Goal: Task Accomplishment & Management: Manage account settings

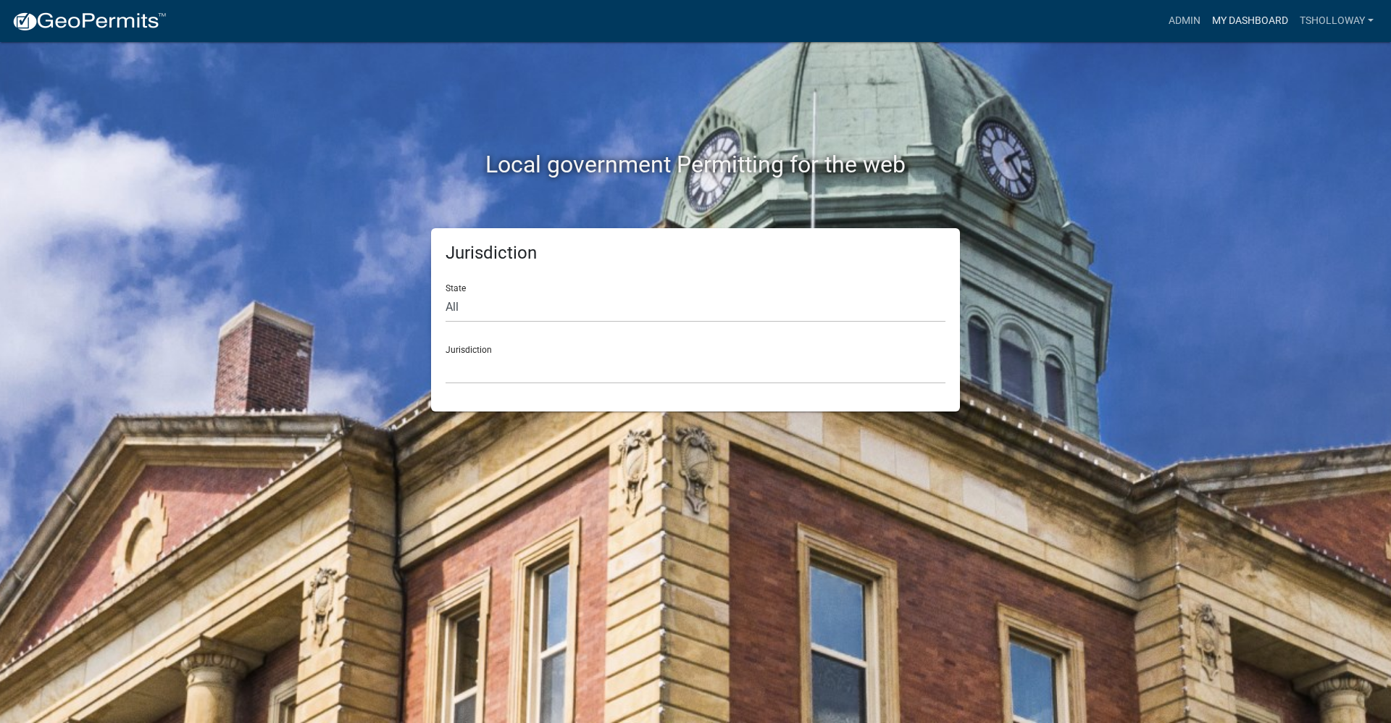
click at [1244, 17] on link "My Dashboard" at bounding box center [1250, 21] width 88 height 28
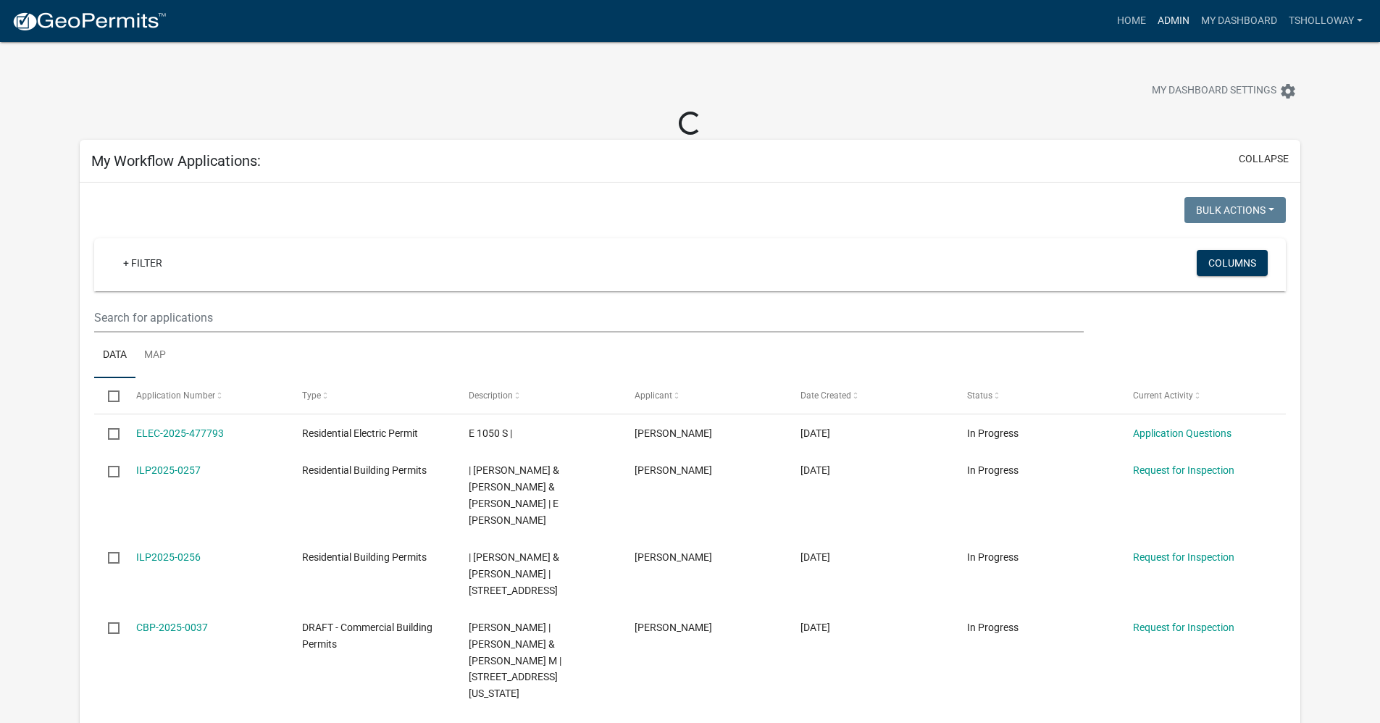
click at [1171, 19] on link "Admin" at bounding box center [1173, 21] width 43 height 28
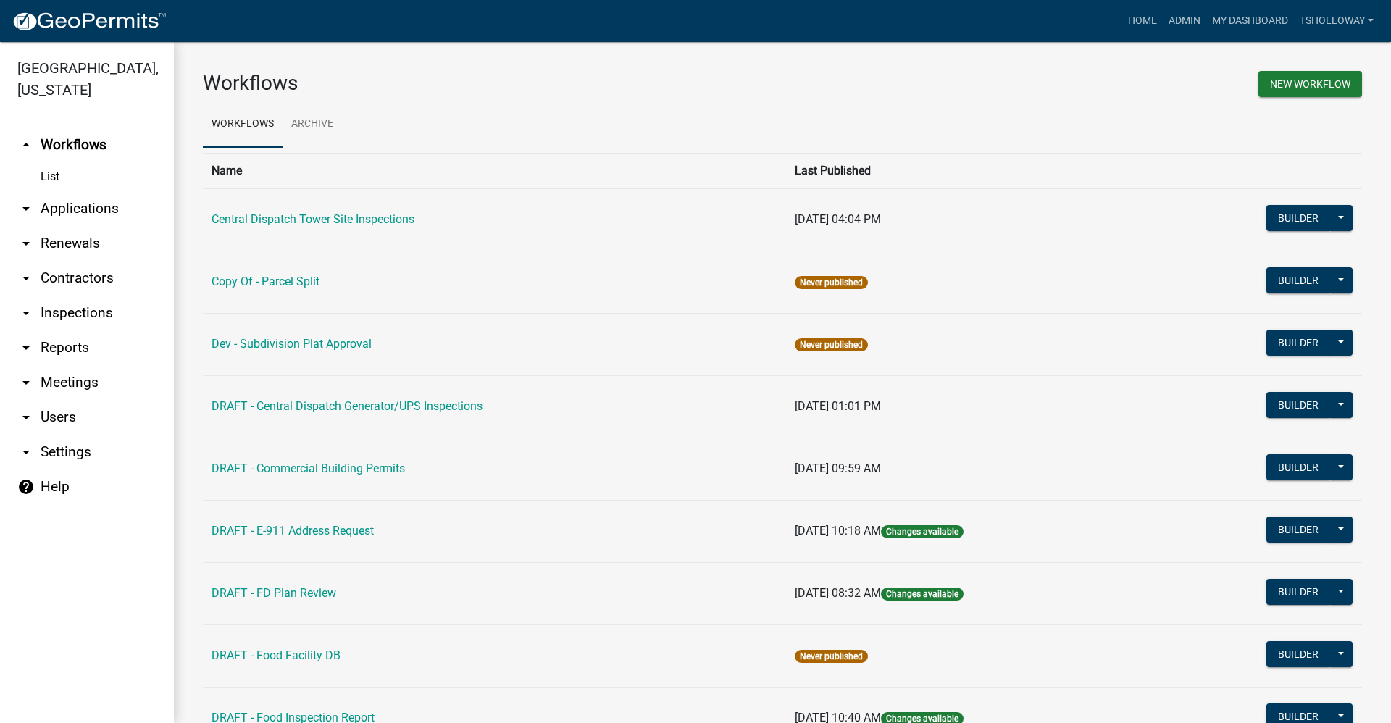
click at [84, 261] on link "arrow_drop_down Contractors" at bounding box center [87, 278] width 174 height 35
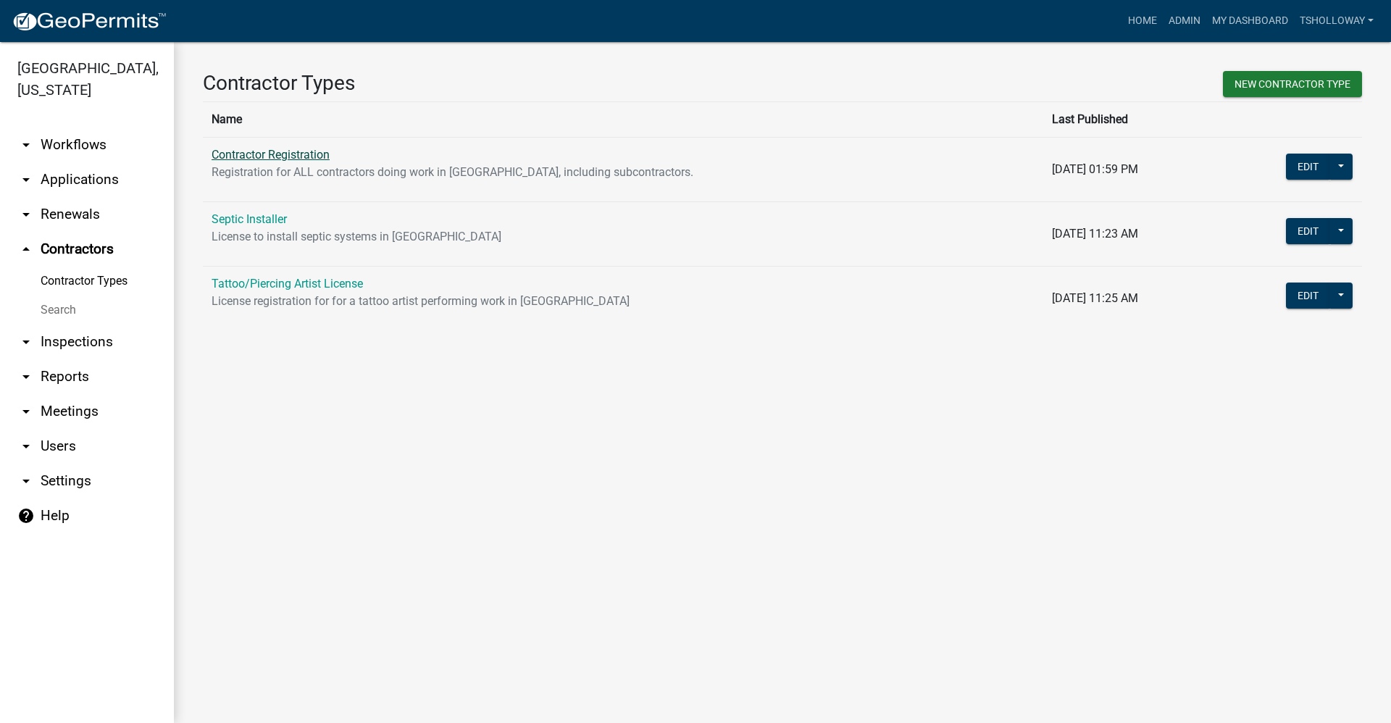
click at [237, 156] on link "Contractor Registration" at bounding box center [270, 155] width 118 height 14
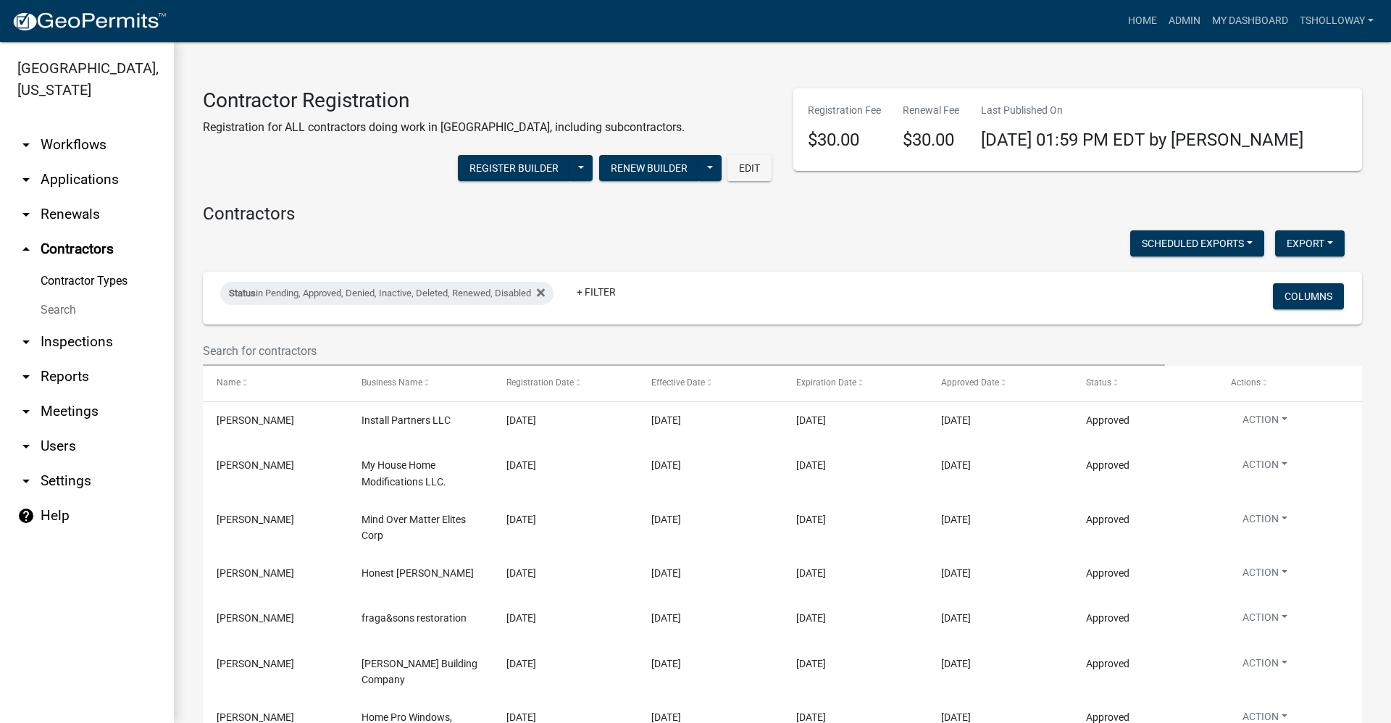
click at [64, 163] on link "arrow_drop_down Applications" at bounding box center [87, 179] width 174 height 35
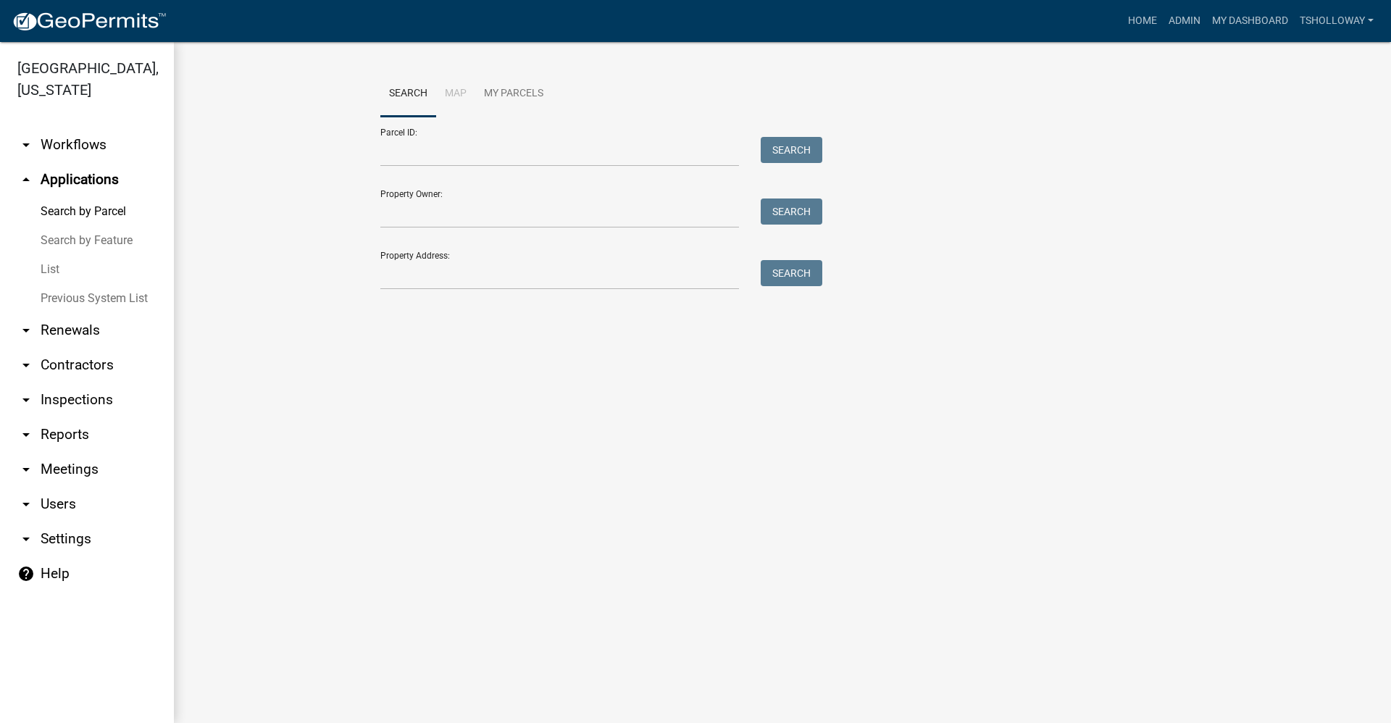
click at [48, 255] on link "List" at bounding box center [87, 269] width 174 height 29
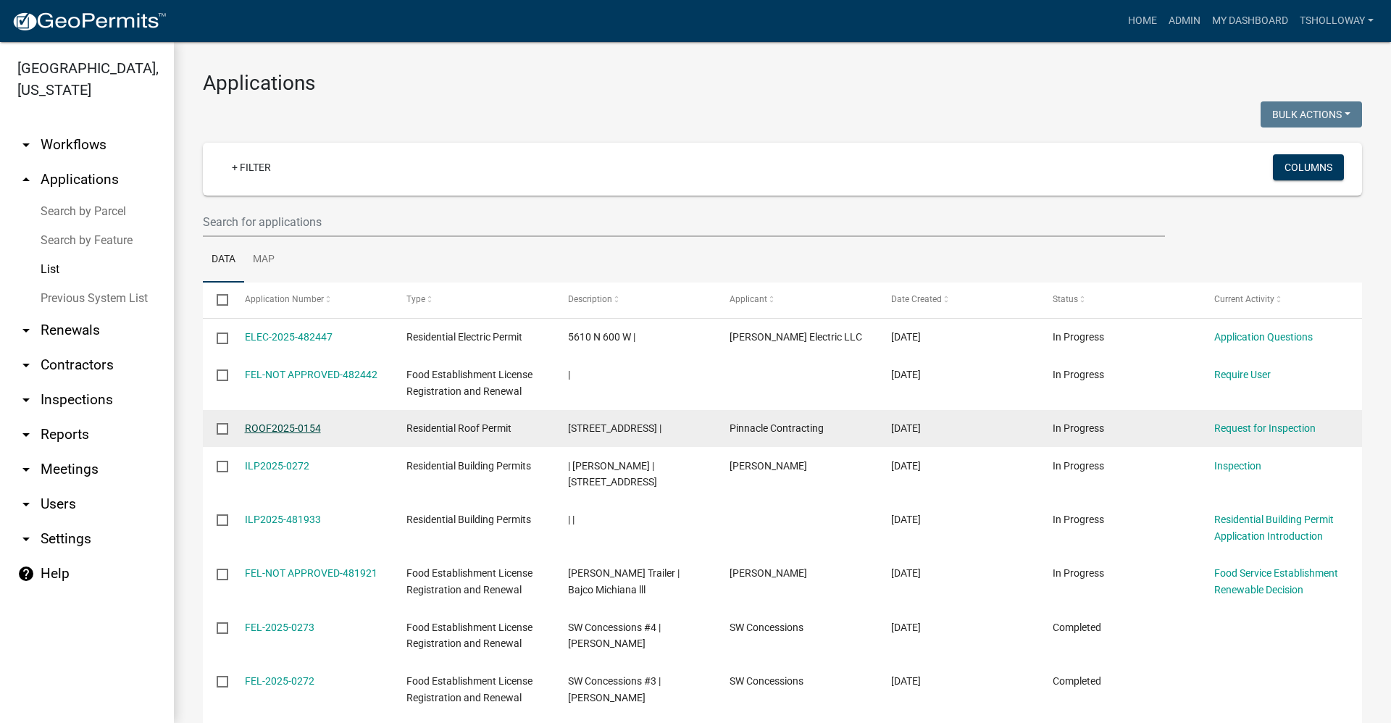
click at [267, 427] on link "ROOF2025-0154" at bounding box center [283, 428] width 76 height 12
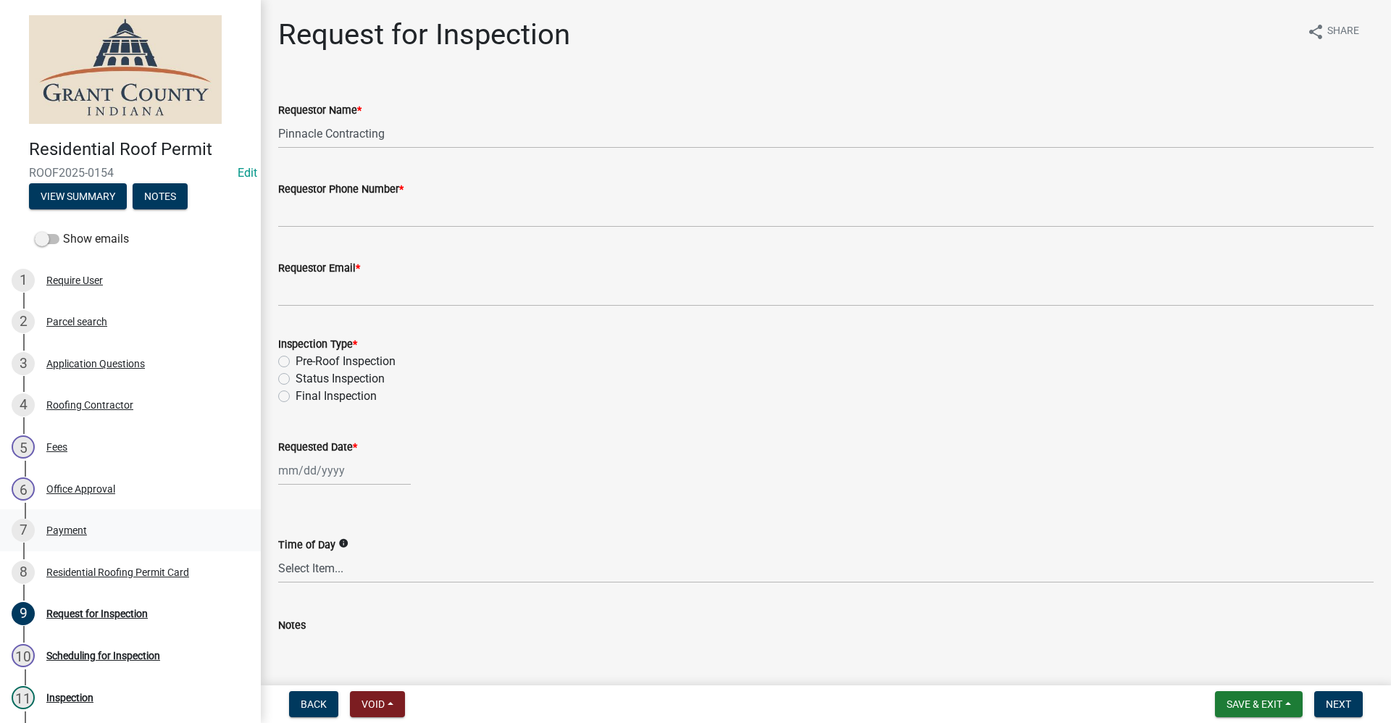
click at [65, 527] on div "Payment" at bounding box center [66, 530] width 41 height 10
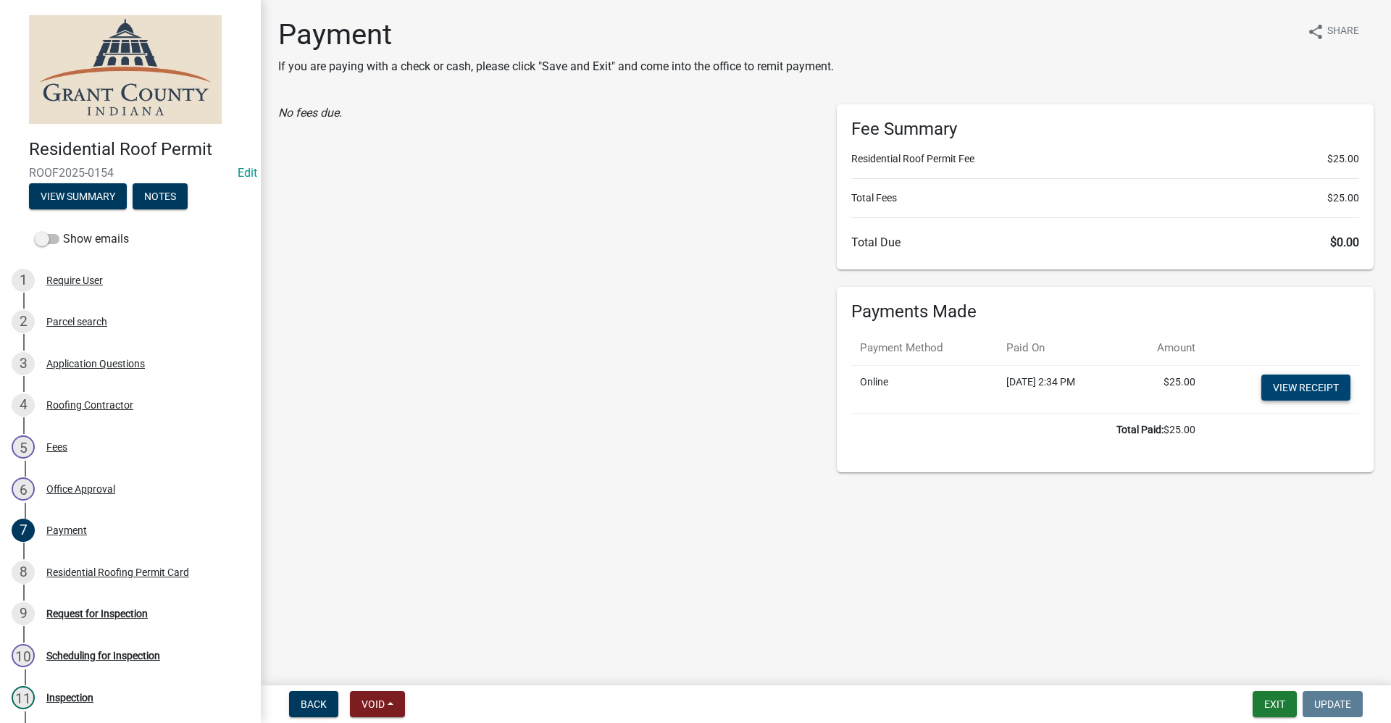
click at [1310, 390] on link "View receipt" at bounding box center [1305, 387] width 89 height 26
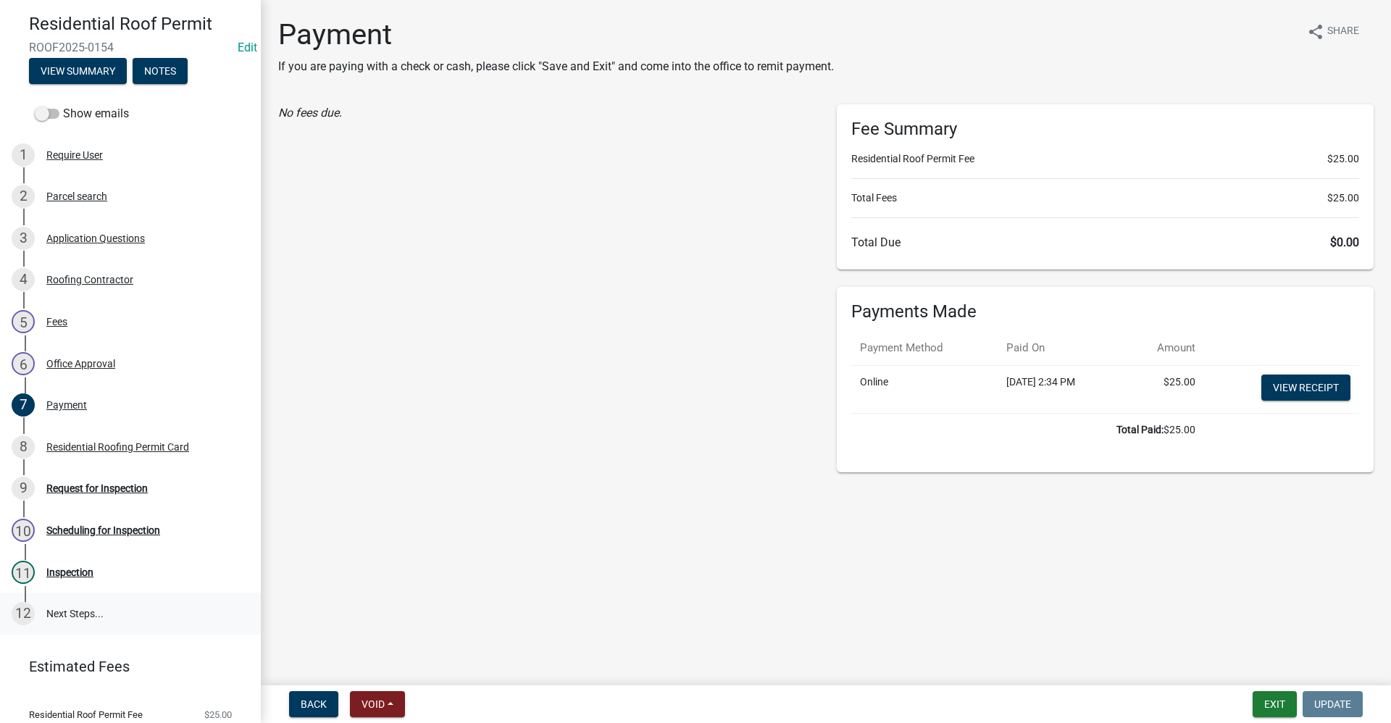
scroll to position [145, 0]
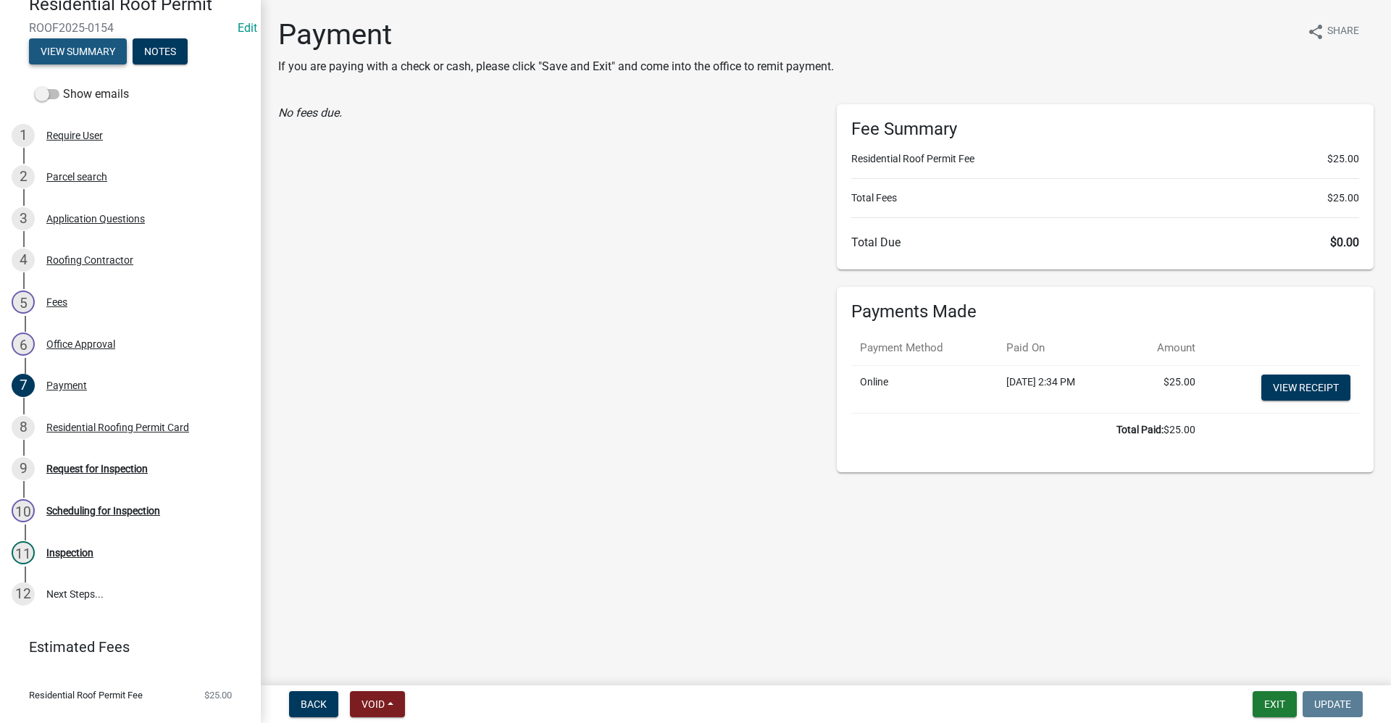
click at [67, 55] on button "View Summary" at bounding box center [78, 51] width 98 height 26
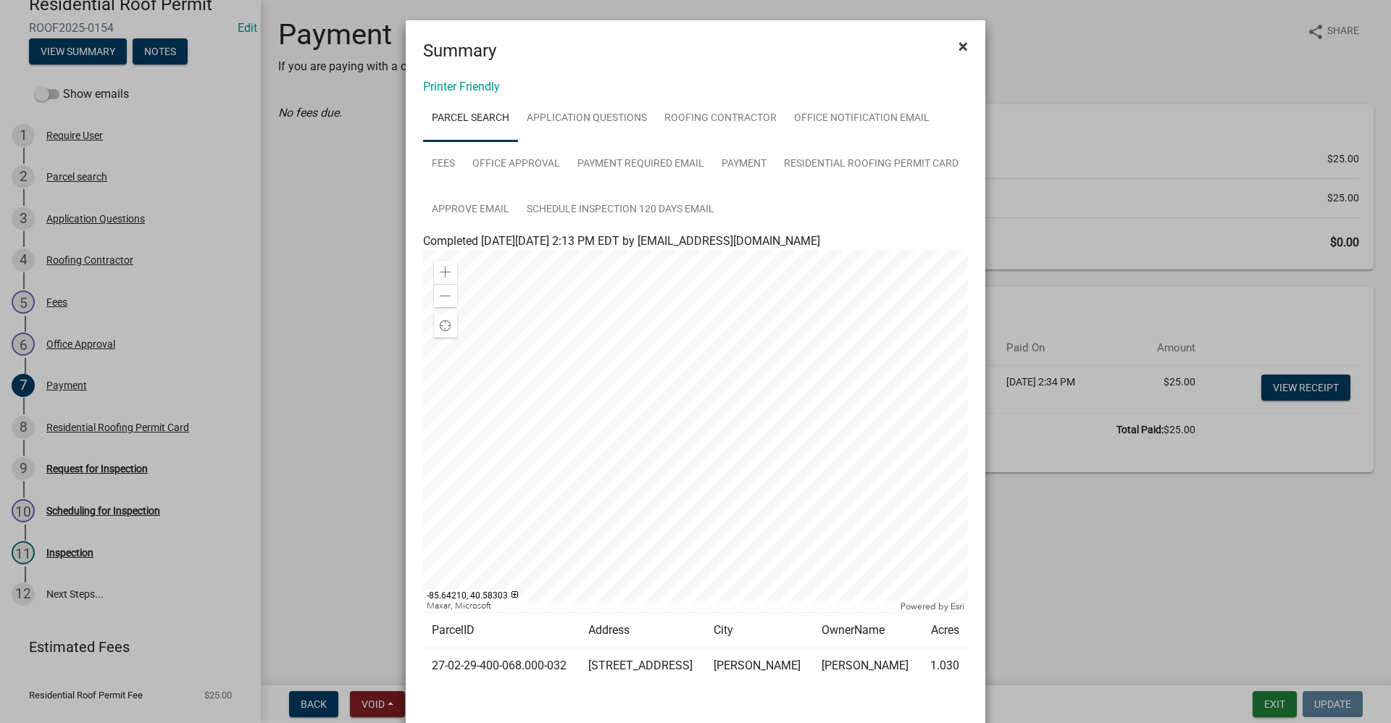
click at [958, 44] on span "×" at bounding box center [962, 46] width 9 height 20
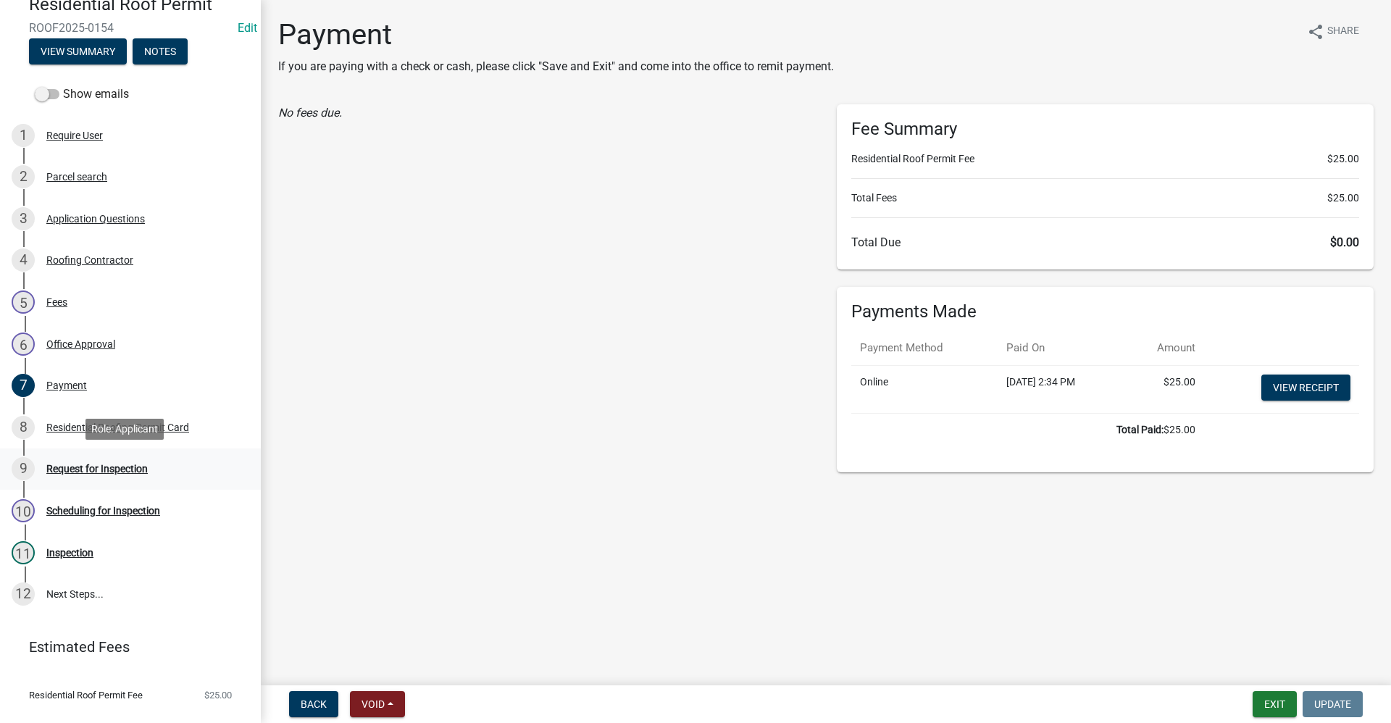
click at [103, 466] on div "Request for Inspection" at bounding box center [96, 469] width 101 height 10
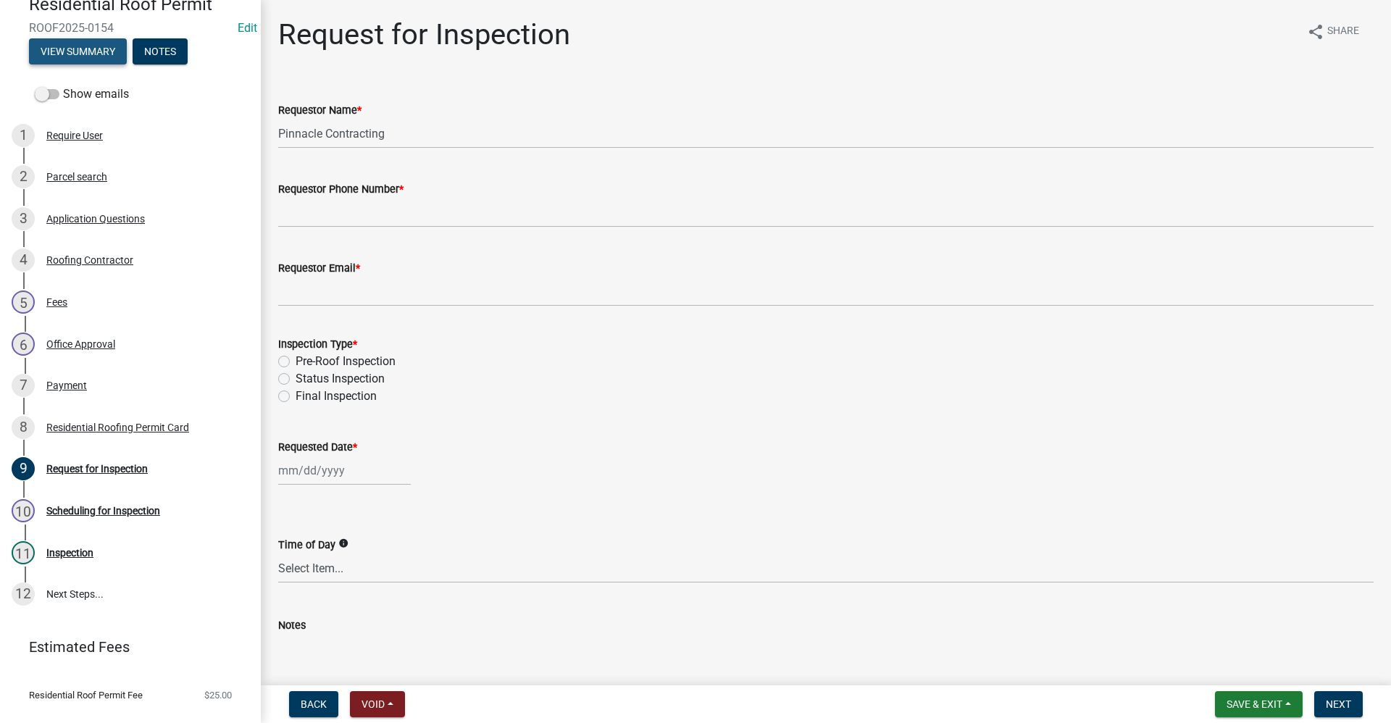
click at [91, 51] on button "View Summary" at bounding box center [78, 51] width 98 height 26
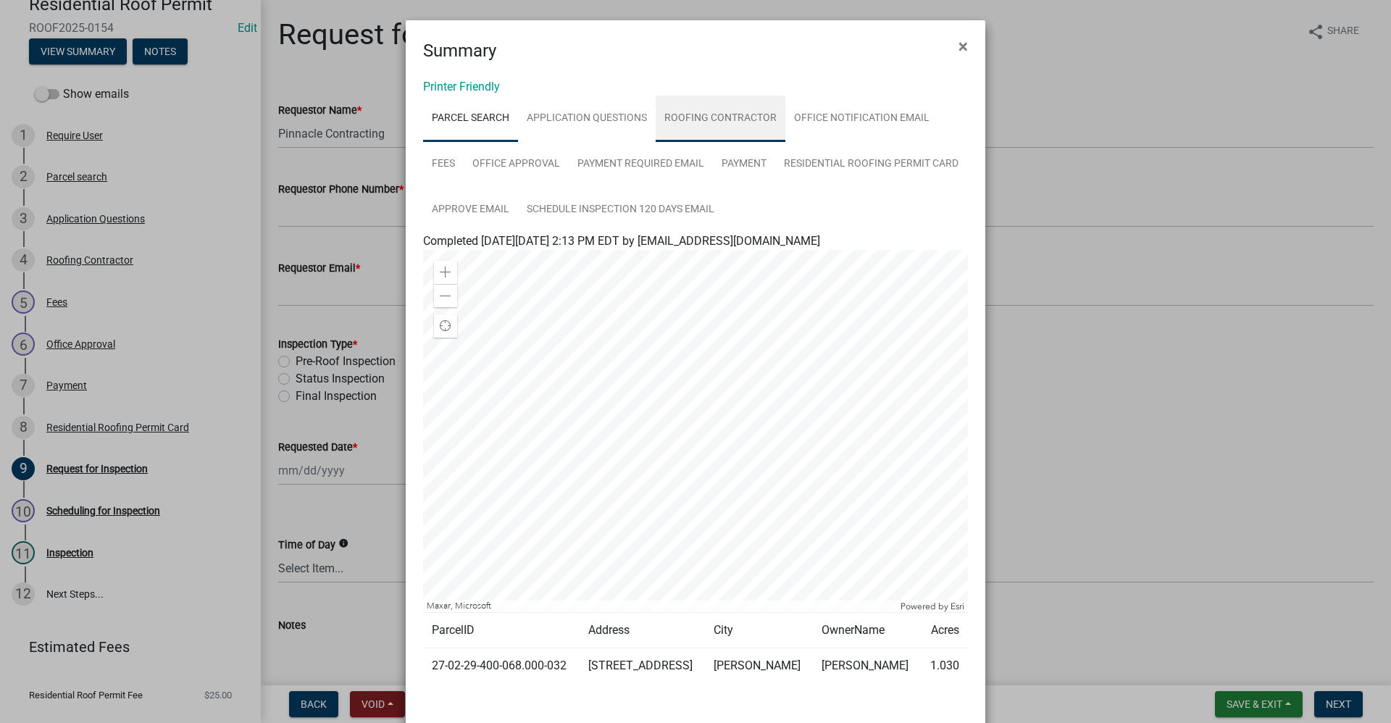
click at [715, 123] on link "Roofing Contractor" at bounding box center [720, 119] width 130 height 46
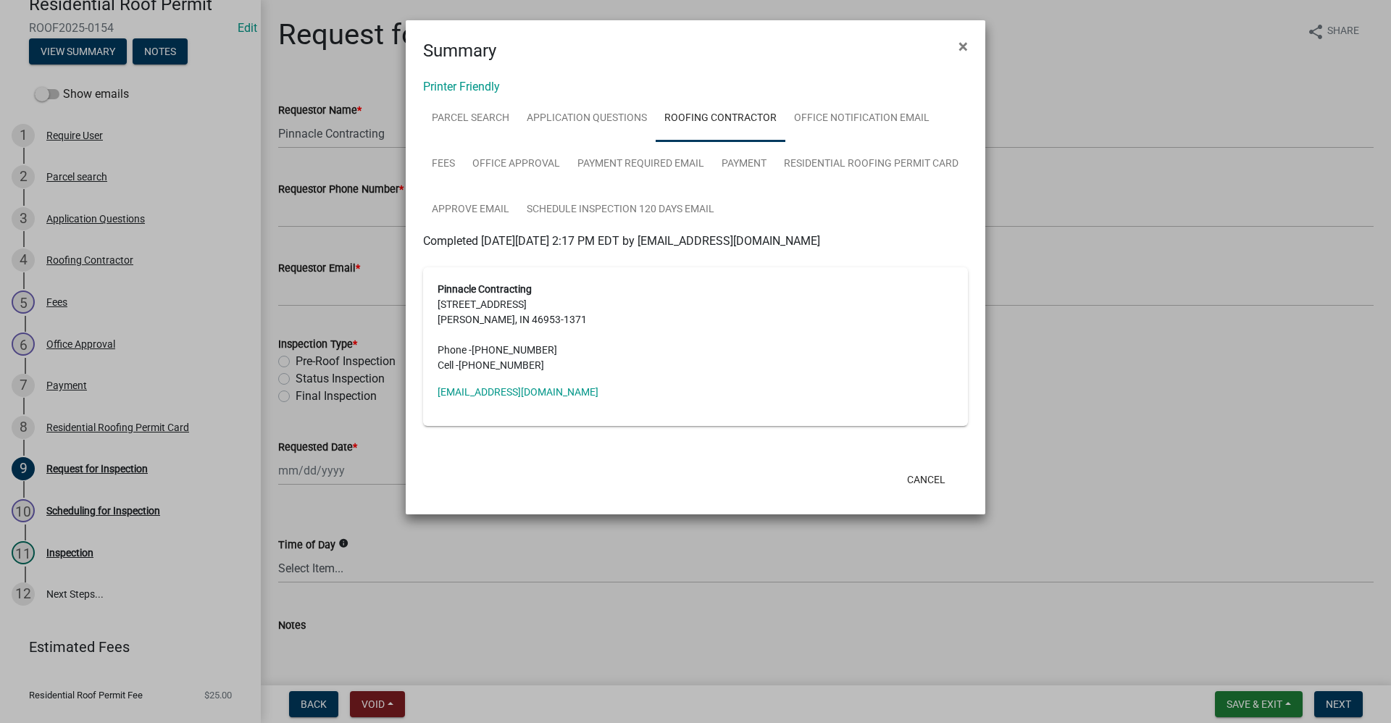
click at [411, 651] on ngb-modal-window "Summary × Printer Friendly Parcel search Application Questions Roofing Contract…" at bounding box center [695, 361] width 1391 height 723
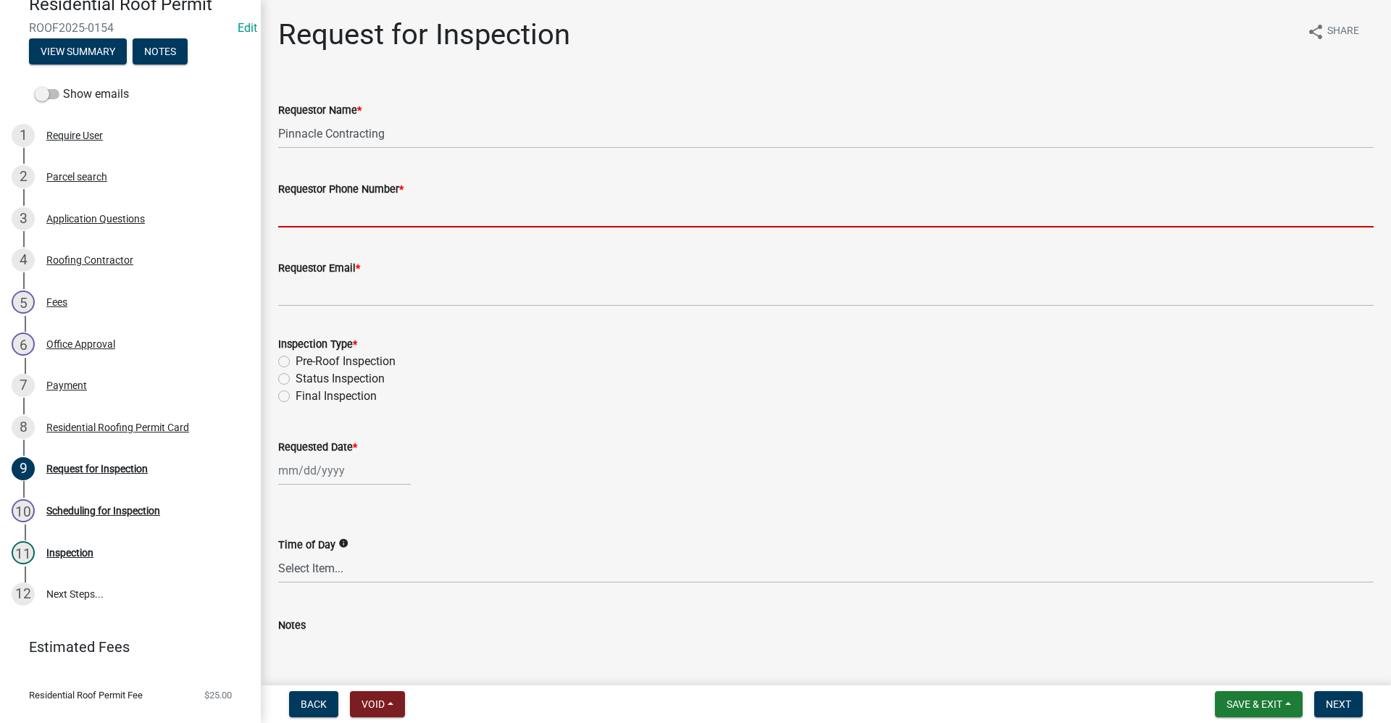
click at [299, 216] on input "Requestor Phone Number *" at bounding box center [825, 213] width 1095 height 30
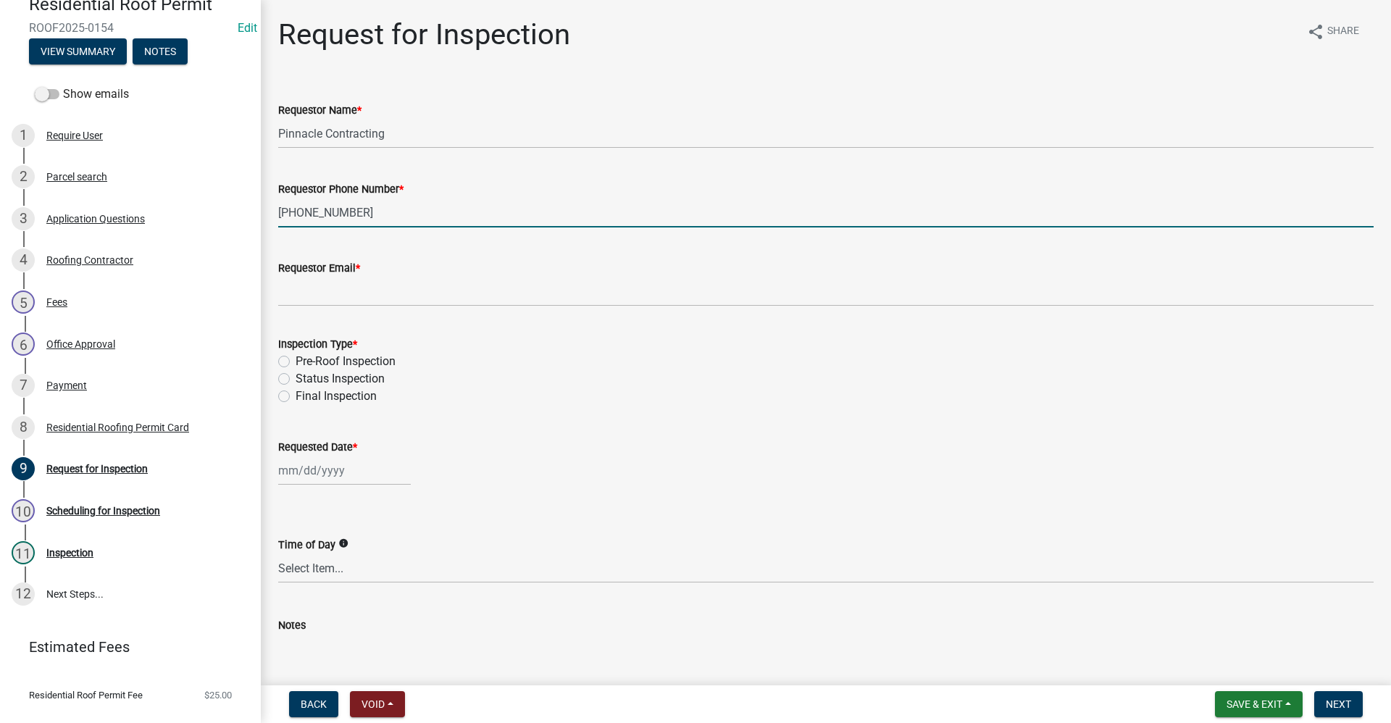
type input "[PHONE_NUMBER]"
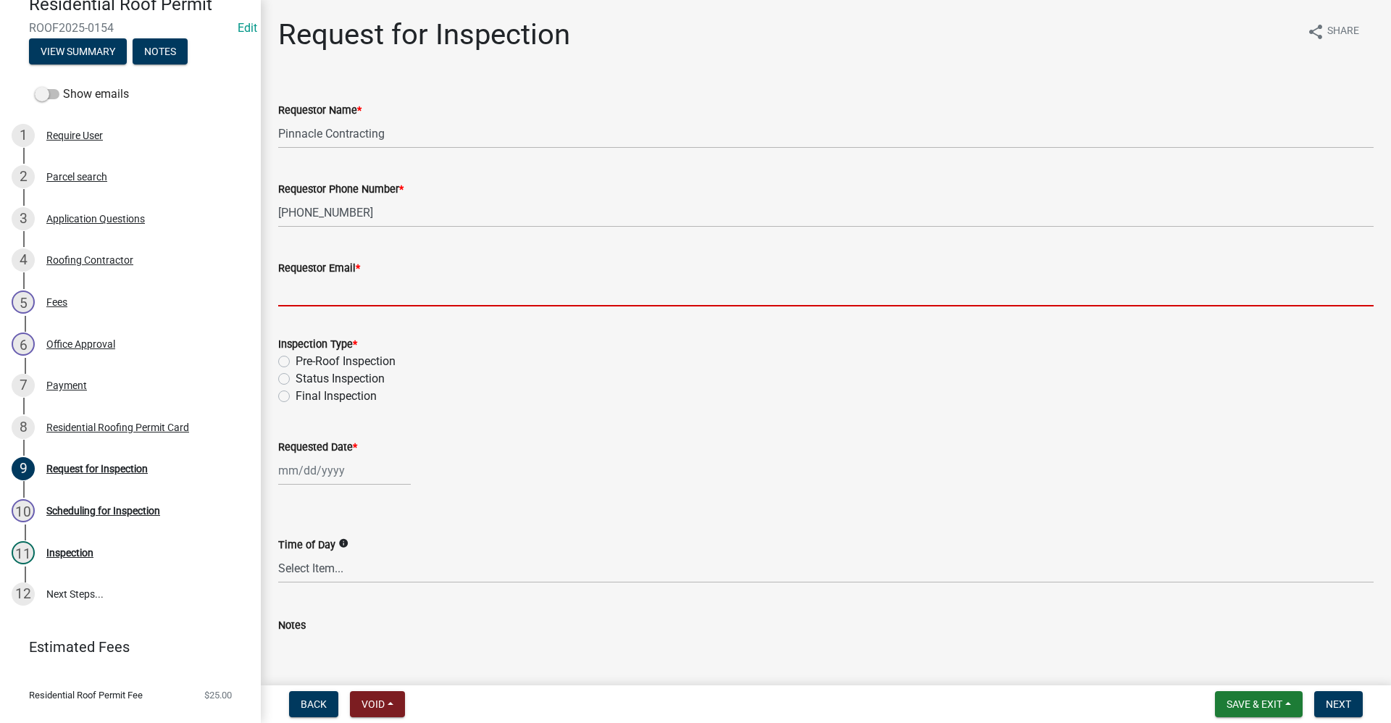
click at [308, 289] on input "Requestor Email *" at bounding box center [825, 292] width 1095 height 30
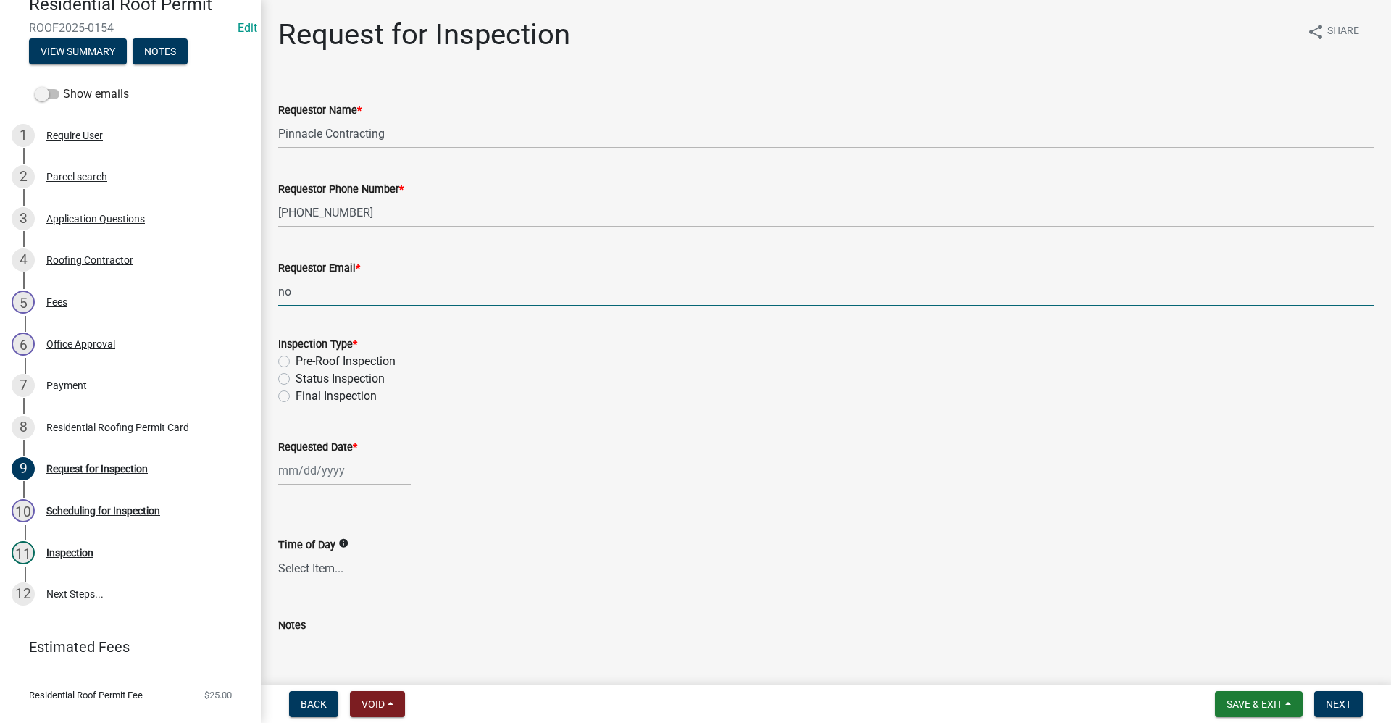
type input "no@email"
type input "[DATE]"
type textarea "Bathroom Remodel- no plumbing moved"
select select "9"
select select "2025"
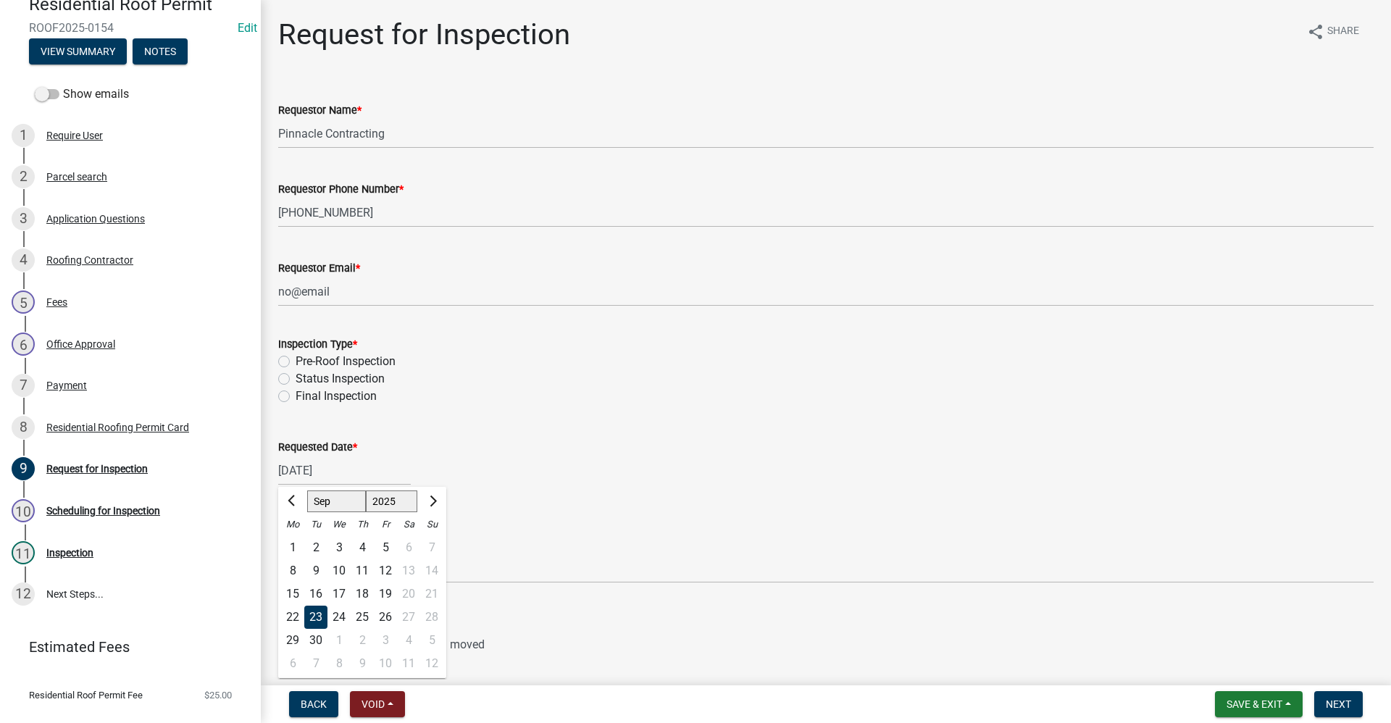
click at [295, 361] on label "Pre-Roof Inspection" at bounding box center [345, 361] width 100 height 17
click at [295, 361] on input "Pre-Roof Inspection" at bounding box center [299, 357] width 9 height 9
radio input "true"
select select "9"
select select "2025"
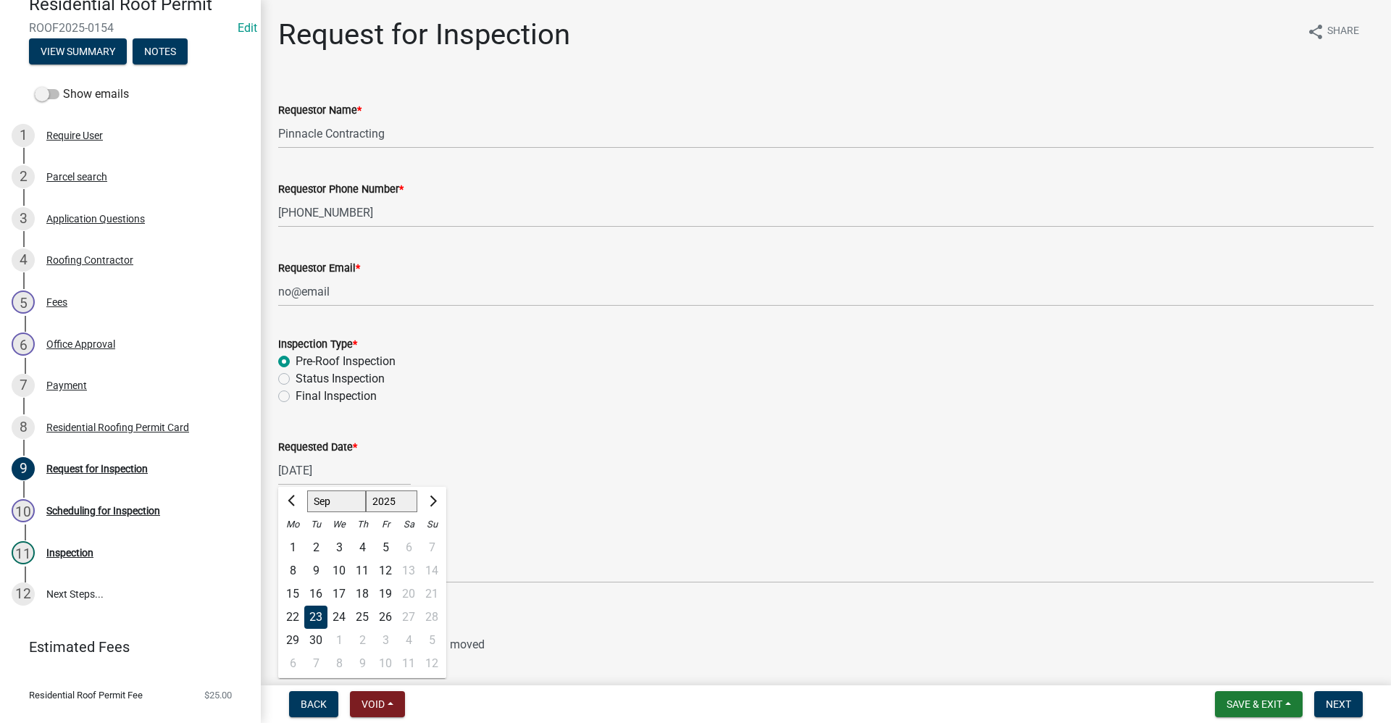
click at [348, 472] on div "09/23/2025 Jan Feb Mar Apr May Jun Jul Aug Sep Oct Nov Dec 1525 1526 1527 1528 …" at bounding box center [344, 471] width 133 height 30
click at [314, 619] on div "23" at bounding box center [315, 616] width 23 height 23
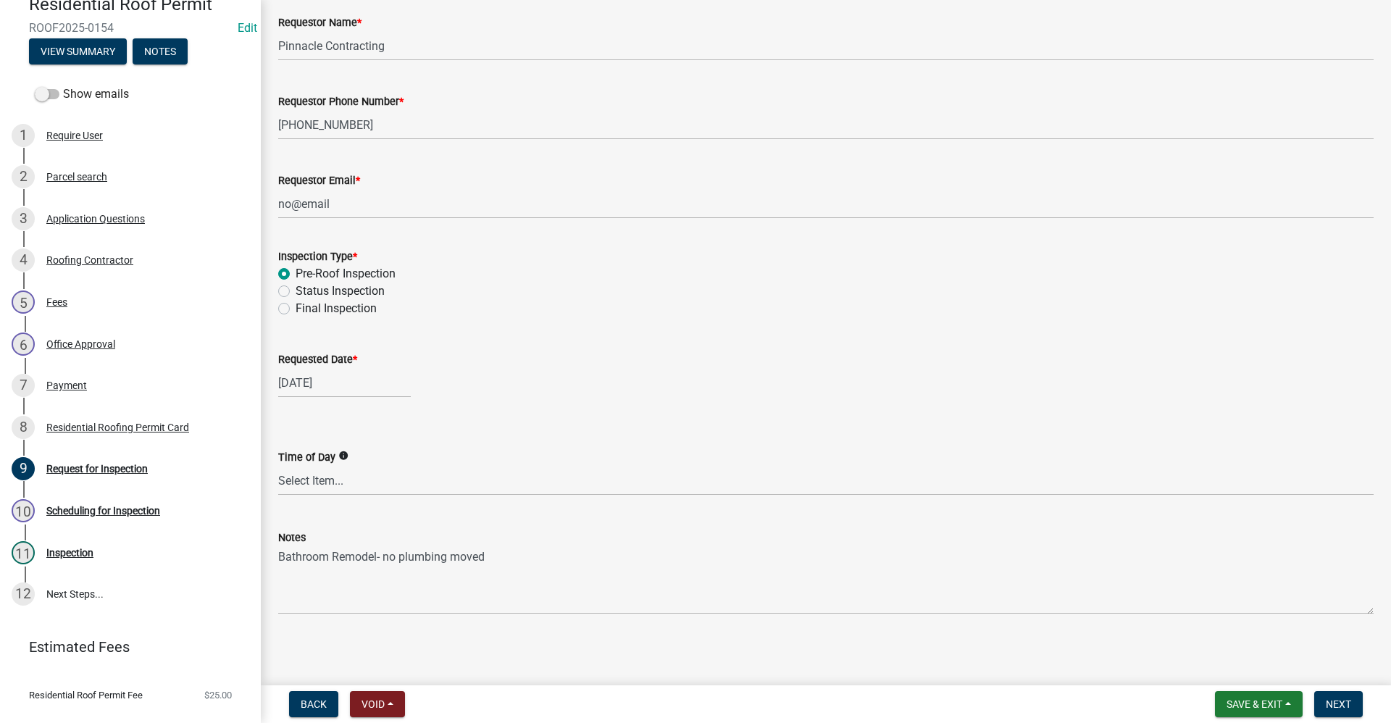
scroll to position [91, 0]
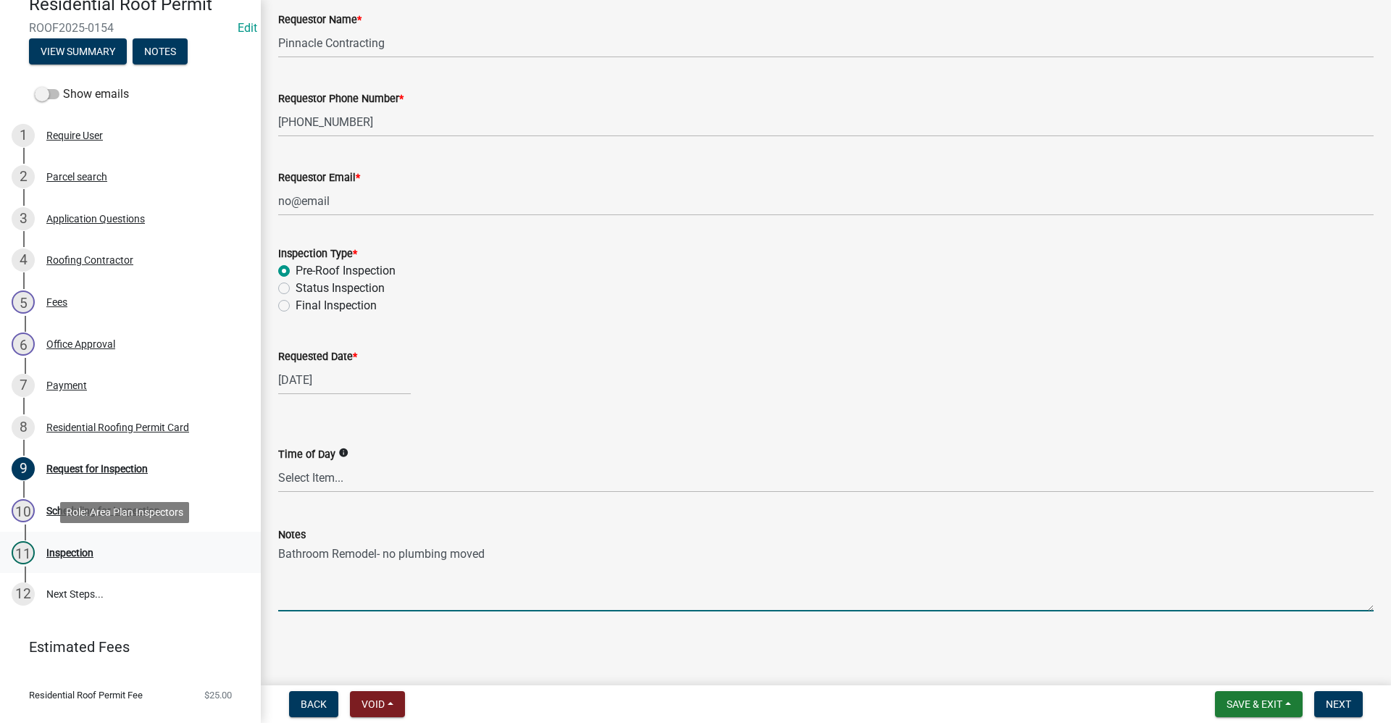
drag, startPoint x: 497, startPoint y: 553, endPoint x: 235, endPoint y: 553, distance: 262.2
click at [235, 553] on div "Residential Roof Permit ROOF2025-0154 Edit View Summary Notes Show emails 1 Req…" at bounding box center [695, 361] width 1391 height 723
click at [637, 588] on textarea "Notes" at bounding box center [825, 577] width 1095 height 68
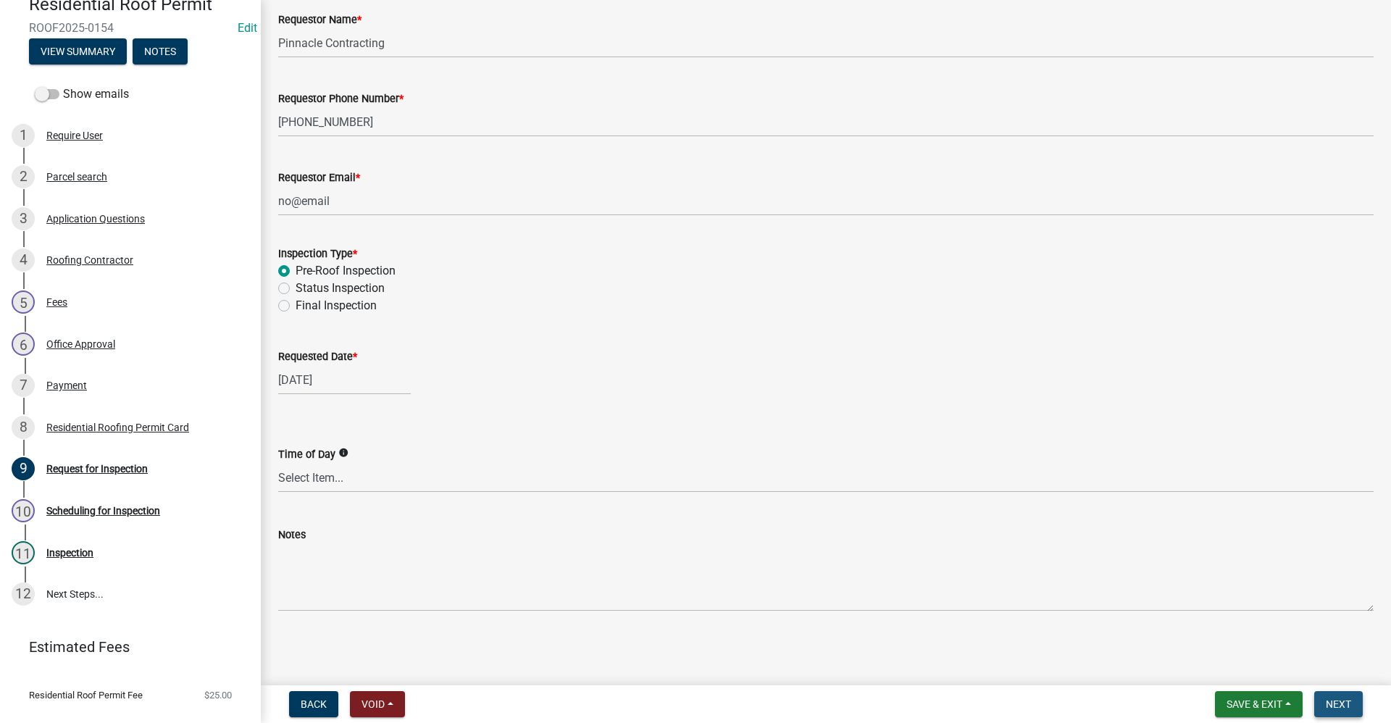
click at [1332, 708] on span "Next" at bounding box center [1337, 704] width 25 height 12
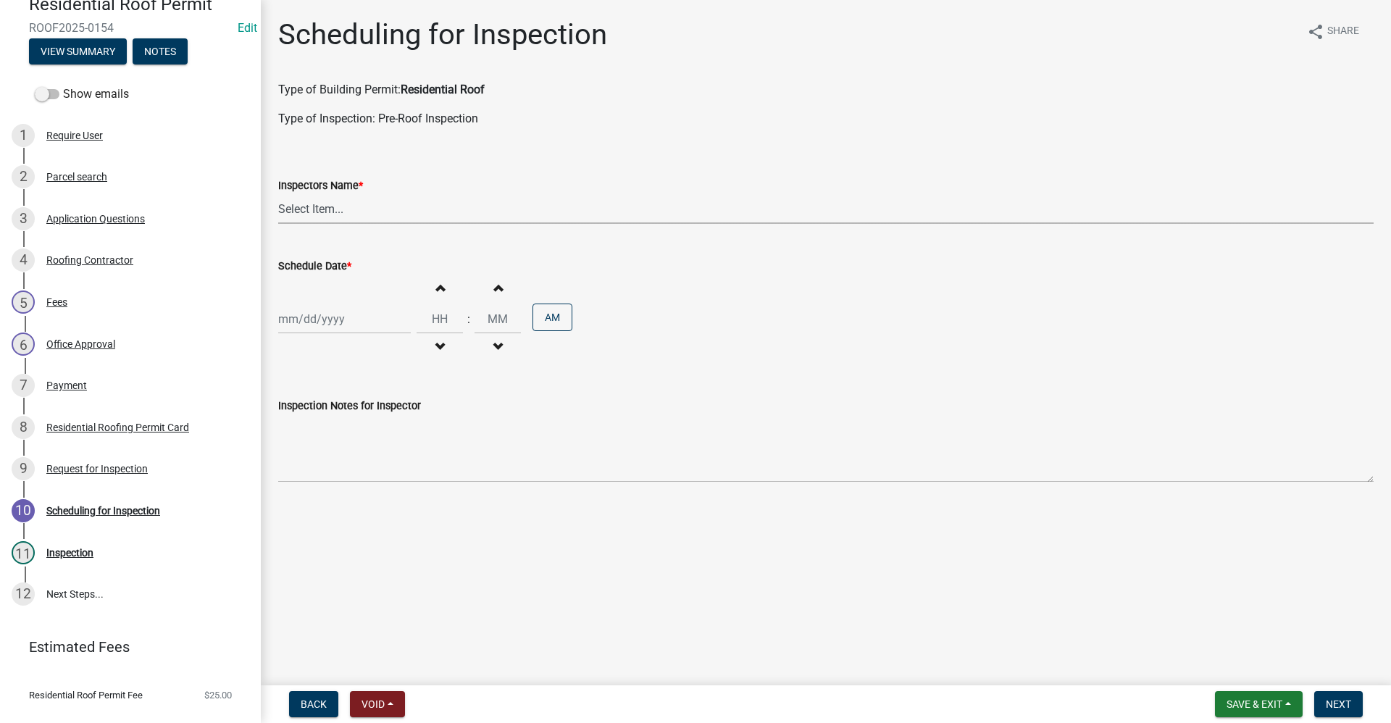
click at [322, 214] on select "Select Item... rberryhill ([PERSON_NAME]) [PERSON_NAME] ([PERSON_NAME]) BBenefi…" at bounding box center [825, 209] width 1095 height 30
select select "d7f9a44a-d2ea-4d3c-83b3-1aa71c950bd5"
click at [278, 194] on select "Select Item... rberryhill ([PERSON_NAME]) [PERSON_NAME] ([PERSON_NAME]) BBenefi…" at bounding box center [825, 209] width 1095 height 30
select select "9"
select select "2025"
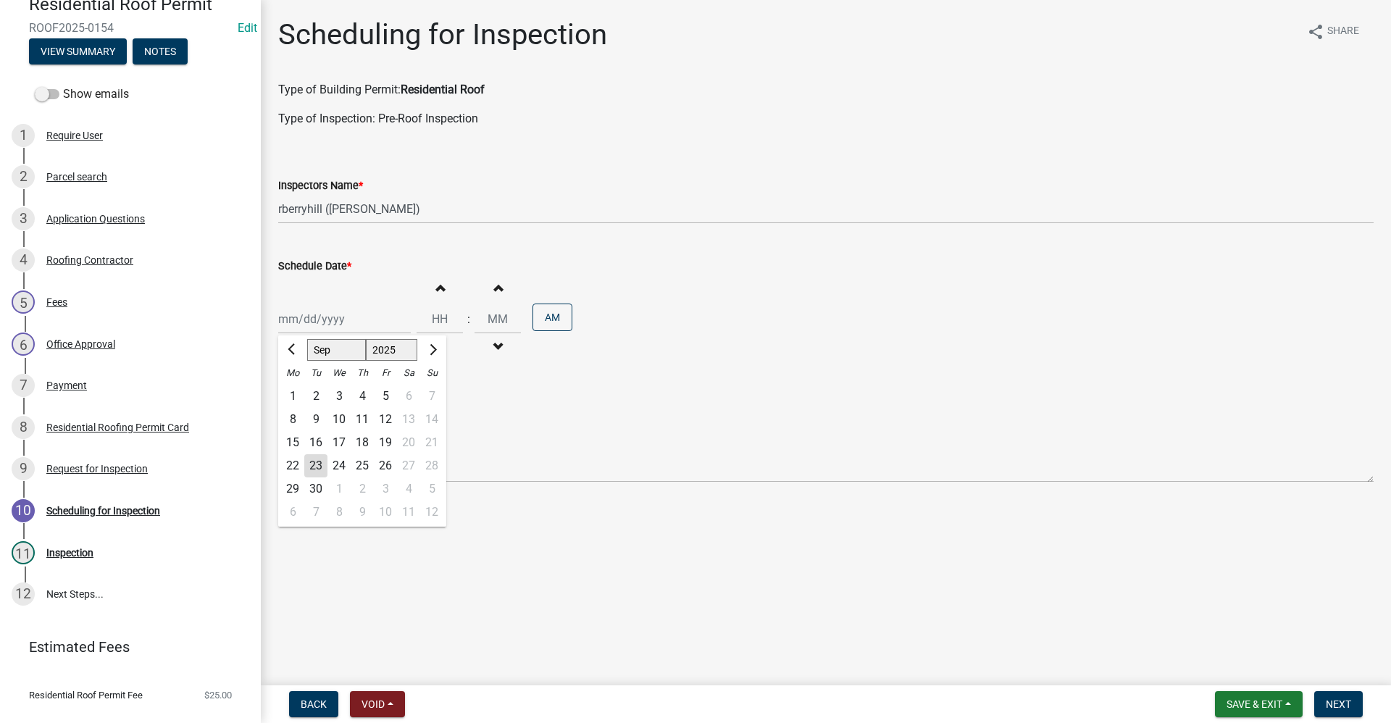
click at [301, 319] on div "[PERSON_NAME] Feb Mar Apr [PERSON_NAME][DATE] Oct Nov [DATE] 1526 1527 1528 152…" at bounding box center [344, 319] width 133 height 30
click at [313, 468] on div "23" at bounding box center [315, 465] width 23 height 23
type input "[DATE]"
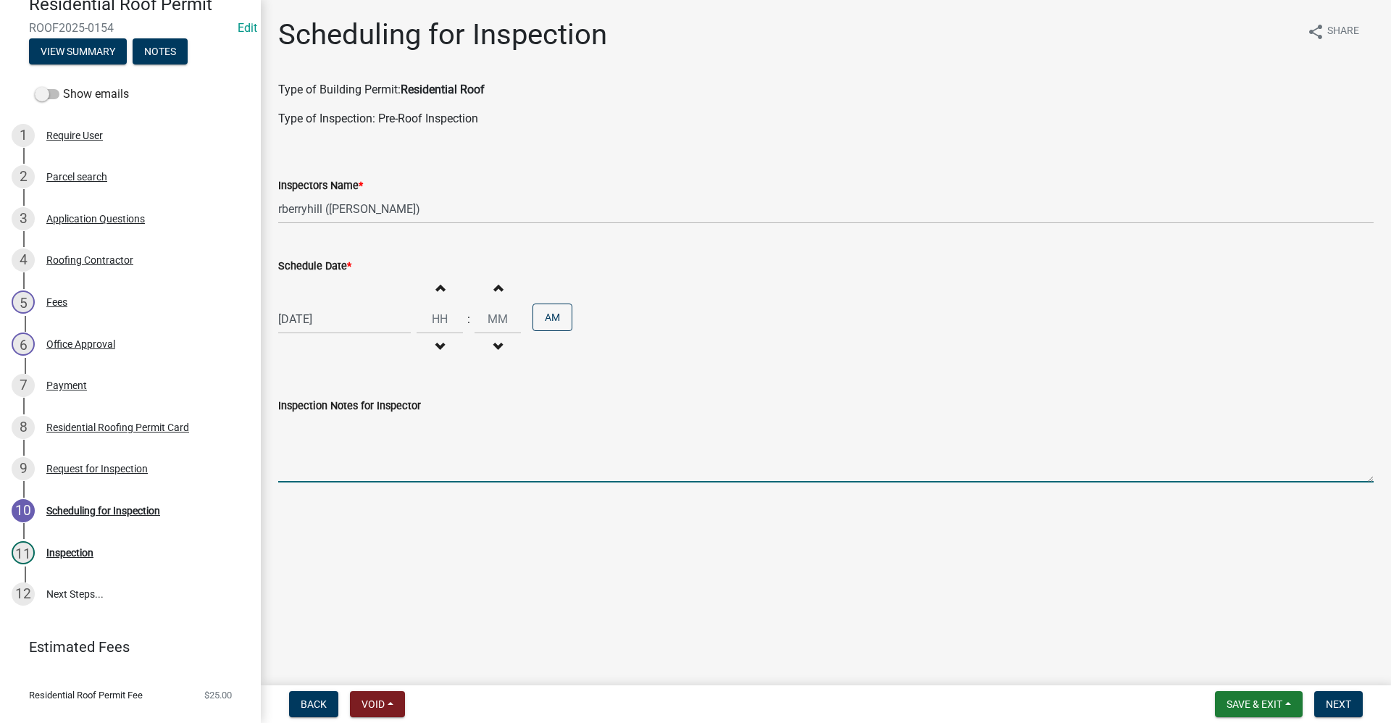
click at [313, 468] on textarea "Inspection Notes for Inspector" at bounding box center [825, 448] width 1095 height 68
click at [1347, 709] on span "Next" at bounding box center [1337, 704] width 25 height 12
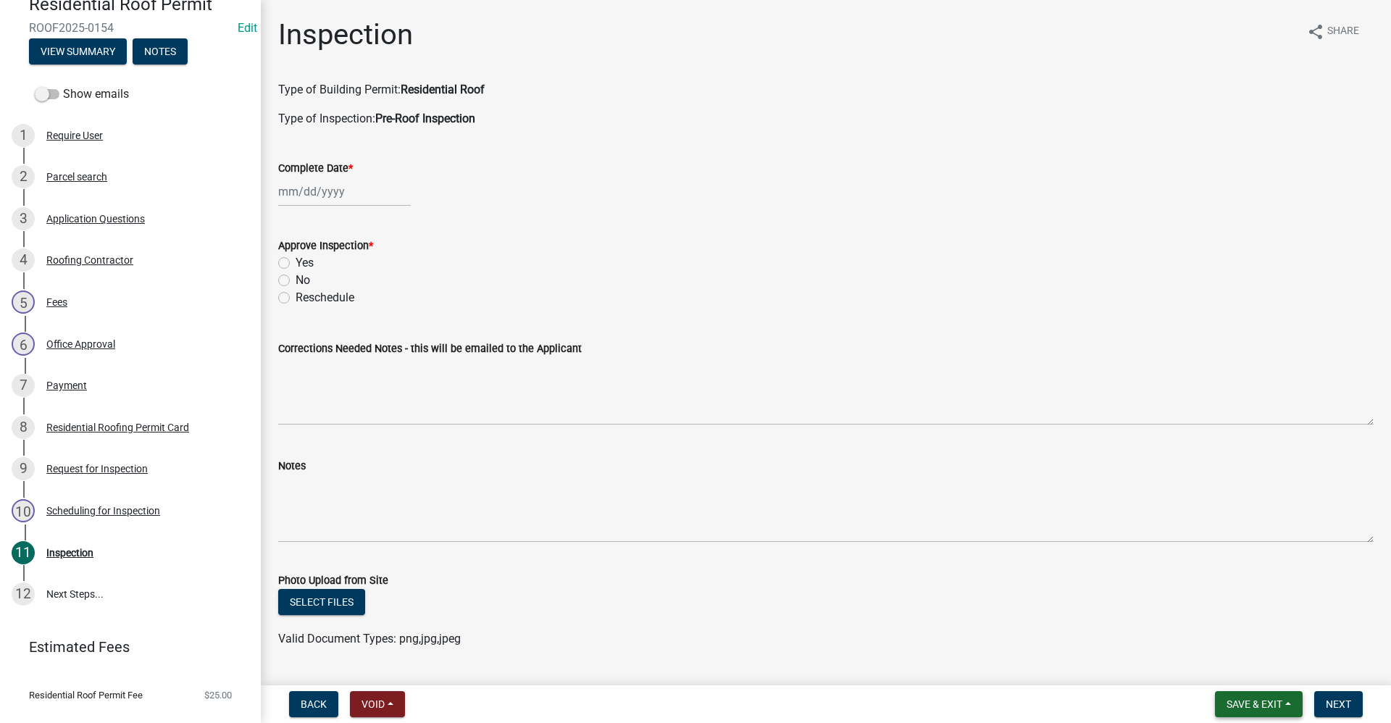
click at [1265, 706] on span "Save & Exit" at bounding box center [1254, 704] width 56 height 12
click at [1231, 667] on button "Save & Exit" at bounding box center [1244, 666] width 116 height 35
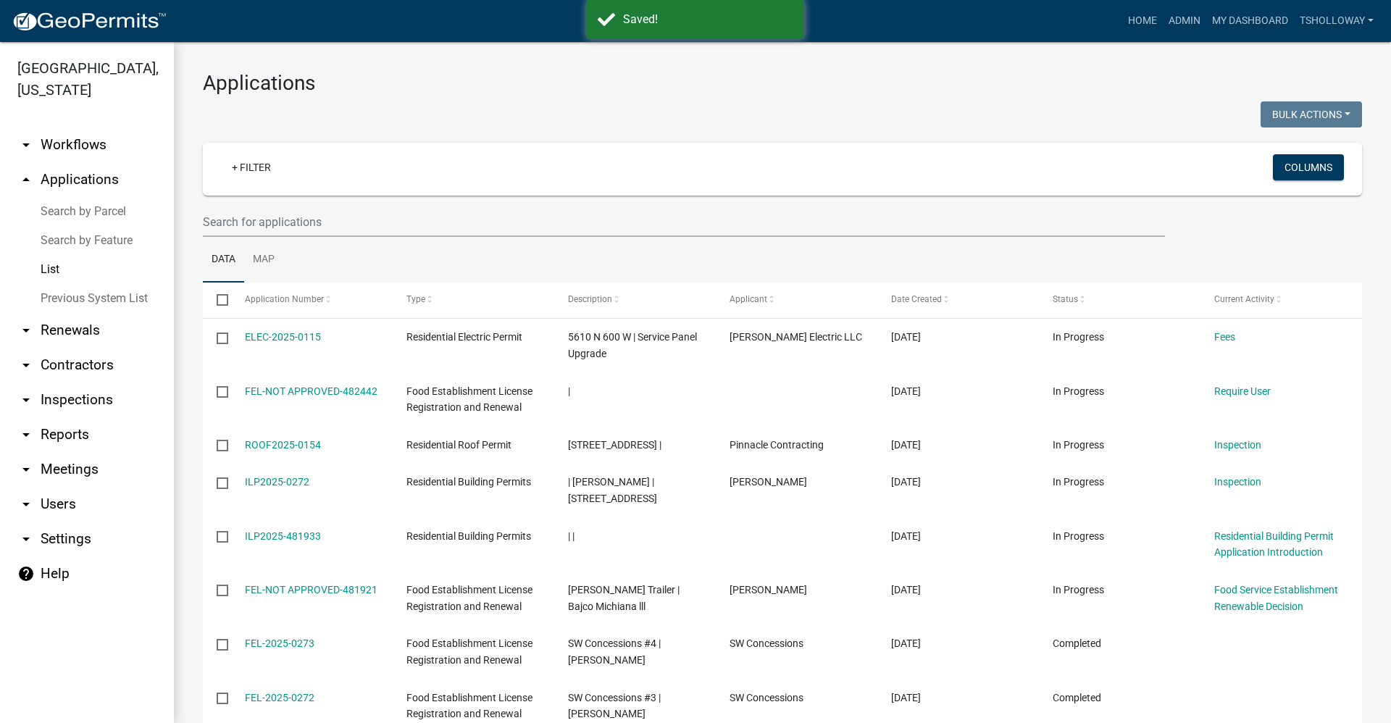
click at [67, 382] on link "arrow_drop_down Inspections" at bounding box center [87, 399] width 174 height 35
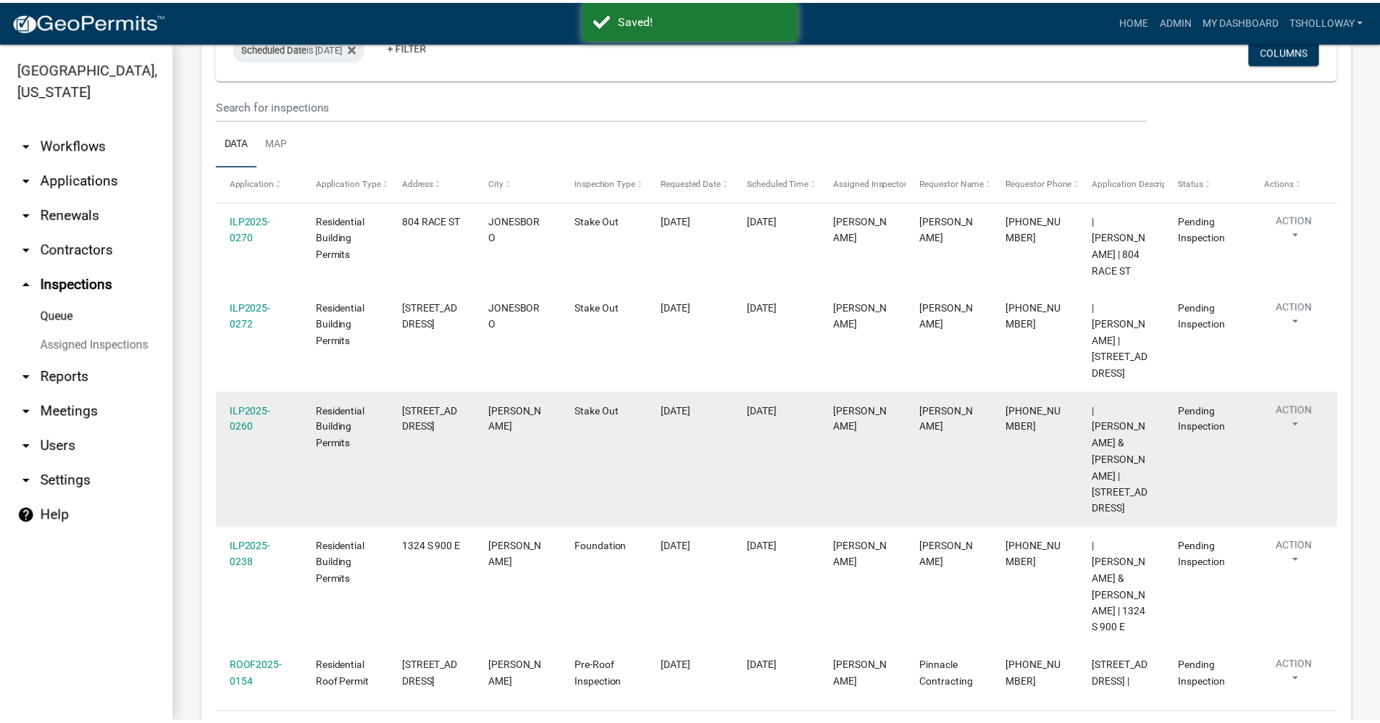
scroll to position [145, 0]
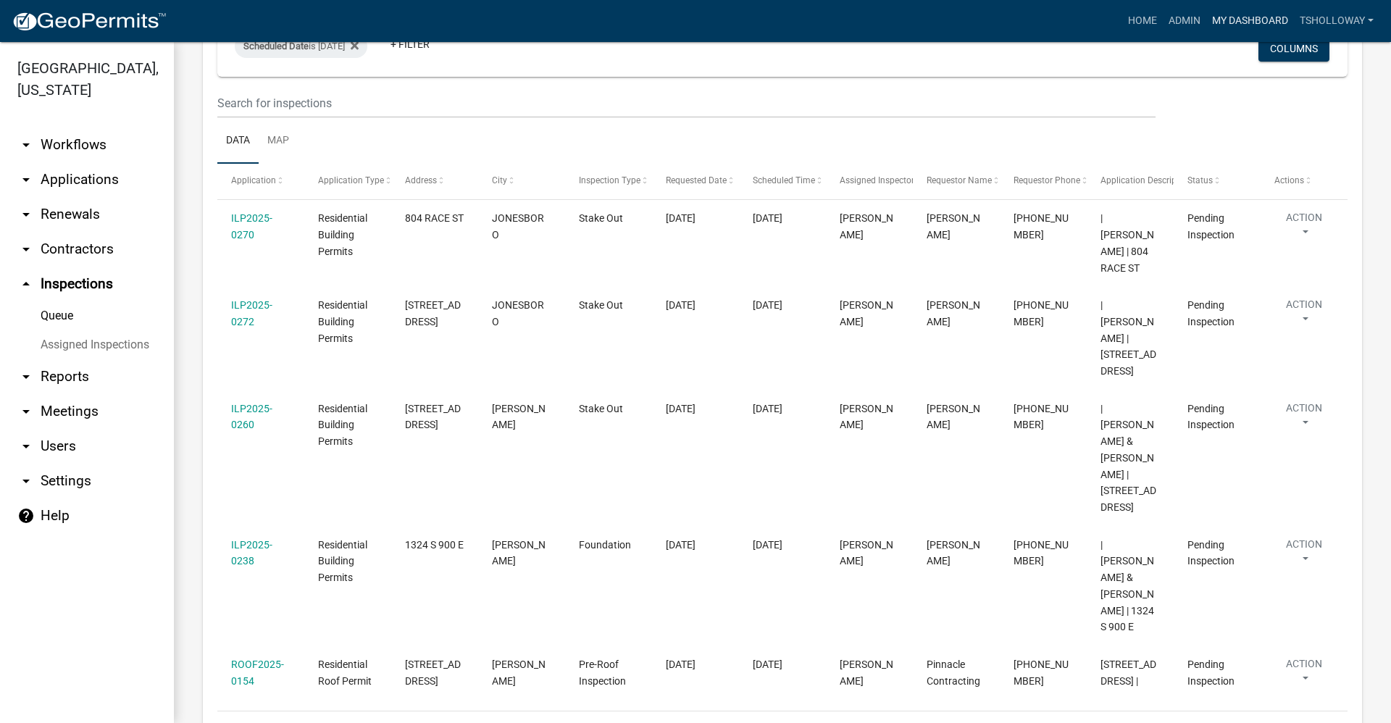
click at [1233, 15] on link "My Dashboard" at bounding box center [1250, 21] width 88 height 28
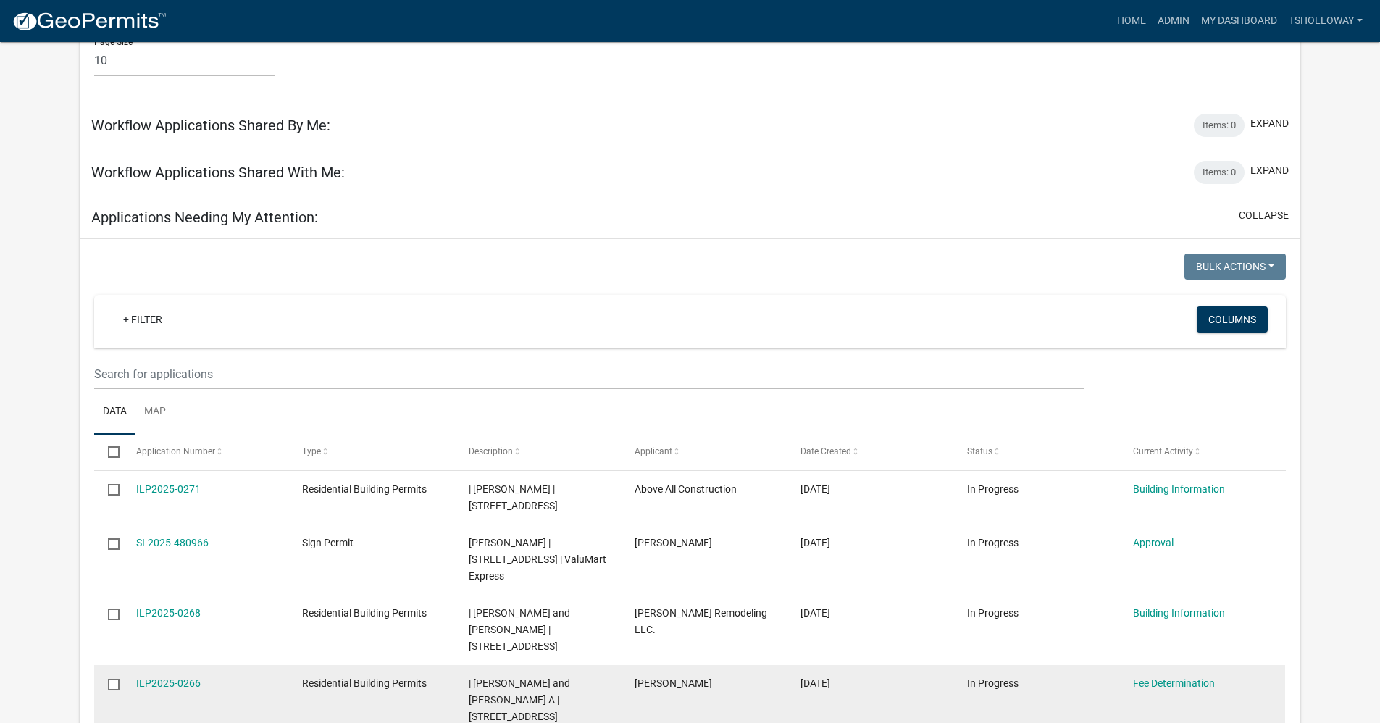
scroll to position [1206, 0]
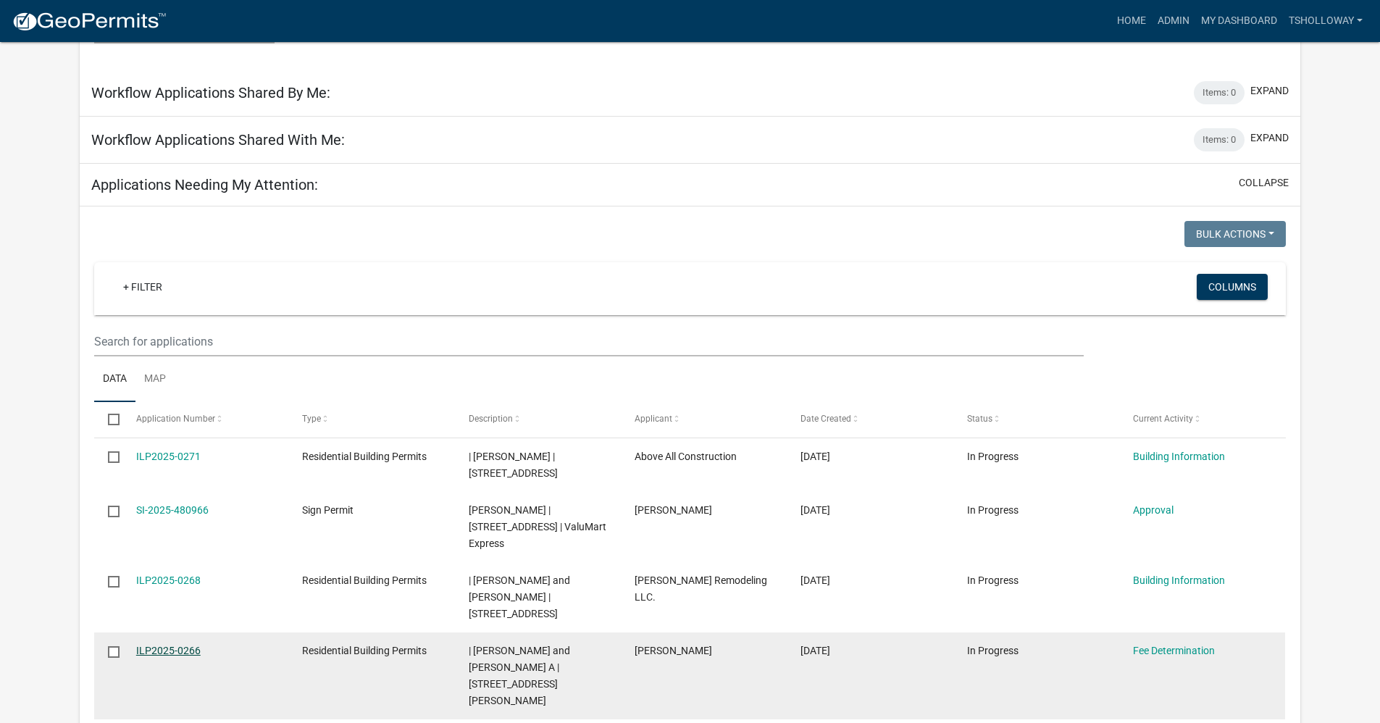
click at [169, 645] on link "ILP2025-0266" at bounding box center [168, 651] width 64 height 12
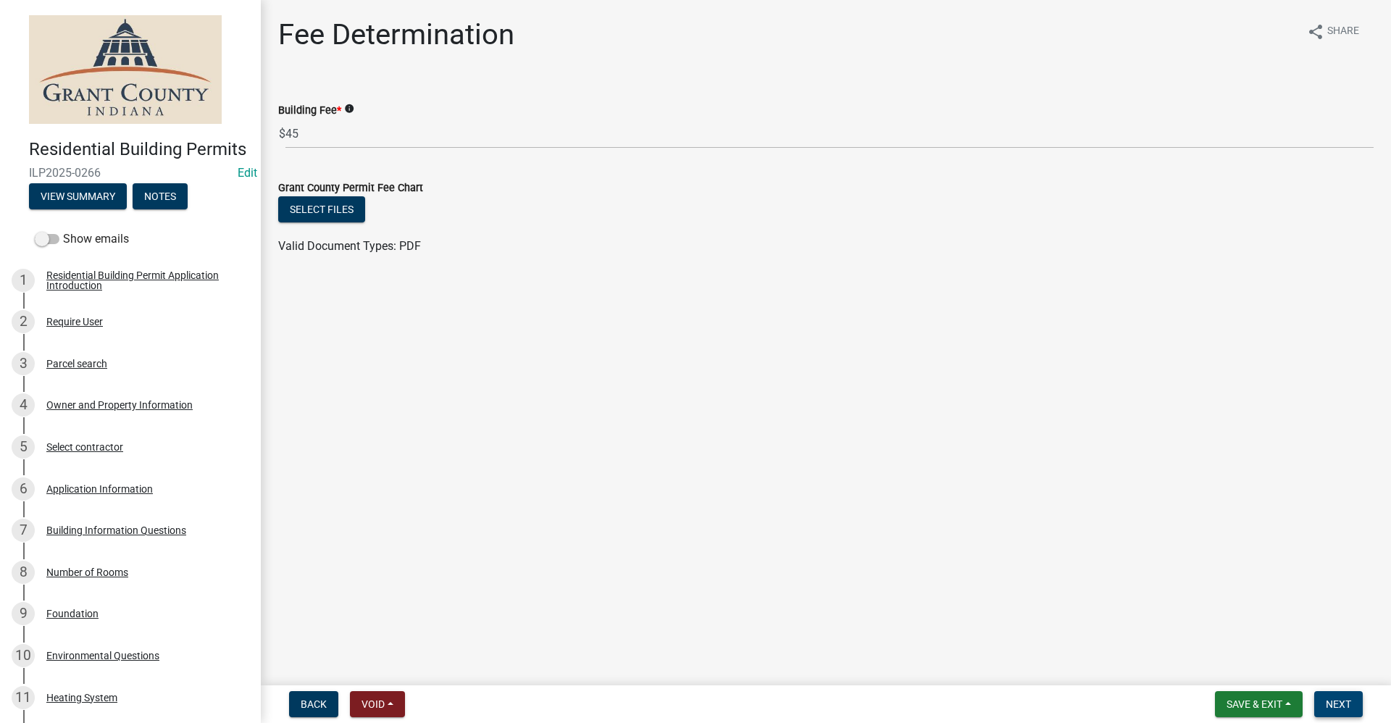
click at [1339, 704] on span "Next" at bounding box center [1337, 704] width 25 height 12
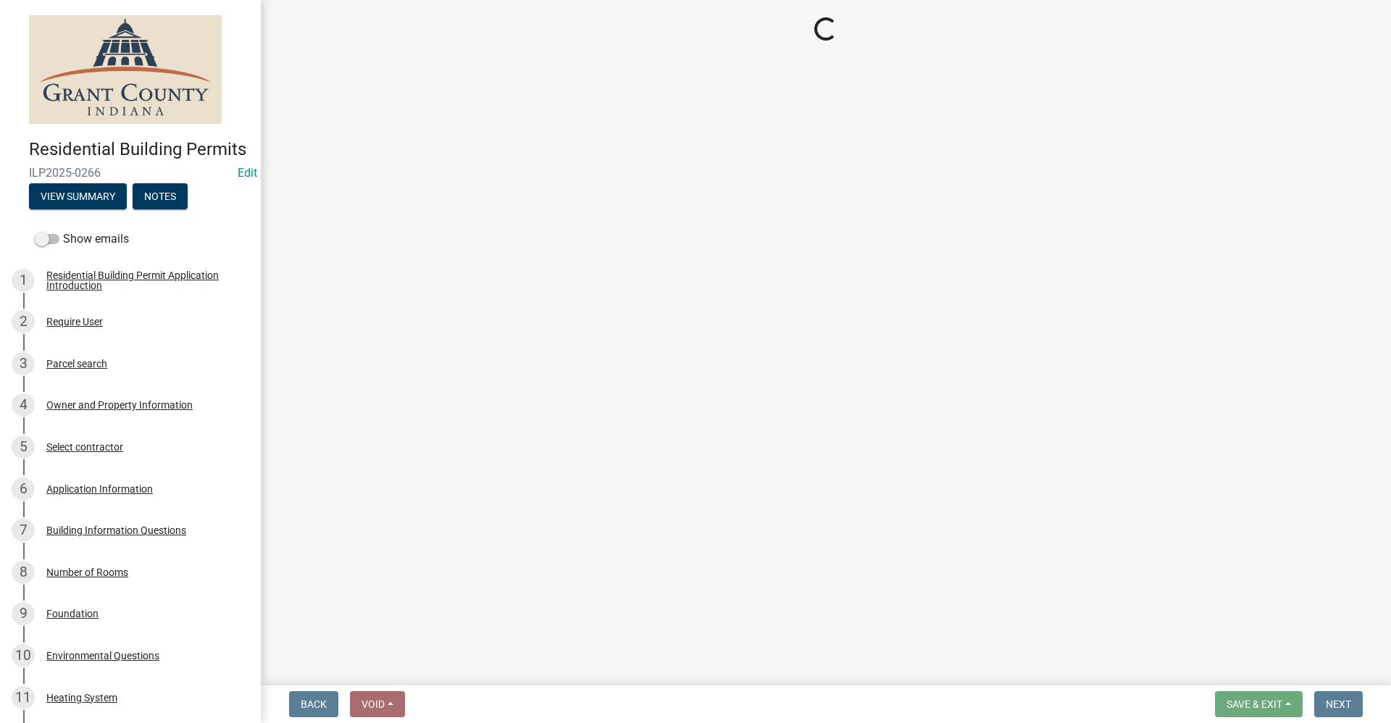
select select "3: 3"
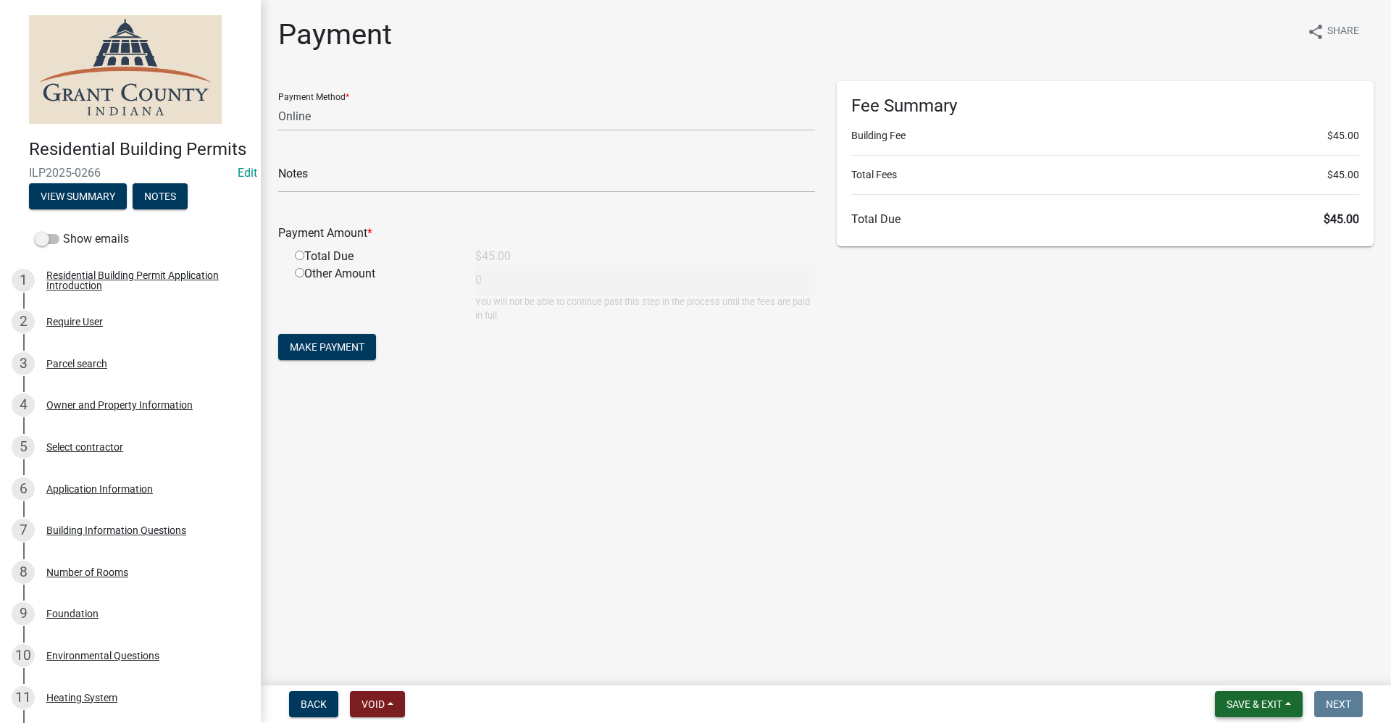
click at [1241, 705] on span "Save & Exit" at bounding box center [1254, 704] width 56 height 12
click at [1223, 668] on button "Save & Exit" at bounding box center [1244, 666] width 116 height 35
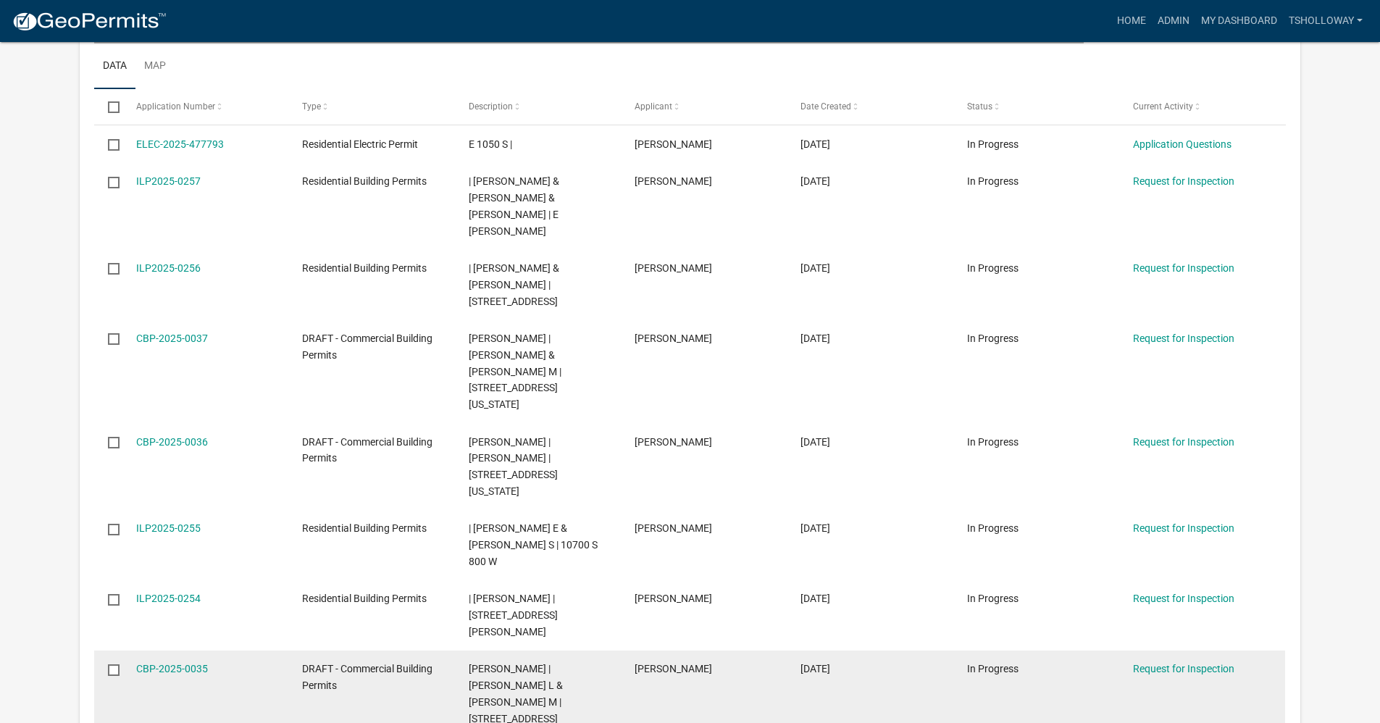
scroll to position [290, 0]
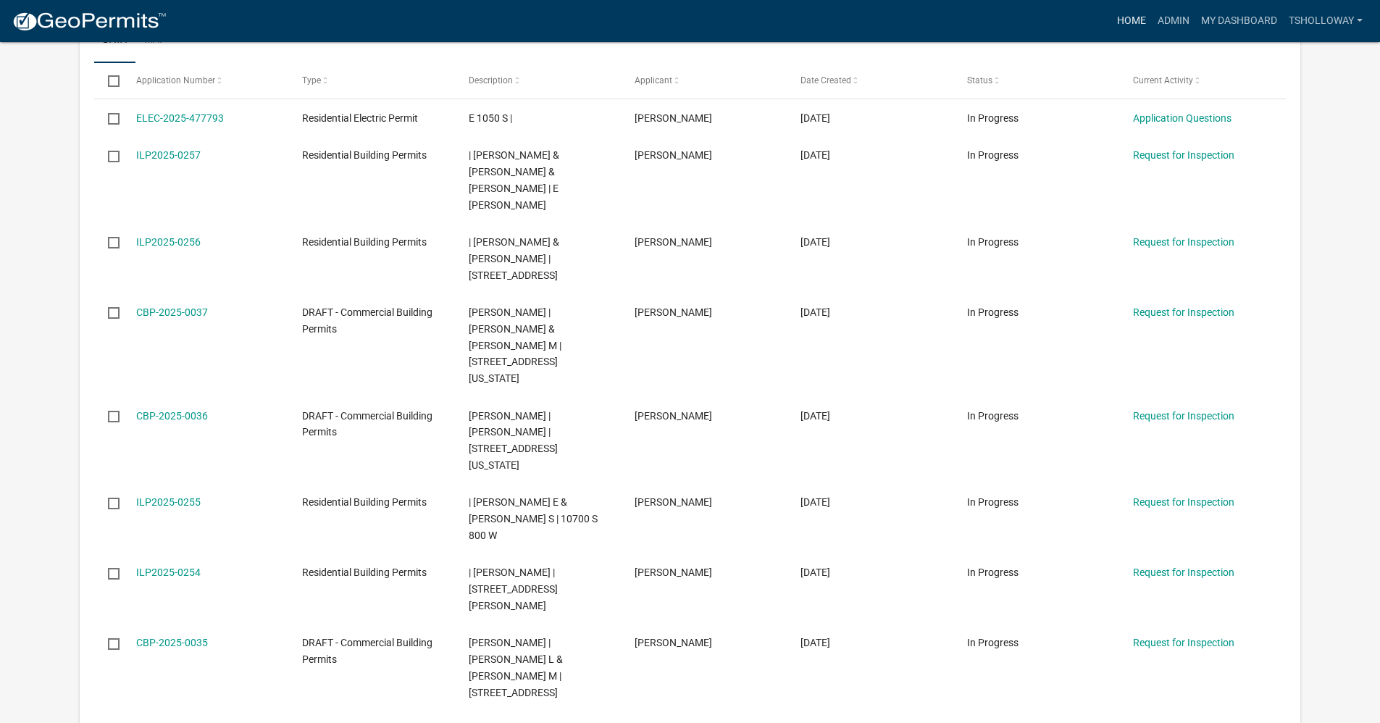
click at [1125, 22] on link "Home" at bounding box center [1131, 21] width 41 height 28
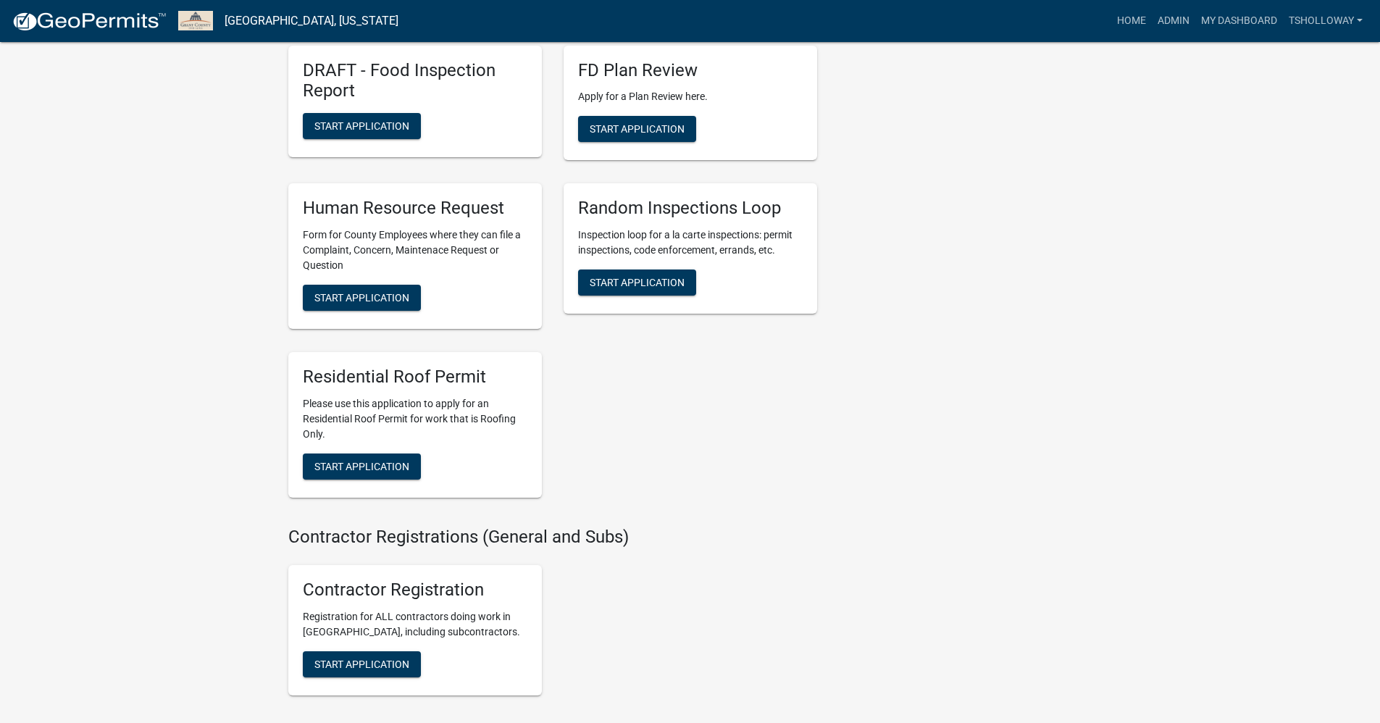
scroll to position [2462, 0]
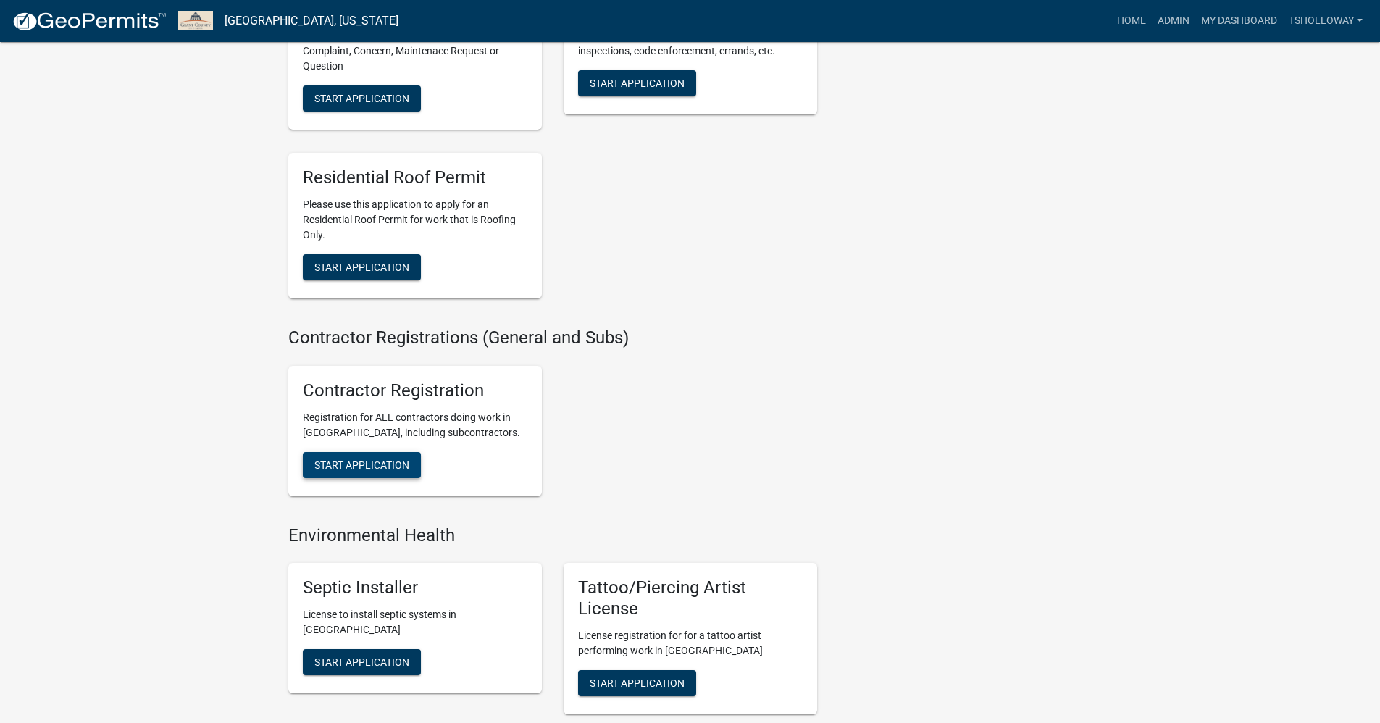
click at [383, 470] on span "Start Application" at bounding box center [361, 464] width 95 height 12
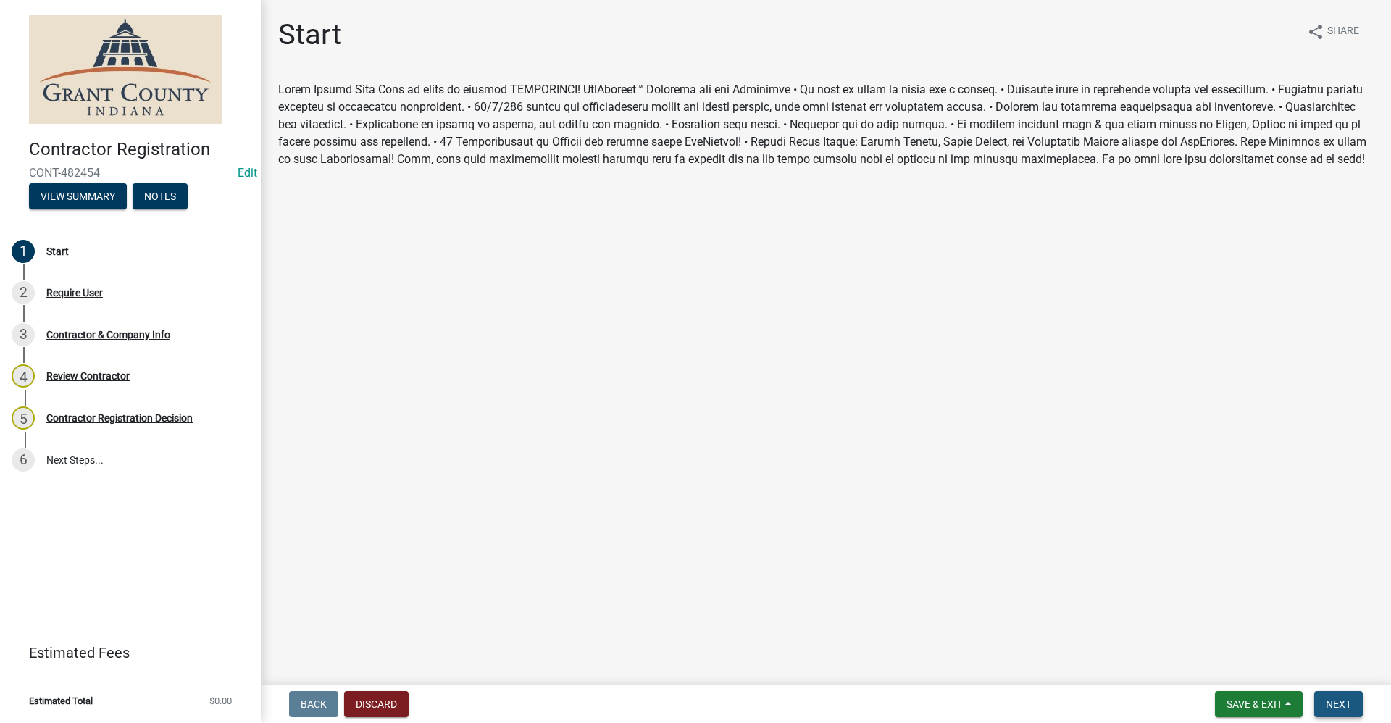
click at [1333, 700] on span "Next" at bounding box center [1337, 704] width 25 height 12
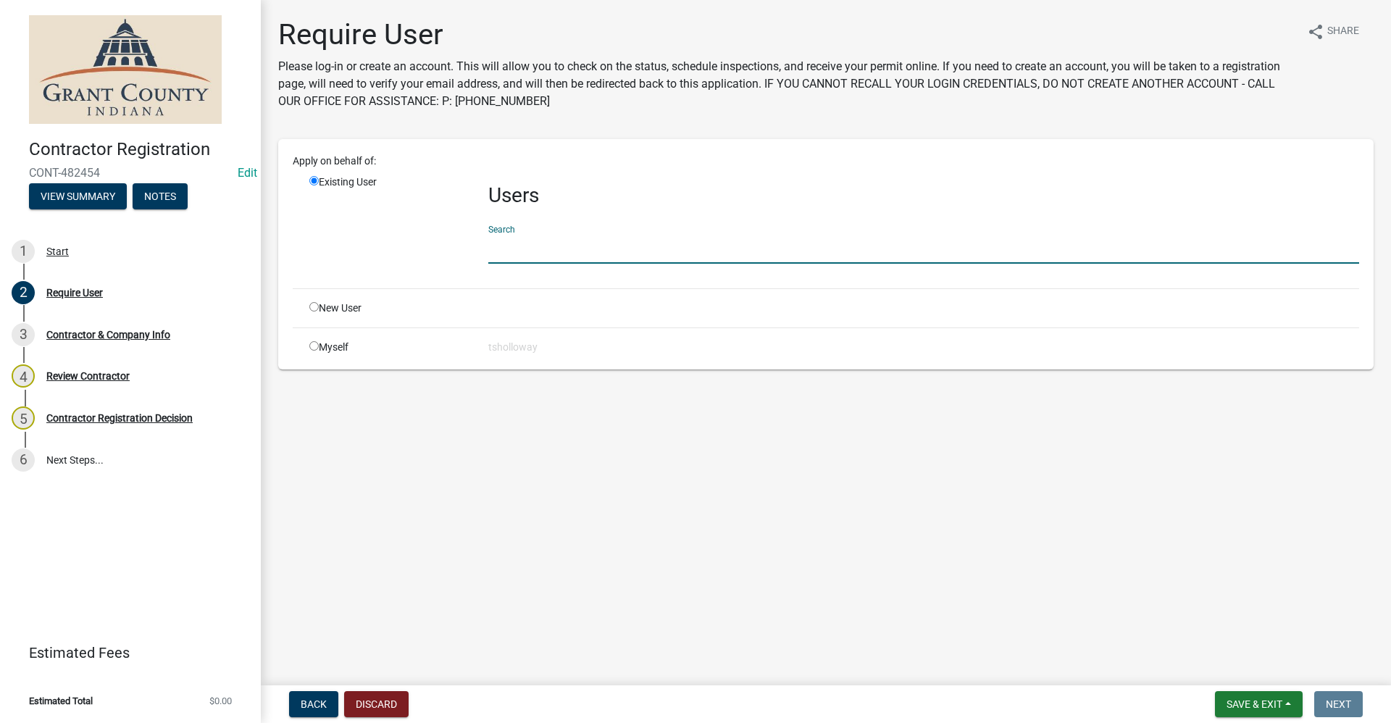
click at [528, 257] on input "text" at bounding box center [923, 249] width 871 height 30
click at [315, 307] on input "radio" at bounding box center [313, 306] width 9 height 9
radio input "true"
radio input "false"
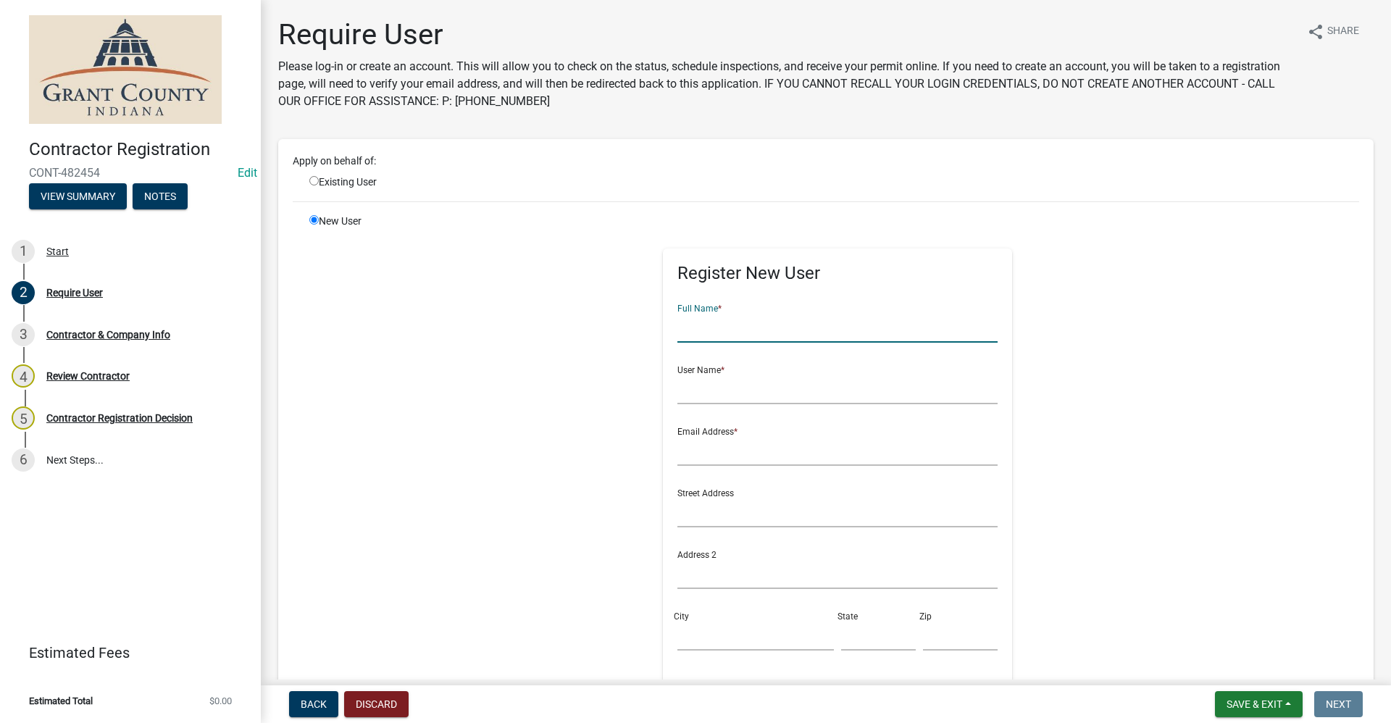
click at [719, 330] on input "text" at bounding box center [837, 328] width 321 height 30
type input "[PERSON_NAME]"
type input "jasongirod"
type input "no@email"
drag, startPoint x: 676, startPoint y: 514, endPoint x: 680, endPoint y: 502, distance: 12.8
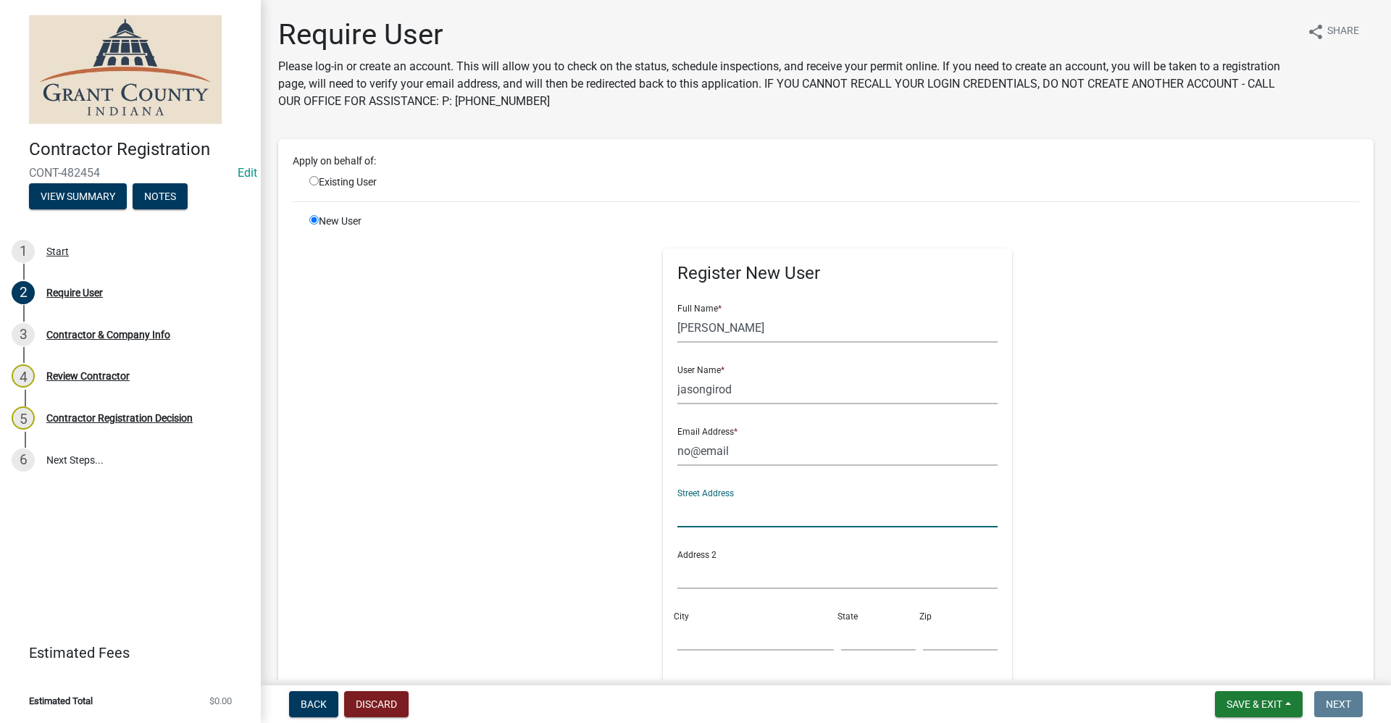
click at [677, 514] on input "text" at bounding box center [837, 513] width 321 height 30
type input "6044 county road 55"
click at [682, 637] on input "City" at bounding box center [755, 636] width 156 height 30
type input "St. Joe"
click at [842, 638] on input "text" at bounding box center [878, 636] width 75 height 30
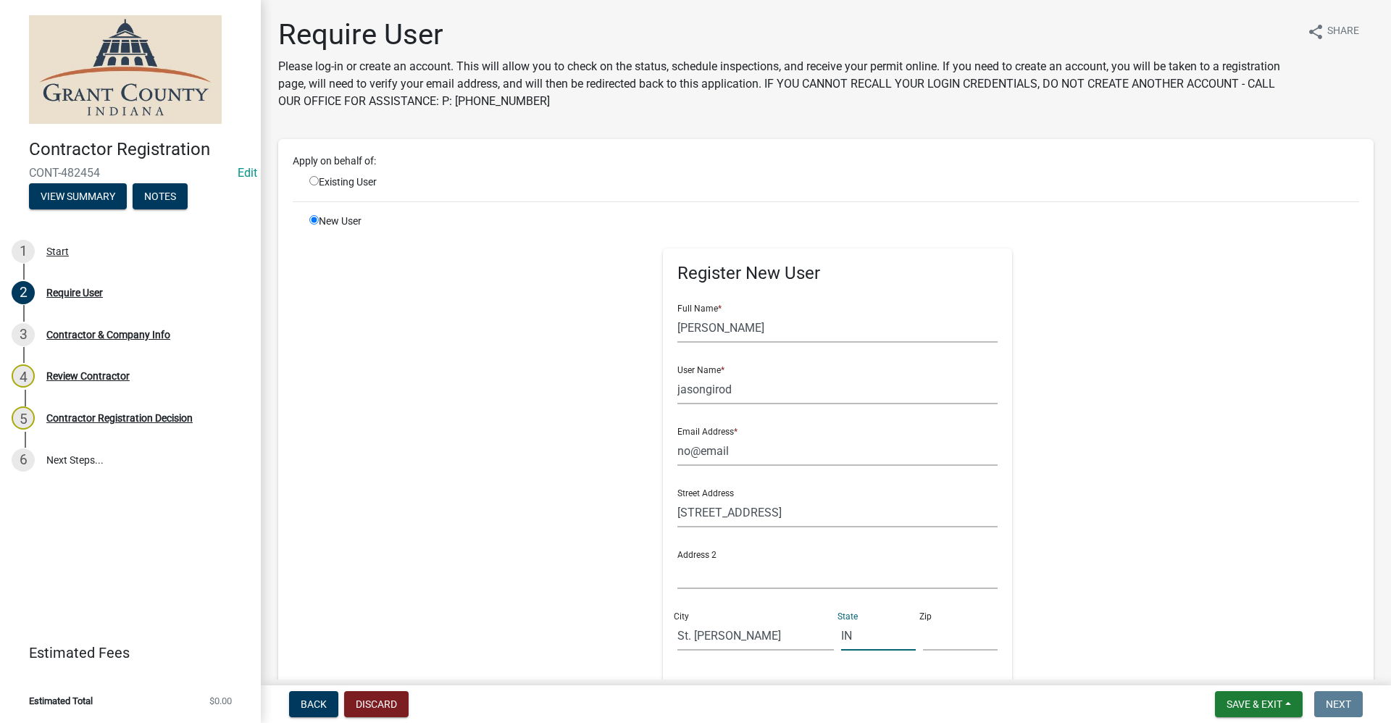
type input "IN"
click at [923, 638] on input "text" at bounding box center [960, 636] width 75 height 30
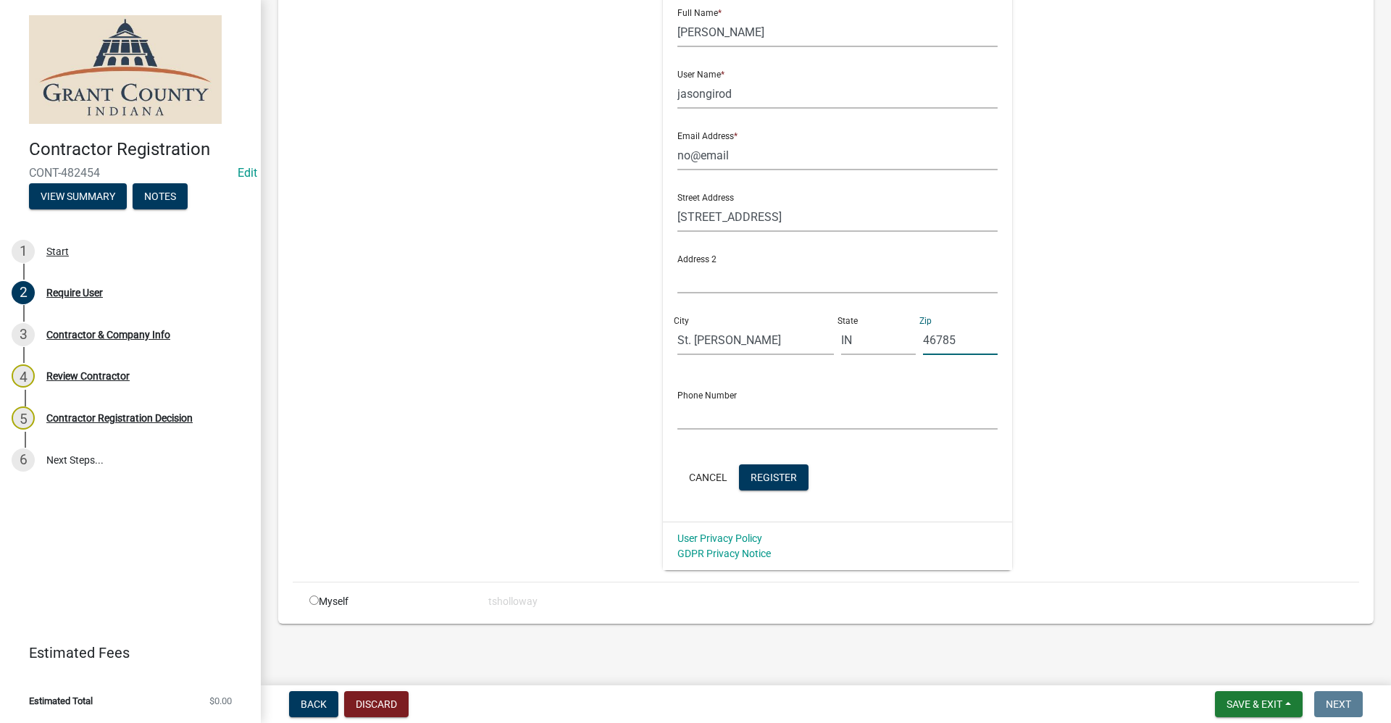
scroll to position [296, 0]
type input "46785"
click at [731, 410] on input "text" at bounding box center [837, 414] width 321 height 30
type input "[PHONE_NUMBER]"
click at [769, 478] on span "Register" at bounding box center [773, 476] width 46 height 12
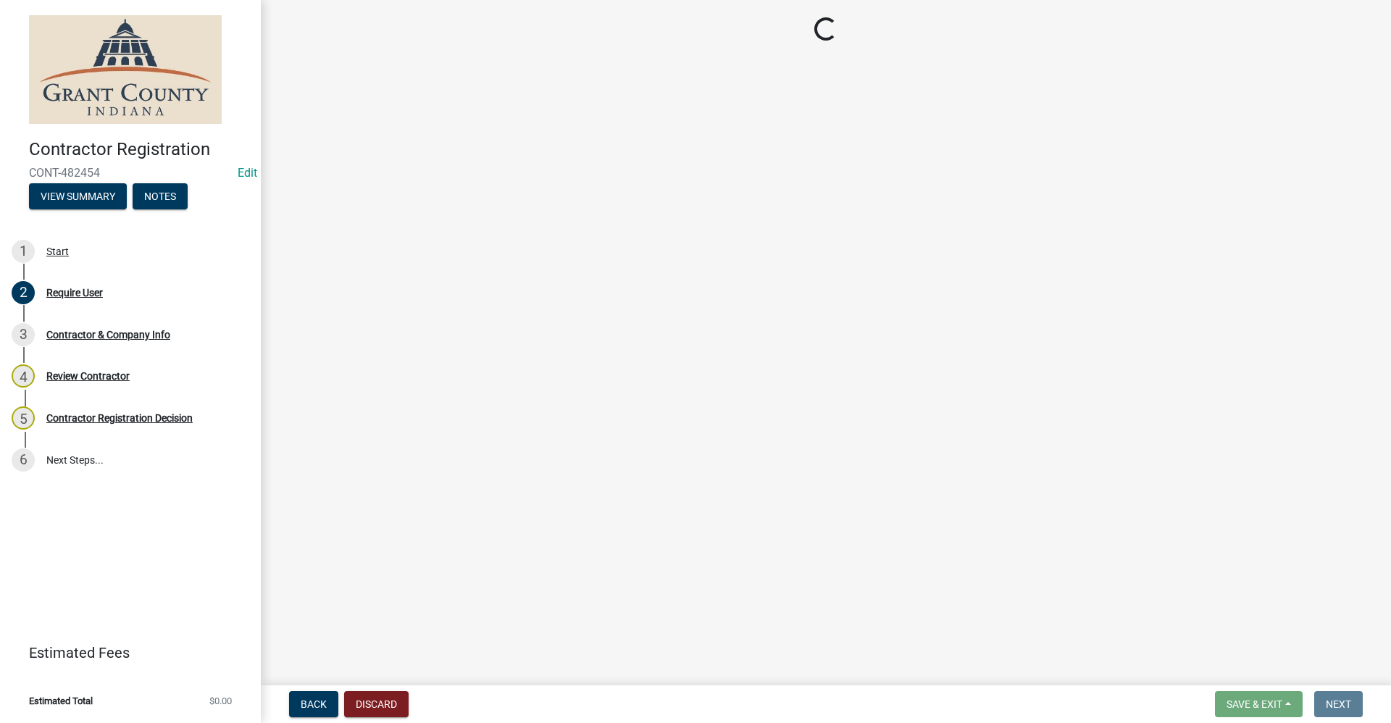
scroll to position [0, 0]
select select "IN"
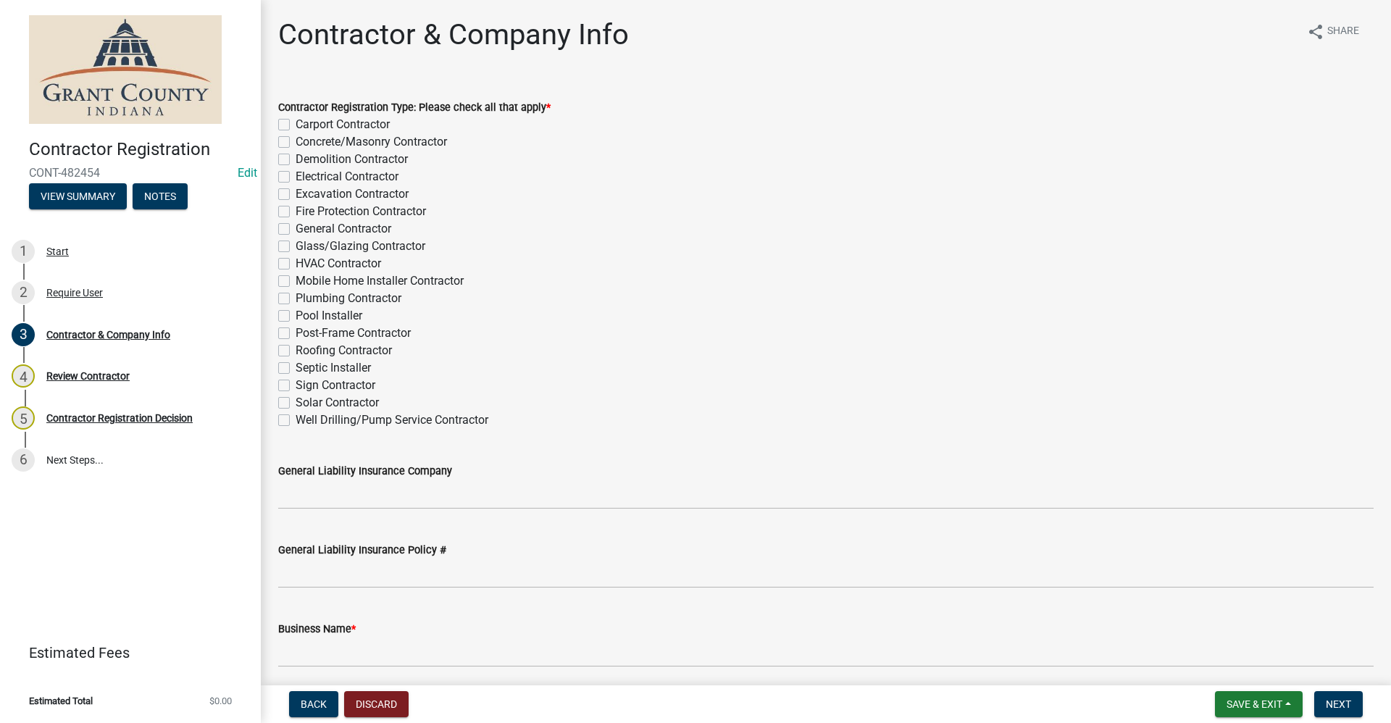
click at [295, 230] on label "General Contractor" at bounding box center [343, 228] width 96 height 17
click at [295, 230] on input "General Contractor" at bounding box center [299, 224] width 9 height 9
checkbox input "true"
checkbox input "false"
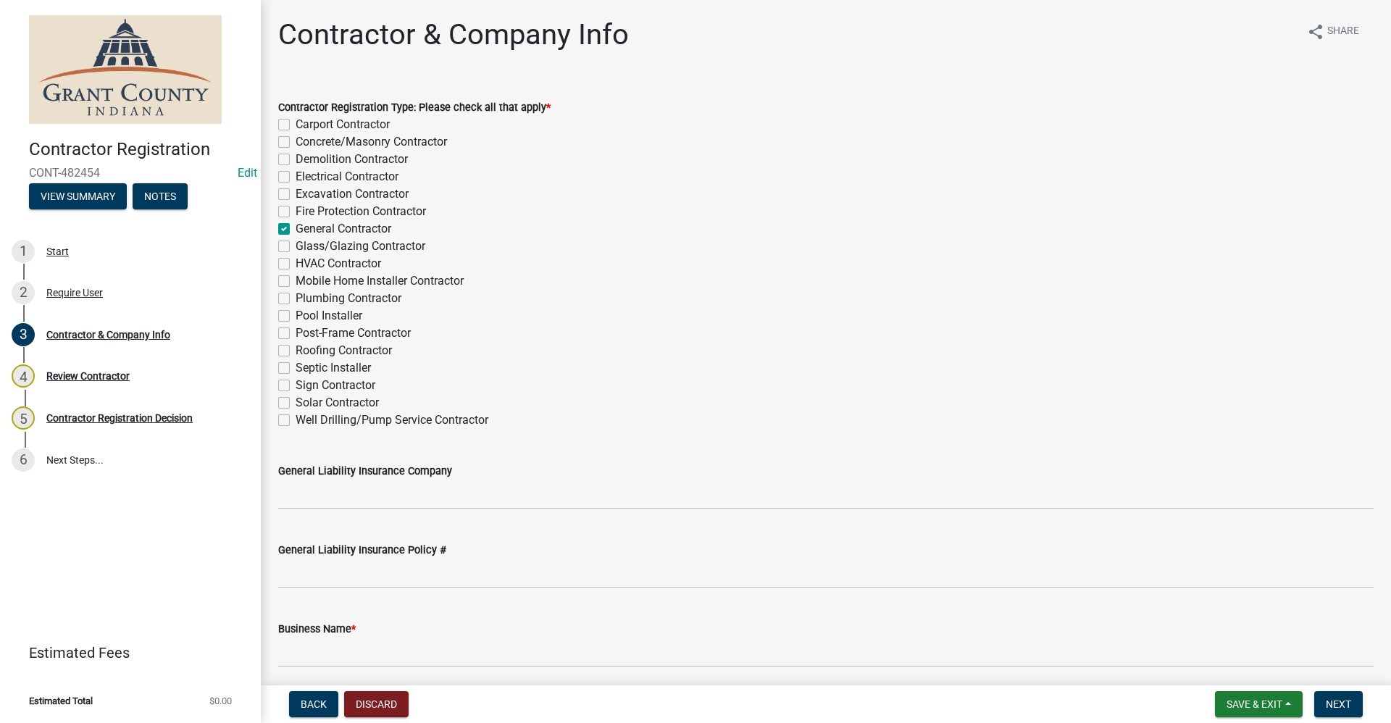
checkbox input "false"
checkbox input "true"
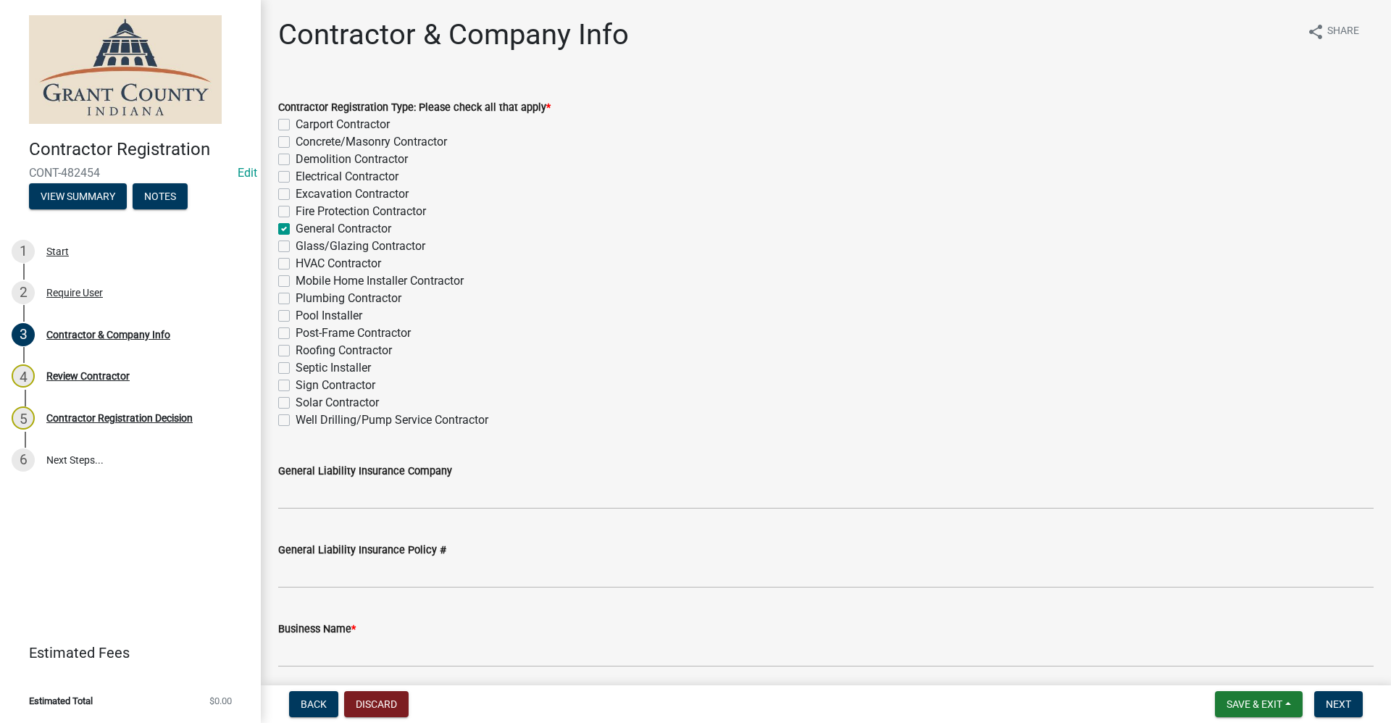
checkbox input "false"
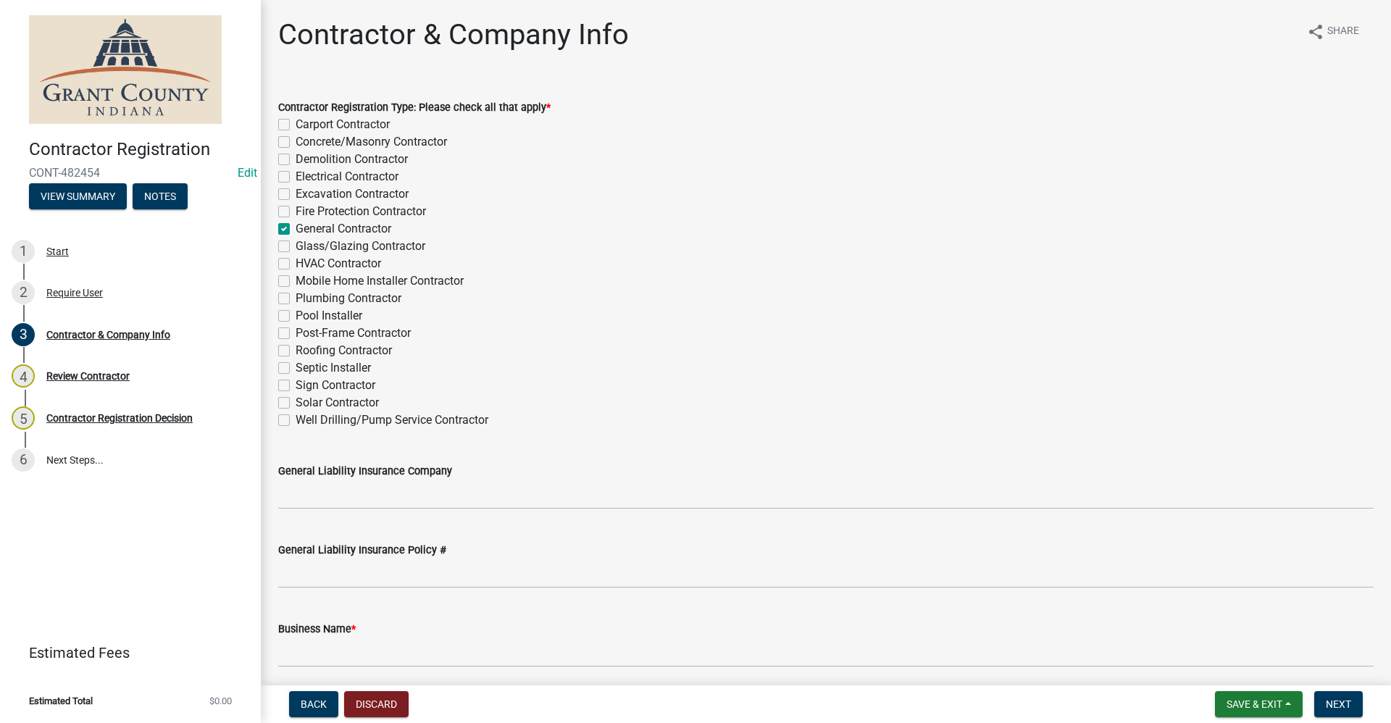
checkbox input "false"
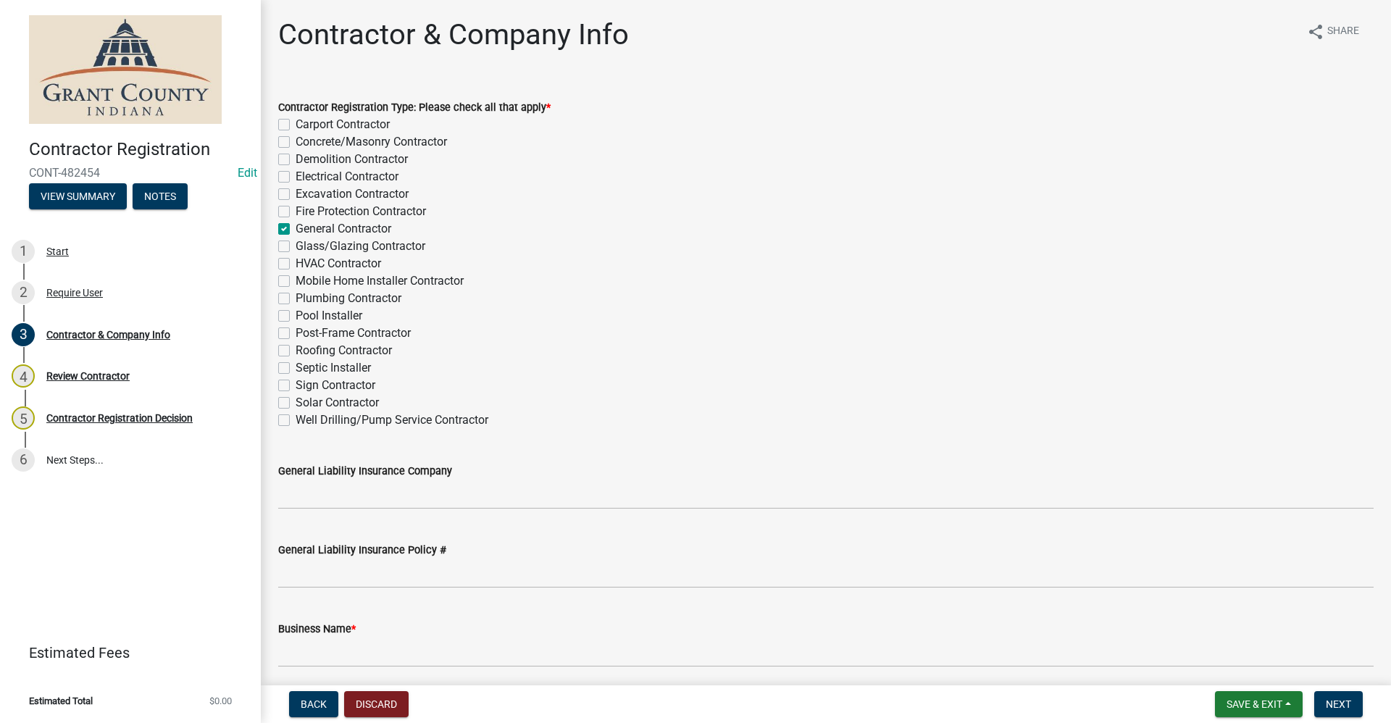
checkbox input "false"
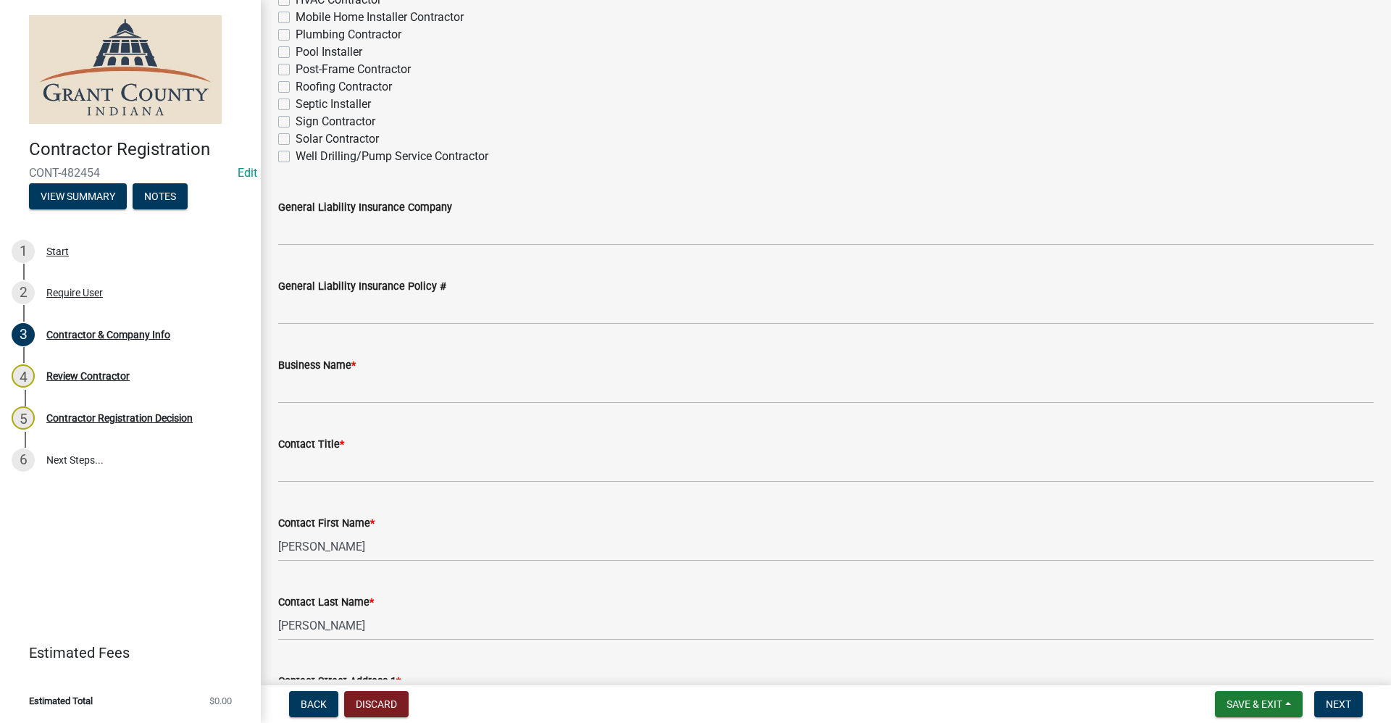
scroll to position [290, 0]
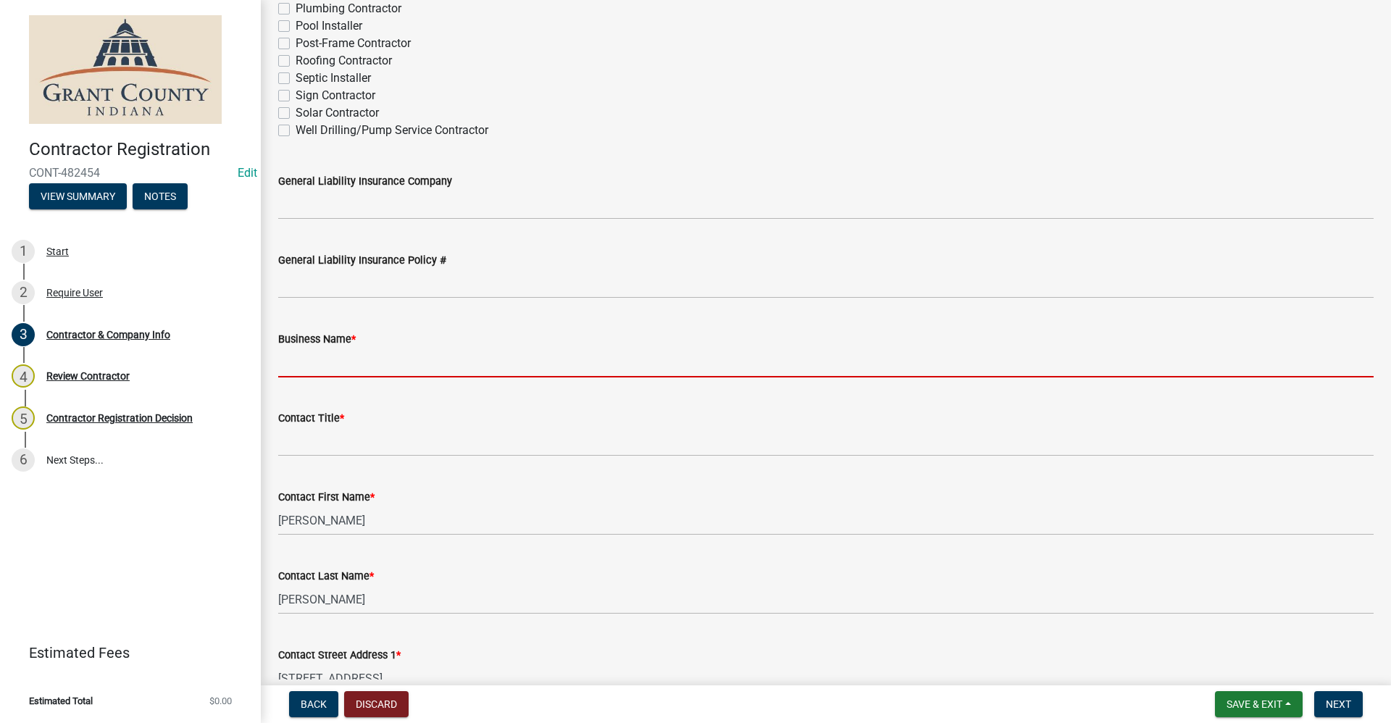
click at [308, 361] on input "Business Name *" at bounding box center [825, 363] width 1095 height 30
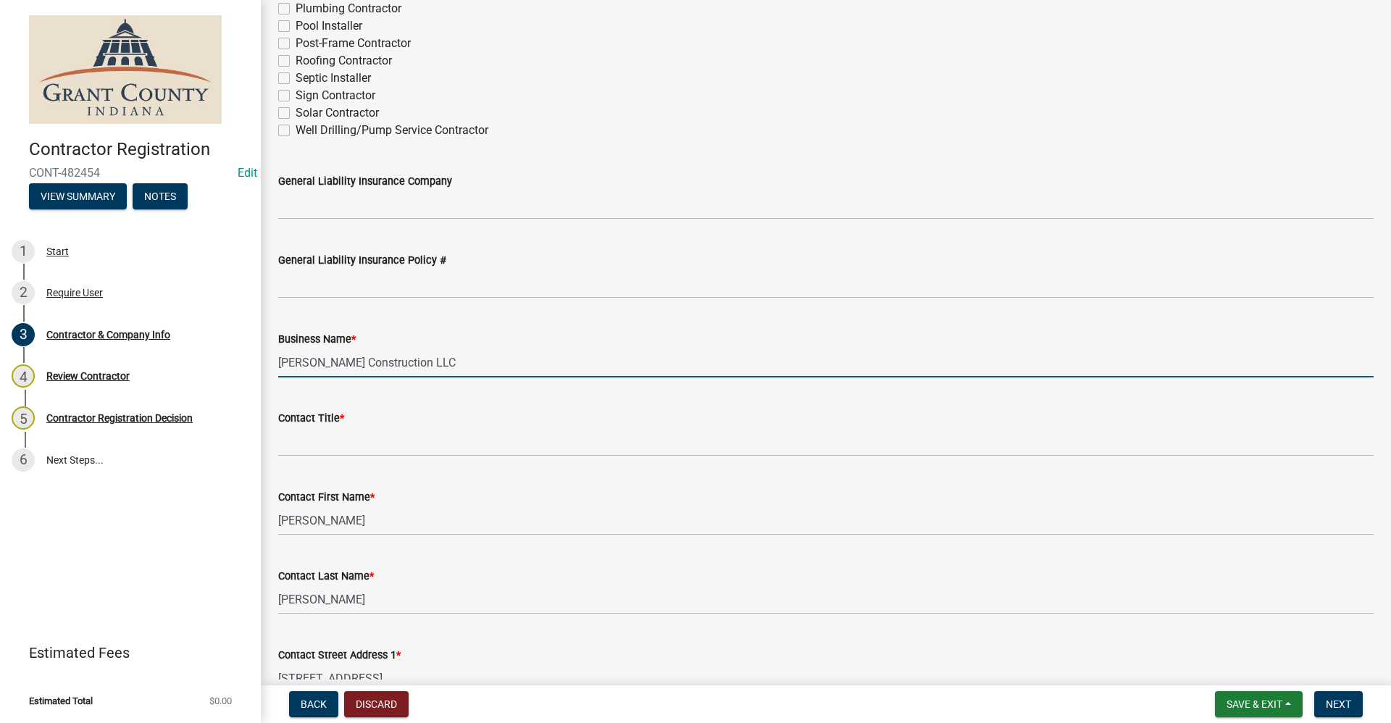
type input "[PERSON_NAME] Construction LLC"
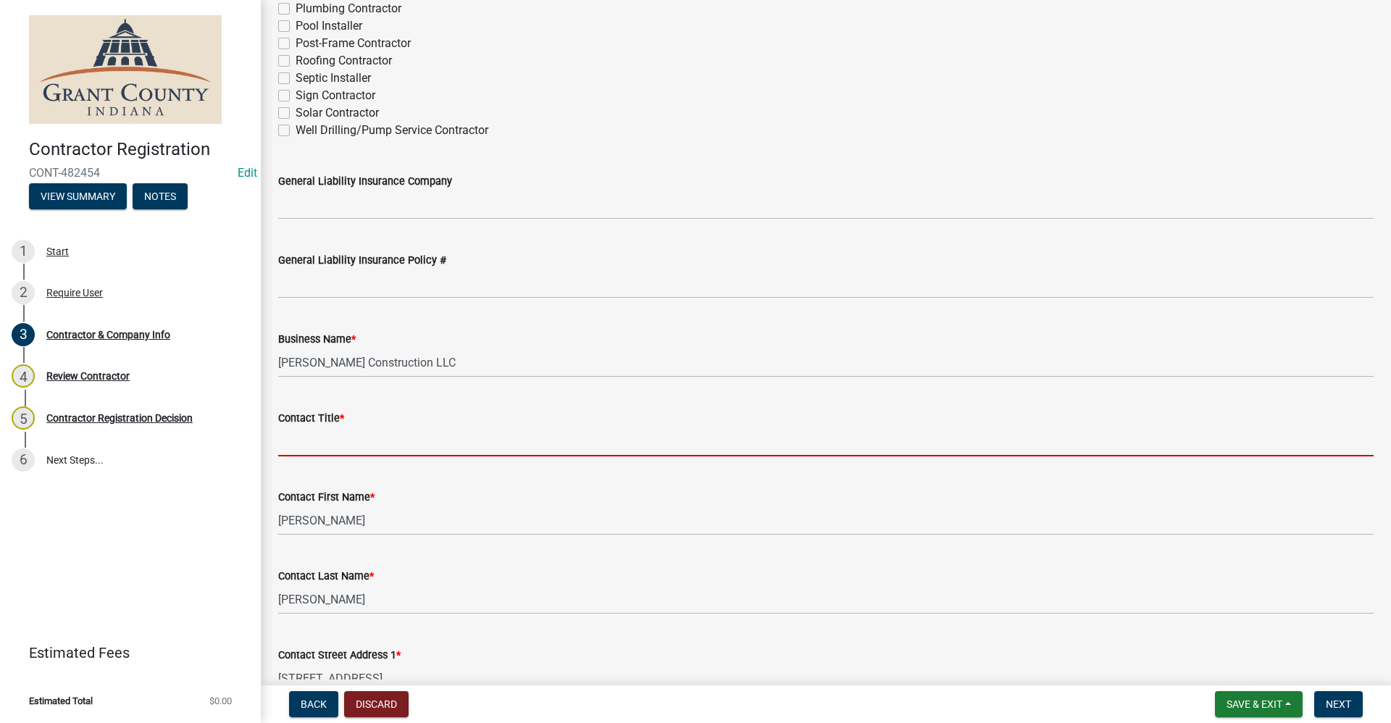
click at [290, 448] on input "Contact Title *" at bounding box center [825, 442] width 1095 height 30
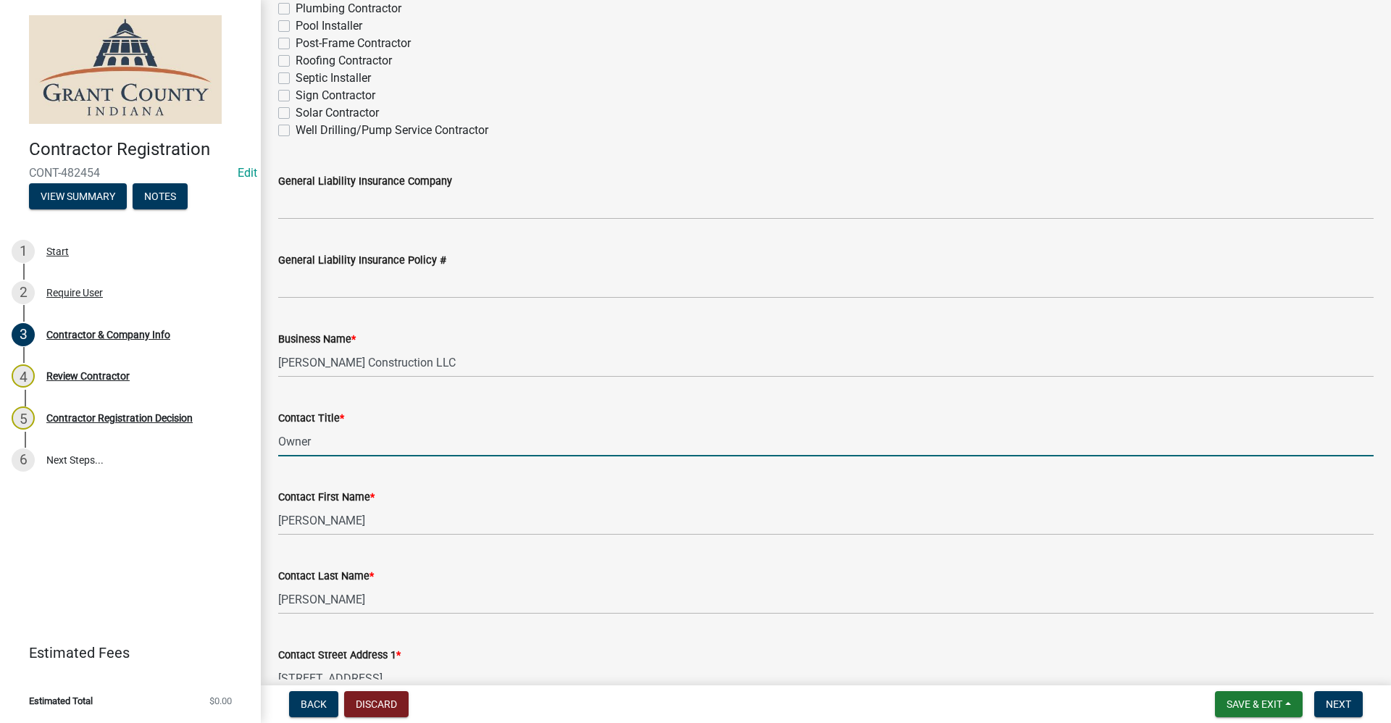
type input "Owner"
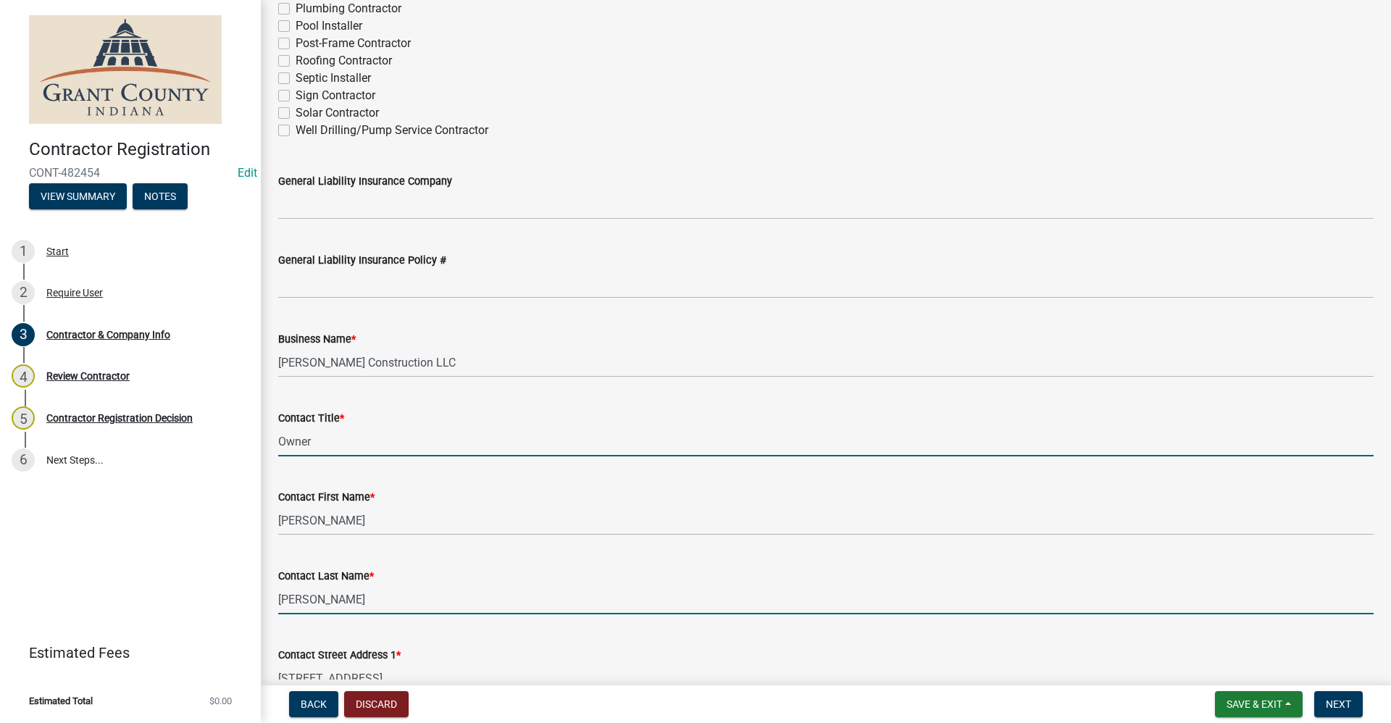
click at [369, 606] on input "Girod" at bounding box center [825, 599] width 1095 height 30
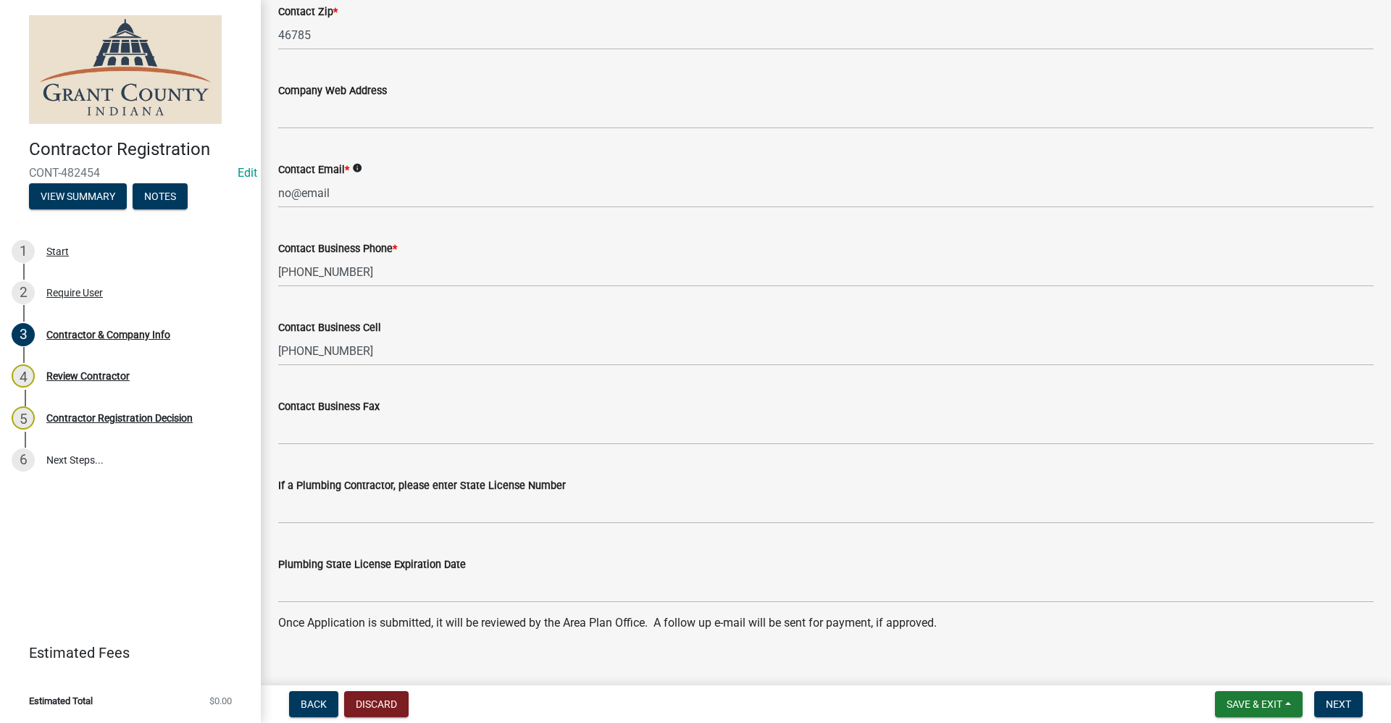
scroll to position [1288, 0]
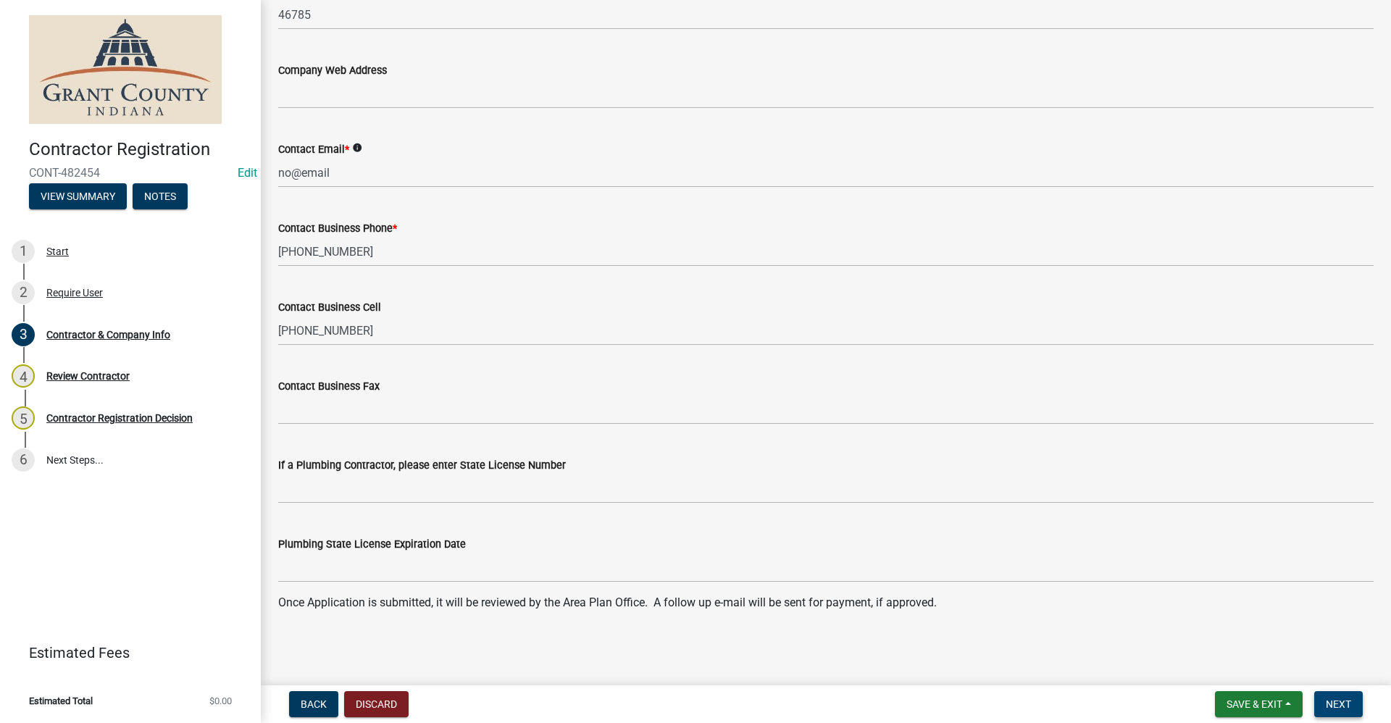
click at [1344, 700] on span "Next" at bounding box center [1337, 704] width 25 height 12
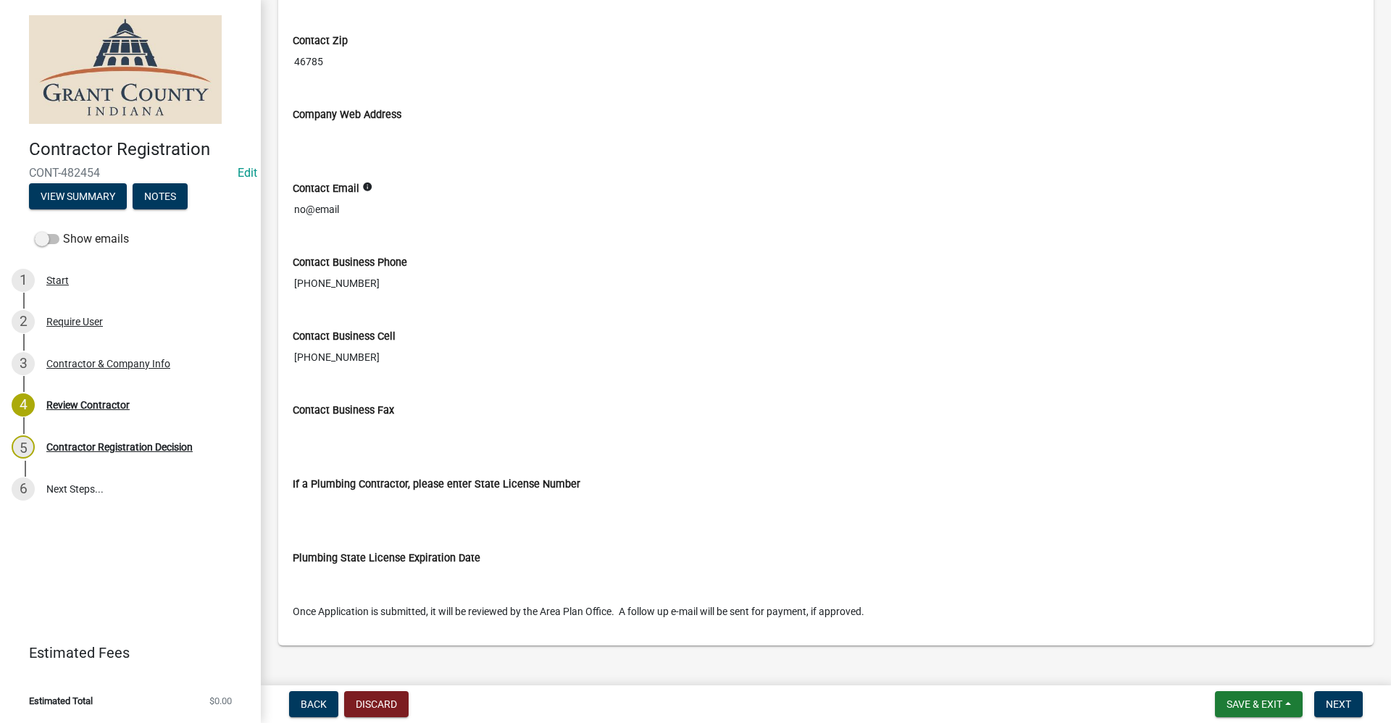
scroll to position [971, 0]
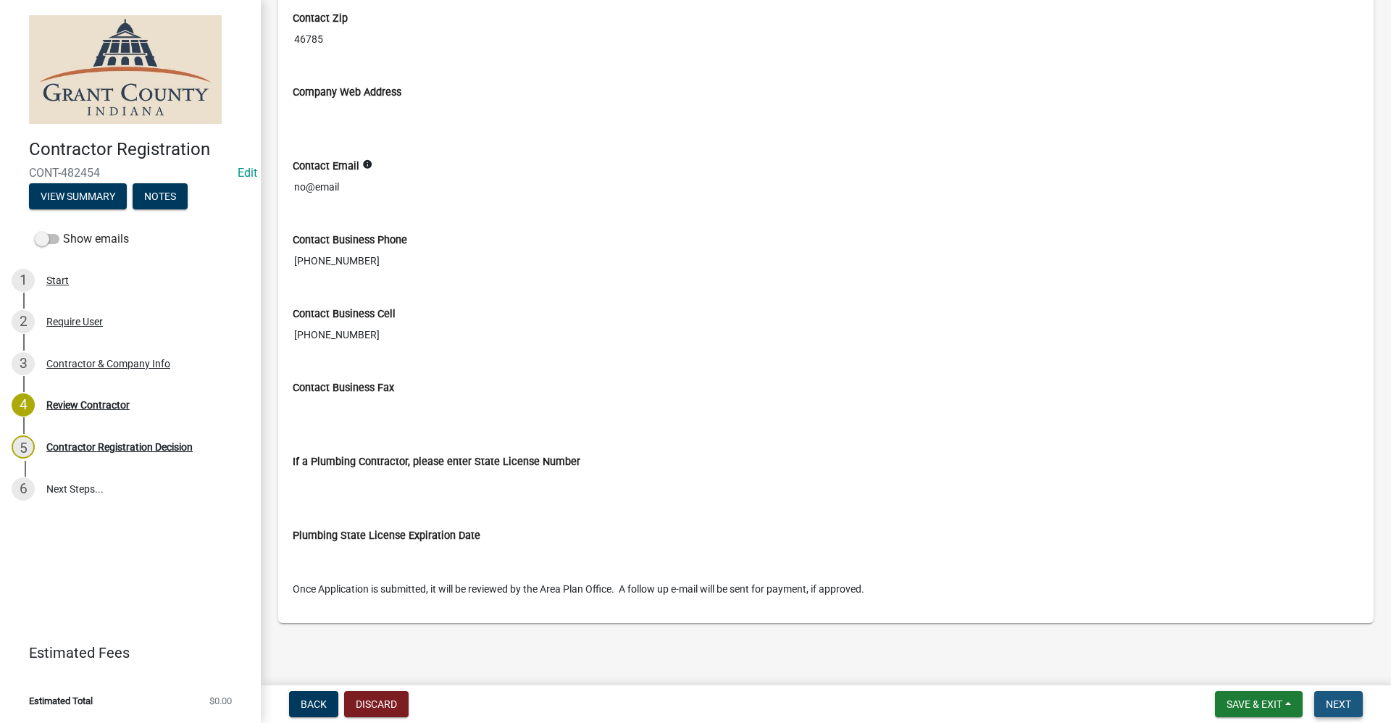
drag, startPoint x: 1346, startPoint y: 703, endPoint x: 1382, endPoint y: 689, distance: 38.5
click at [1347, 704] on span "Next" at bounding box center [1337, 704] width 25 height 12
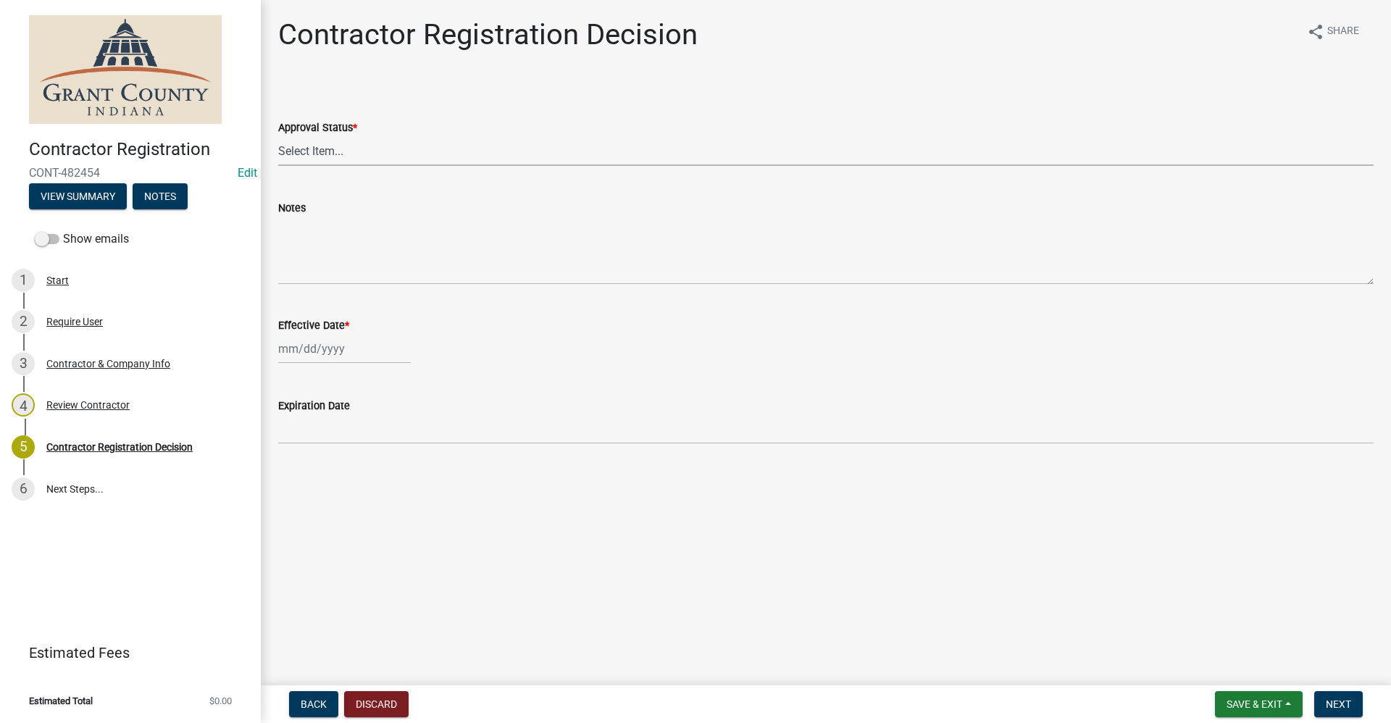
click at [316, 151] on select "Select Item... Approved Denied" at bounding box center [825, 151] width 1095 height 30
click at [278, 136] on select "Select Item... Approved Denied" at bounding box center [825, 151] width 1095 height 30
select select "4b86b809-39dd-4c68-9f3d-fdb3e7050482"
click at [298, 352] on div at bounding box center [344, 349] width 133 height 30
select select "9"
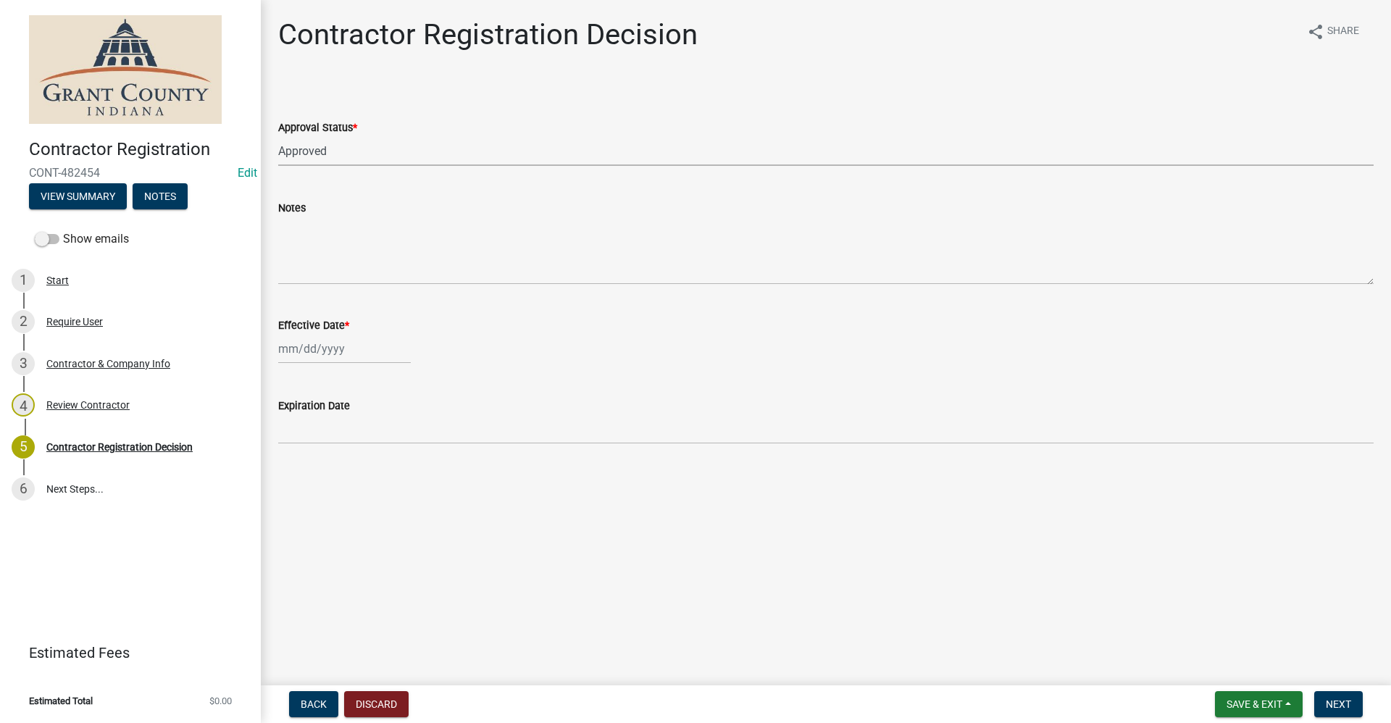
select select "2025"
click at [314, 495] on div "23" at bounding box center [315, 495] width 23 height 23
type input "[DATE]"
click at [1347, 703] on span "Next" at bounding box center [1337, 704] width 25 height 12
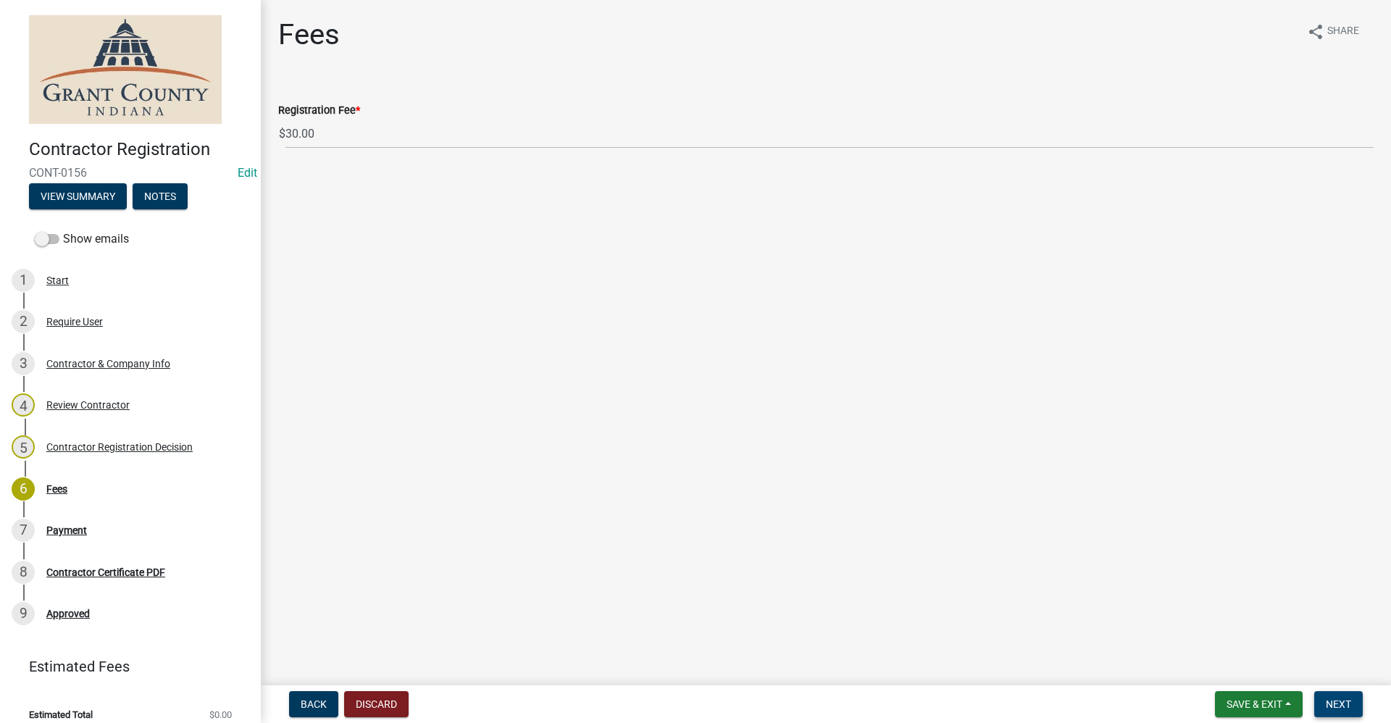
click at [1349, 707] on button "Next" at bounding box center [1338, 704] width 49 height 26
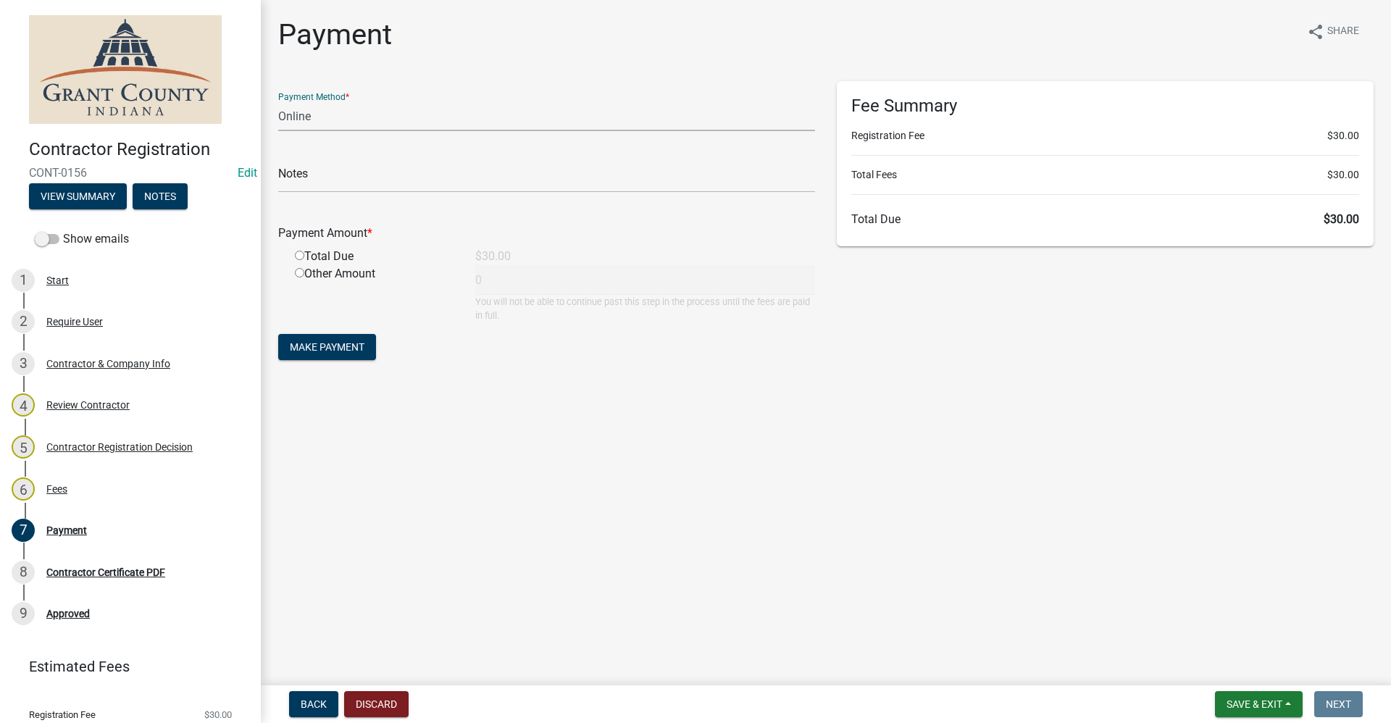
click at [311, 122] on select "Credit Card POS Check Cash Online" at bounding box center [546, 116] width 537 height 30
select select "0: 2"
click at [278, 101] on select "Credit Card POS Check Cash Online" at bounding box center [546, 116] width 537 height 30
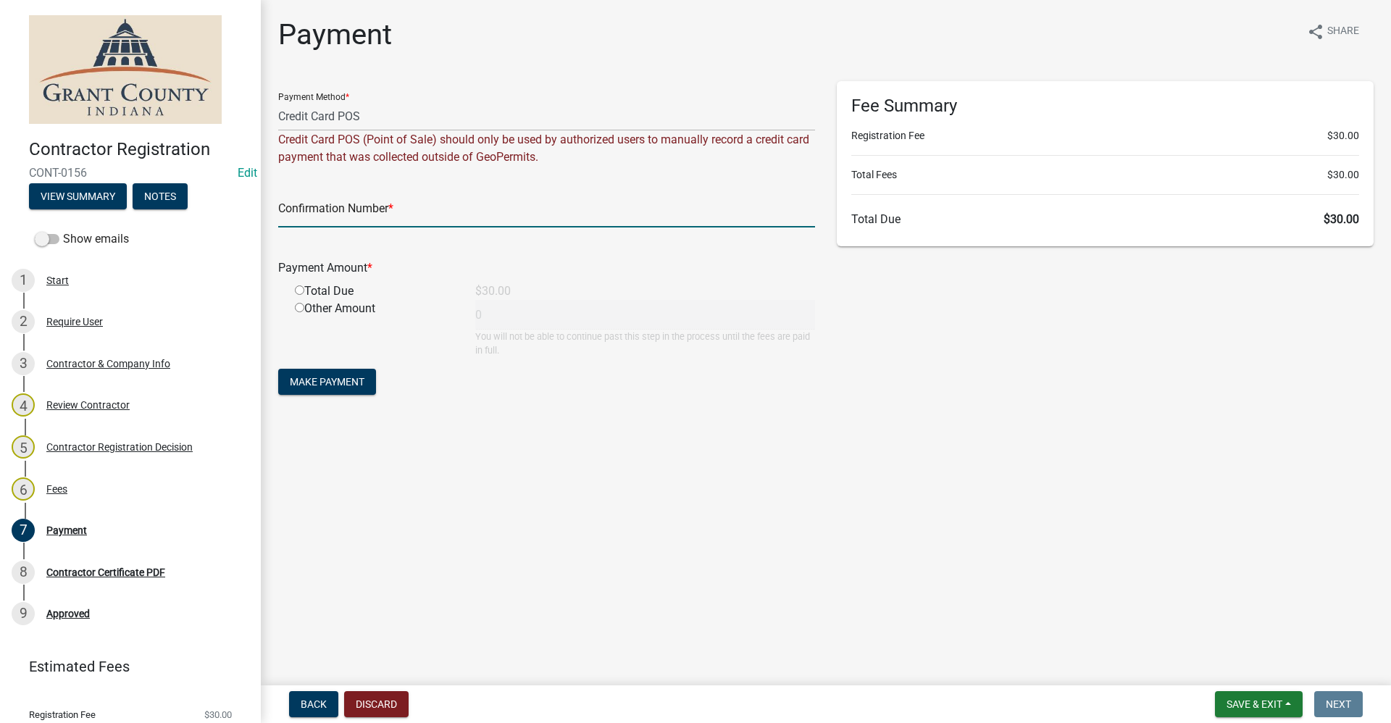
click at [317, 213] on input "text" at bounding box center [546, 213] width 537 height 30
paste input "15015909"
type input "15015909"
click at [298, 288] on input "radio" at bounding box center [299, 289] width 9 height 9
radio input "true"
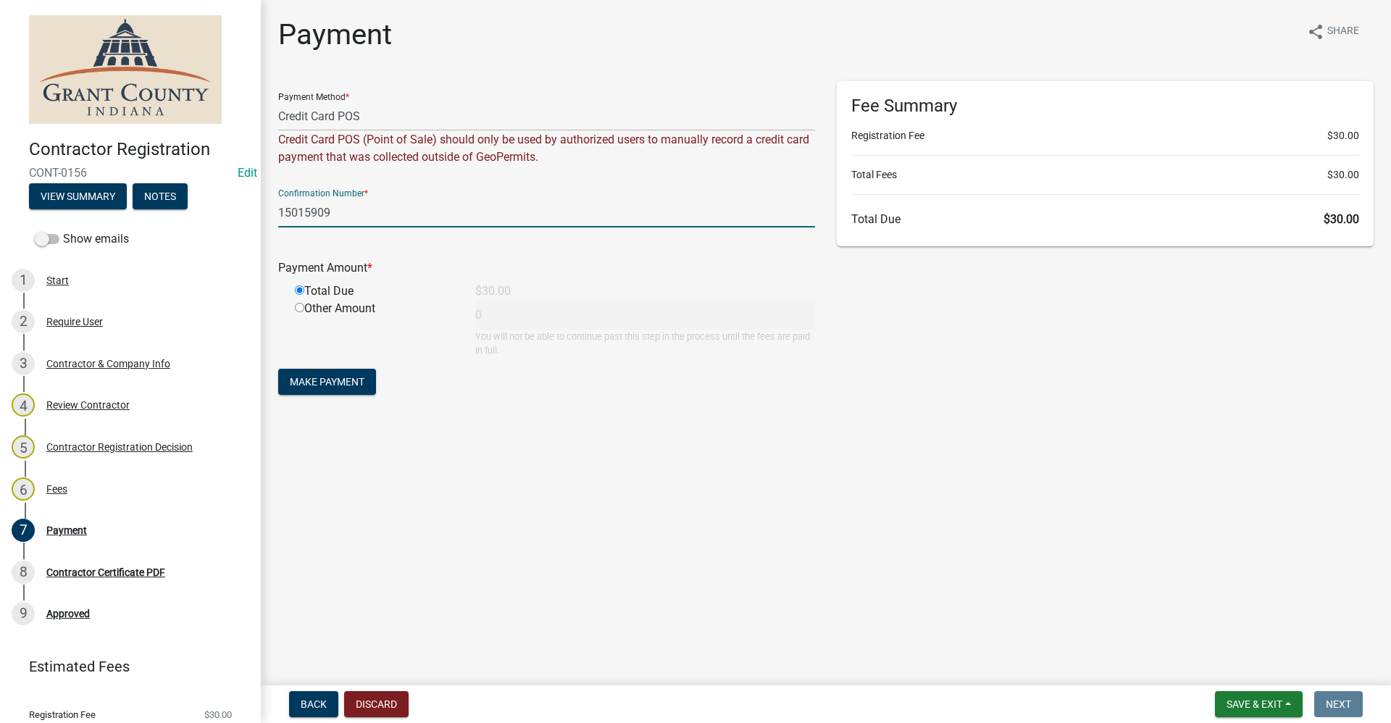
type input "30"
click at [329, 381] on span "Make Payment" at bounding box center [327, 382] width 75 height 12
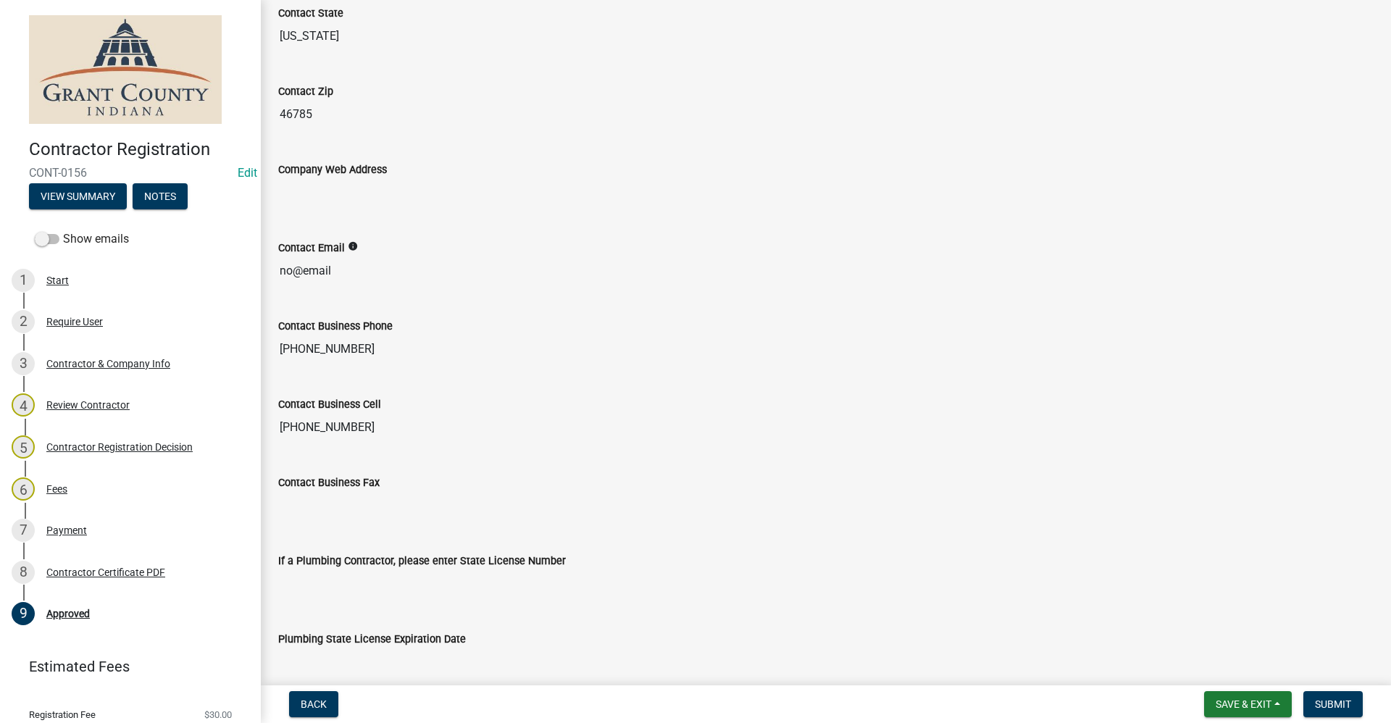
scroll to position [1117, 0]
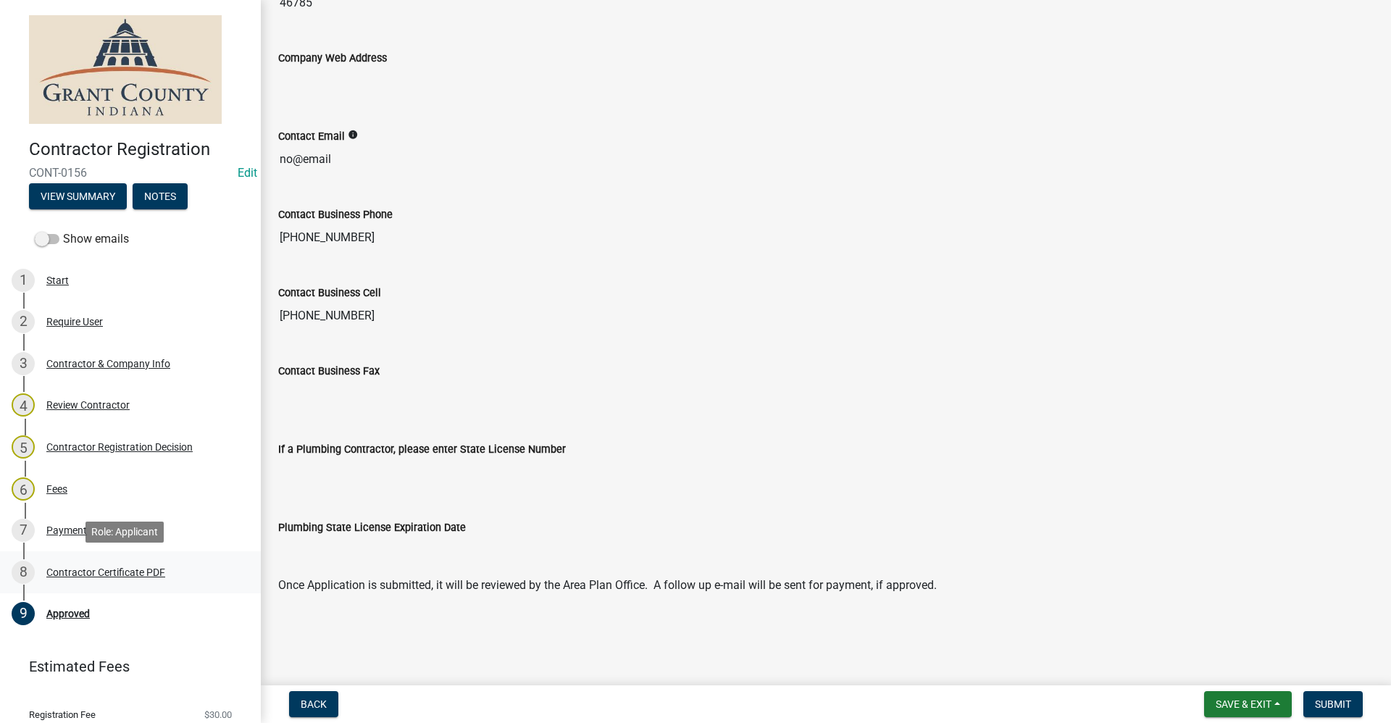
click at [134, 567] on div "Contractor Certificate PDF" at bounding box center [105, 572] width 119 height 10
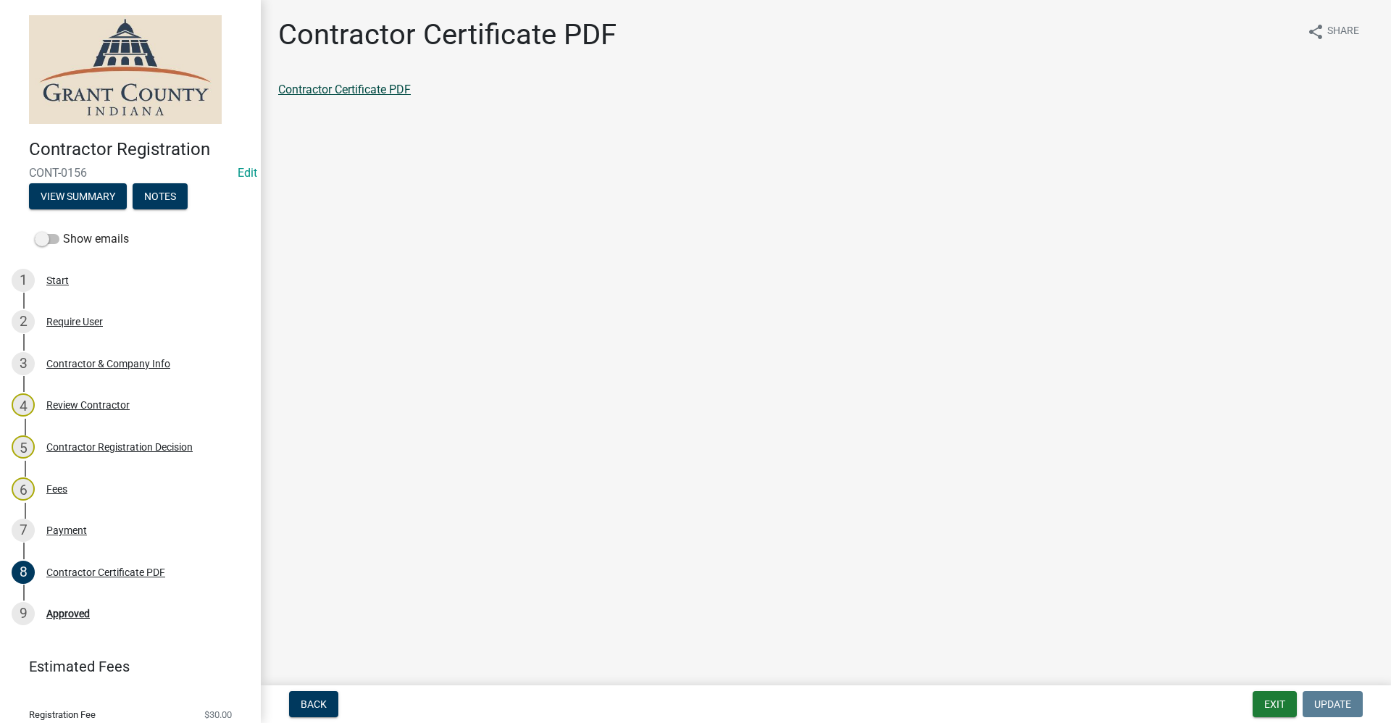
click at [319, 84] on link "Contractor Certificate PDF" at bounding box center [344, 90] width 133 height 14
click at [62, 608] on div "Approved" at bounding box center [67, 613] width 43 height 10
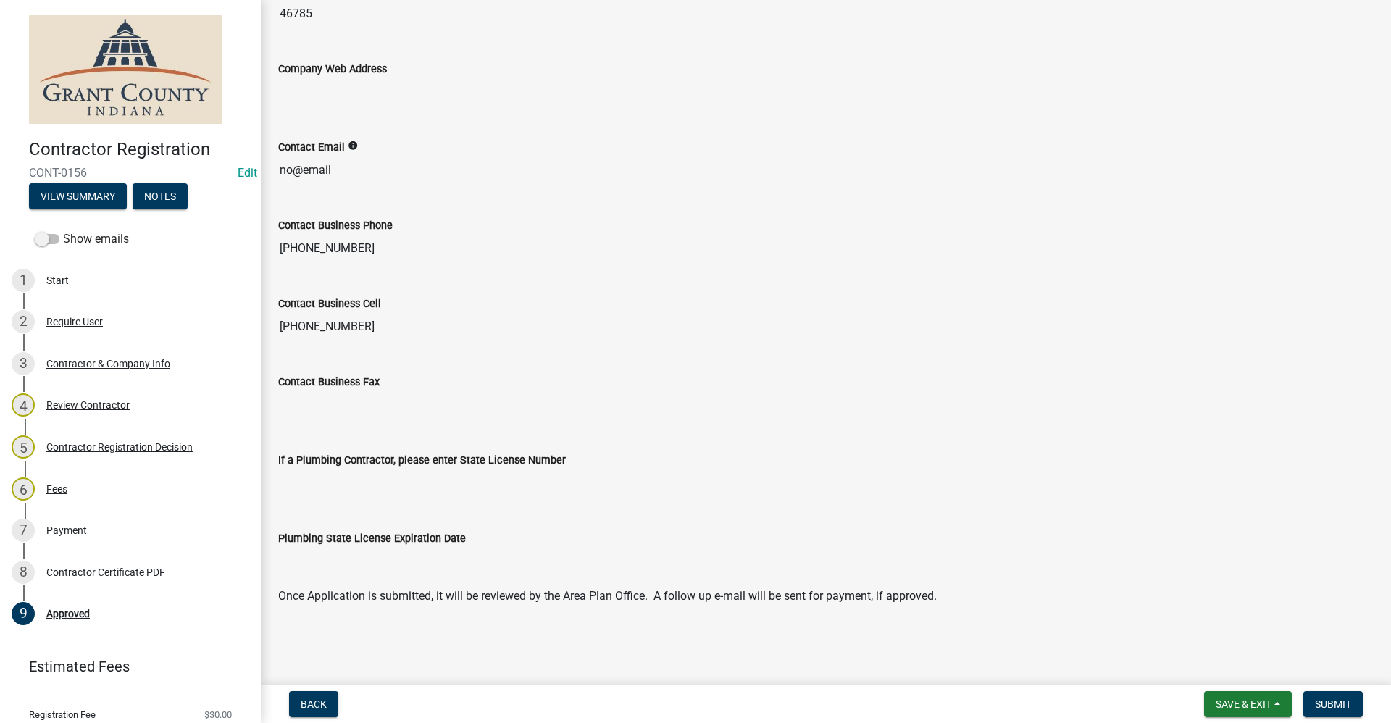
scroll to position [1117, 0]
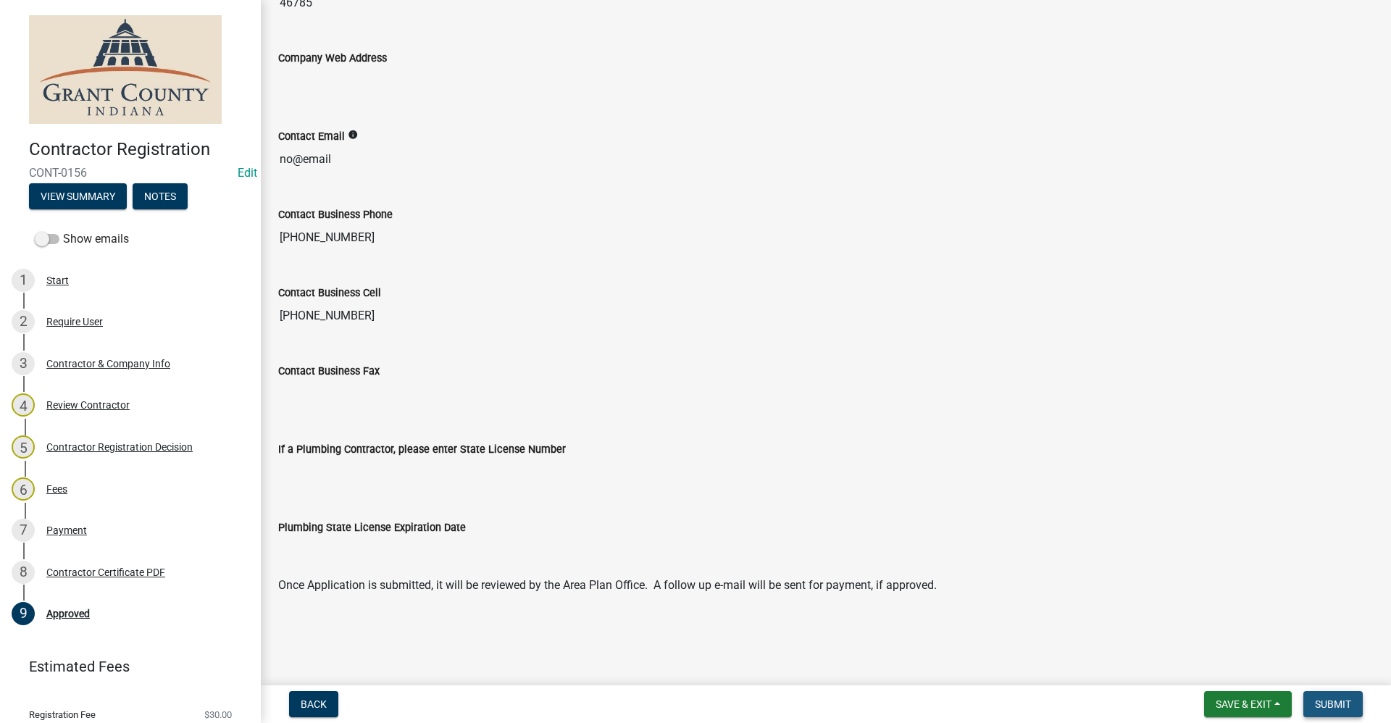
click at [1325, 709] on span "Submit" at bounding box center [1333, 704] width 36 height 12
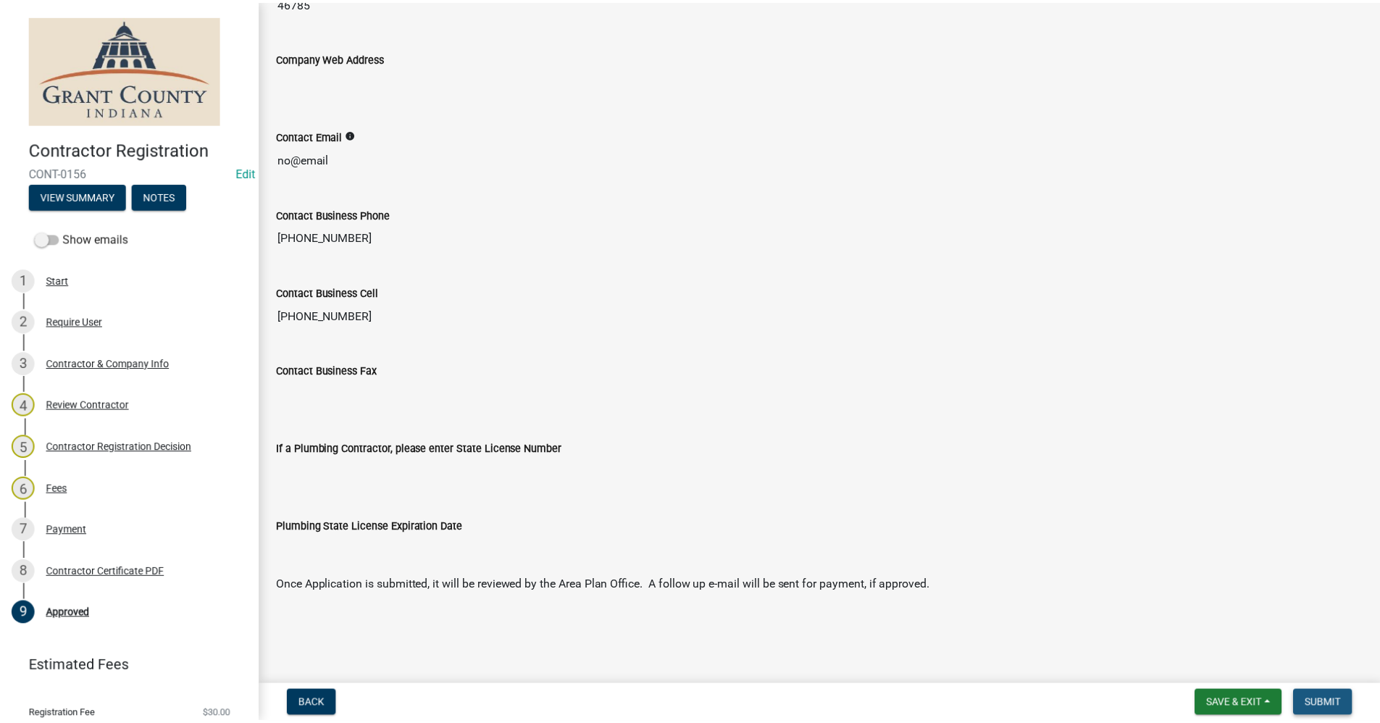
scroll to position [0, 0]
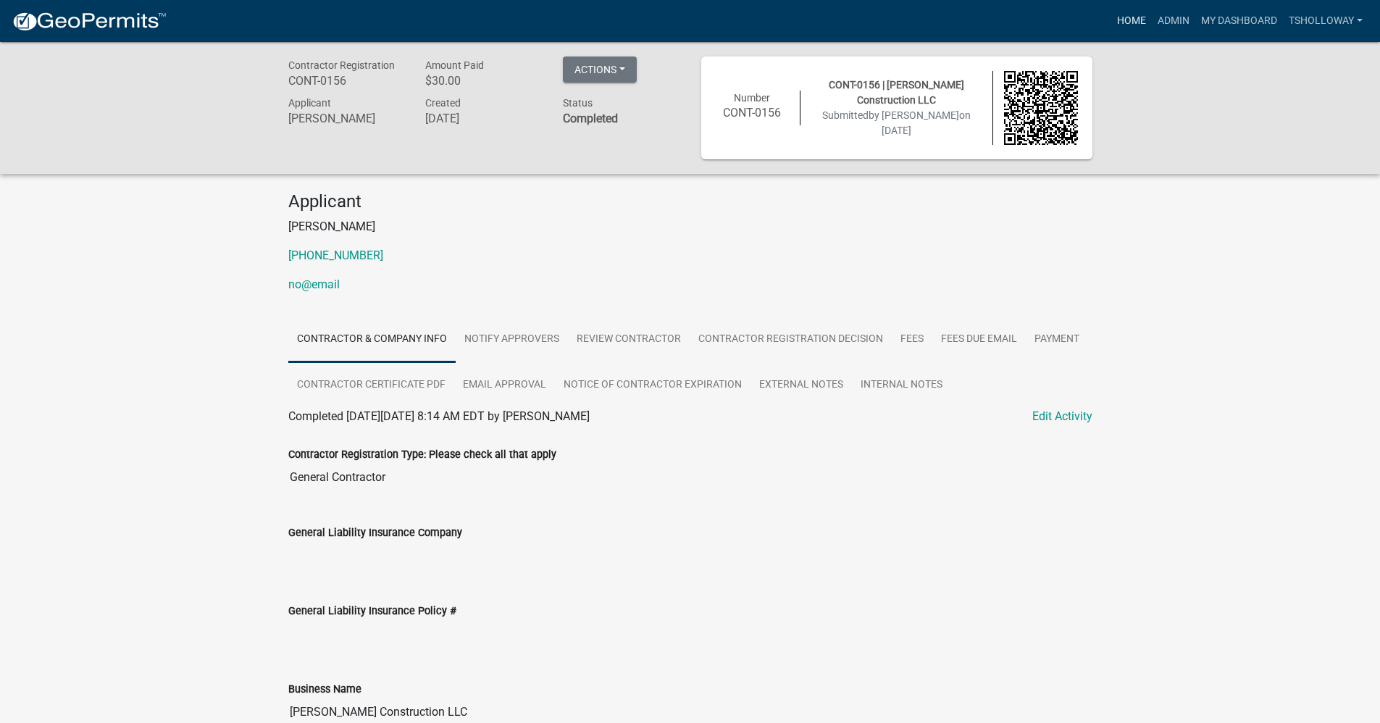
click at [1123, 20] on link "Home" at bounding box center [1131, 21] width 41 height 28
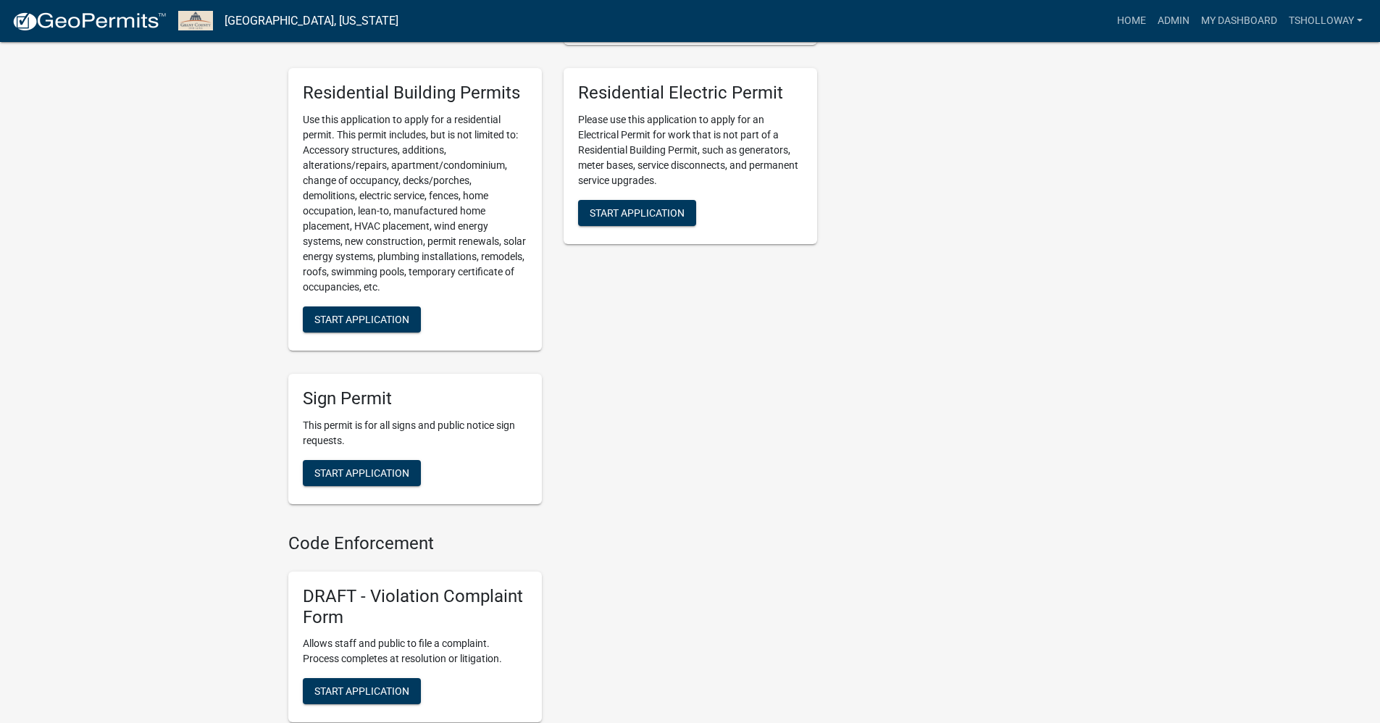
scroll to position [942, 0]
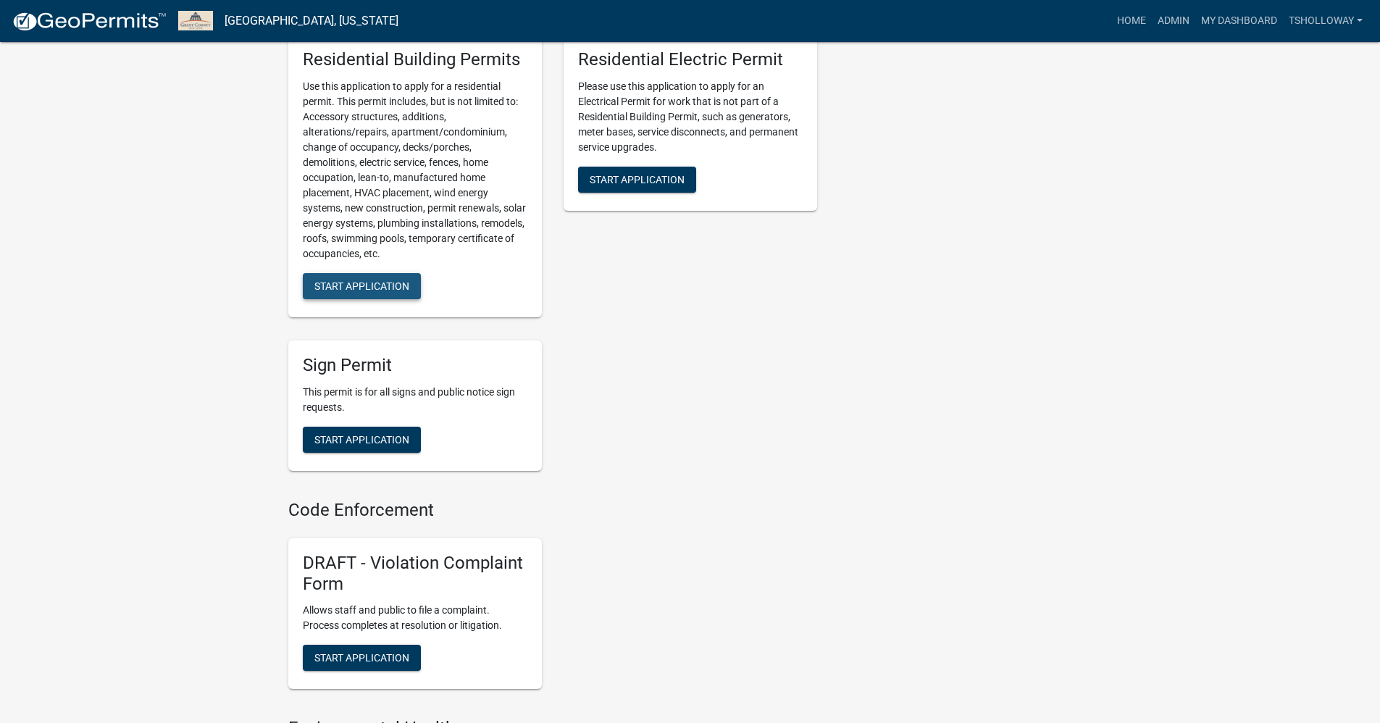
click at [348, 292] on span "Start Application" at bounding box center [361, 286] width 95 height 12
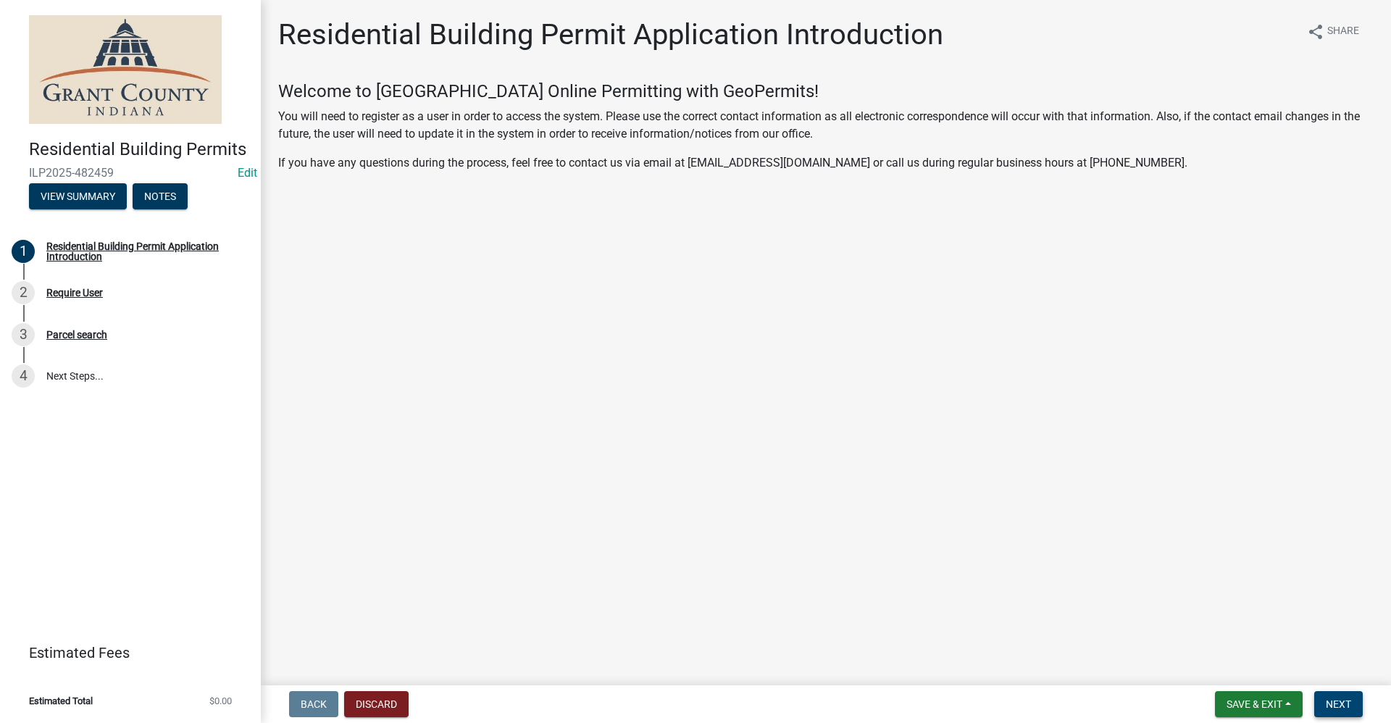
click at [1340, 701] on span "Next" at bounding box center [1337, 704] width 25 height 12
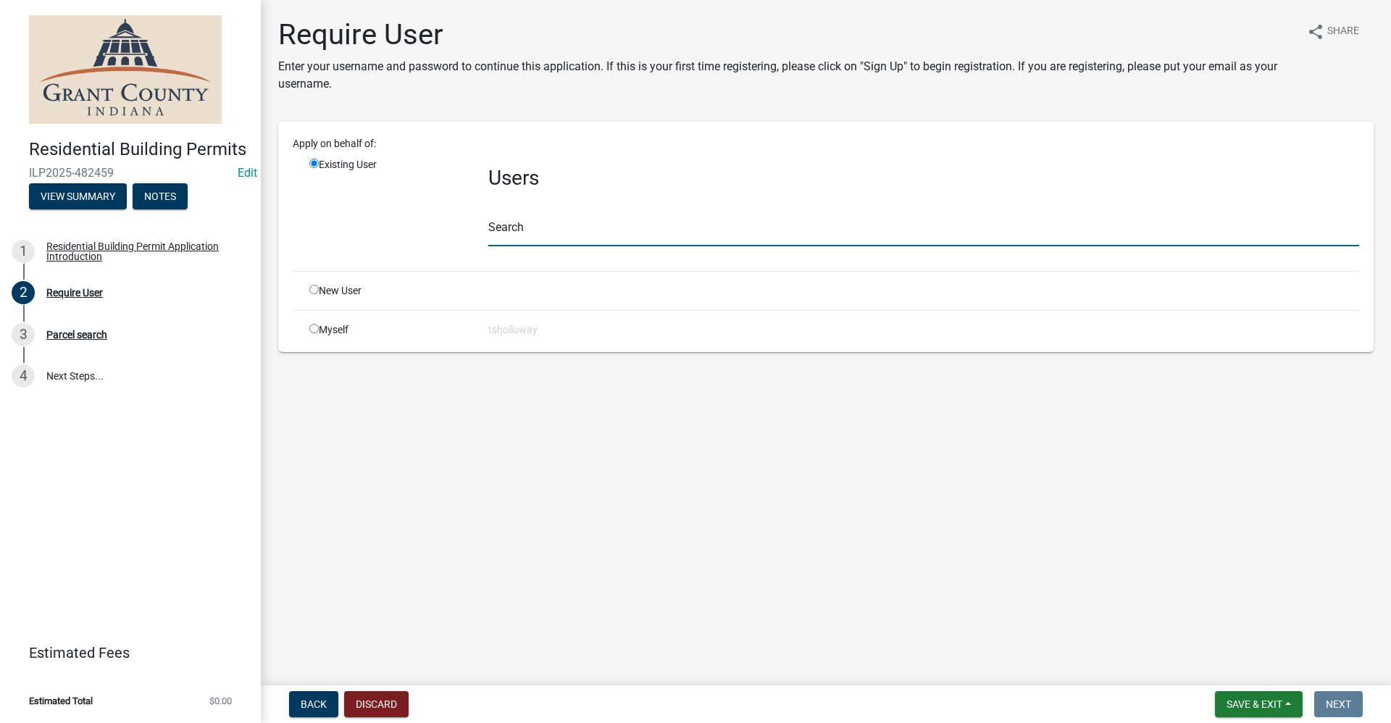
click at [506, 228] on input "text" at bounding box center [923, 232] width 871 height 30
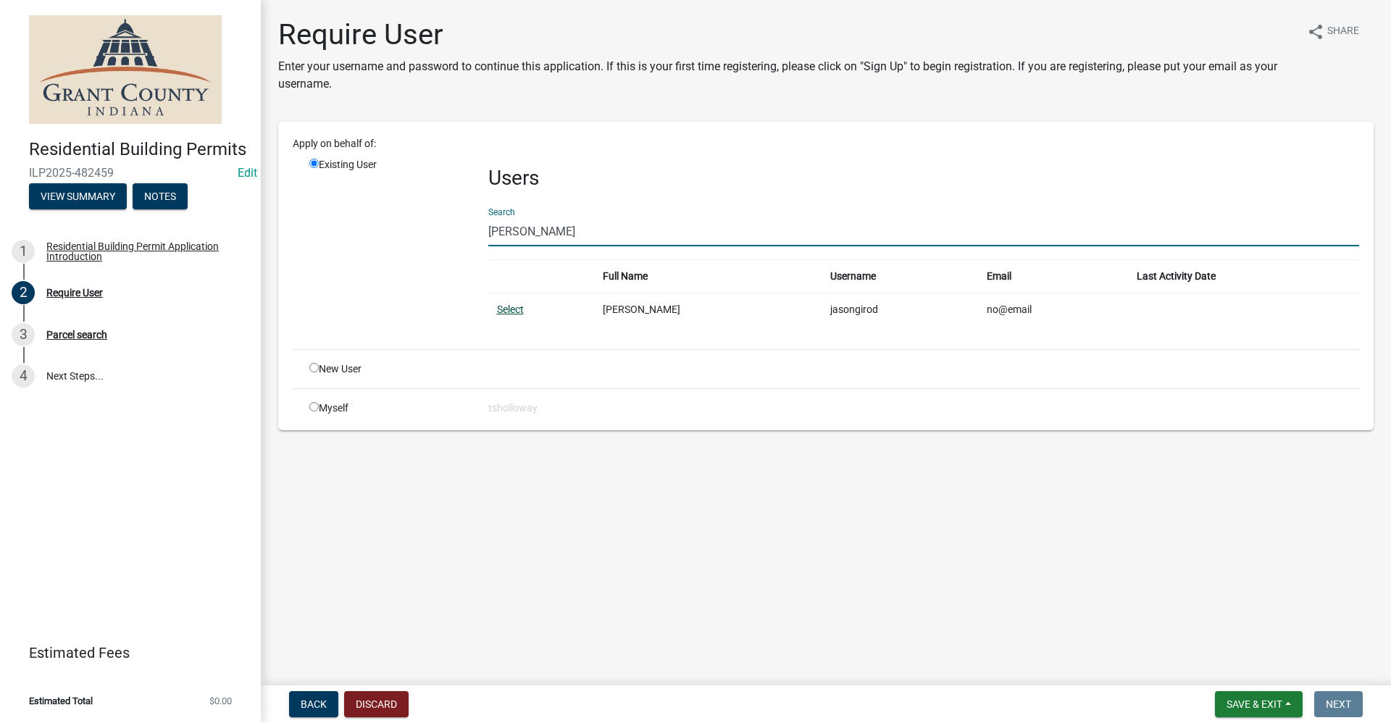
type input "jason gir"
click at [508, 309] on link "Select" at bounding box center [510, 309] width 27 height 12
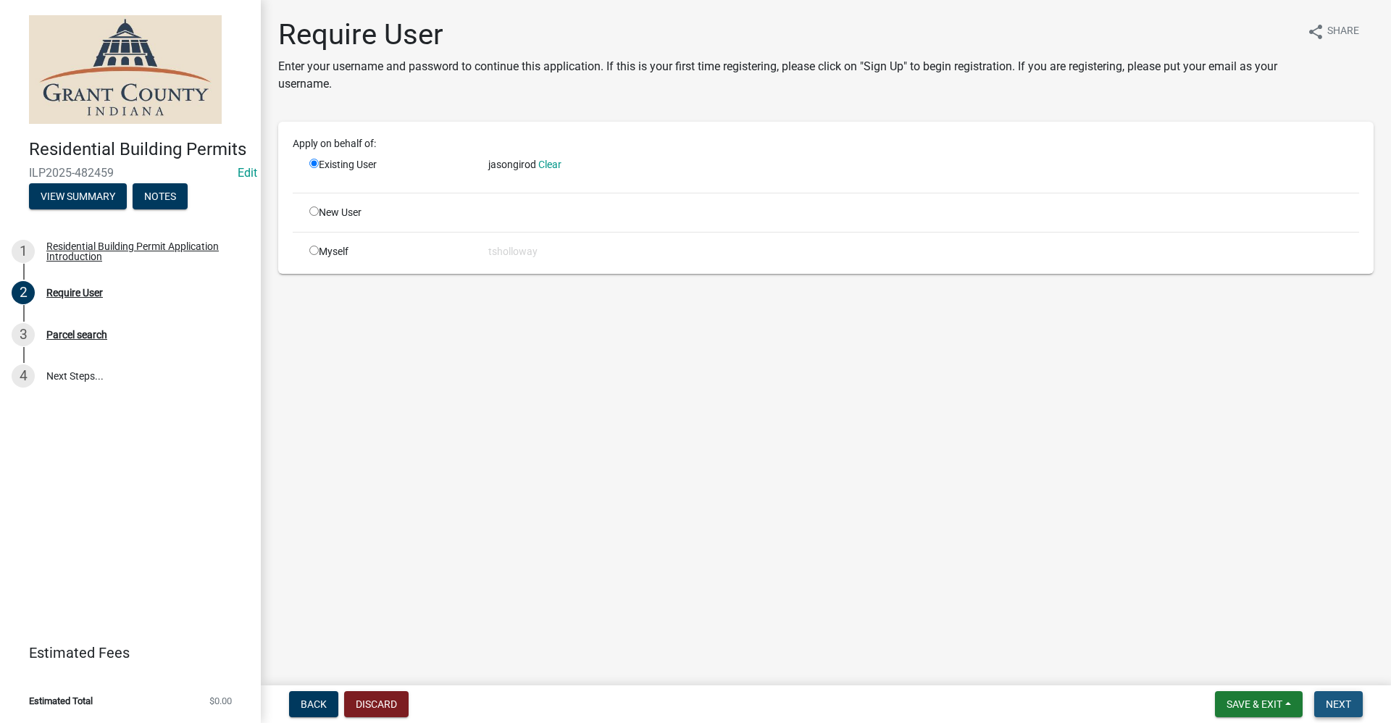
click at [1333, 700] on span "Next" at bounding box center [1337, 704] width 25 height 12
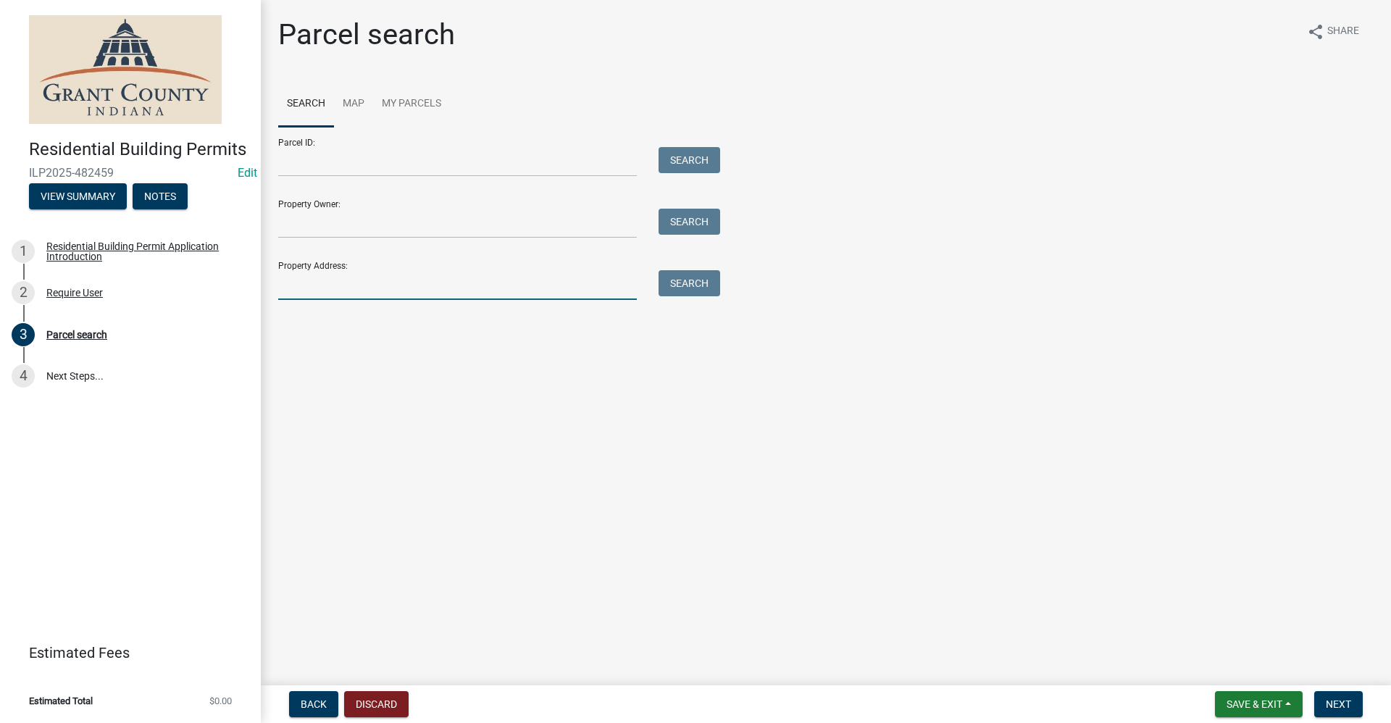
click at [283, 293] on input "Property Address:" at bounding box center [457, 285] width 359 height 30
type input "2"
type input "962 s main"
click at [676, 285] on button "Search" at bounding box center [689, 283] width 62 height 26
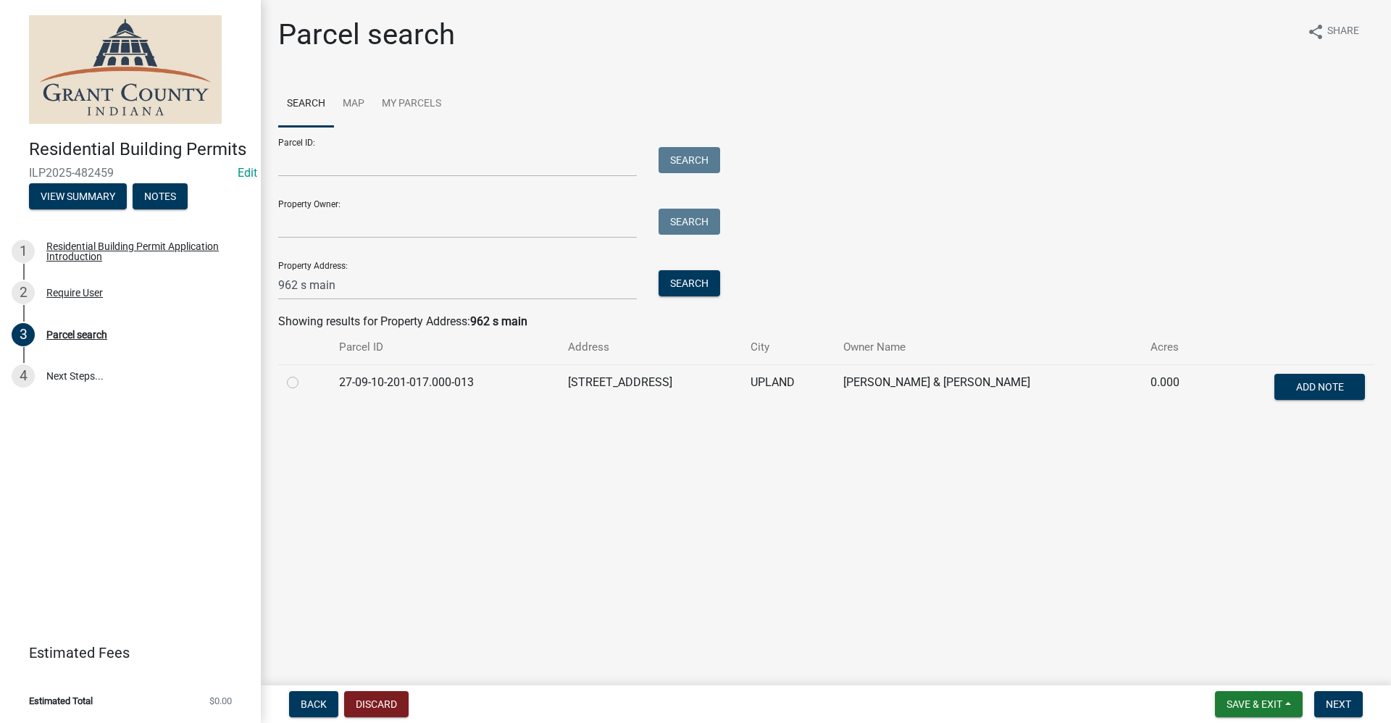
click at [304, 374] on label at bounding box center [304, 374] width 0 height 0
click at [304, 383] on input "radio" at bounding box center [308, 378] width 9 height 9
radio input "true"
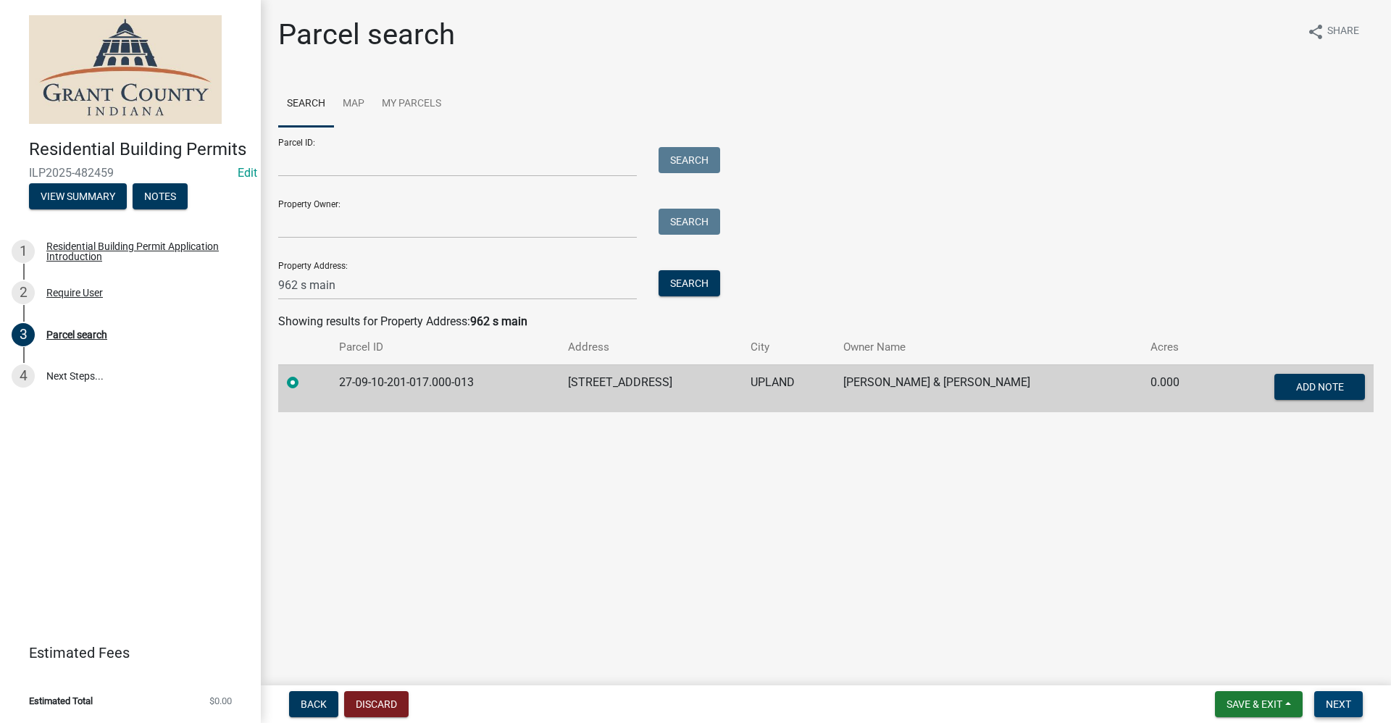
click at [1339, 708] on span "Next" at bounding box center [1337, 704] width 25 height 12
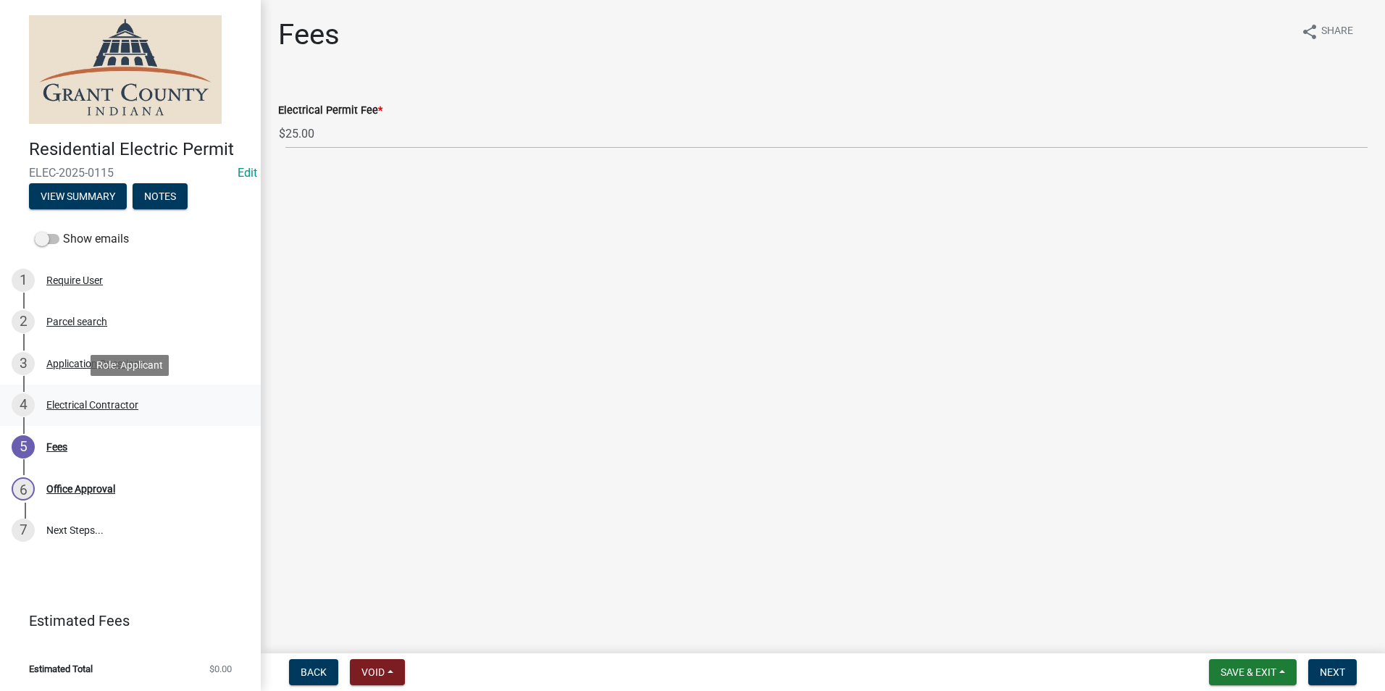
click at [100, 404] on div "Electrical Contractor" at bounding box center [92, 405] width 92 height 10
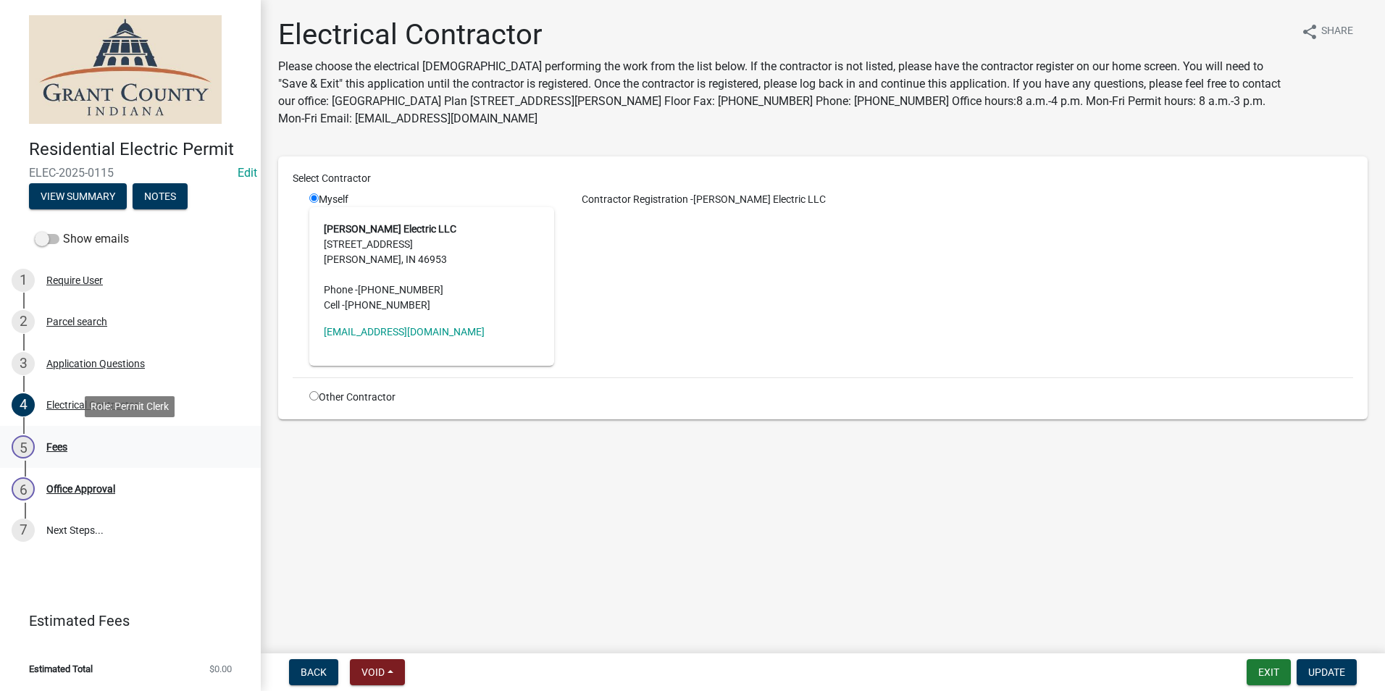
click at [53, 445] on div "Fees" at bounding box center [56, 447] width 21 height 10
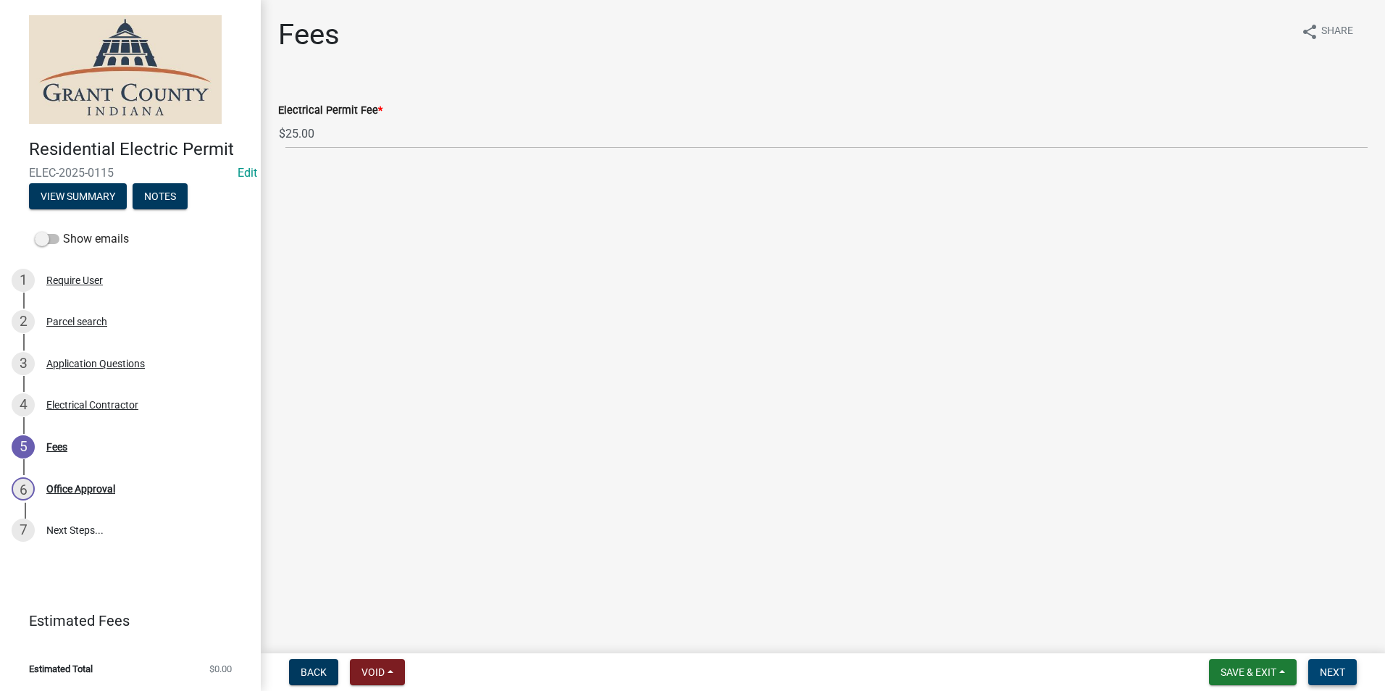
click at [1330, 675] on span "Next" at bounding box center [1332, 672] width 25 height 12
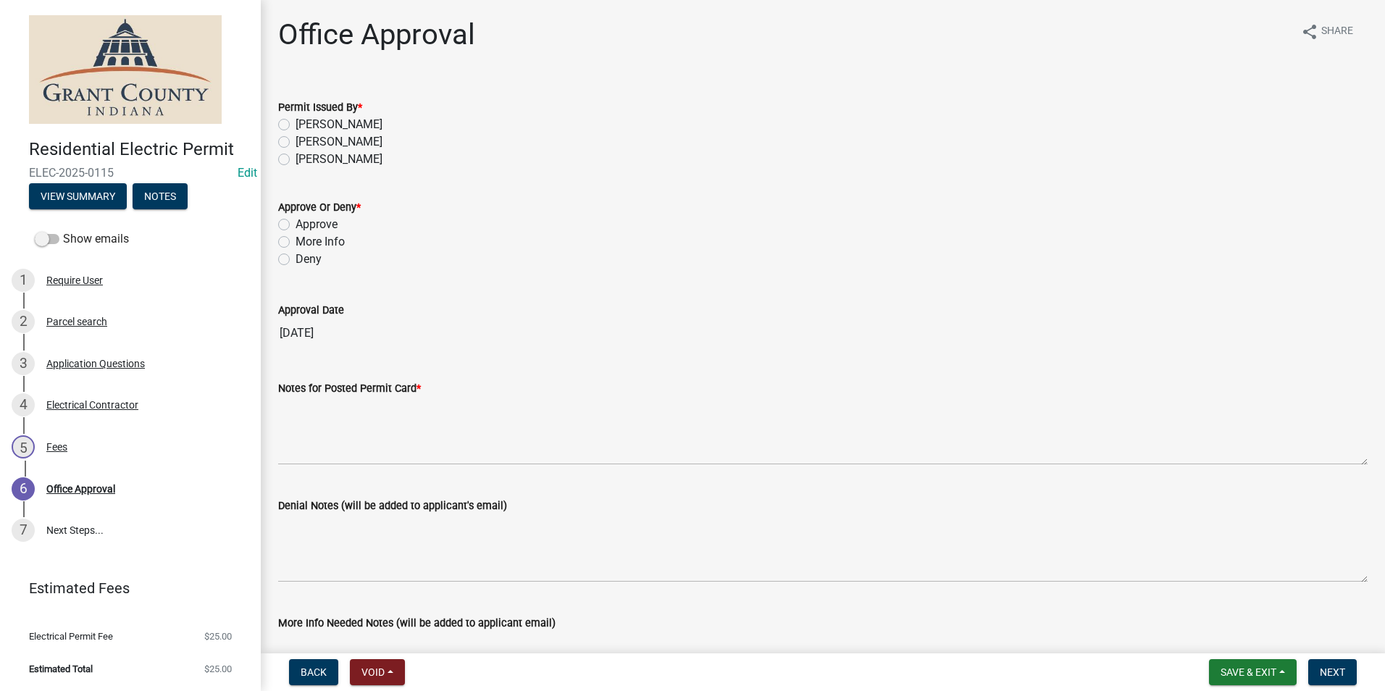
click at [295, 141] on label "[PERSON_NAME]" at bounding box center [338, 141] width 87 height 17
click at [295, 141] on input "[PERSON_NAME]" at bounding box center [299, 137] width 9 height 9
radio input "true"
click at [295, 225] on label "Approve" at bounding box center [316, 224] width 42 height 17
click at [295, 225] on input "Approve" at bounding box center [299, 220] width 9 height 9
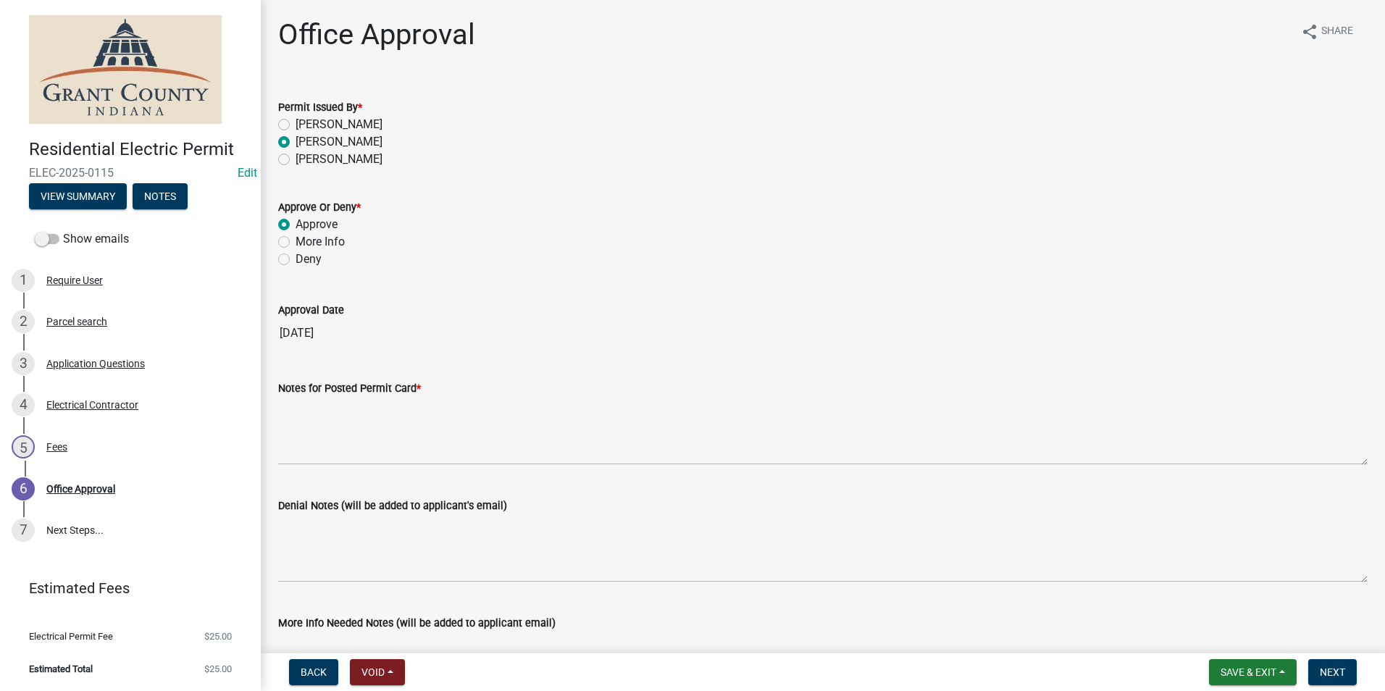
radio input "true"
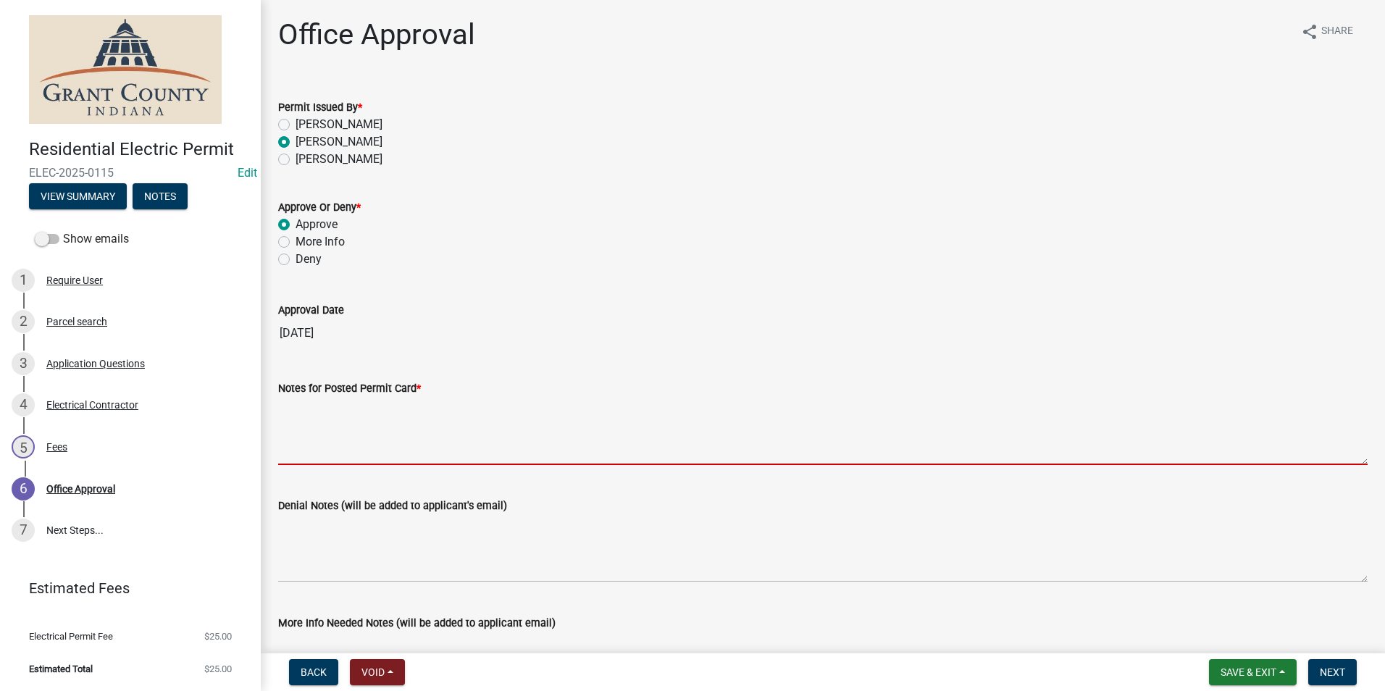
click at [318, 439] on textarea "Notes for Posted Permit Card *" at bounding box center [822, 431] width 1089 height 68
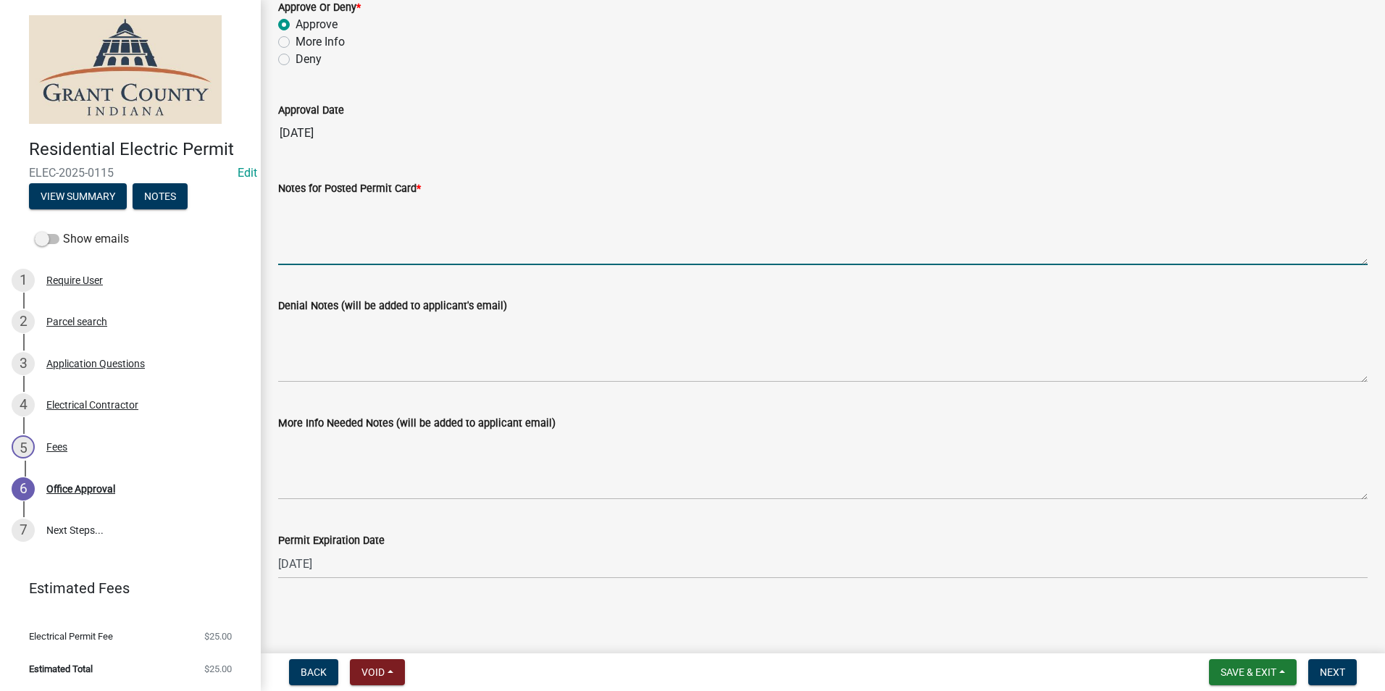
scroll to position [201, 0]
click at [1325, 668] on span "Next" at bounding box center [1332, 672] width 25 height 12
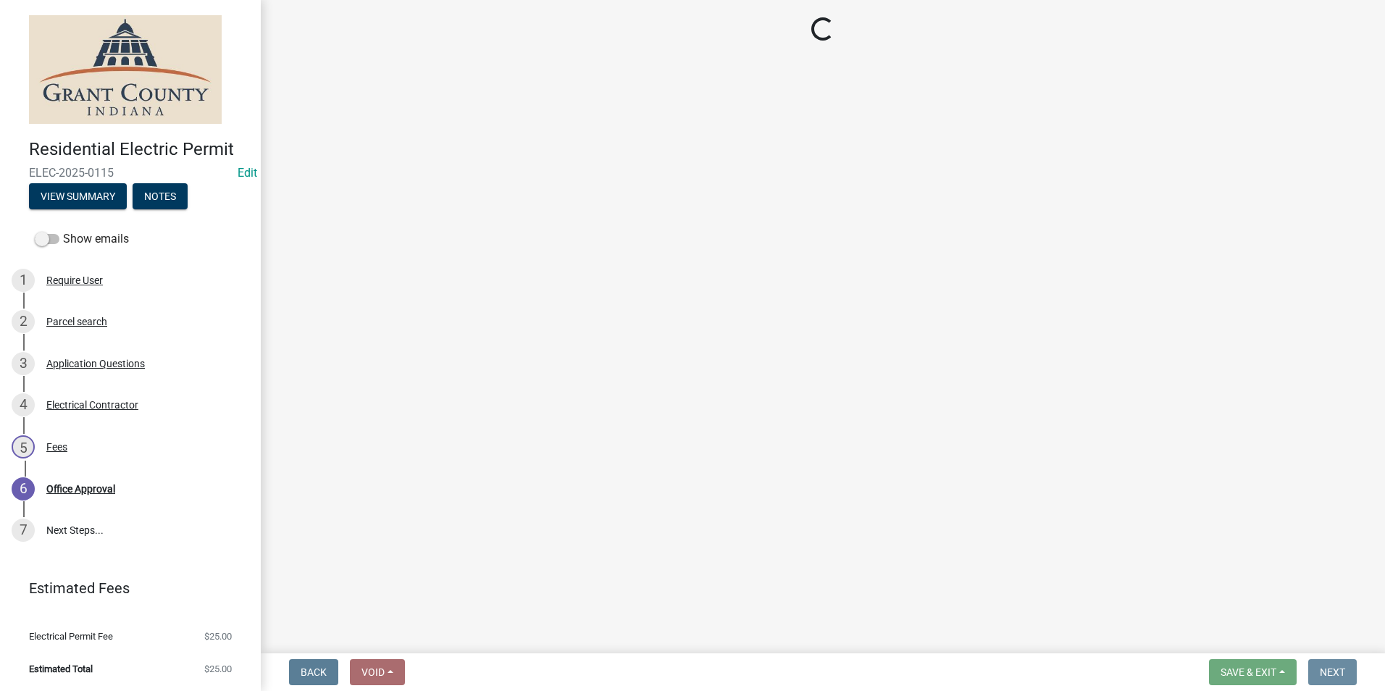
scroll to position [0, 0]
select select "3: 3"
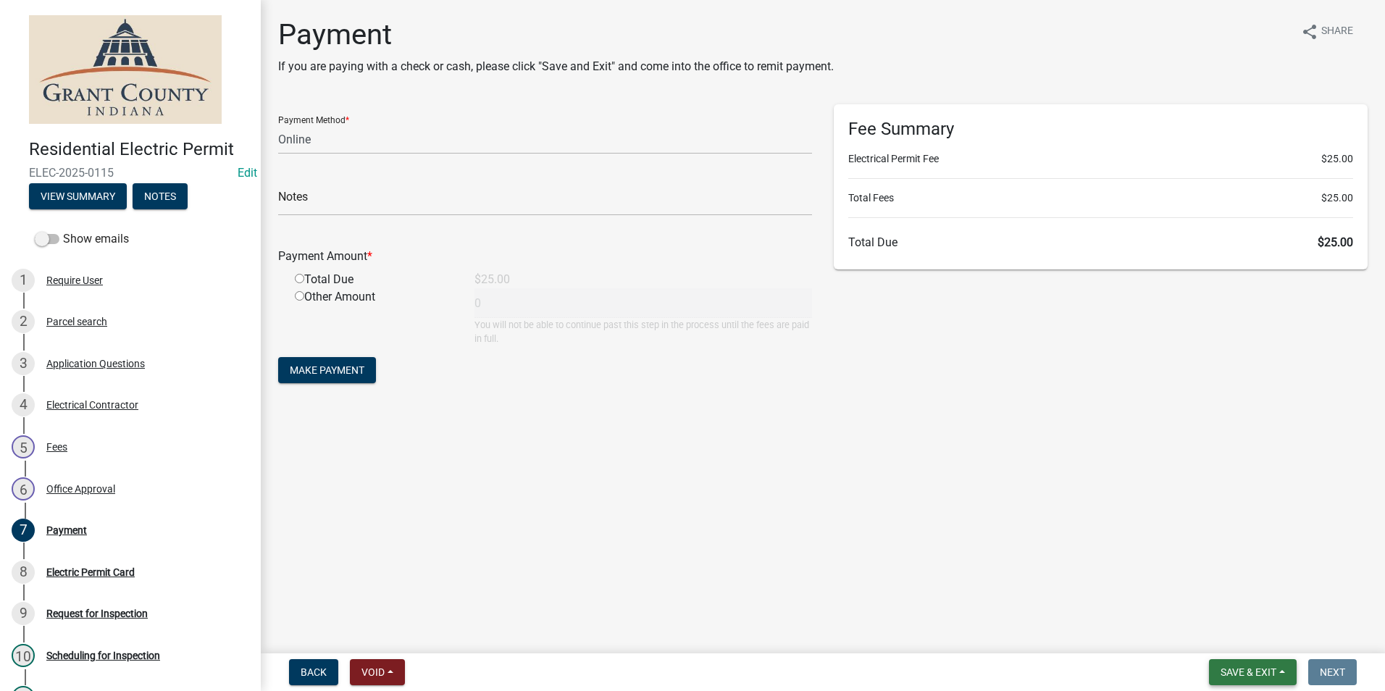
click at [1241, 674] on span "Save & Exit" at bounding box center [1248, 672] width 56 height 12
click at [1219, 634] on button "Save & Exit" at bounding box center [1239, 634] width 116 height 35
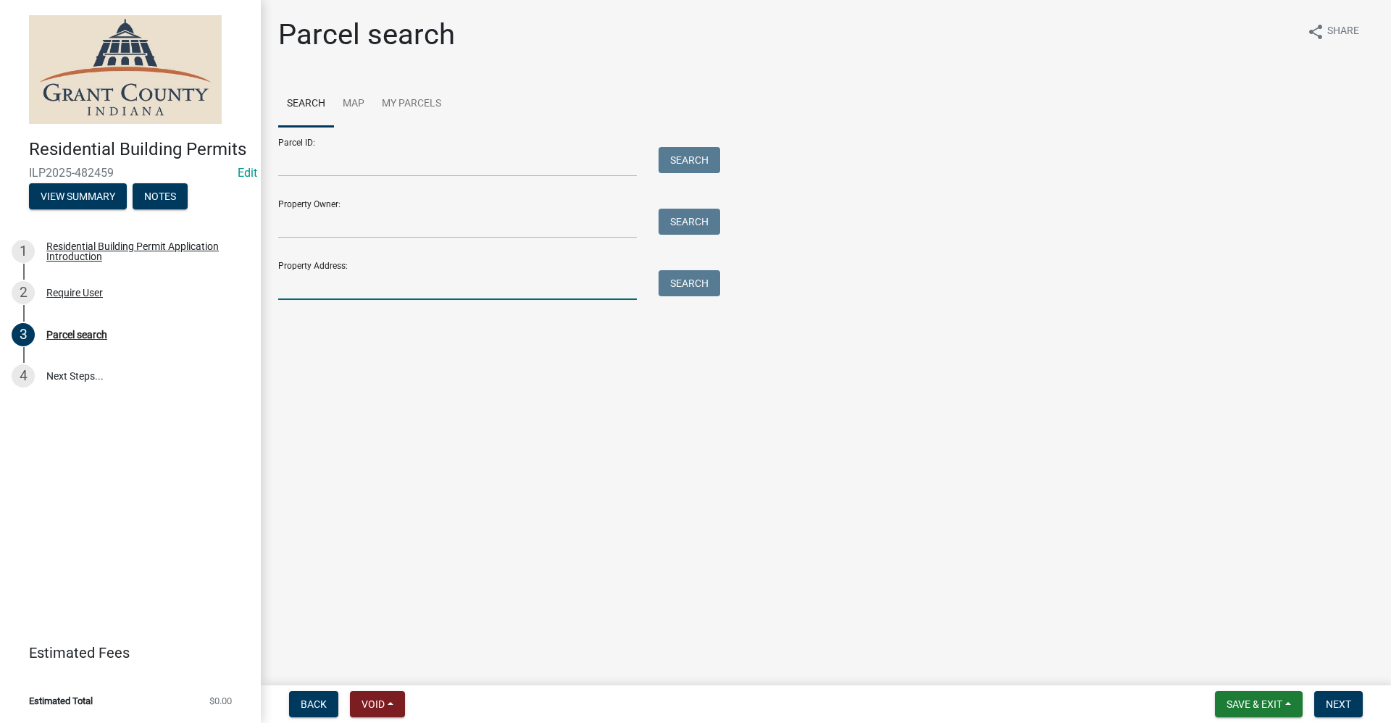
click at [318, 295] on input "Property Address:" at bounding box center [457, 285] width 359 height 30
type input "962 s main"
click at [684, 292] on button "Search" at bounding box center [689, 283] width 62 height 26
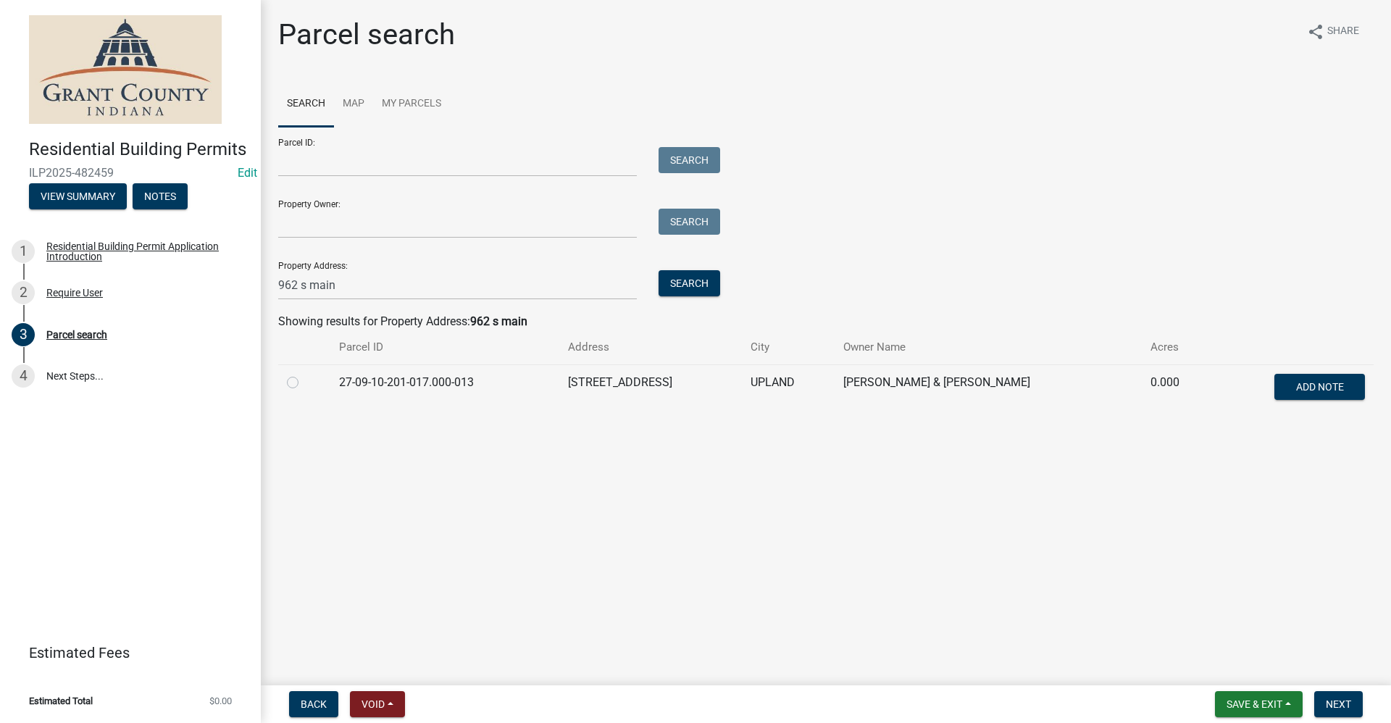
click at [304, 374] on label at bounding box center [304, 374] width 0 height 0
click at [304, 383] on input "radio" at bounding box center [308, 378] width 9 height 9
radio input "true"
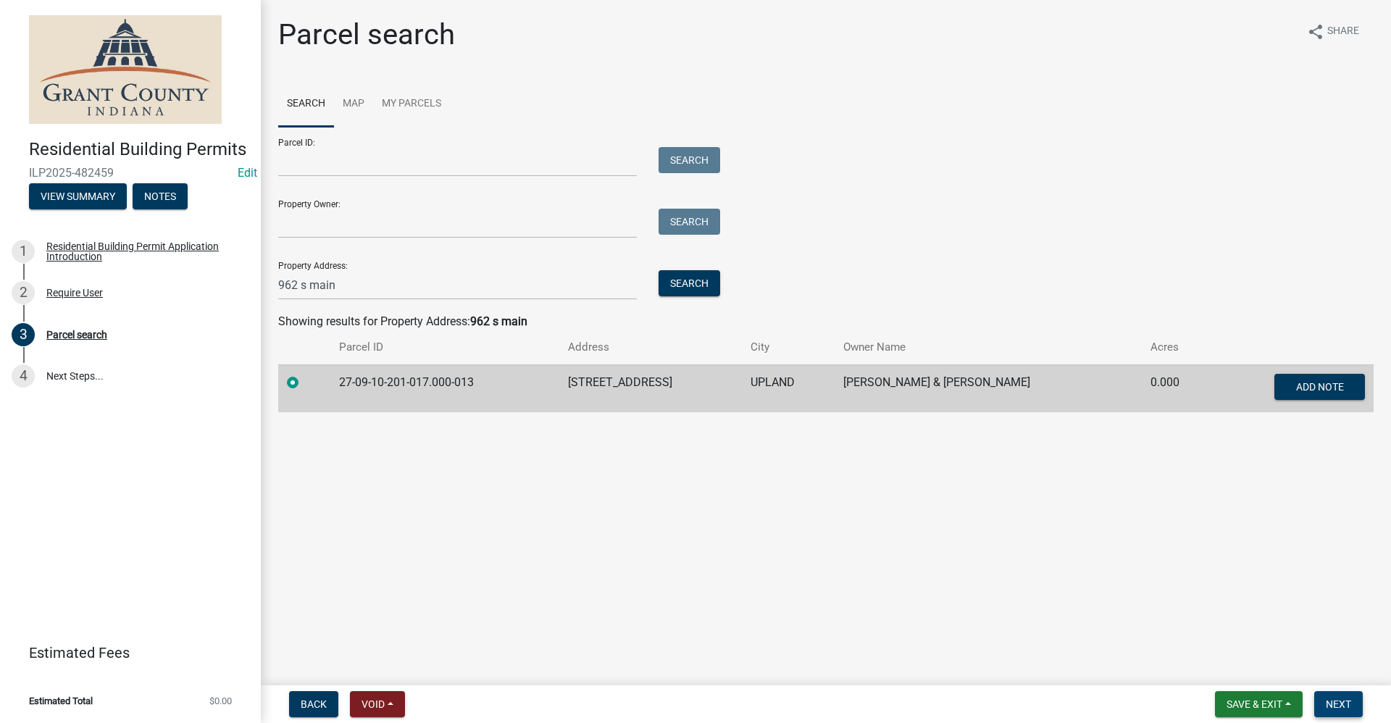
click at [1344, 706] on span "Next" at bounding box center [1337, 704] width 25 height 12
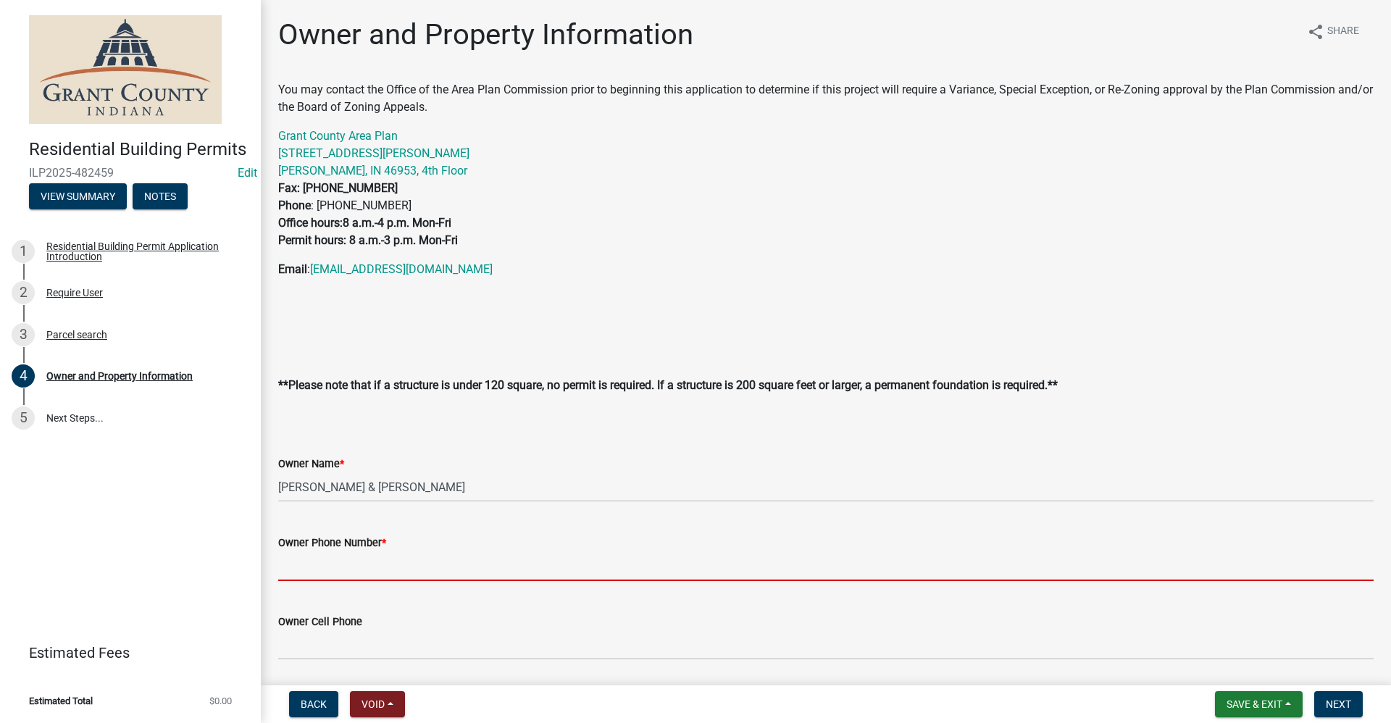
drag, startPoint x: 330, startPoint y: 566, endPoint x: 335, endPoint y: 556, distance: 11.0
click at [330, 568] on input "Owner Phone Number *" at bounding box center [825, 566] width 1095 height 30
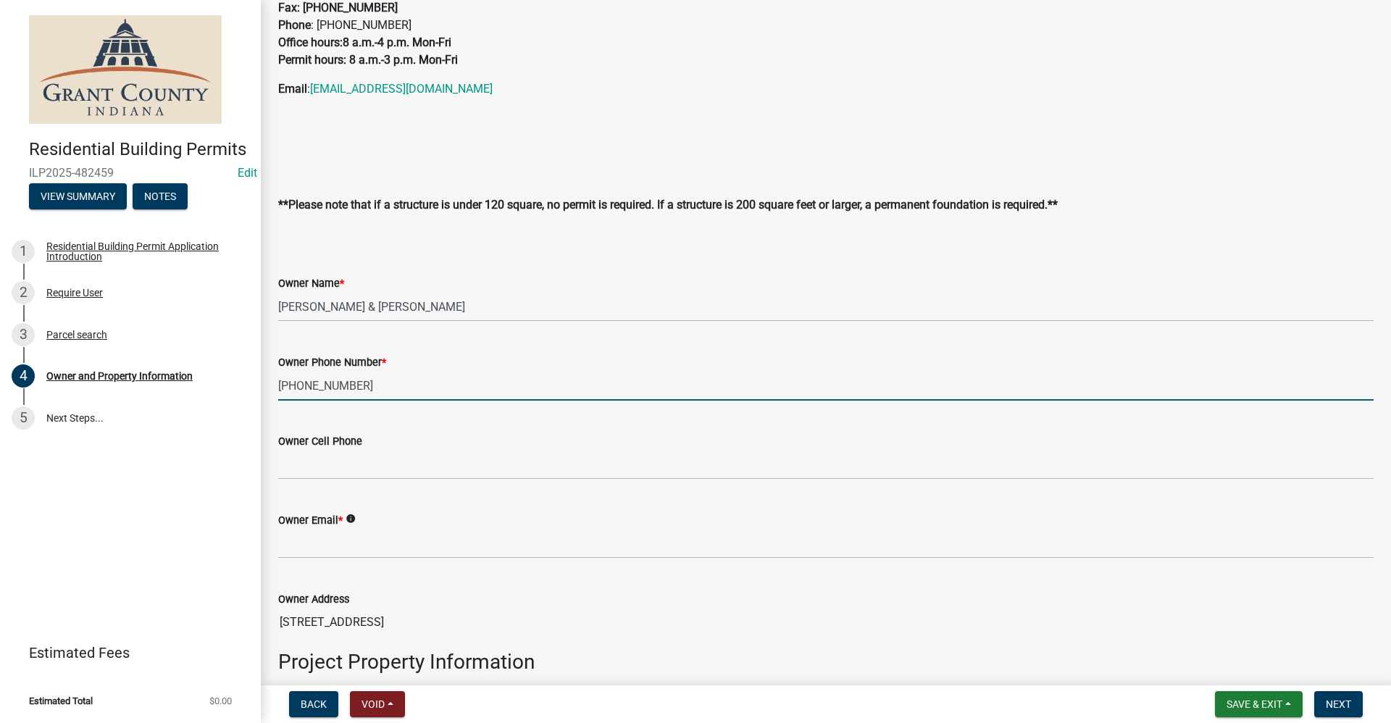
scroll to position [217, 0]
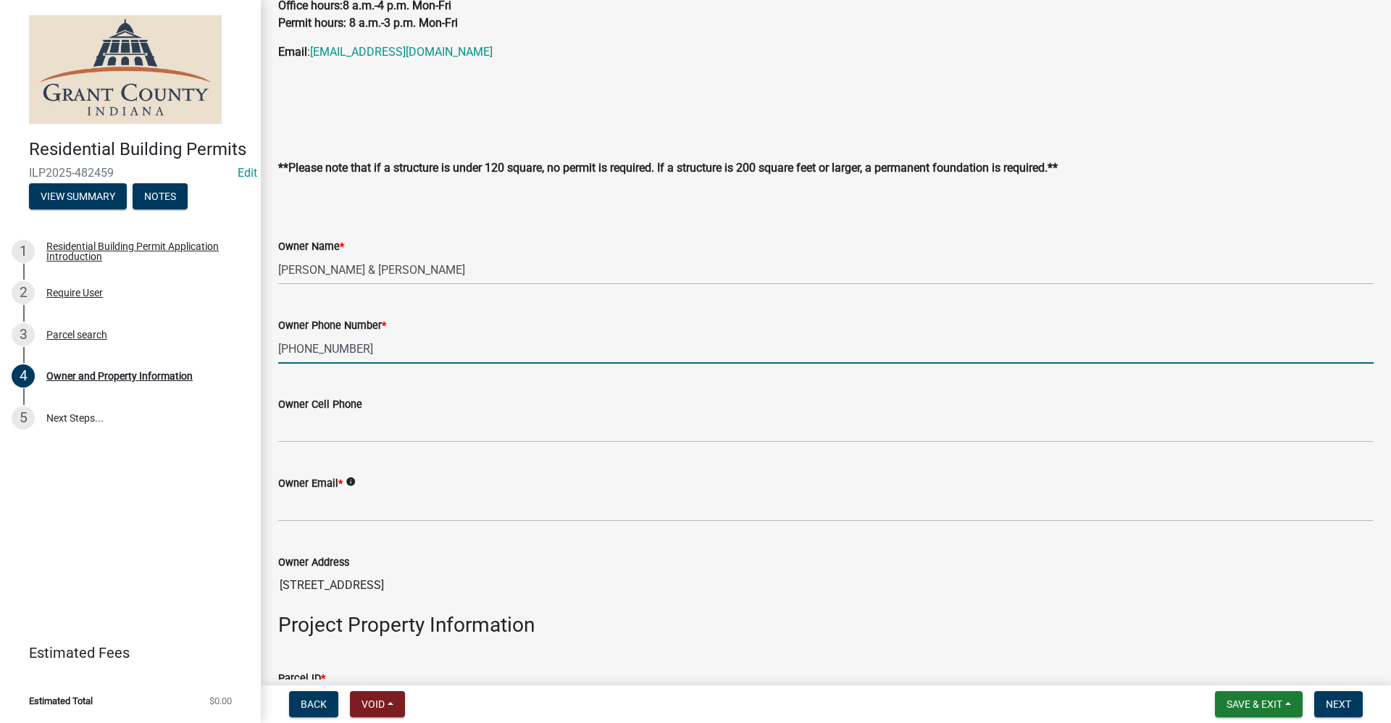
type input "765-517-0978"
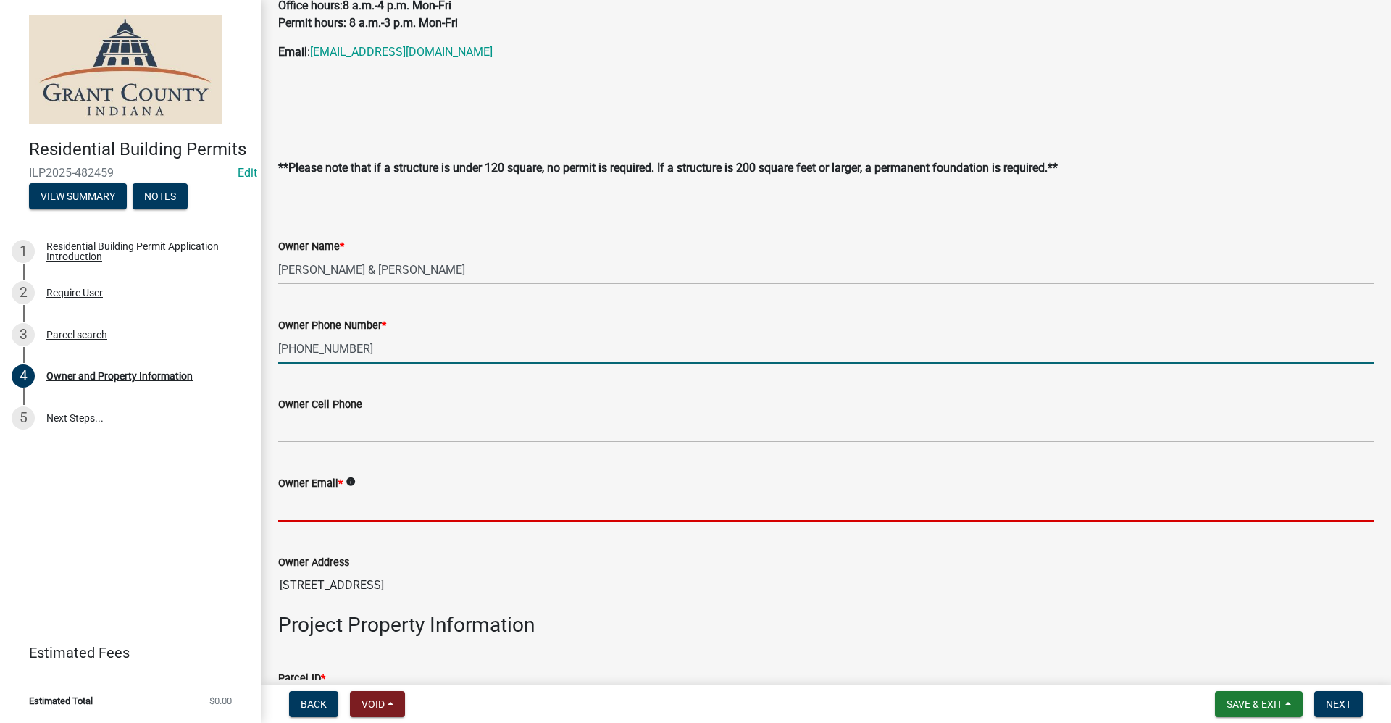
click at [306, 506] on input "Owner Email *" at bounding box center [825, 507] width 1095 height 30
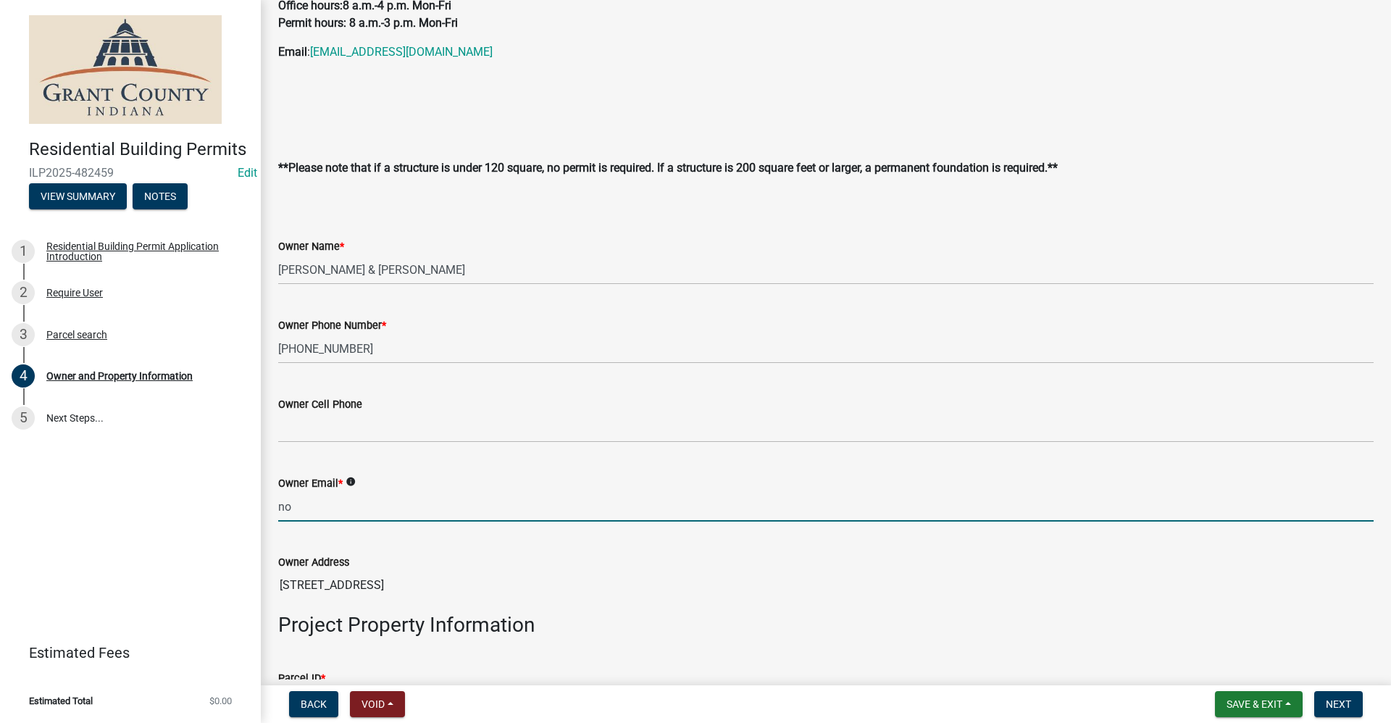
type input "no@email"
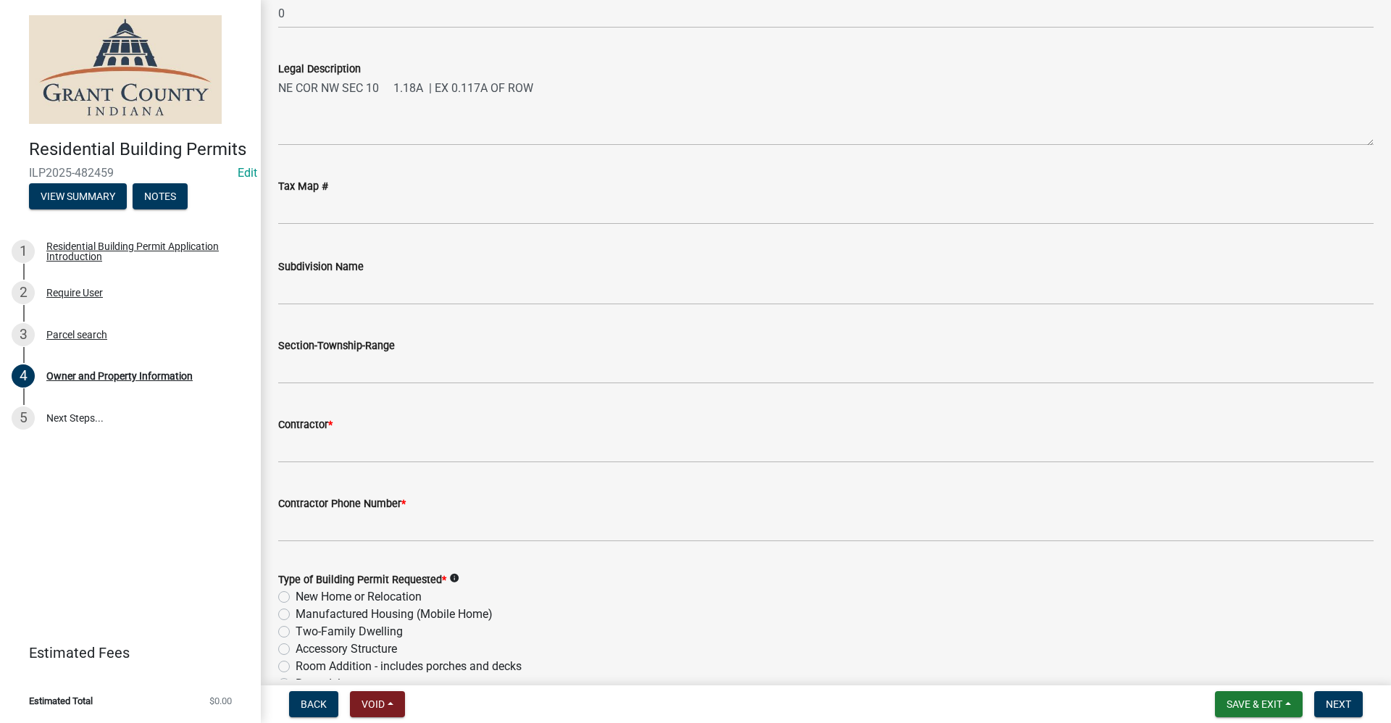
scroll to position [1231, 0]
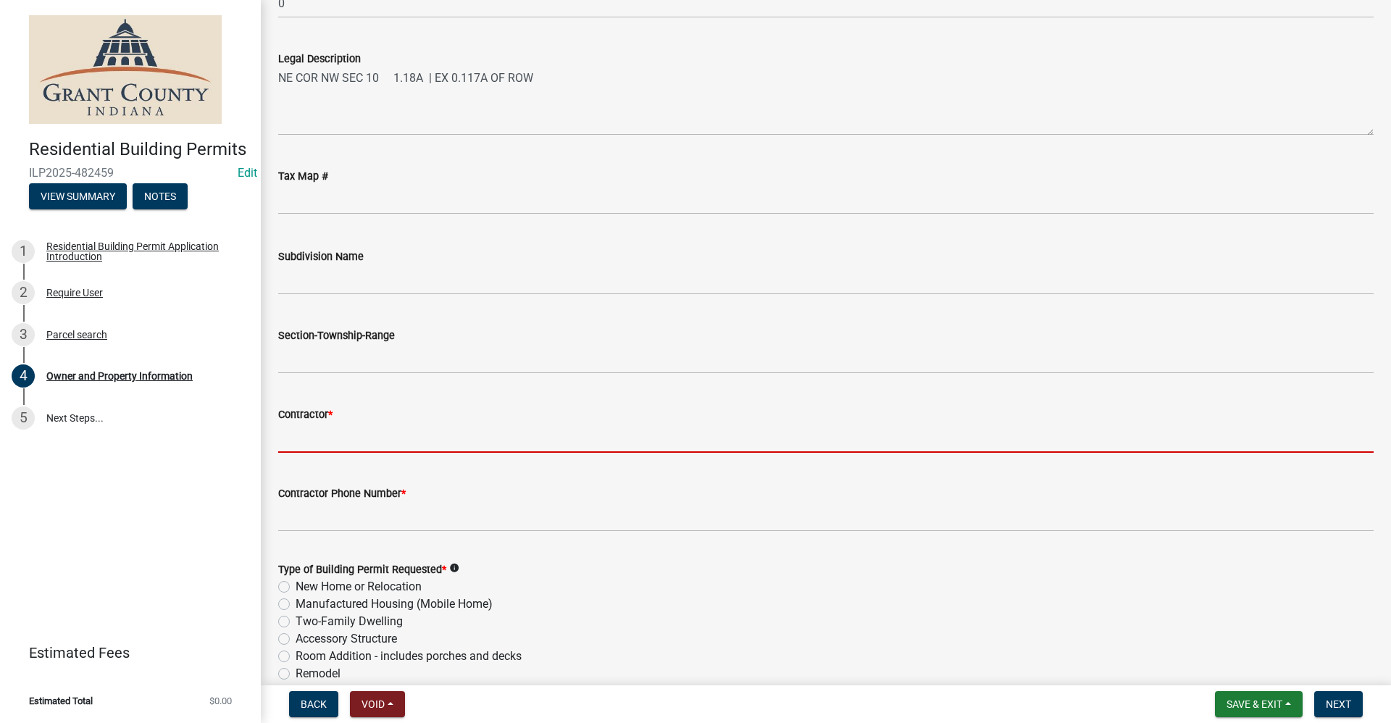
click at [324, 435] on input "Contractor *" at bounding box center [825, 438] width 1095 height 30
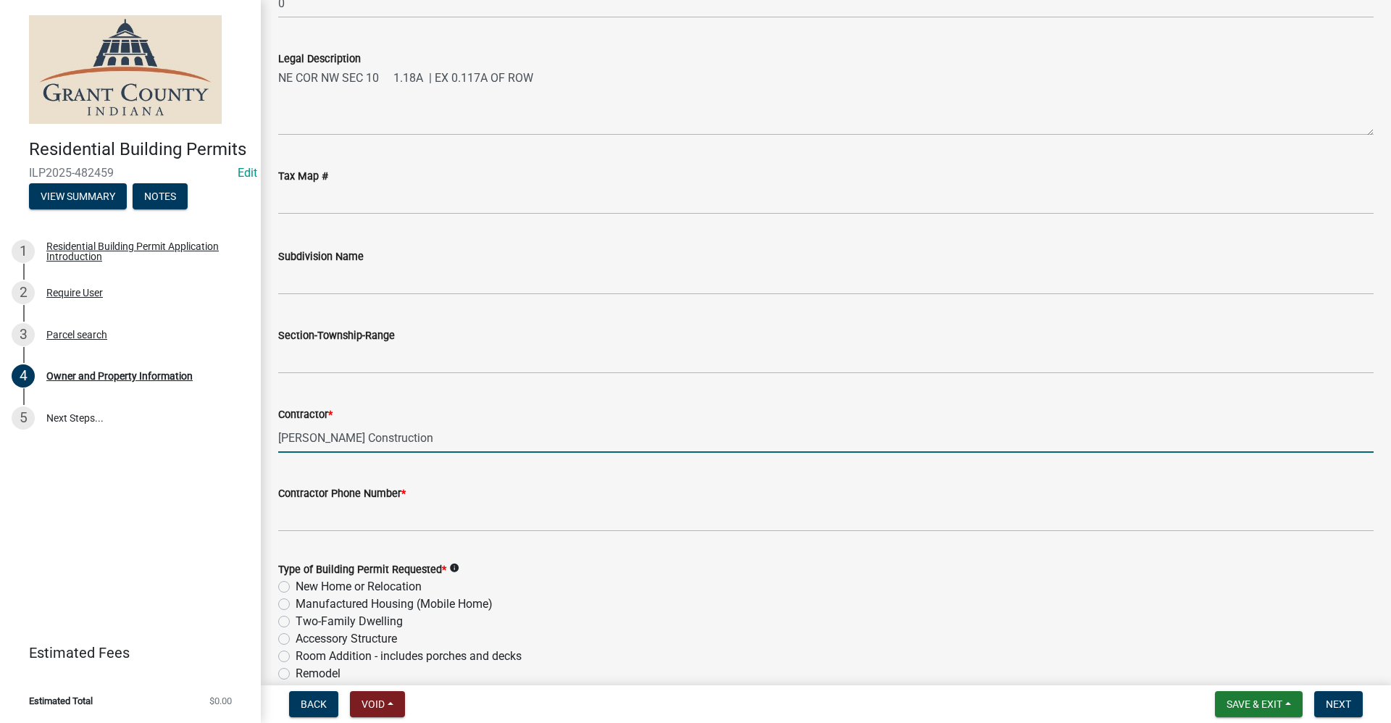
type input "Girod Construction"
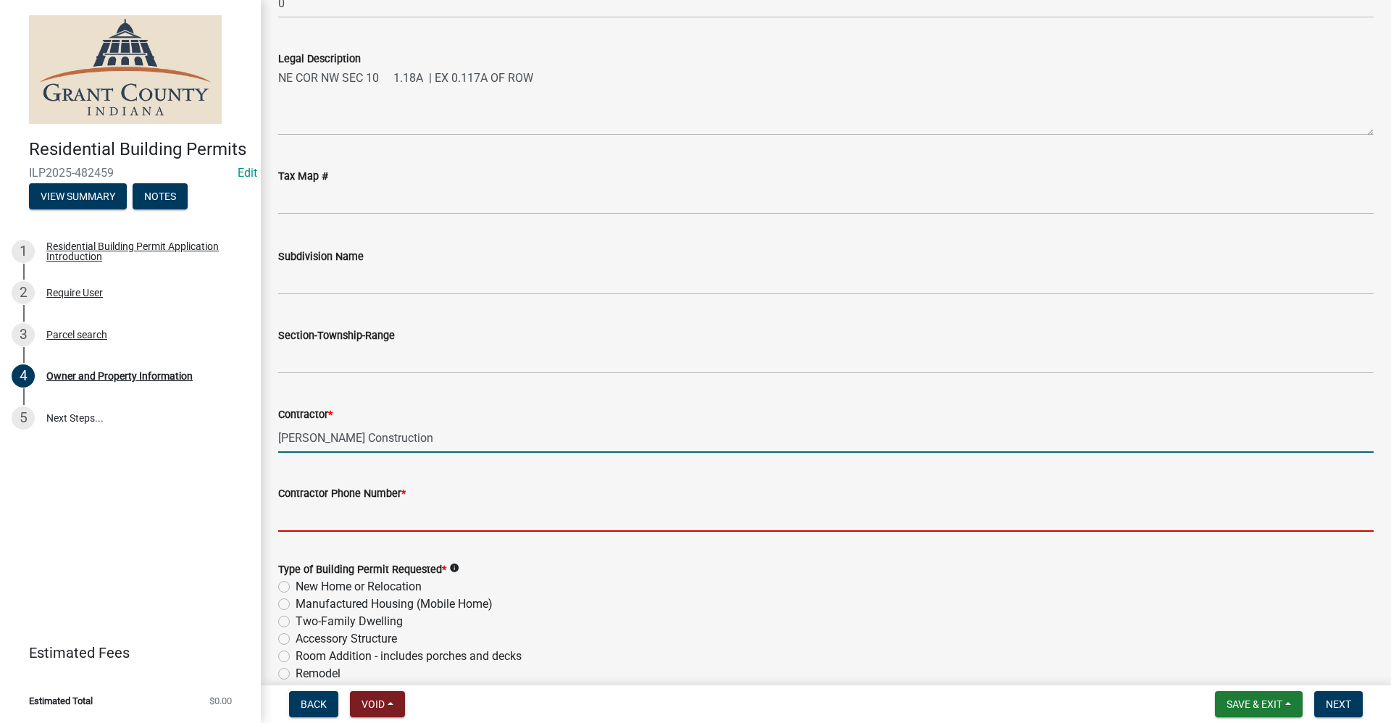
click at [282, 521] on input "Contractor Phone Number *" at bounding box center [825, 517] width 1095 height 30
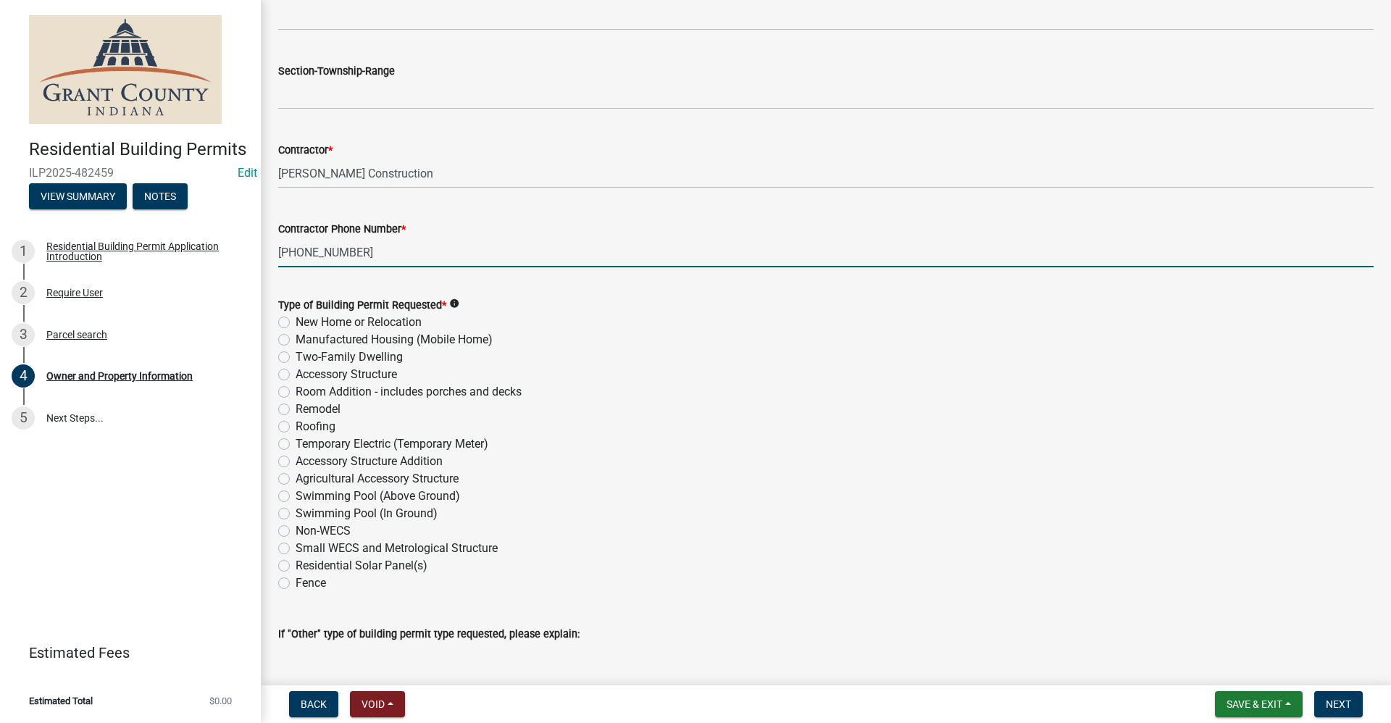
scroll to position [1521, 0]
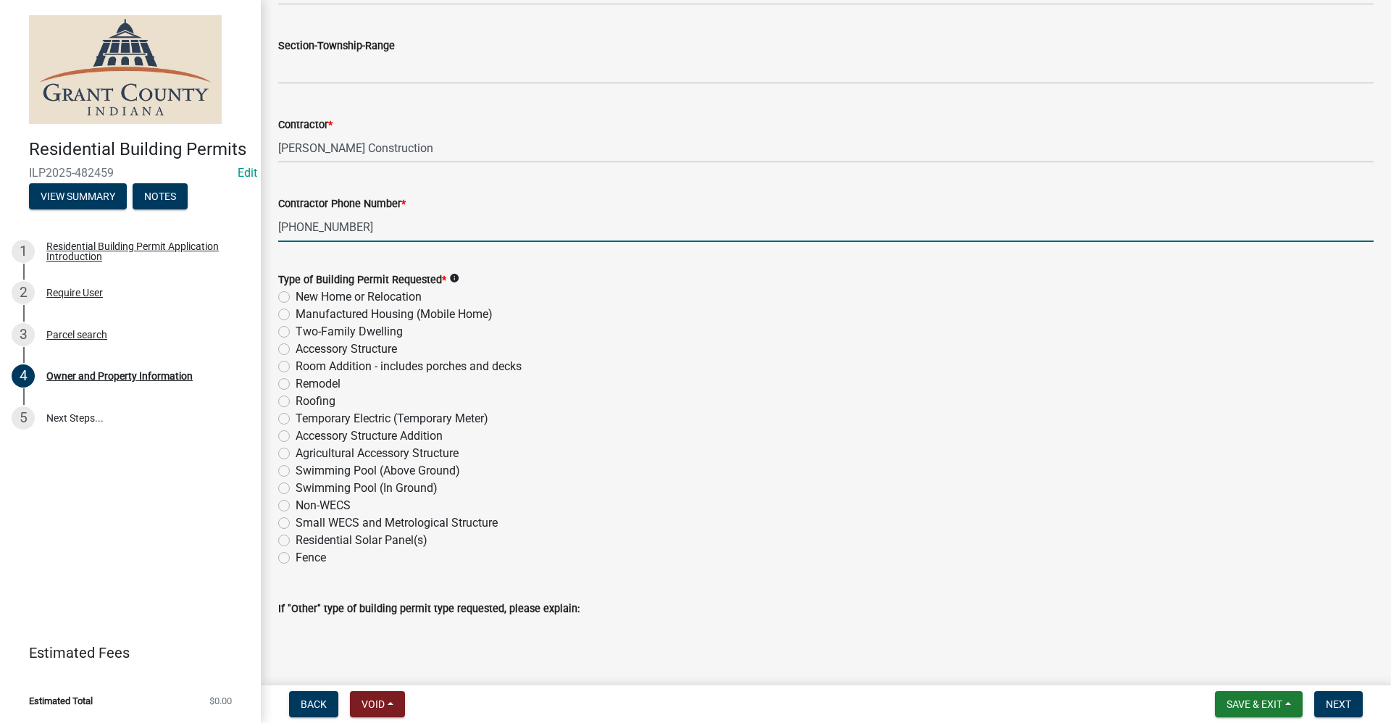
type input "[PHONE_NUMBER]"
click at [295, 367] on label "Room Addition - includes porches and decks" at bounding box center [408, 366] width 226 height 17
click at [295, 367] on input "Room Addition - includes porches and decks" at bounding box center [299, 362] width 9 height 9
radio input "true"
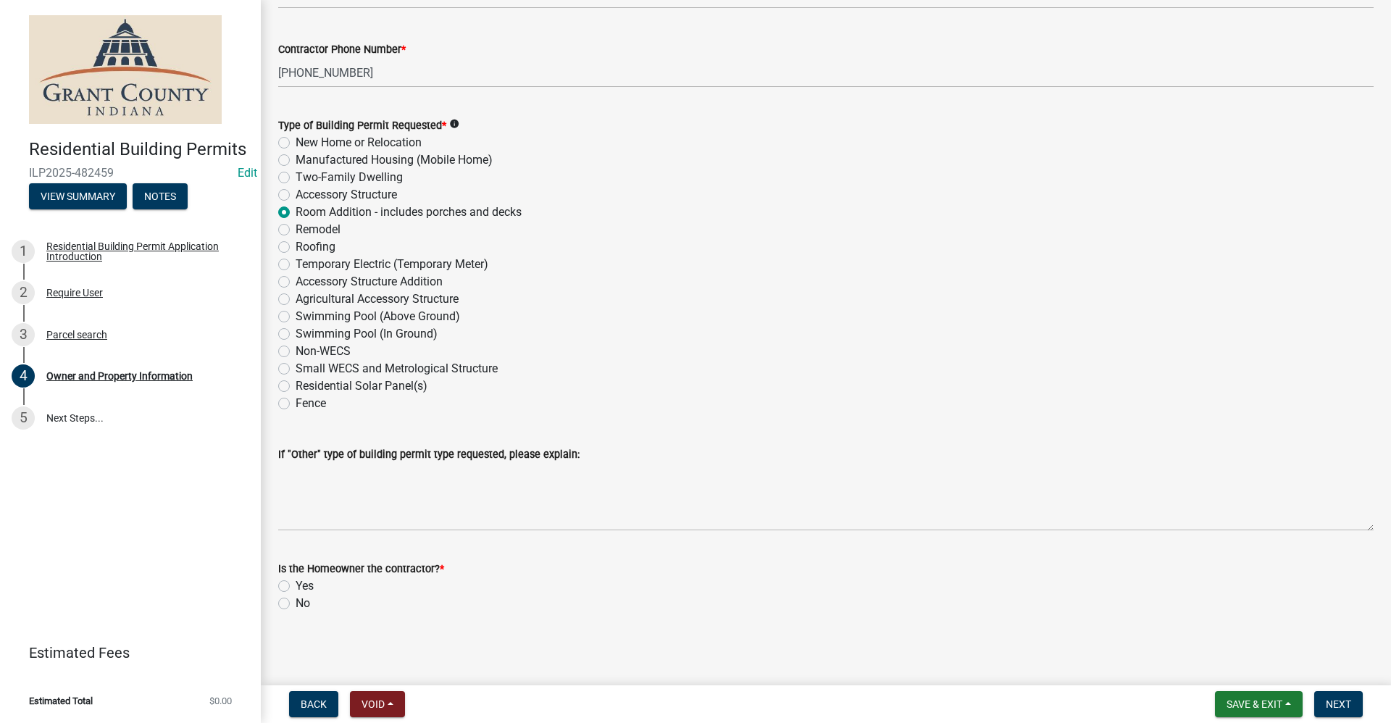
scroll to position [1677, 0]
click at [295, 601] on label "No" at bounding box center [302, 600] width 14 height 17
click at [295, 601] on input "No" at bounding box center [299, 596] width 9 height 9
radio input "true"
click at [1348, 704] on span "Next" at bounding box center [1337, 704] width 25 height 12
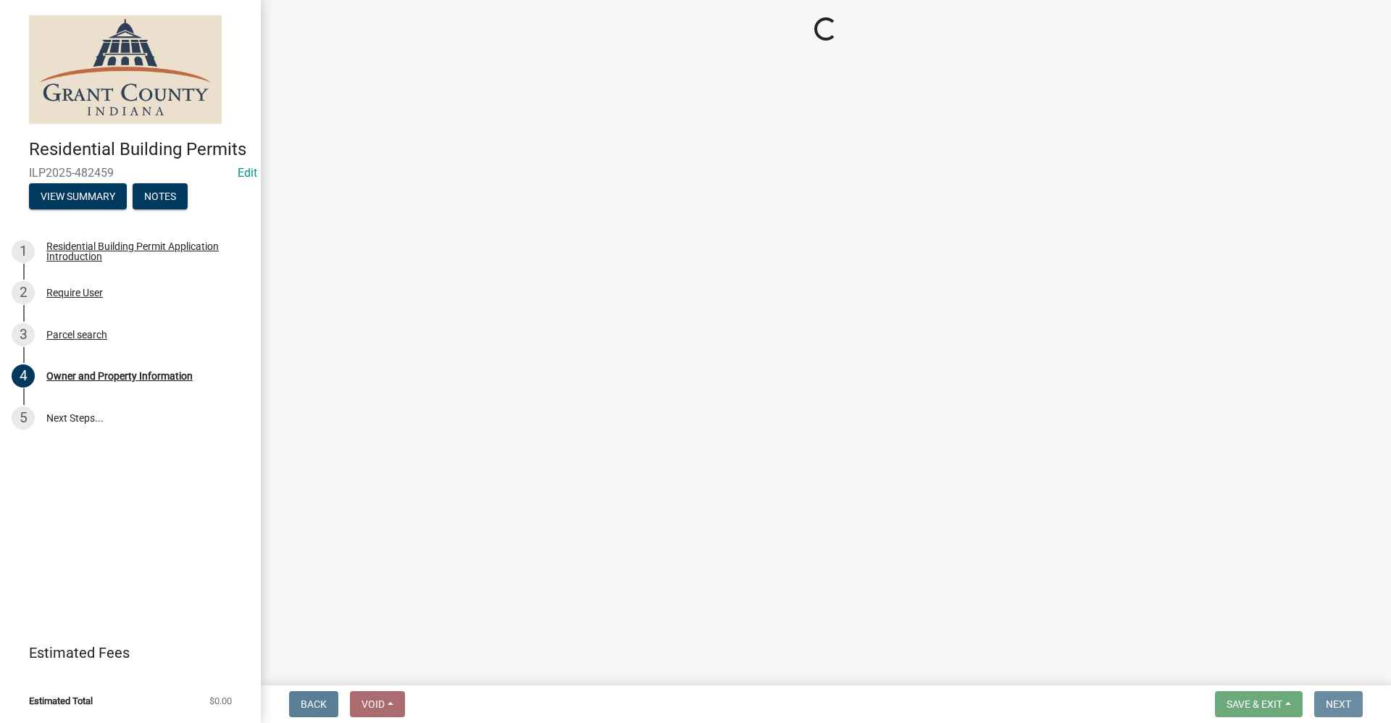
scroll to position [0, 0]
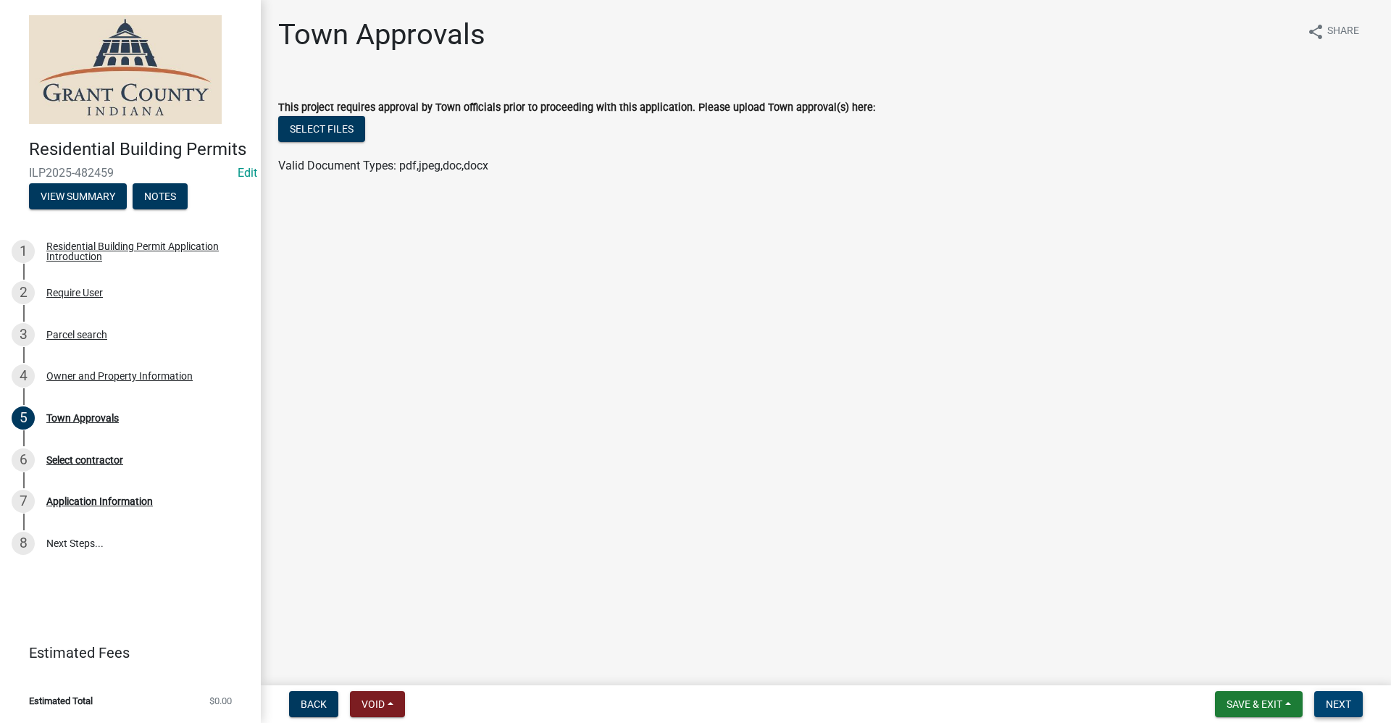
click at [1343, 703] on span "Next" at bounding box center [1337, 704] width 25 height 12
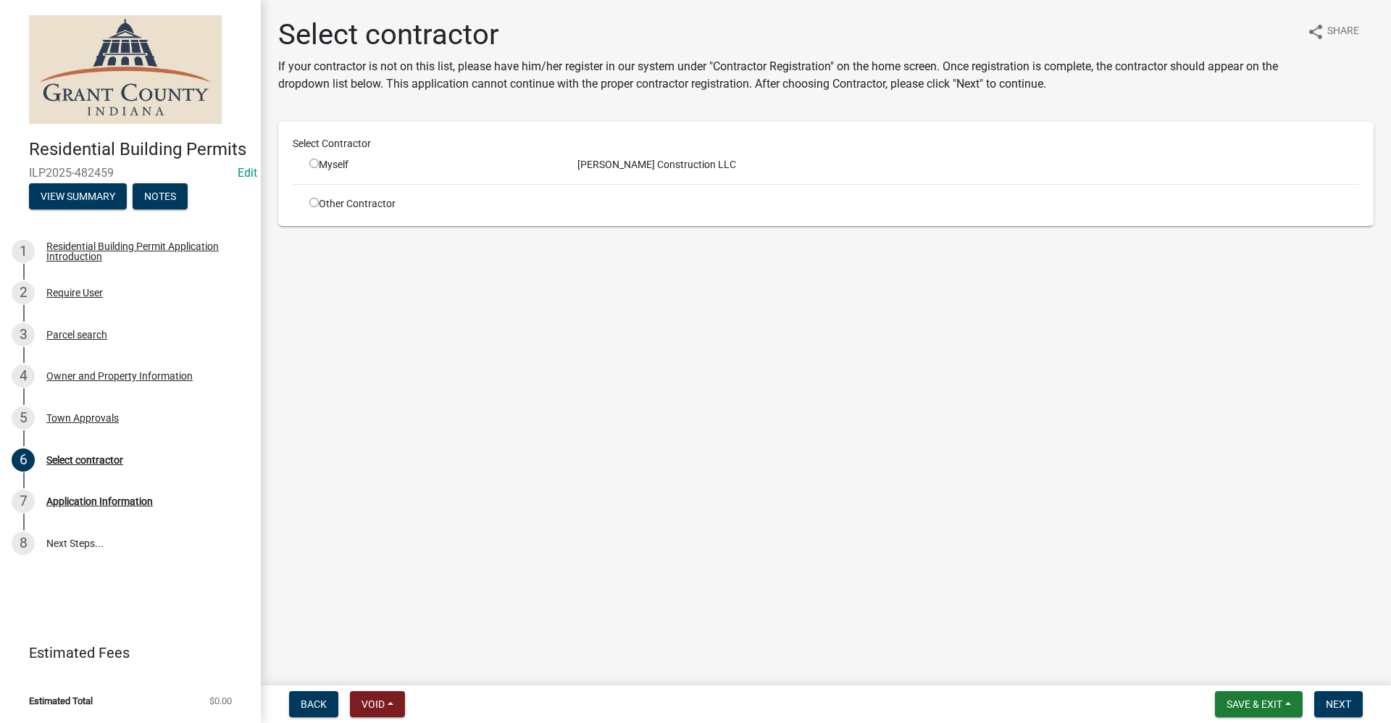
click at [313, 164] on input "radio" at bounding box center [313, 163] width 9 height 9
radio input "true"
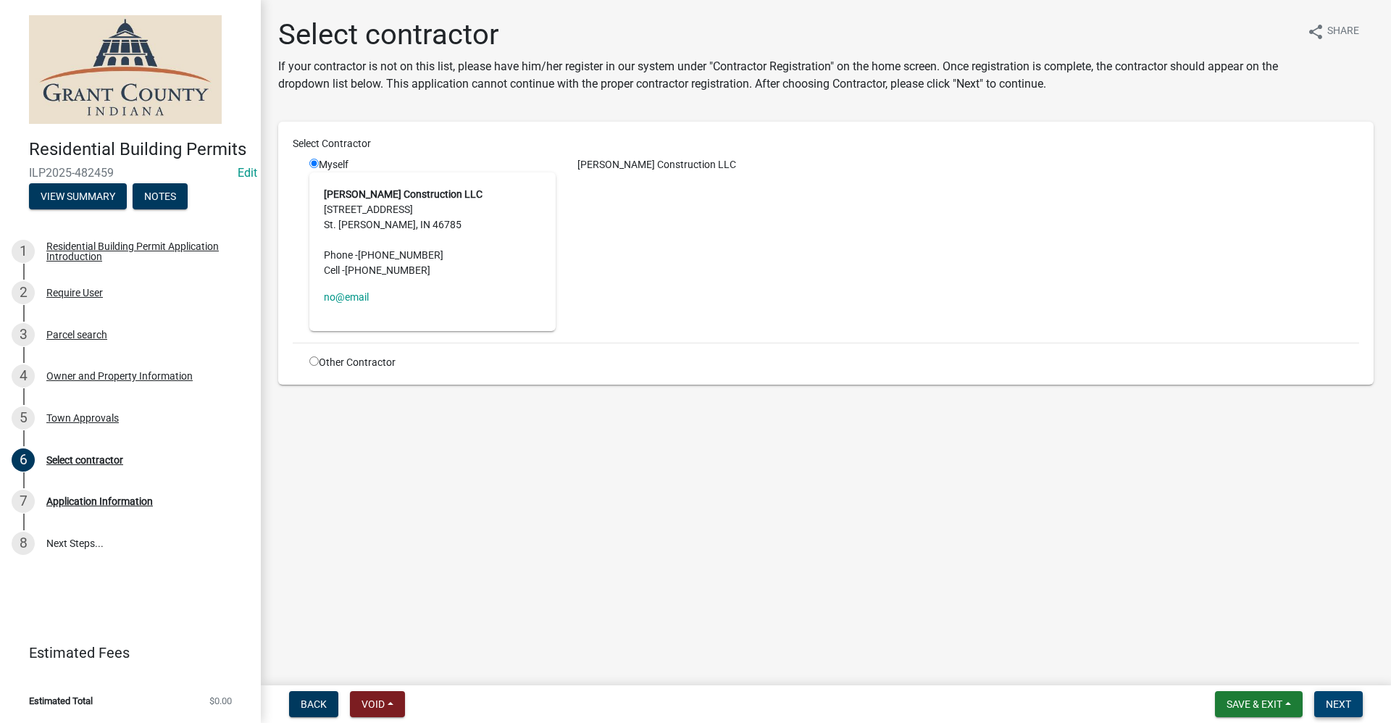
click at [1346, 705] on span "Next" at bounding box center [1337, 704] width 25 height 12
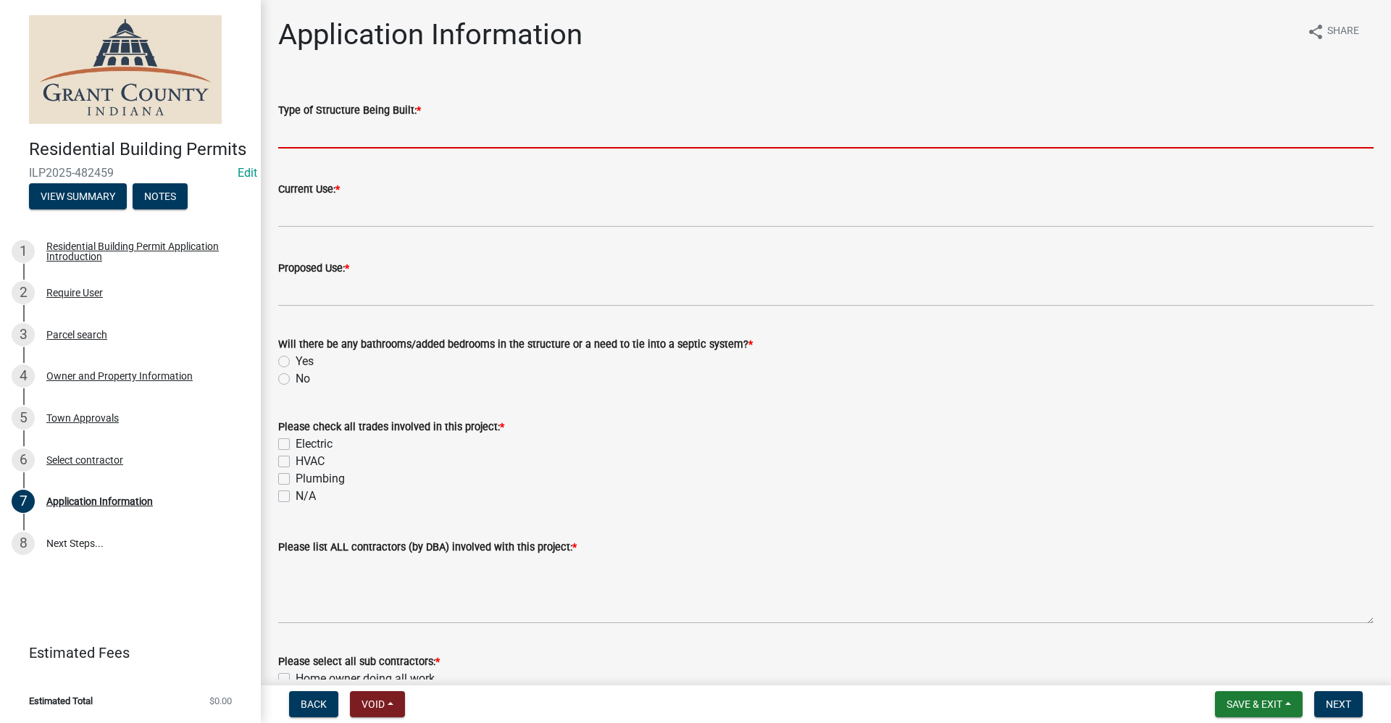
click at [299, 135] on input "Type of Structure Being Built: *" at bounding box center [825, 134] width 1095 height 30
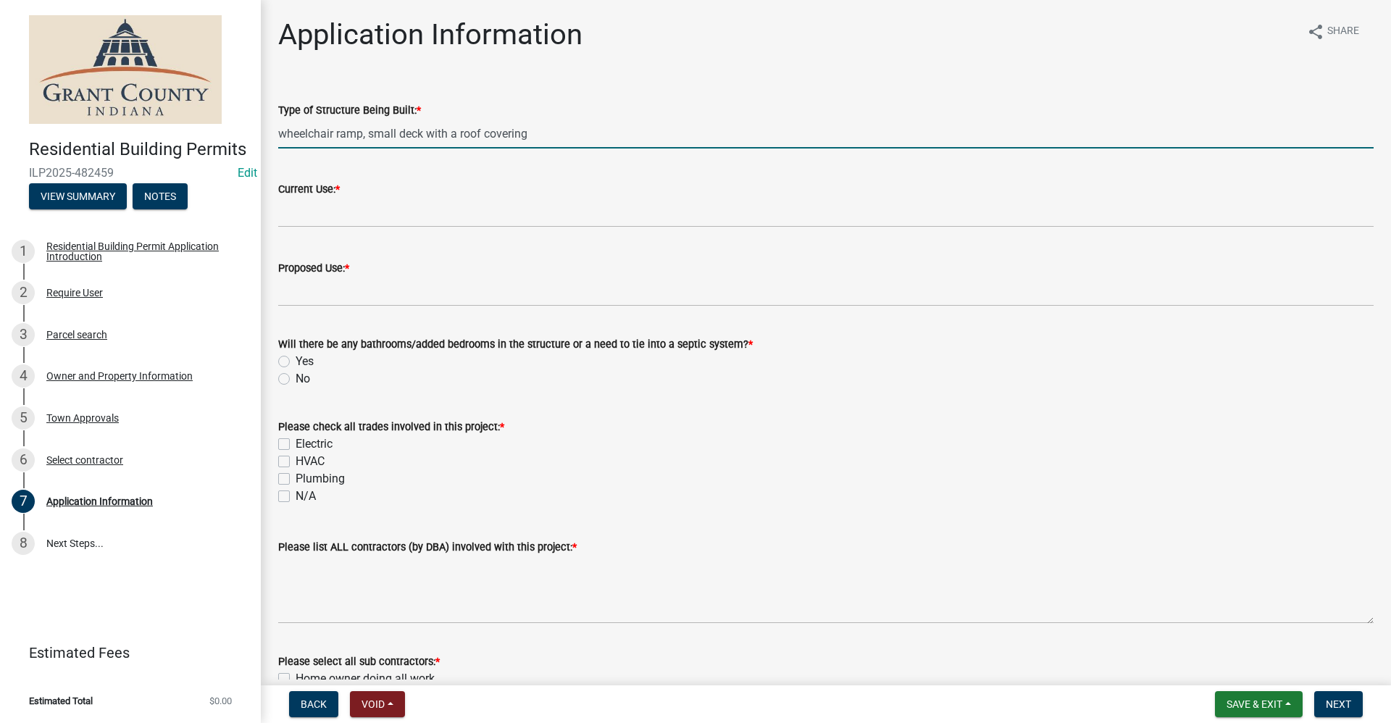
type input "wheelchair ramp, small deck with a roof covering"
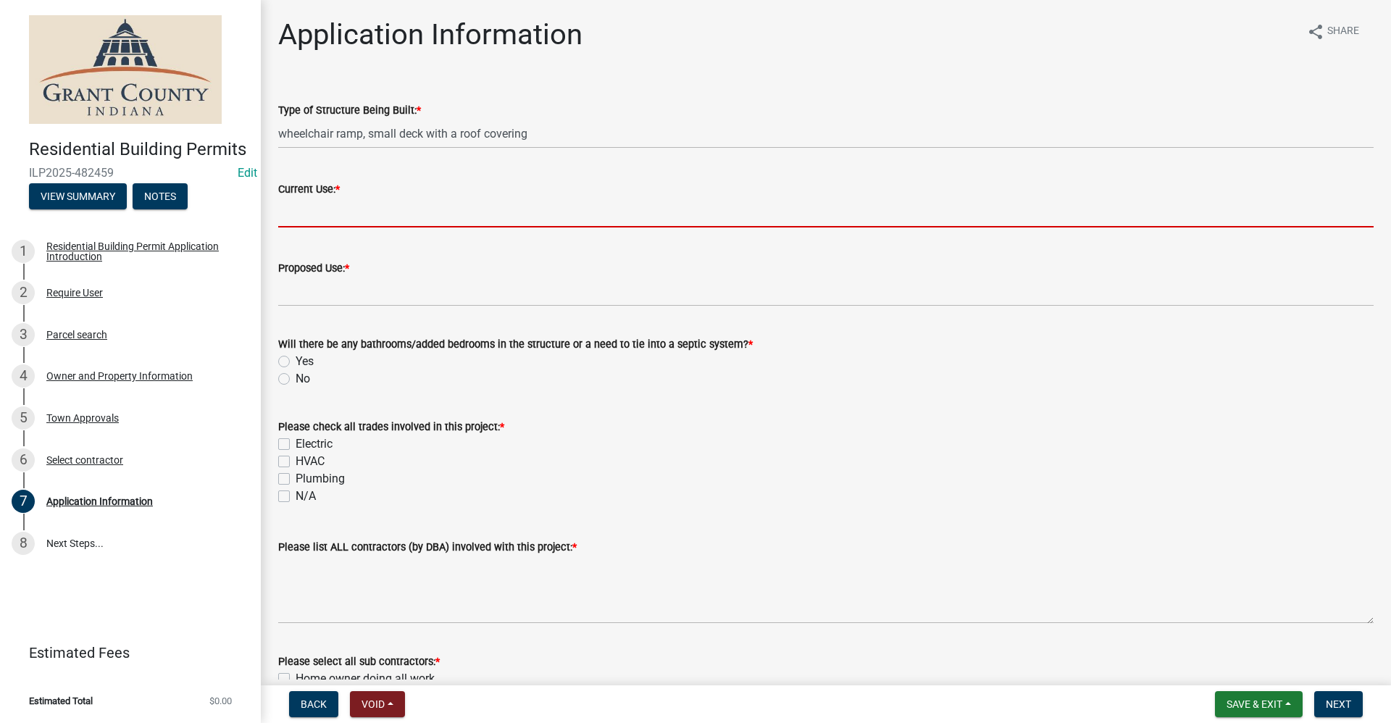
click at [285, 217] on input "Current Use: *" at bounding box center [825, 213] width 1095 height 30
type input "N/A"
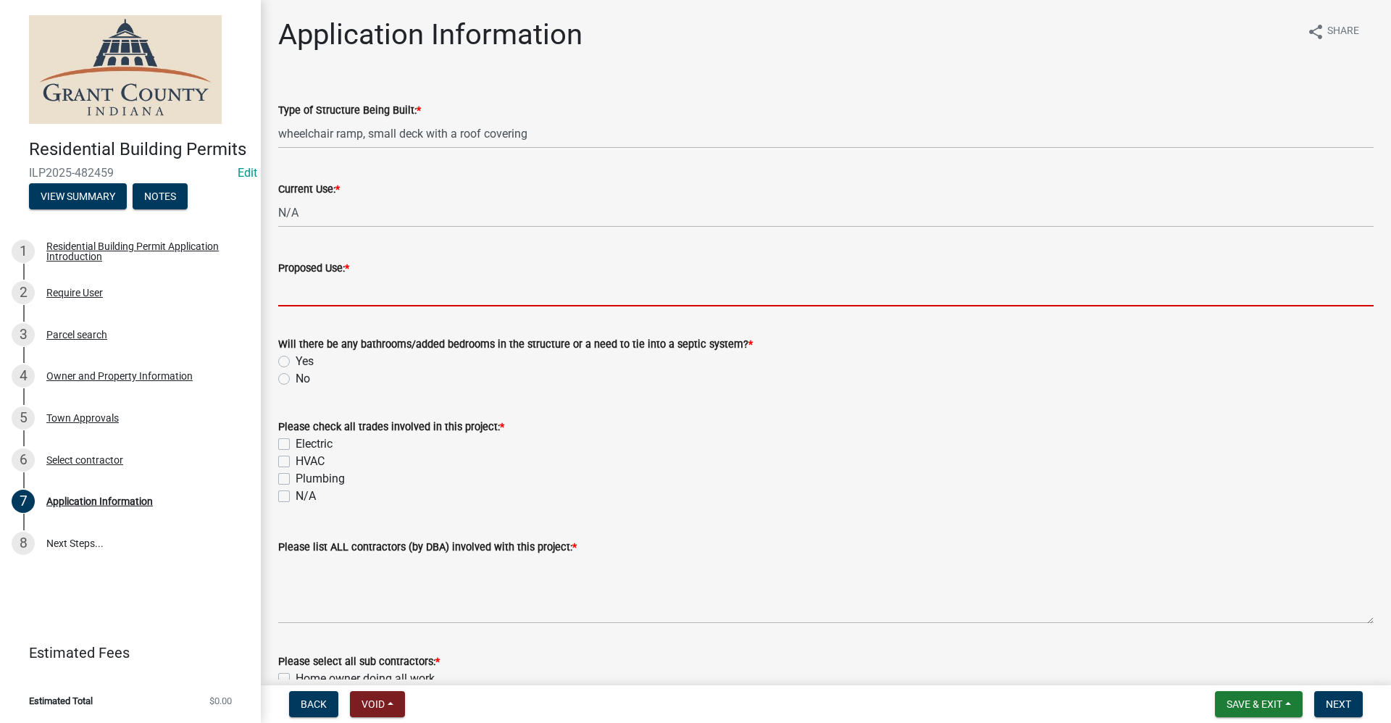
click at [330, 293] on input "Proposed Use: *" at bounding box center [825, 292] width 1095 height 30
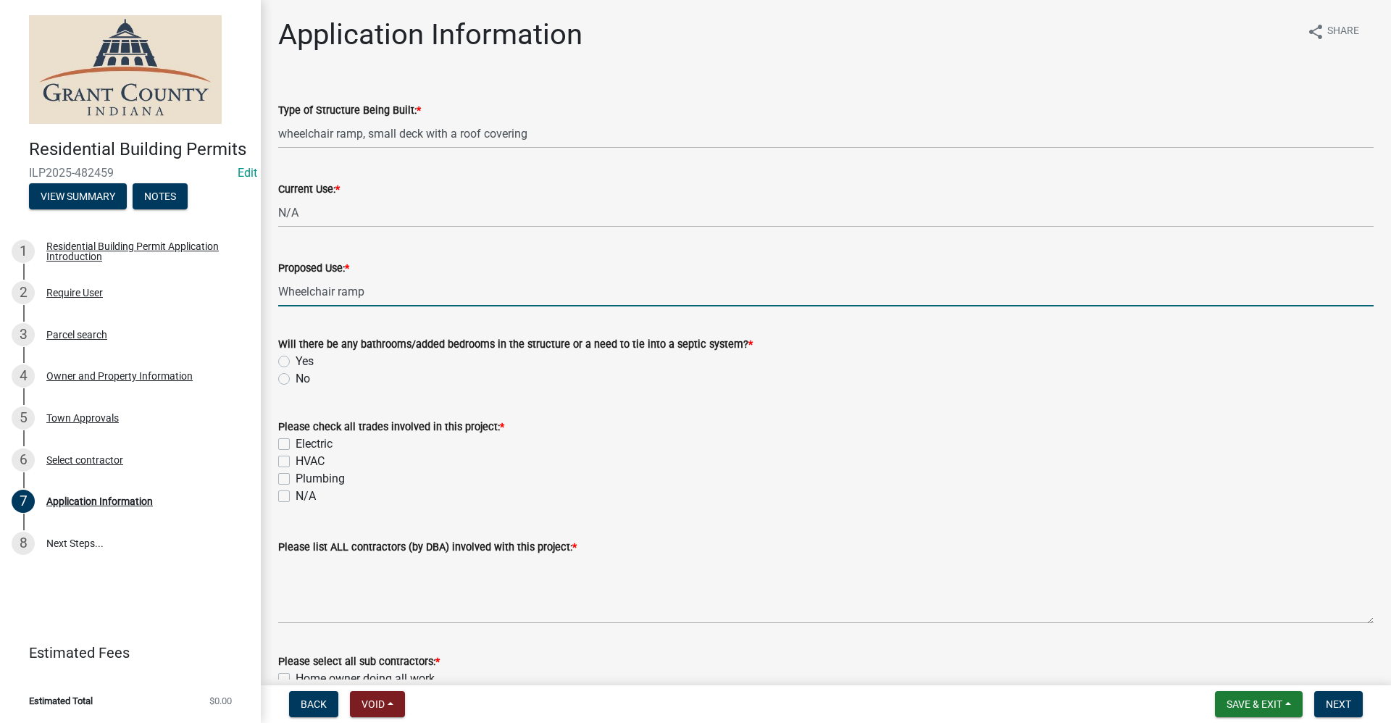
type input "Wheelchair ramp"
click at [295, 378] on label "No" at bounding box center [302, 378] width 14 height 17
click at [295, 378] on input "No" at bounding box center [299, 374] width 9 height 9
radio input "true"
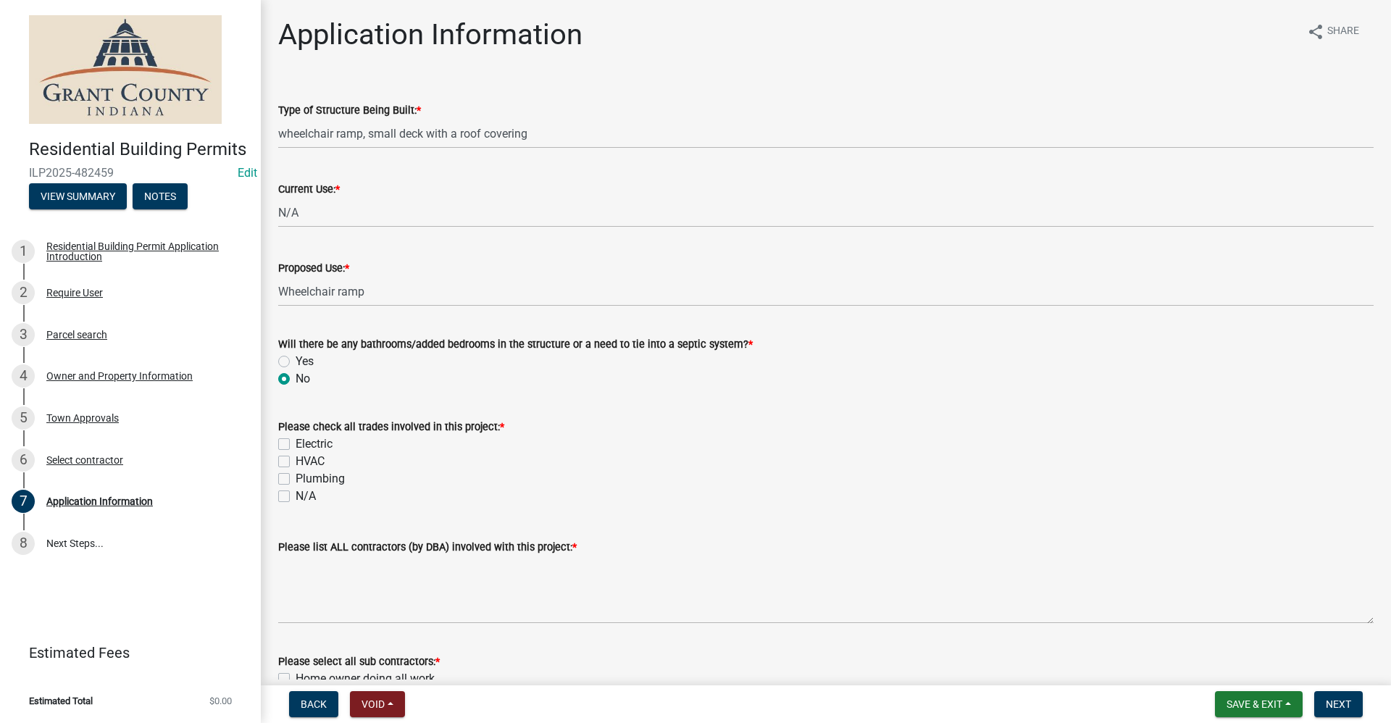
click at [295, 498] on label "N/A" at bounding box center [305, 495] width 20 height 17
click at [295, 497] on input "N/A" at bounding box center [299, 491] width 9 height 9
checkbox input "true"
checkbox input "false"
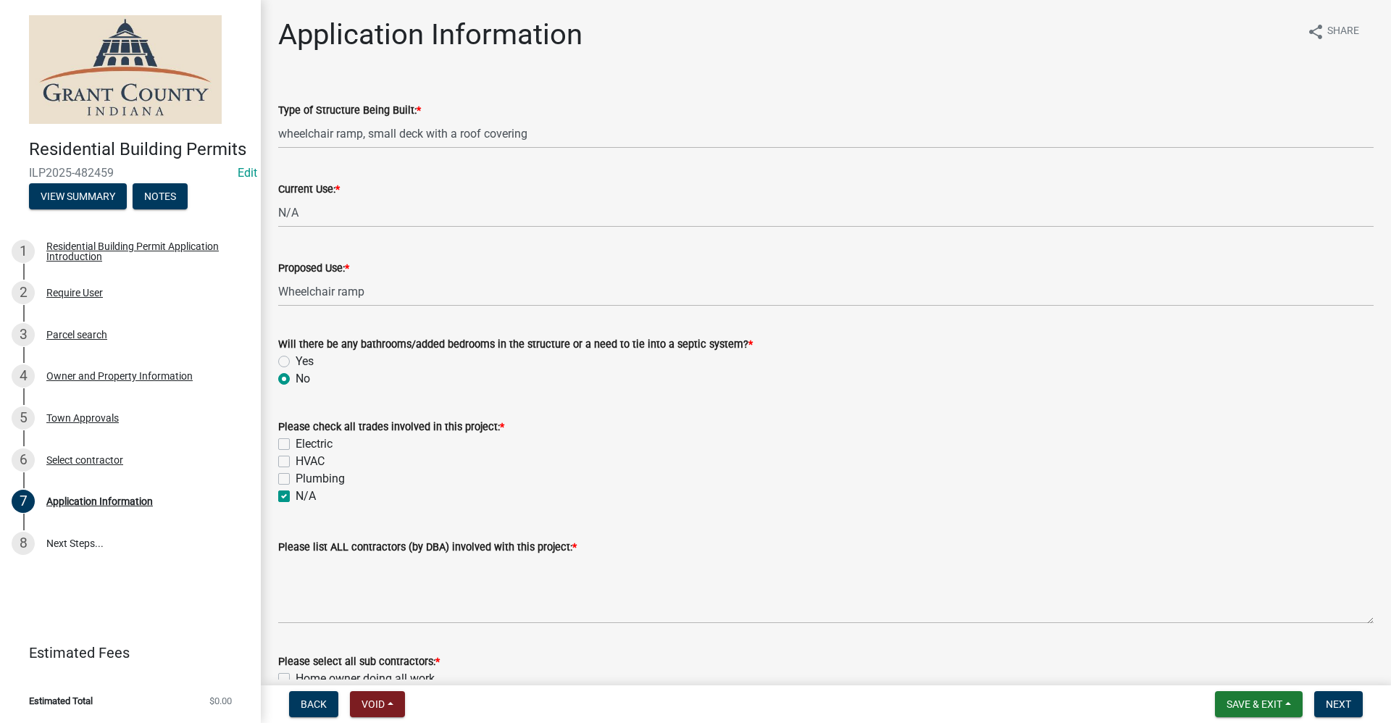
checkbox input "false"
checkbox input "true"
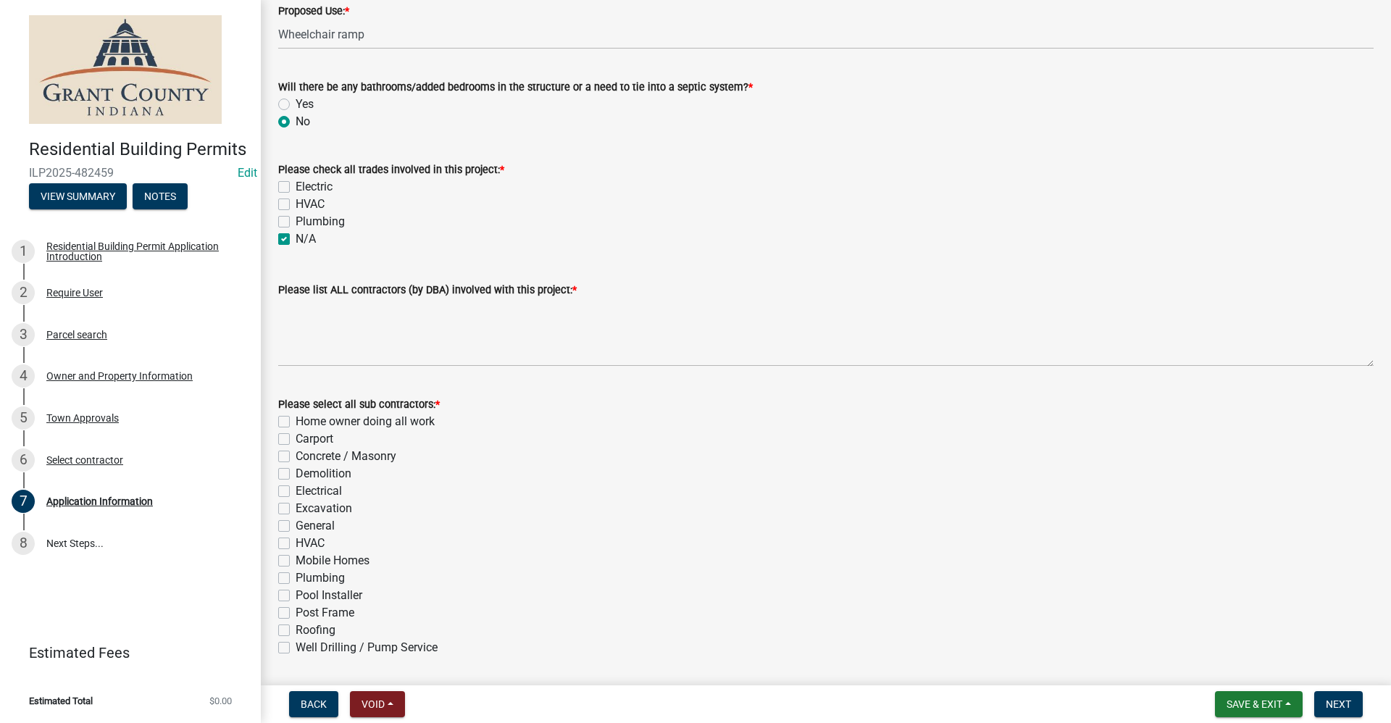
scroll to position [290, 0]
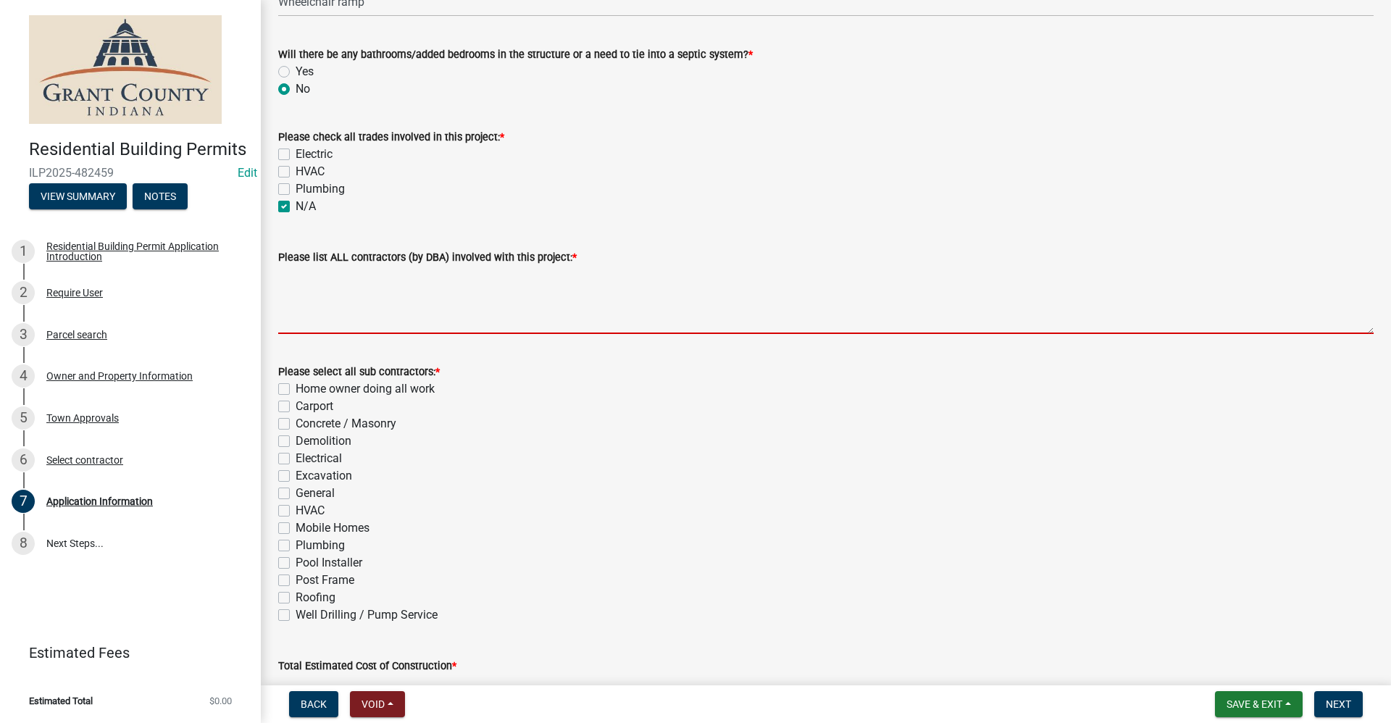
click at [338, 316] on textarea "Please list ALL contractors (by DBA) involved with this project: *" at bounding box center [825, 300] width 1095 height 68
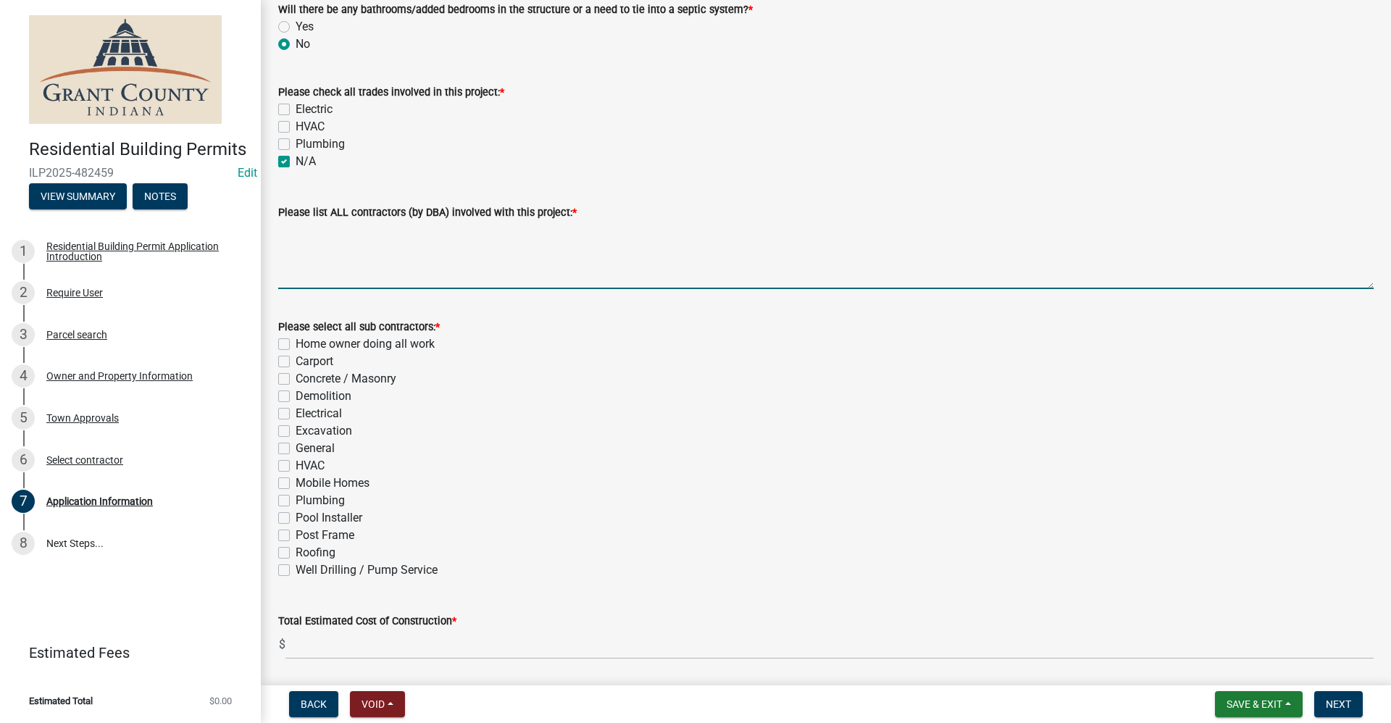
scroll to position [384, 0]
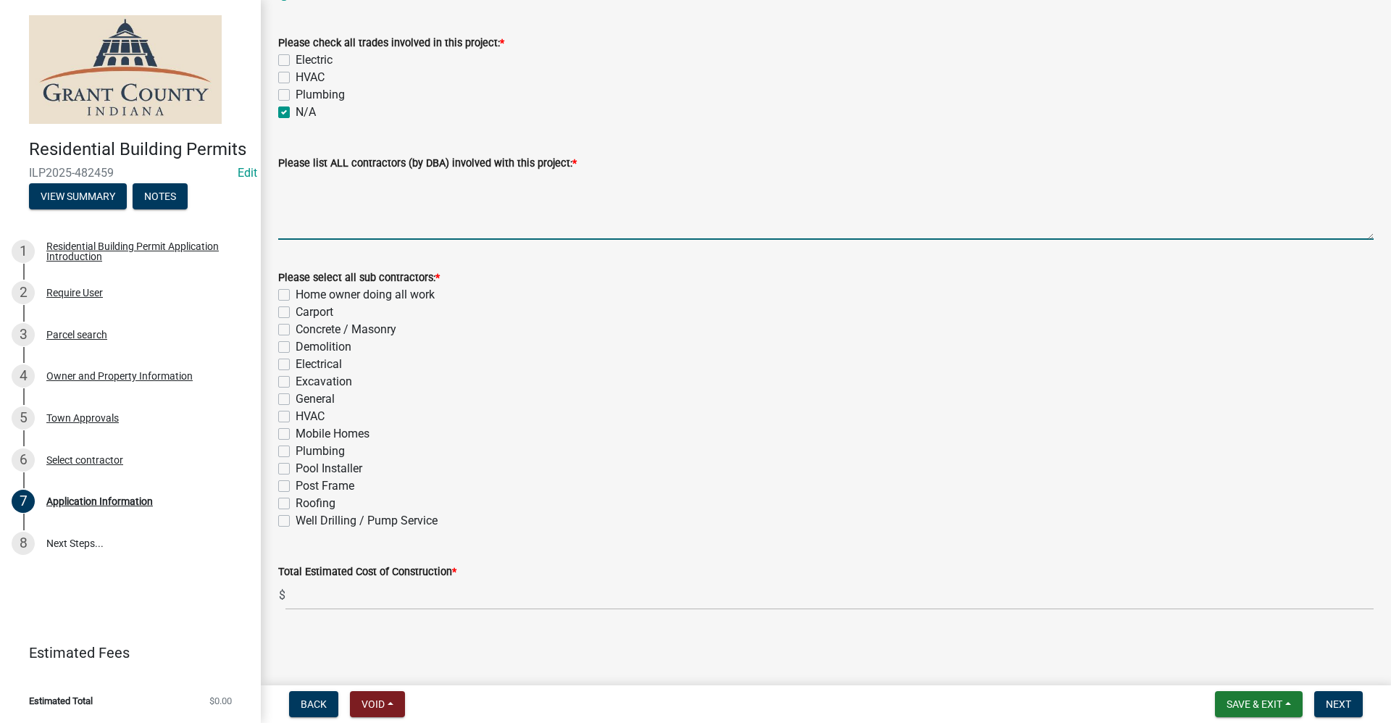
click at [295, 398] on label "General" at bounding box center [314, 398] width 39 height 17
click at [295, 398] on input "General" at bounding box center [299, 394] width 9 height 9
checkbox input "true"
checkbox input "false"
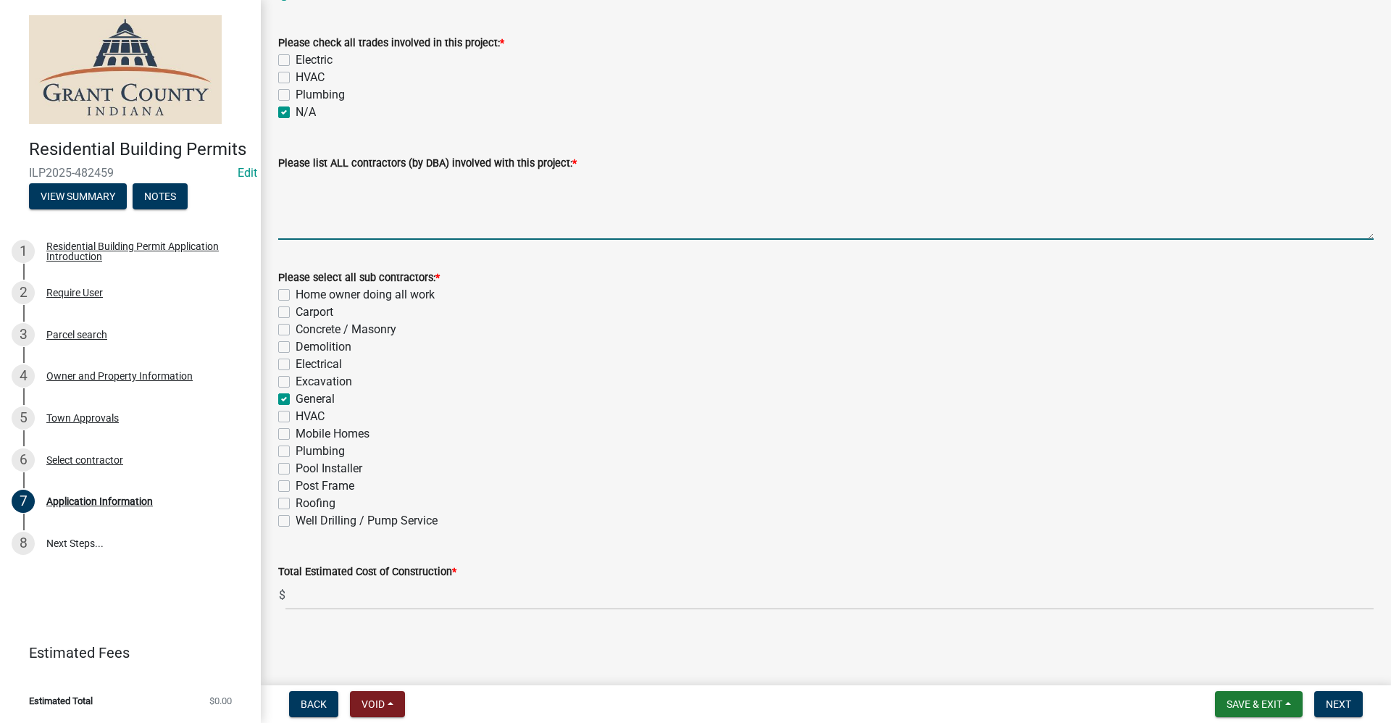
checkbox input "false"
checkbox input "true"
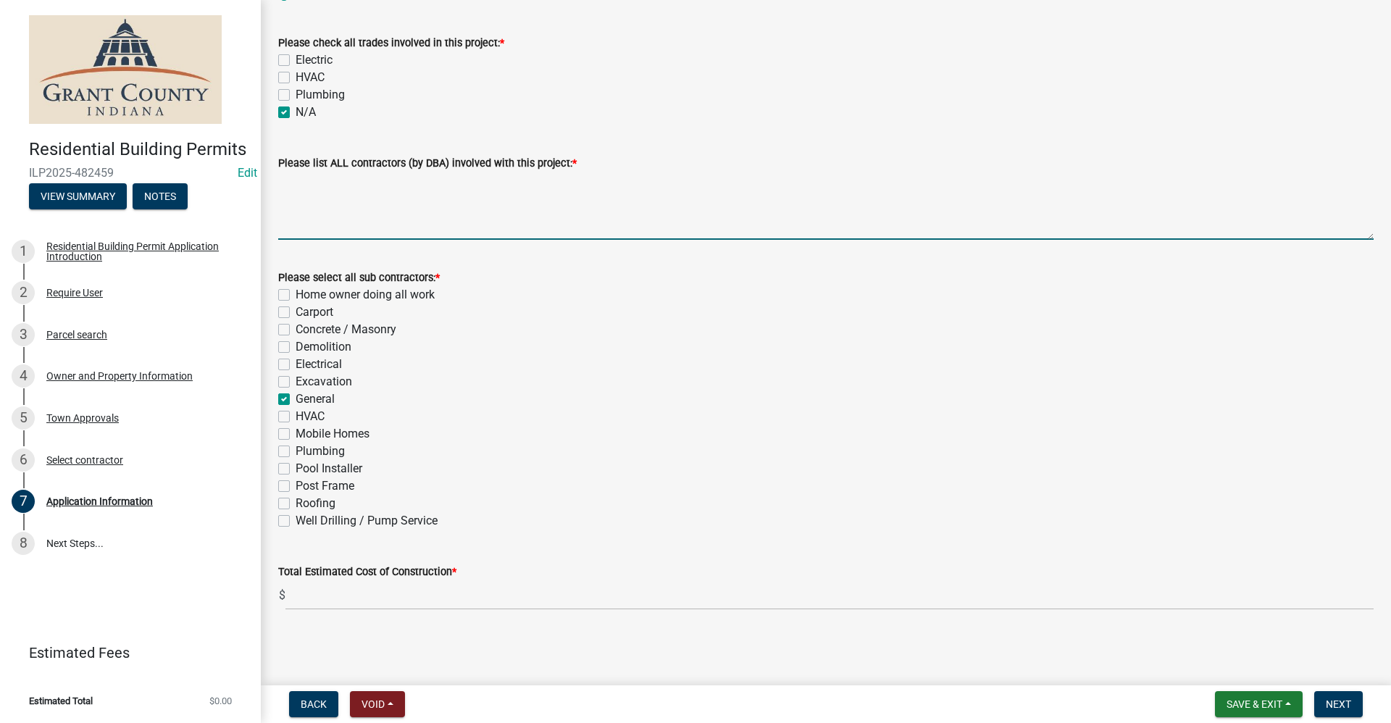
checkbox input "false"
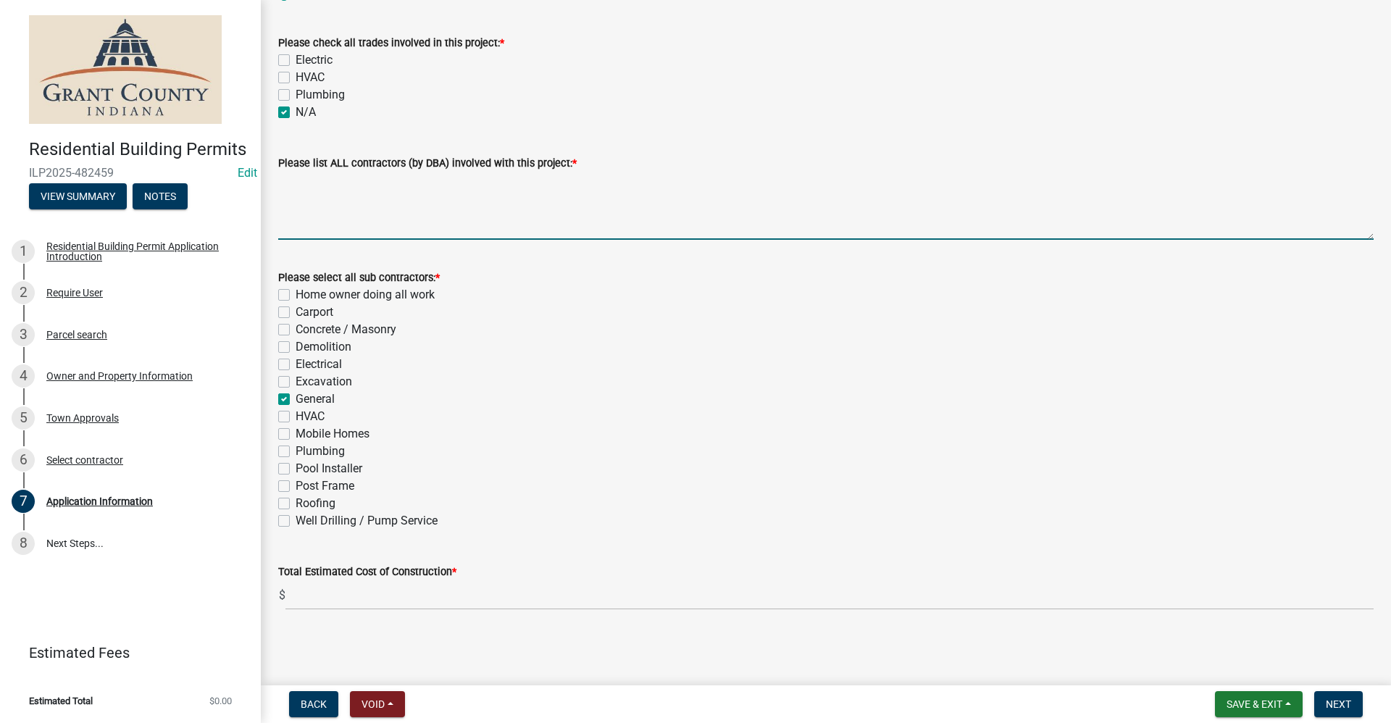
checkbox input "false"
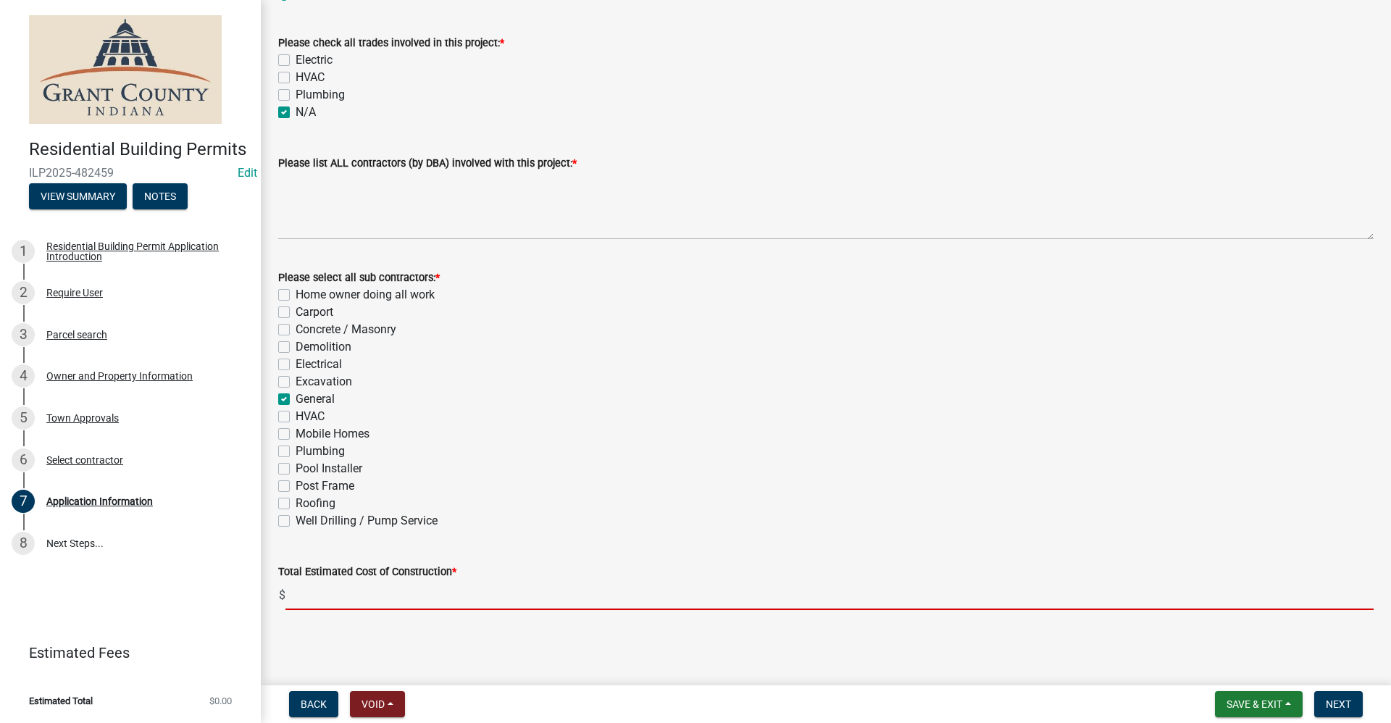
click at [335, 593] on input "text" at bounding box center [829, 595] width 1088 height 30
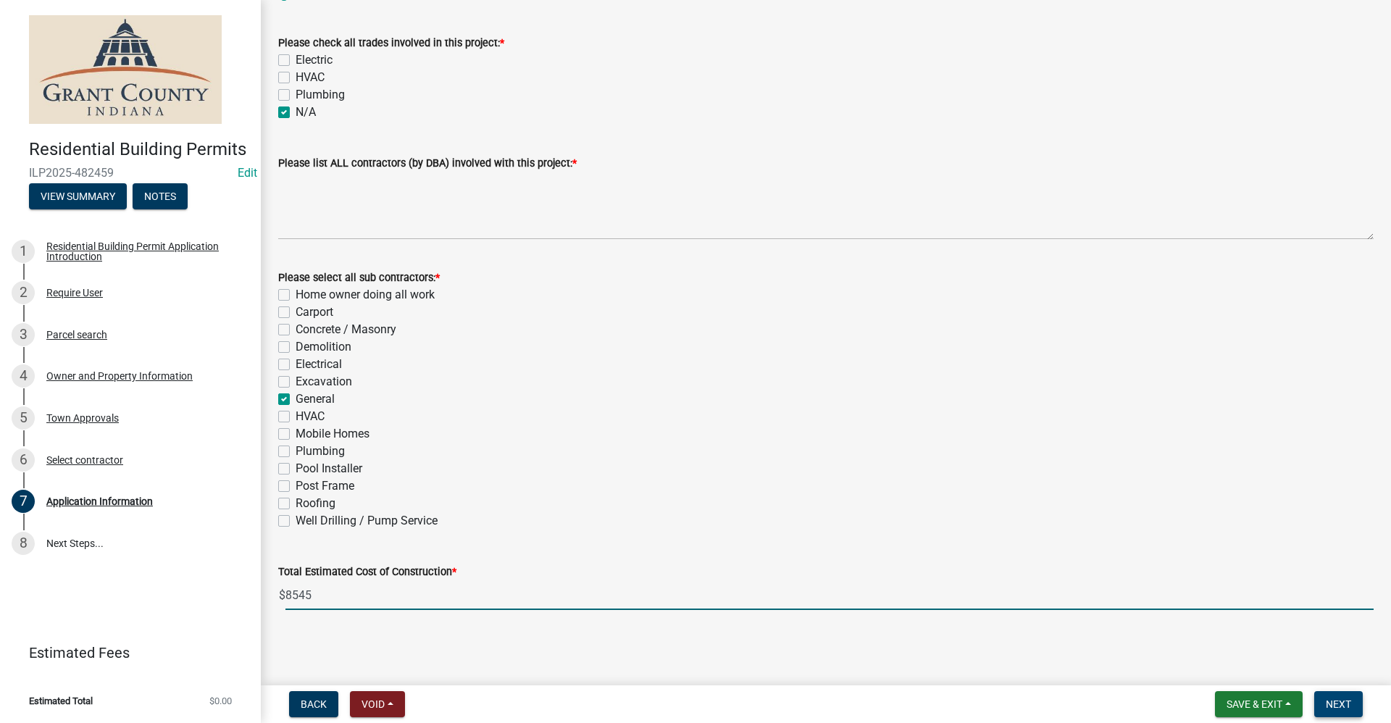
type input "8545"
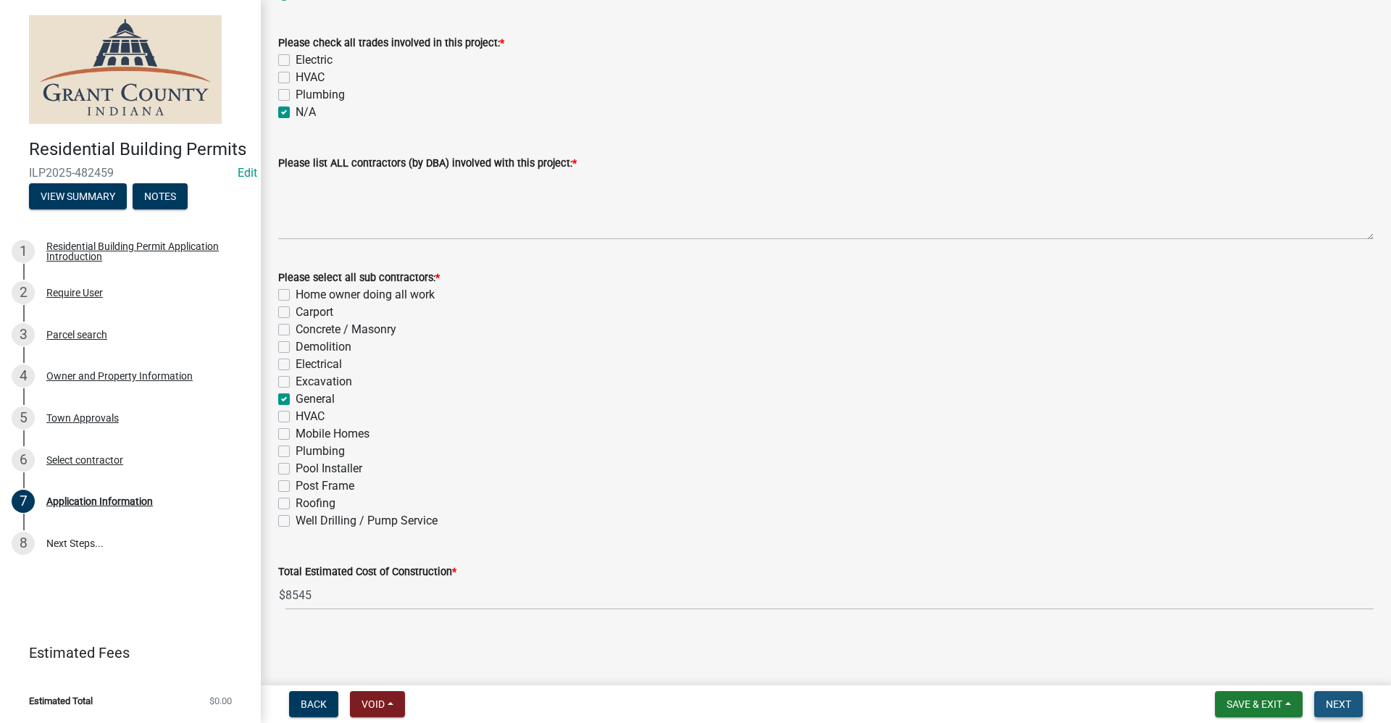
click at [1337, 712] on button "Next" at bounding box center [1338, 704] width 49 height 26
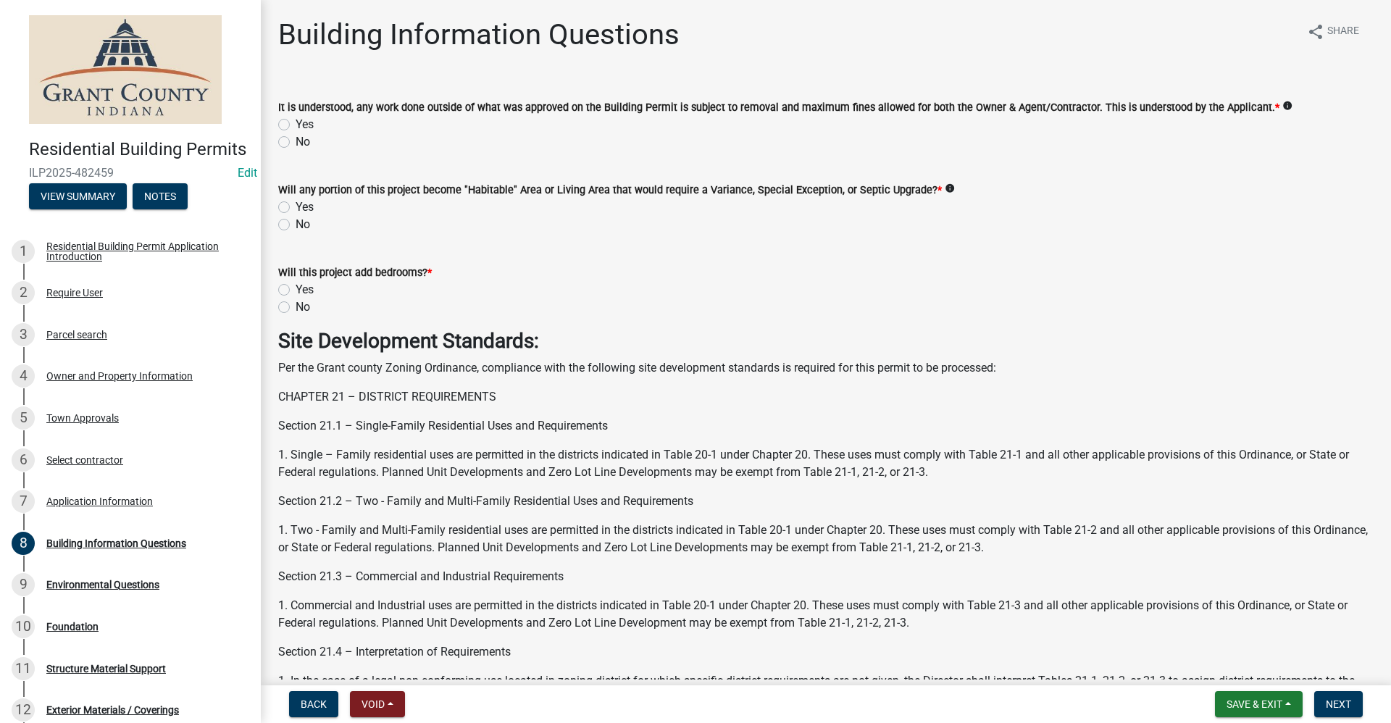
click at [295, 122] on label "Yes" at bounding box center [304, 124] width 18 height 17
click at [295, 122] on input "Yes" at bounding box center [299, 120] width 9 height 9
radio input "true"
click at [295, 224] on label "No" at bounding box center [302, 224] width 14 height 17
click at [295, 224] on input "No" at bounding box center [299, 220] width 9 height 9
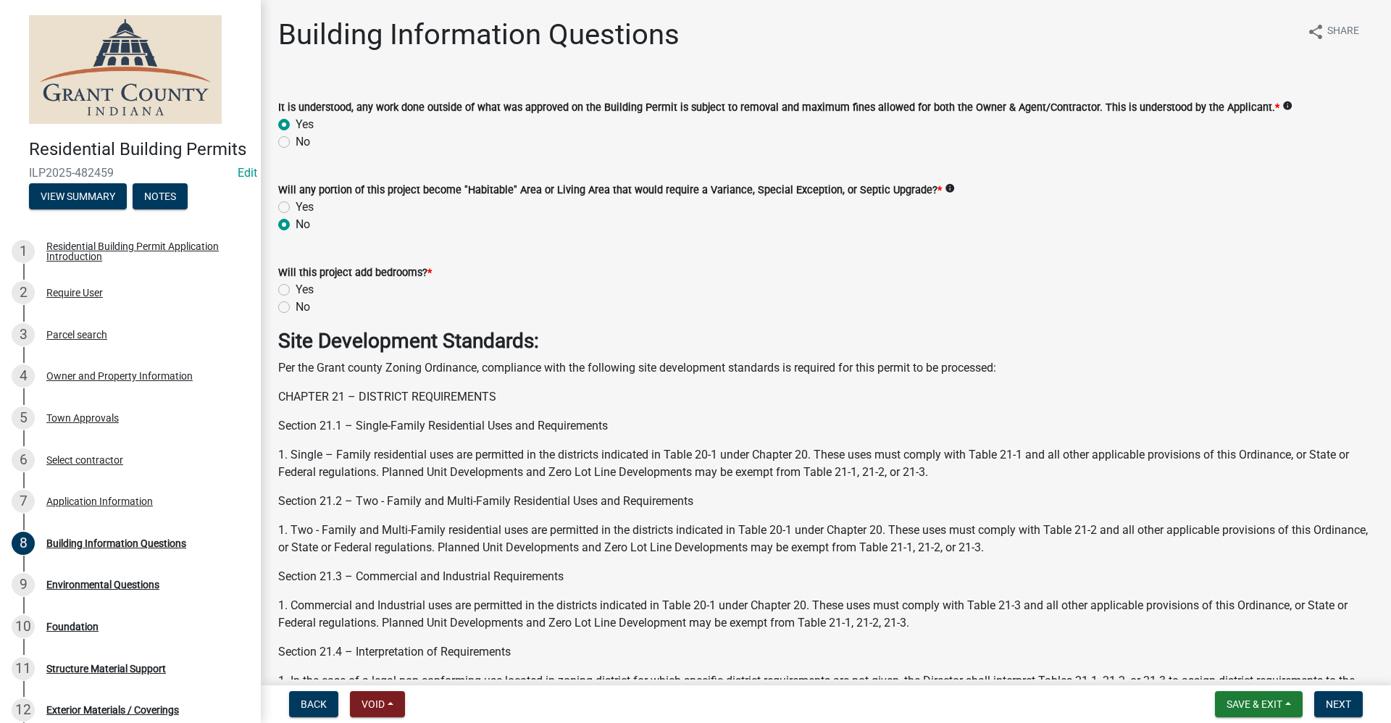
radio input "true"
drag, startPoint x: 280, startPoint y: 311, endPoint x: 335, endPoint y: 323, distance: 56.4
click at [295, 311] on label "No" at bounding box center [302, 306] width 14 height 17
click at [295, 308] on input "No" at bounding box center [299, 302] width 9 height 9
radio input "true"
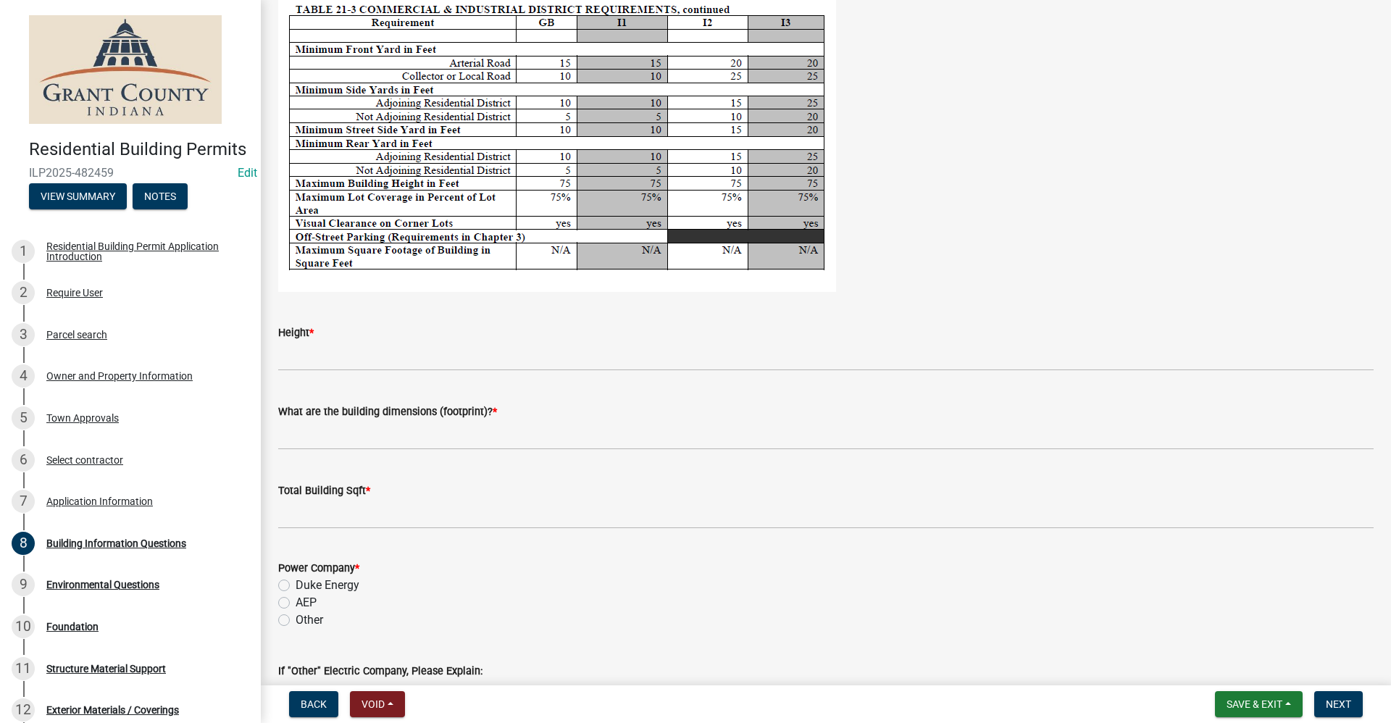
scroll to position [2607, 0]
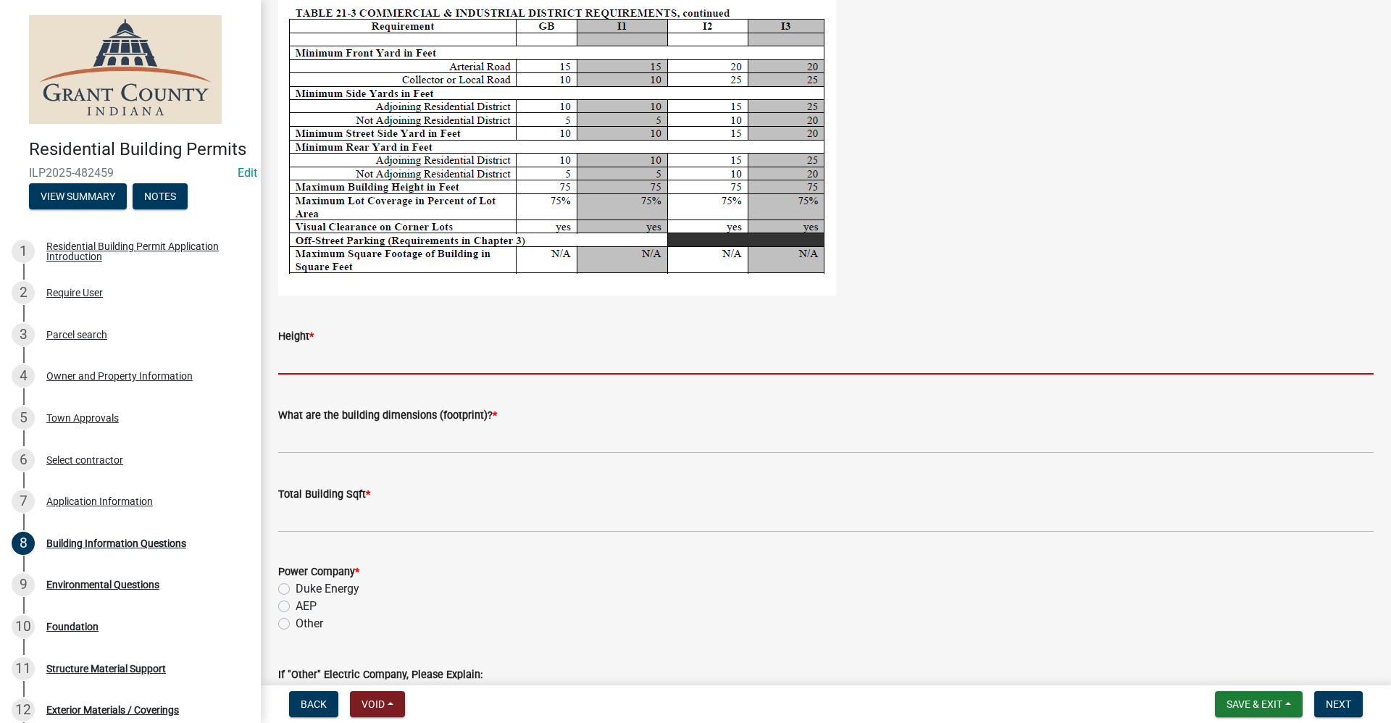
click at [338, 359] on input "Height *" at bounding box center [825, 360] width 1095 height 30
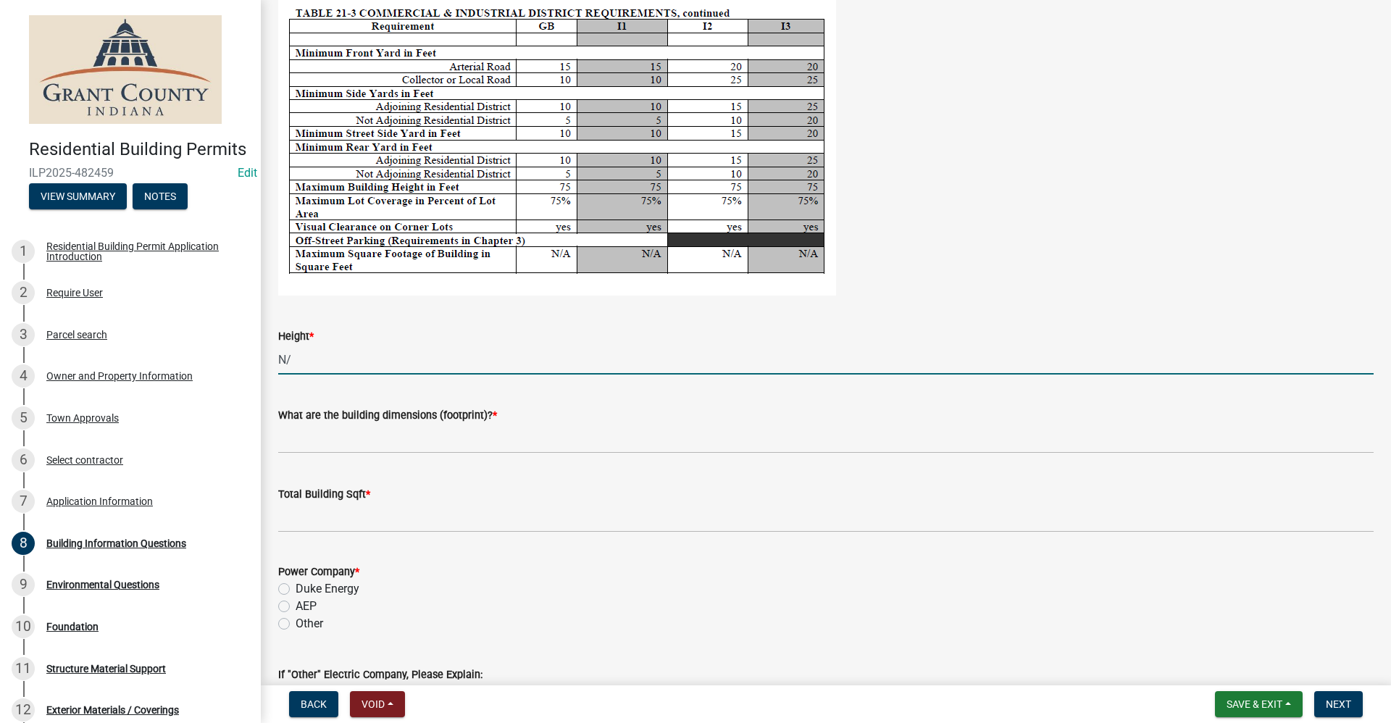
type input "N/A"
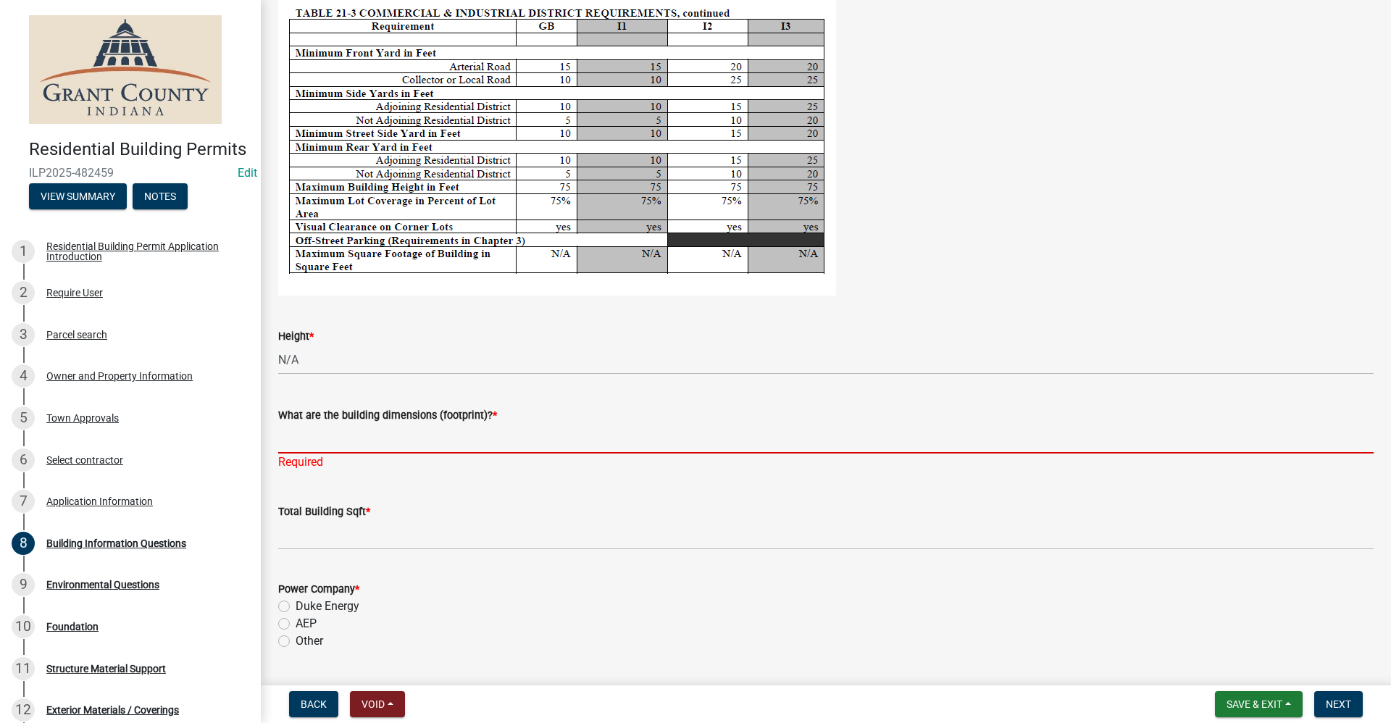
click at [319, 443] on input "What are the building dimensions (footprint)? *" at bounding box center [825, 439] width 1095 height 30
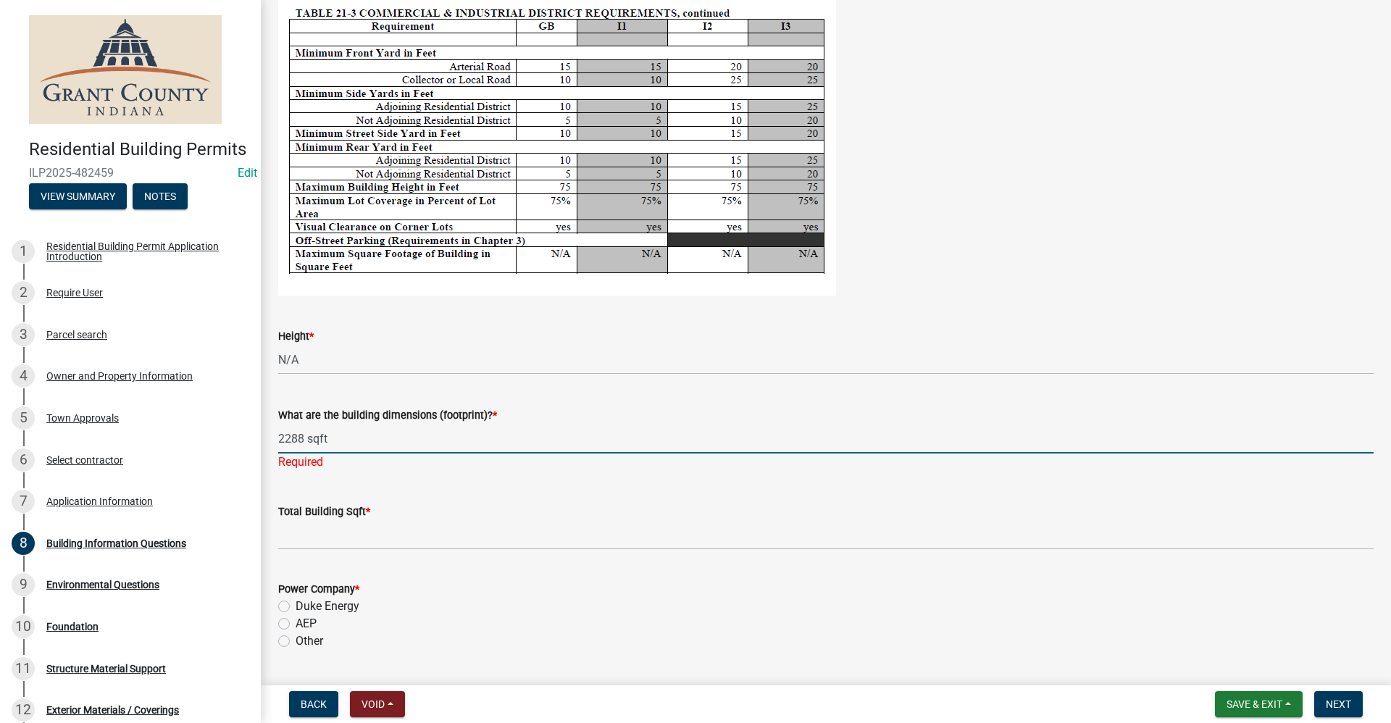
type input "2288 sqft"
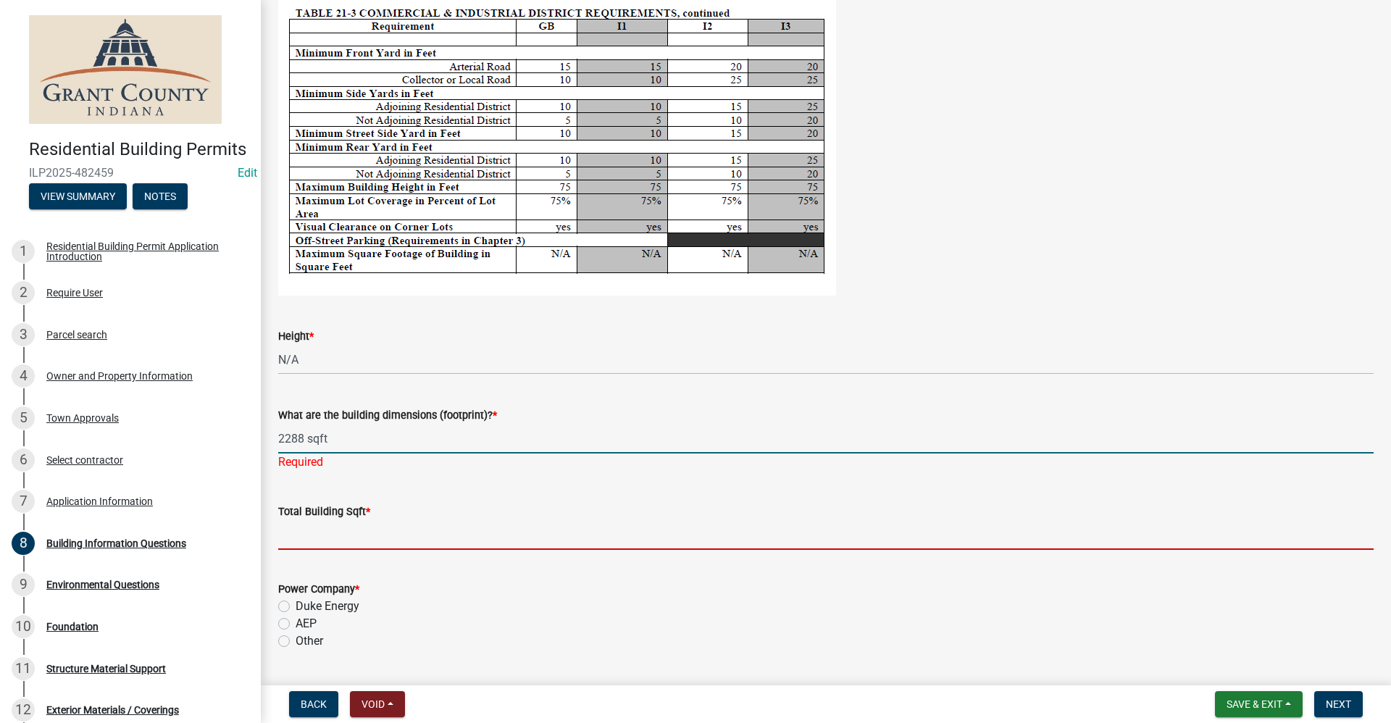
click at [298, 533] on wm-data-entity-input "Total Building Sqft *" at bounding box center [825, 522] width 1095 height 80
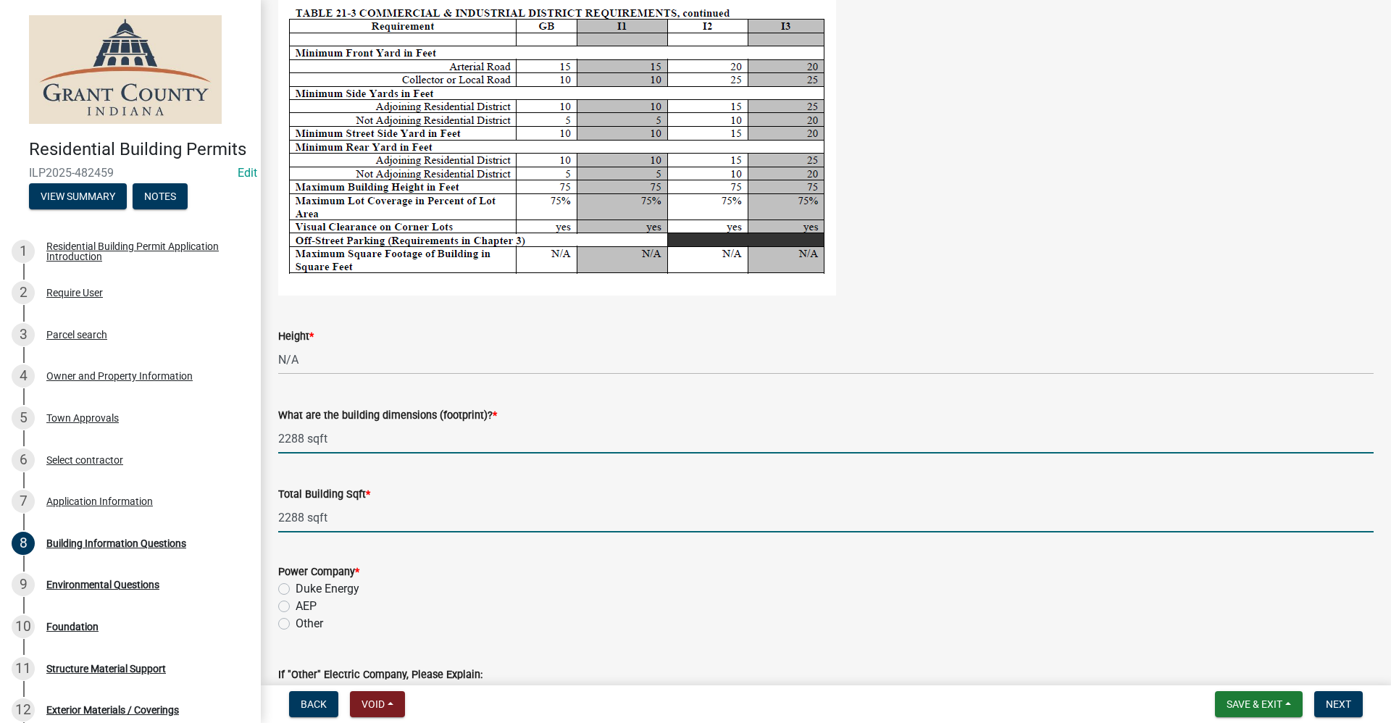
type input "2288"
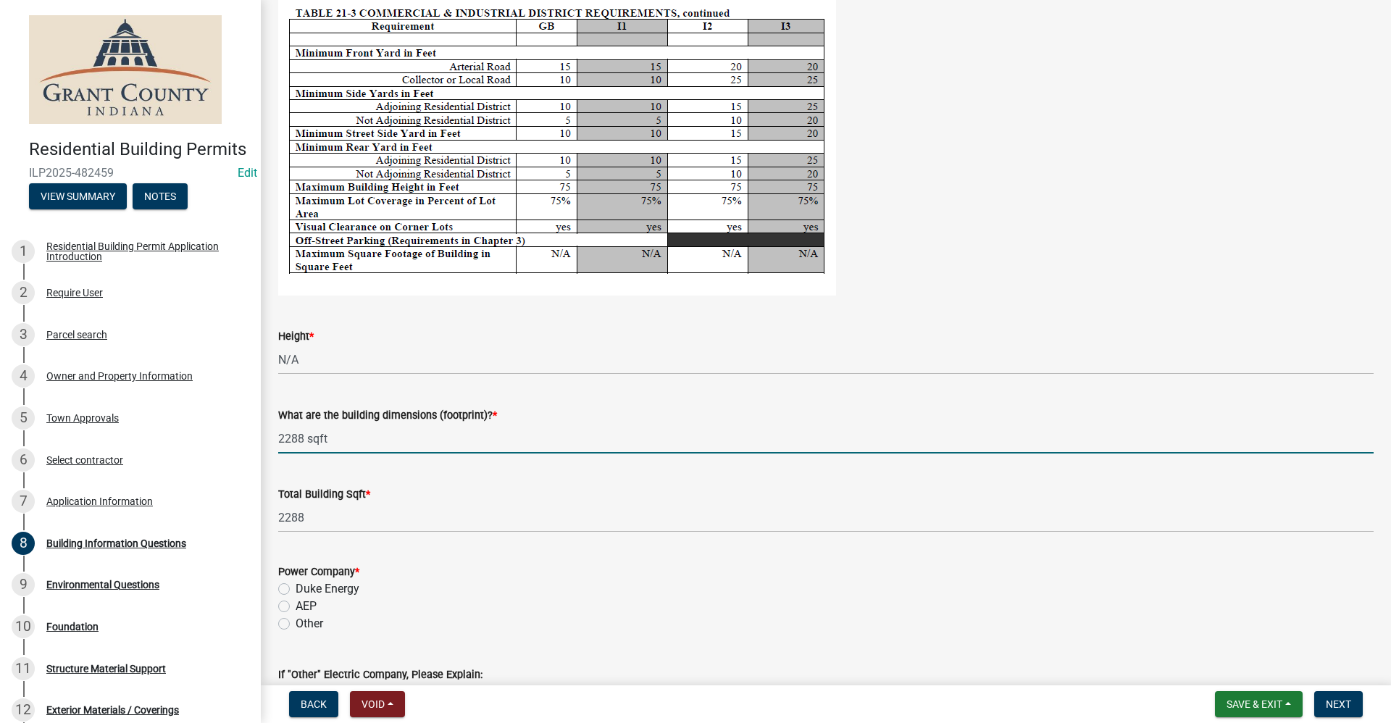
drag, startPoint x: 330, startPoint y: 435, endPoint x: 251, endPoint y: 442, distance: 79.2
click at [251, 442] on div "Residential Building Permits ILP2025-482459 Edit View Summary Notes 1 Residenti…" at bounding box center [695, 361] width 1391 height 723
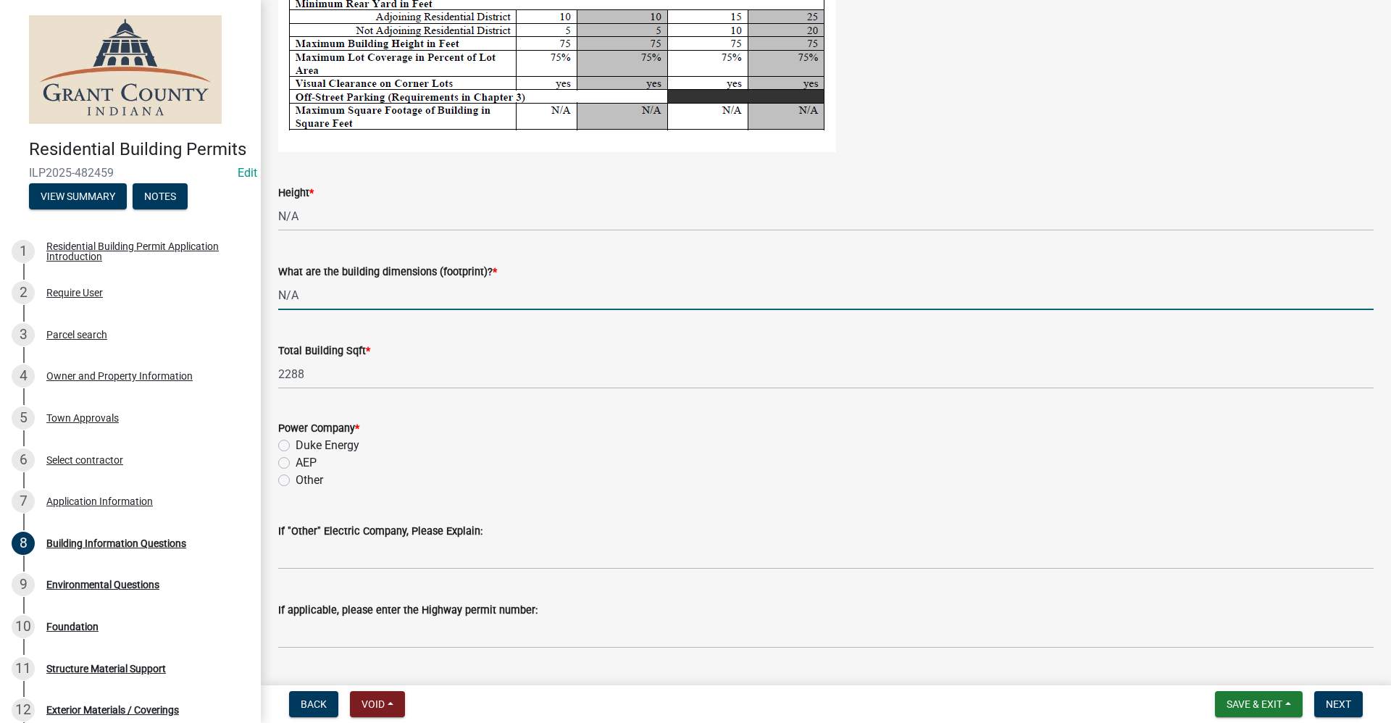
scroll to position [2752, 0]
type input "N/A"
click at [295, 461] on label "AEP" at bounding box center [305, 461] width 21 height 17
click at [295, 461] on input "AEP" at bounding box center [299, 457] width 9 height 9
radio input "true"
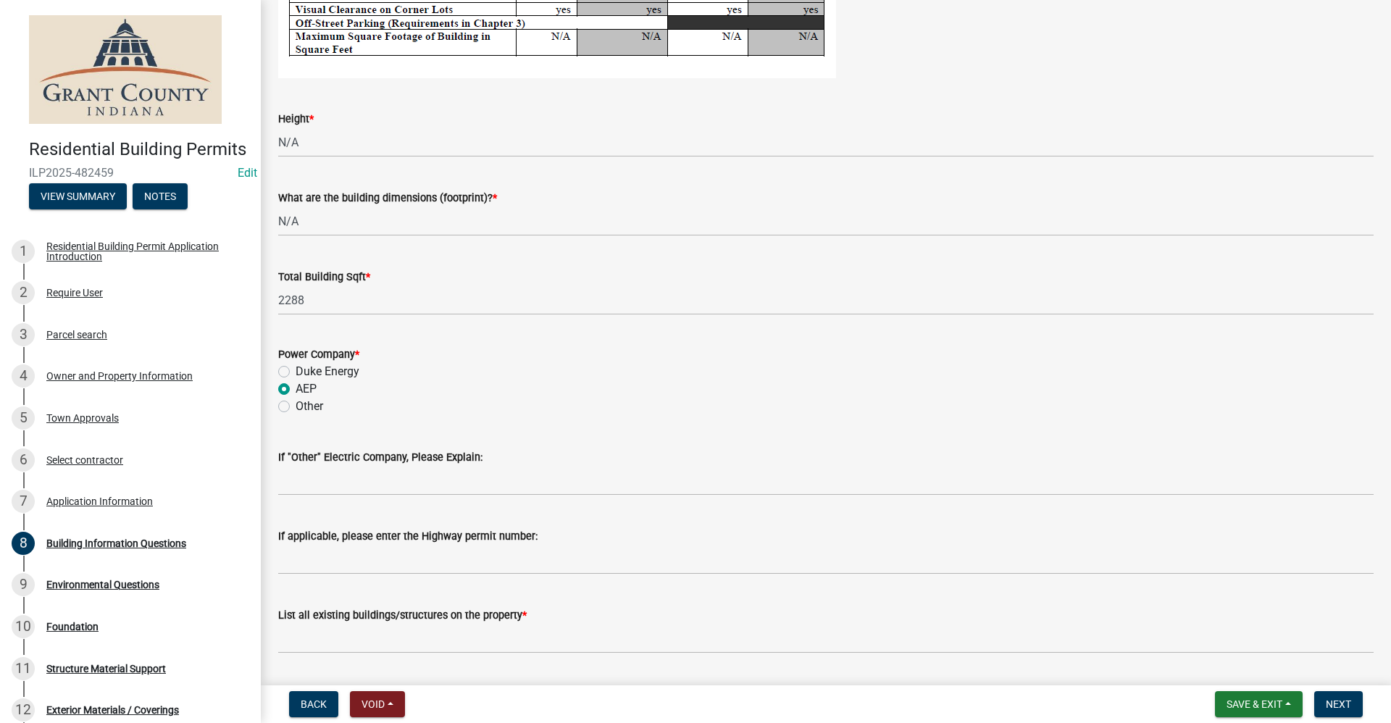
scroll to position [2947, 0]
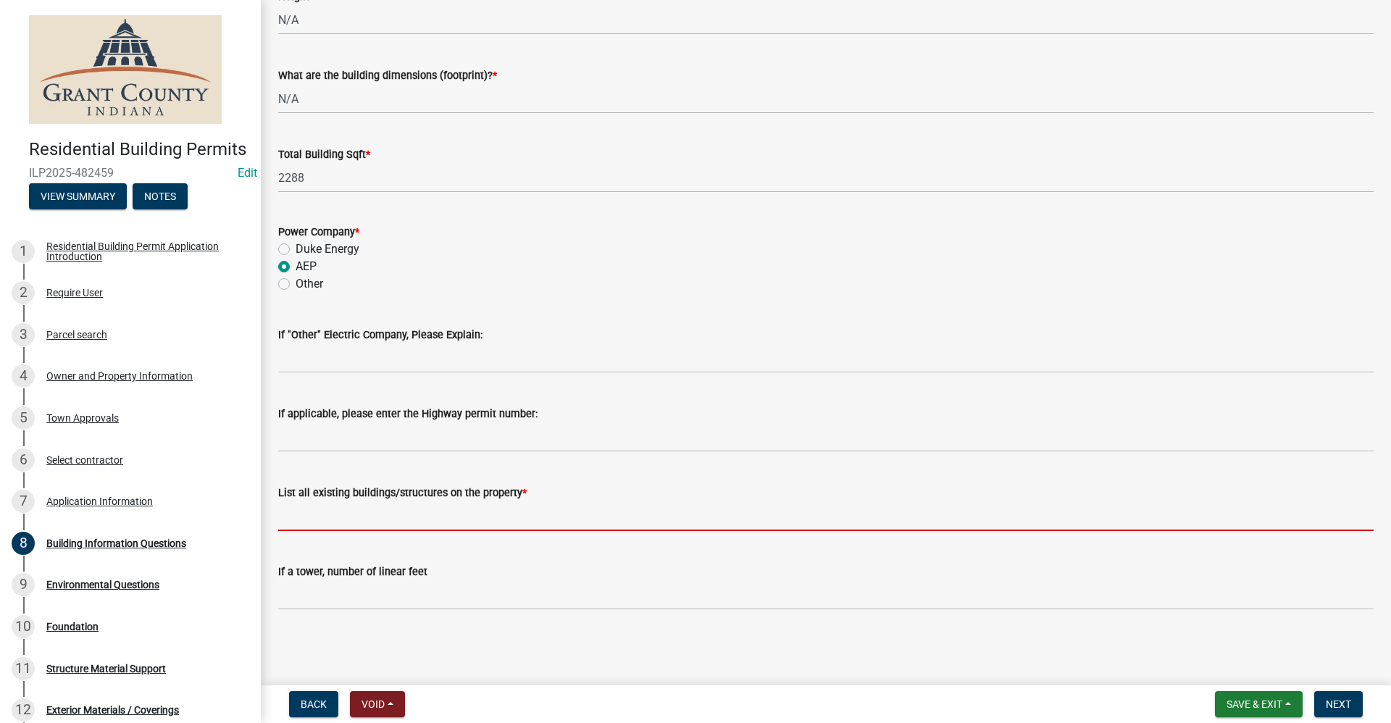
click at [319, 513] on input "List all existing buildings/structures on the property *" at bounding box center [825, 516] width 1095 height 30
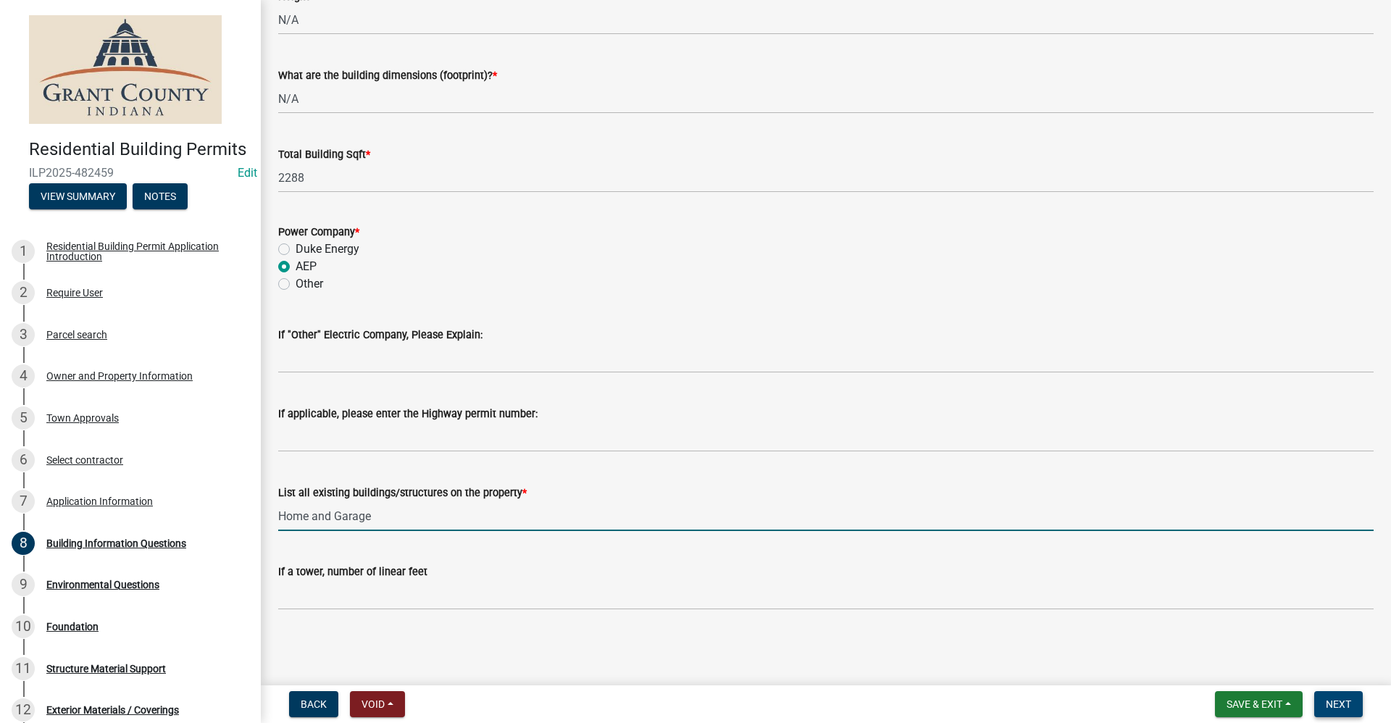
type input "Home and Garage"
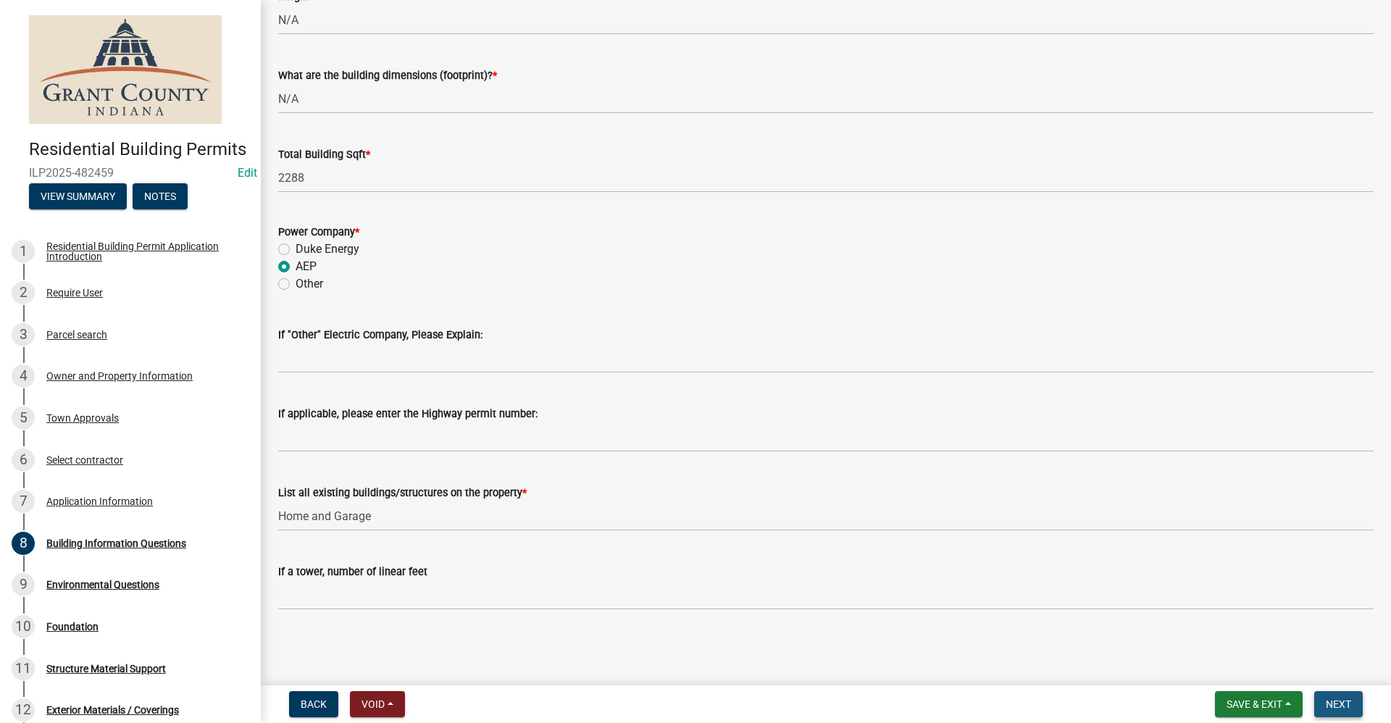
click at [1343, 707] on span "Next" at bounding box center [1337, 704] width 25 height 12
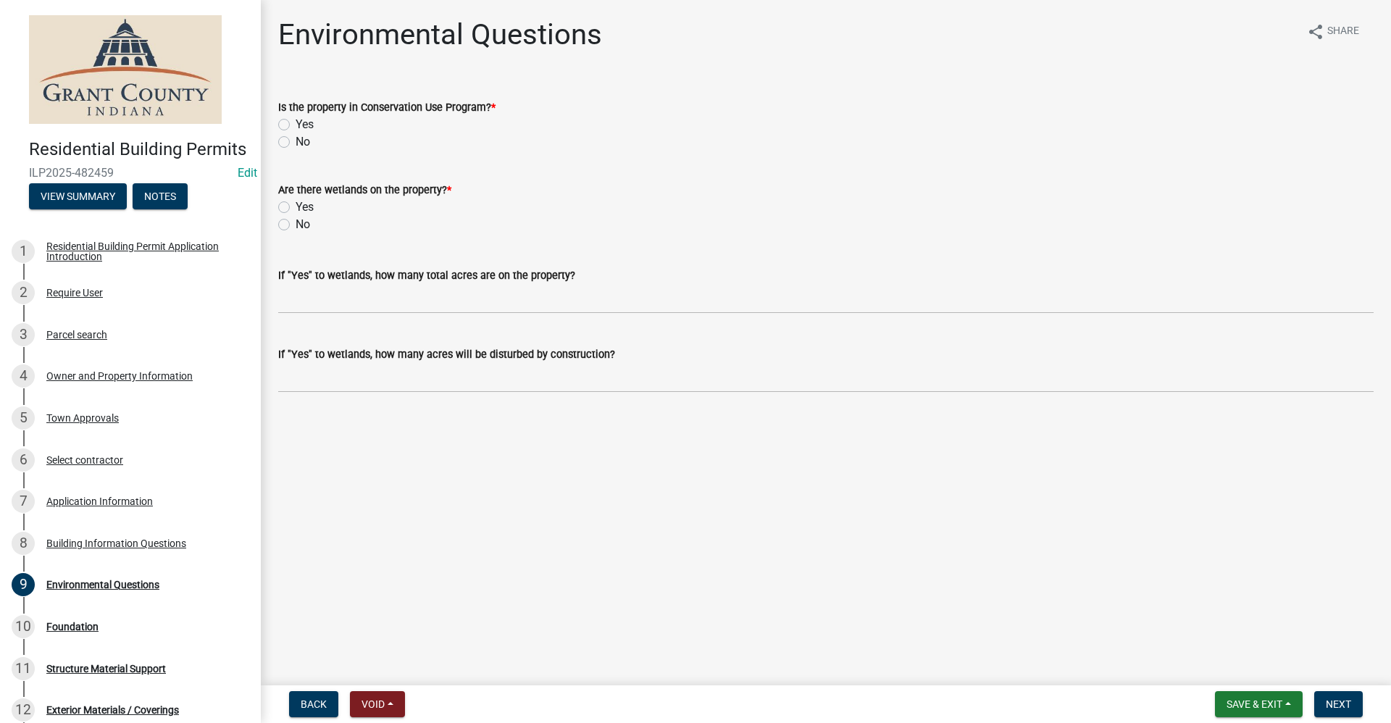
click at [295, 141] on label "No" at bounding box center [302, 141] width 14 height 17
click at [295, 141] on input "No" at bounding box center [299, 137] width 9 height 9
radio input "true"
click at [295, 225] on label "No" at bounding box center [302, 224] width 14 height 17
click at [295, 225] on input "No" at bounding box center [299, 220] width 9 height 9
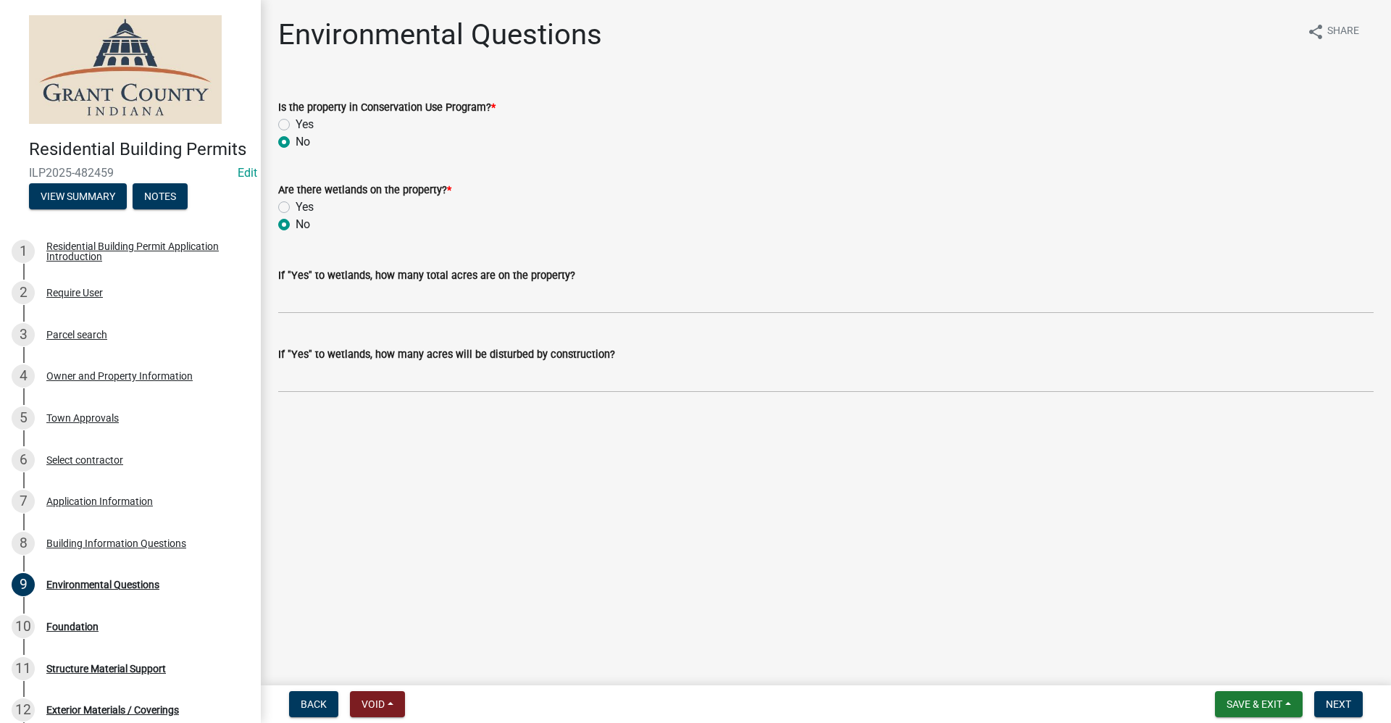
radio input "true"
click at [1342, 698] on span "Next" at bounding box center [1337, 704] width 25 height 12
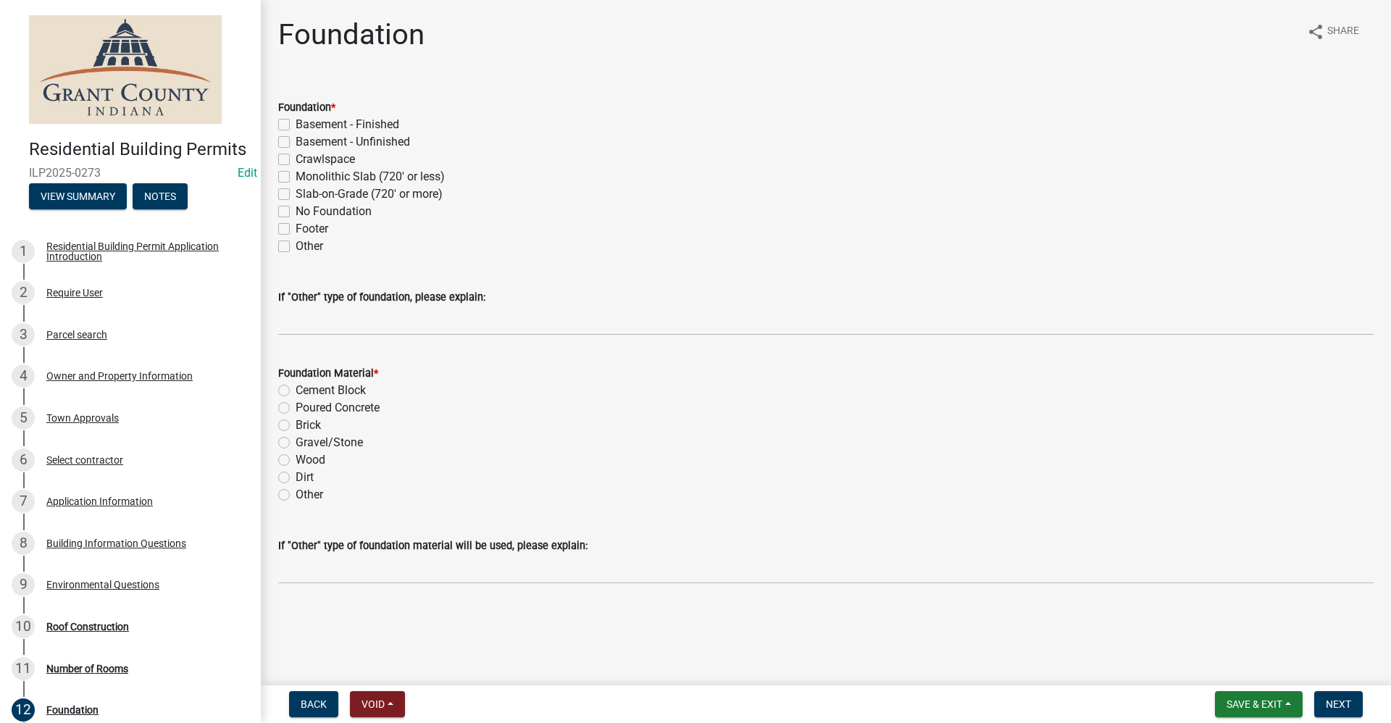
click at [295, 160] on label "Crawlspace" at bounding box center [324, 159] width 59 height 17
click at [295, 160] on input "Crawlspace" at bounding box center [299, 155] width 9 height 9
checkbox input "true"
checkbox input "false"
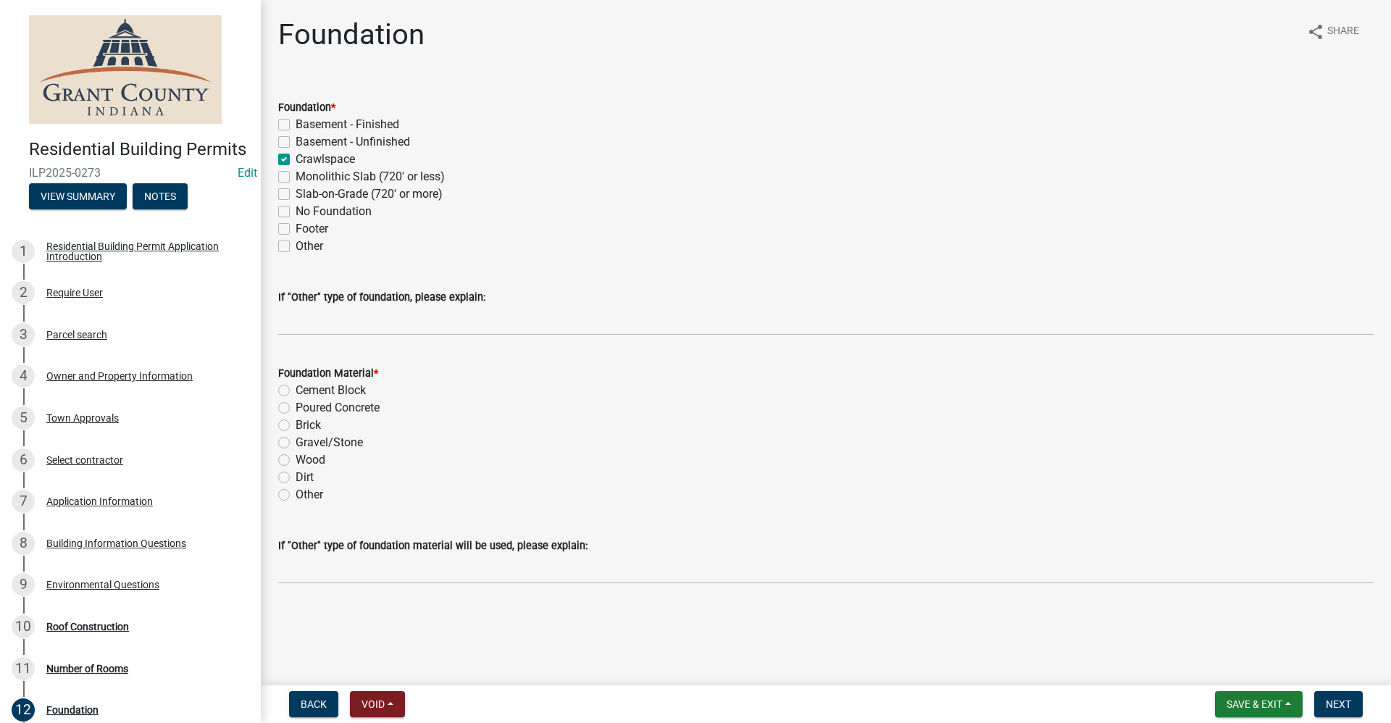
checkbox input "true"
checkbox input "false"
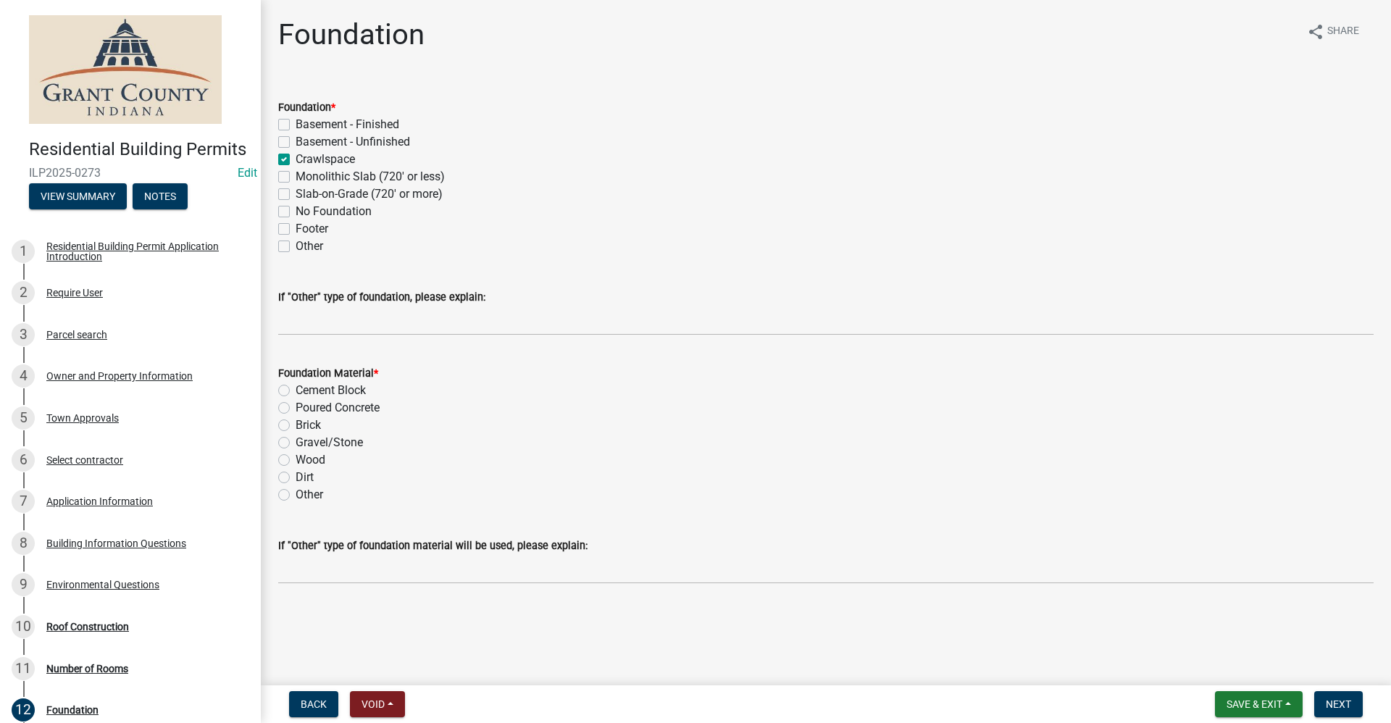
checkbox input "false"
click at [295, 388] on label "Cement Block" at bounding box center [330, 390] width 70 height 17
click at [295, 388] on input "Cement Block" at bounding box center [299, 386] width 9 height 9
radio input "true"
click at [1341, 710] on button "Next" at bounding box center [1338, 704] width 49 height 26
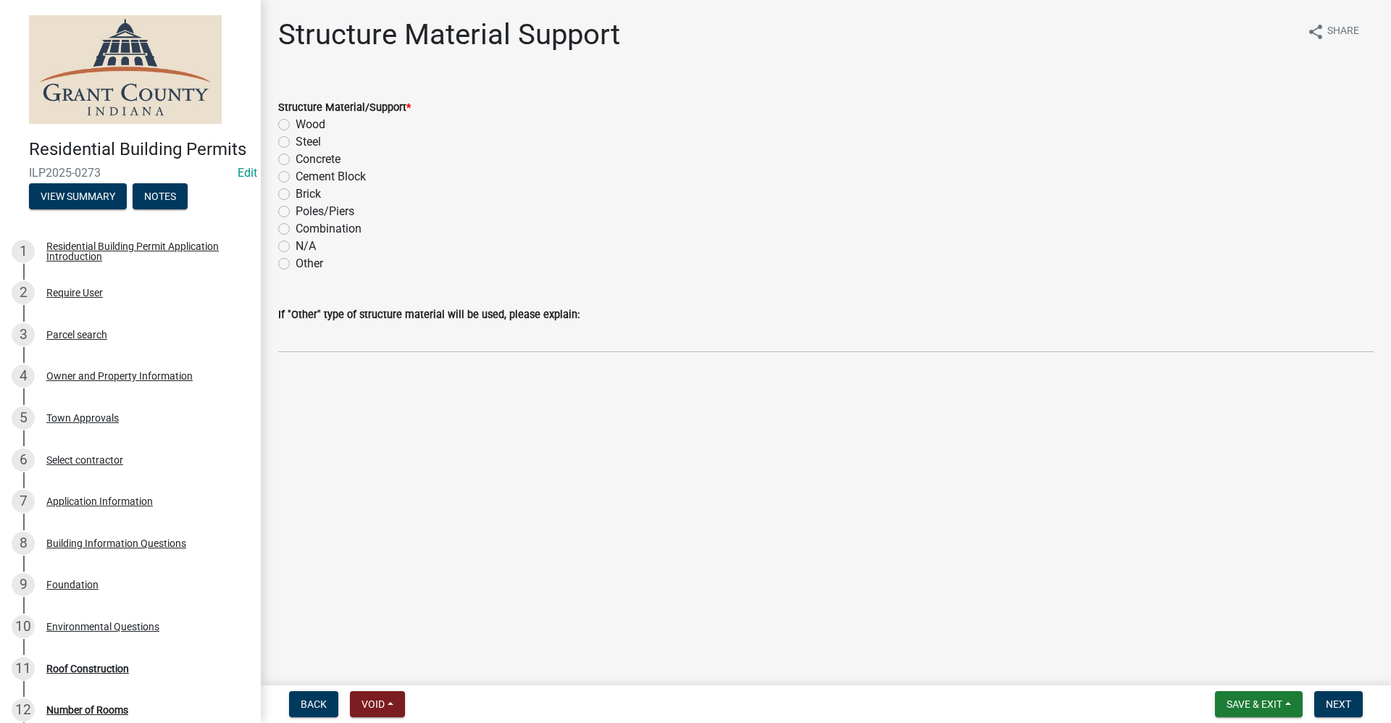
click at [295, 125] on label "Wood" at bounding box center [310, 124] width 30 height 17
click at [295, 125] on input "Wood" at bounding box center [299, 120] width 9 height 9
radio input "true"
click at [1341, 706] on span "Next" at bounding box center [1337, 704] width 25 height 12
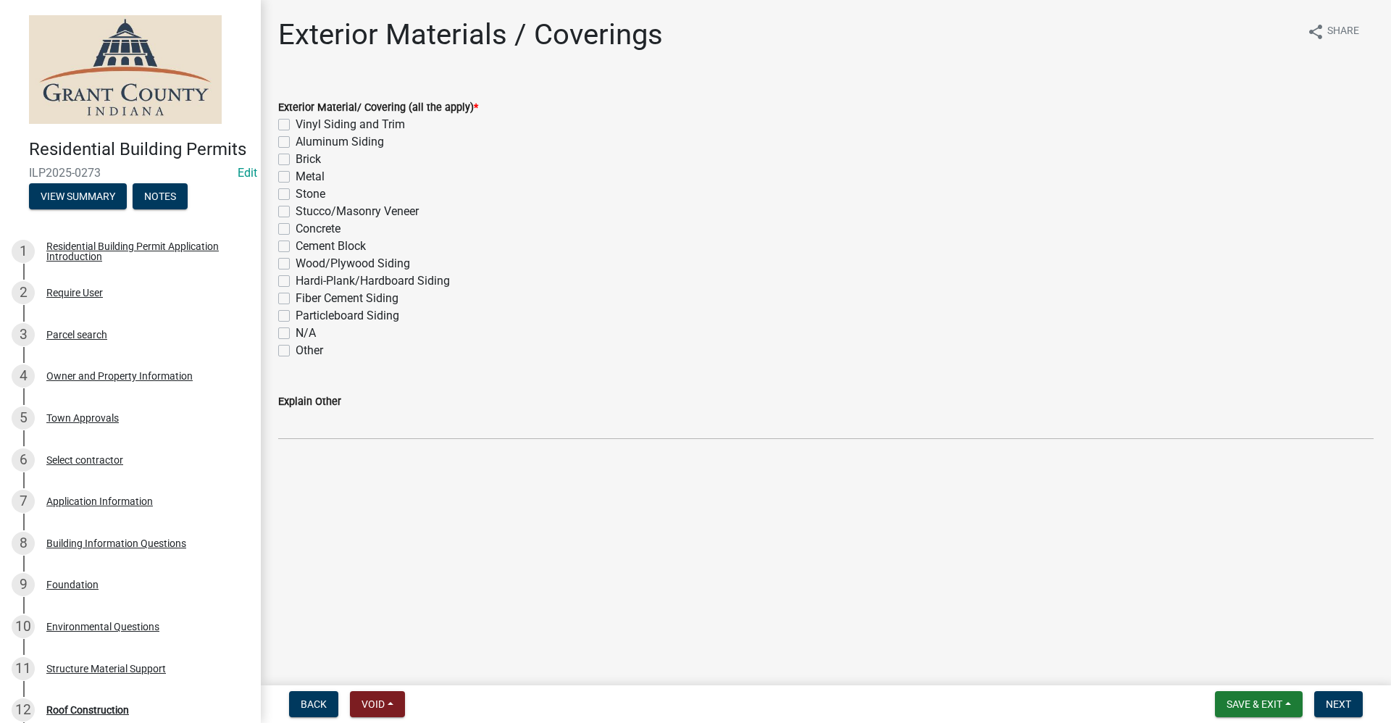
click at [295, 332] on label "N/A" at bounding box center [305, 332] width 20 height 17
click at [295, 332] on input "N/A" at bounding box center [299, 328] width 9 height 9
checkbox input "true"
checkbox input "false"
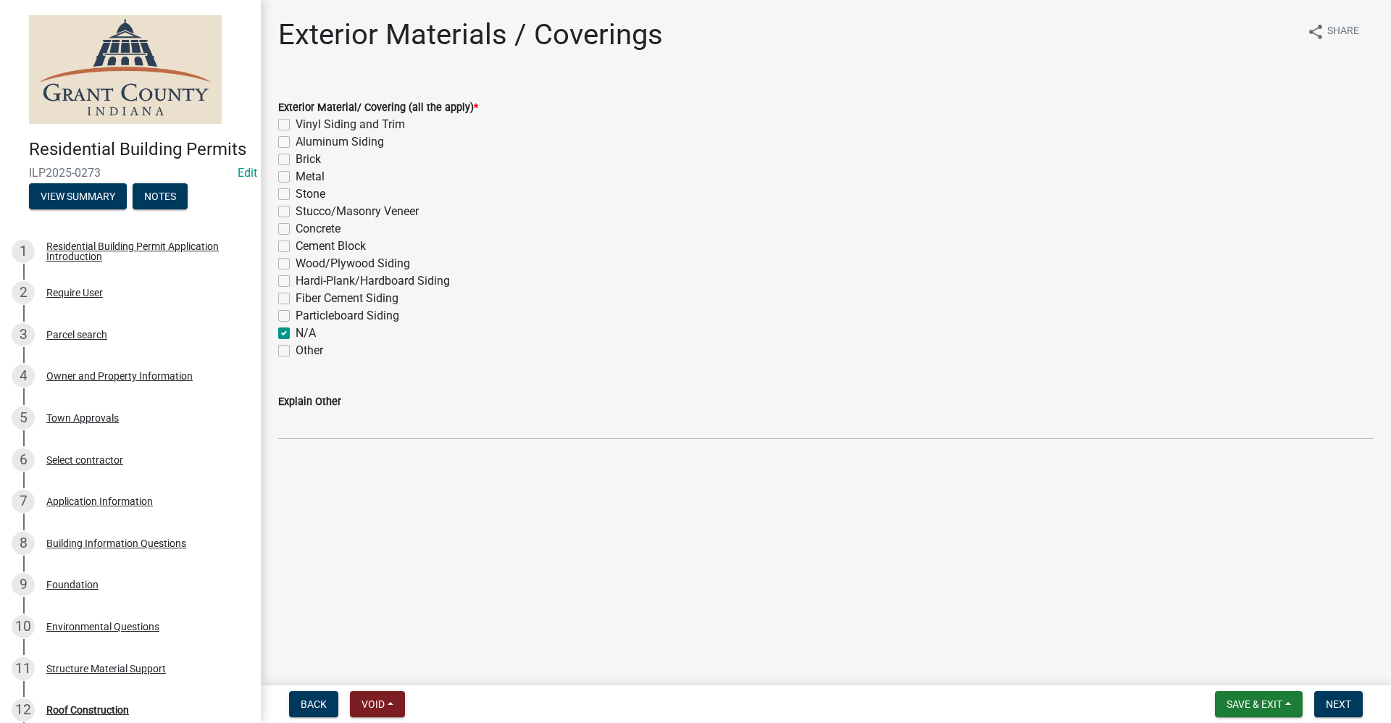
checkbox input "false"
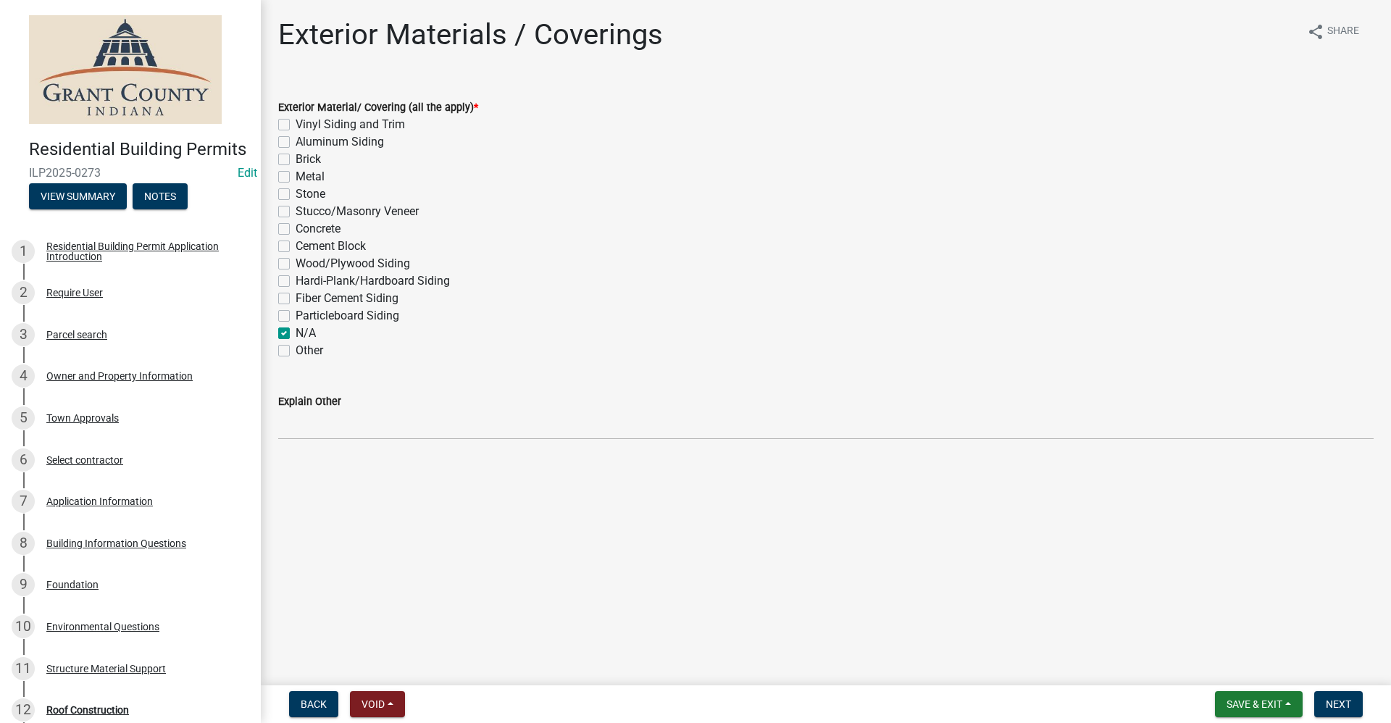
checkbox input "false"
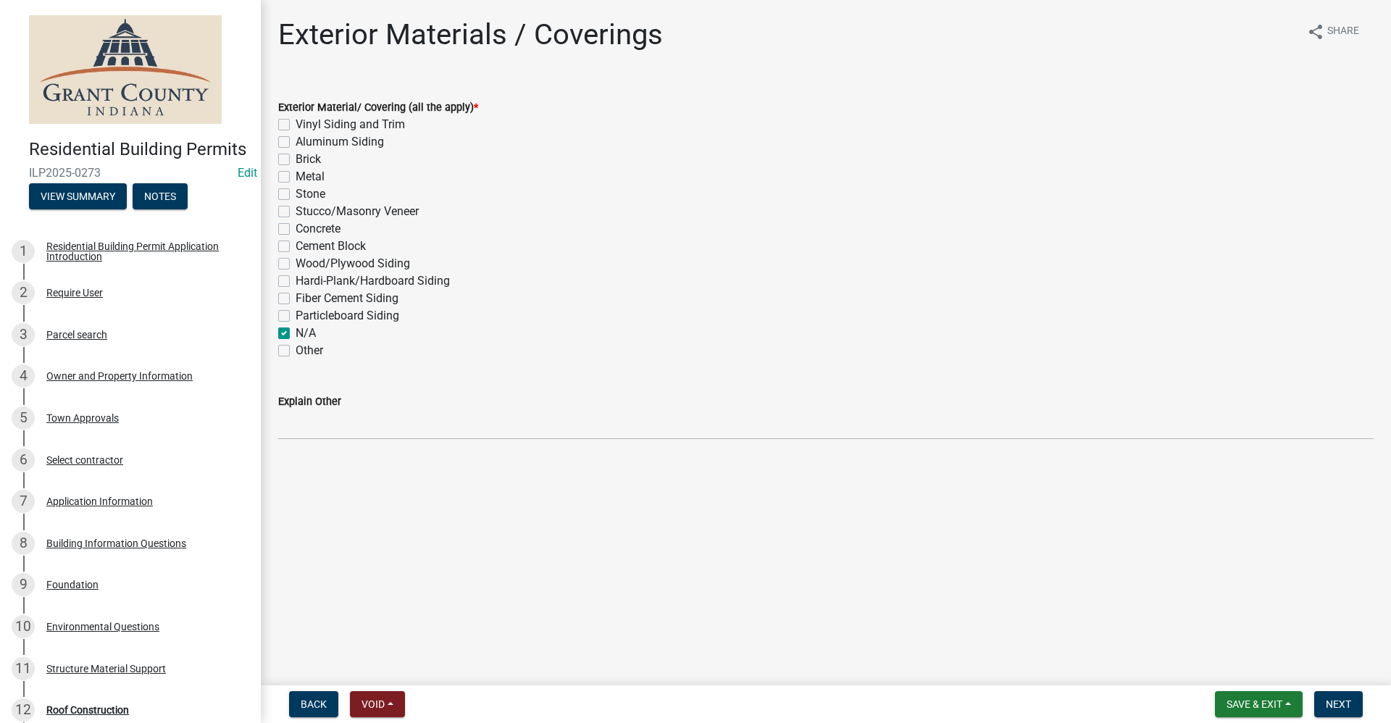
checkbox input "true"
checkbox input "false"
click at [1343, 704] on span "Next" at bounding box center [1337, 704] width 25 height 12
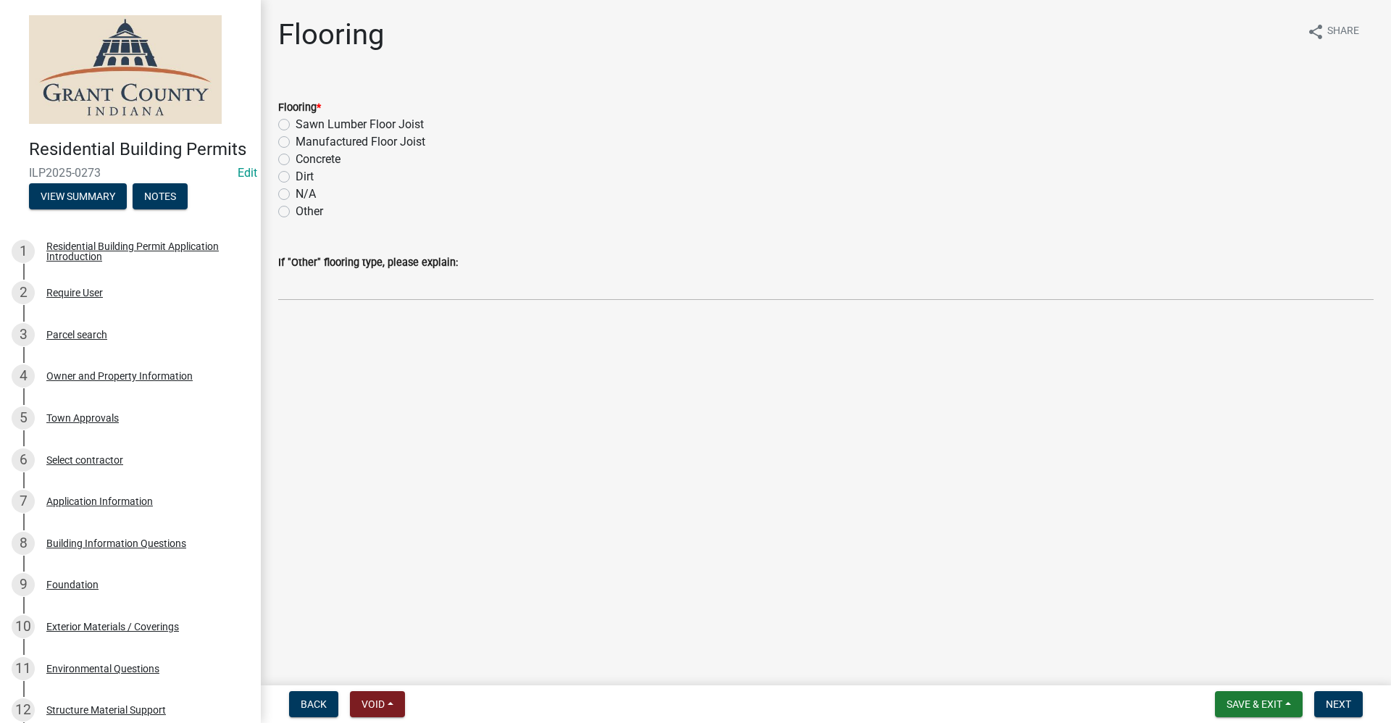
click at [295, 125] on label "Sawn Lumber Floor Joist" at bounding box center [359, 124] width 128 height 17
click at [295, 125] on input "Sawn Lumber Floor Joist" at bounding box center [299, 120] width 9 height 9
radio input "true"
click at [1333, 703] on span "Next" at bounding box center [1337, 704] width 25 height 12
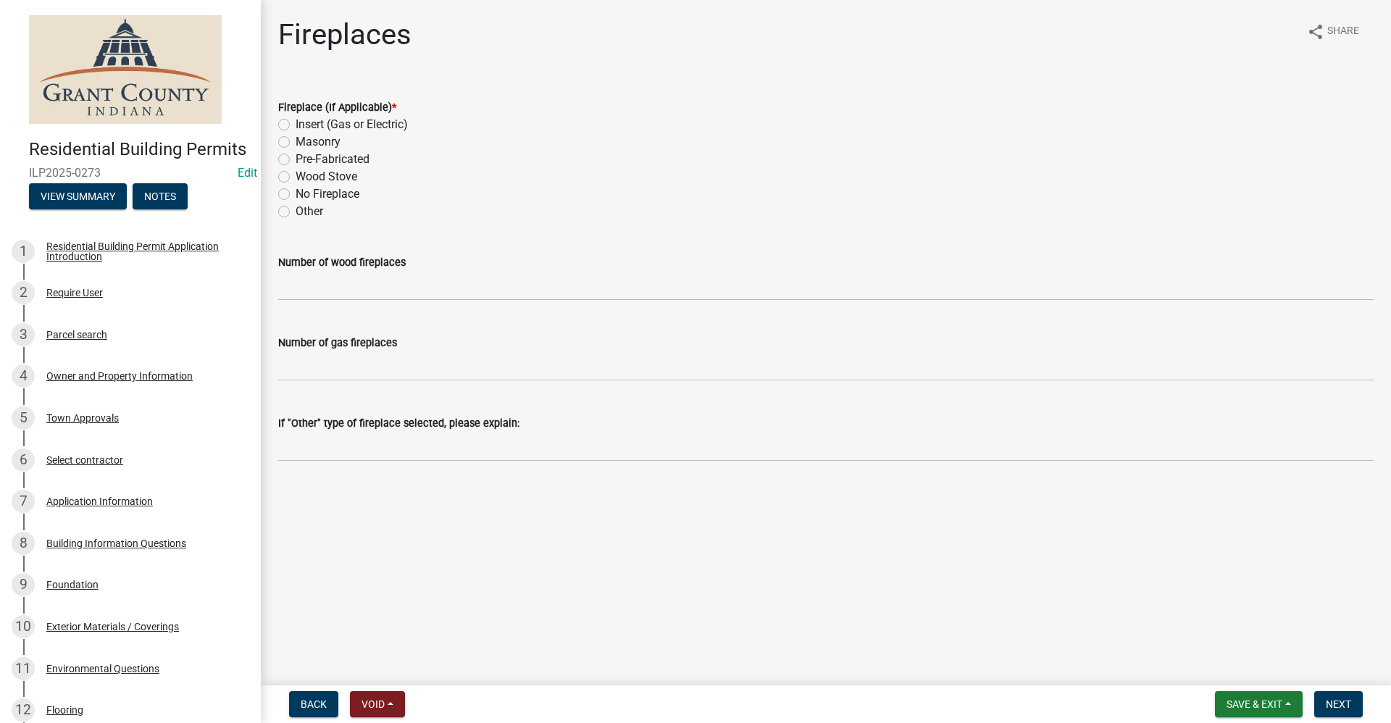
click at [295, 193] on label "No Fireplace" at bounding box center [327, 193] width 64 height 17
click at [295, 193] on input "No Fireplace" at bounding box center [299, 189] width 9 height 9
radio input "true"
click at [1343, 702] on span "Next" at bounding box center [1337, 704] width 25 height 12
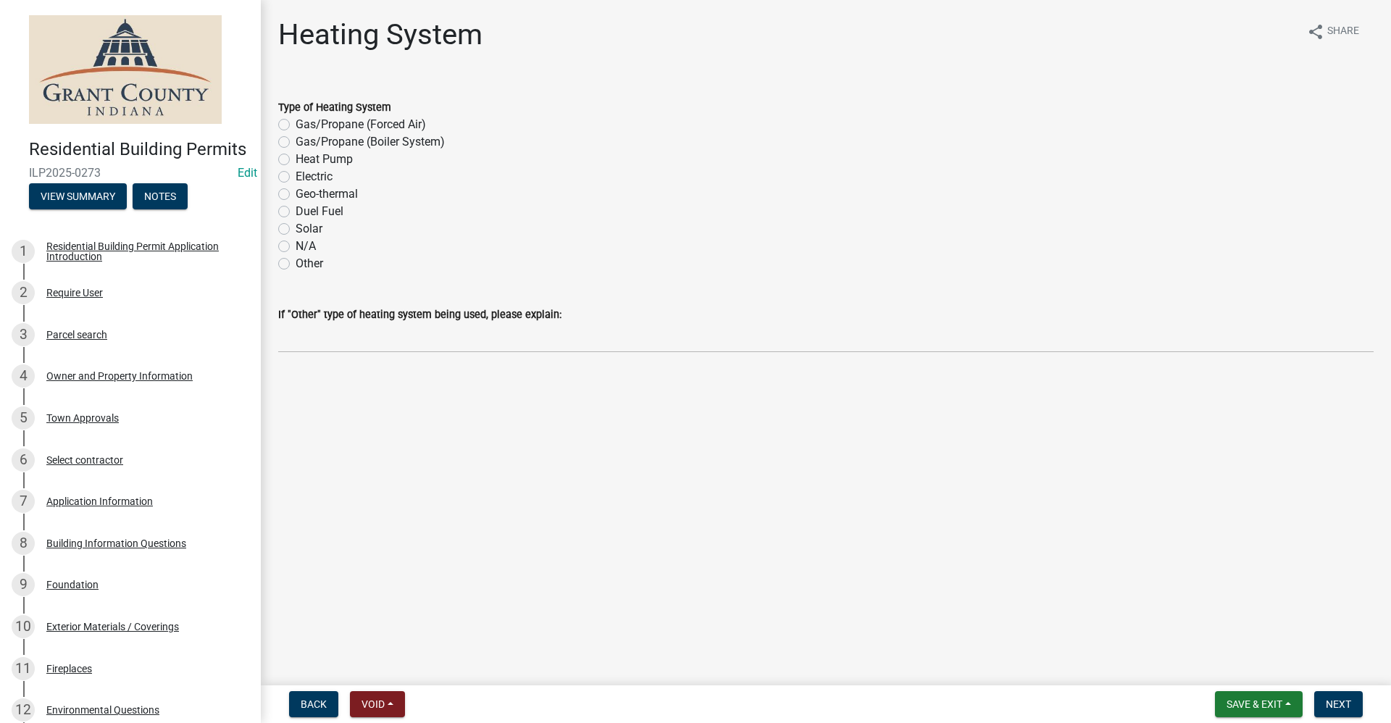
click at [295, 246] on label "N/A" at bounding box center [305, 246] width 20 height 17
click at [295, 246] on input "N/A" at bounding box center [299, 242] width 9 height 9
radio input "true"
click at [1341, 705] on span "Next" at bounding box center [1337, 704] width 25 height 12
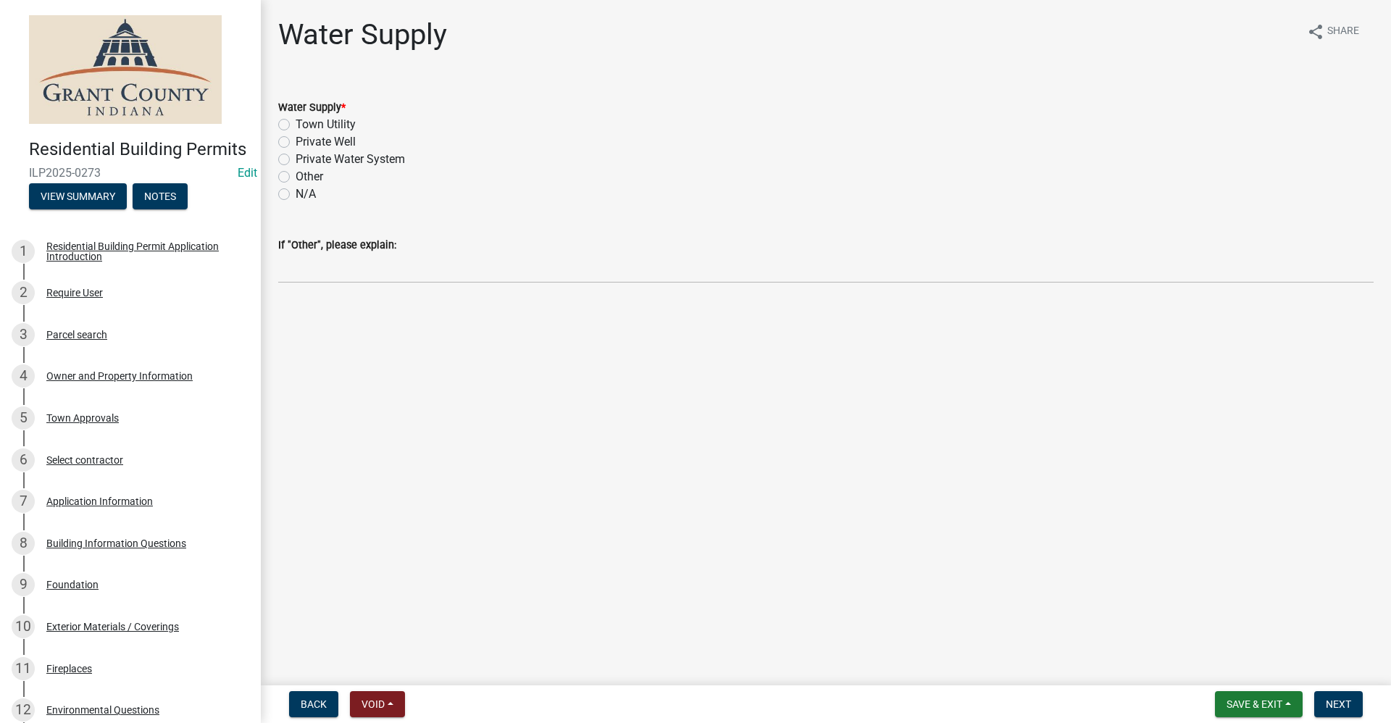
click at [295, 127] on label "Town Utility" at bounding box center [325, 124] width 60 height 17
click at [295, 125] on input "Town Utility" at bounding box center [299, 120] width 9 height 9
radio input "true"
click at [1328, 705] on span "Next" at bounding box center [1337, 704] width 25 height 12
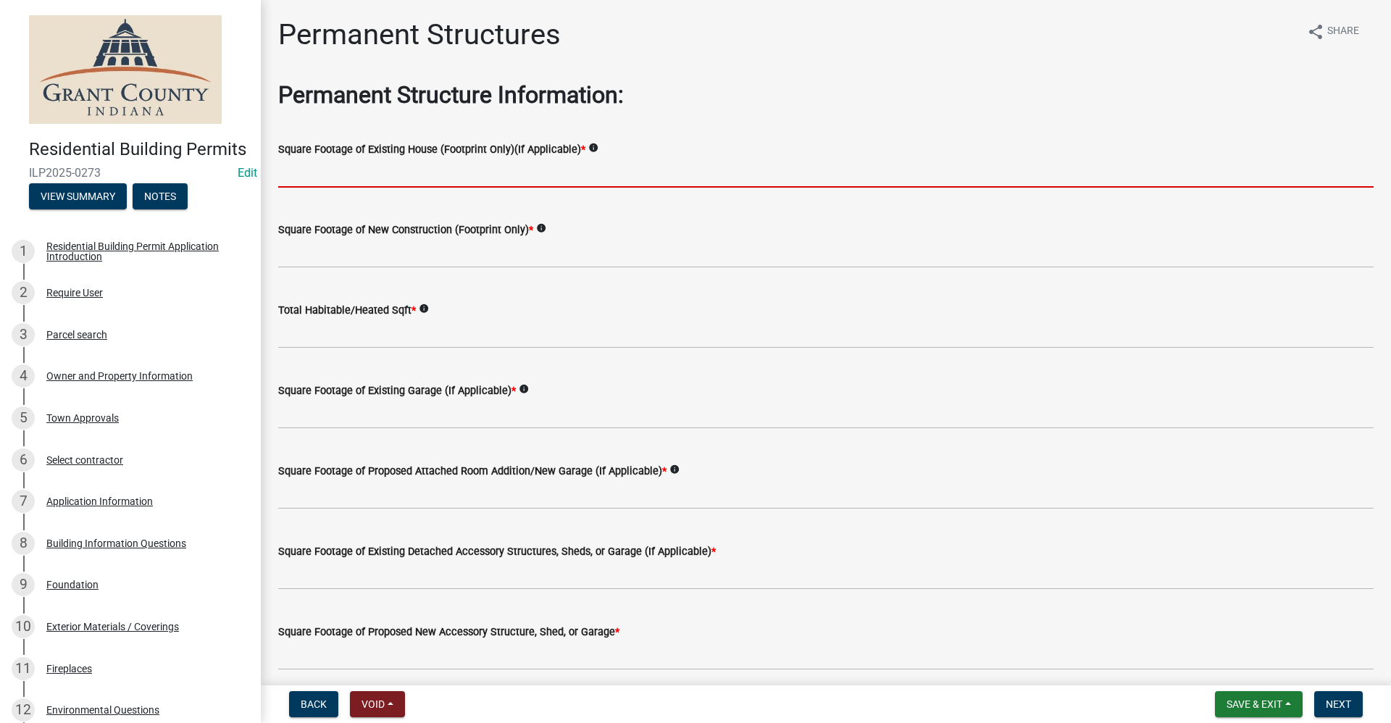
click at [356, 169] on input "text" at bounding box center [825, 173] width 1095 height 30
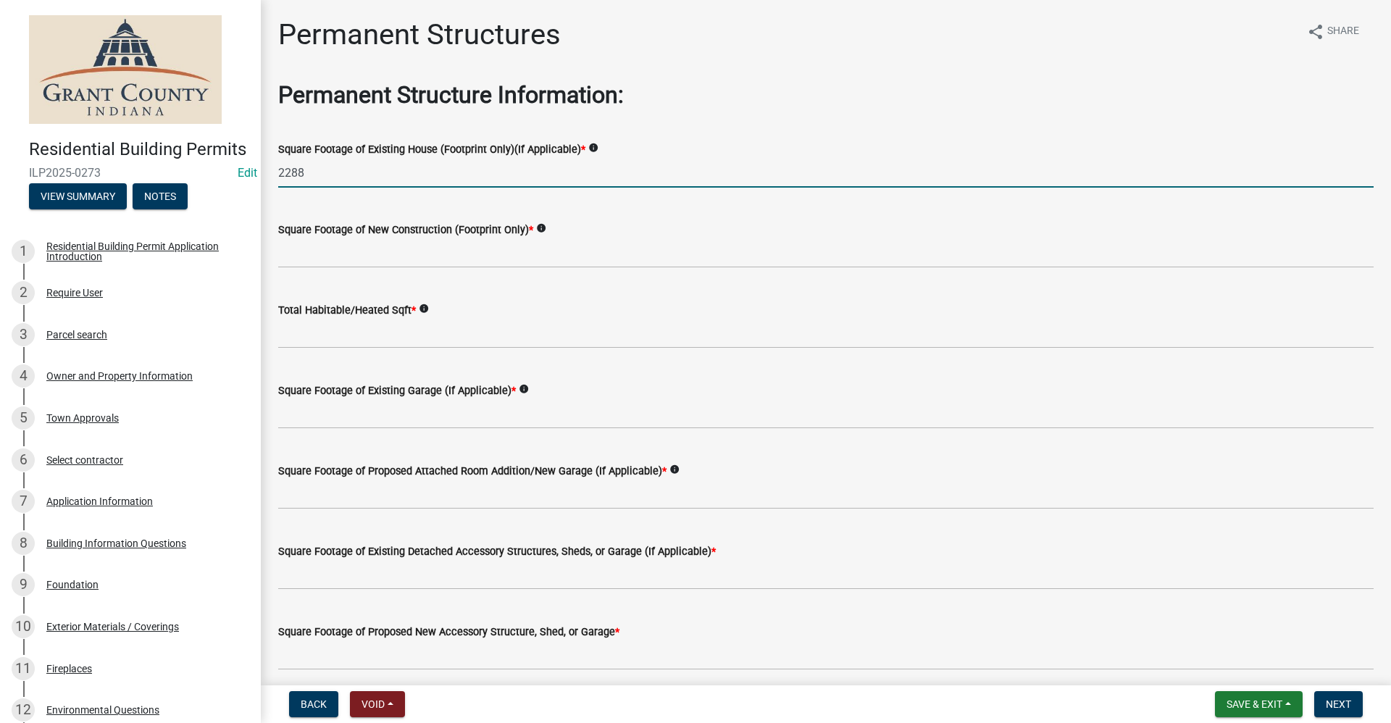
type input "2288"
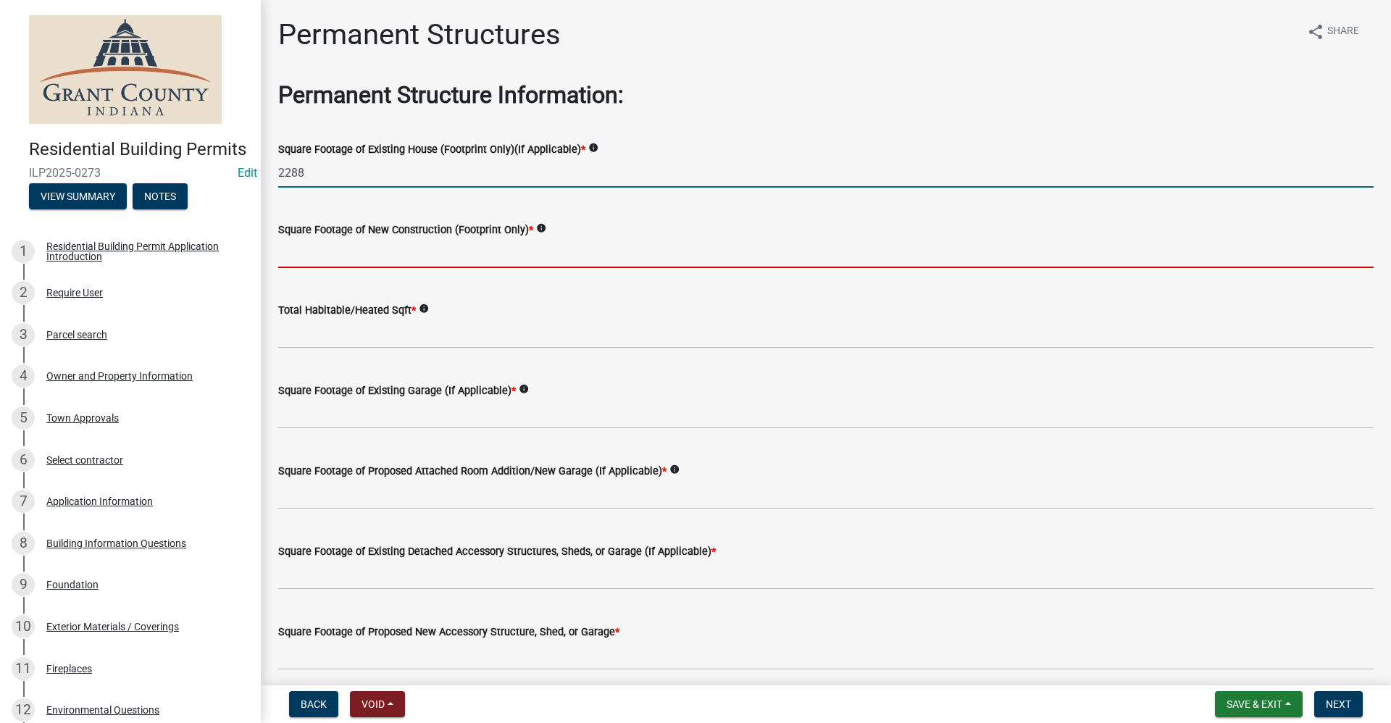
click at [356, 258] on input "text" at bounding box center [825, 253] width 1095 height 30
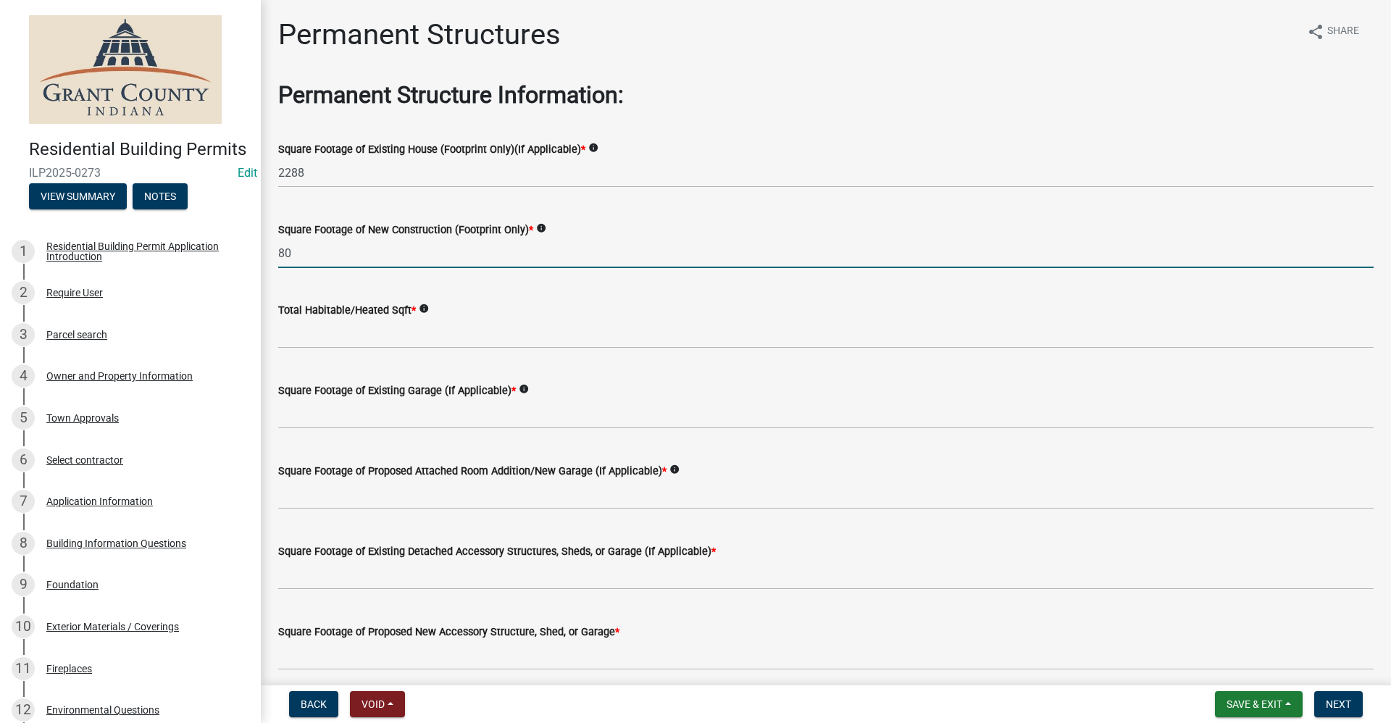
type input "80"
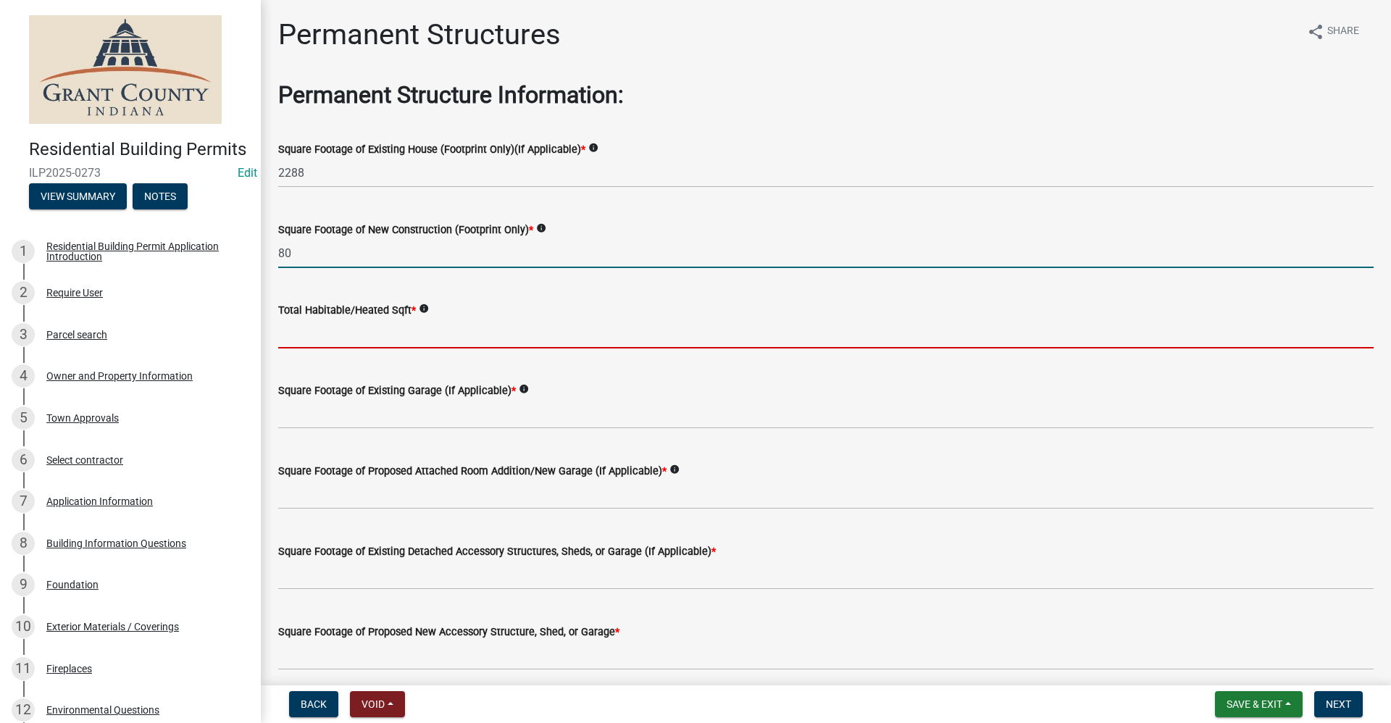
click at [369, 333] on input "text" at bounding box center [825, 334] width 1095 height 30
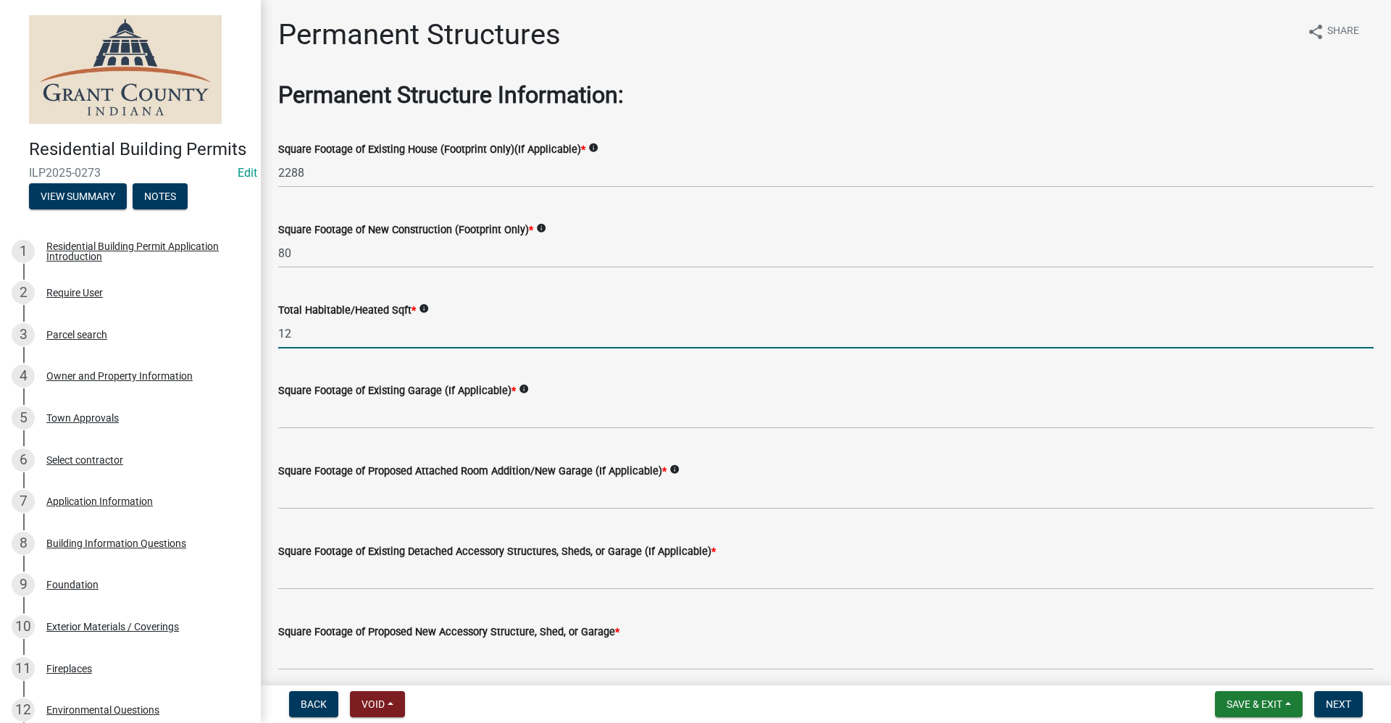
type input "1"
type input "2288"
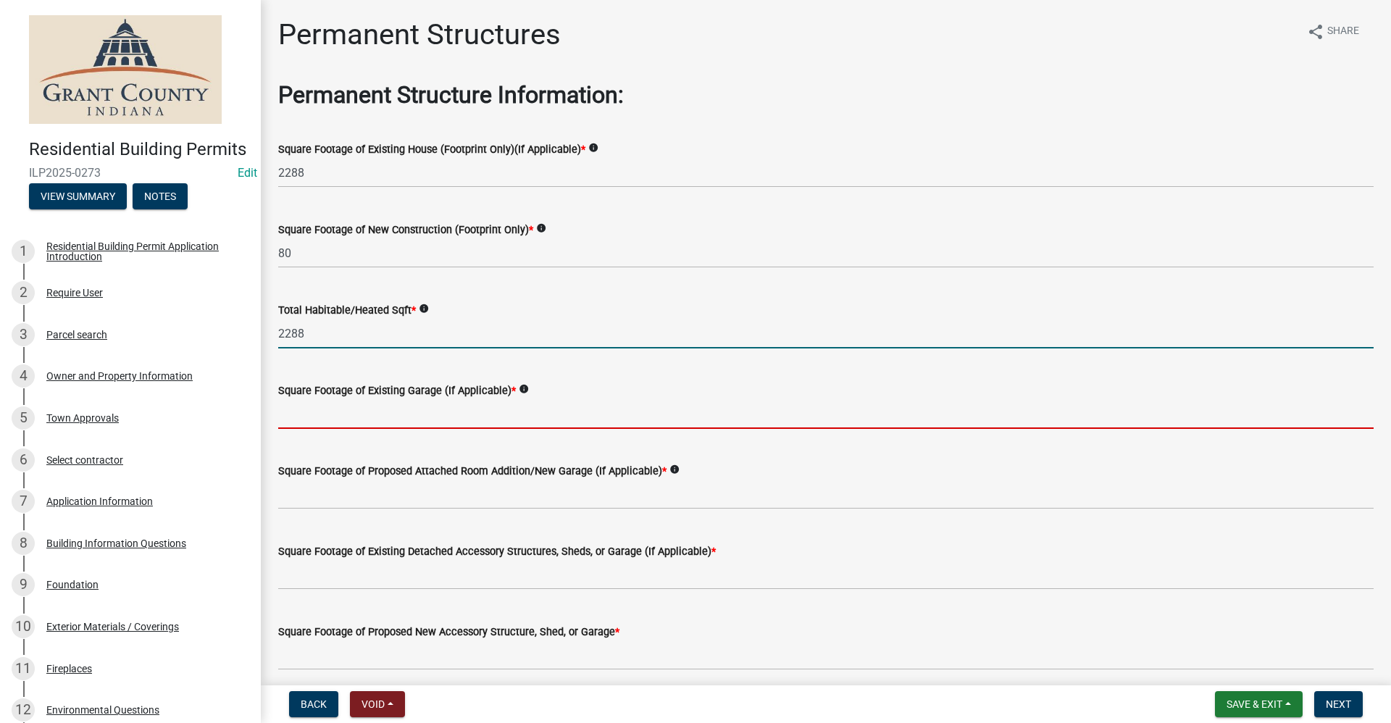
click at [380, 405] on input "text" at bounding box center [825, 414] width 1095 height 30
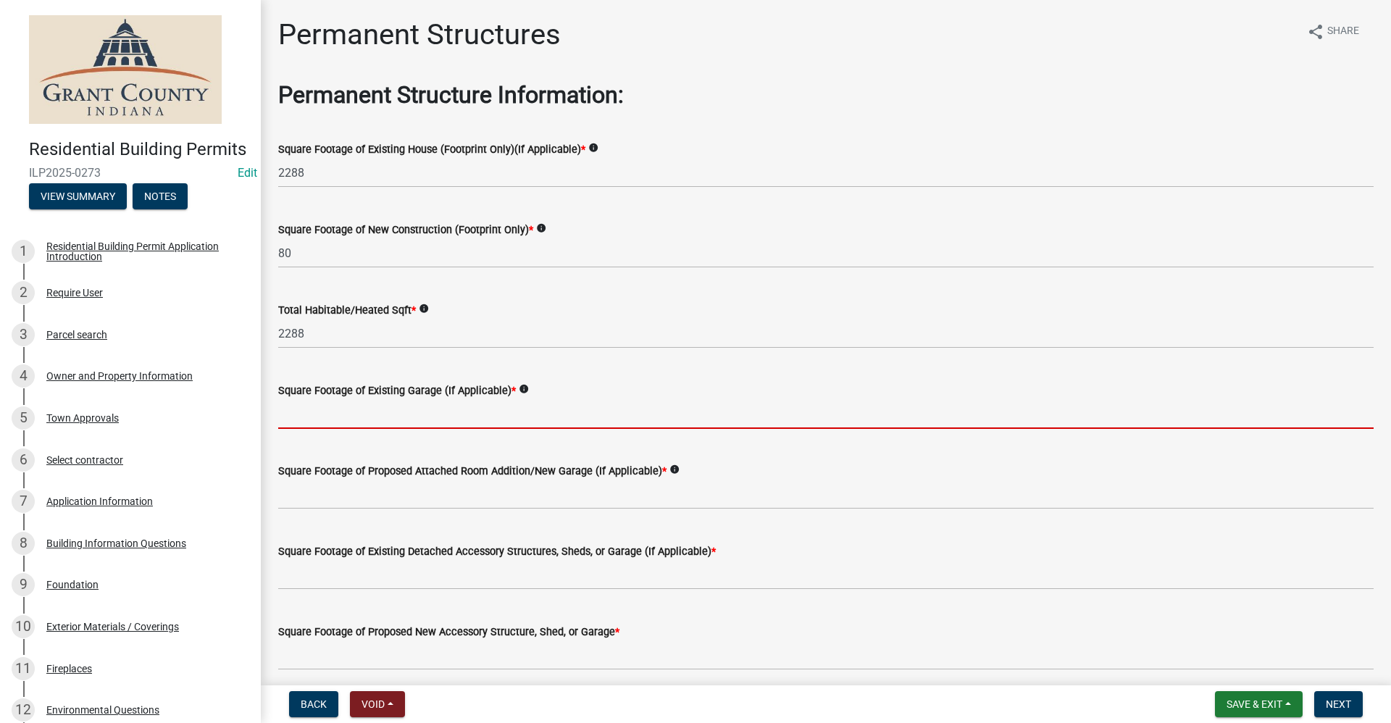
type input "0"
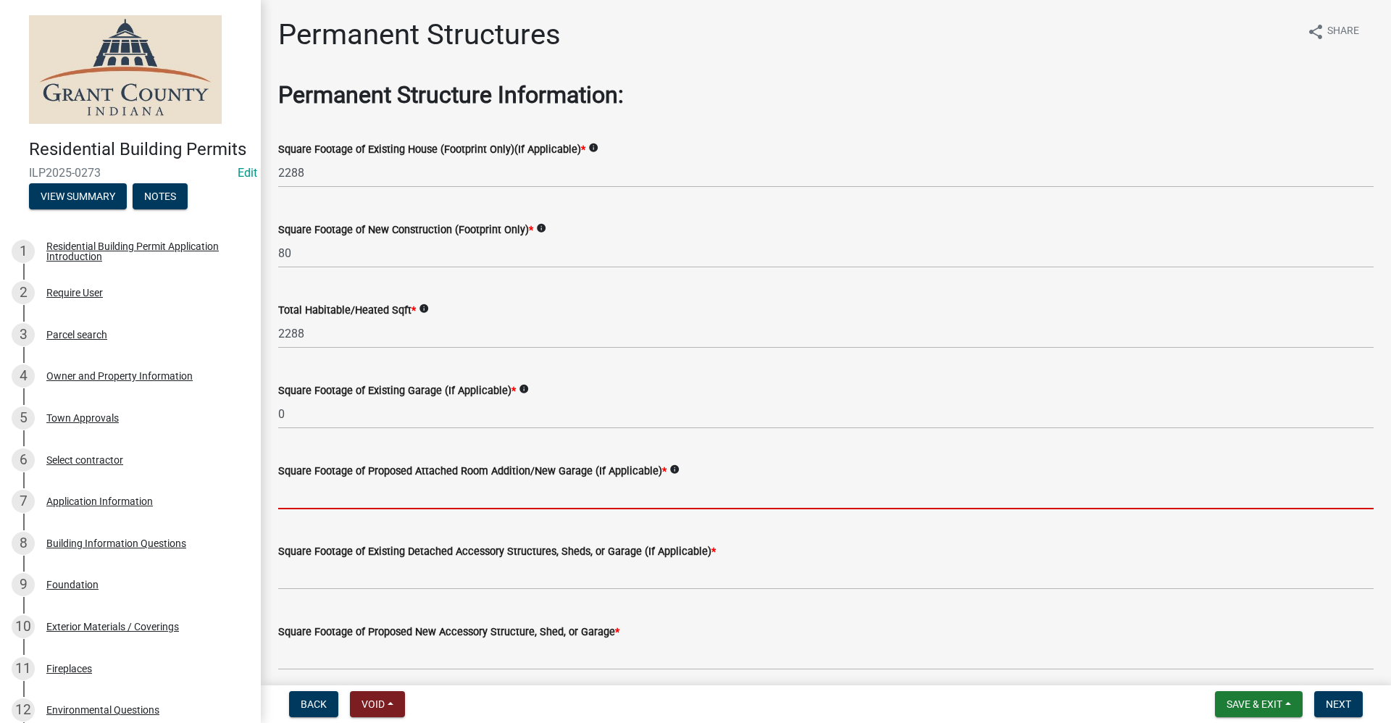
click at [366, 490] on input "text" at bounding box center [825, 494] width 1095 height 30
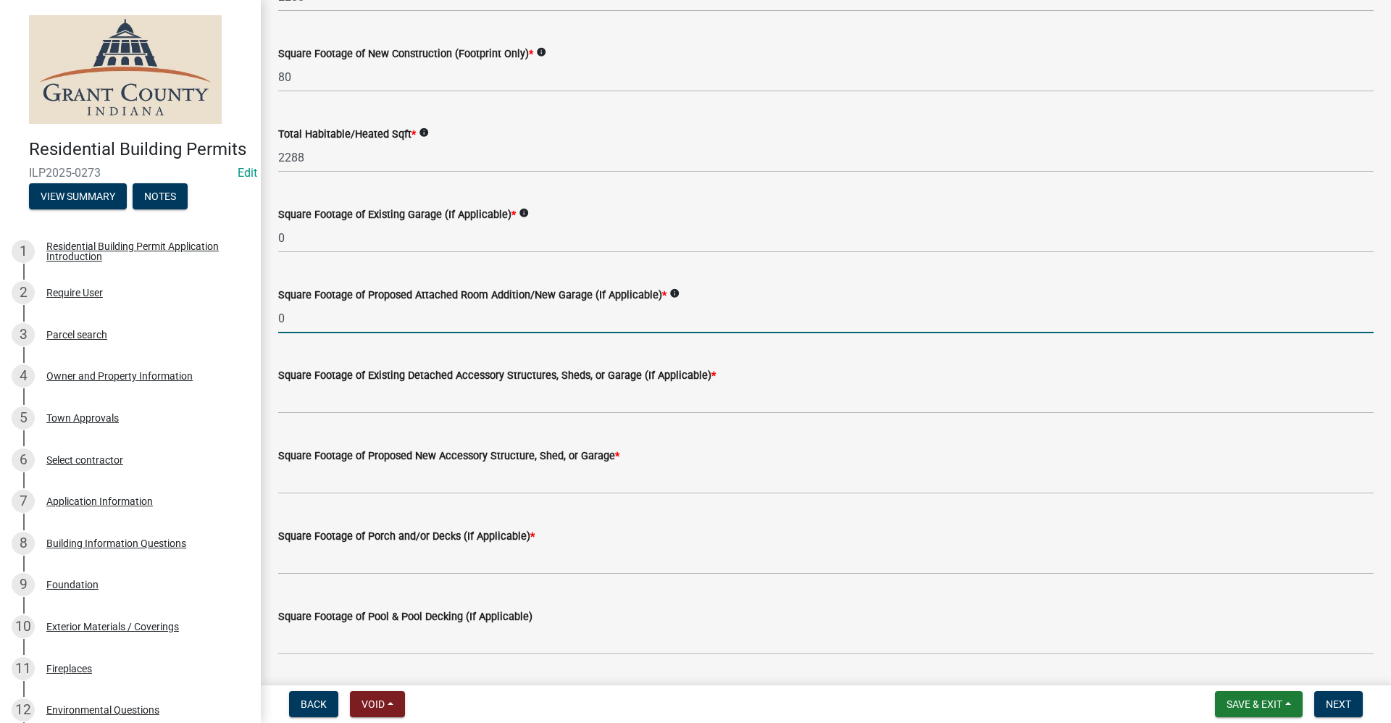
scroll to position [217, 0]
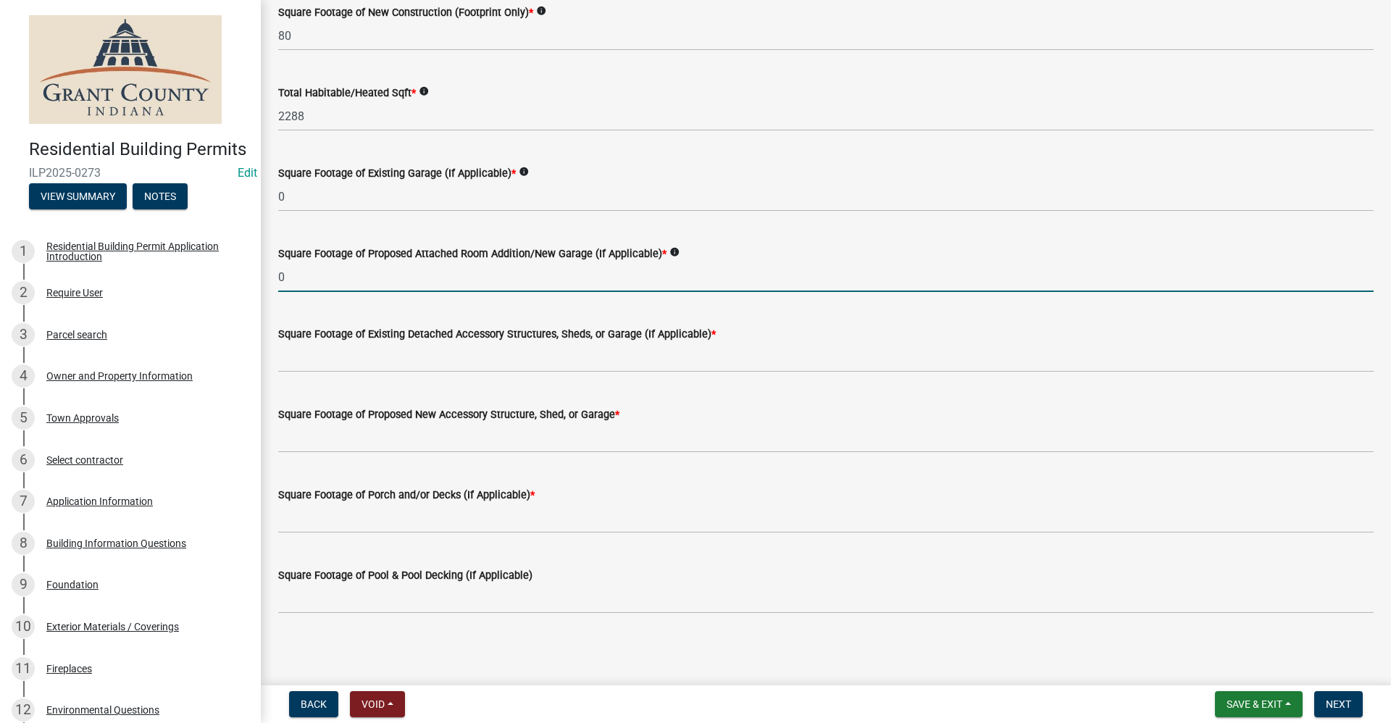
type input "0"
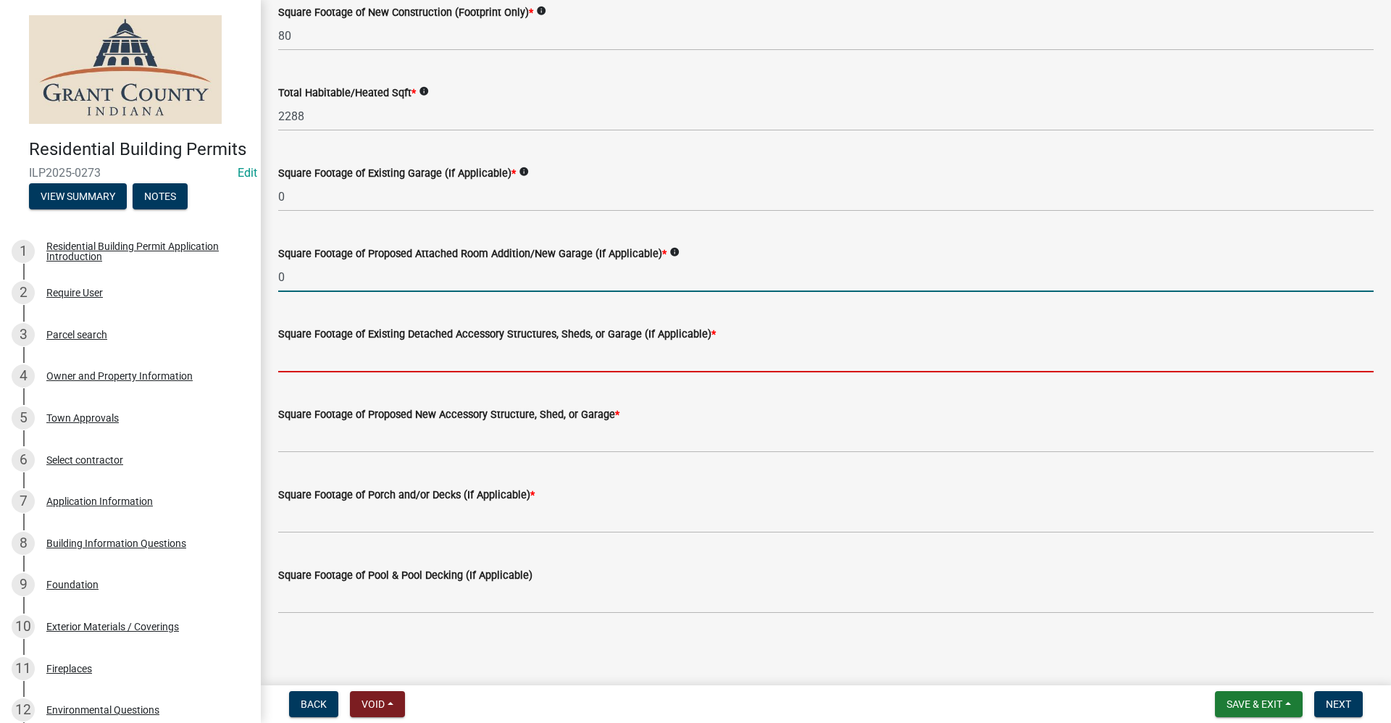
click at [406, 358] on input "text" at bounding box center [825, 358] width 1095 height 30
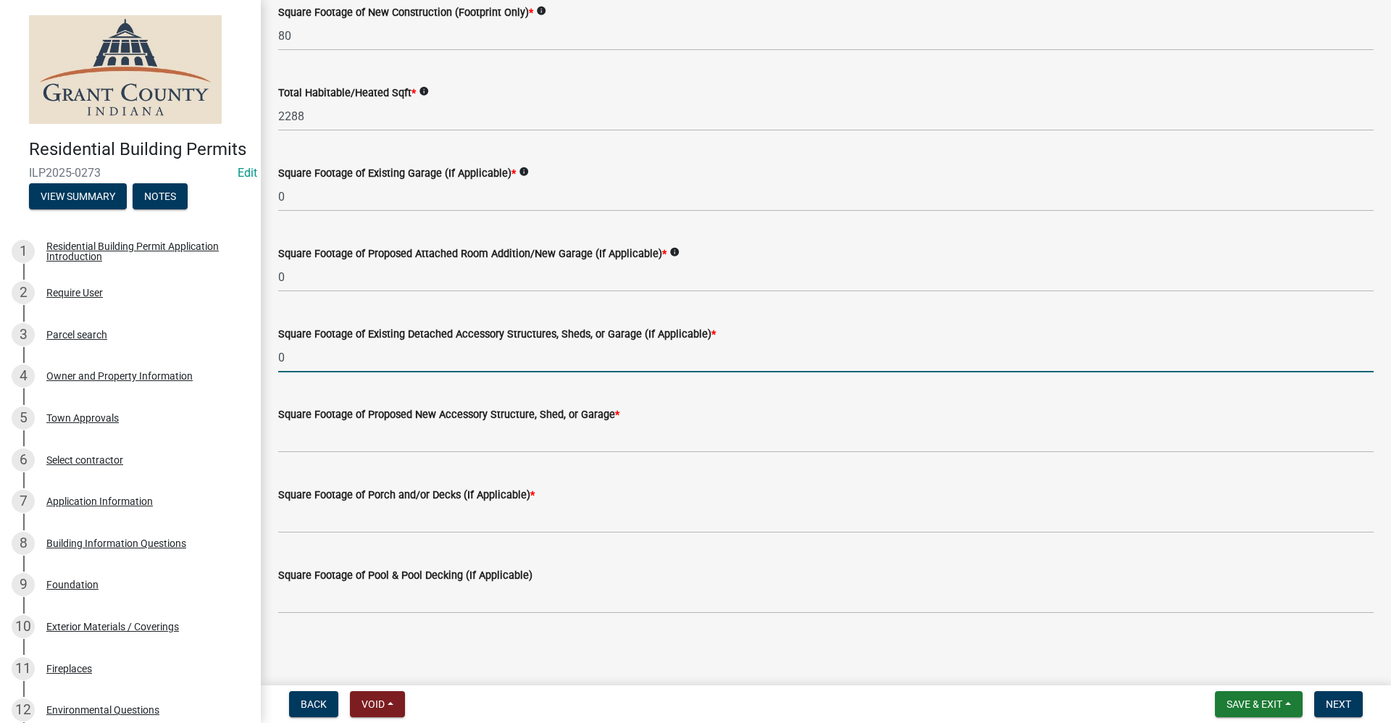
type input "0"
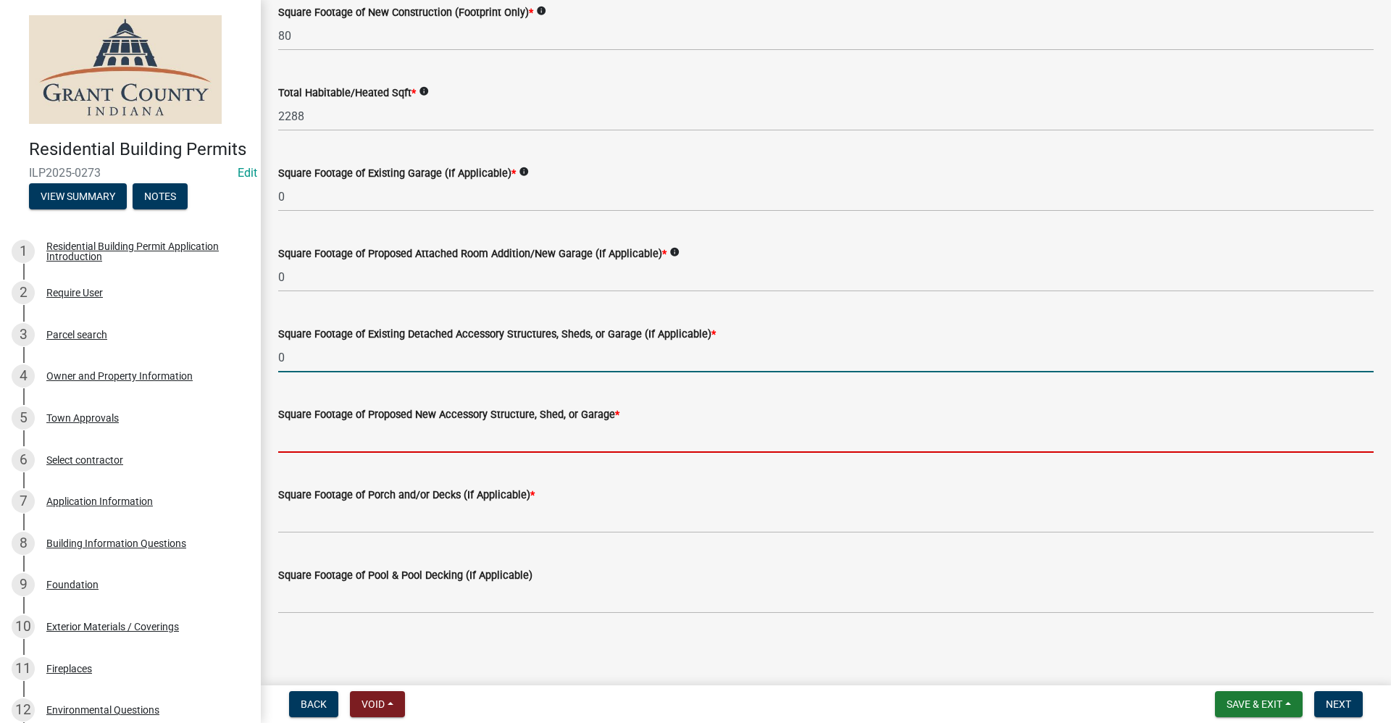
click at [339, 436] on input "text" at bounding box center [825, 438] width 1095 height 30
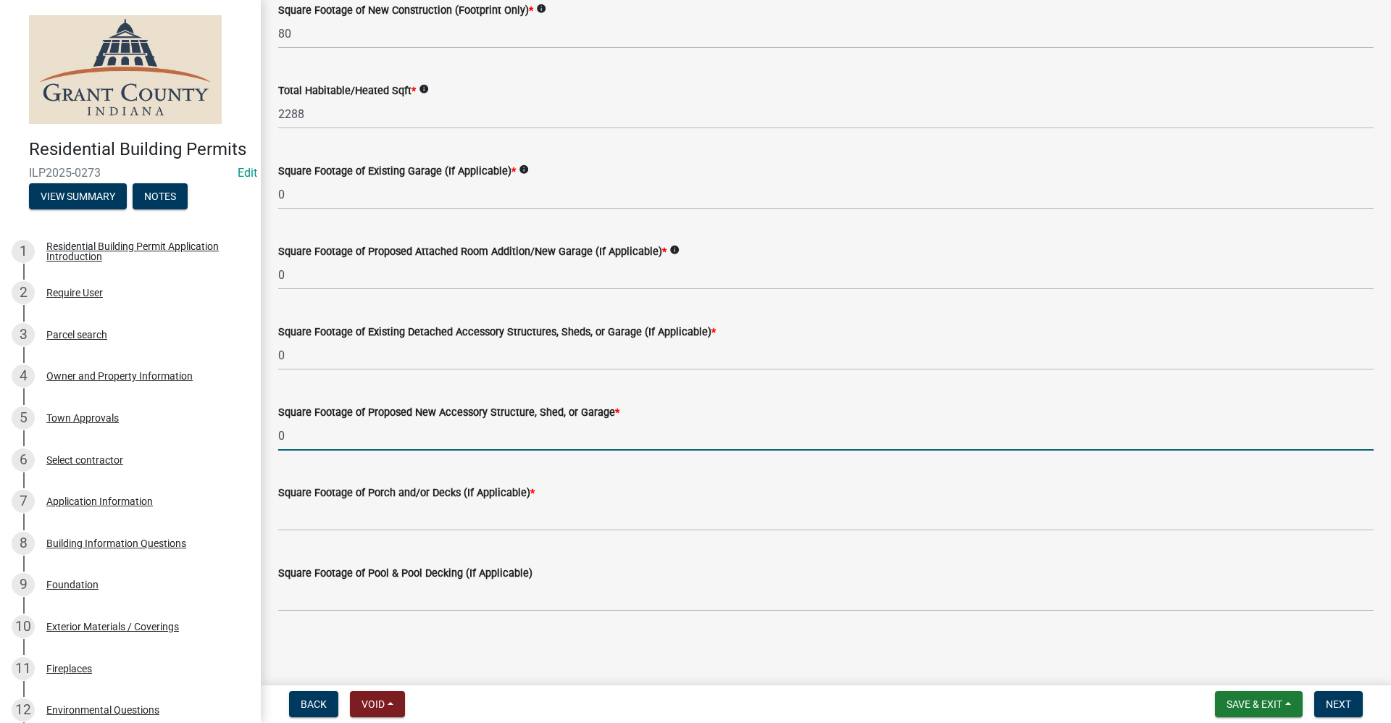
scroll to position [221, 0]
type input "0"
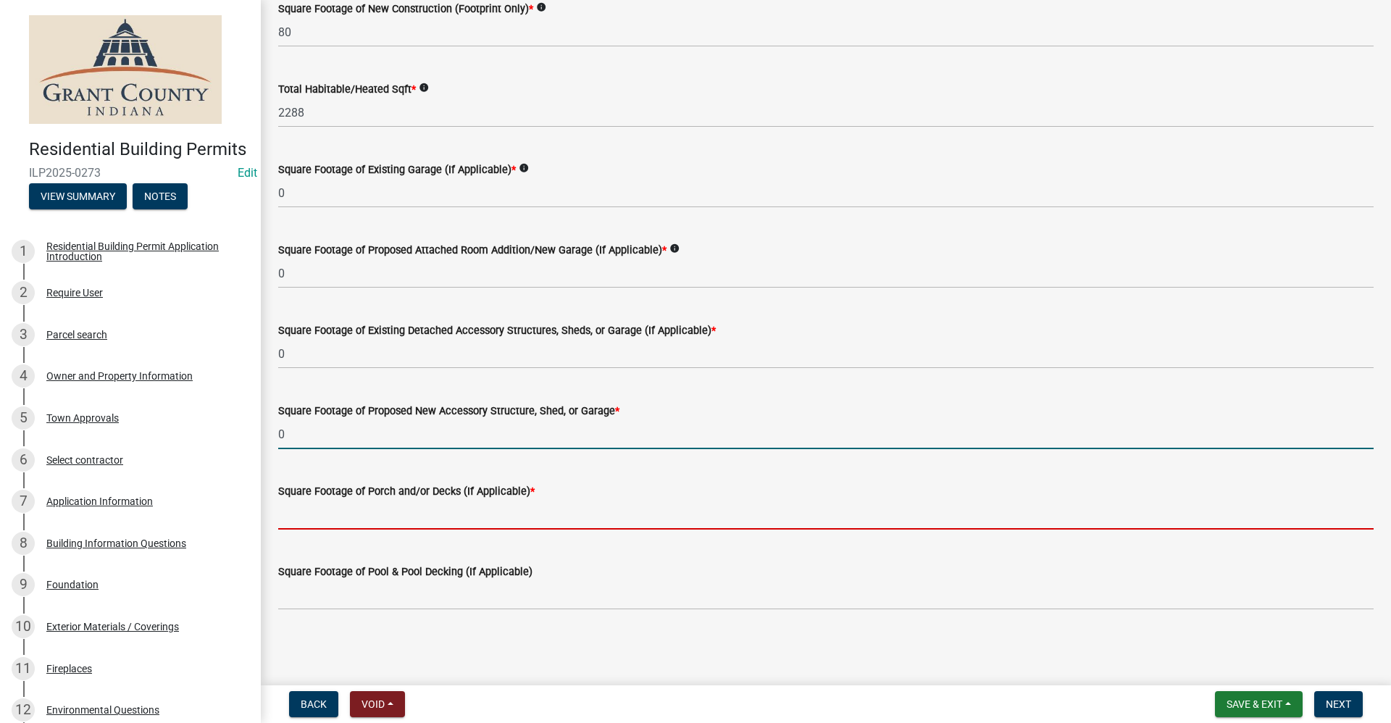
click at [382, 511] on input "text" at bounding box center [825, 515] width 1095 height 30
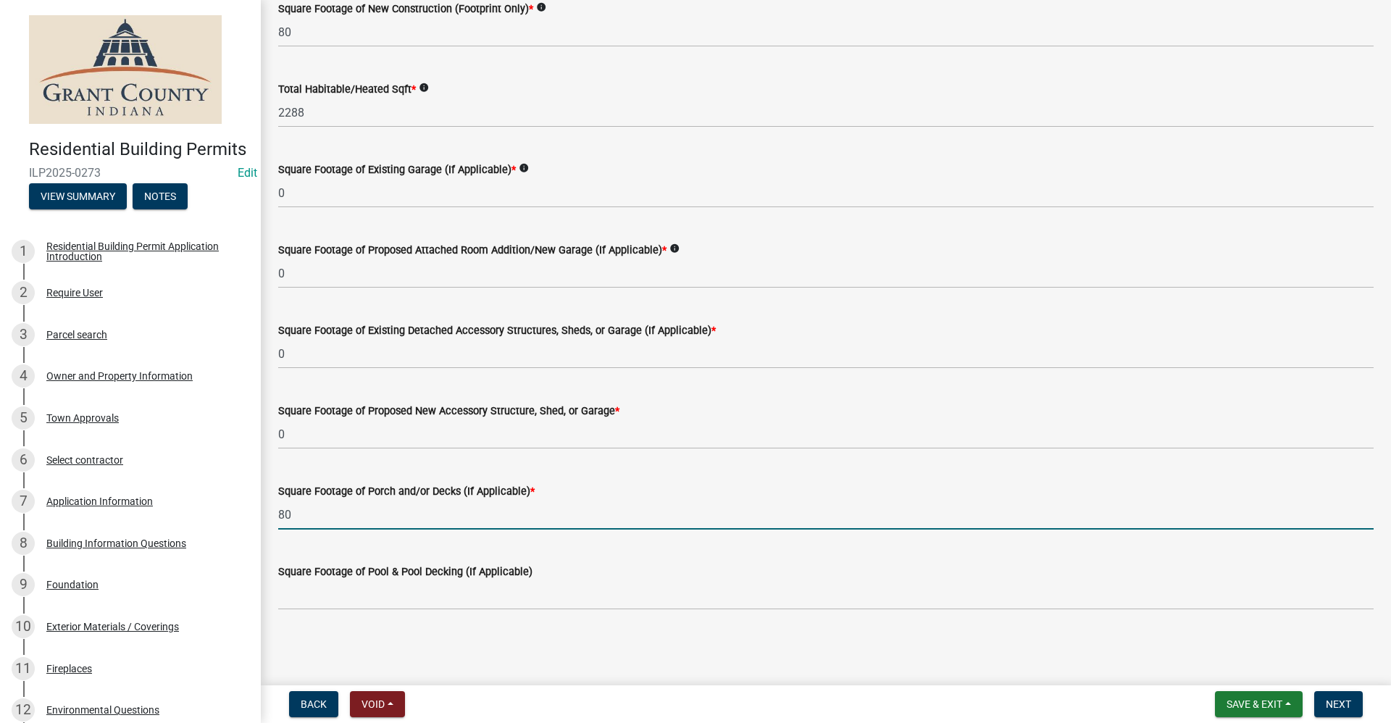
type input "80"
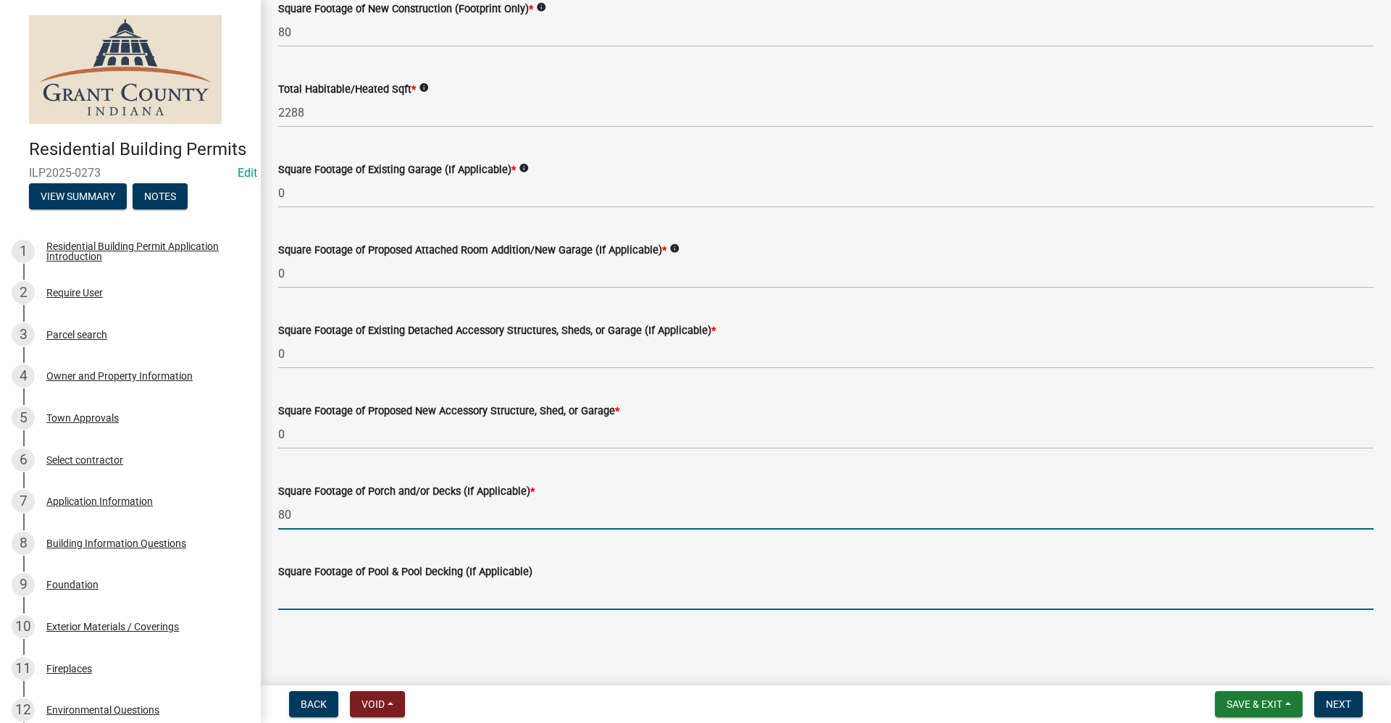
click at [334, 600] on input "text" at bounding box center [825, 595] width 1095 height 30
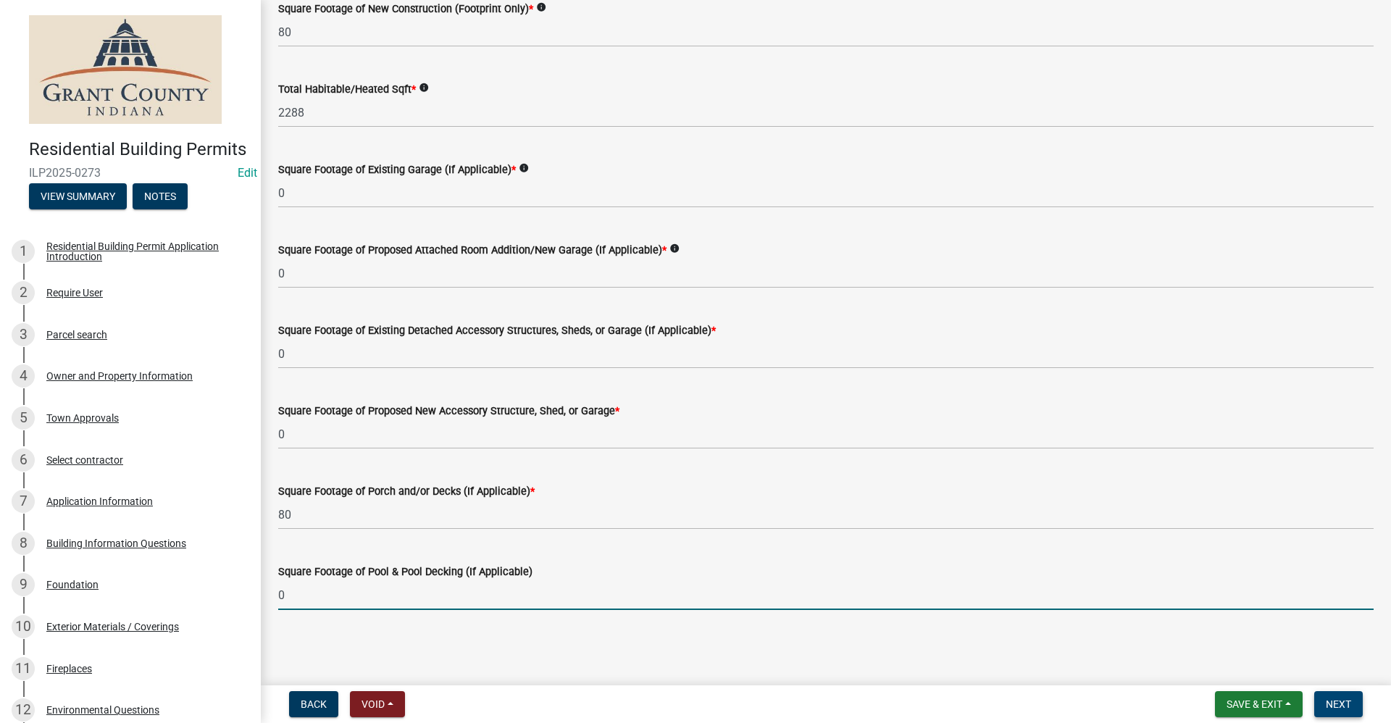
type input "0"
click at [1346, 703] on span "Next" at bounding box center [1337, 704] width 25 height 12
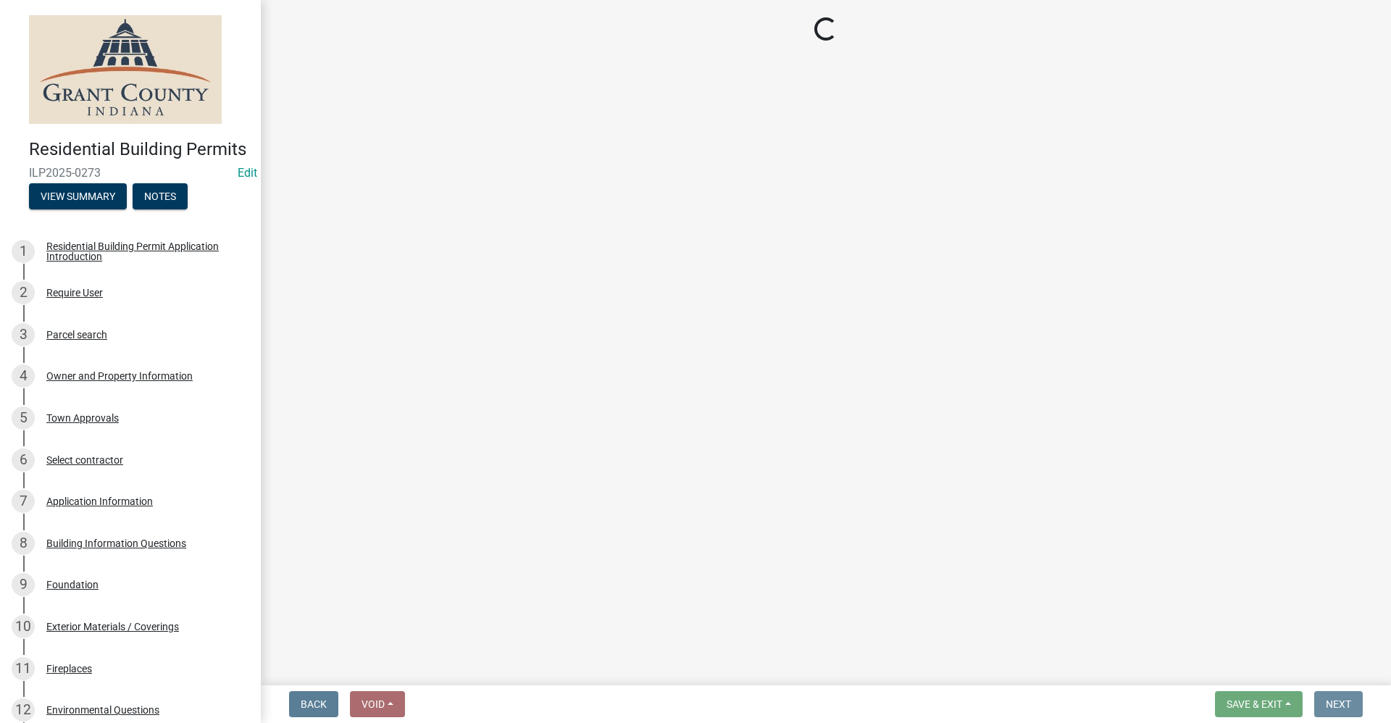
scroll to position [0, 0]
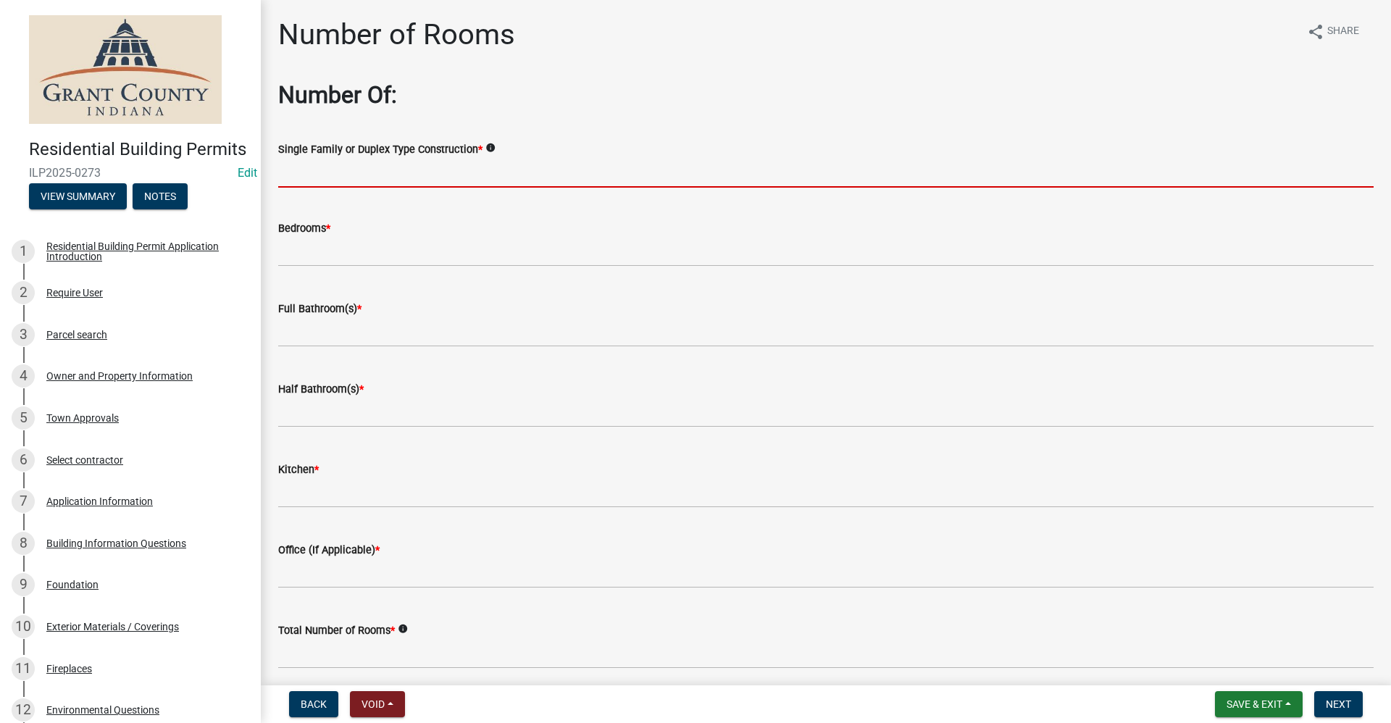
click at [335, 169] on input "Single Family or Duplex Type Construction *" at bounding box center [825, 173] width 1095 height 30
type input "NA"
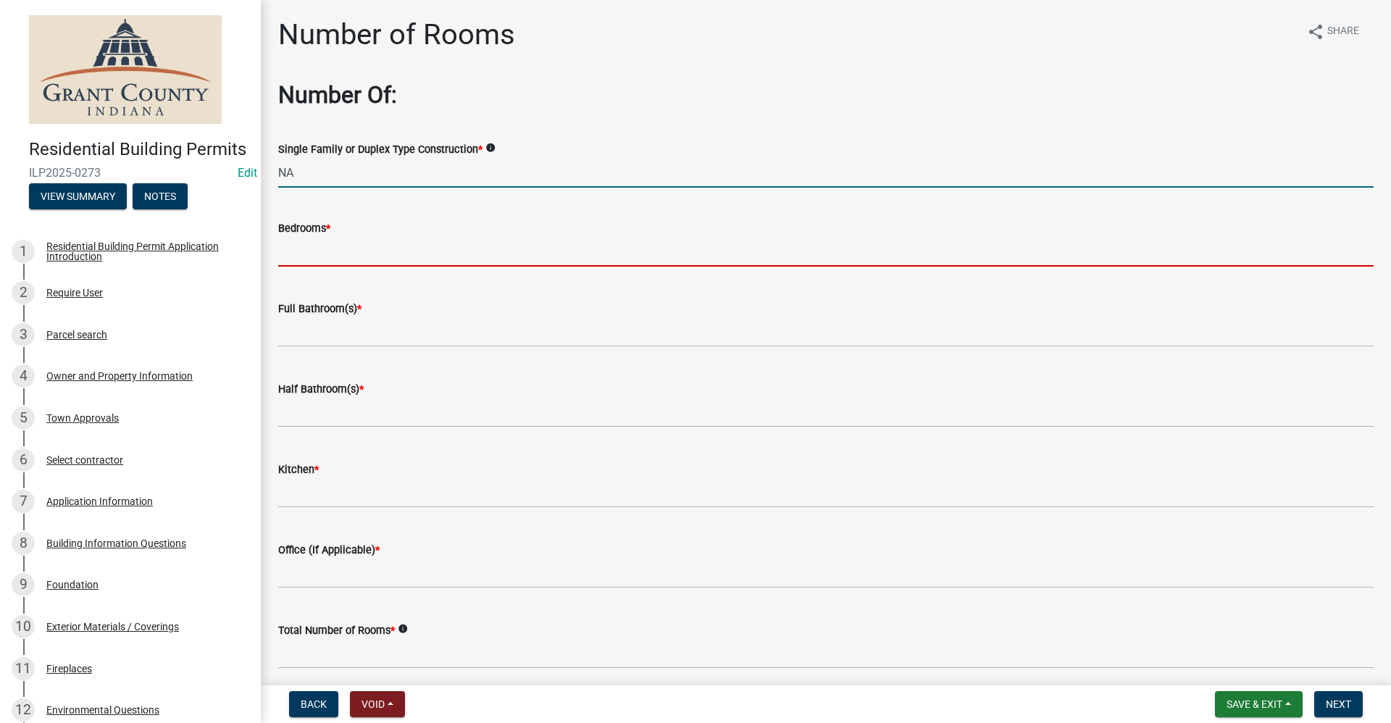
click at [294, 253] on input "text" at bounding box center [825, 252] width 1095 height 30
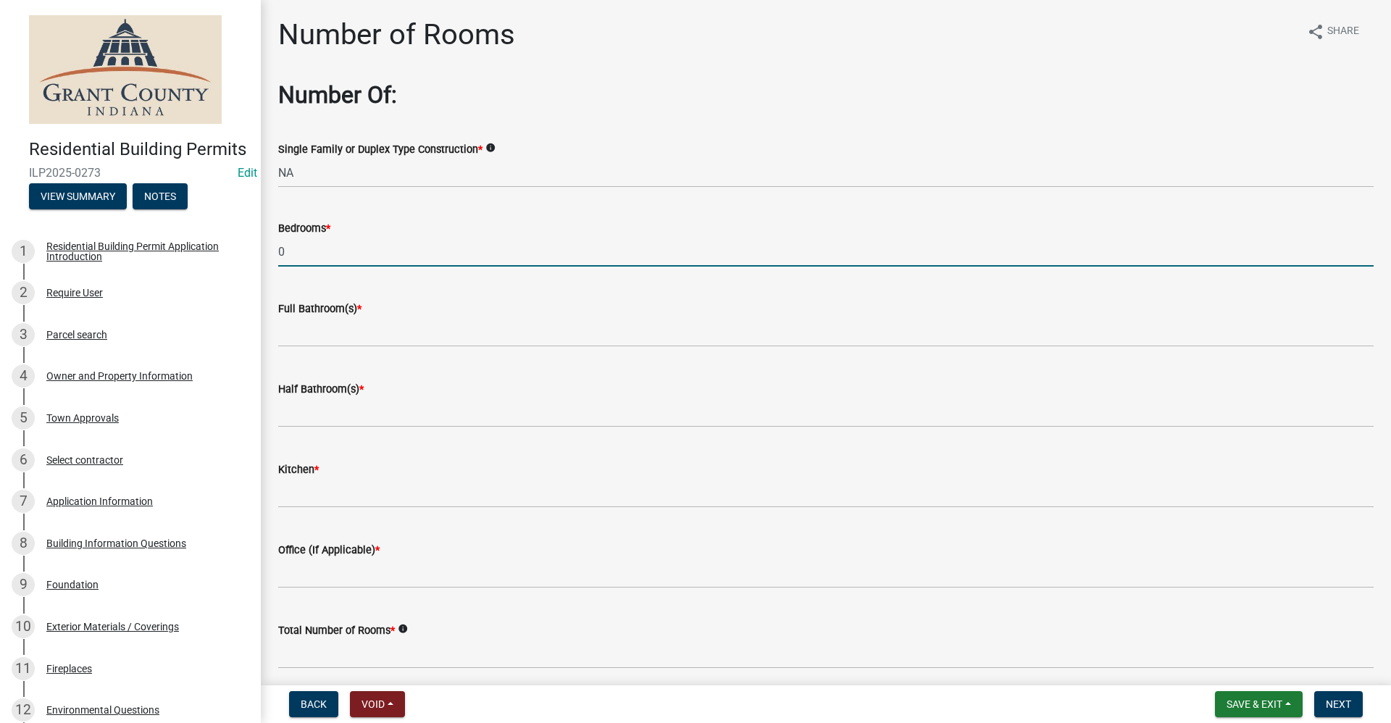
type input "0"
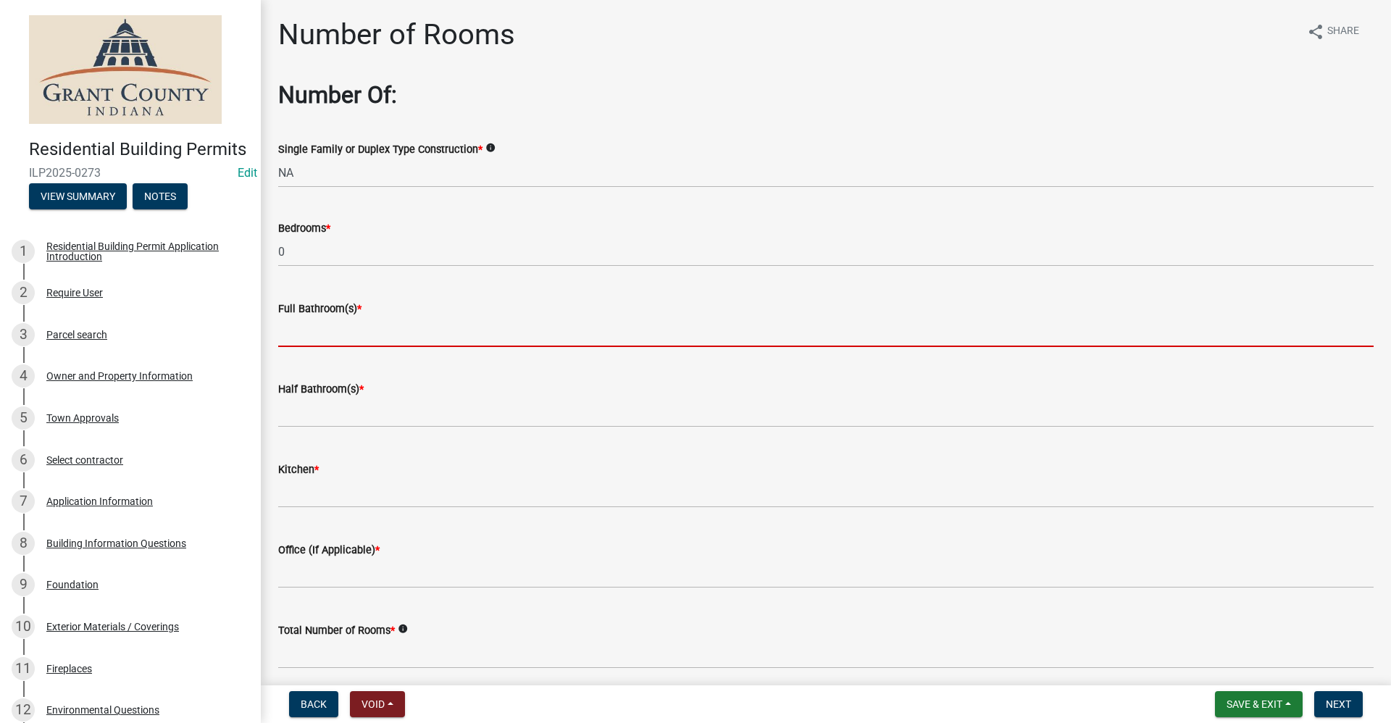
click at [308, 333] on input "text" at bounding box center [825, 332] width 1095 height 30
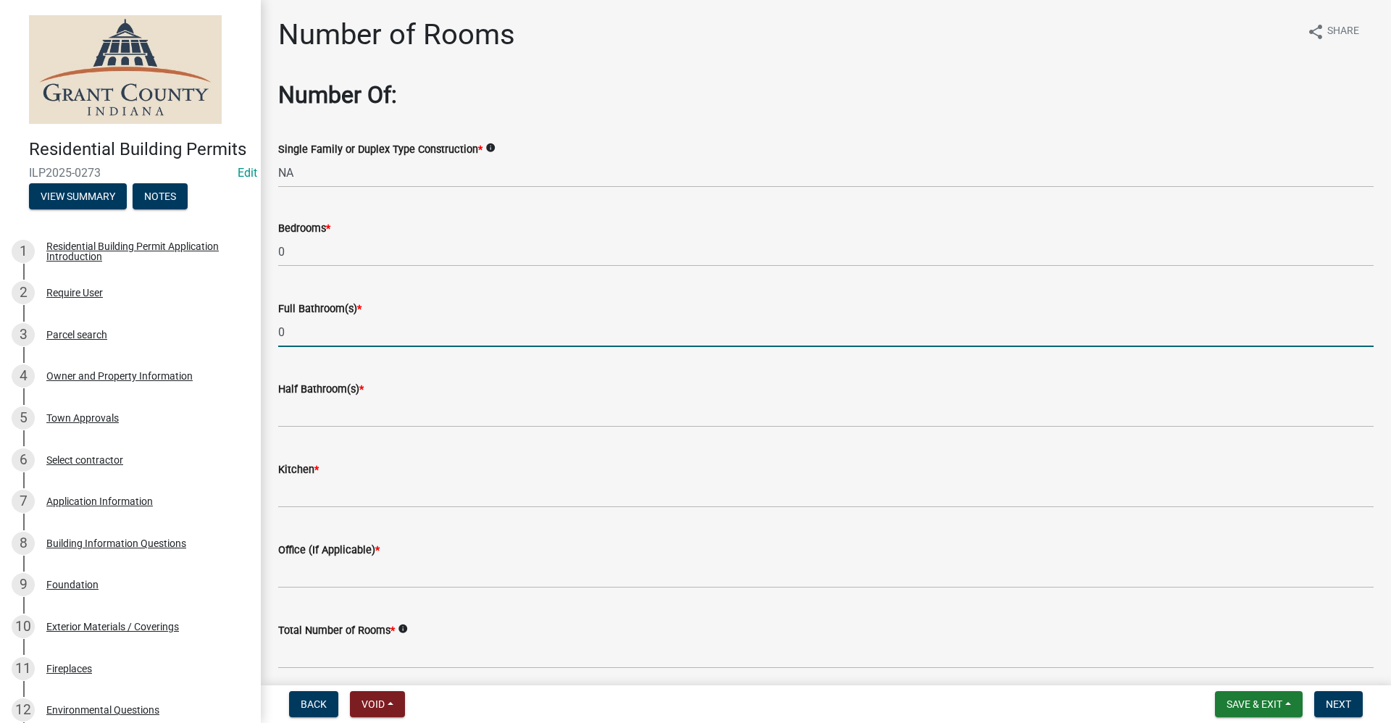
type input "0"
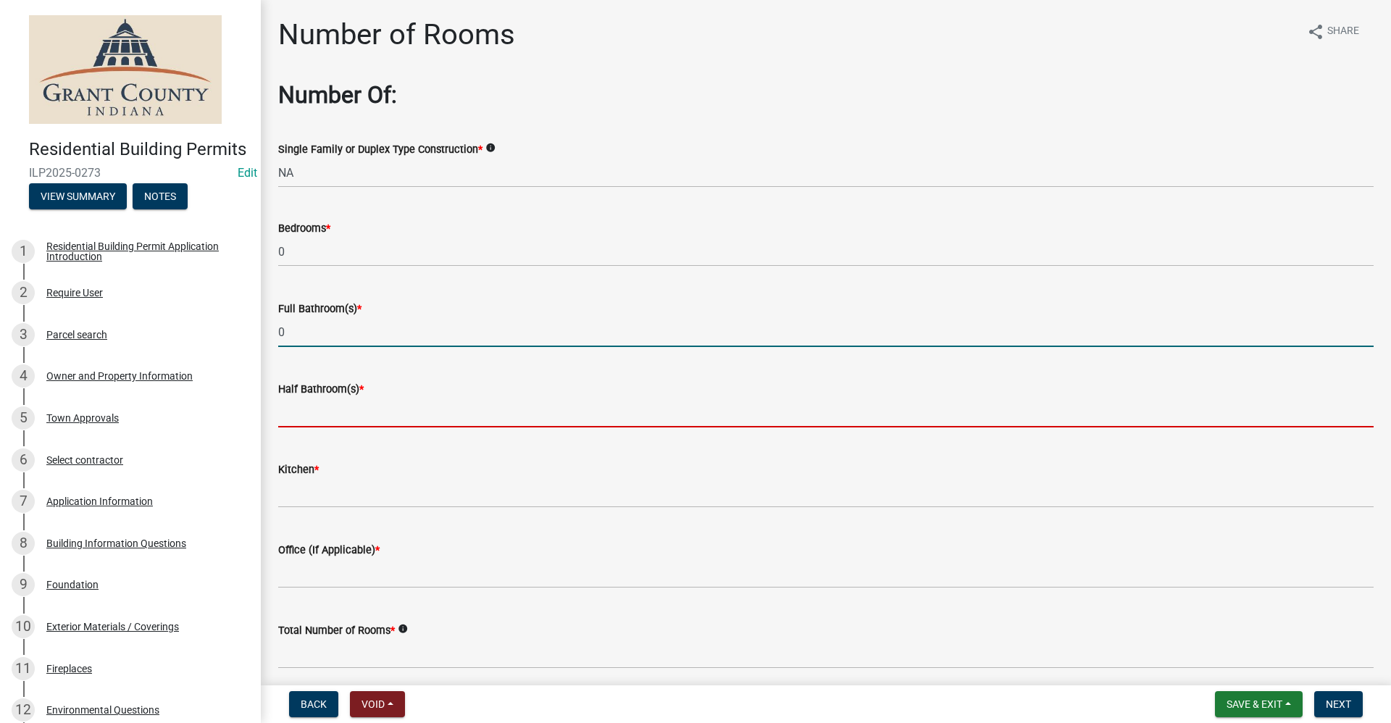
click at [306, 419] on input "text" at bounding box center [825, 413] width 1095 height 30
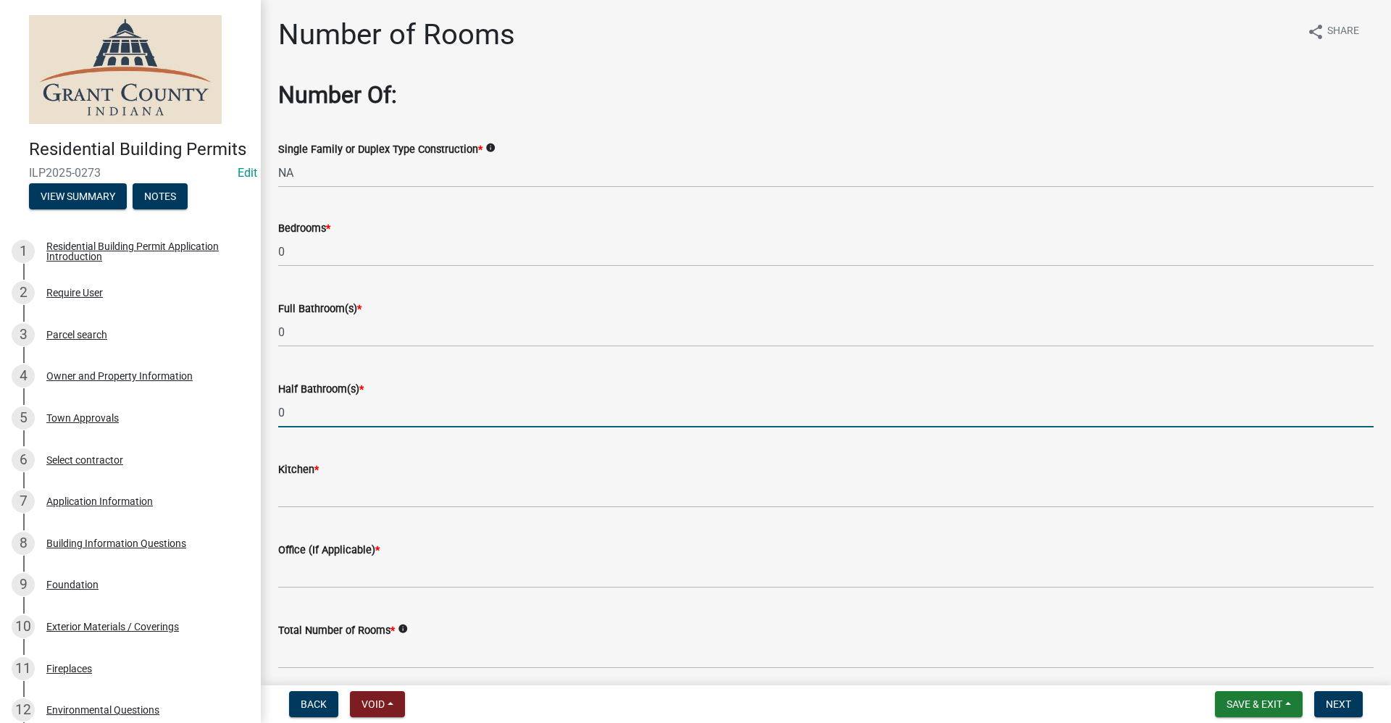
type input "0"
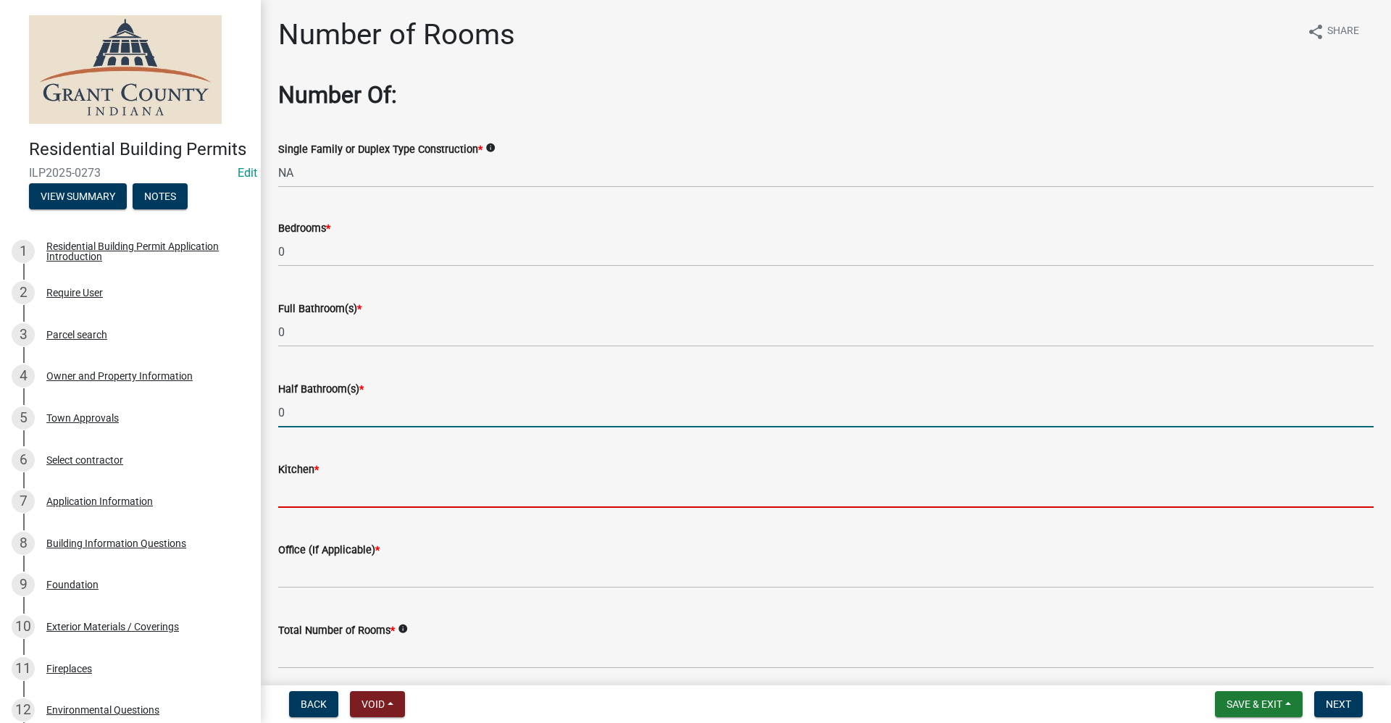
click at [294, 497] on input "text" at bounding box center [825, 493] width 1095 height 30
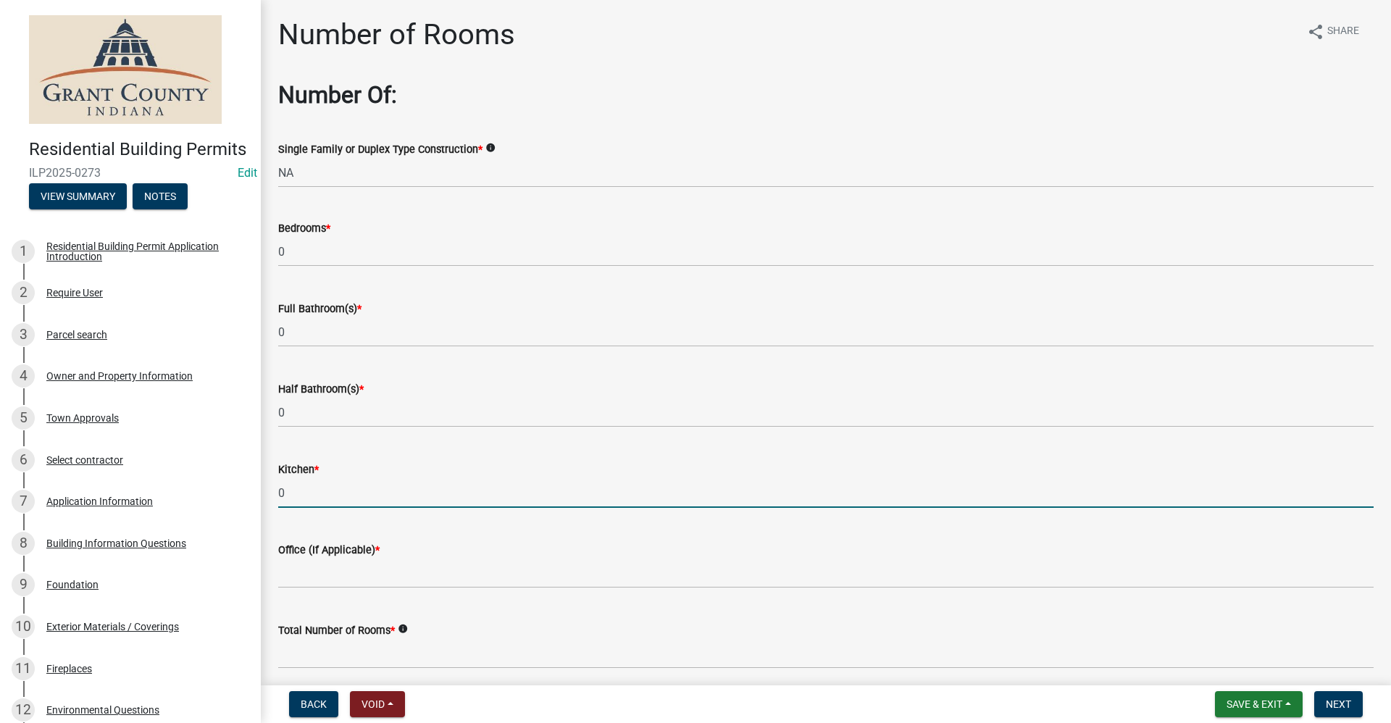
type input "0"
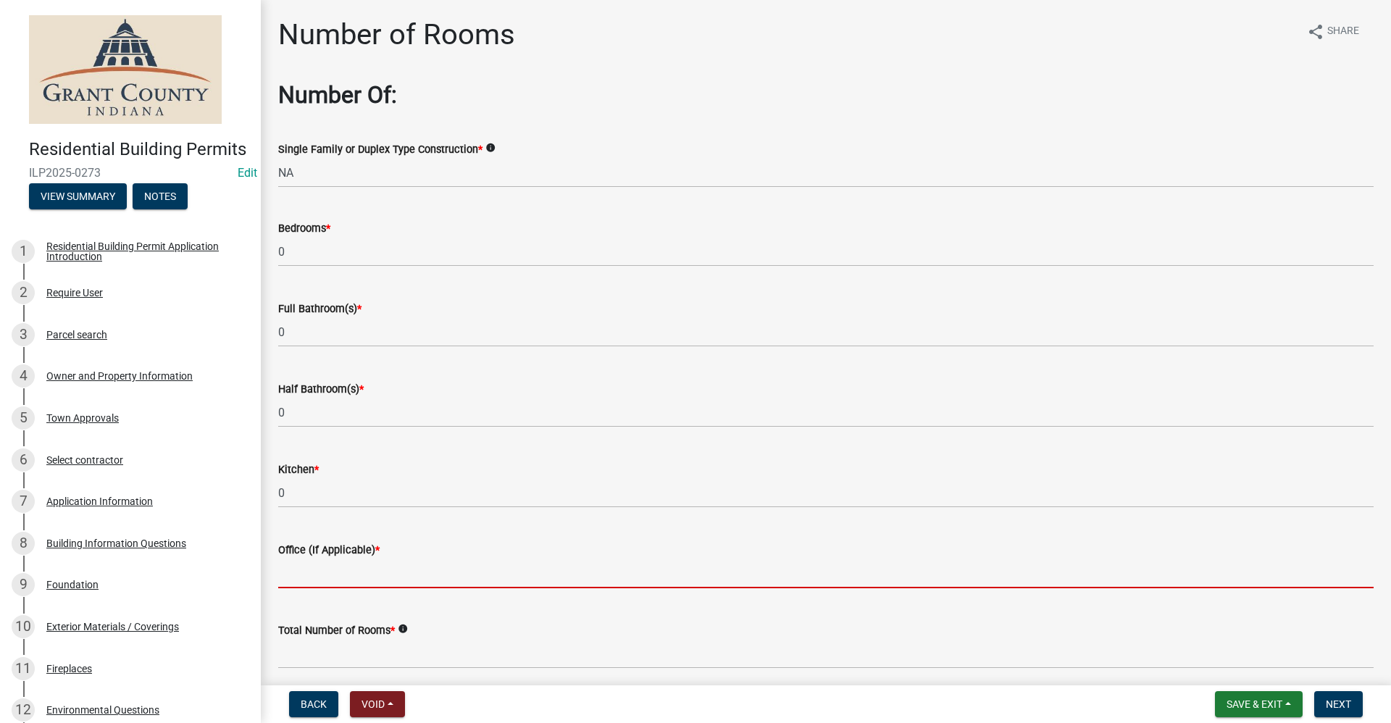
drag, startPoint x: 288, startPoint y: 576, endPoint x: 301, endPoint y: 583, distance: 15.6
click at [288, 576] on input "text" at bounding box center [825, 573] width 1095 height 30
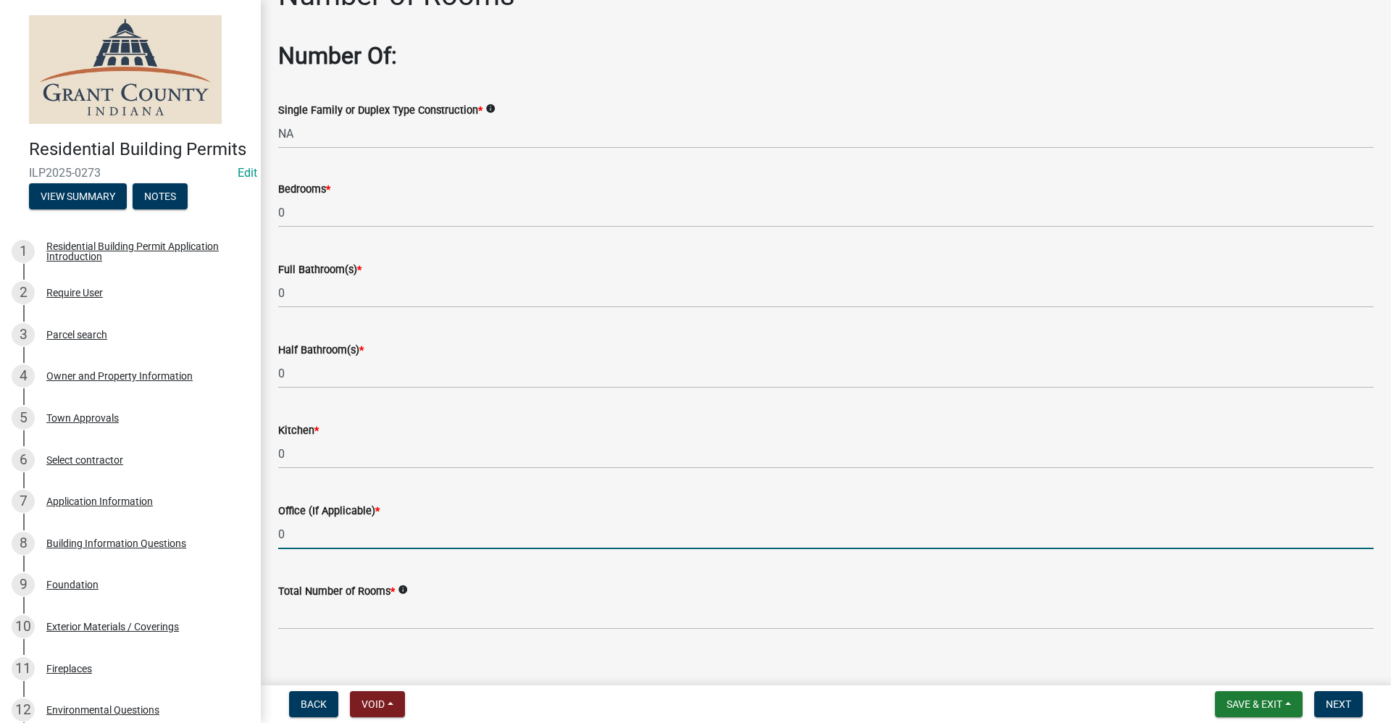
scroll to position [59, 0]
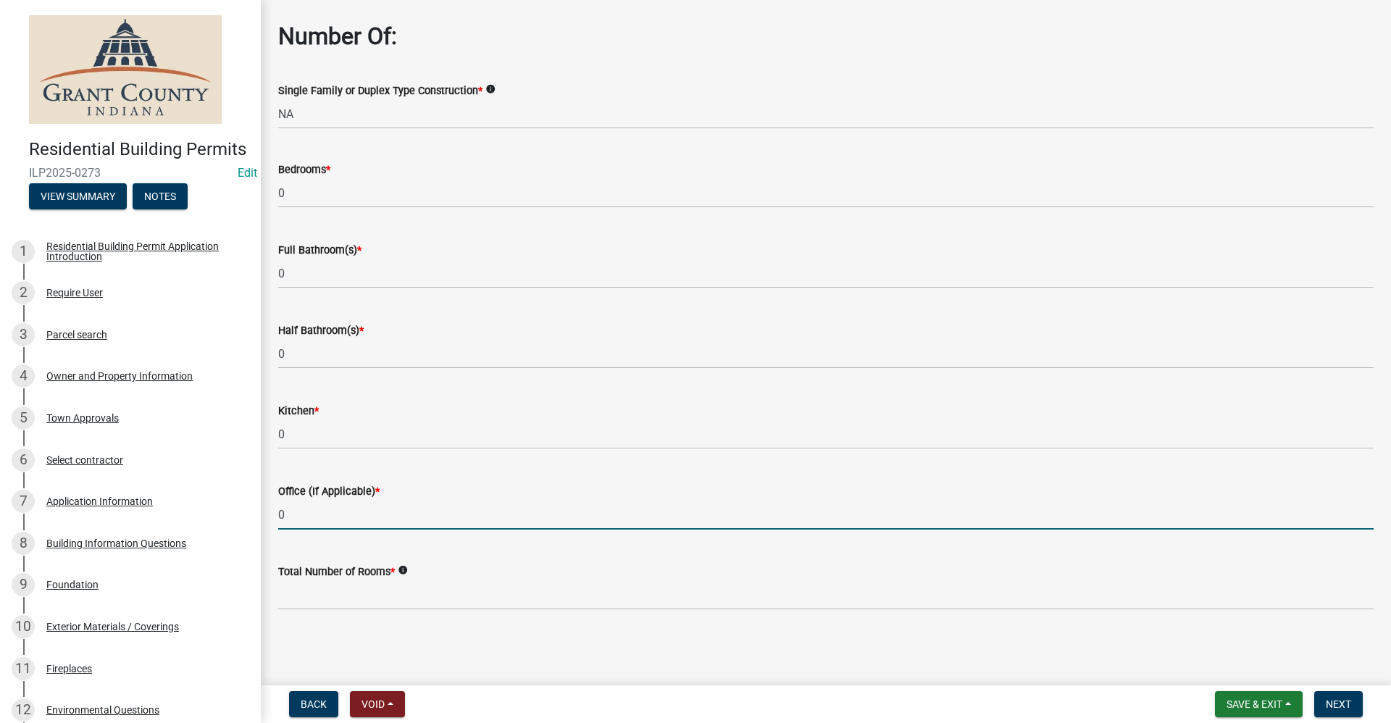
type input "0"
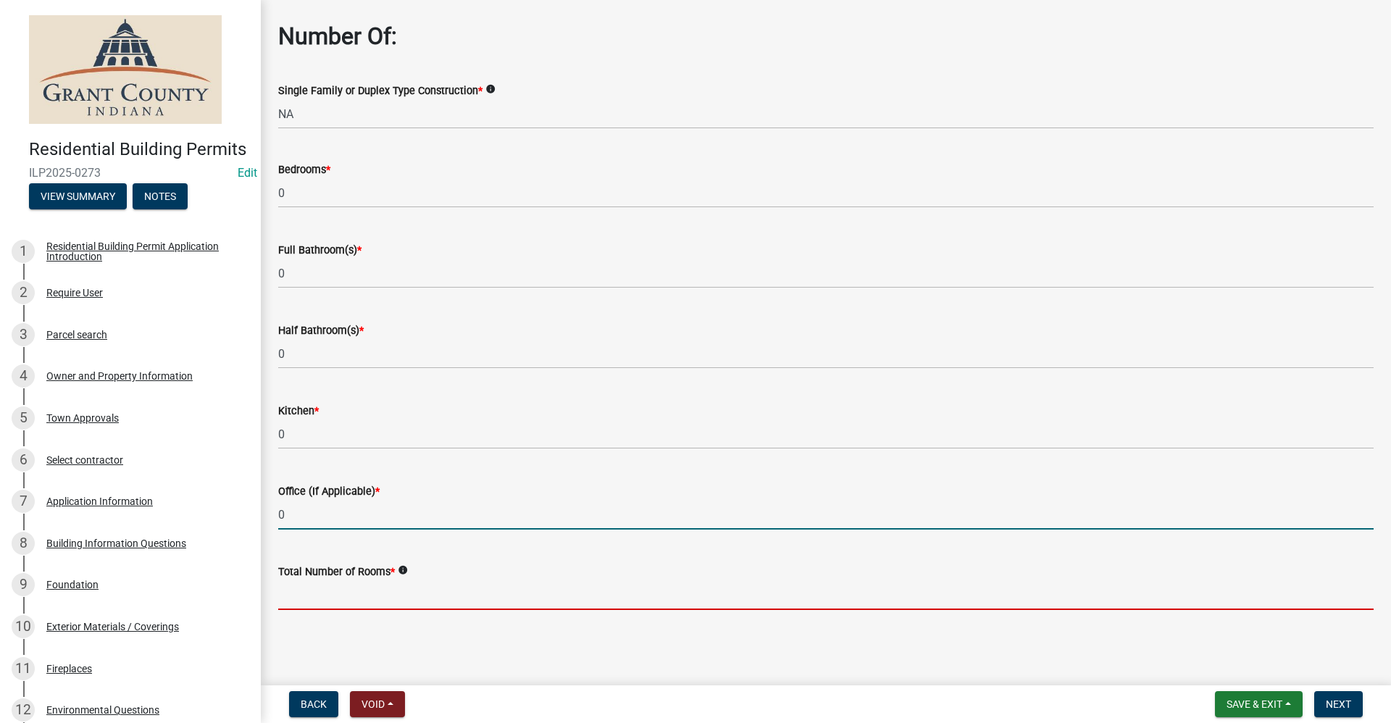
click at [299, 593] on input "text" at bounding box center [825, 595] width 1095 height 30
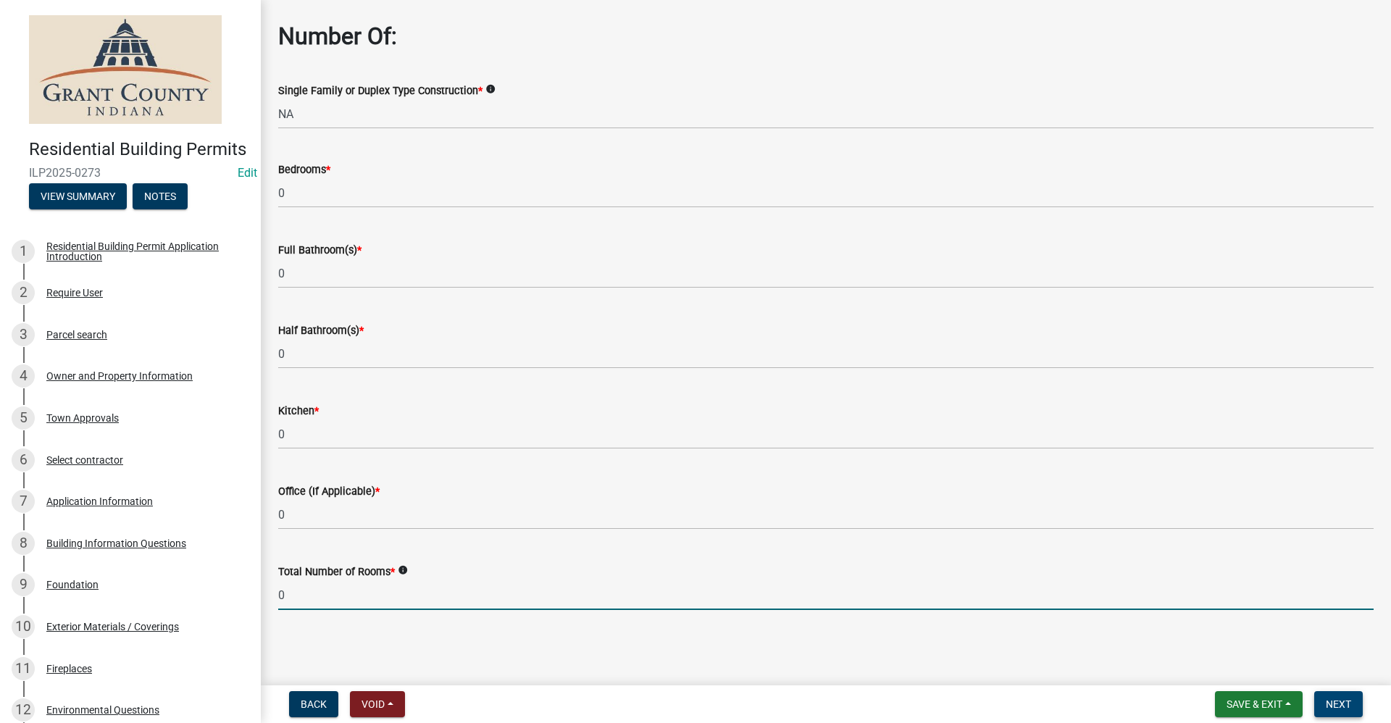
type input "0"
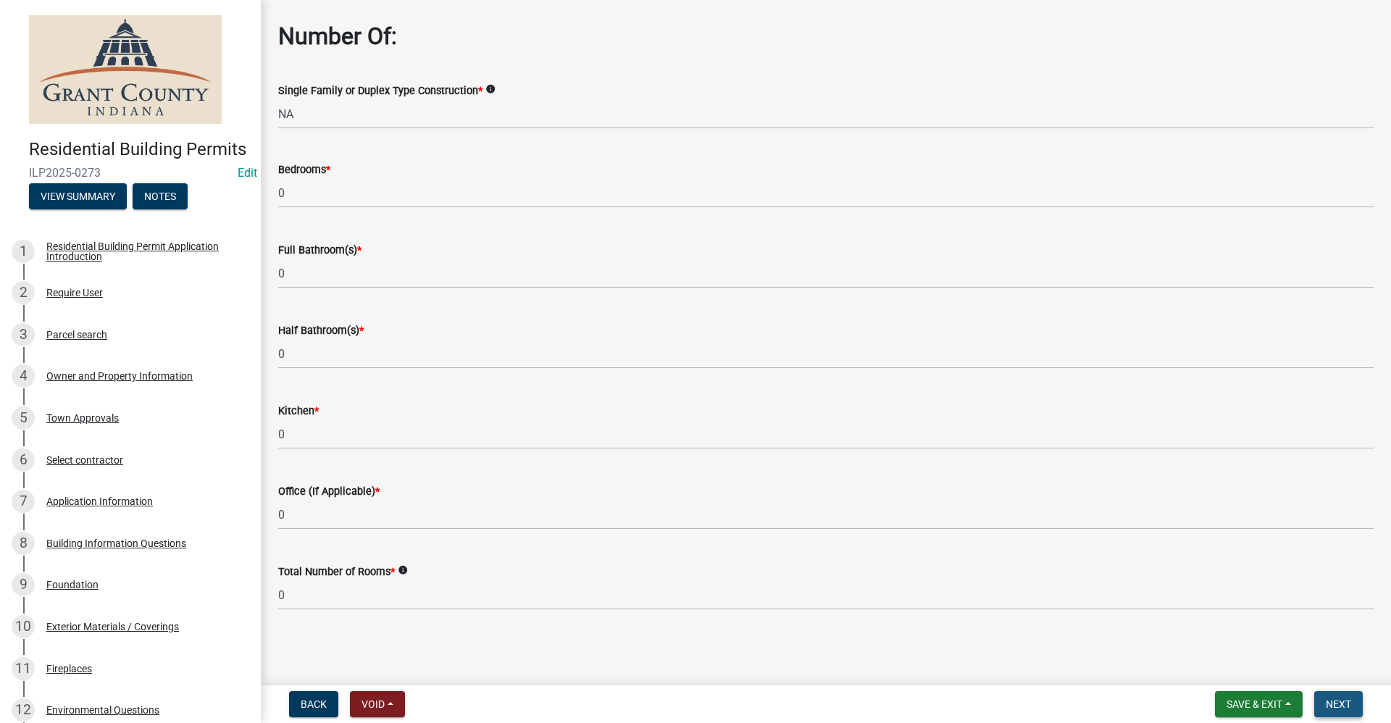
click at [1341, 699] on span "Next" at bounding box center [1337, 704] width 25 height 12
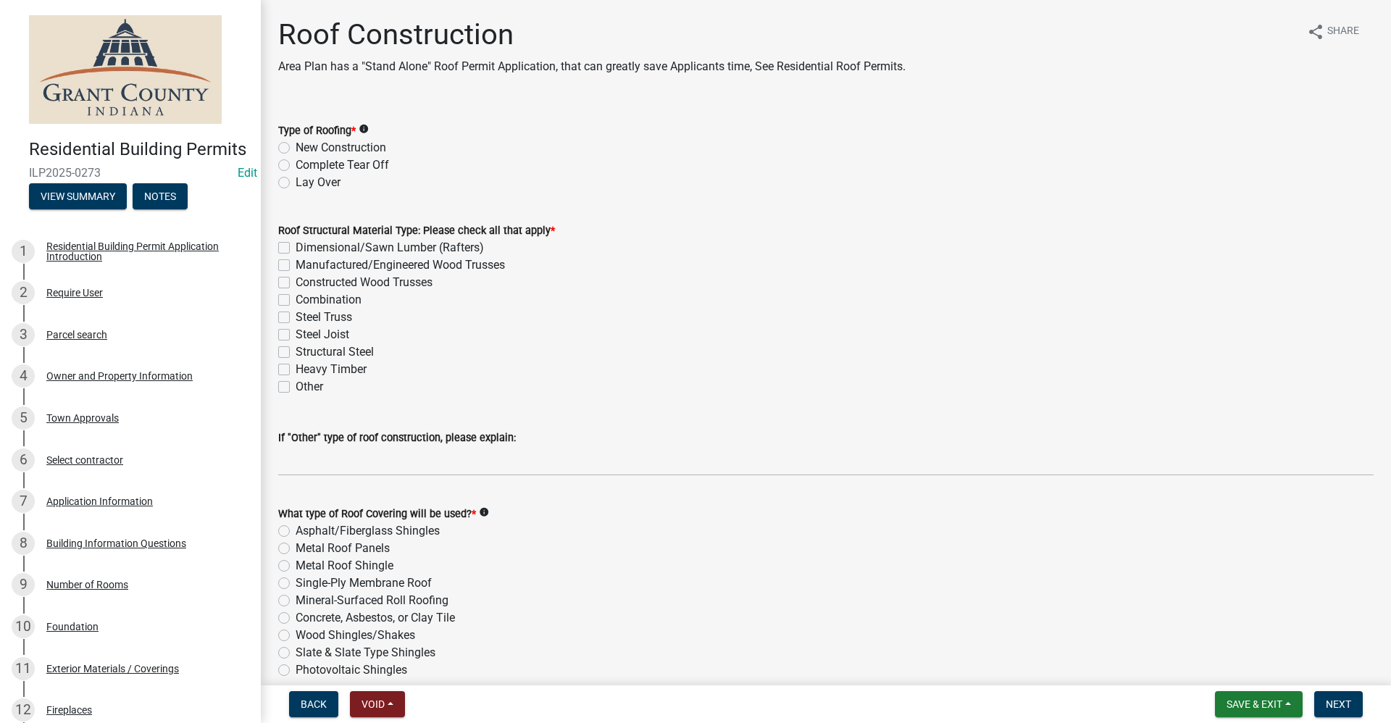
click at [295, 148] on label "New Construction" at bounding box center [340, 147] width 91 height 17
click at [295, 148] on input "New Construction" at bounding box center [299, 143] width 9 height 9
radio input "true"
click at [295, 246] on label "Dimensional/Sawn Lumber (Rafters)" at bounding box center [389, 247] width 188 height 17
click at [295, 246] on input "Dimensional/Sawn Lumber (Rafters)" at bounding box center [299, 243] width 9 height 9
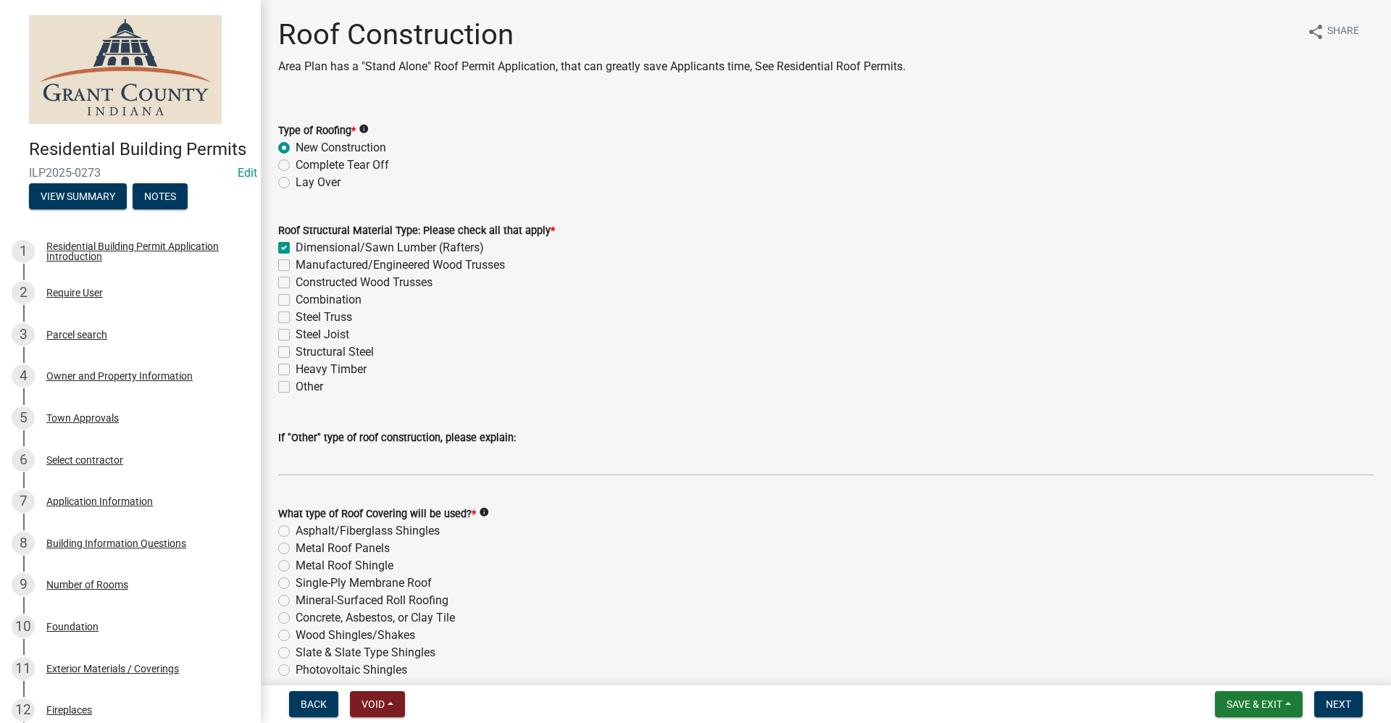
checkbox input "true"
checkbox input "false"
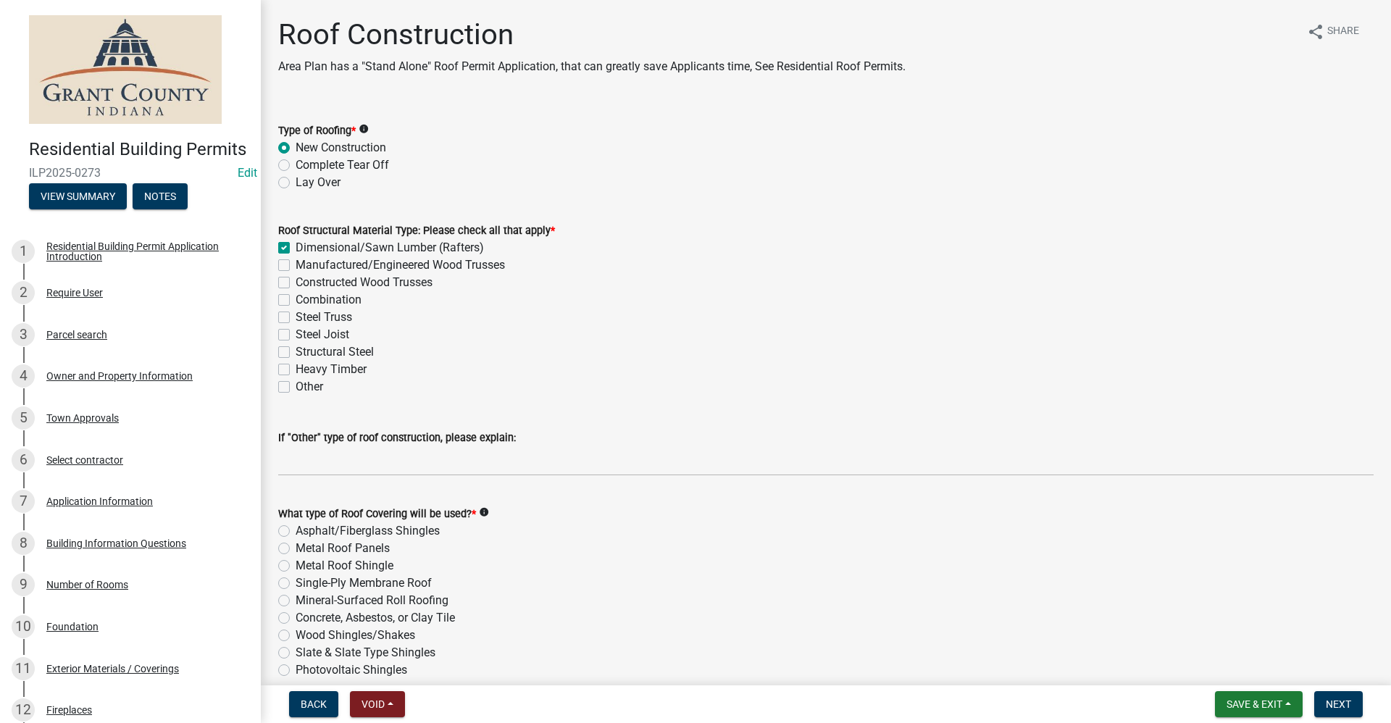
checkbox input "false"
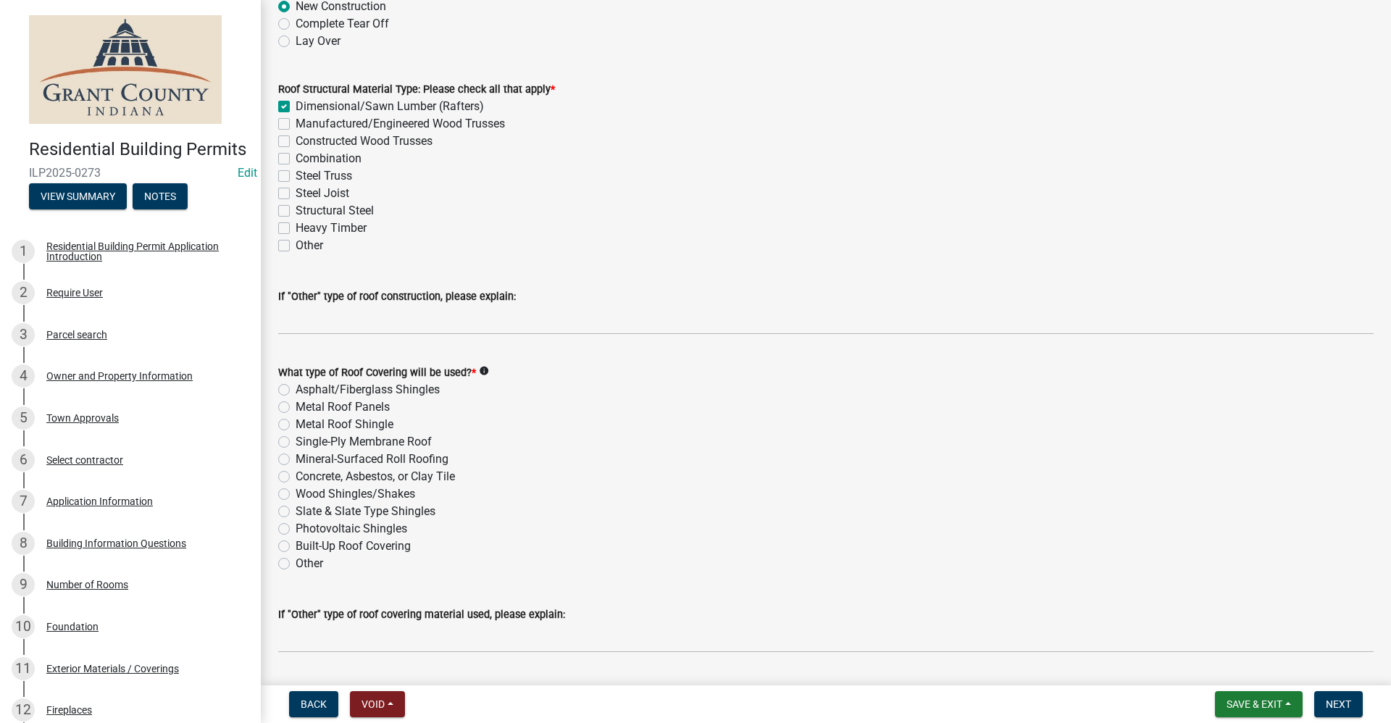
scroll to position [145, 0]
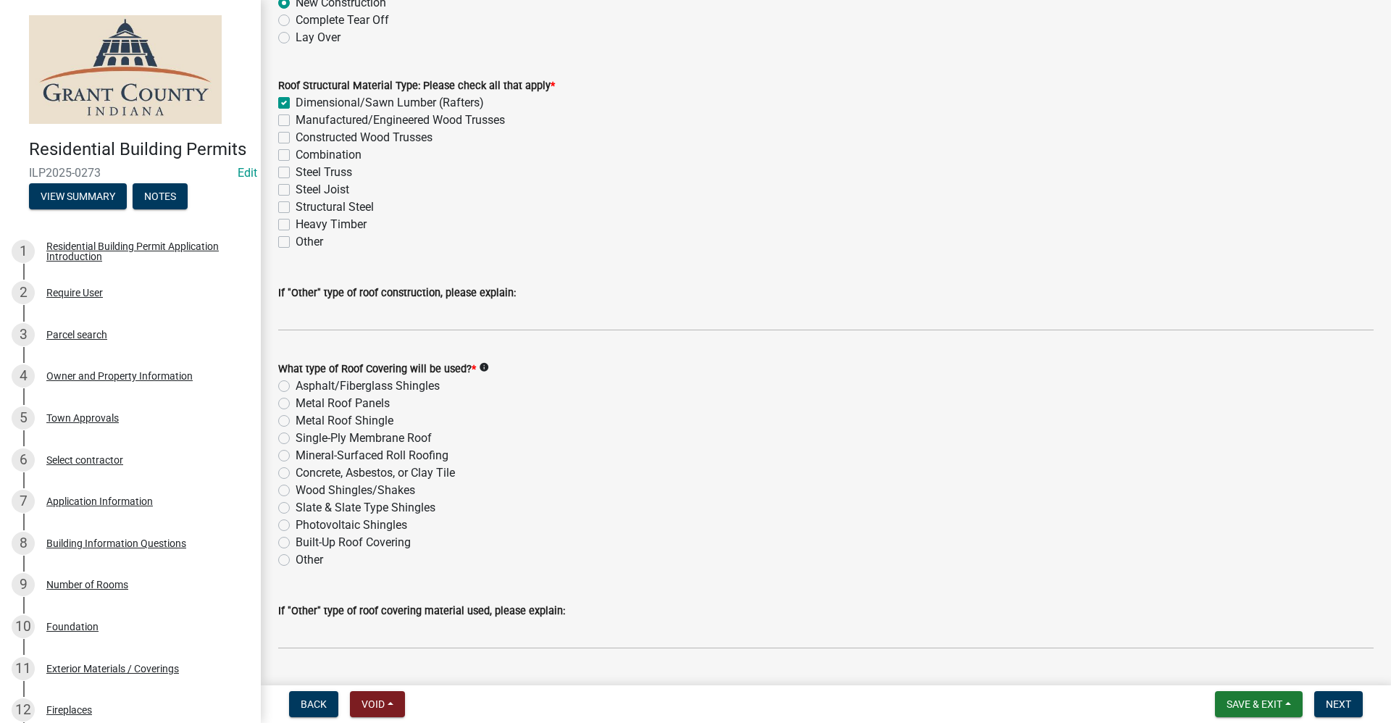
click at [295, 386] on label "Asphalt/Fiberglass Shingles" at bounding box center [367, 385] width 144 height 17
click at [295, 386] on input "Asphalt/Fiberglass Shingles" at bounding box center [299, 381] width 9 height 9
radio input "true"
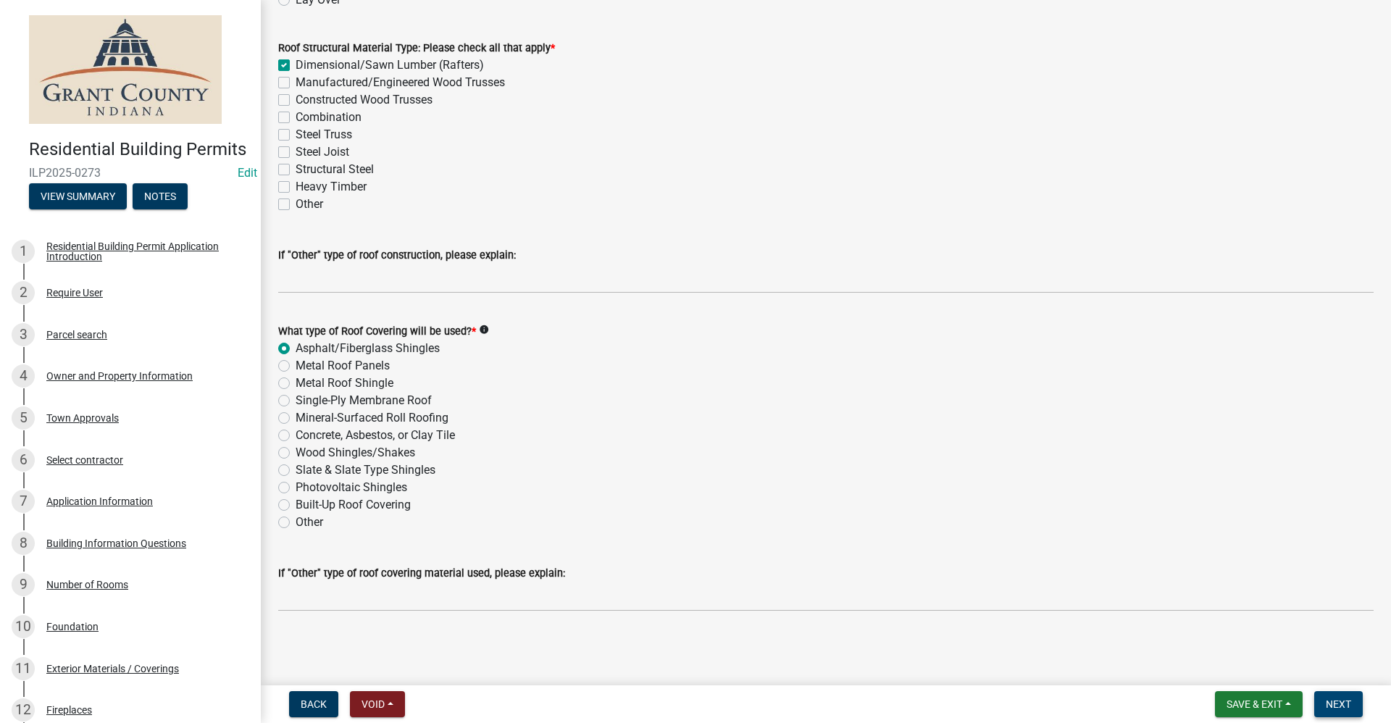
click at [1346, 707] on span "Next" at bounding box center [1337, 704] width 25 height 12
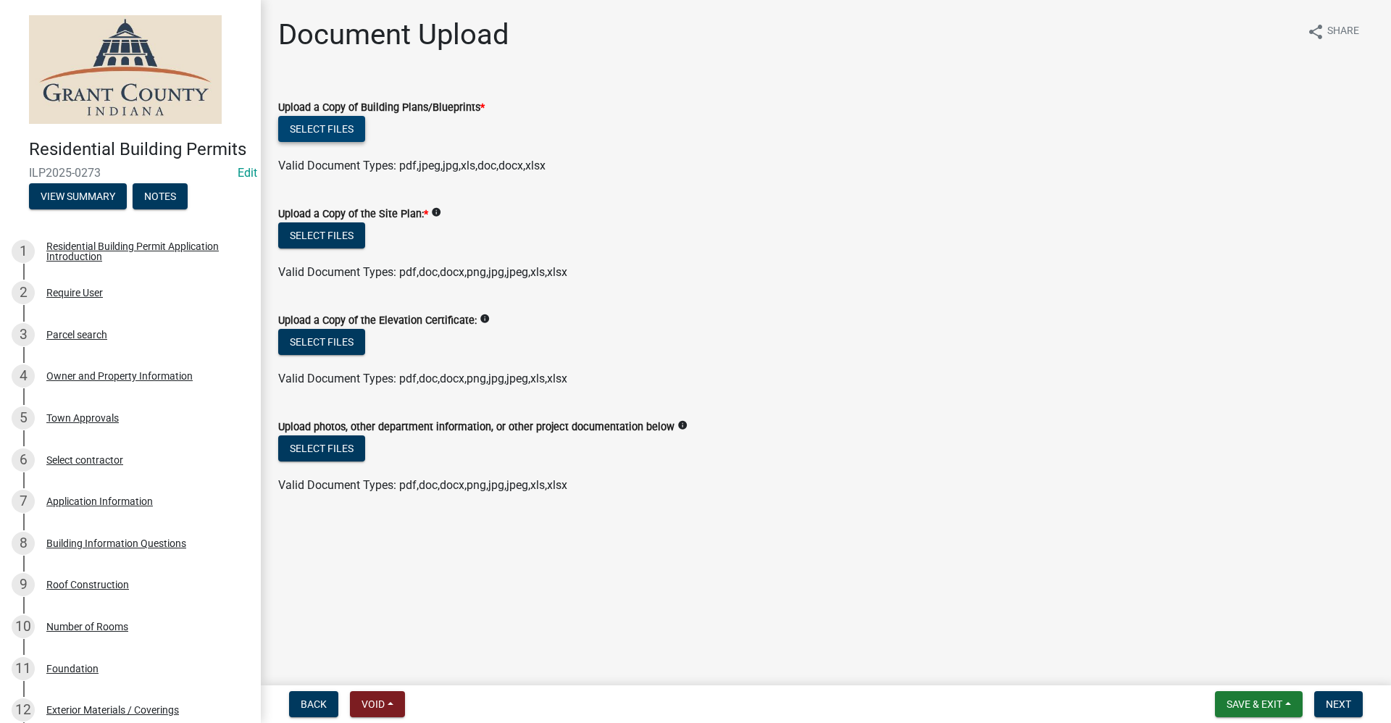
click at [347, 138] on button "Select files" at bounding box center [321, 129] width 87 height 26
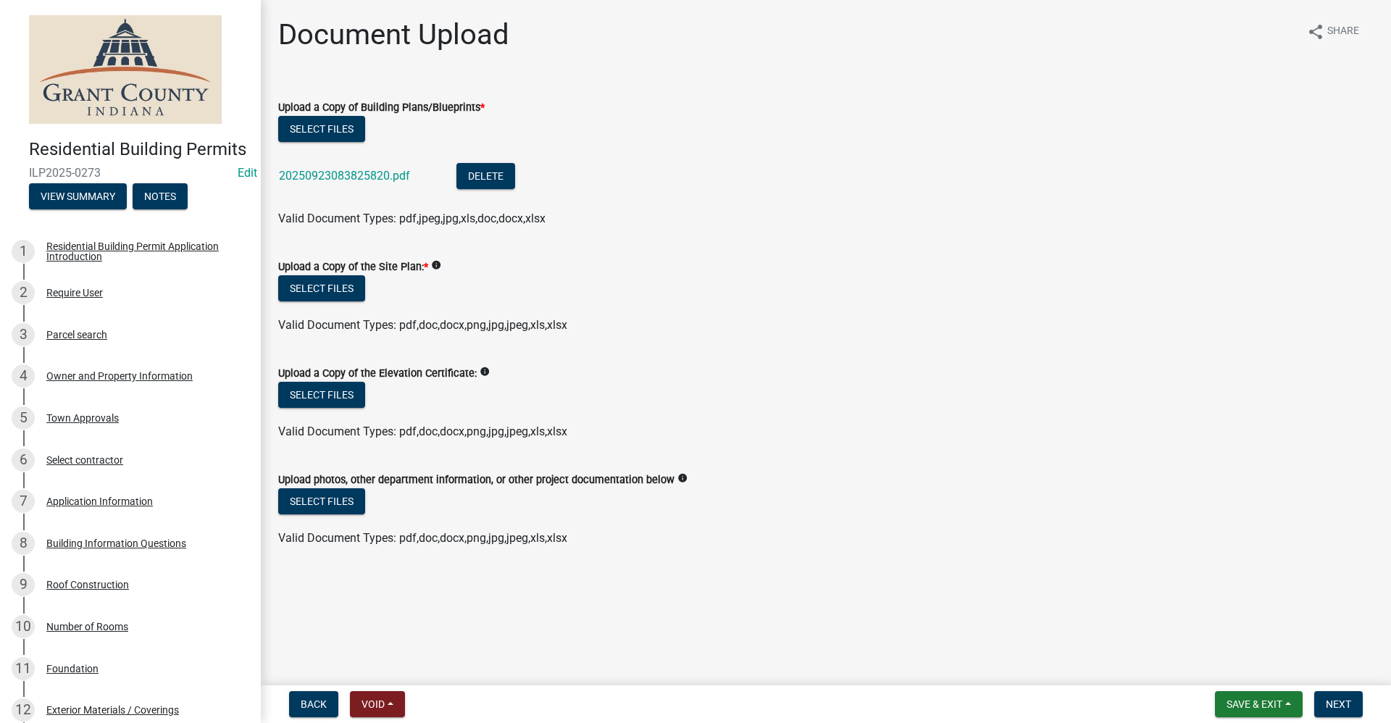
click at [330, 272] on label "Upload a Copy of the Site Plan: *" at bounding box center [353, 267] width 150 height 10
click at [332, 285] on button "Select files" at bounding box center [321, 288] width 87 height 26
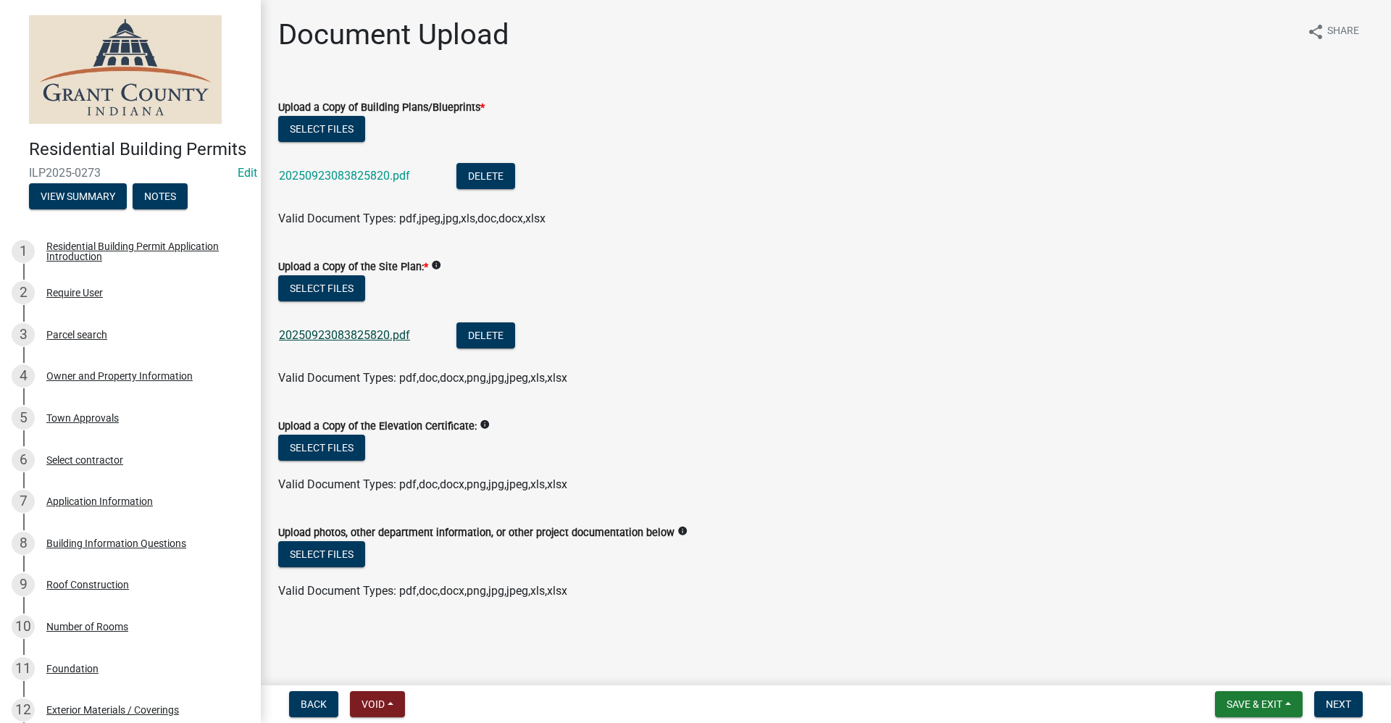
click at [308, 335] on link "20250923083825820.pdf" at bounding box center [344, 335] width 131 height 14
click at [1336, 701] on span "Next" at bounding box center [1337, 704] width 25 height 12
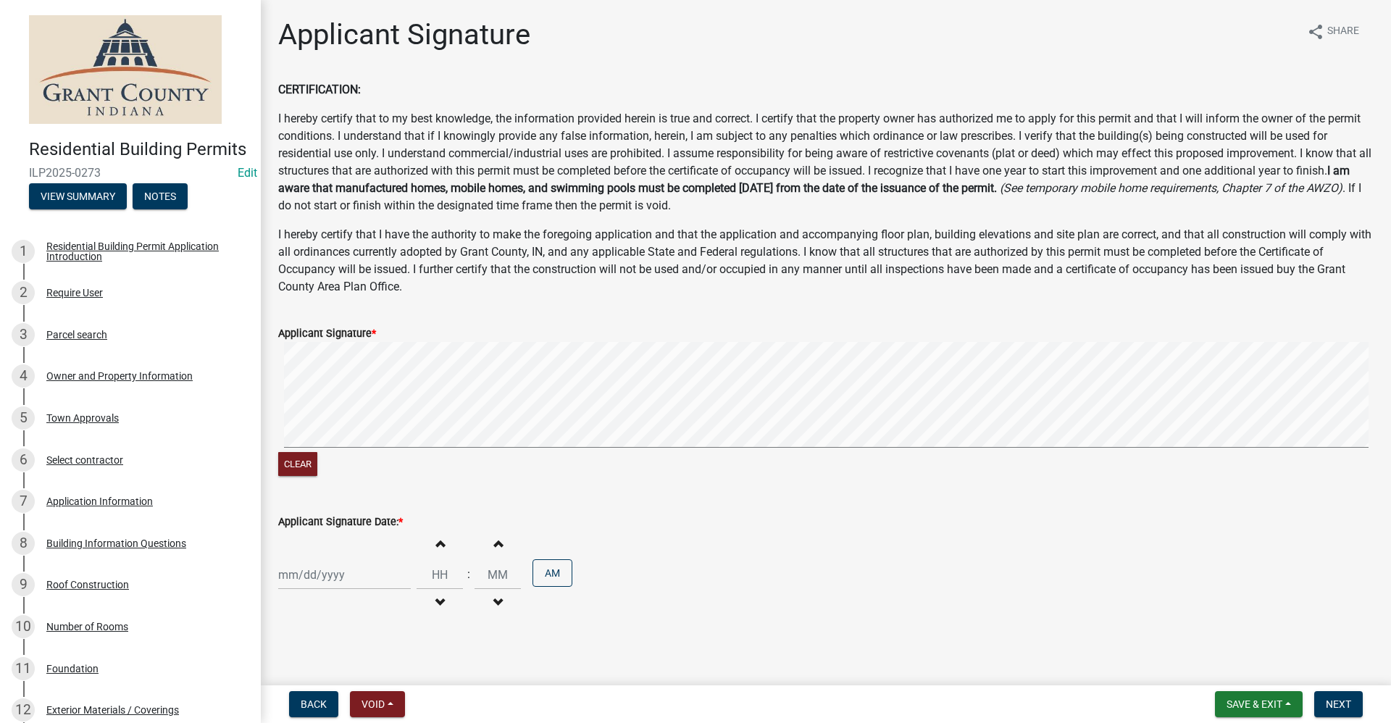
select select "9"
select select "2025"
click at [292, 577] on div "[PERSON_NAME] Feb Mar Apr [PERSON_NAME][DATE] Oct Nov [DATE] 1526 1527 1528 152…" at bounding box center [344, 575] width 133 height 30
click at [319, 499] on div "23" at bounding box center [315, 497] width 23 height 23
type input "[DATE]"
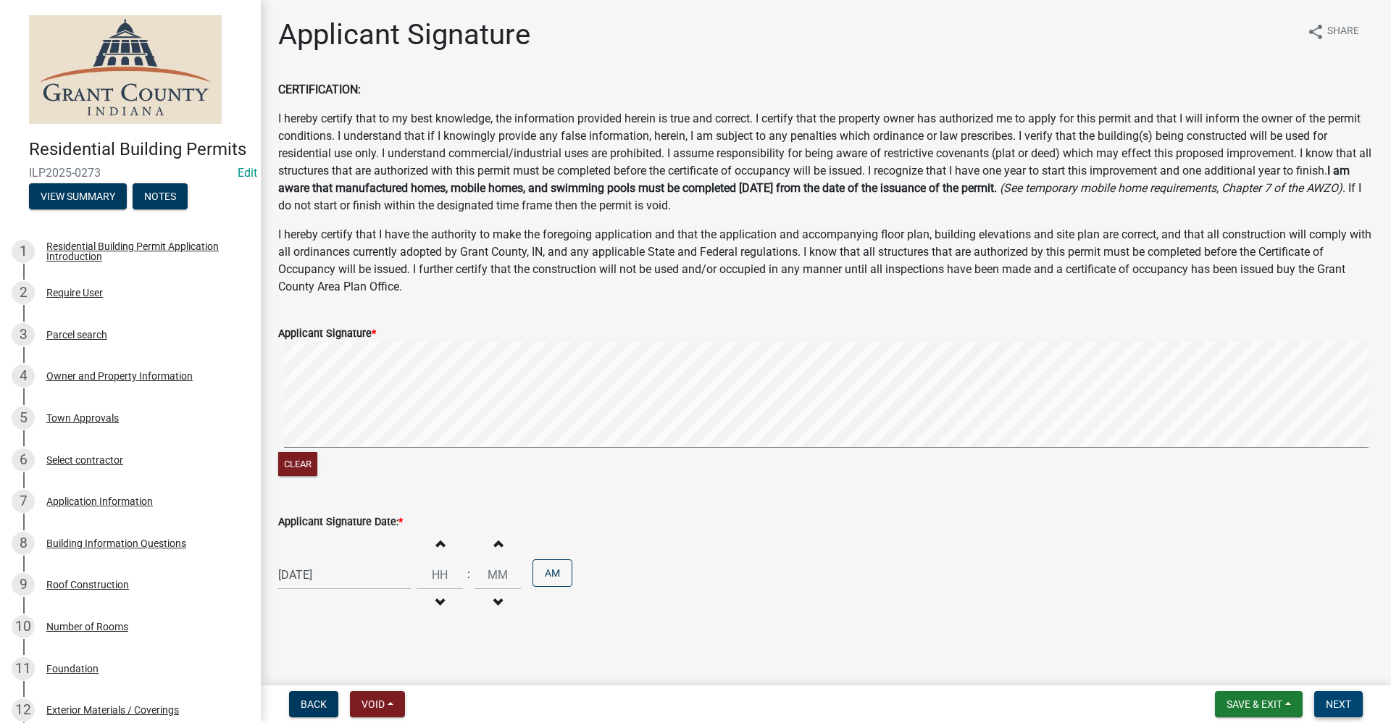
click at [1333, 701] on span "Next" at bounding box center [1337, 704] width 25 height 12
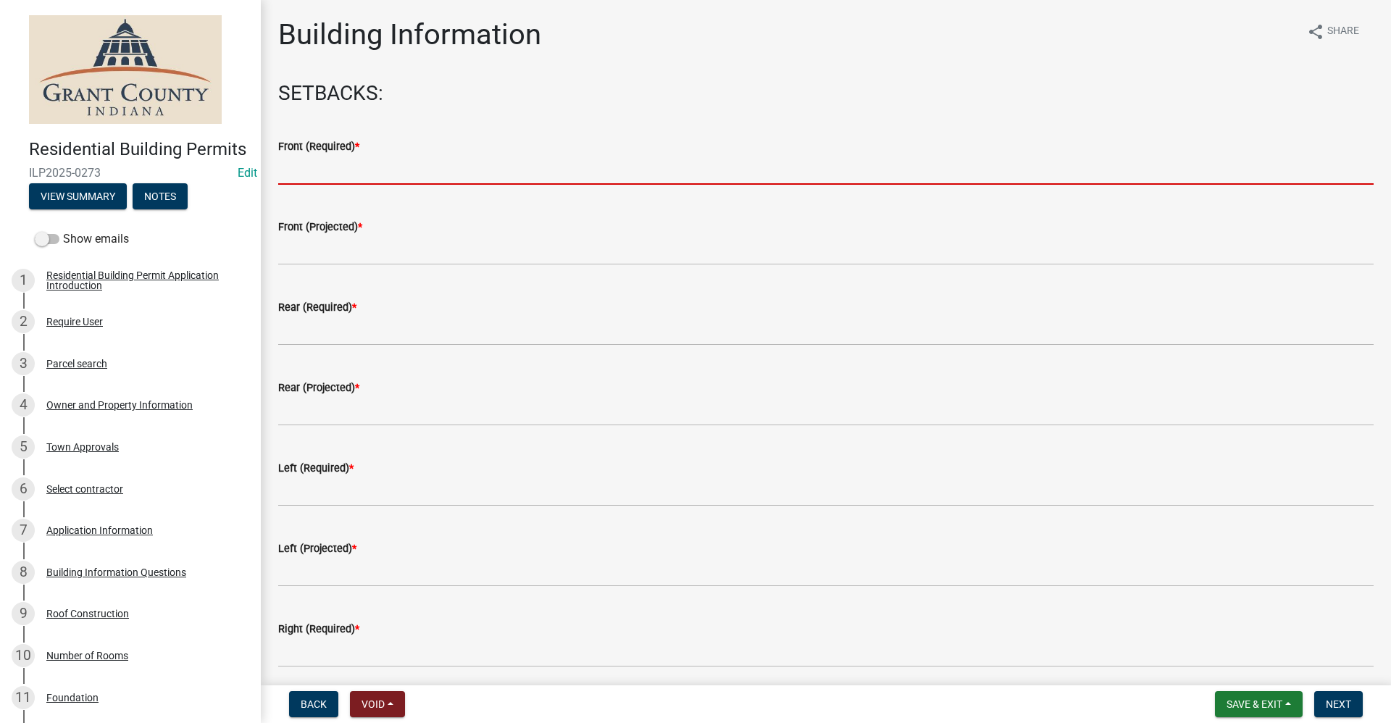
click at [338, 167] on input "text" at bounding box center [825, 170] width 1095 height 30
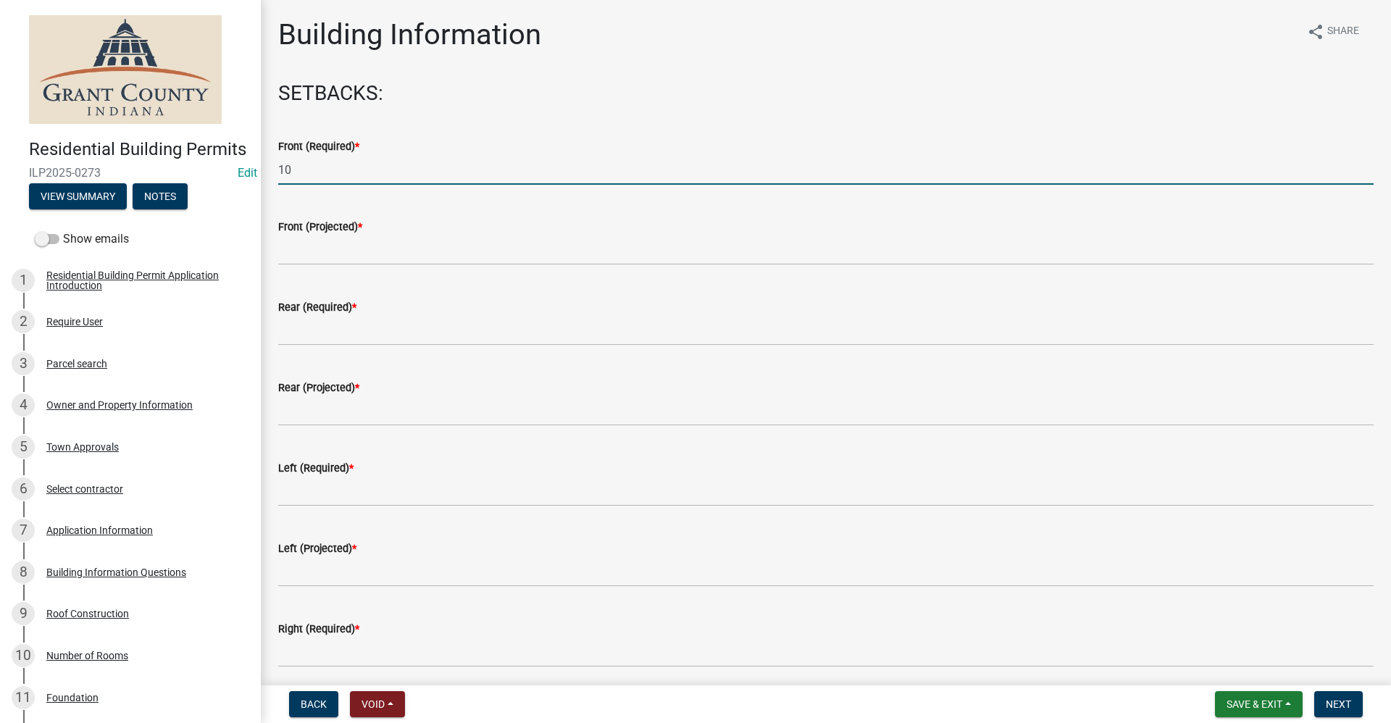
click at [295, 165] on input "10" at bounding box center [825, 170] width 1095 height 30
type input "1"
type input "30"
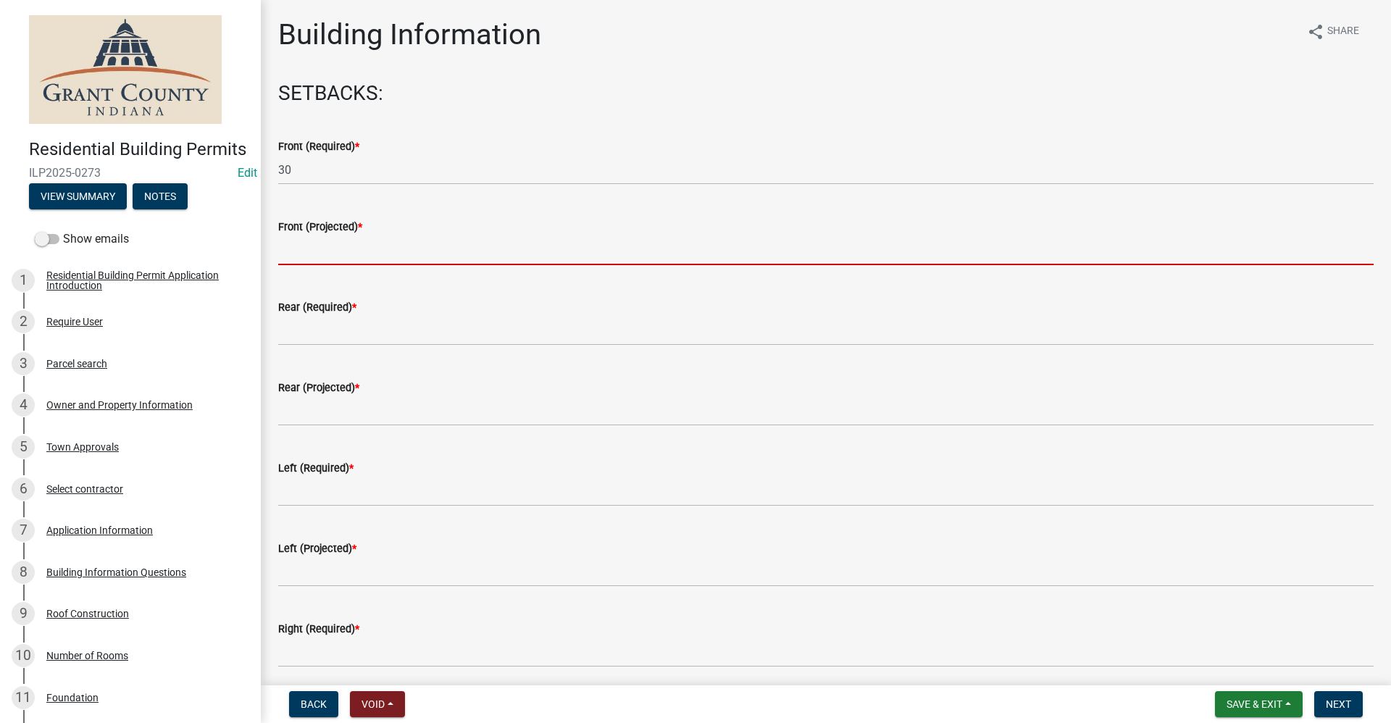
click at [295, 247] on input "text" at bounding box center [825, 250] width 1095 height 30
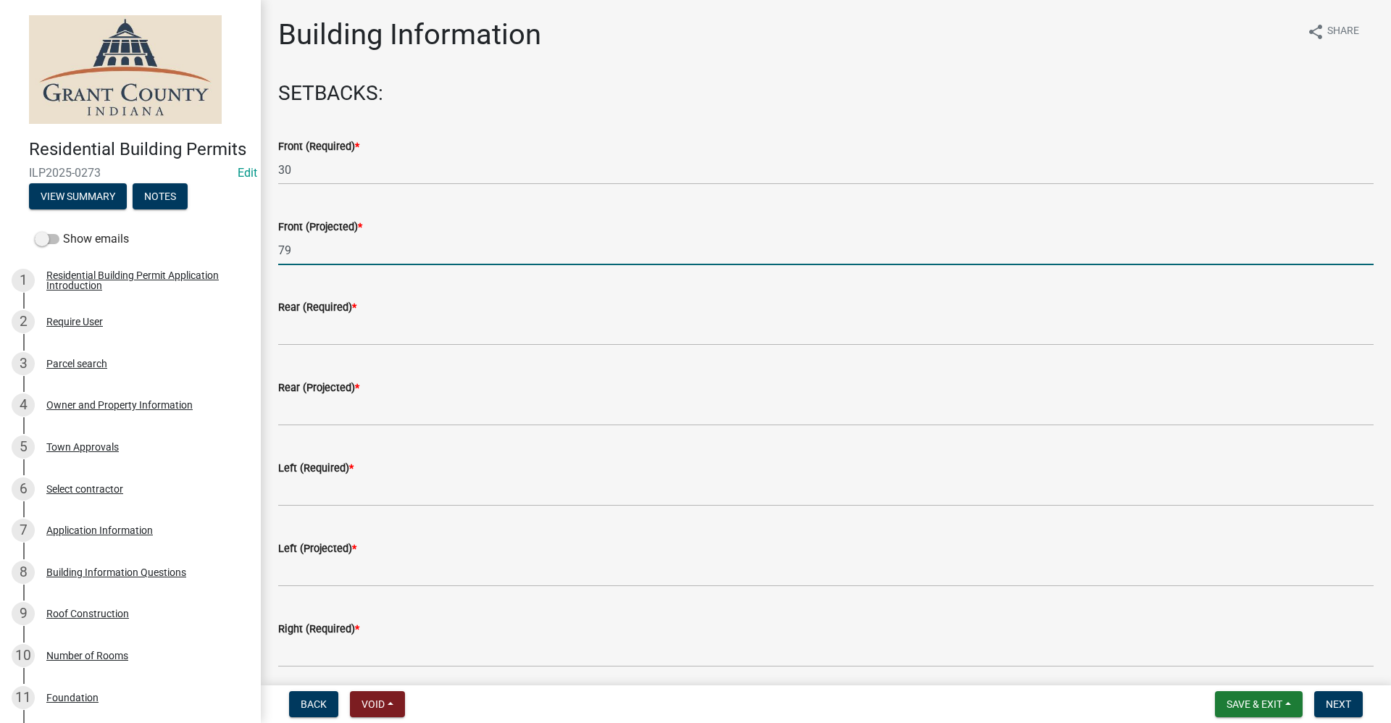
type input "79"
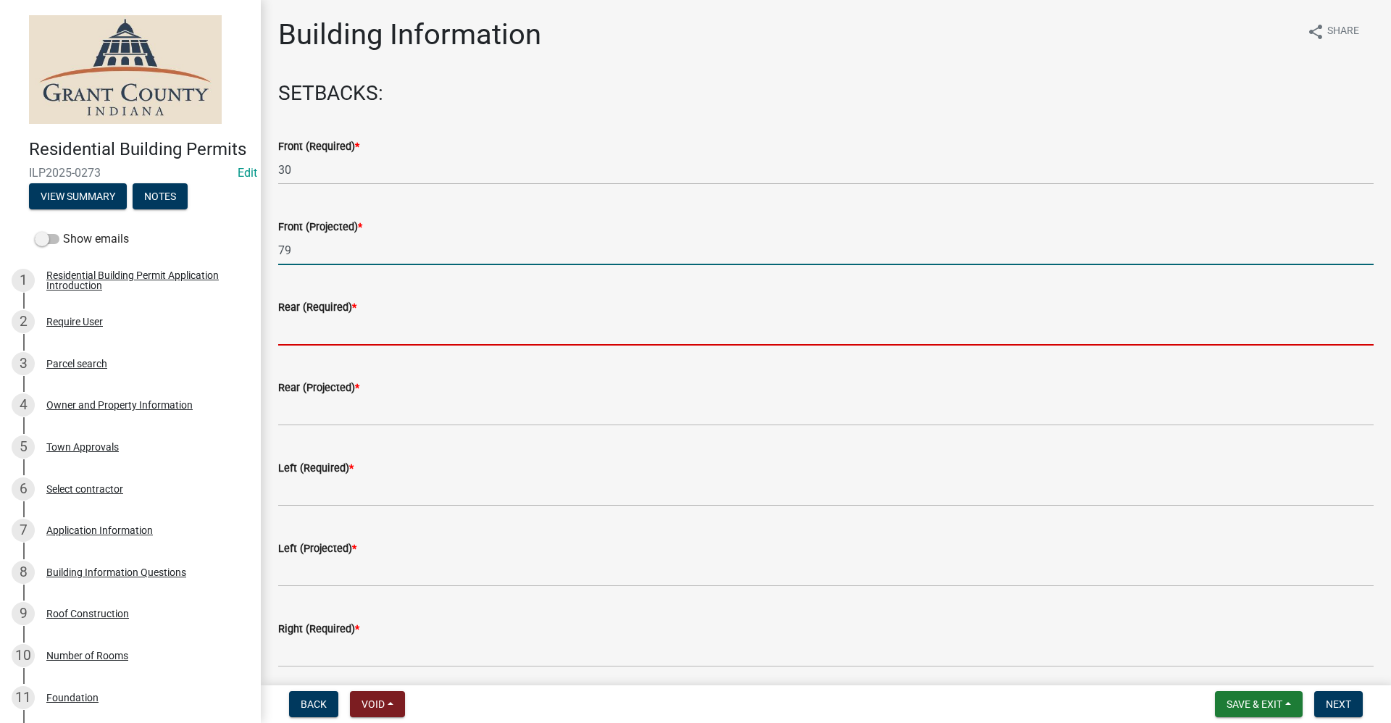
click at [298, 329] on input "text" at bounding box center [825, 331] width 1095 height 30
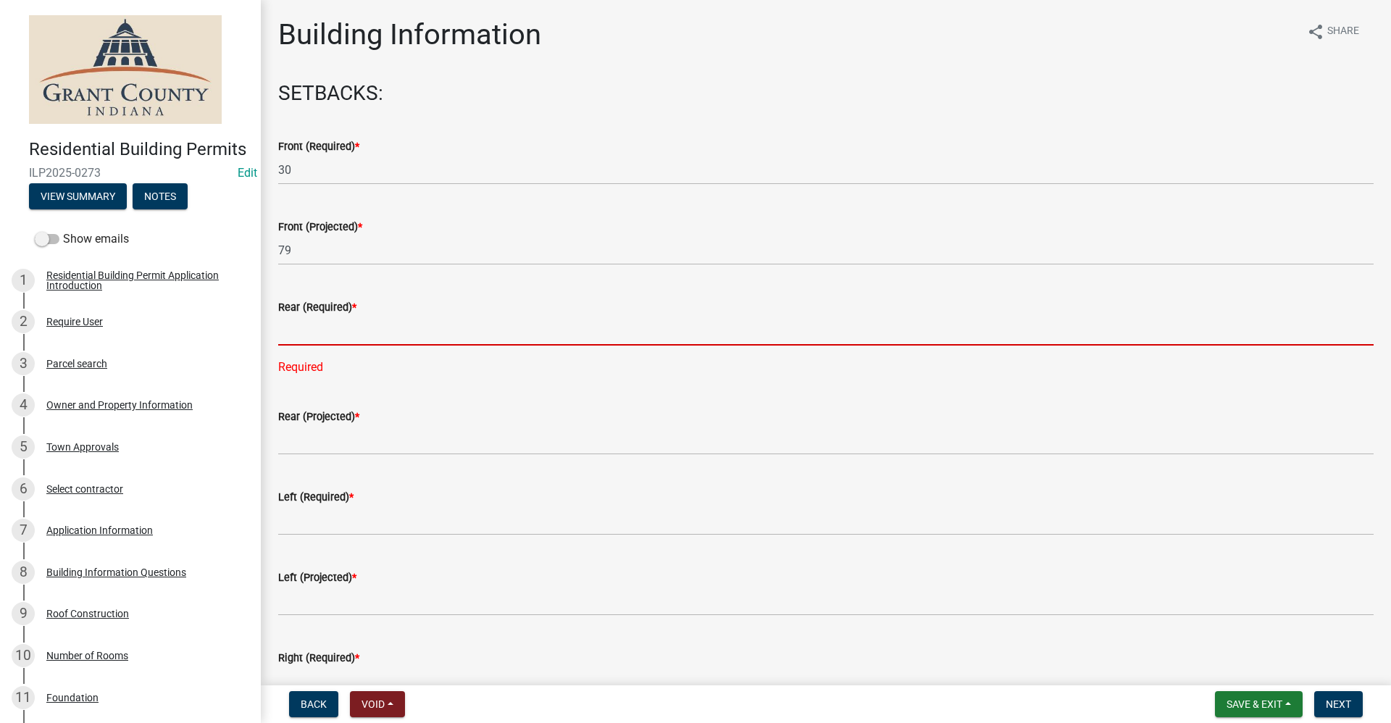
drag, startPoint x: 280, startPoint y: 337, endPoint x: 297, endPoint y: 340, distance: 16.9
click at [289, 336] on input "text" at bounding box center [825, 331] width 1095 height 30
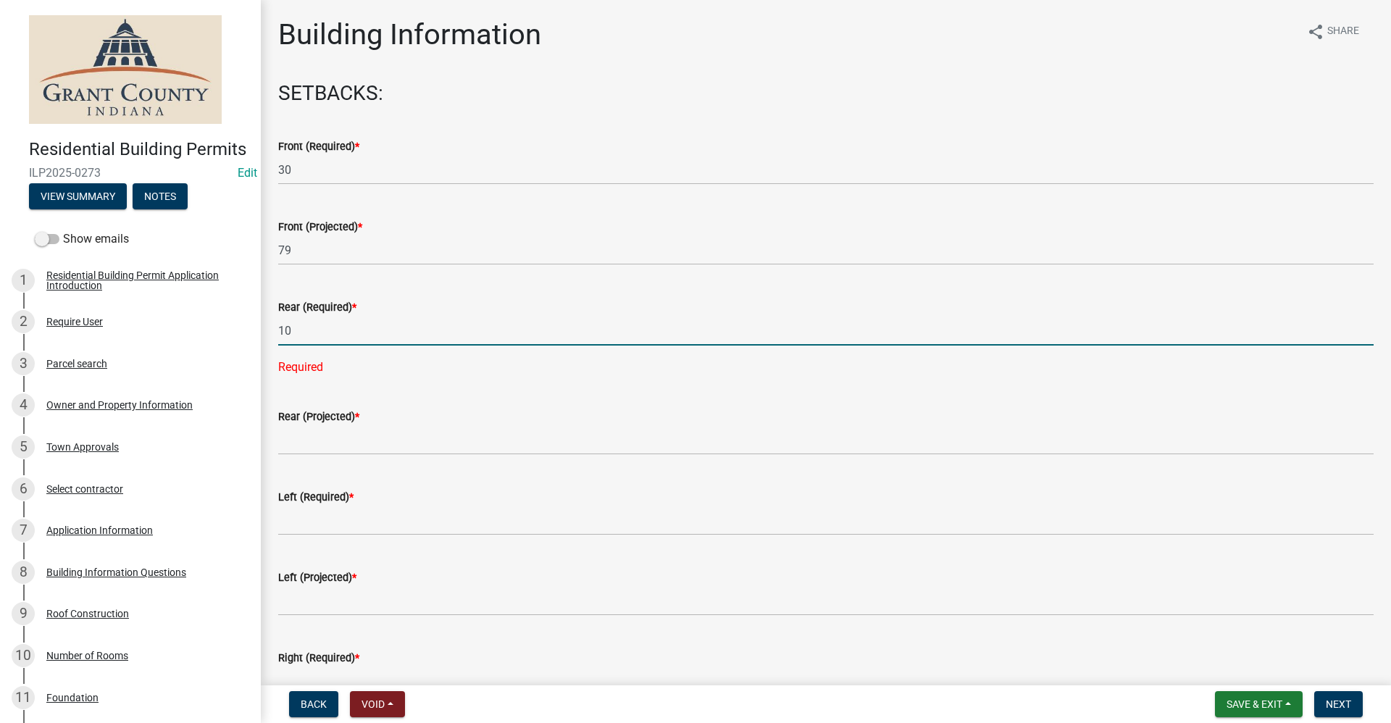
type input "10"
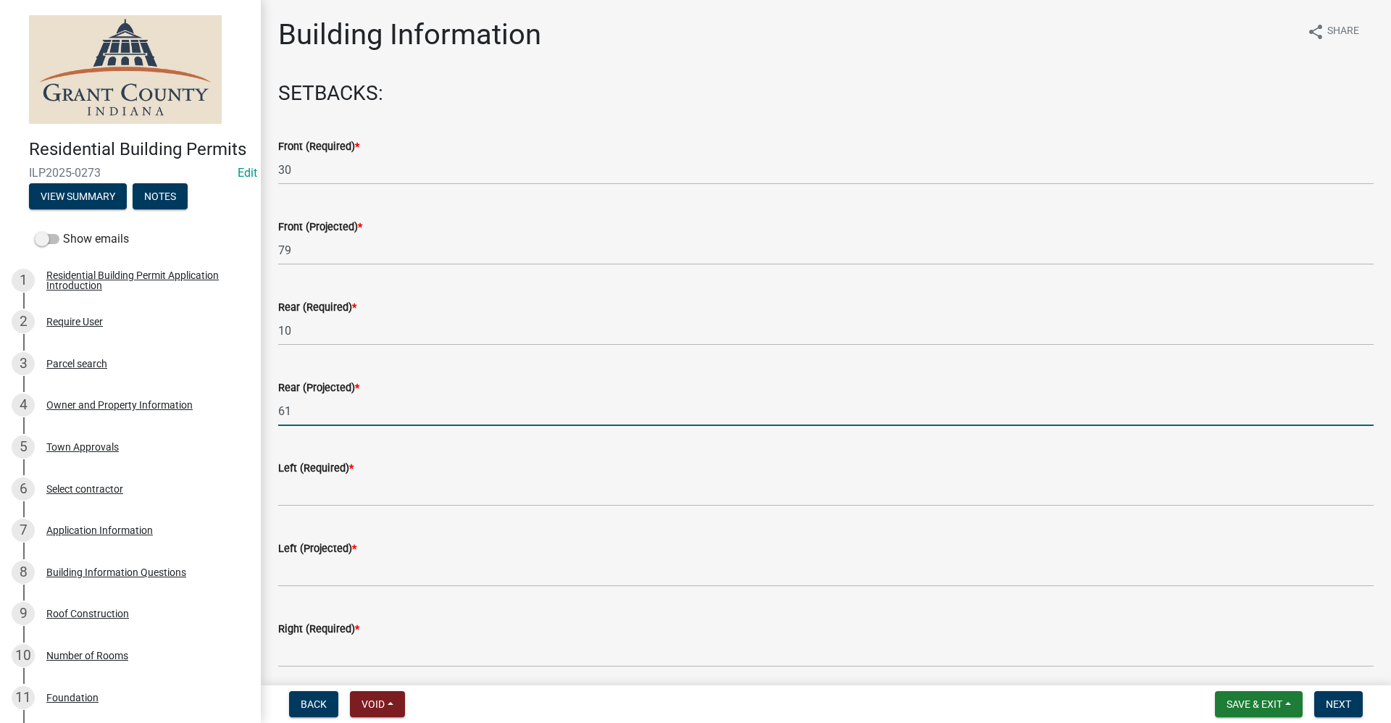
type input "61"
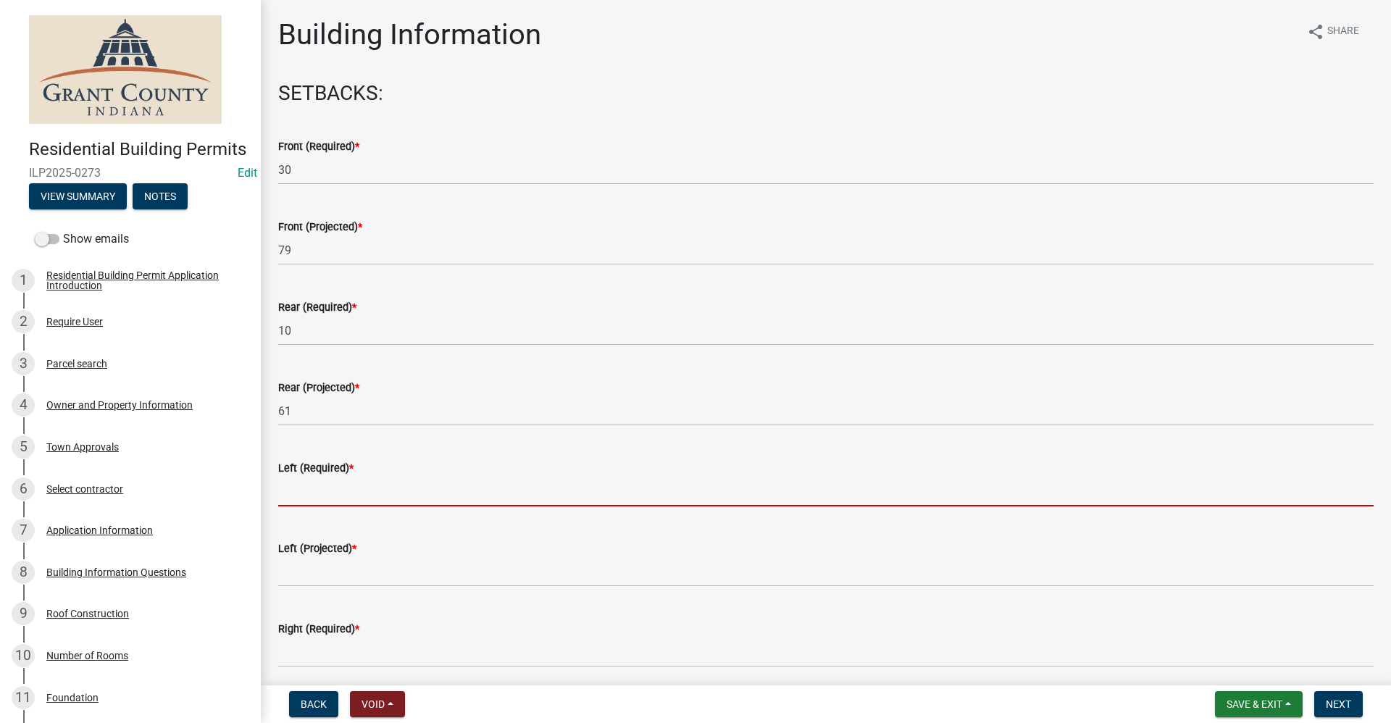
click at [302, 497] on input "text" at bounding box center [825, 492] width 1095 height 30
click at [306, 488] on input "text" at bounding box center [825, 492] width 1095 height 30
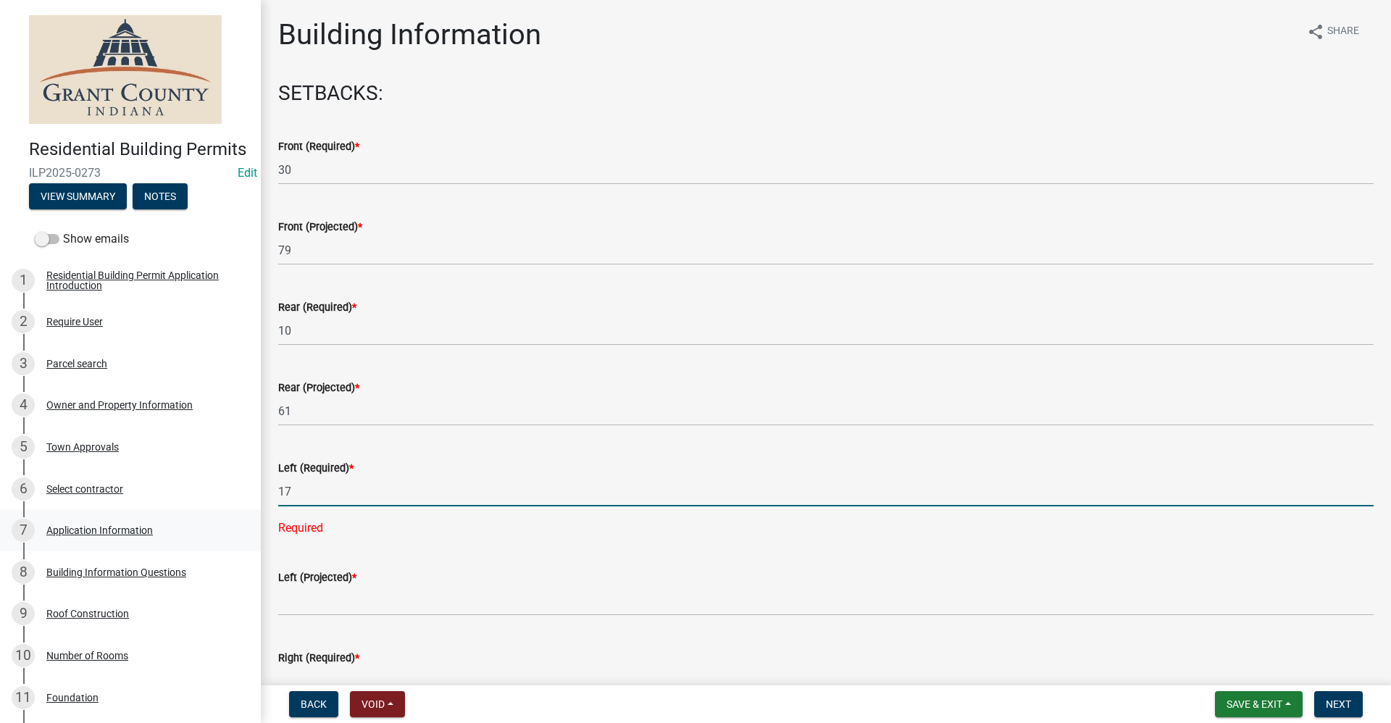
type input "17"
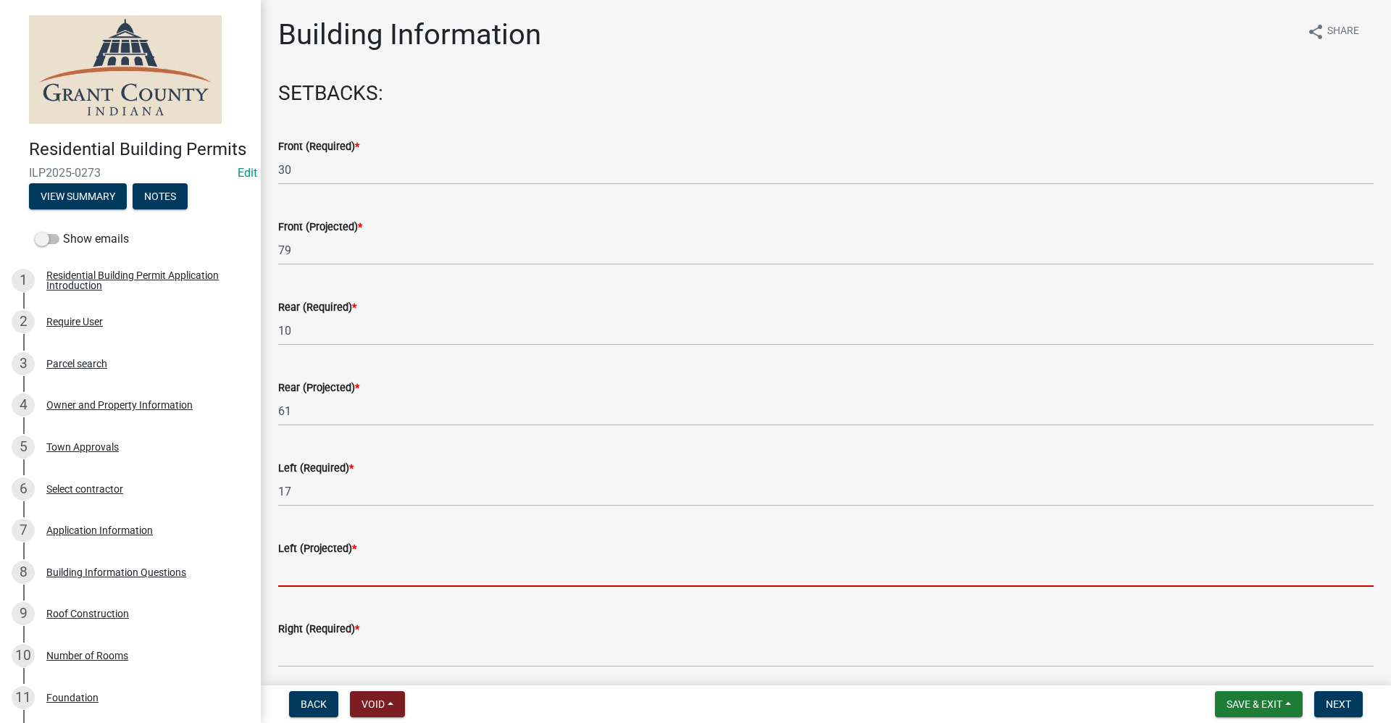
click at [293, 575] on input "text" at bounding box center [825, 572] width 1095 height 30
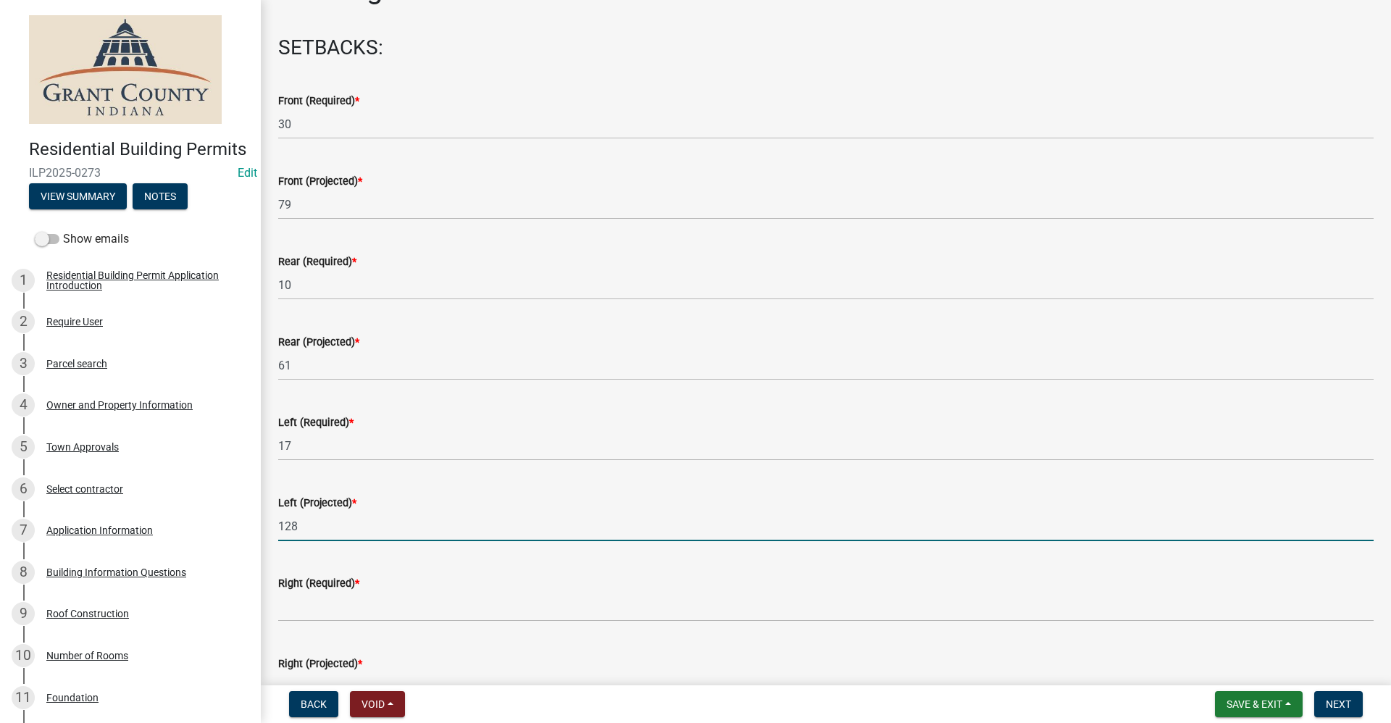
scroll to position [145, 0]
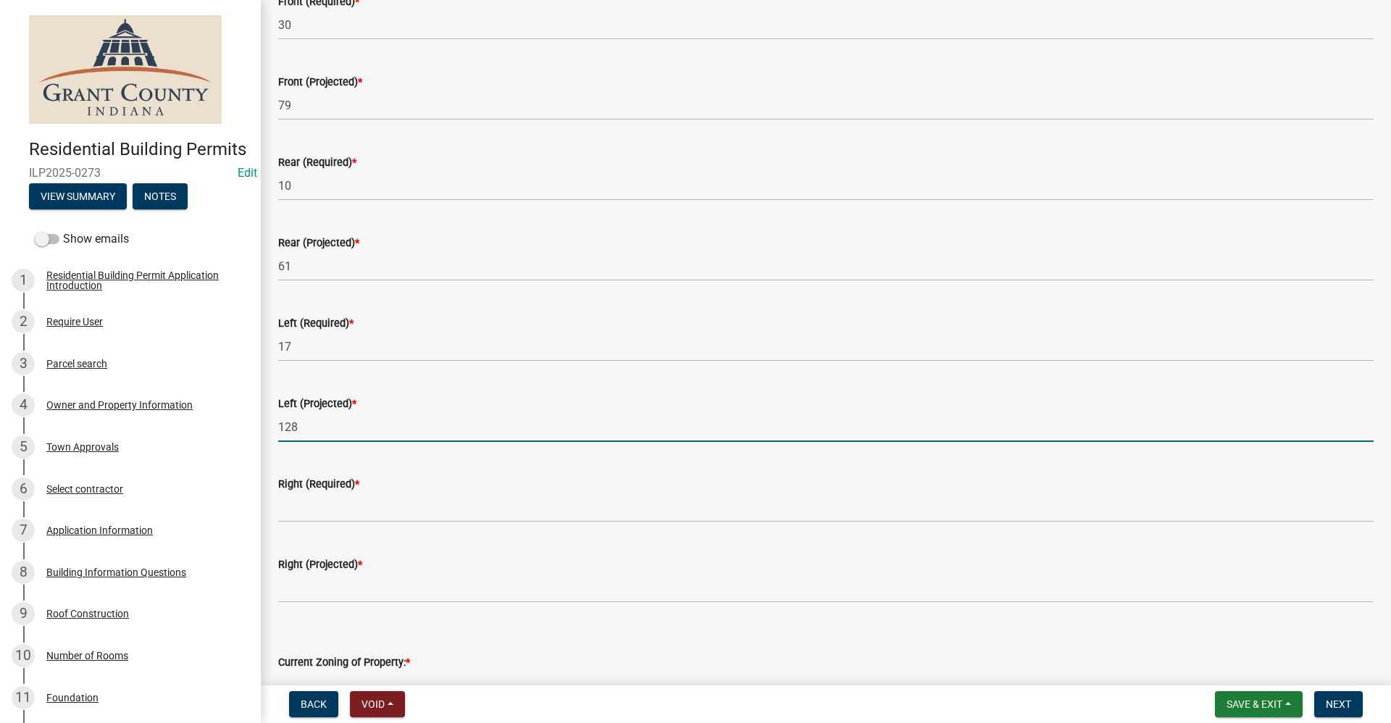
type input "128"
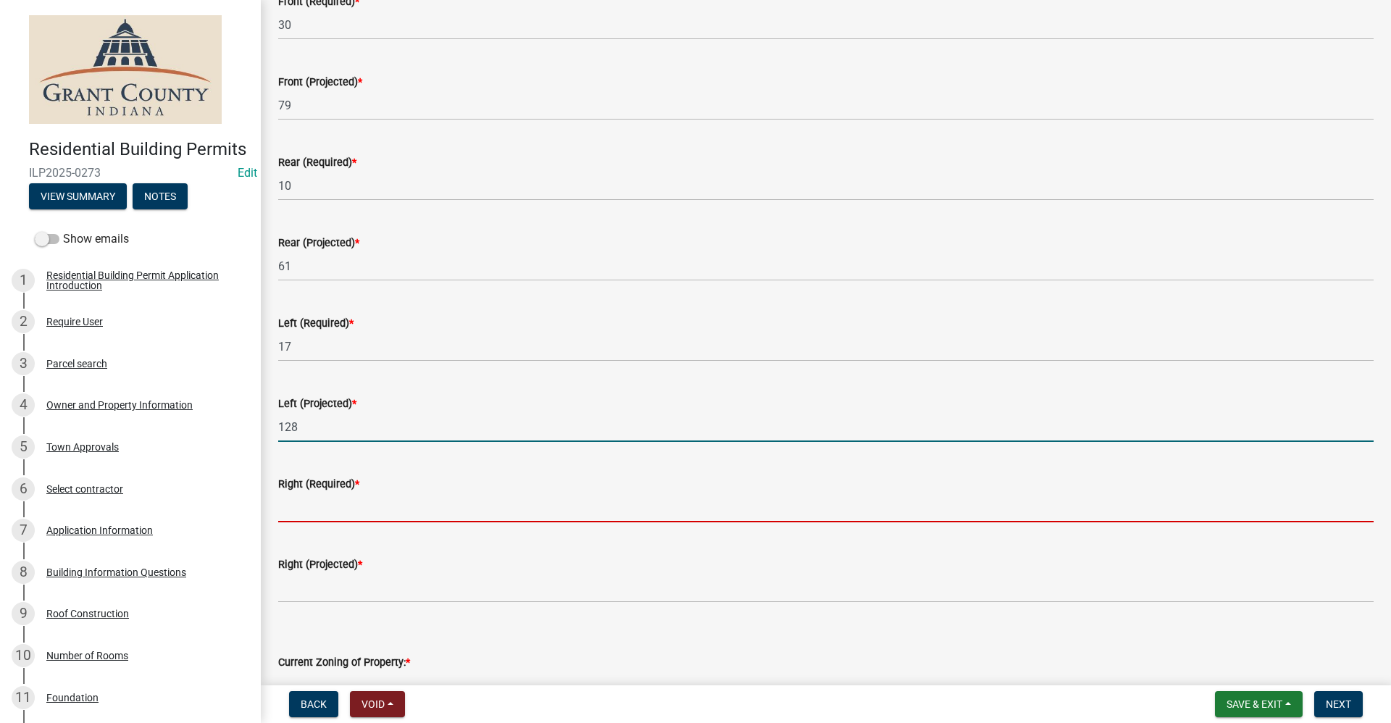
click at [304, 508] on input "text" at bounding box center [825, 507] width 1095 height 30
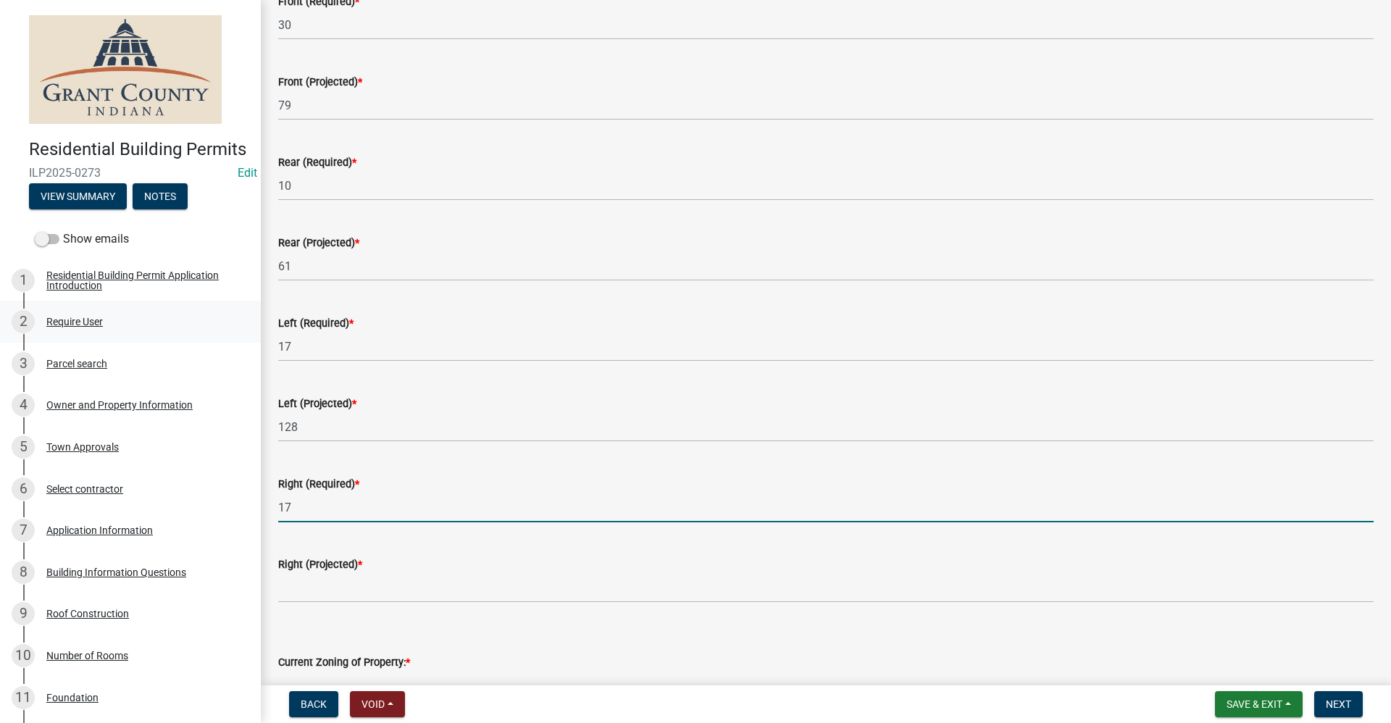
type input "17"
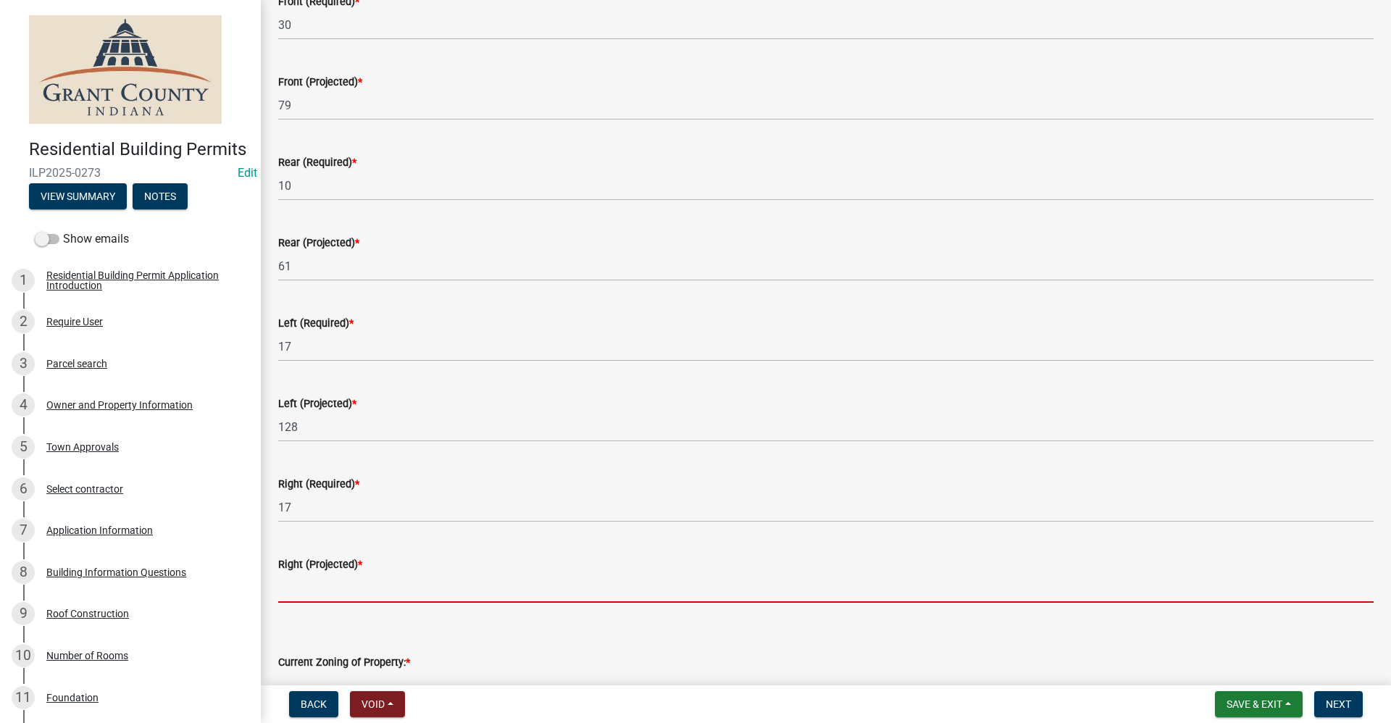
click at [306, 583] on input "text" at bounding box center [825, 588] width 1095 height 30
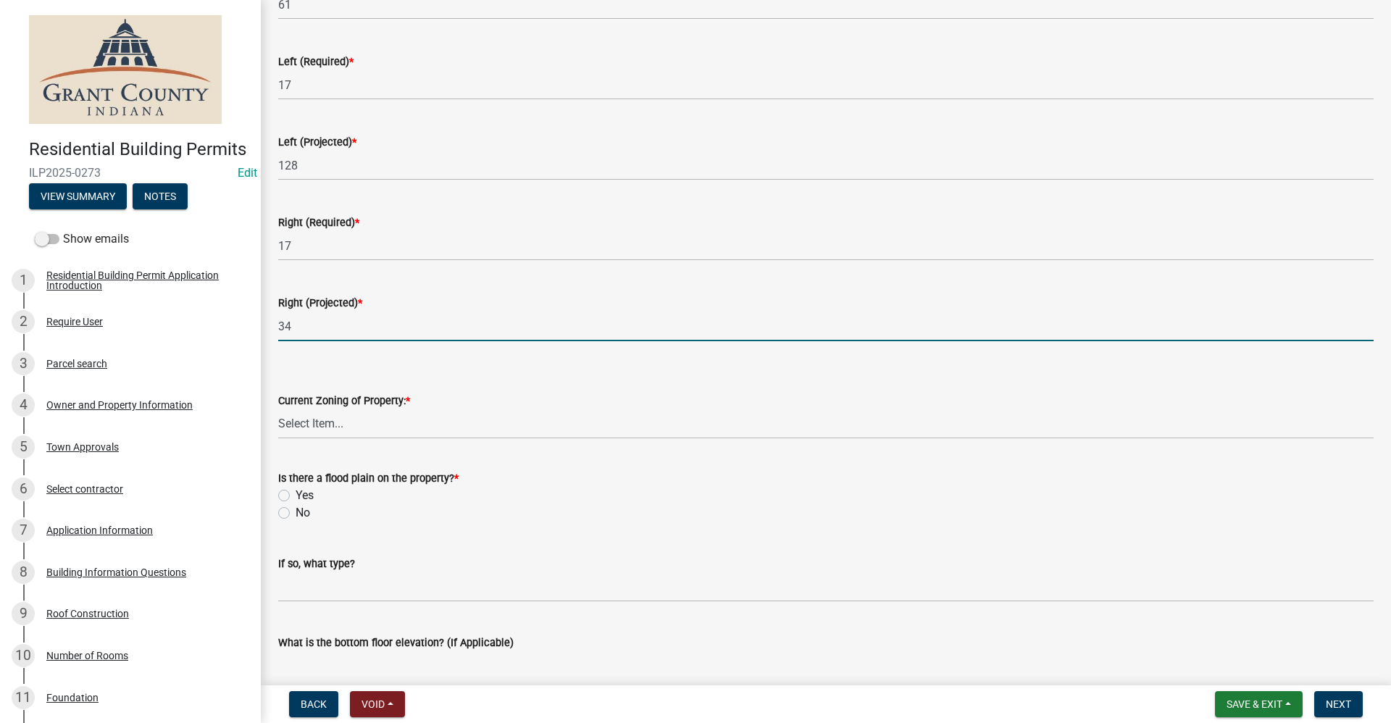
scroll to position [435, 0]
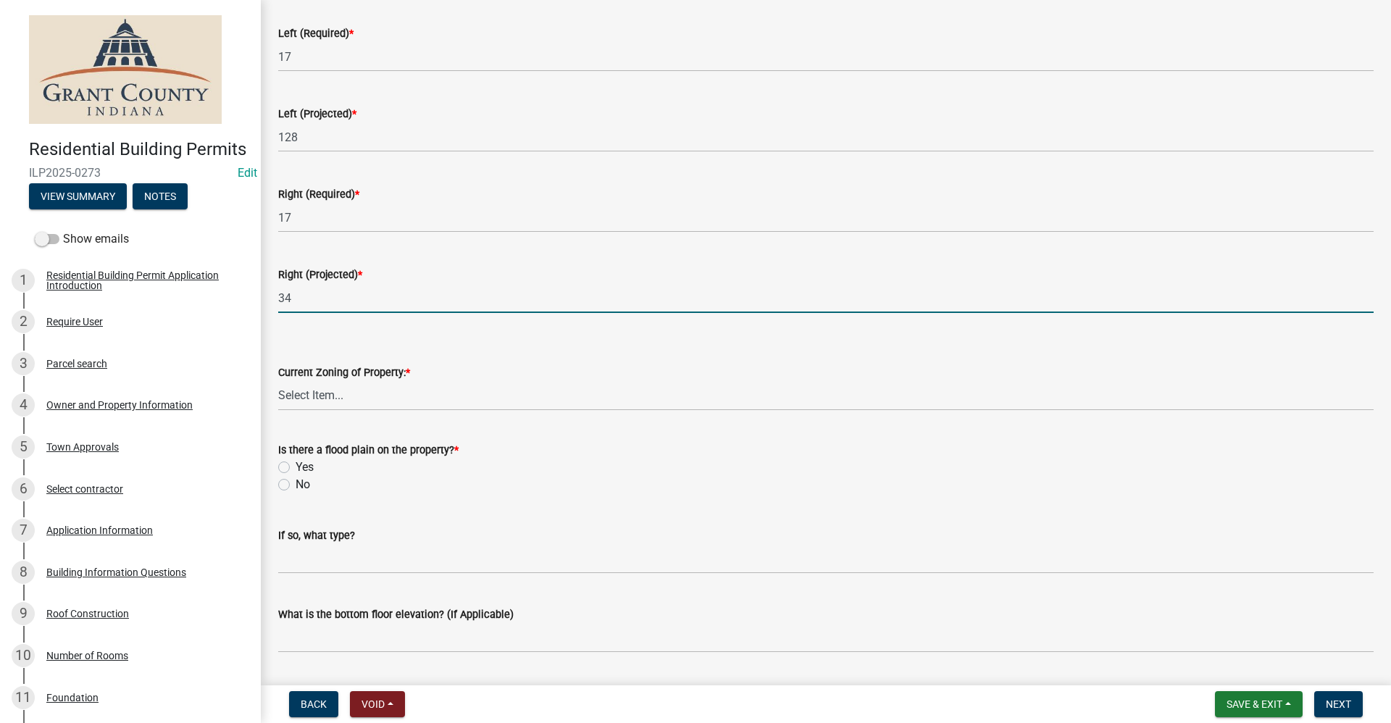
type input "34"
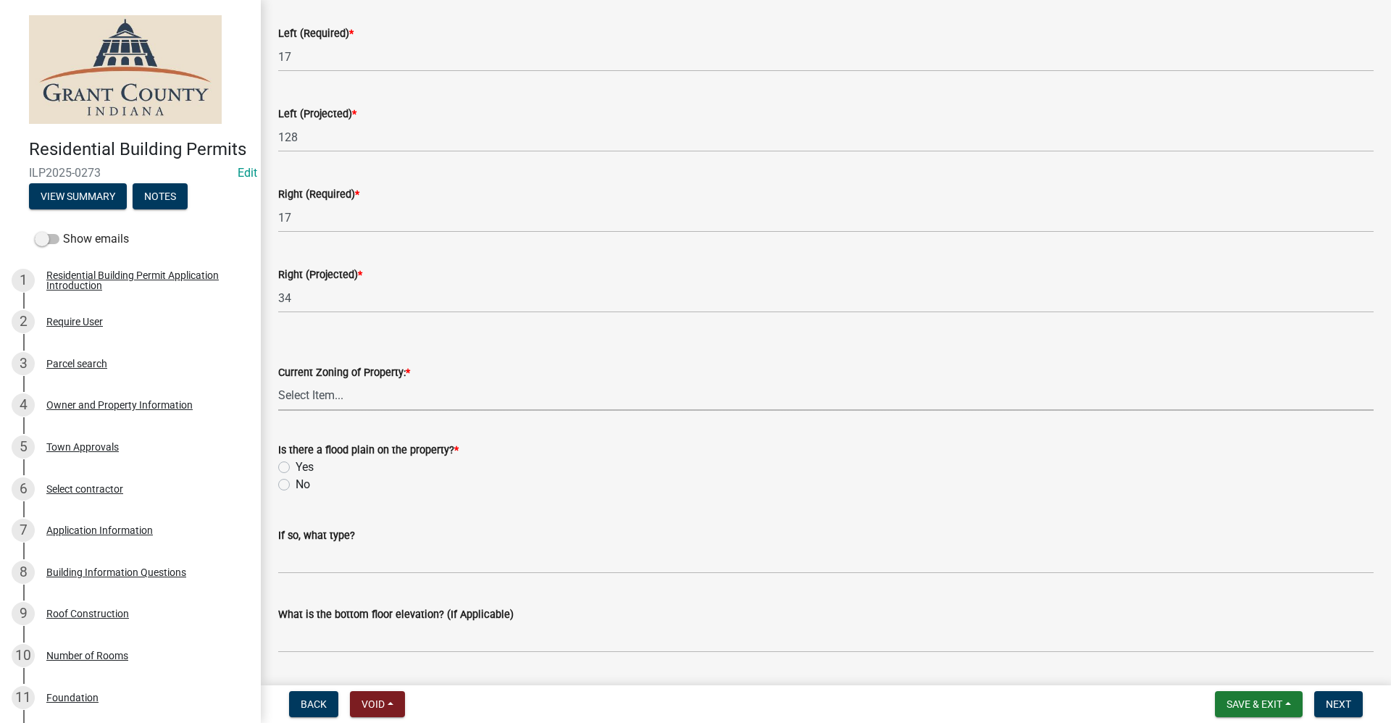
click at [330, 391] on select "Select Item... AG RS R1 R2 R3 R4 R5 PB NC LB CC GB I1 I2 I3 MH" at bounding box center [825, 396] width 1095 height 30
click at [278, 381] on select "Select Item... AG RS R1 R2 R3 R4 R5 PB NC LB CC GB I1 I2 I3 MH" at bounding box center [825, 396] width 1095 height 30
select select "c505e542-3fc6-4ee8-bc04-92983db842b8"
click at [295, 482] on label "No" at bounding box center [302, 484] width 14 height 17
click at [295, 482] on input "No" at bounding box center [299, 480] width 9 height 9
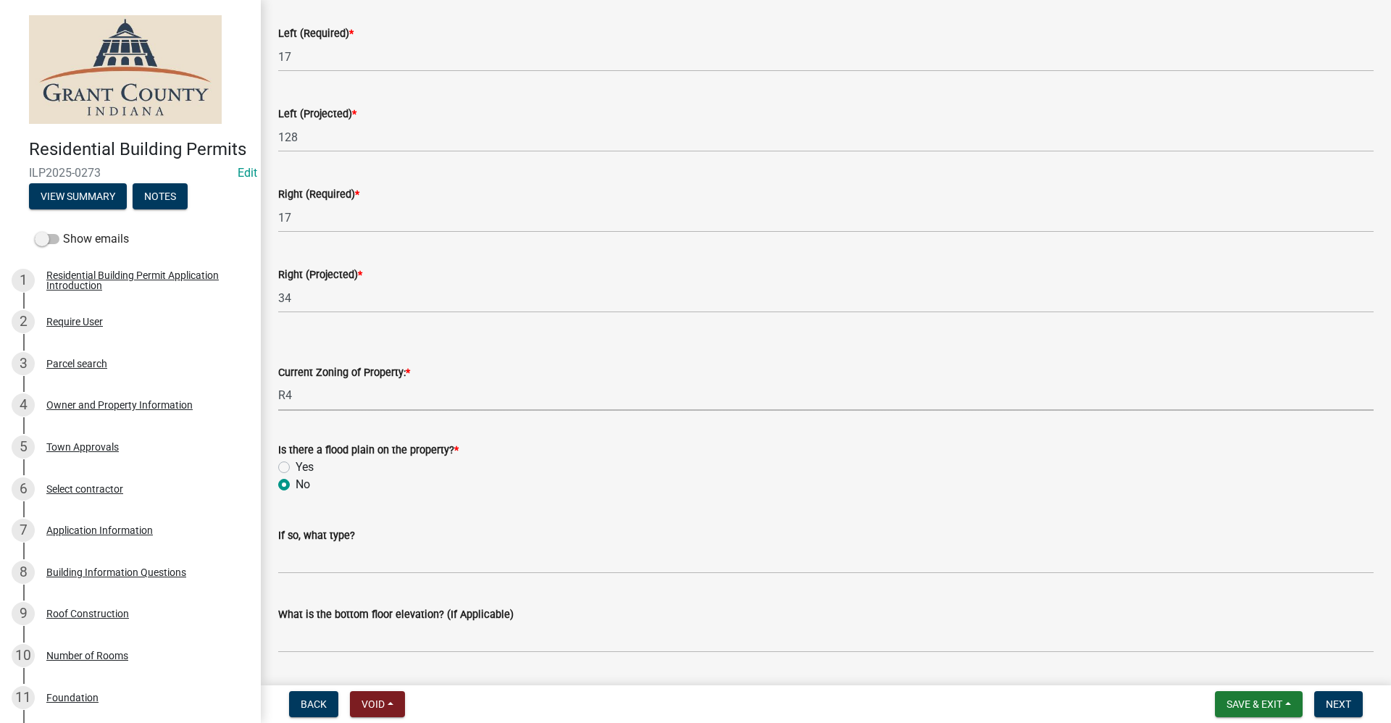
radio input "true"
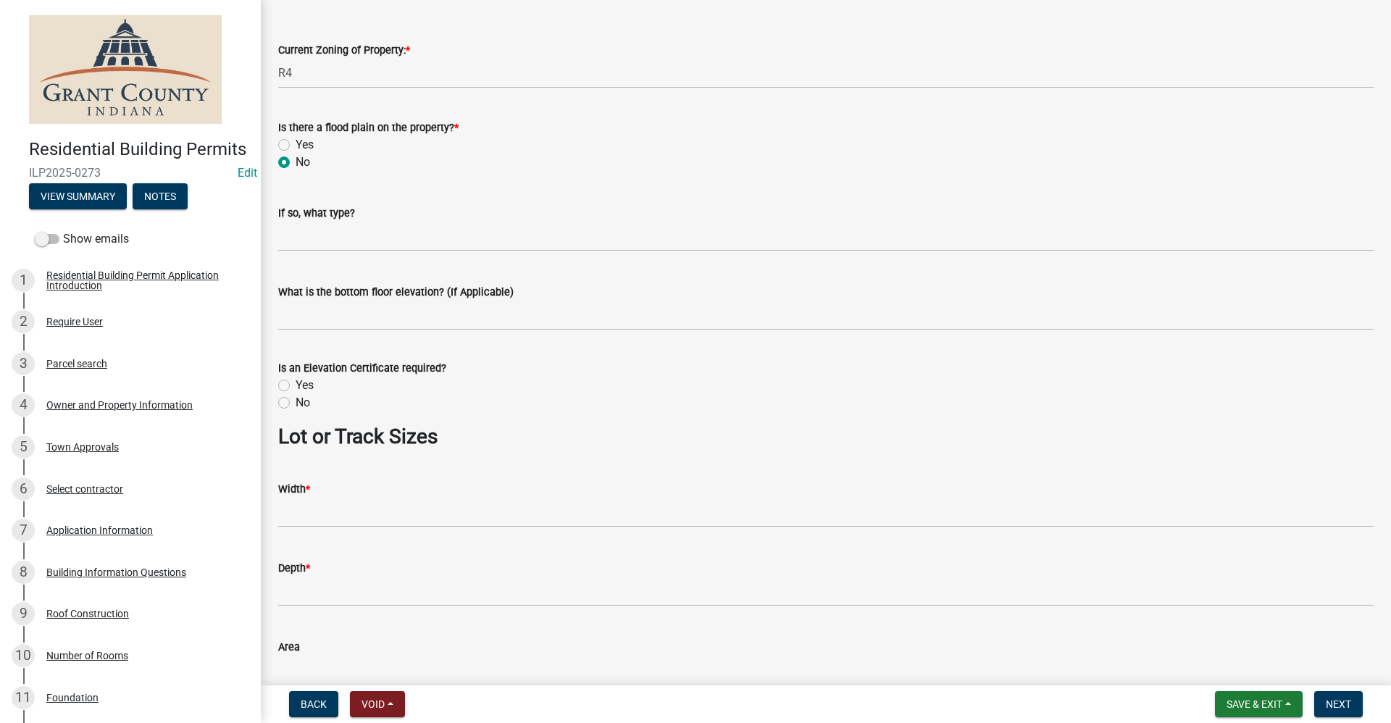
scroll to position [797, 0]
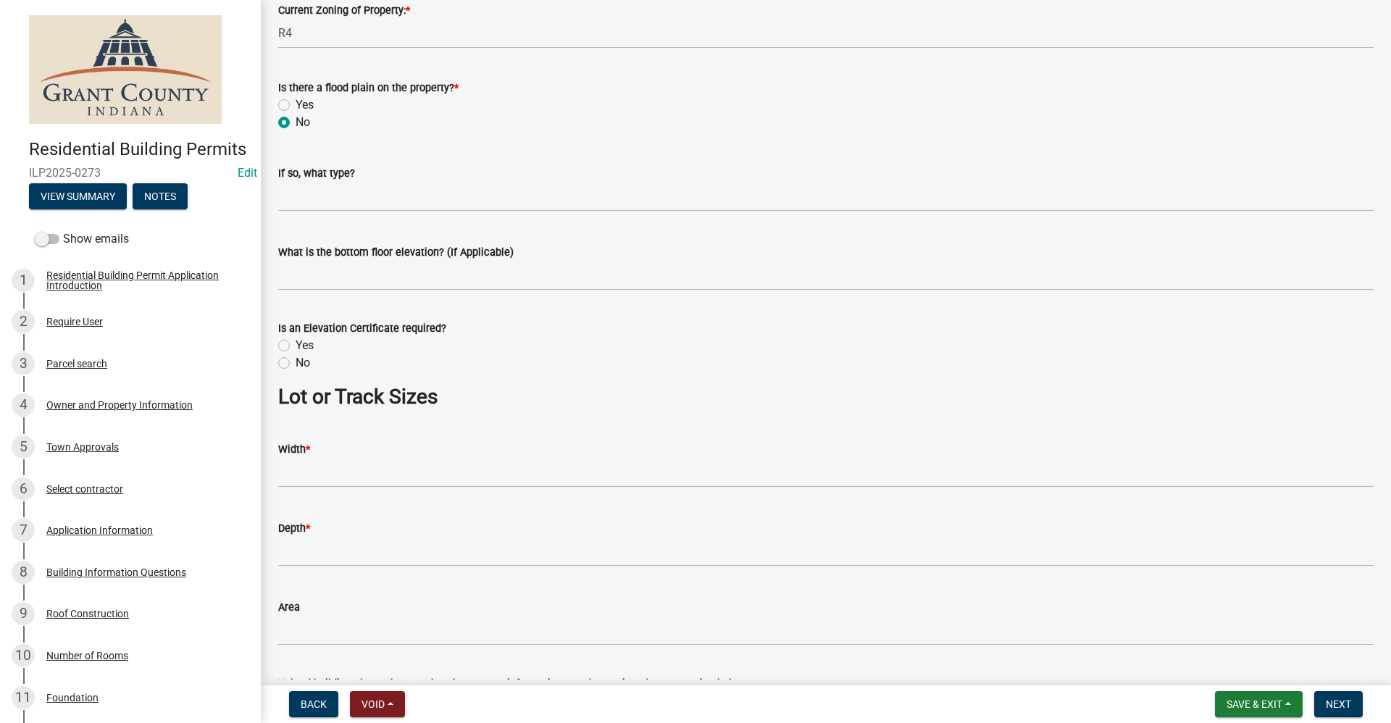
click at [295, 363] on label "No" at bounding box center [302, 362] width 14 height 17
click at [295, 363] on input "No" at bounding box center [299, 358] width 9 height 9
radio input "true"
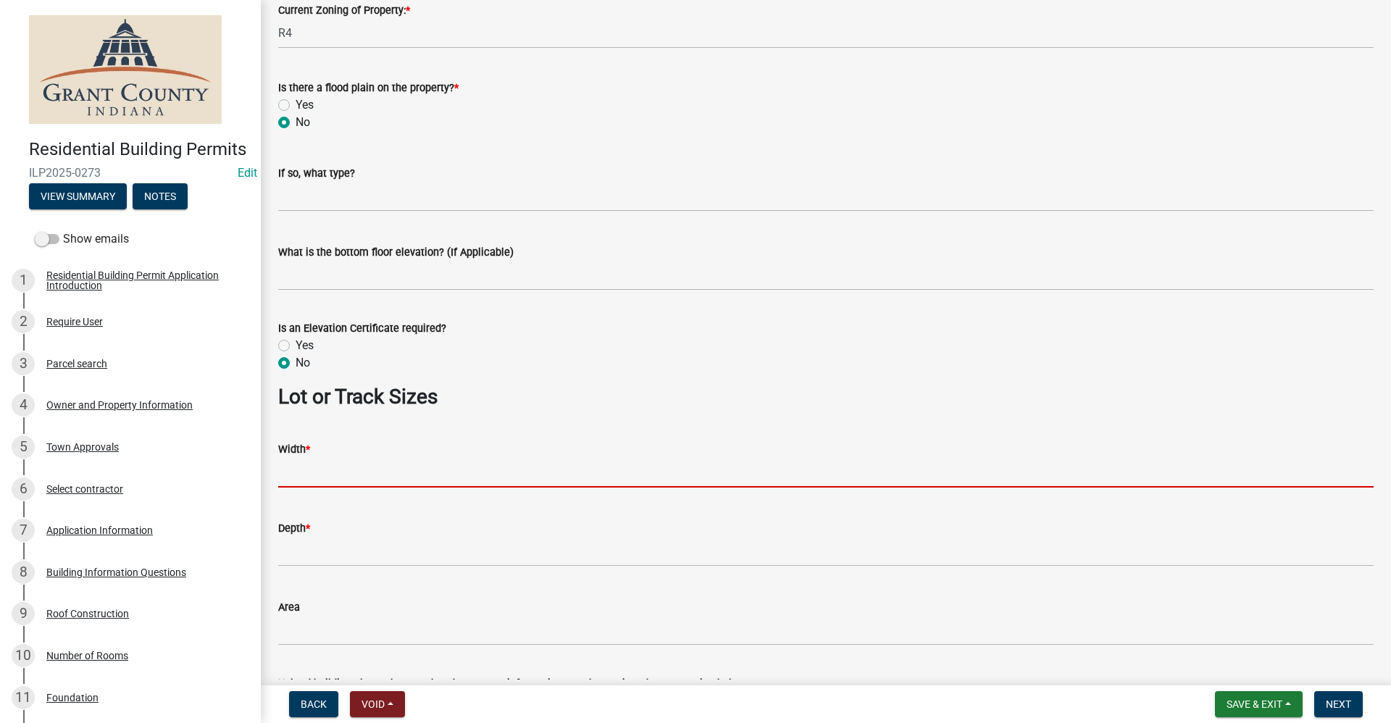
click at [335, 467] on input "Width *" at bounding box center [825, 473] width 1095 height 30
click at [291, 467] on input "Width *" at bounding box center [825, 473] width 1095 height 30
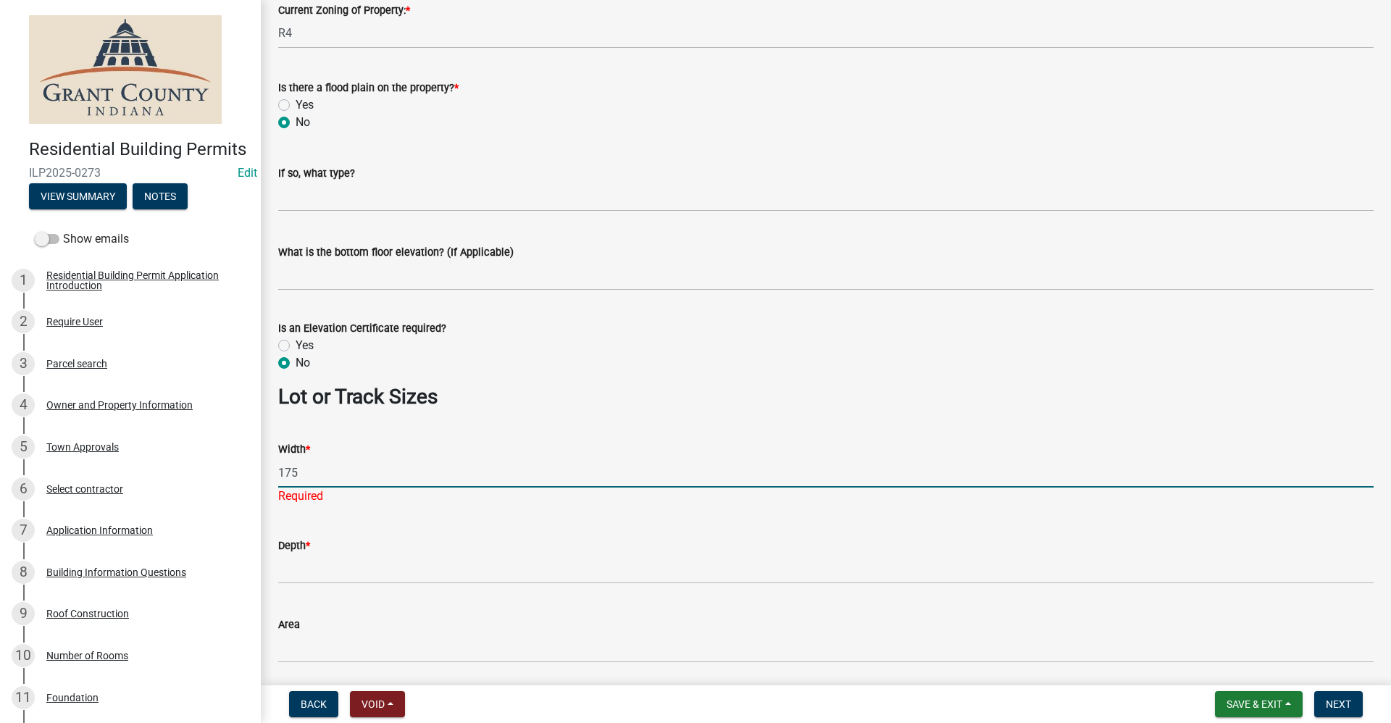
type input "175"
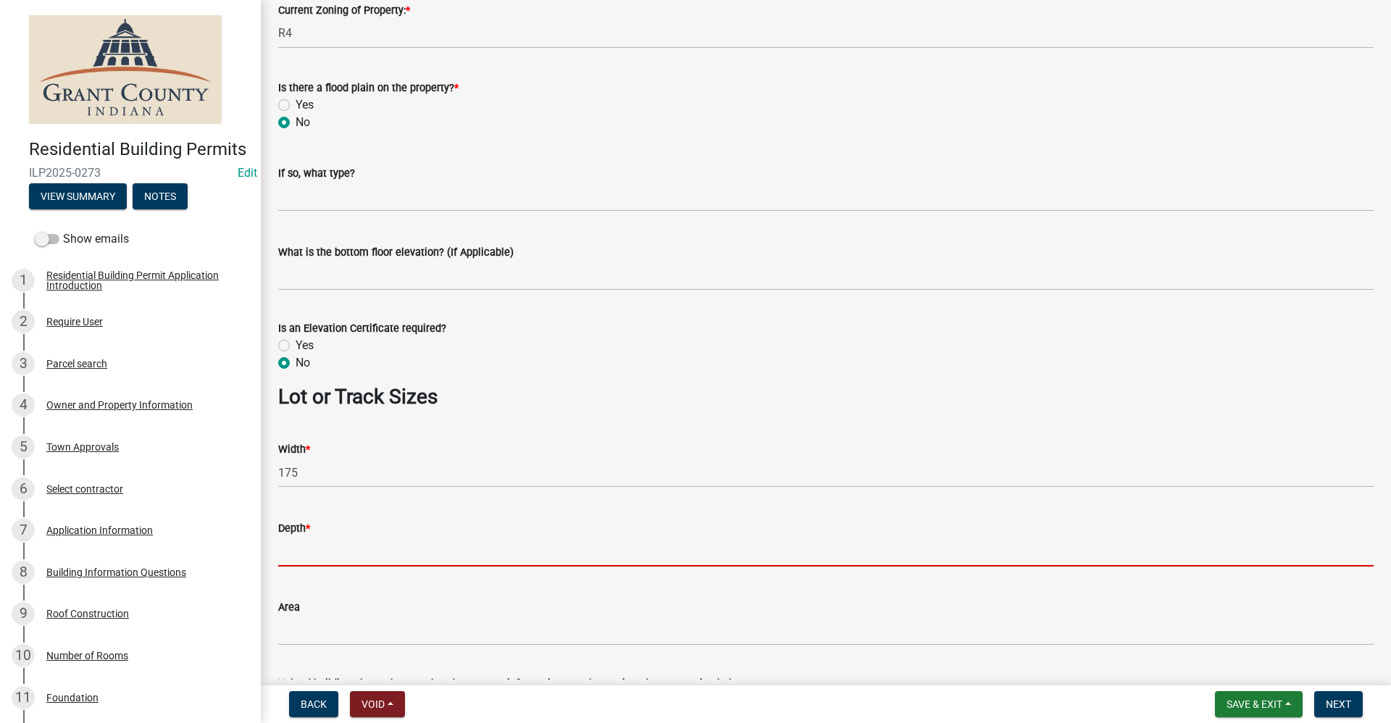
click at [314, 576] on wm-data-entity-input "Depth *" at bounding box center [825, 538] width 1095 height 79
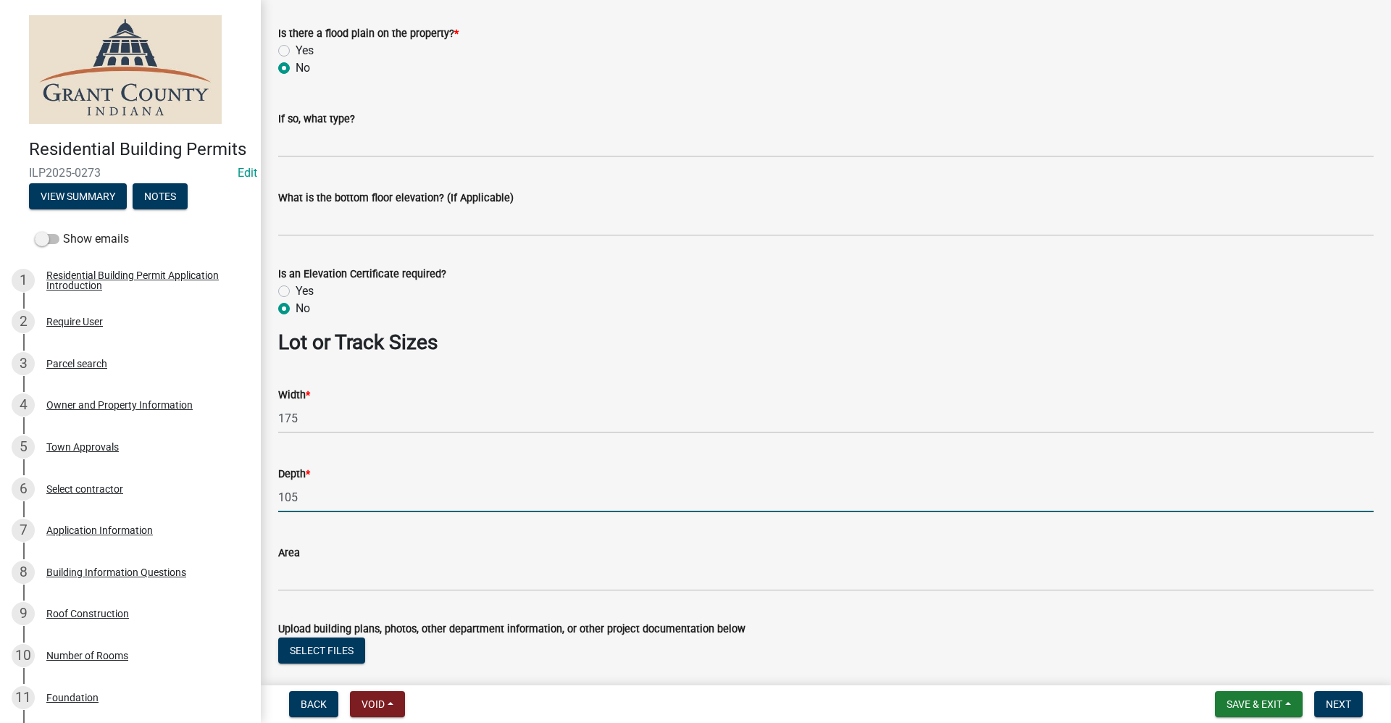
scroll to position [937, 0]
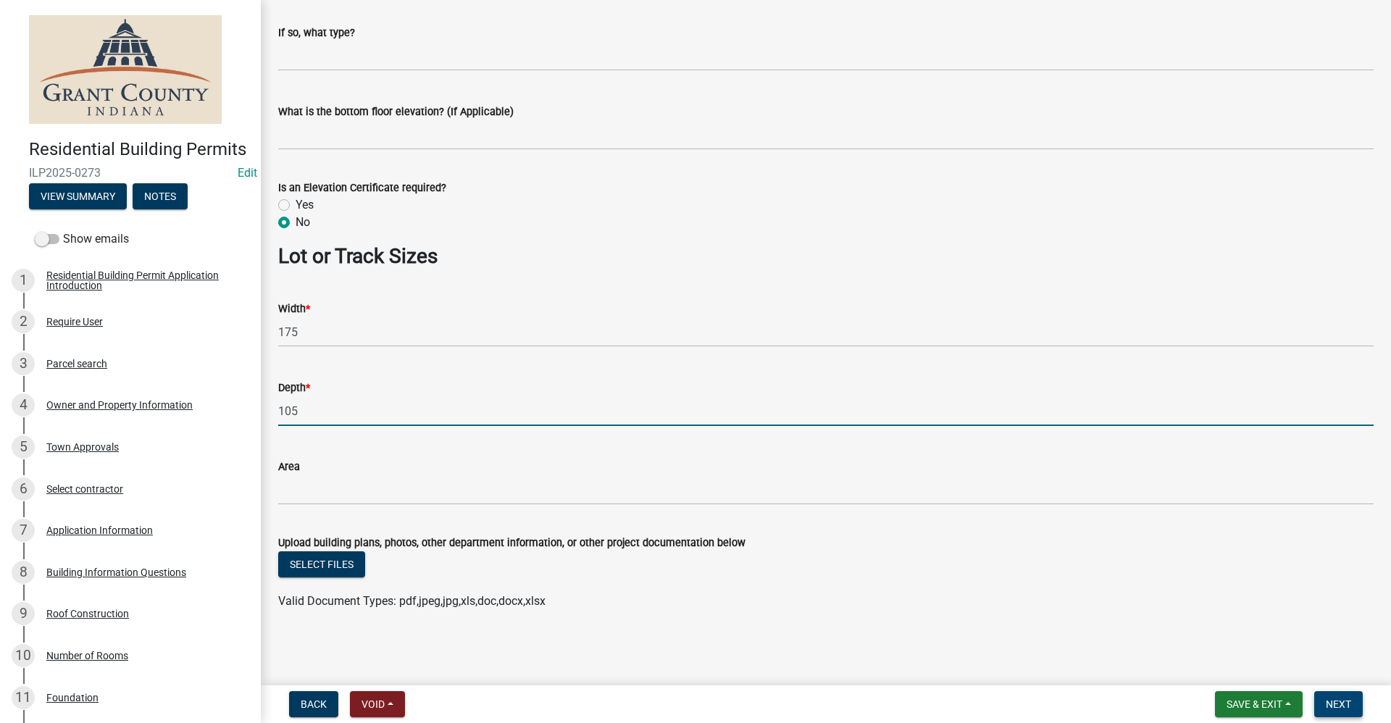
type input "105"
click at [1339, 710] on button "Next" at bounding box center [1338, 704] width 49 height 26
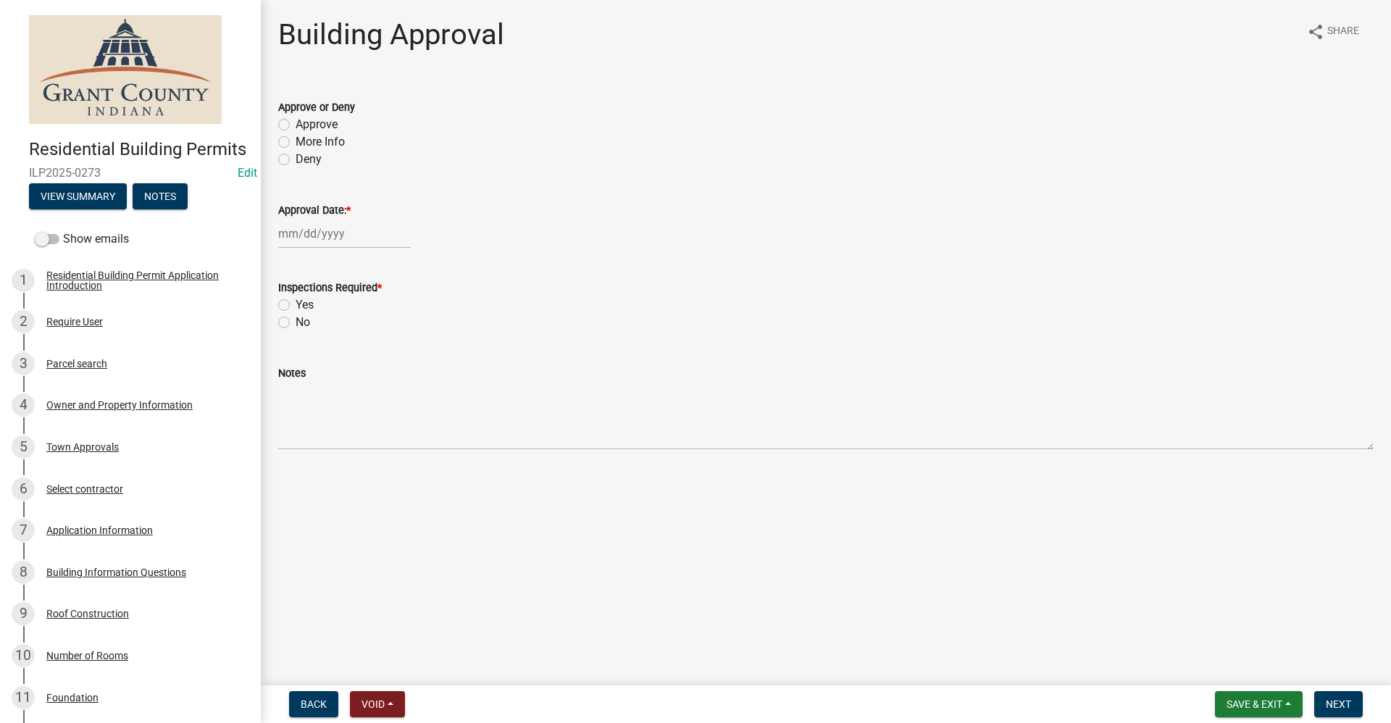
click at [295, 125] on label "Approve" at bounding box center [316, 124] width 42 height 17
click at [295, 125] on input "Approve" at bounding box center [299, 120] width 9 height 9
radio input "true"
click at [312, 235] on div at bounding box center [344, 234] width 133 height 30
select select "9"
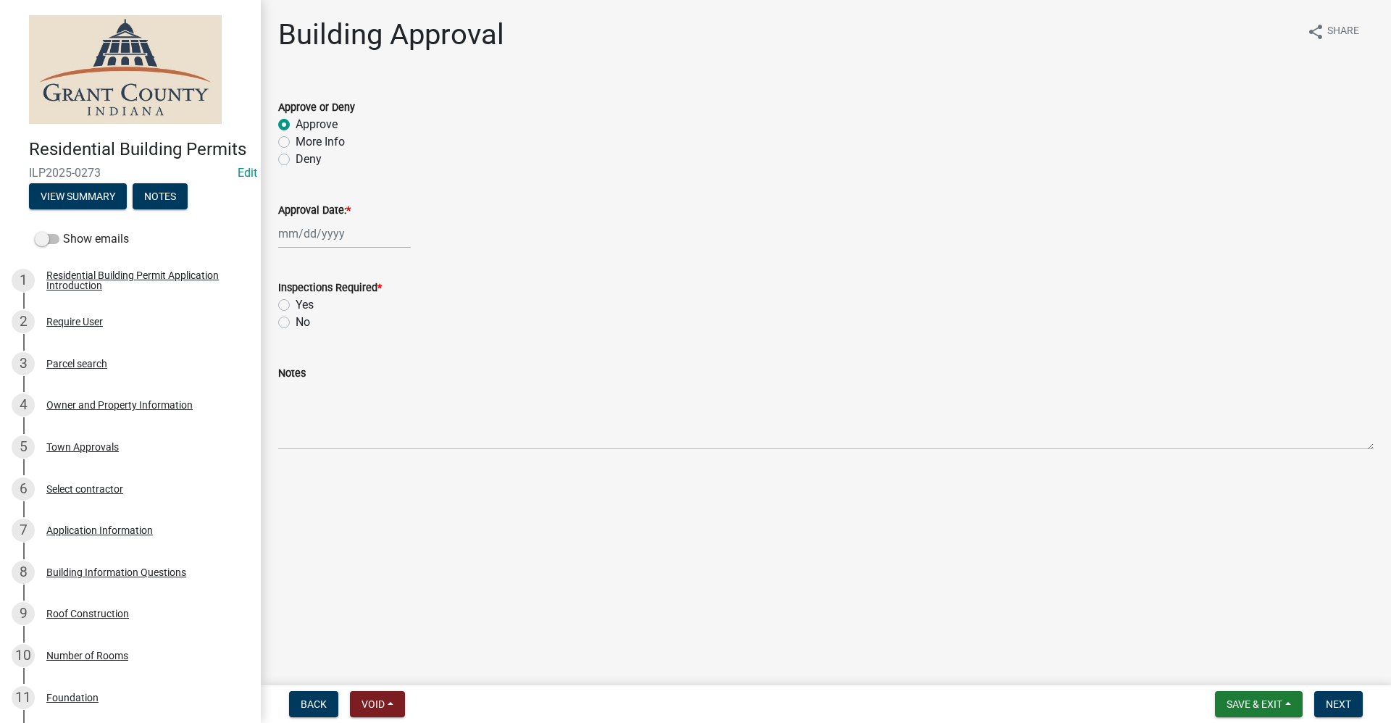
select select "2025"
click at [317, 385] on div "23" at bounding box center [315, 380] width 23 height 23
type input "[DATE]"
click at [295, 303] on label "Yes" at bounding box center [304, 304] width 18 height 17
click at [295, 303] on input "Yes" at bounding box center [299, 300] width 9 height 9
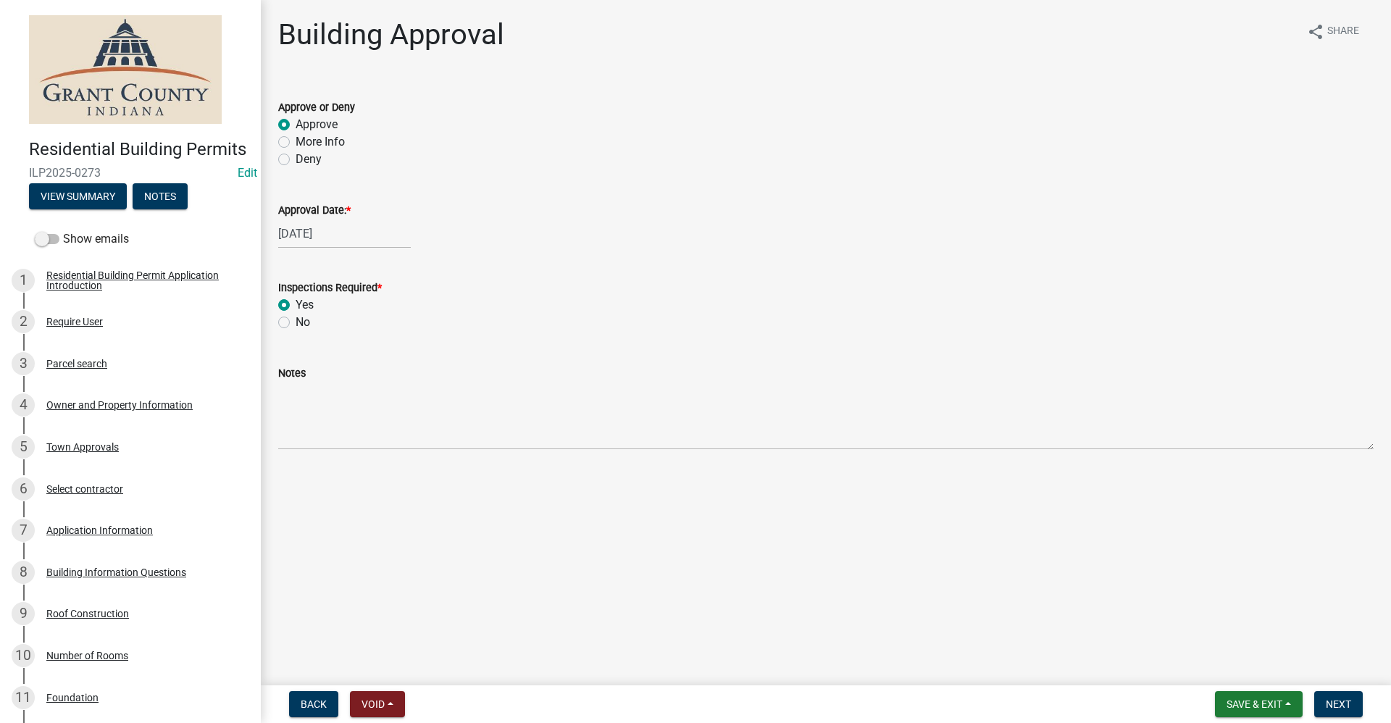
radio input "true"
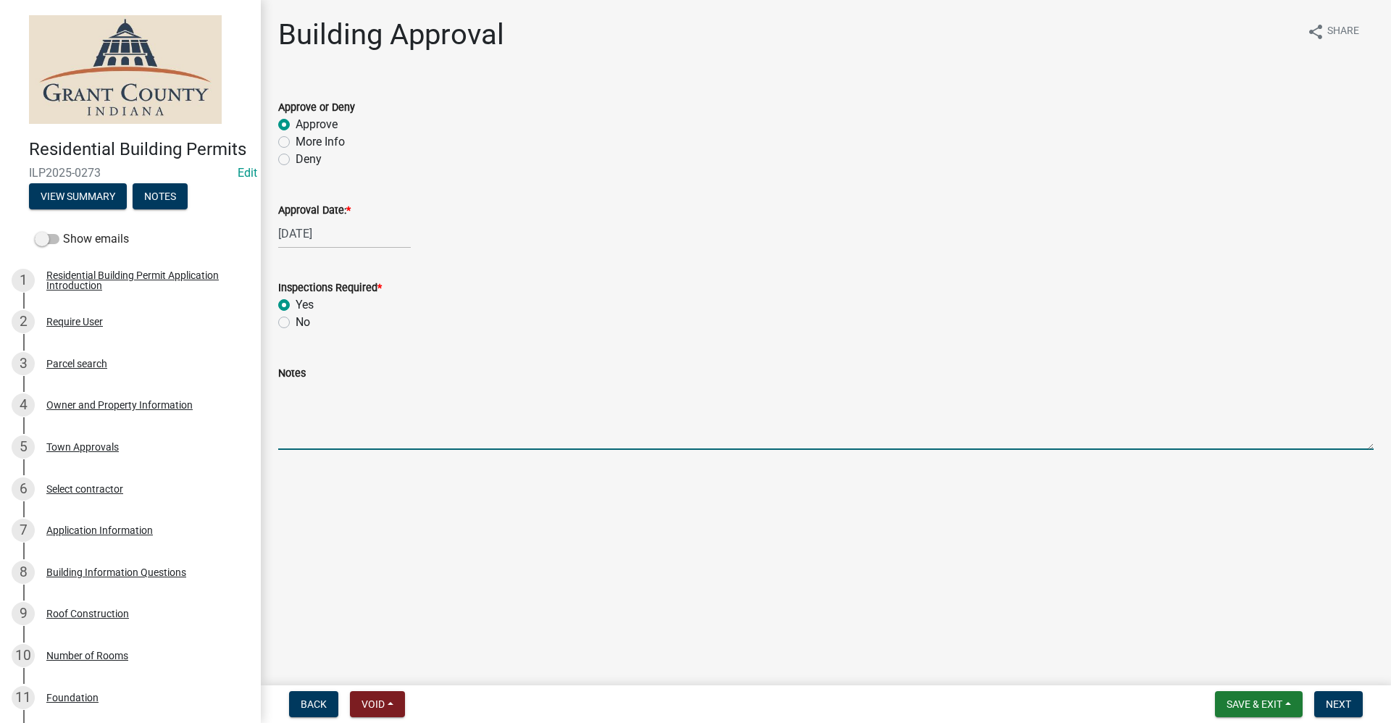
click at [303, 419] on textarea "Notes" at bounding box center [825, 416] width 1095 height 68
type textarea "Wheelchair ramp with small deck and 5x16 roof"
click at [1354, 703] on button "Next" at bounding box center [1338, 704] width 49 height 26
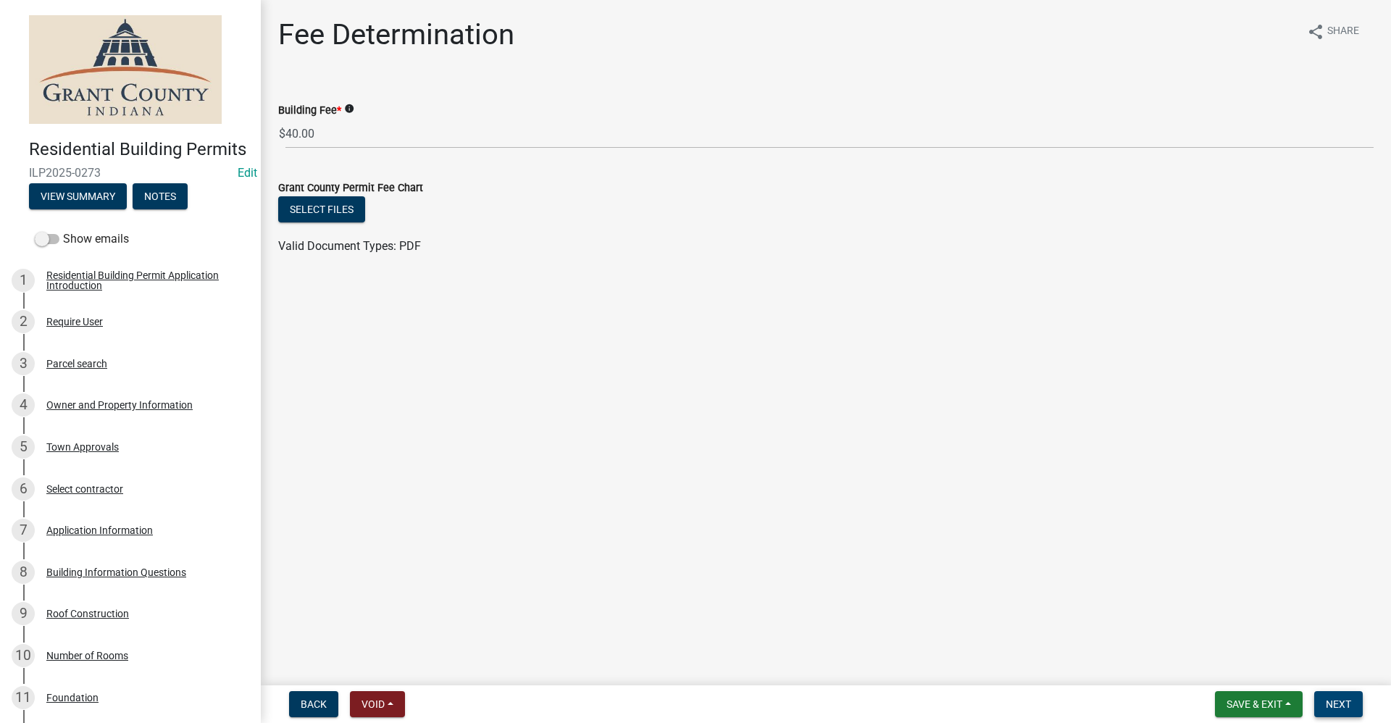
click at [1349, 700] on span "Next" at bounding box center [1337, 704] width 25 height 12
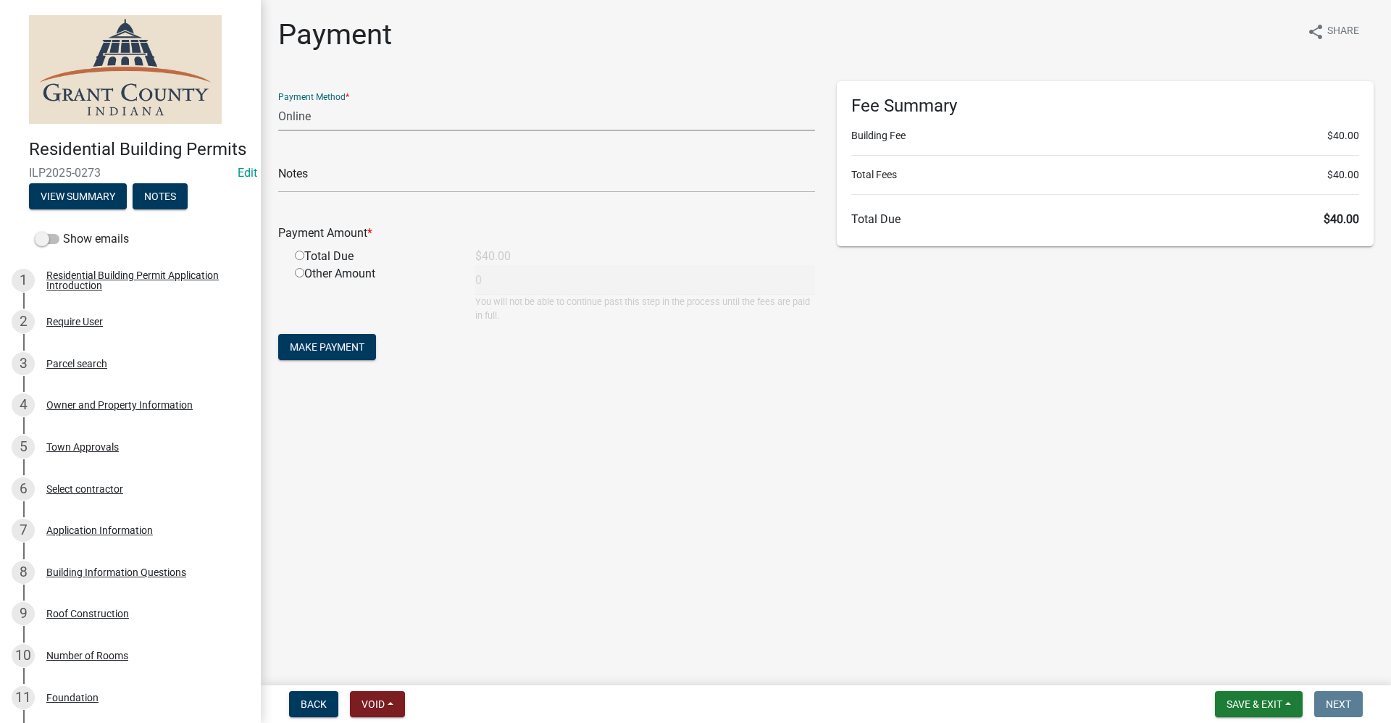
click at [299, 114] on select "Credit Card POS Check Cash Online" at bounding box center [546, 116] width 537 height 30
select select "0: 2"
click at [278, 101] on select "Credit Card POS Check Cash Online" at bounding box center [546, 116] width 537 height 30
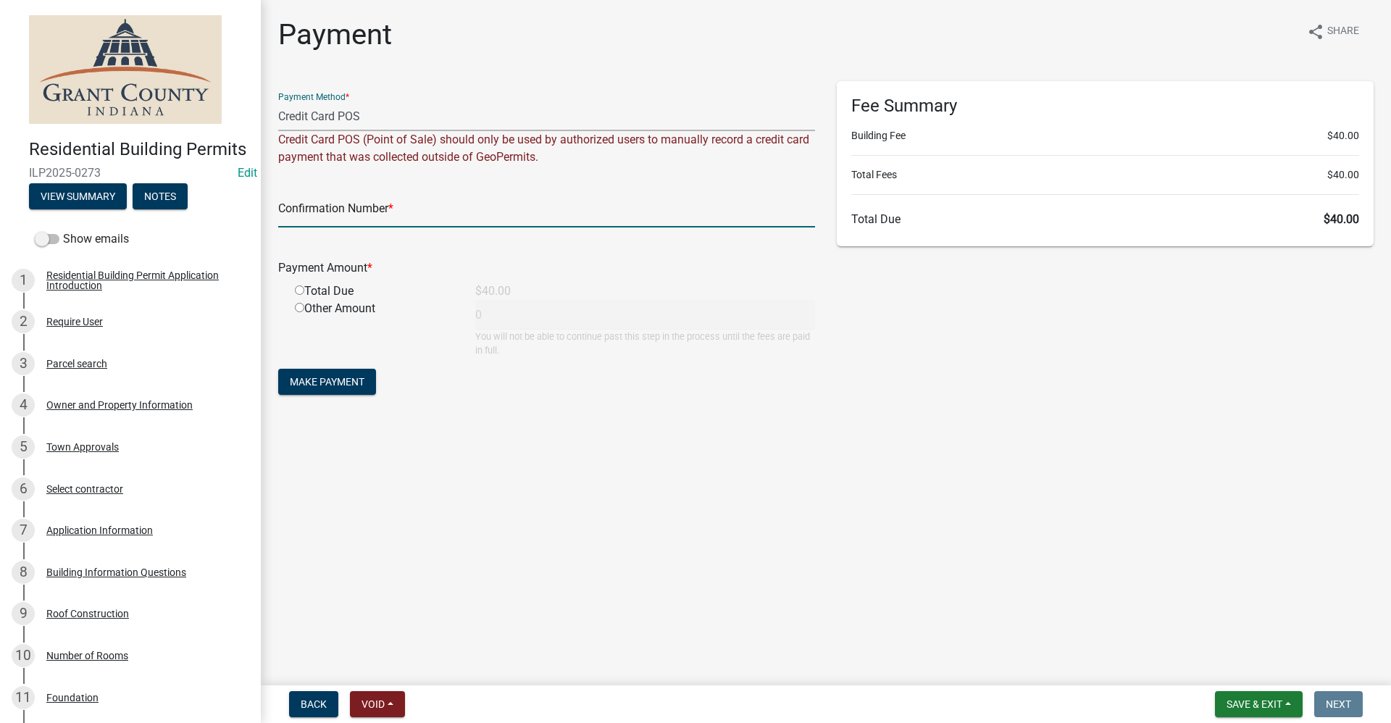
click at [310, 214] on input "text" at bounding box center [546, 213] width 537 height 30
paste input "15016051"
type input "15016051"
click at [299, 293] on input "radio" at bounding box center [299, 289] width 9 height 9
radio input "true"
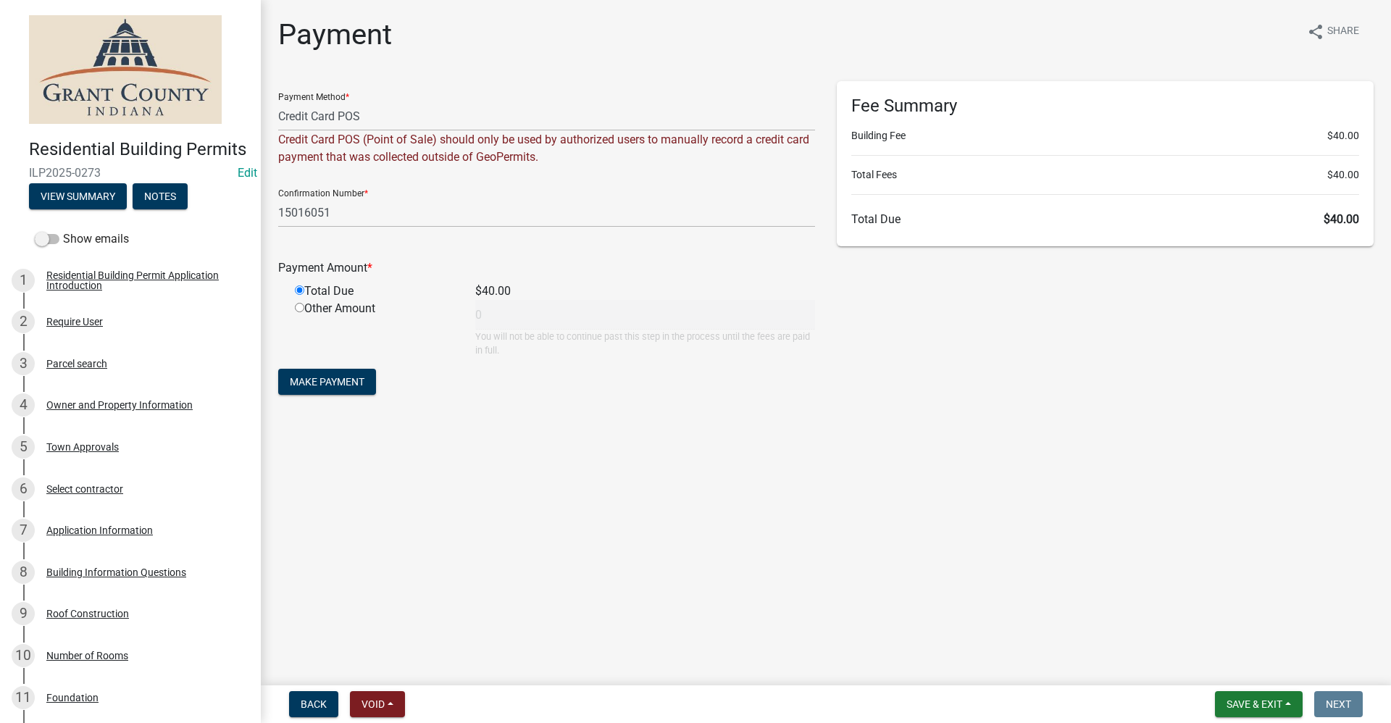
type input "40"
click at [340, 387] on span "Make Payment" at bounding box center [327, 382] width 75 height 12
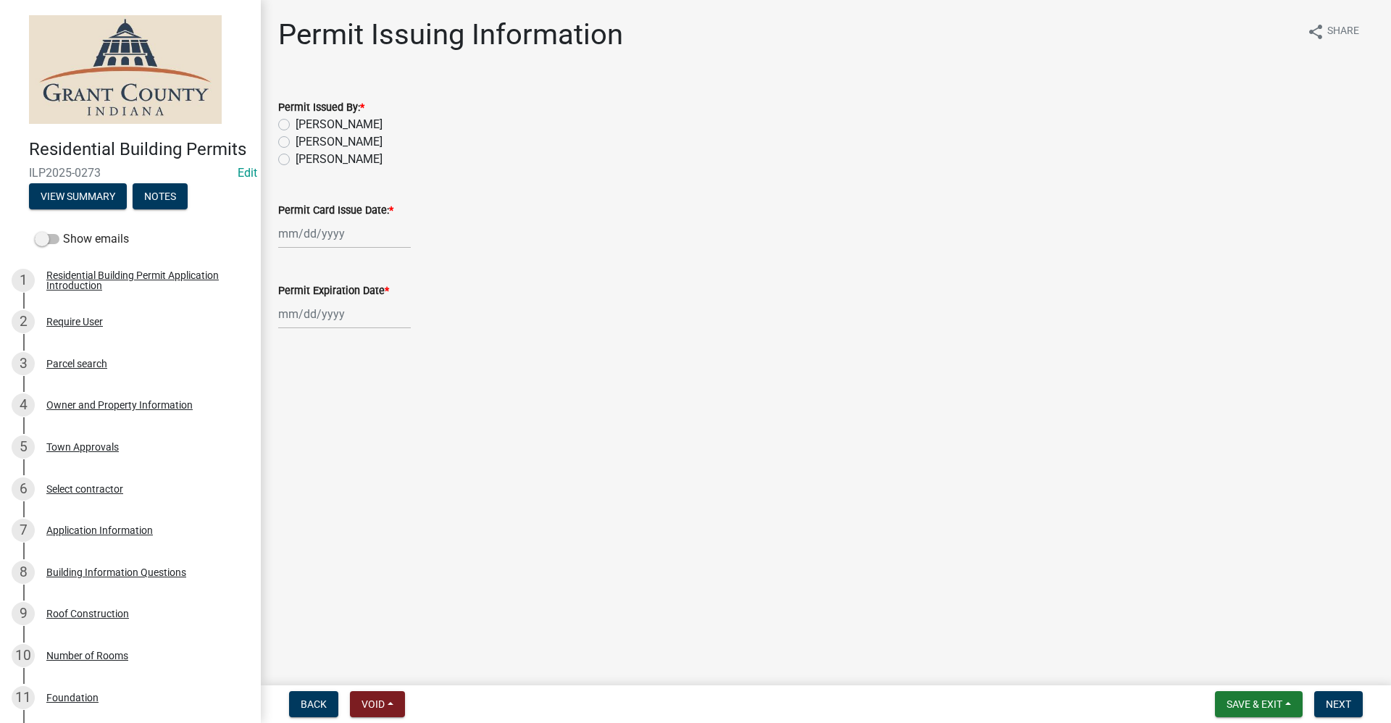
click at [295, 141] on label "[PERSON_NAME]" at bounding box center [338, 141] width 87 height 17
click at [295, 141] on input "[PERSON_NAME]" at bounding box center [299, 137] width 9 height 9
radio input "true"
select select "9"
select select "2025"
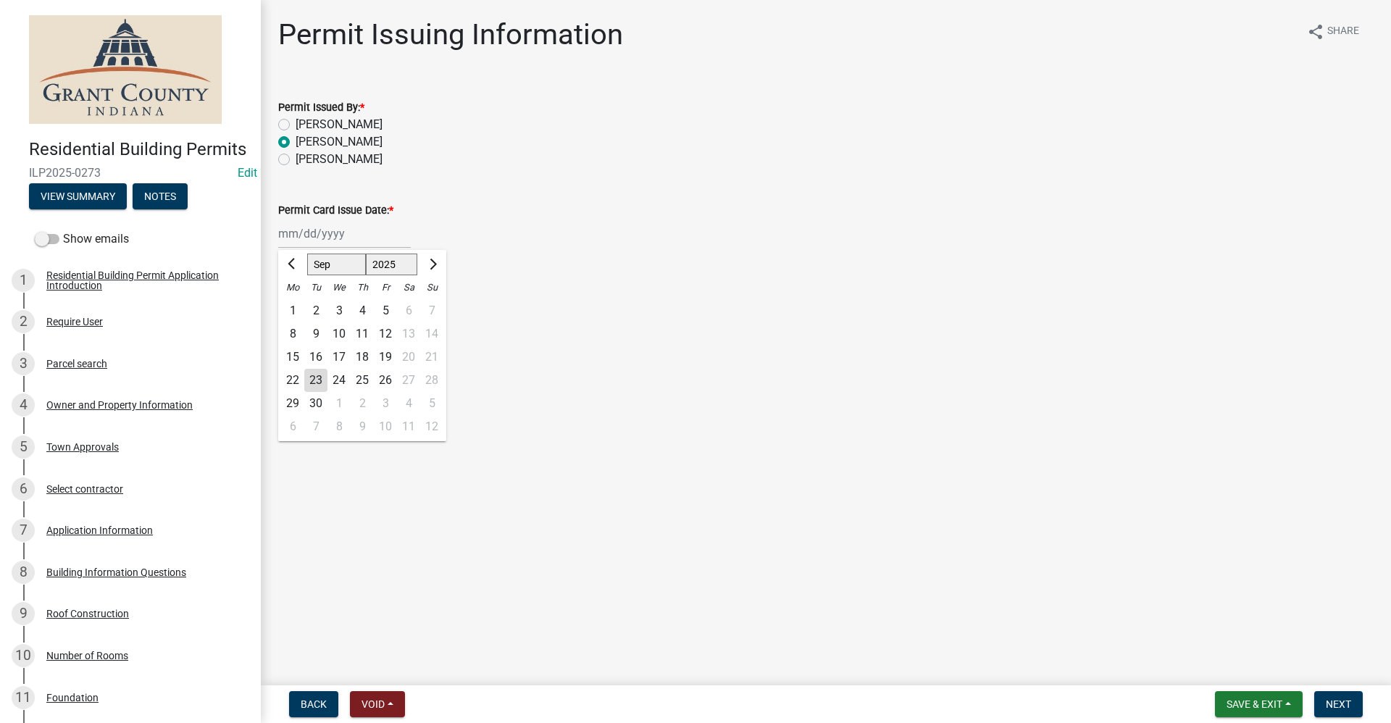
click at [324, 240] on div "[PERSON_NAME] Feb Mar Apr [PERSON_NAME][DATE] Oct Nov [DATE] 1526 1527 1528 152…" at bounding box center [344, 234] width 133 height 30
click at [316, 382] on div "23" at bounding box center [315, 380] width 23 height 23
type input "[DATE]"
click at [305, 319] on div at bounding box center [344, 314] width 133 height 30
select select "9"
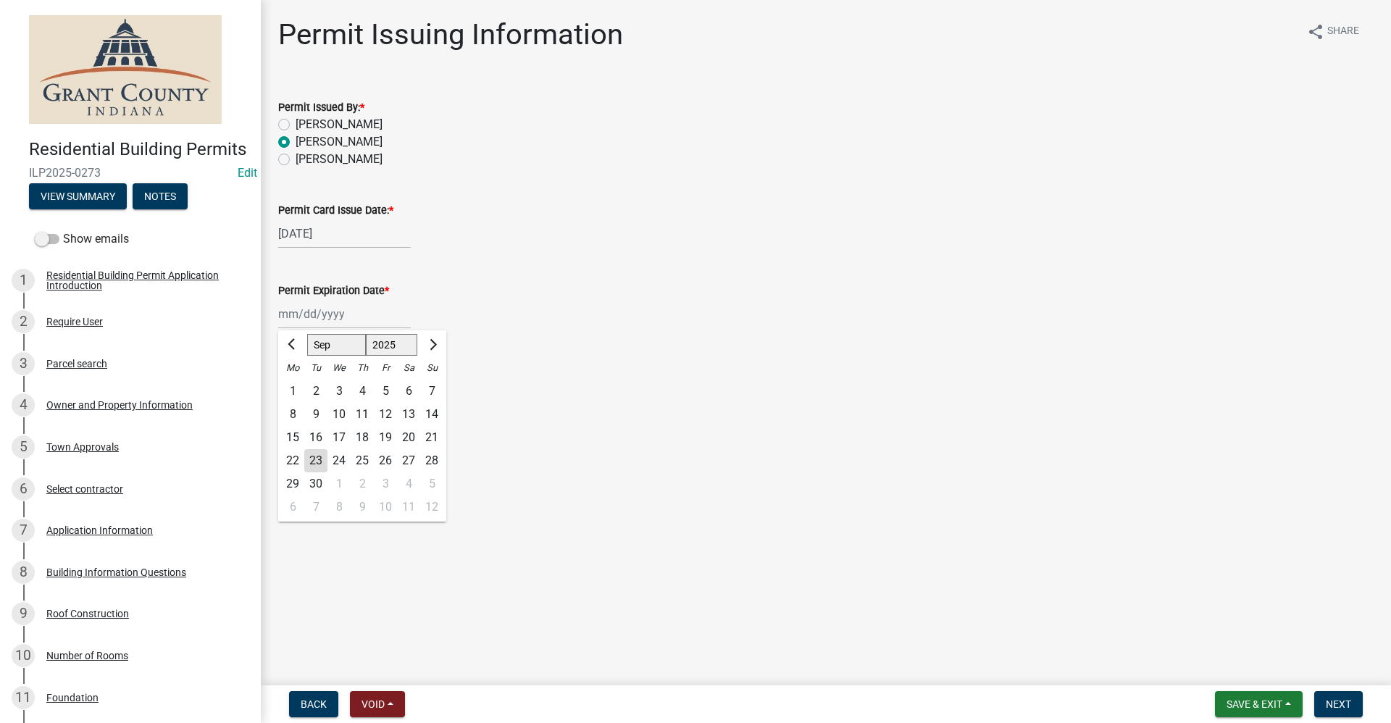
click at [388, 344] on select "1525 1526 1527 1528 1529 1530 1531 1532 1533 1534 1535 1536 1537 1538 1539 1540…" at bounding box center [392, 345] width 52 height 22
select select "2026"
click at [366, 334] on select "1525 1526 1527 1528 1529 1530 1531 1532 1533 1534 1535 1536 1537 1538 1539 1540…" at bounding box center [392, 345] width 52 height 22
click at [340, 462] on div "23" at bounding box center [338, 460] width 23 height 23
type input "09/23/2026"
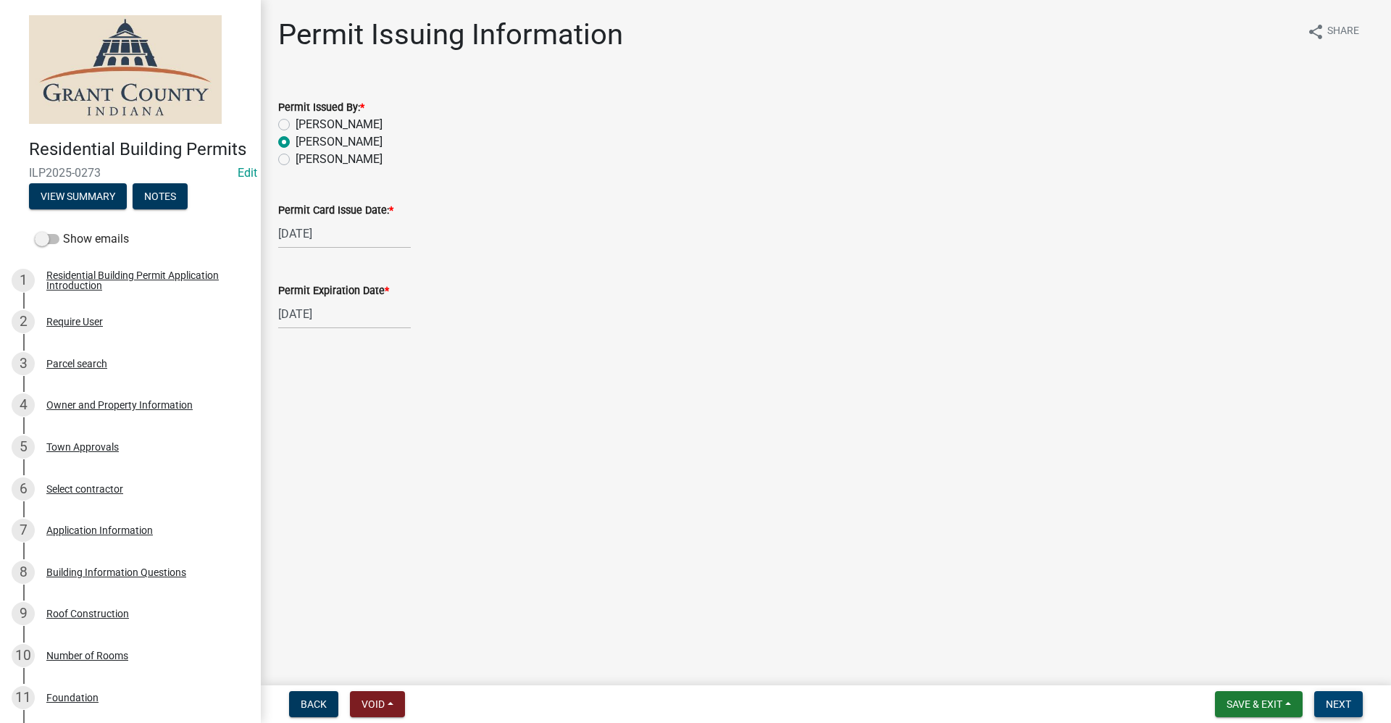
click at [1342, 706] on span "Next" at bounding box center [1337, 704] width 25 height 12
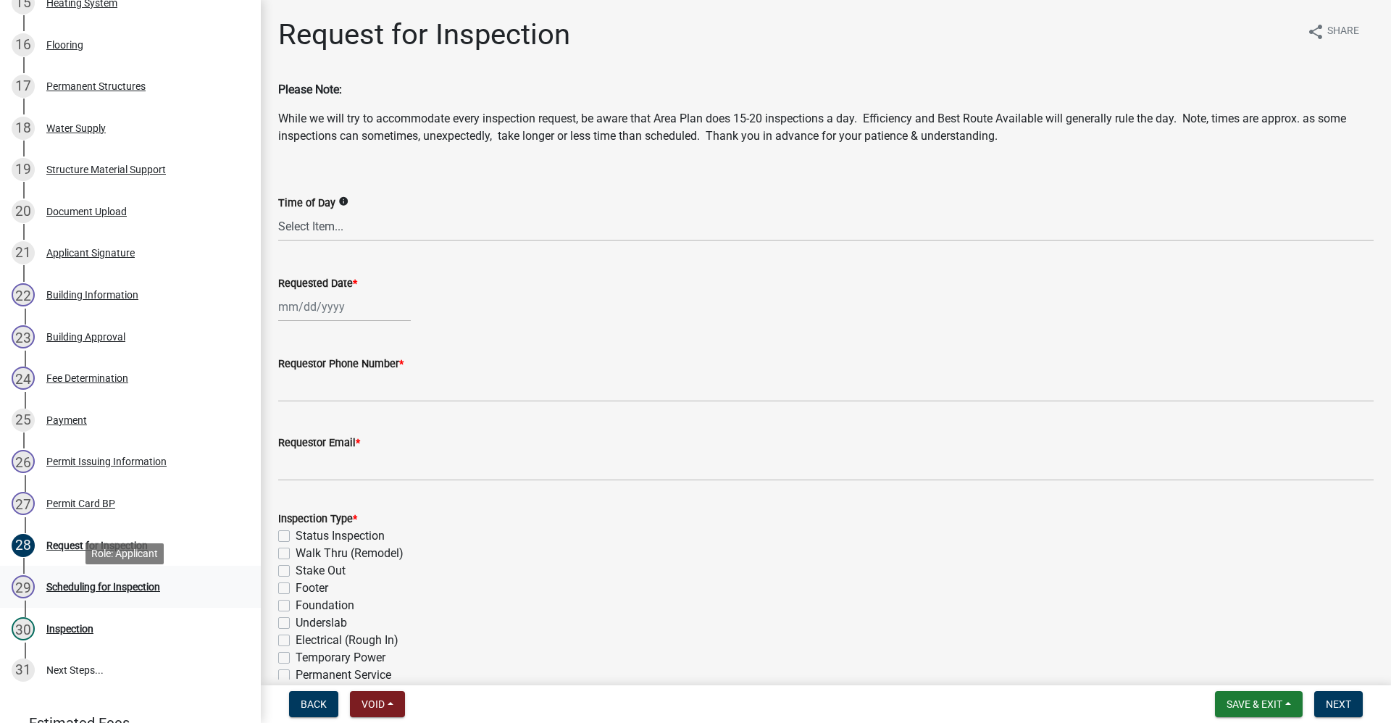
scroll to position [869, 0]
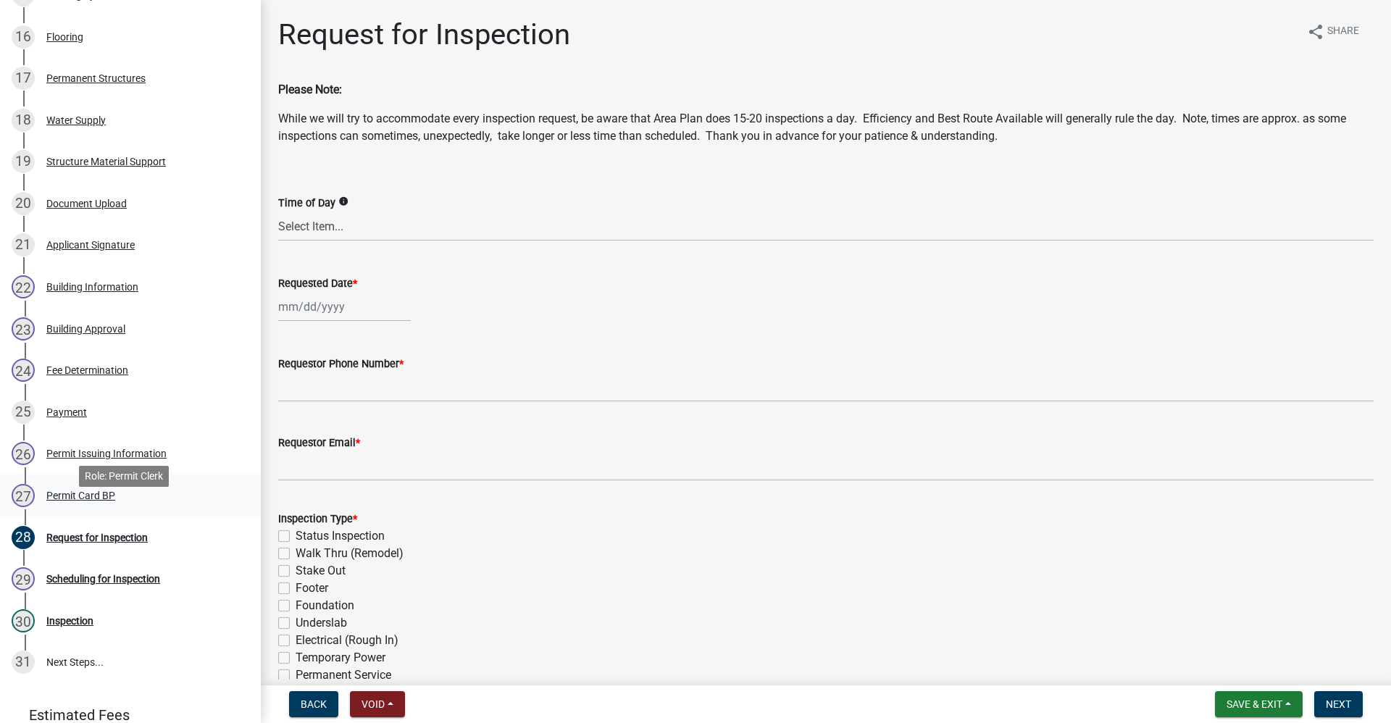
click at [77, 500] on div "Permit Card BP" at bounding box center [80, 495] width 69 height 10
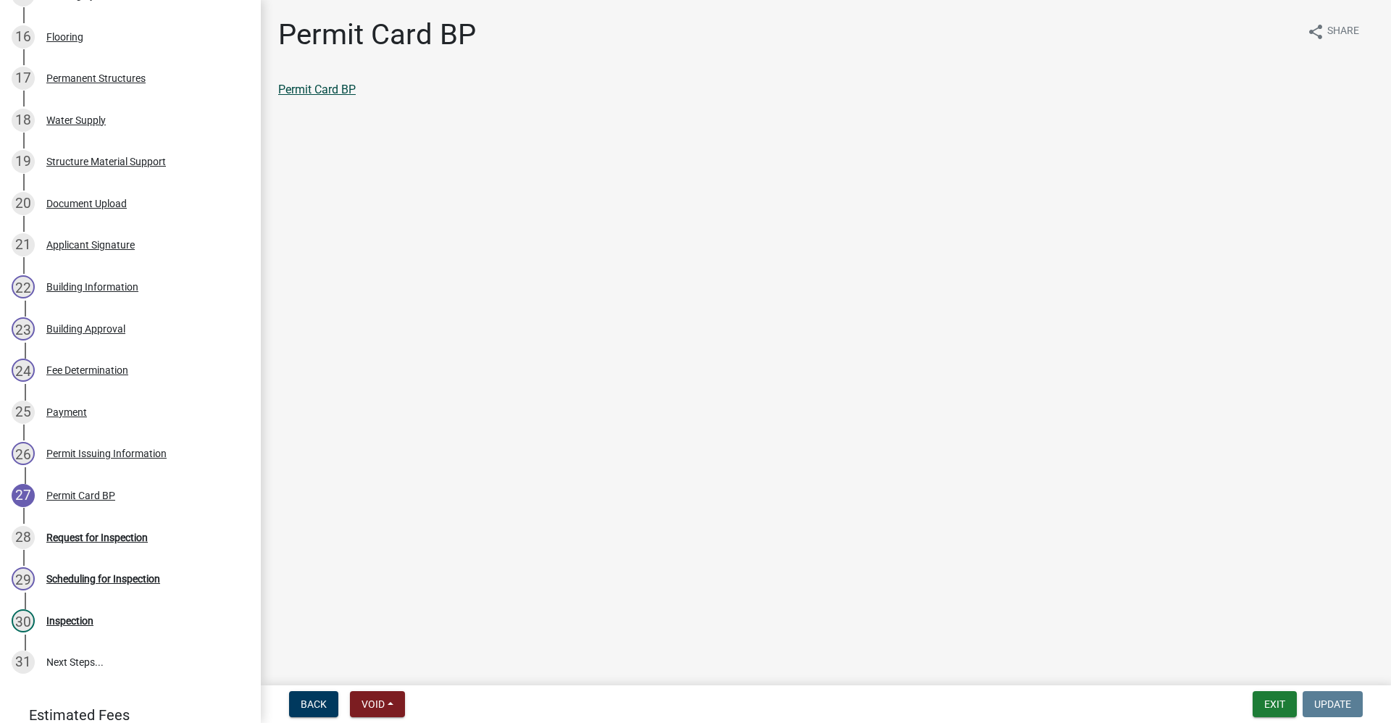
click at [311, 91] on link "Permit Card BP" at bounding box center [316, 90] width 77 height 14
click at [106, 542] on div "Request for Inspection" at bounding box center [96, 537] width 101 height 10
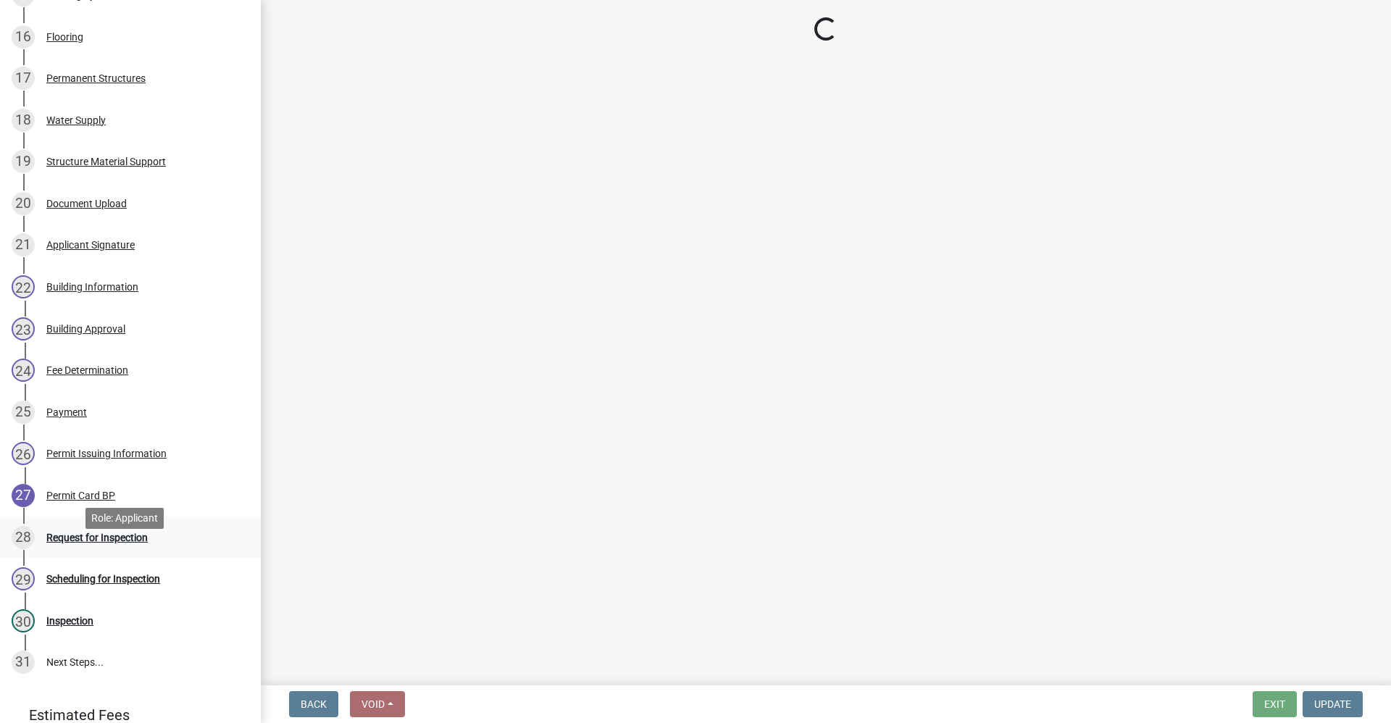
click at [109, 542] on div "Request for Inspection" at bounding box center [96, 537] width 101 height 10
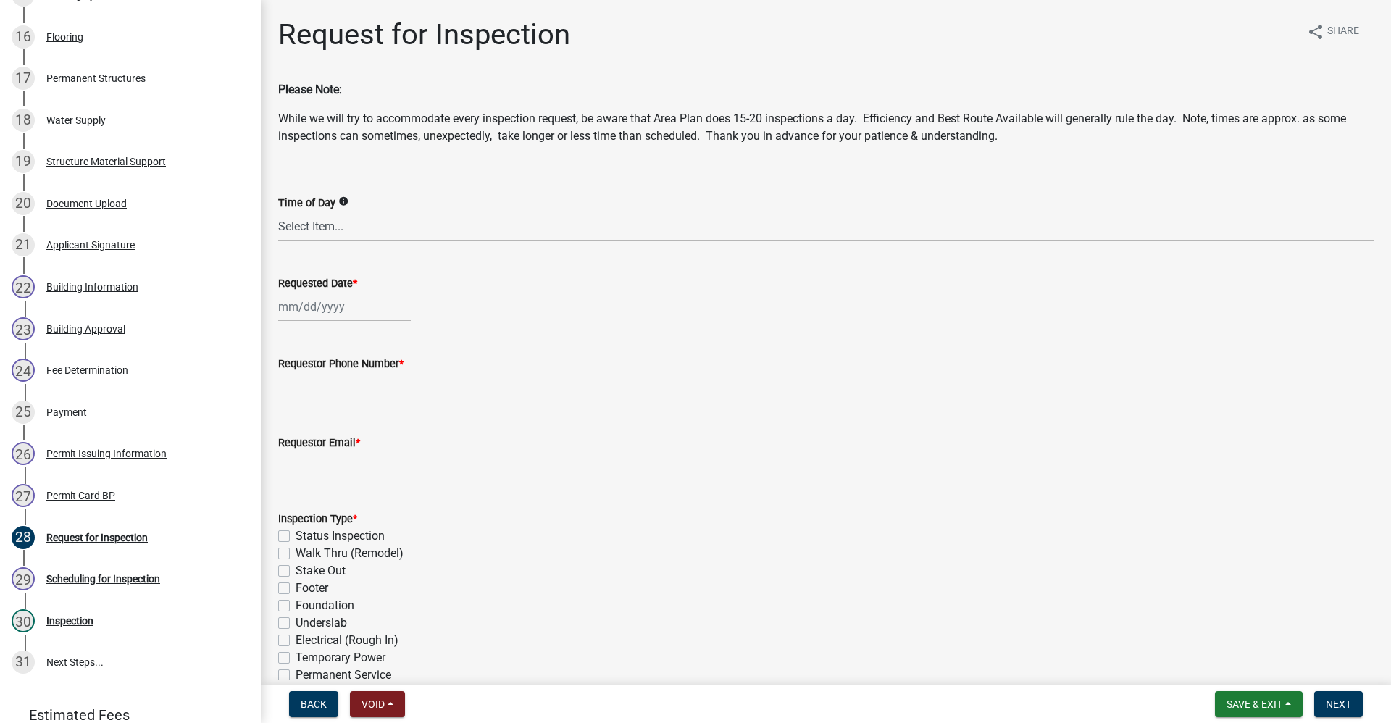
select select "9"
select select "2025"
click at [293, 303] on div "[PERSON_NAME] Feb Mar Apr [PERSON_NAME][DATE] Oct Nov [DATE] 1526 1527 1528 152…" at bounding box center [344, 307] width 133 height 30
click at [316, 456] on div "23" at bounding box center [315, 453] width 23 height 23
type input "[DATE]"
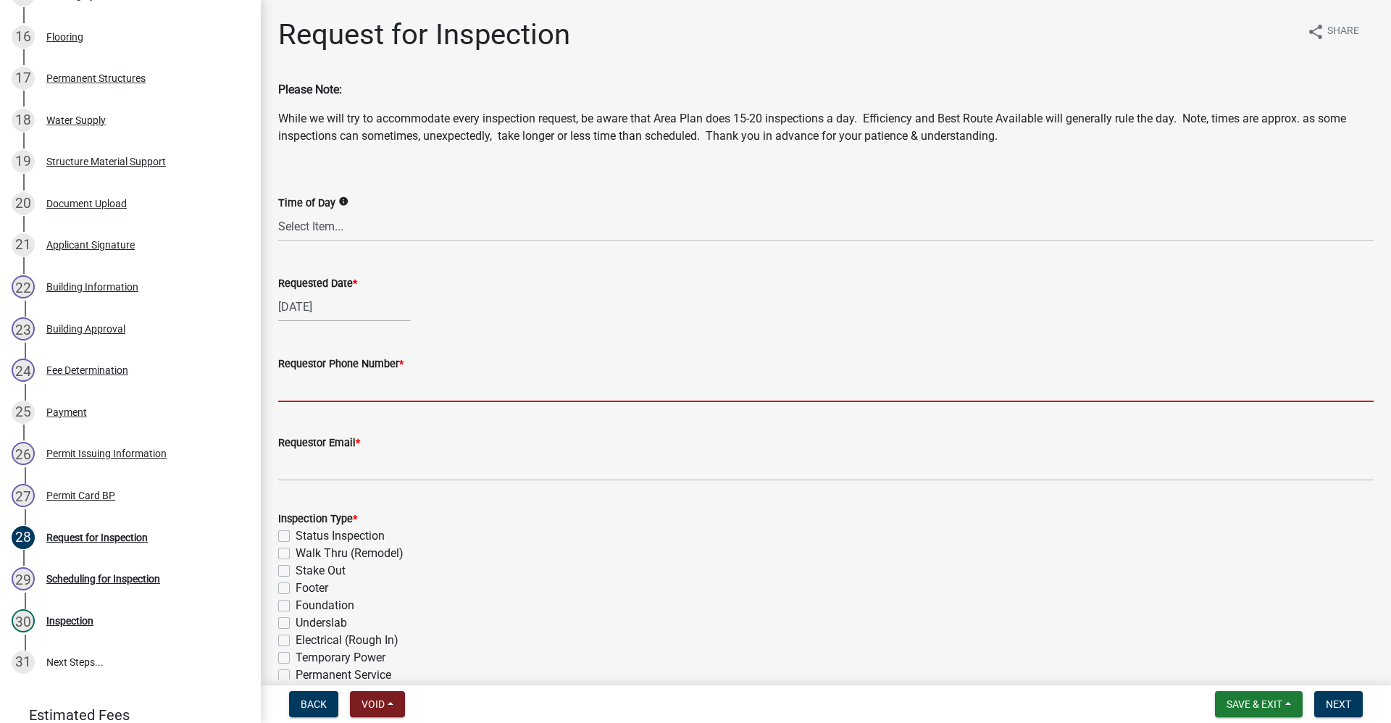
click at [317, 383] on input "Requestor Phone Number *" at bounding box center [825, 387] width 1095 height 30
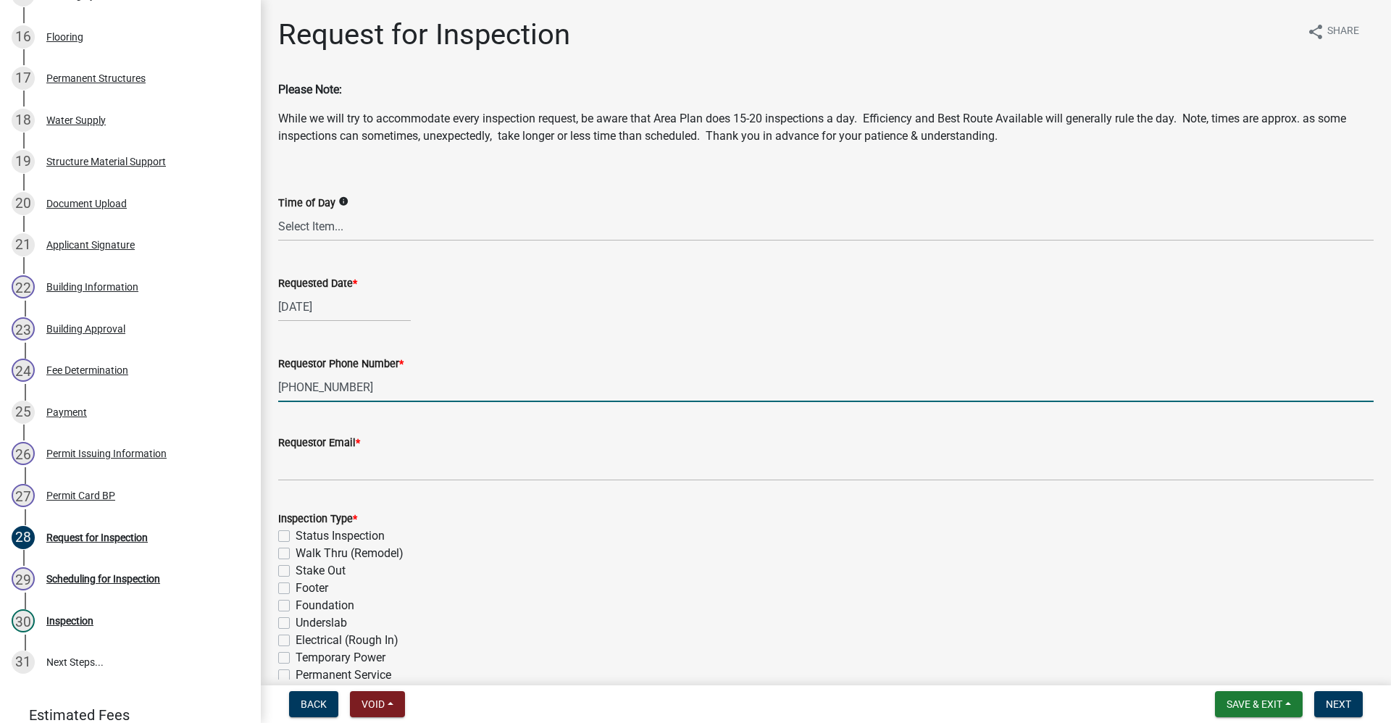
type input "[PHONE_NUMBER]"
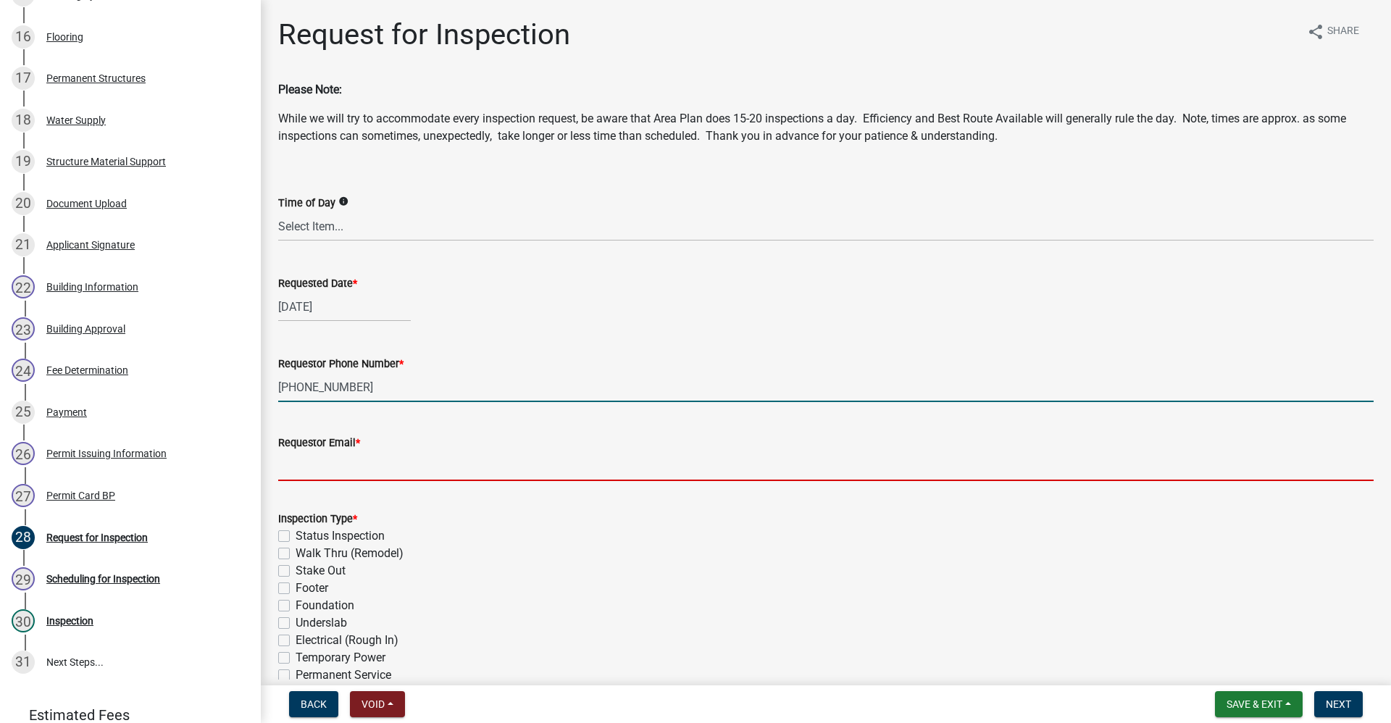
click at [314, 464] on input "Requestor Email *" at bounding box center [825, 466] width 1095 height 30
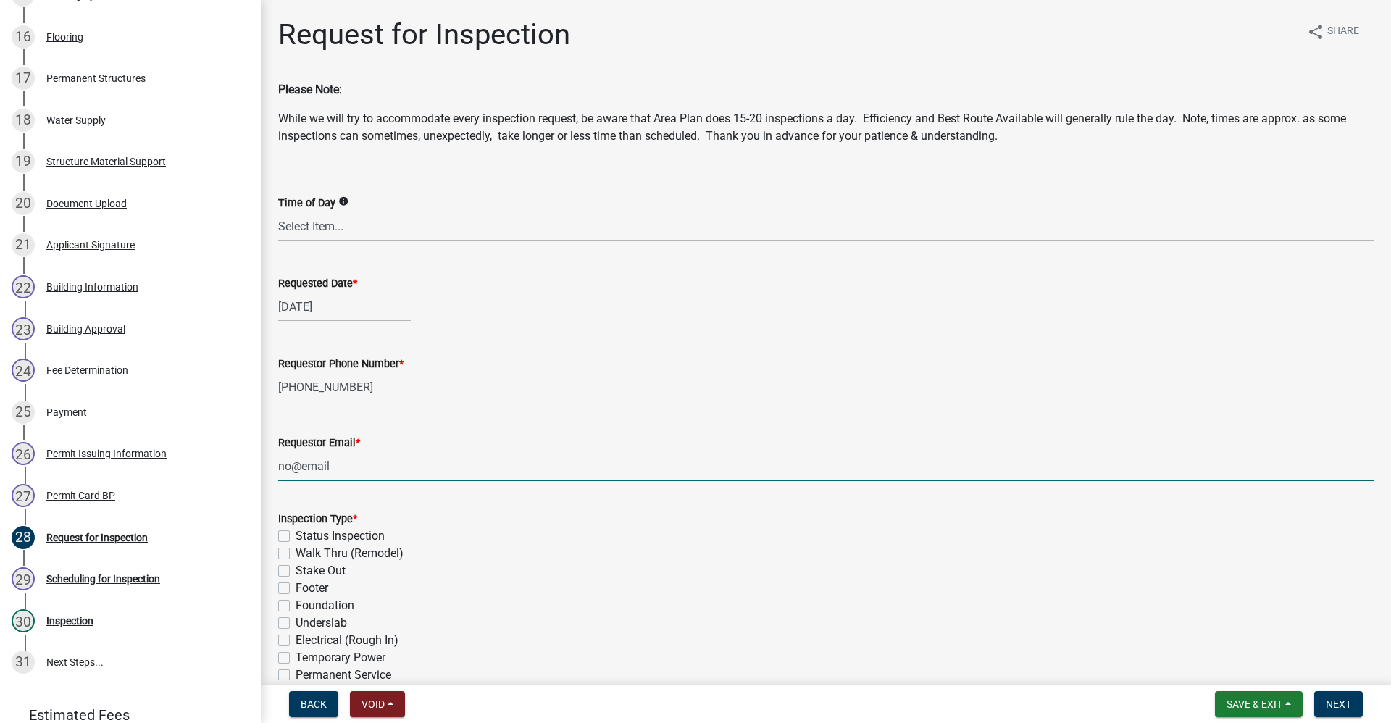
type input "no@email"
click at [284, 498] on form "Inspection Type * Status Inspection Walk Thru (Remodel) Stake Out Footer Founda…" at bounding box center [825, 631] width 1095 height 278
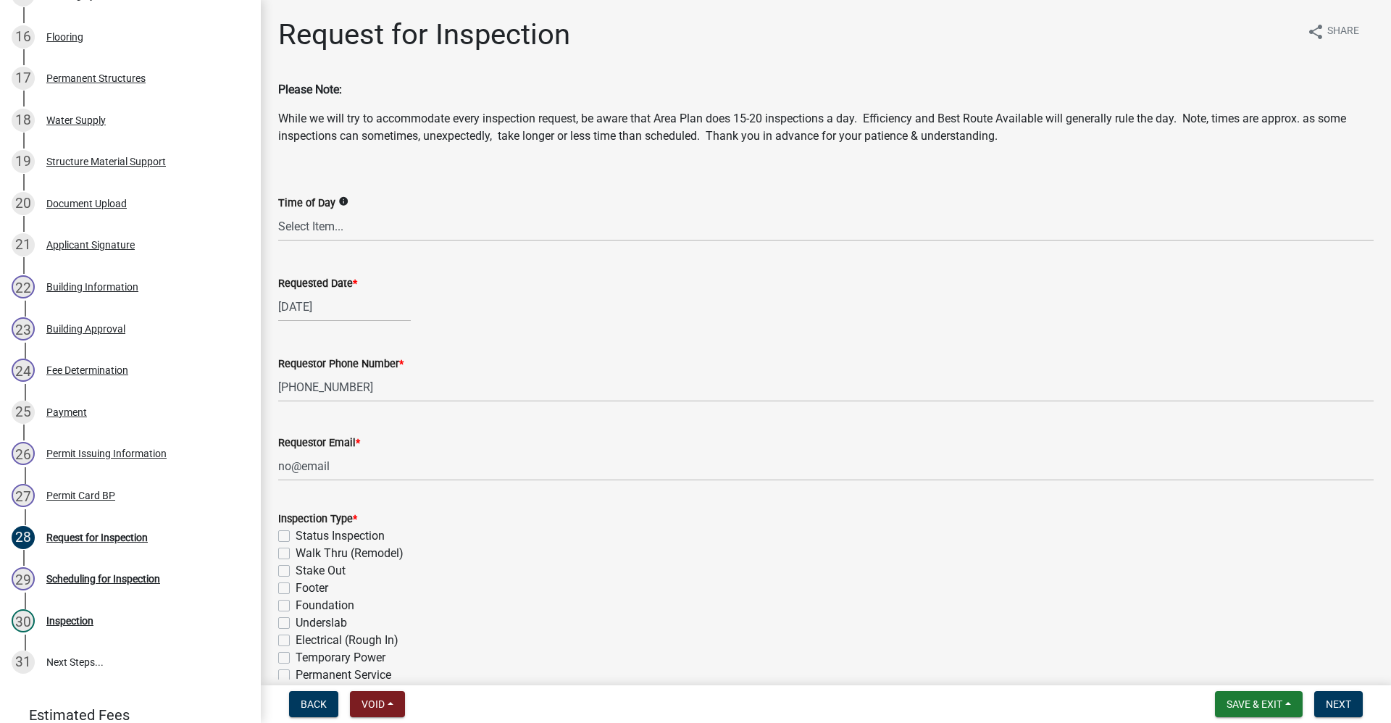
click at [295, 571] on label "Stake Out" at bounding box center [320, 570] width 50 height 17
click at [295, 571] on input "Stake Out" at bounding box center [299, 566] width 9 height 9
checkbox input "true"
checkbox input "false"
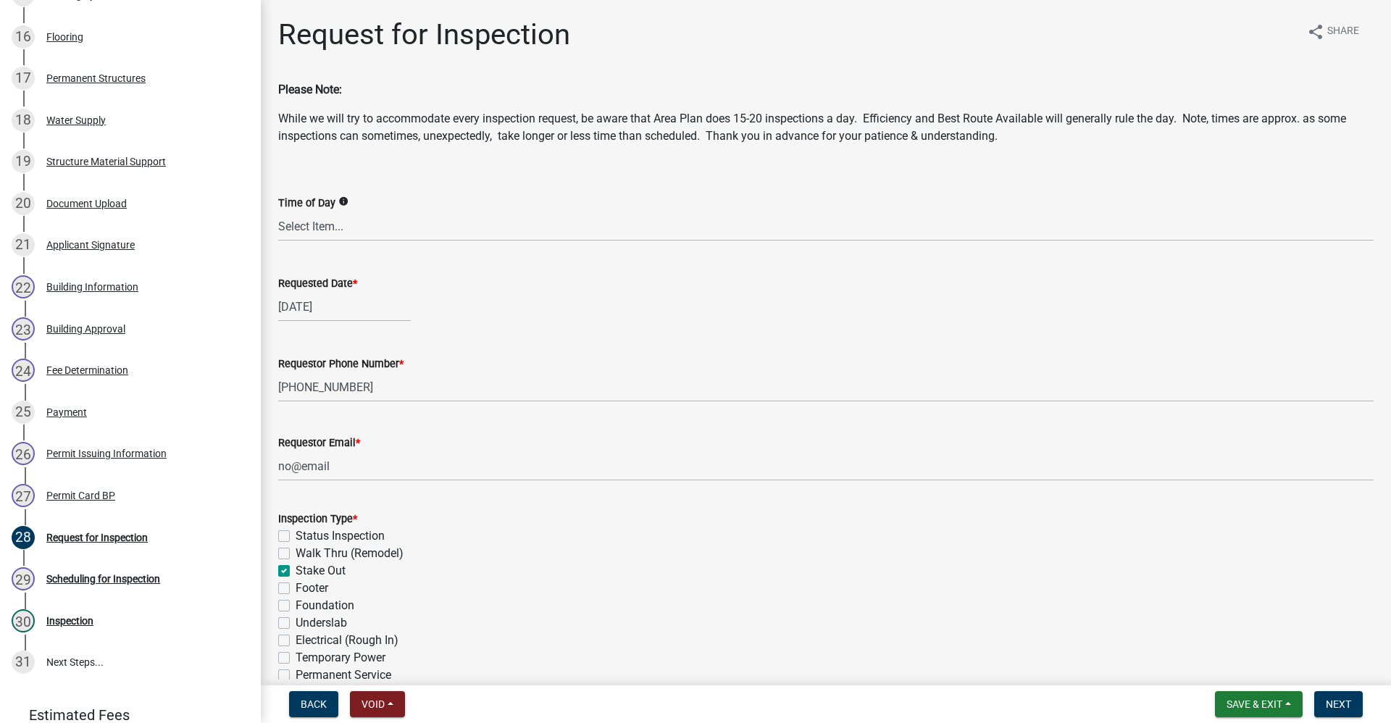
checkbox input "true"
checkbox input "false"
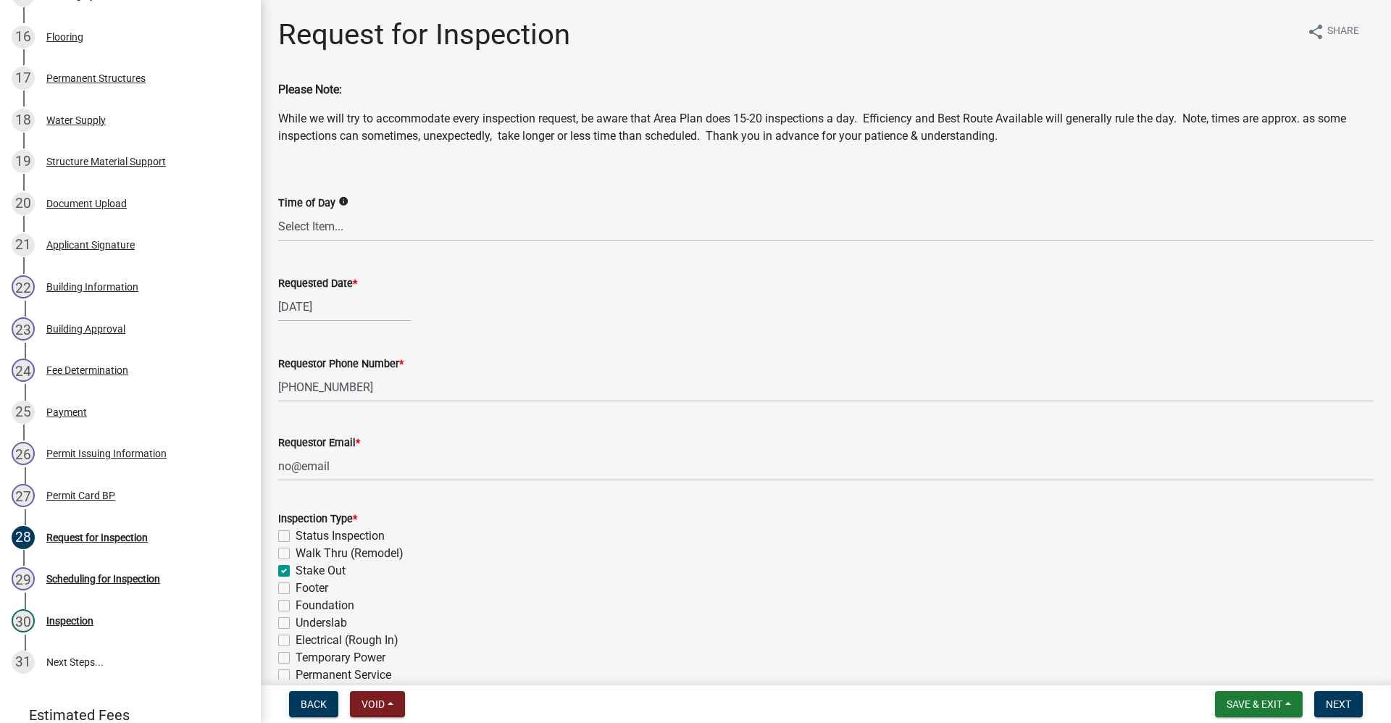
checkbox input "false"
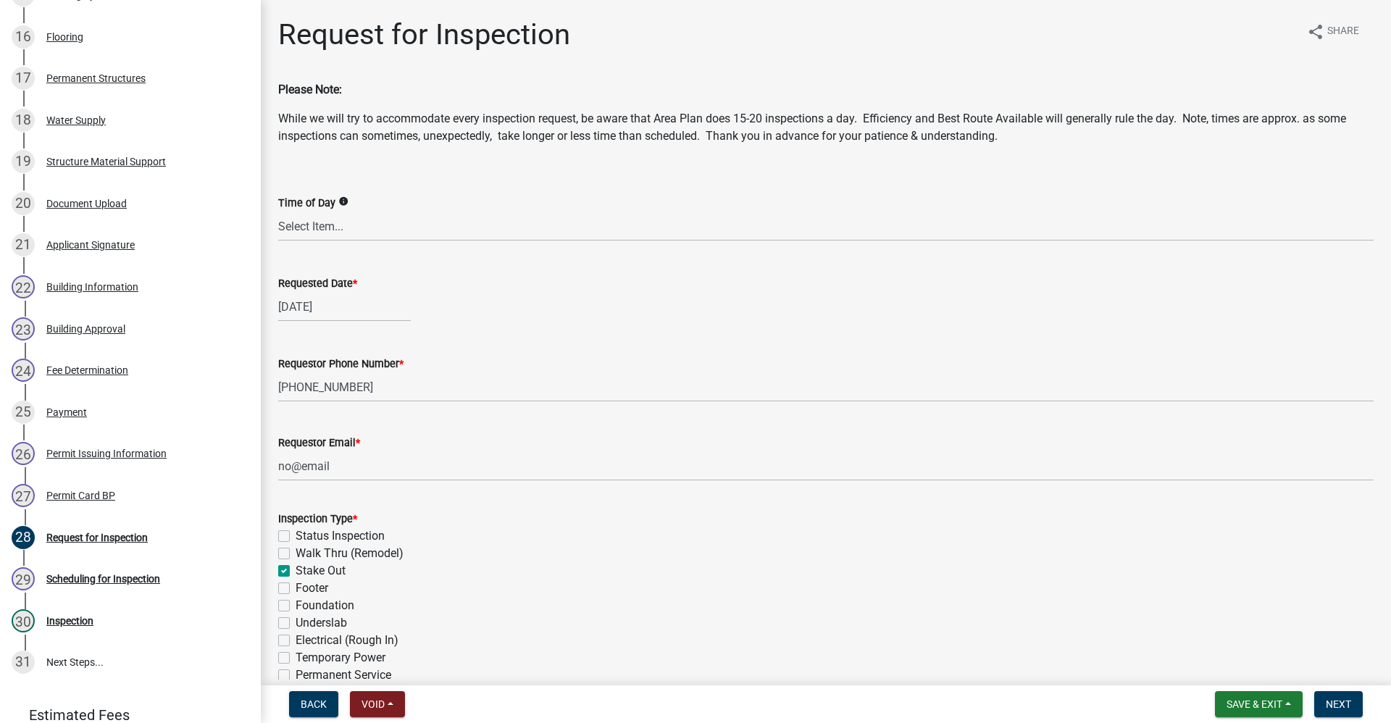
checkbox input "false"
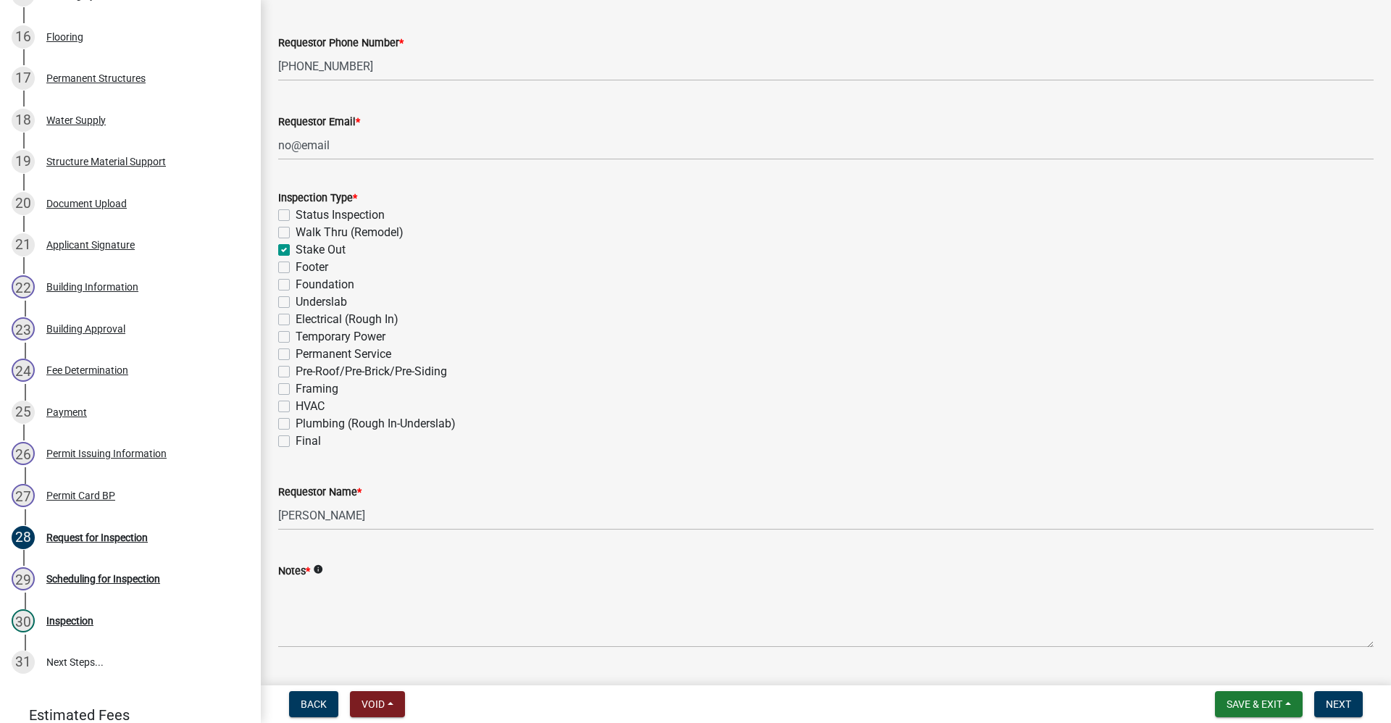
scroll to position [357, 0]
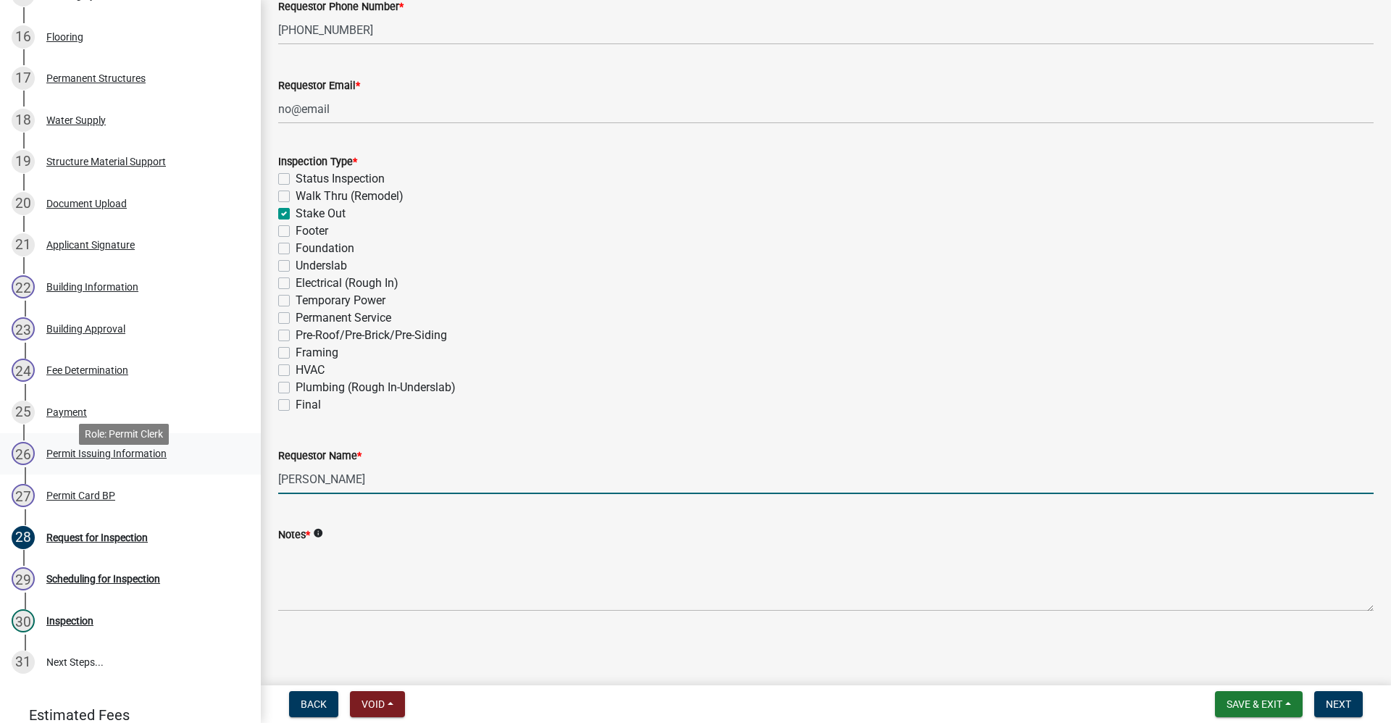
drag, startPoint x: 371, startPoint y: 478, endPoint x: 75, endPoint y: 479, distance: 296.2
click at [75, 479] on div "Residential Building Permits ILP2025-0273 Edit View Summary Notes Show emails 1…" at bounding box center [695, 361] width 1391 height 723
type input "[PERSON_NAME]"
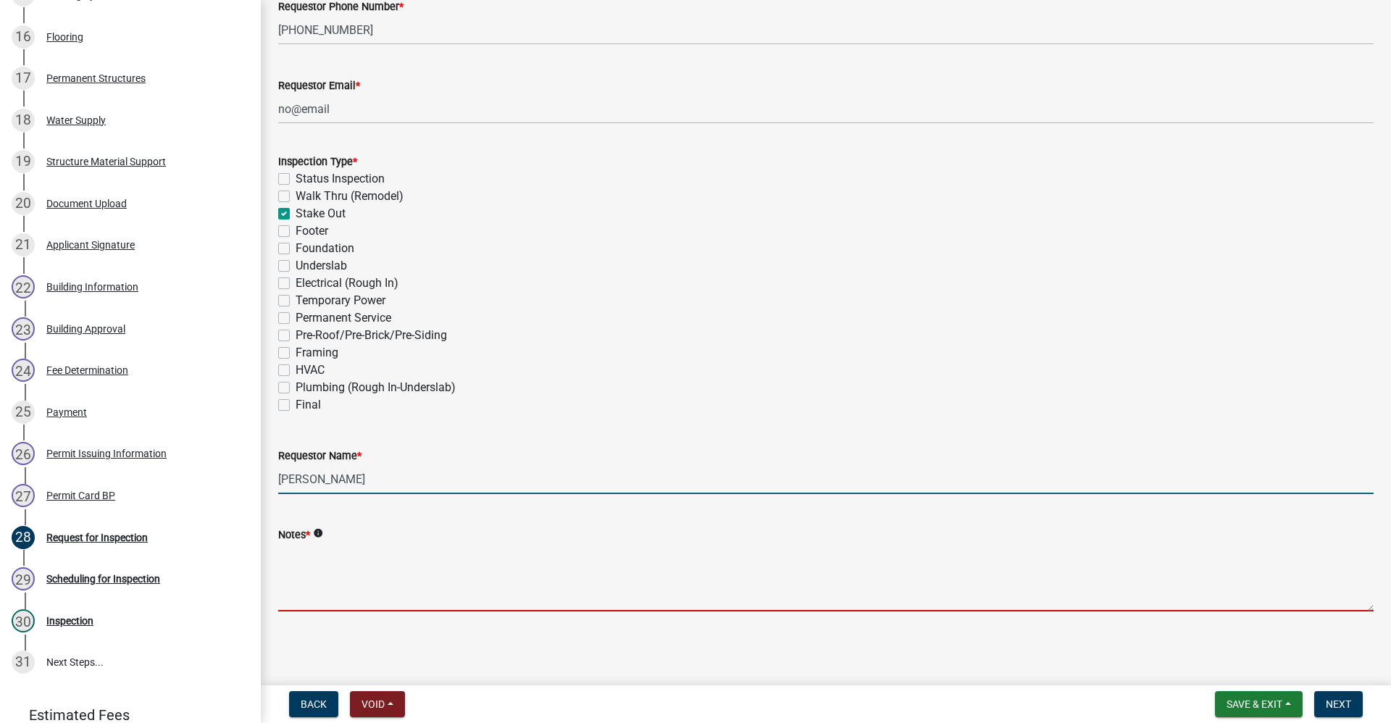
click at [285, 562] on textarea "Notes *" at bounding box center [825, 577] width 1095 height 68
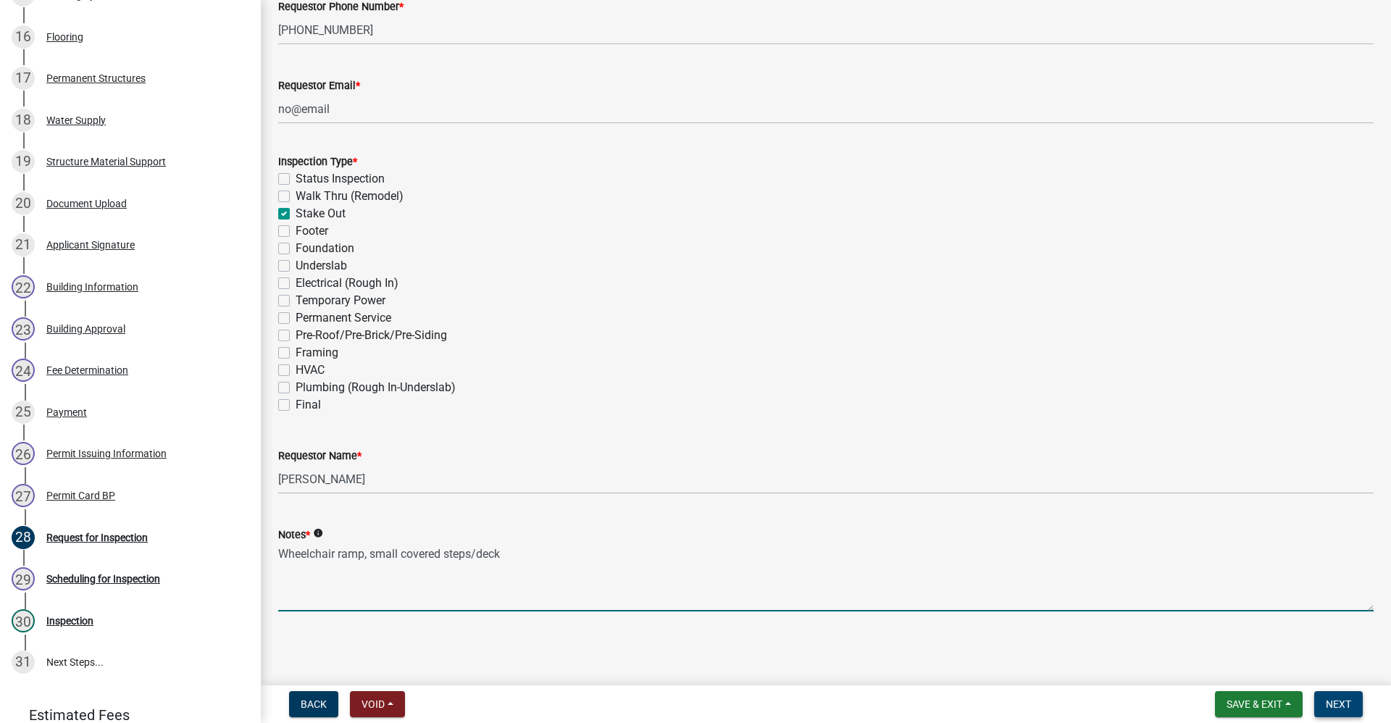
type textarea "Wheelchair ramp, small covered steps/deck"
click at [1333, 702] on span "Next" at bounding box center [1337, 704] width 25 height 12
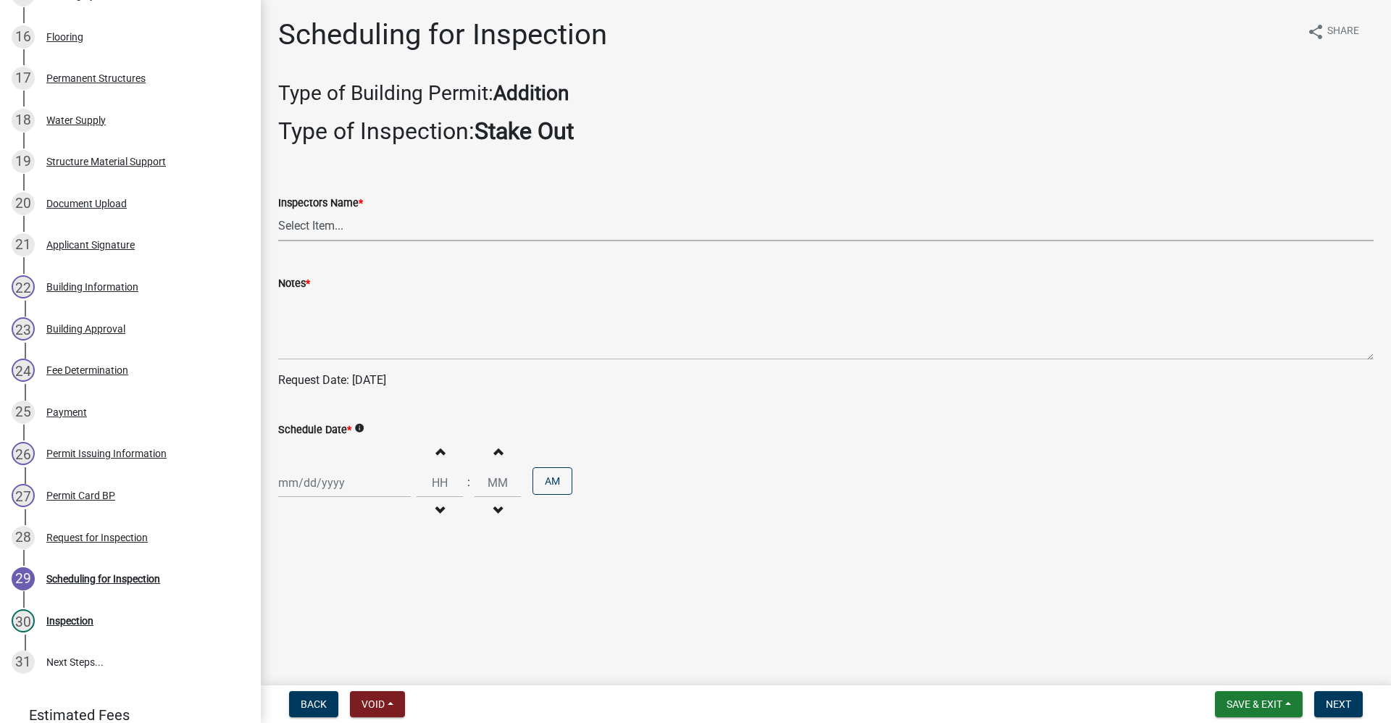
click at [319, 230] on select "Select Item... rberryhill ([PERSON_NAME]) [PERSON_NAME] ([PERSON_NAME]) BBenefi…" at bounding box center [825, 226] width 1095 height 30
select select "d7f9a44a-d2ea-4d3c-83b3-1aa71c950bd5"
click at [278, 211] on select "Select Item... rberryhill ([PERSON_NAME]) [PERSON_NAME] ([PERSON_NAME]) BBenefi…" at bounding box center [825, 226] width 1095 height 30
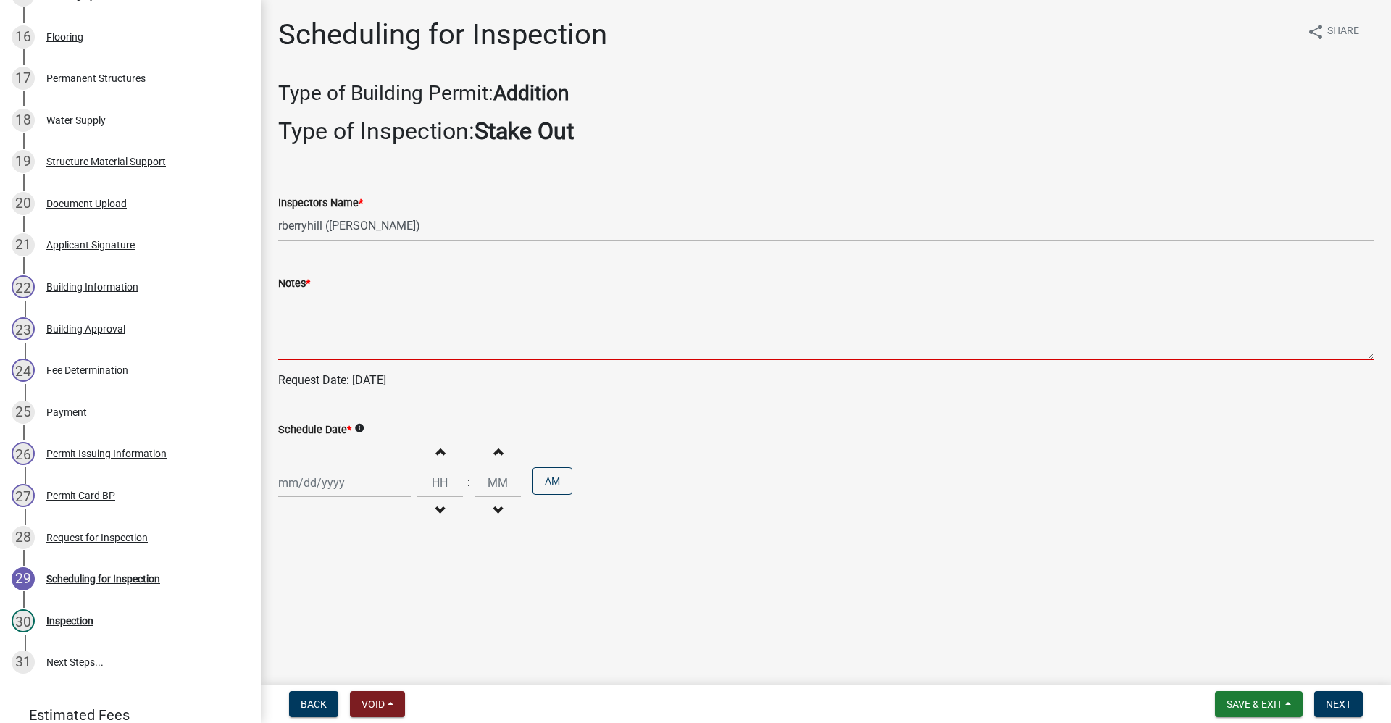
click at [307, 322] on textarea "Notes *" at bounding box center [825, 326] width 1095 height 68
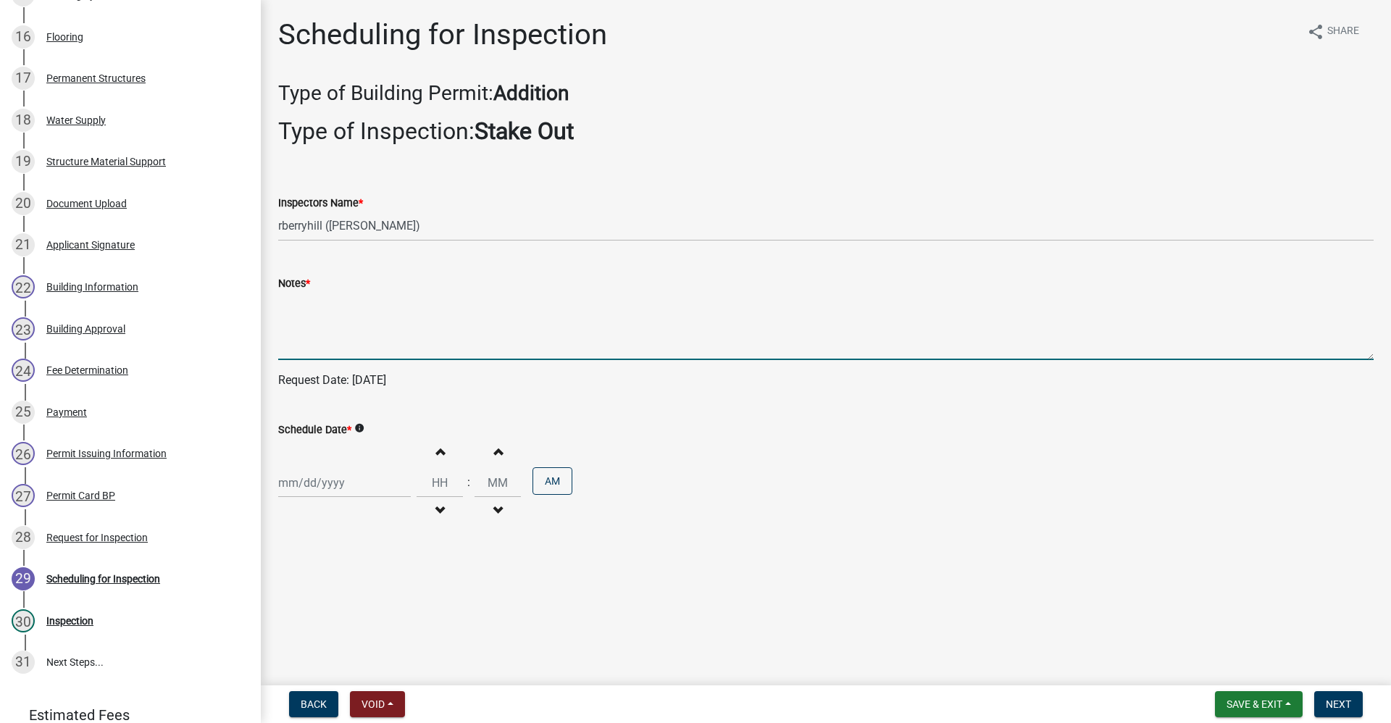
click at [313, 485] on div at bounding box center [344, 483] width 133 height 30
select select "9"
select select "2025"
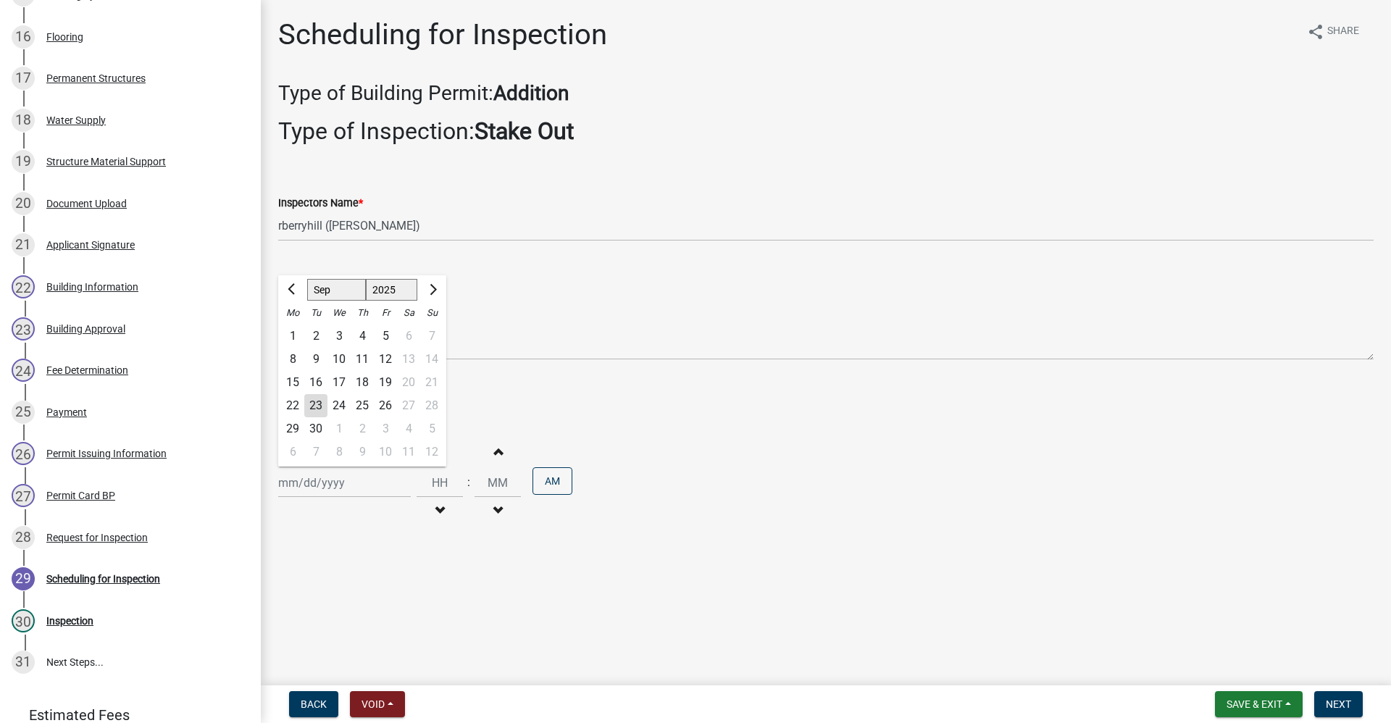
click at [318, 406] on div "23" at bounding box center [315, 405] width 23 height 23
type input "[DATE]"
click at [1351, 701] on button "Next" at bounding box center [1338, 704] width 49 height 26
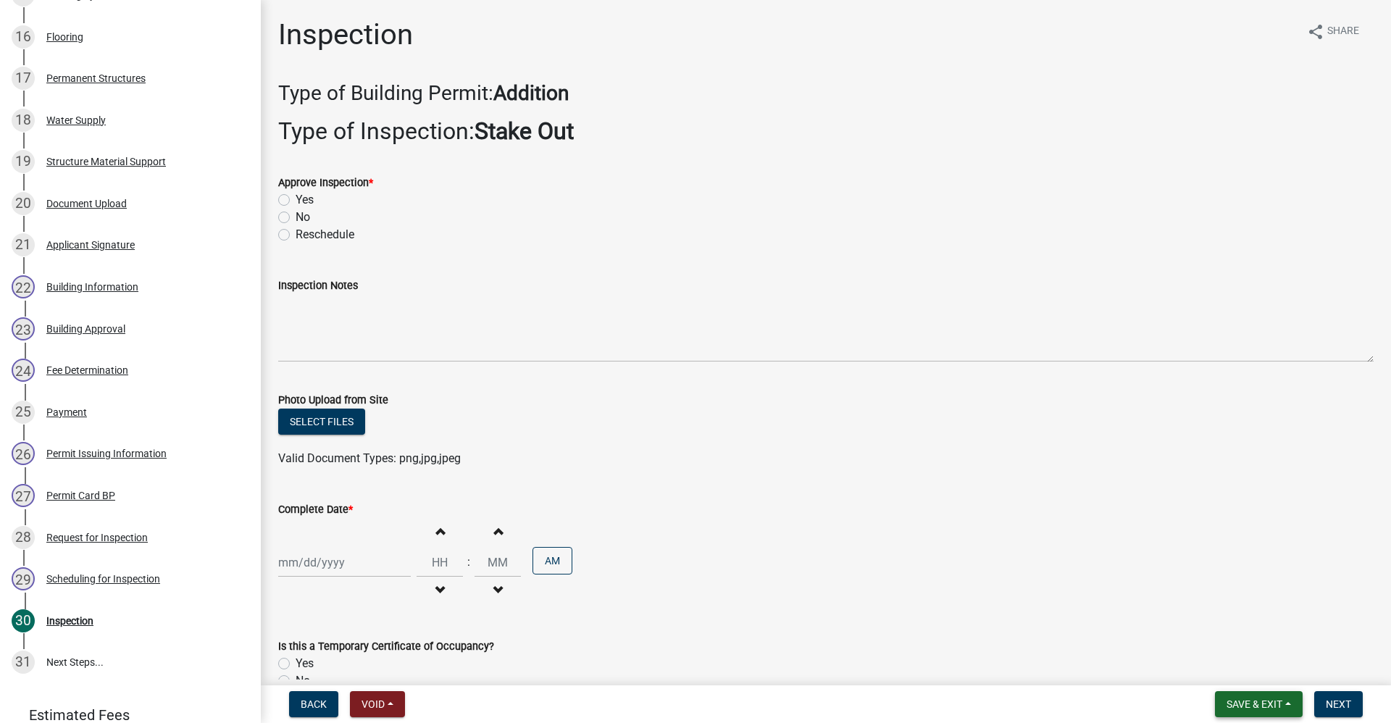
click at [1246, 702] on span "Save & Exit" at bounding box center [1254, 704] width 56 height 12
click at [1243, 668] on button "Save & Exit" at bounding box center [1244, 666] width 116 height 35
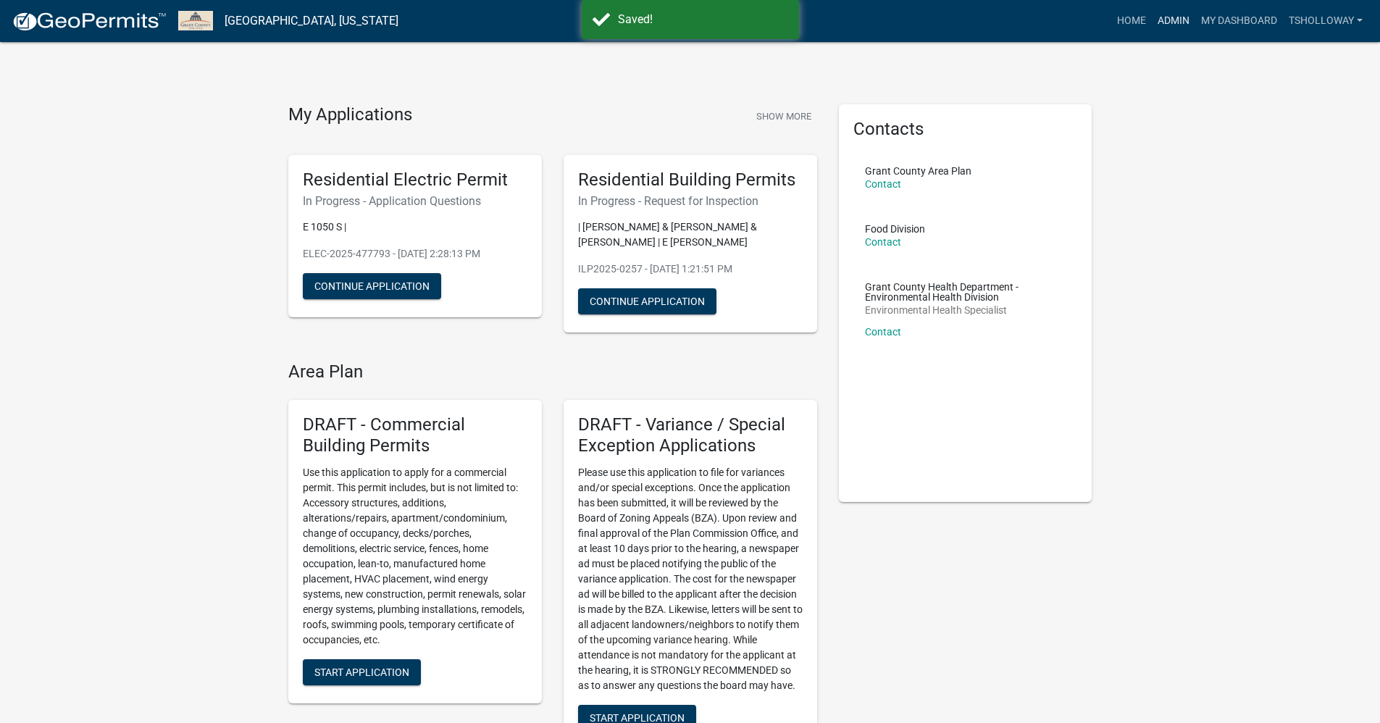
click at [1167, 17] on link "Admin" at bounding box center [1173, 21] width 43 height 28
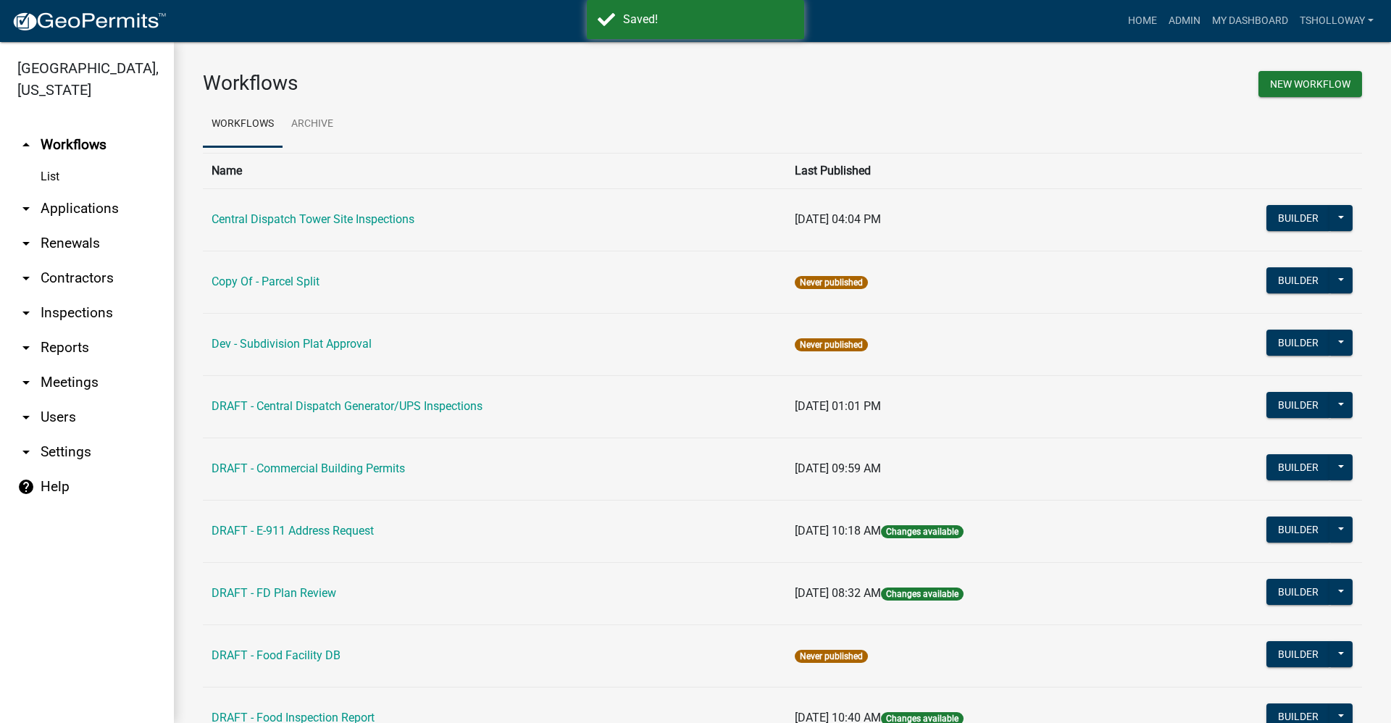
click at [73, 295] on link "arrow_drop_down Inspections" at bounding box center [87, 312] width 174 height 35
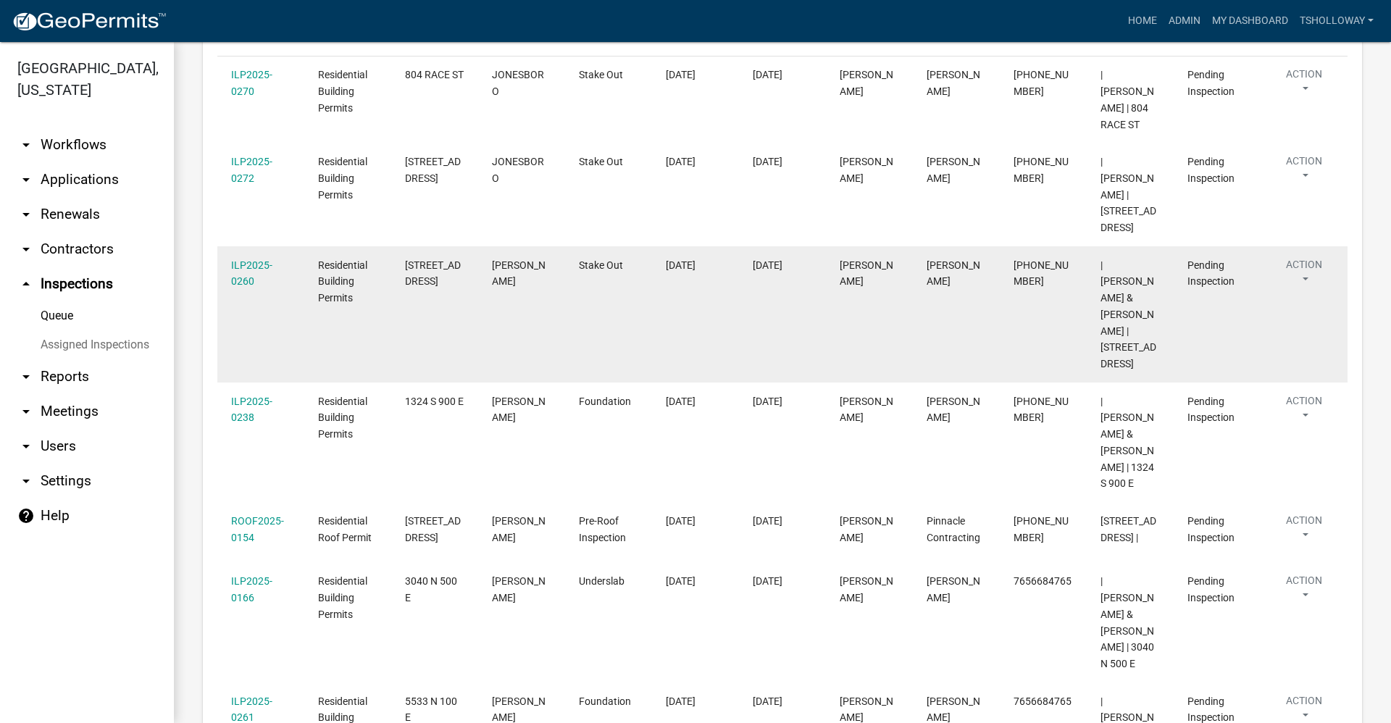
scroll to position [290, 0]
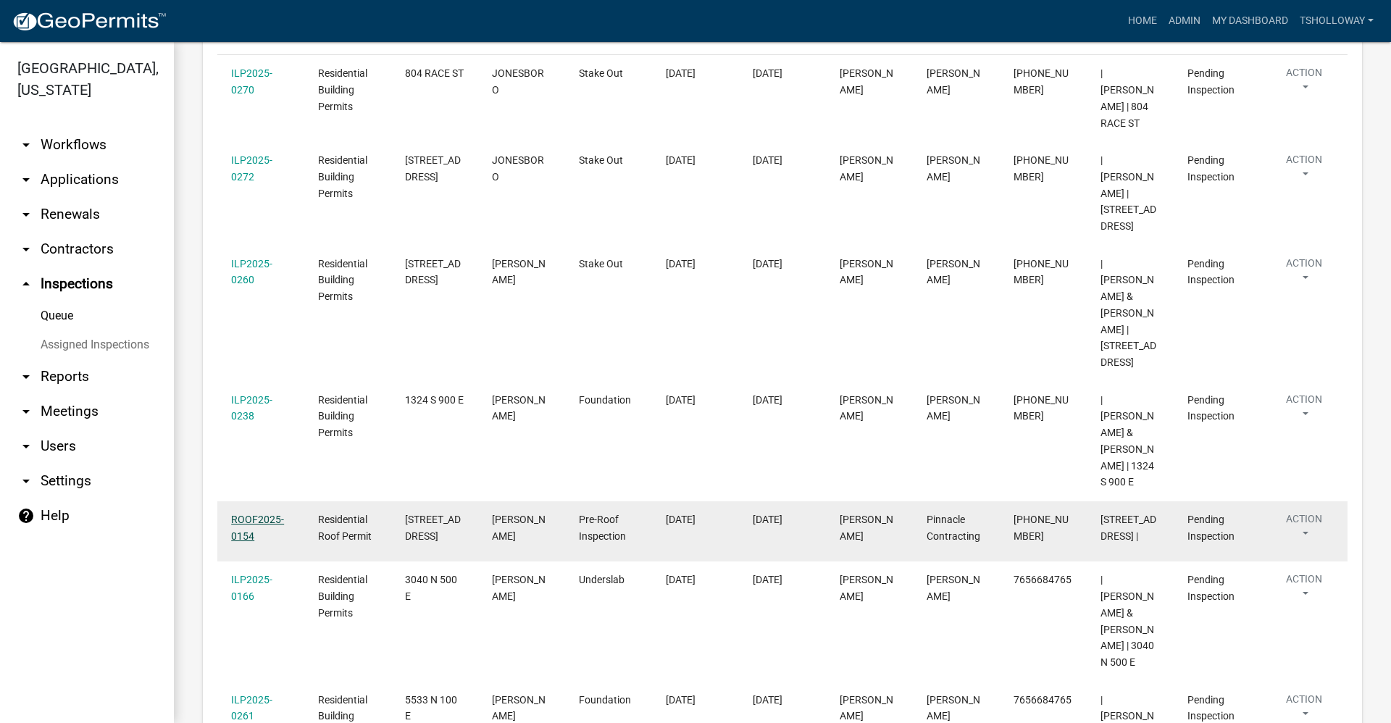
click at [249, 513] on link "ROOF2025-0154" at bounding box center [257, 527] width 53 height 28
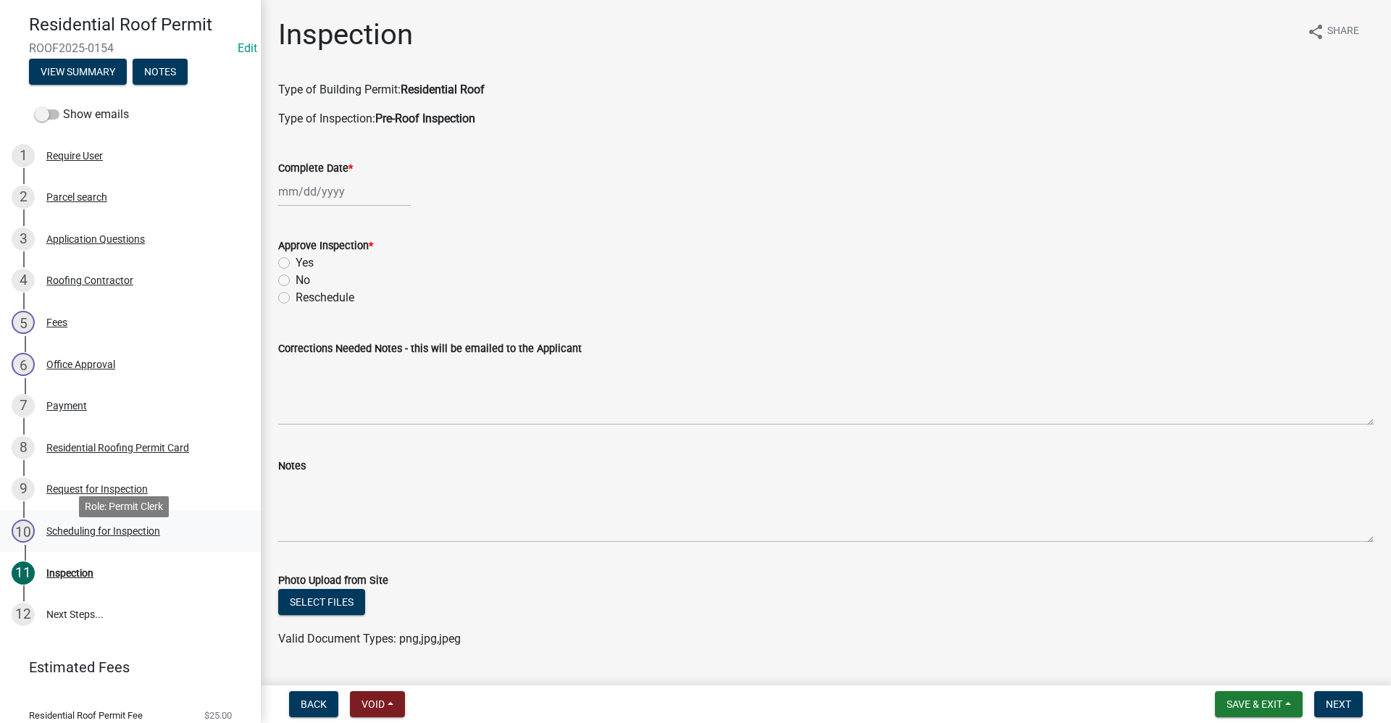
scroll to position [99, 0]
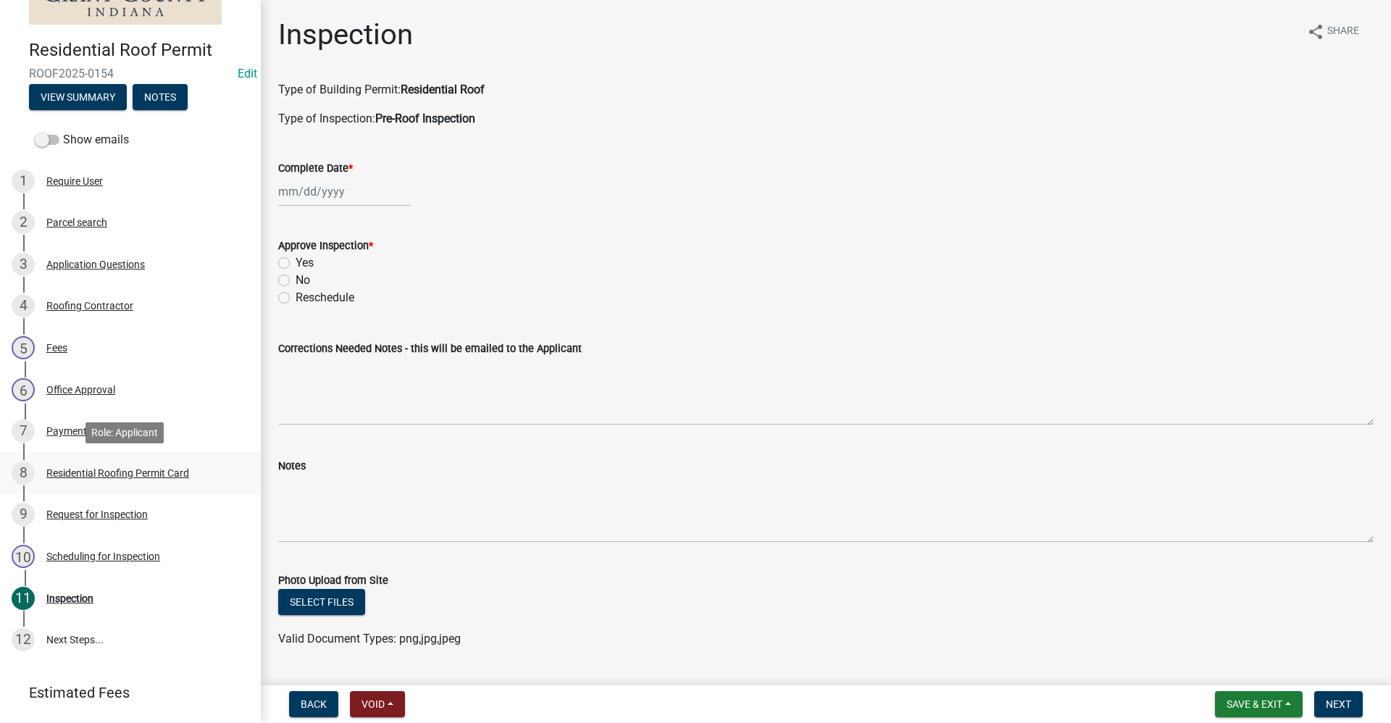
click at [85, 474] on div "Residential Roofing Permit Card" at bounding box center [117, 473] width 143 height 10
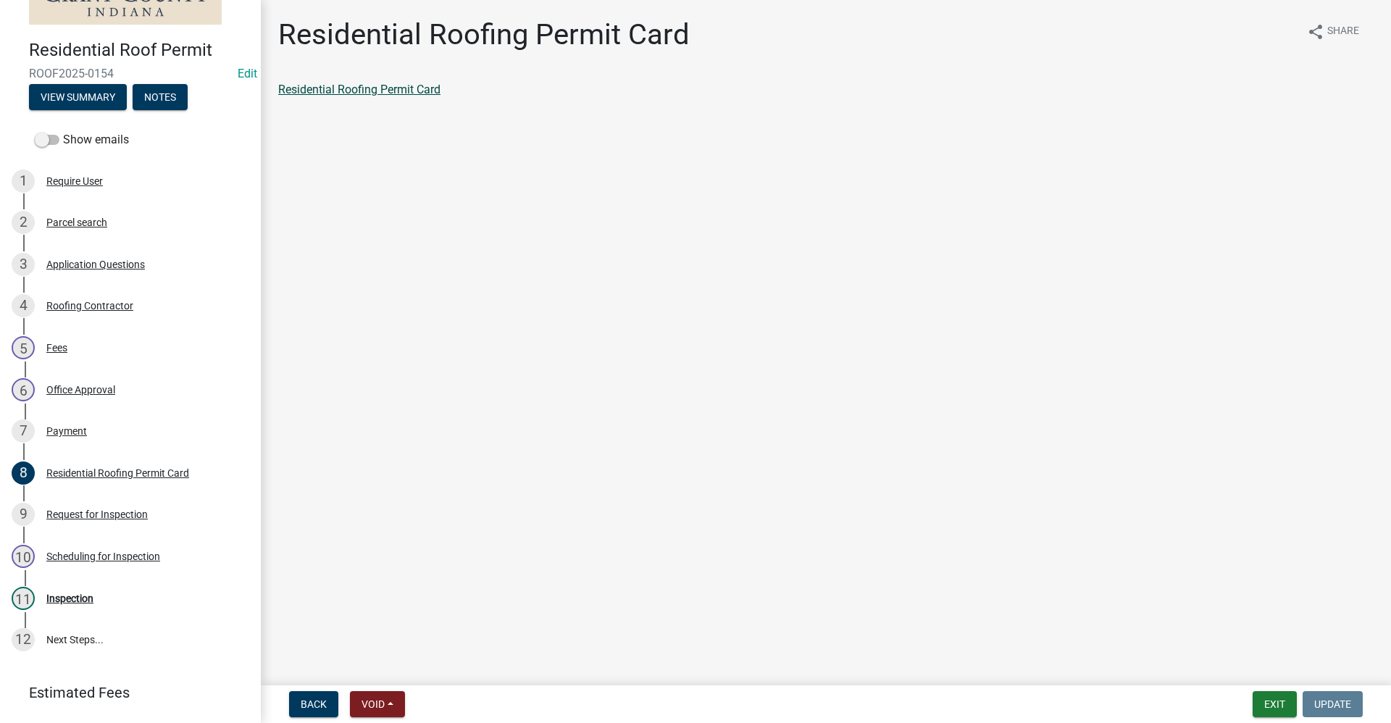
click at [374, 91] on link "Residential Roofing Permit Card" at bounding box center [359, 90] width 162 height 14
click at [1270, 706] on button "Exit" at bounding box center [1274, 704] width 44 height 26
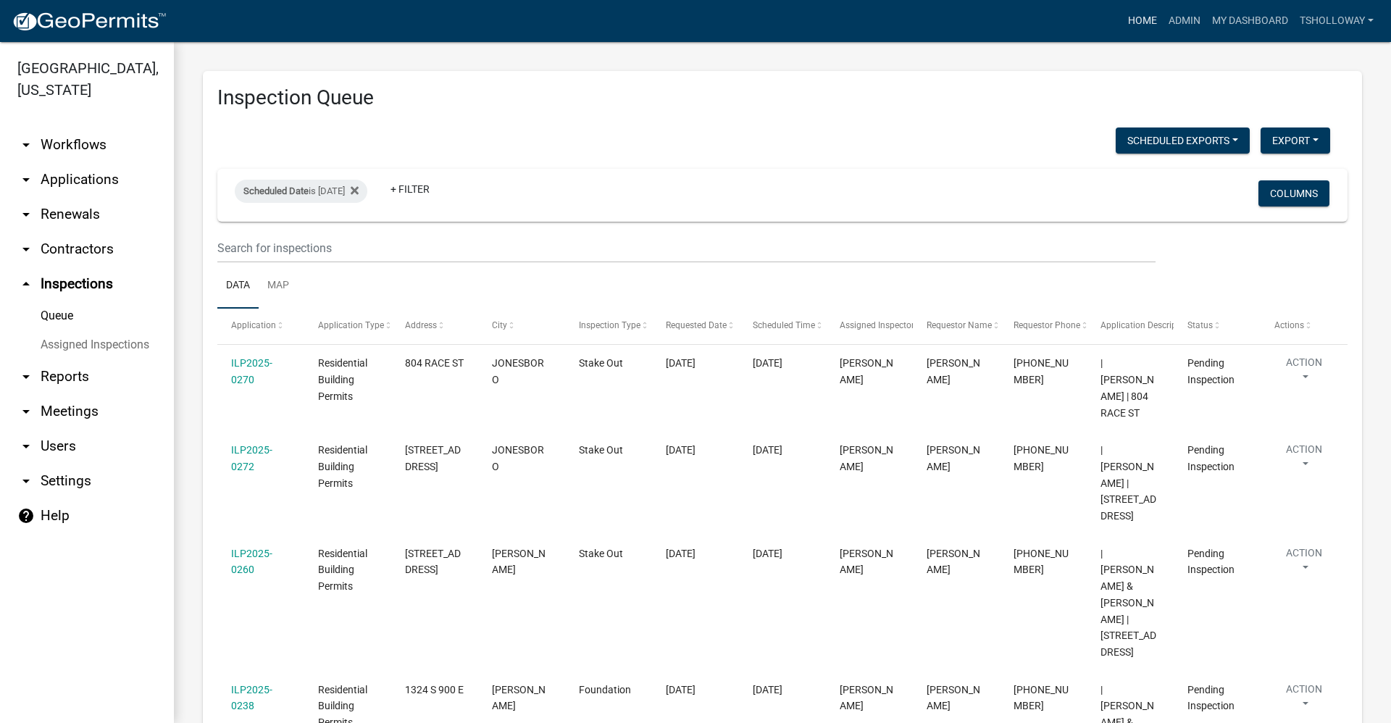
click at [1139, 17] on link "Home" at bounding box center [1142, 21] width 41 height 28
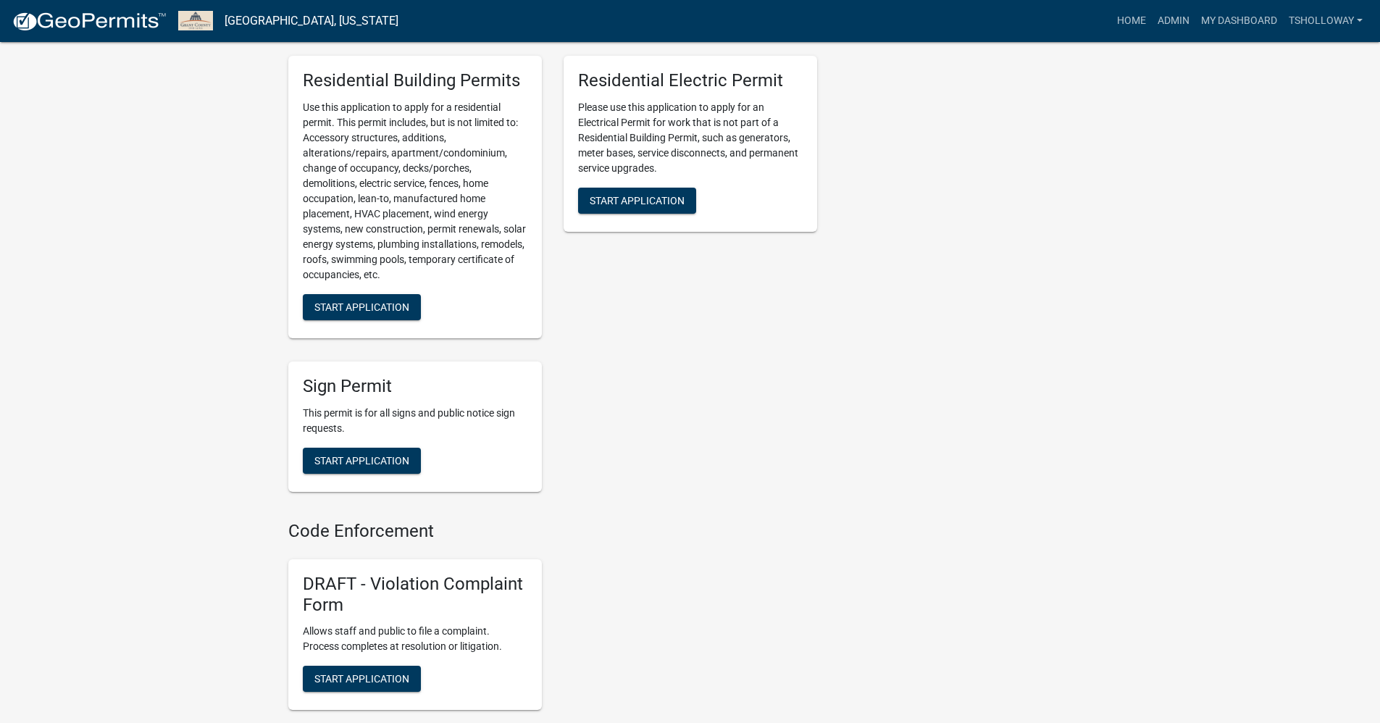
scroll to position [724, 0]
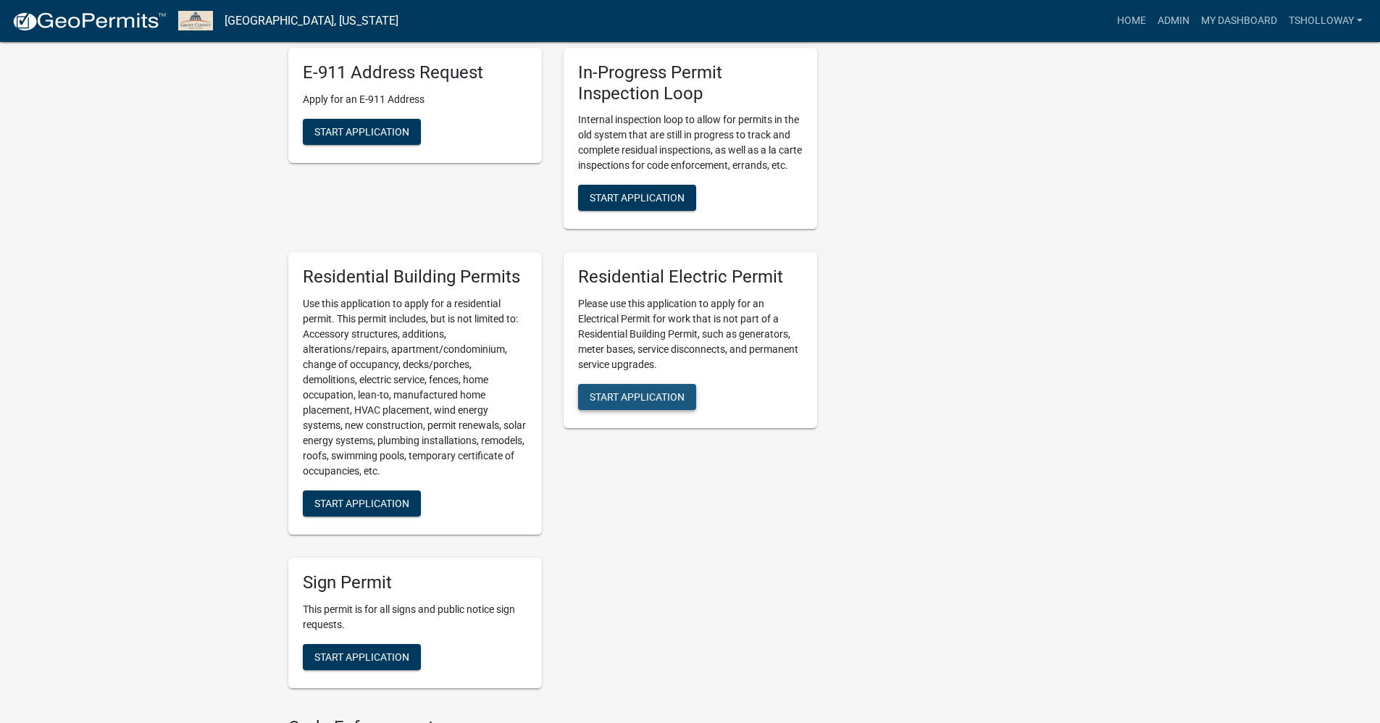
click at [637, 403] on span "Start Application" at bounding box center [637, 397] width 95 height 12
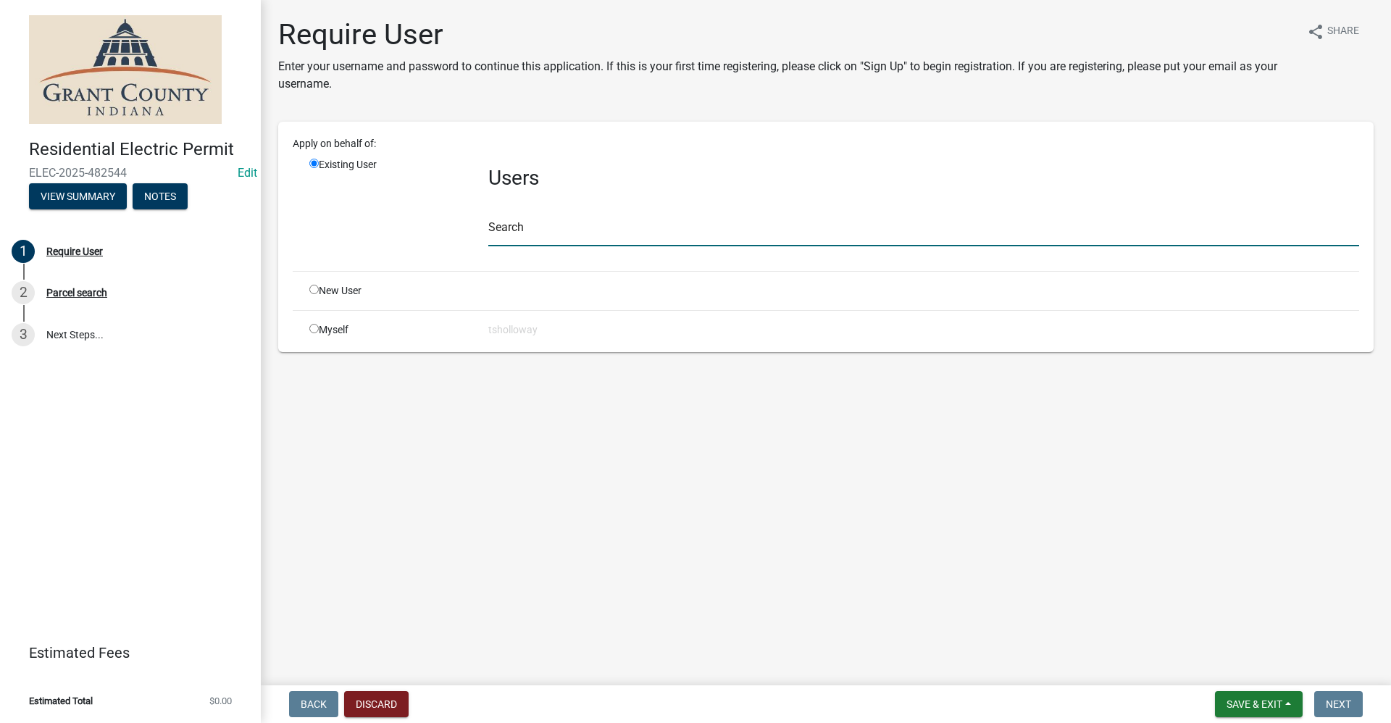
click at [515, 229] on input "text" at bounding box center [923, 232] width 871 height 30
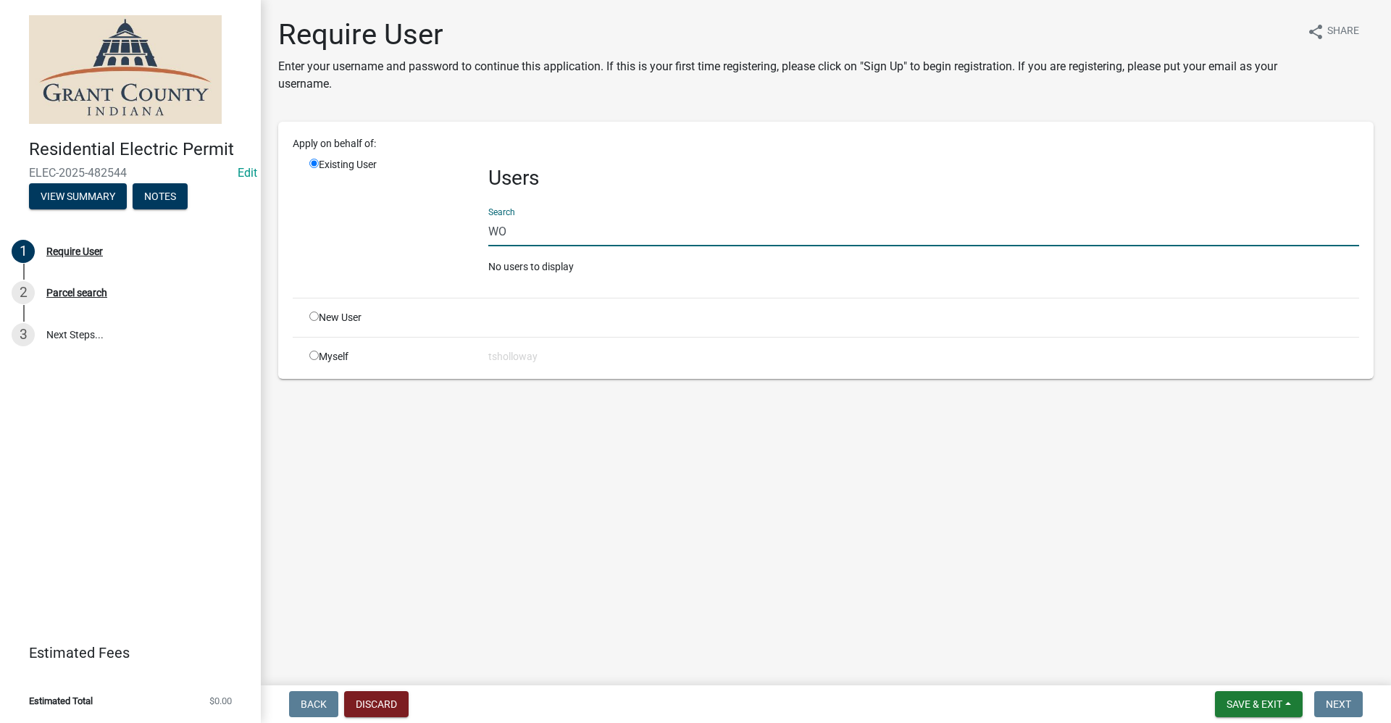
type input "W"
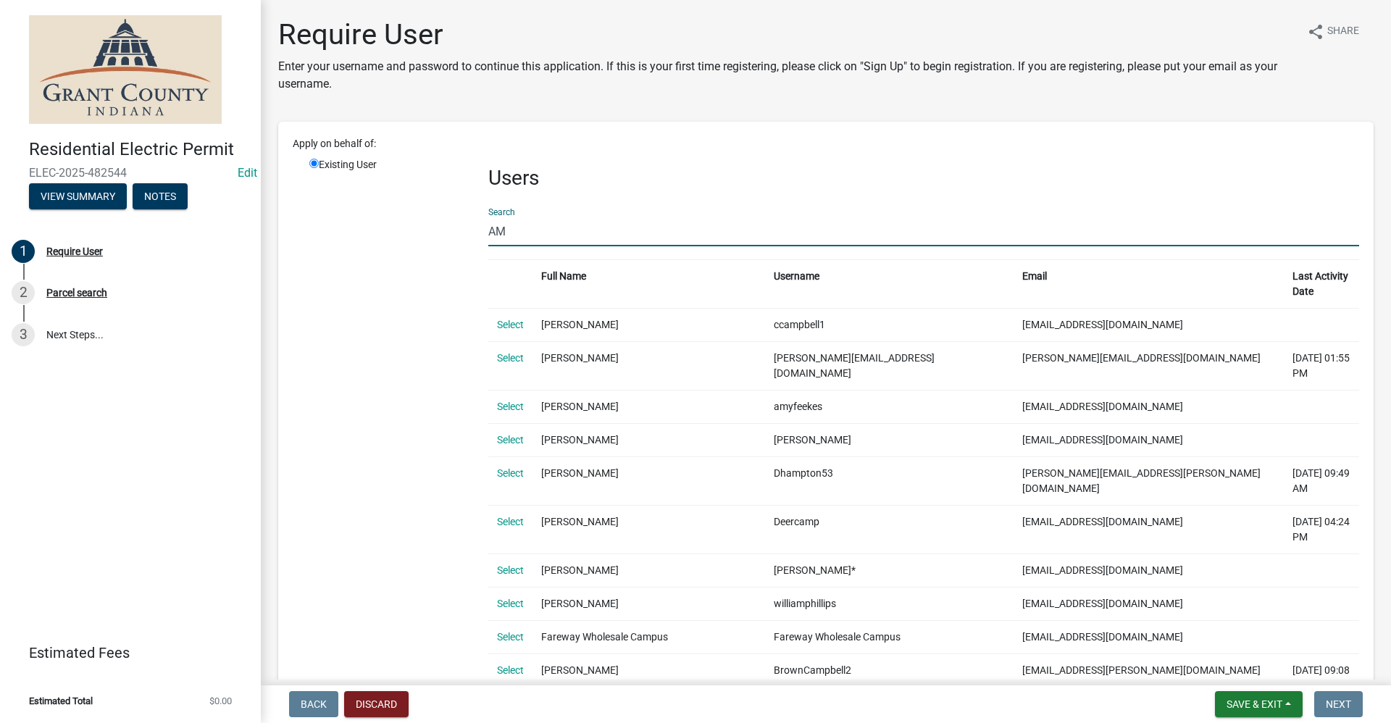
type input "A"
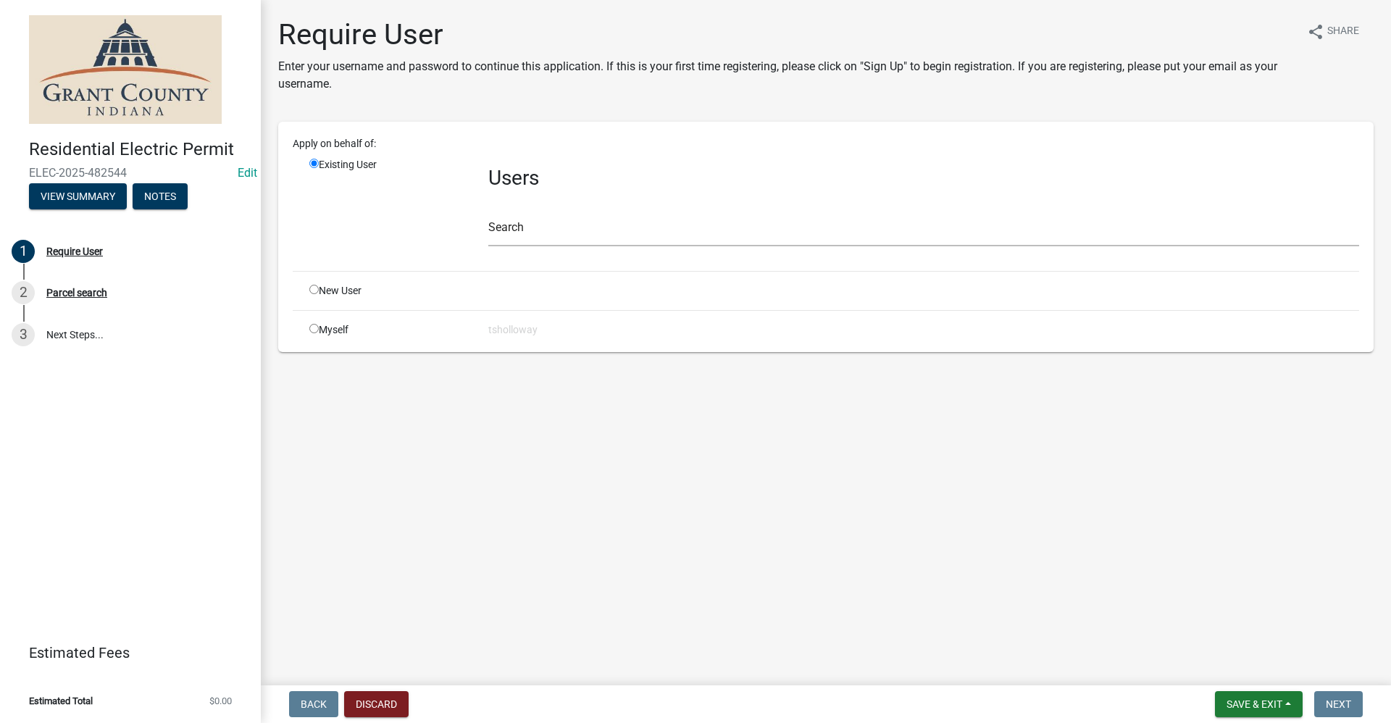
click at [314, 331] on input "radio" at bounding box center [313, 328] width 9 height 9
radio input "true"
radio input "false"
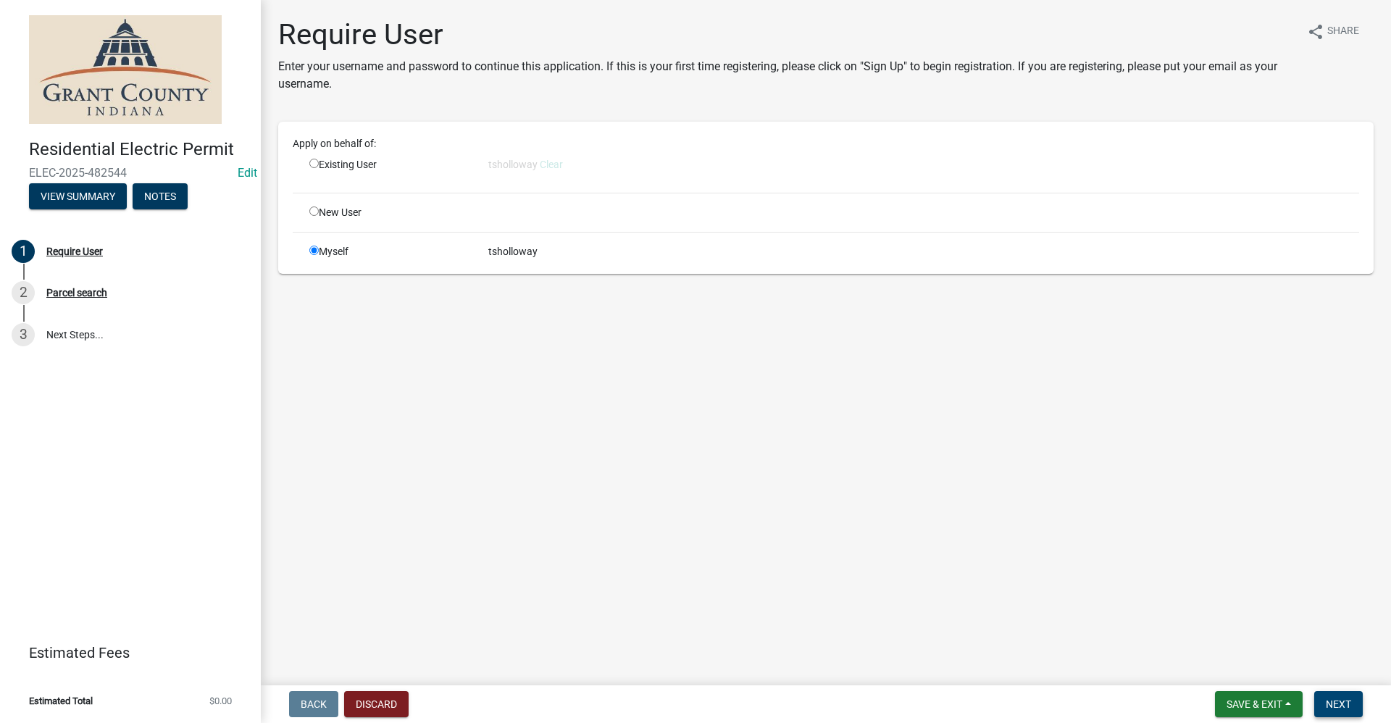
click at [1354, 709] on button "Next" at bounding box center [1338, 704] width 49 height 26
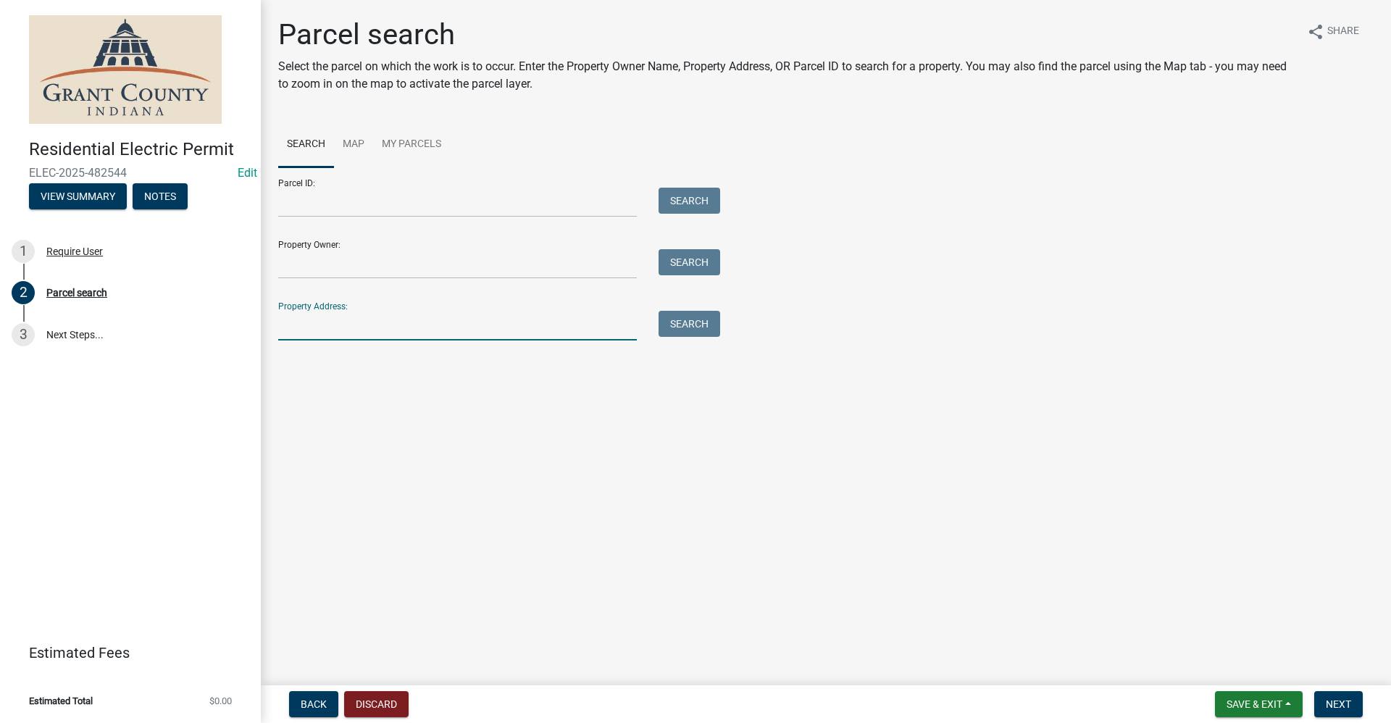
click at [296, 328] on input "Property Address:" at bounding box center [457, 326] width 359 height 30
drag, startPoint x: 358, startPoint y: 327, endPoint x: 115, endPoint y: 335, distance: 242.8
click at [115, 335] on div "Residential Electric Permit ELEC-2025-482544 Edit View Summary Notes 1 Require …" at bounding box center [695, 361] width 1391 height 723
type input "[STREET_ADDRESS]"
click at [713, 328] on button "Search" at bounding box center [689, 324] width 62 height 26
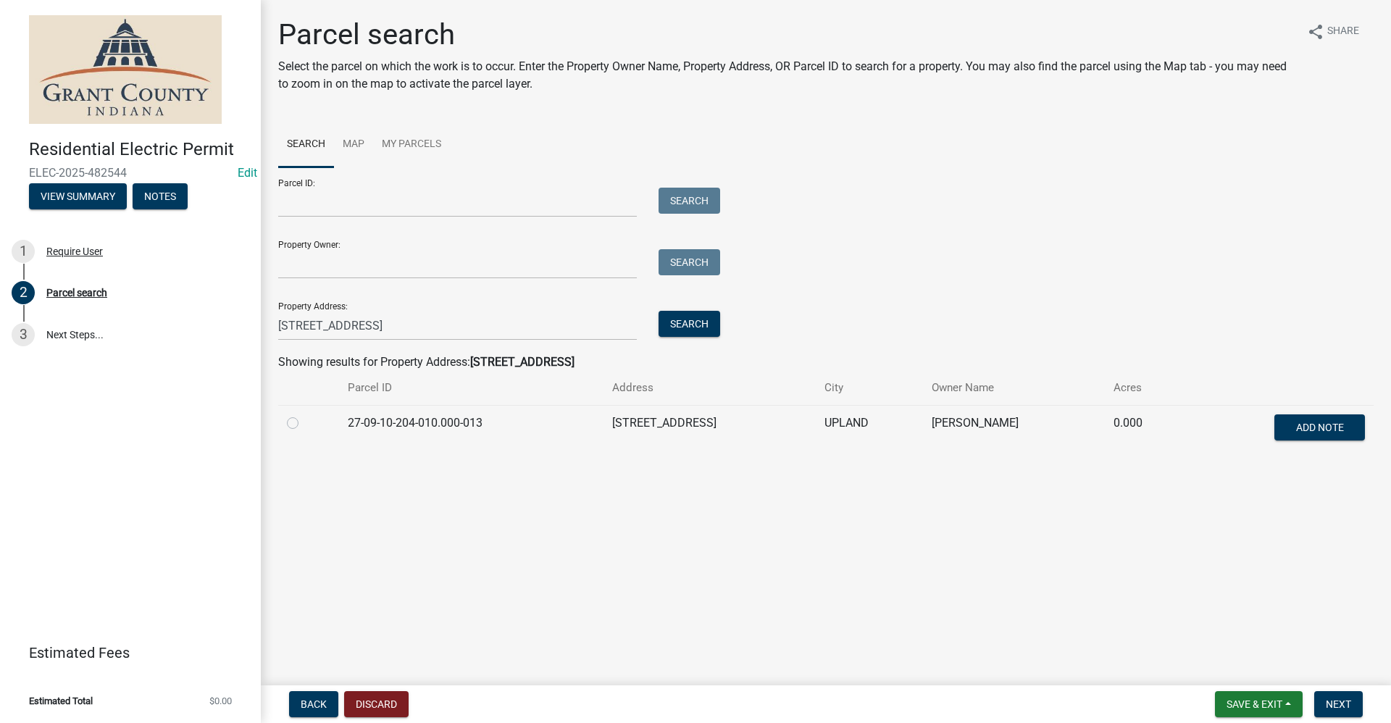
click at [304, 414] on label at bounding box center [304, 414] width 0 height 0
click at [304, 424] on input "radio" at bounding box center [308, 418] width 9 height 9
radio input "true"
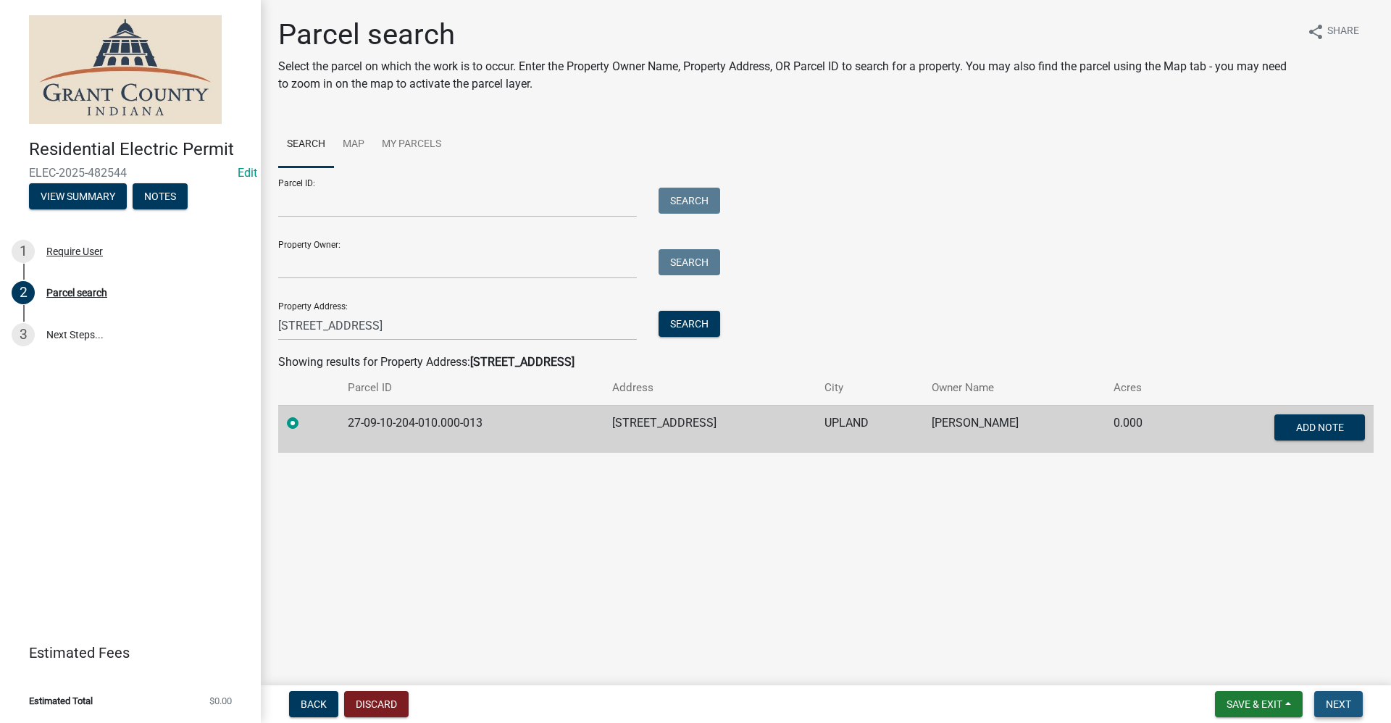
click at [1339, 707] on span "Next" at bounding box center [1337, 704] width 25 height 12
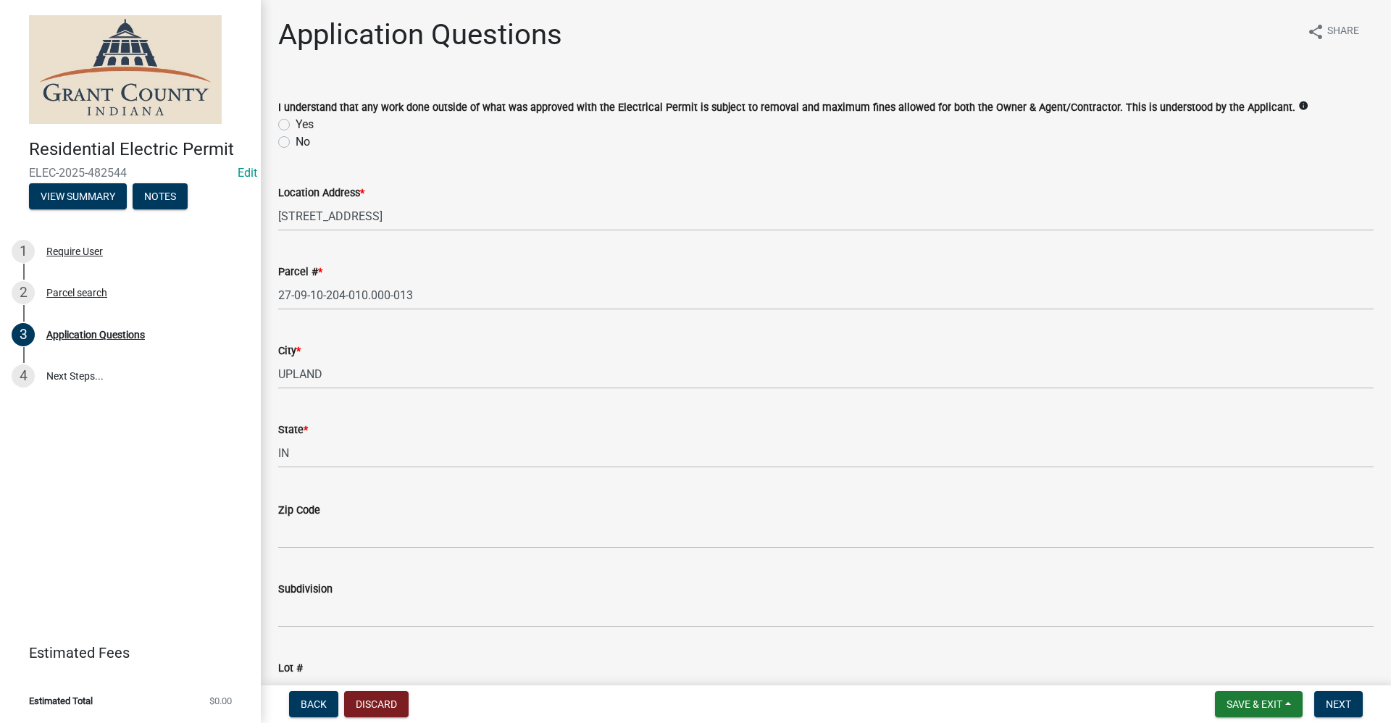
click at [295, 124] on label "Yes" at bounding box center [304, 124] width 18 height 17
click at [295, 124] on input "Yes" at bounding box center [299, 120] width 9 height 9
radio input "true"
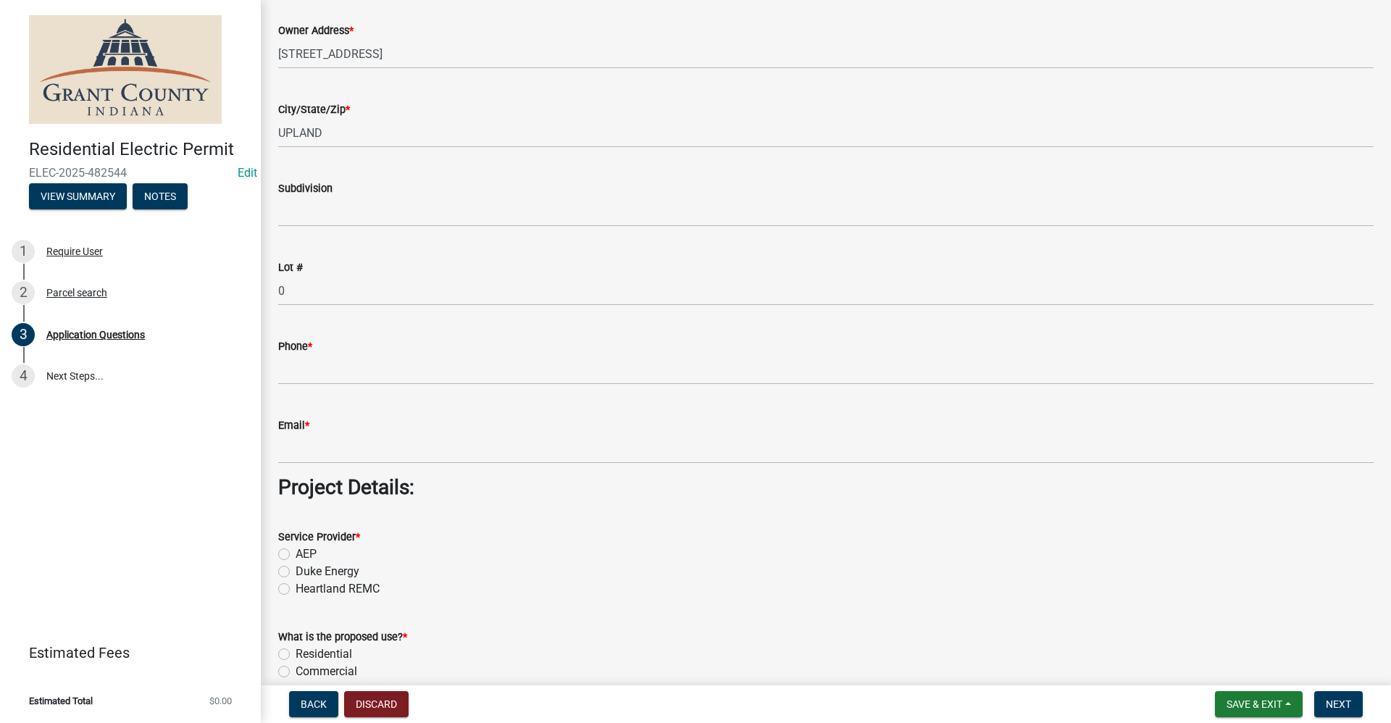
scroll to position [869, 0]
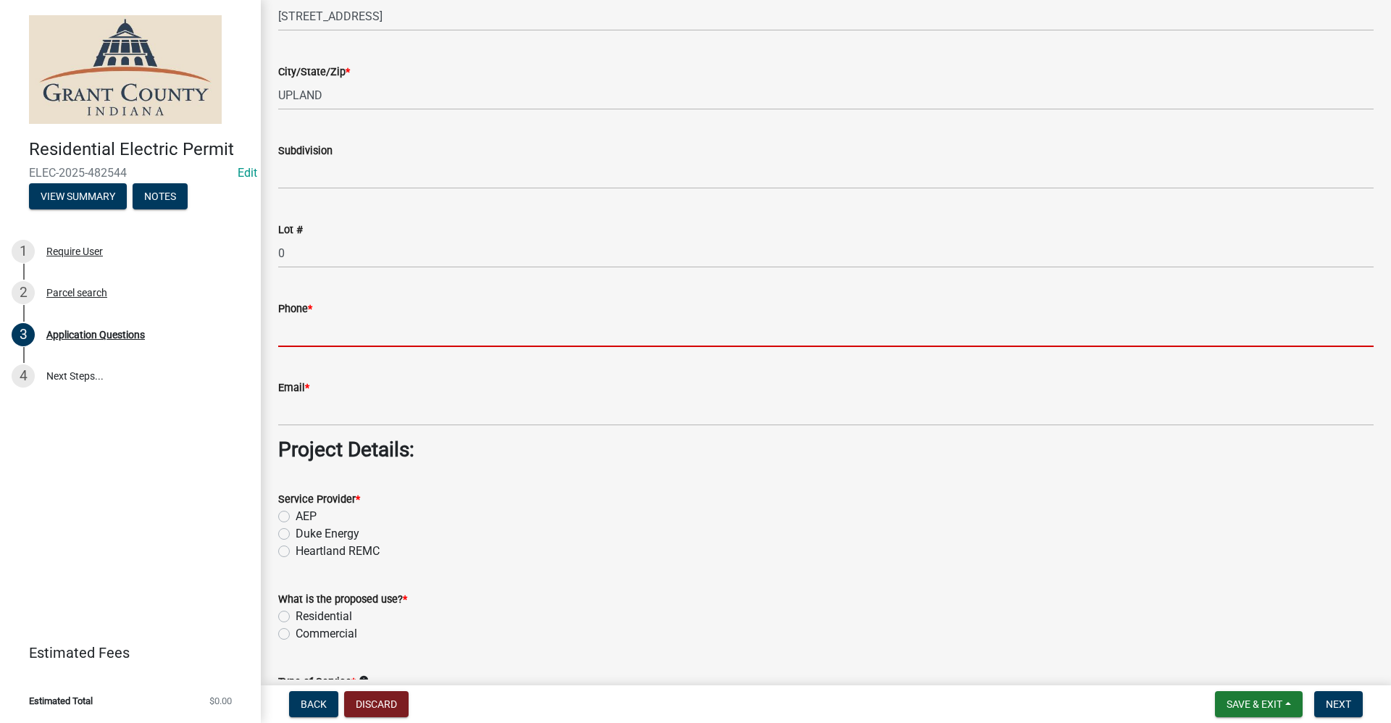
click at [312, 340] on input "Phone *" at bounding box center [825, 332] width 1095 height 30
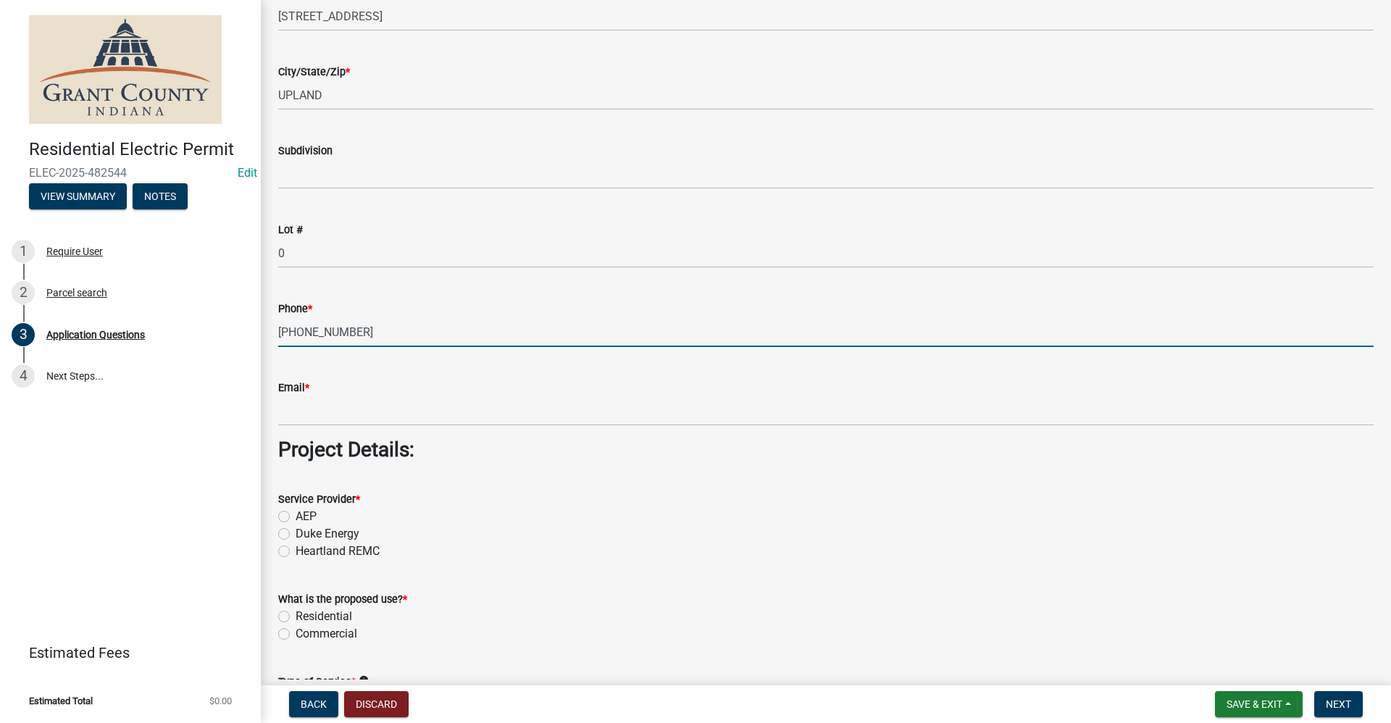
type input "[PHONE_NUMBER]"
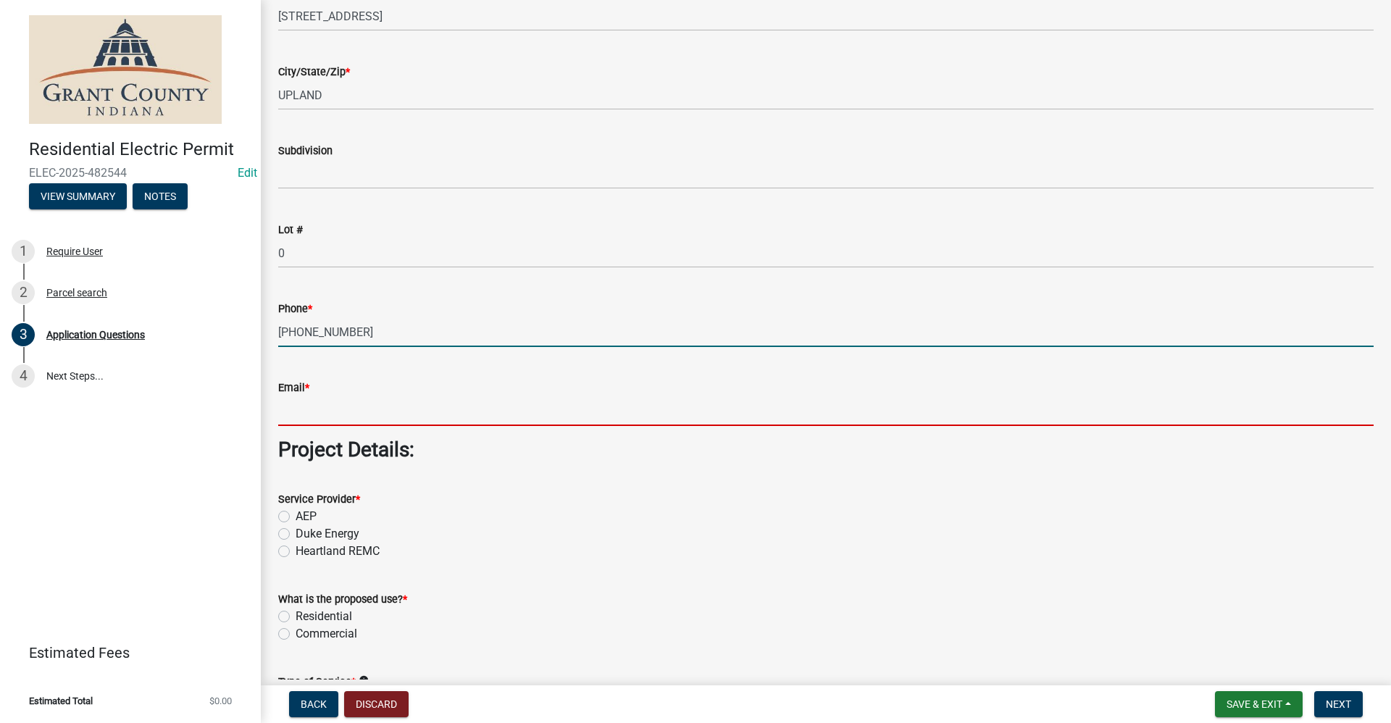
click at [313, 403] on input "Email *" at bounding box center [825, 411] width 1095 height 30
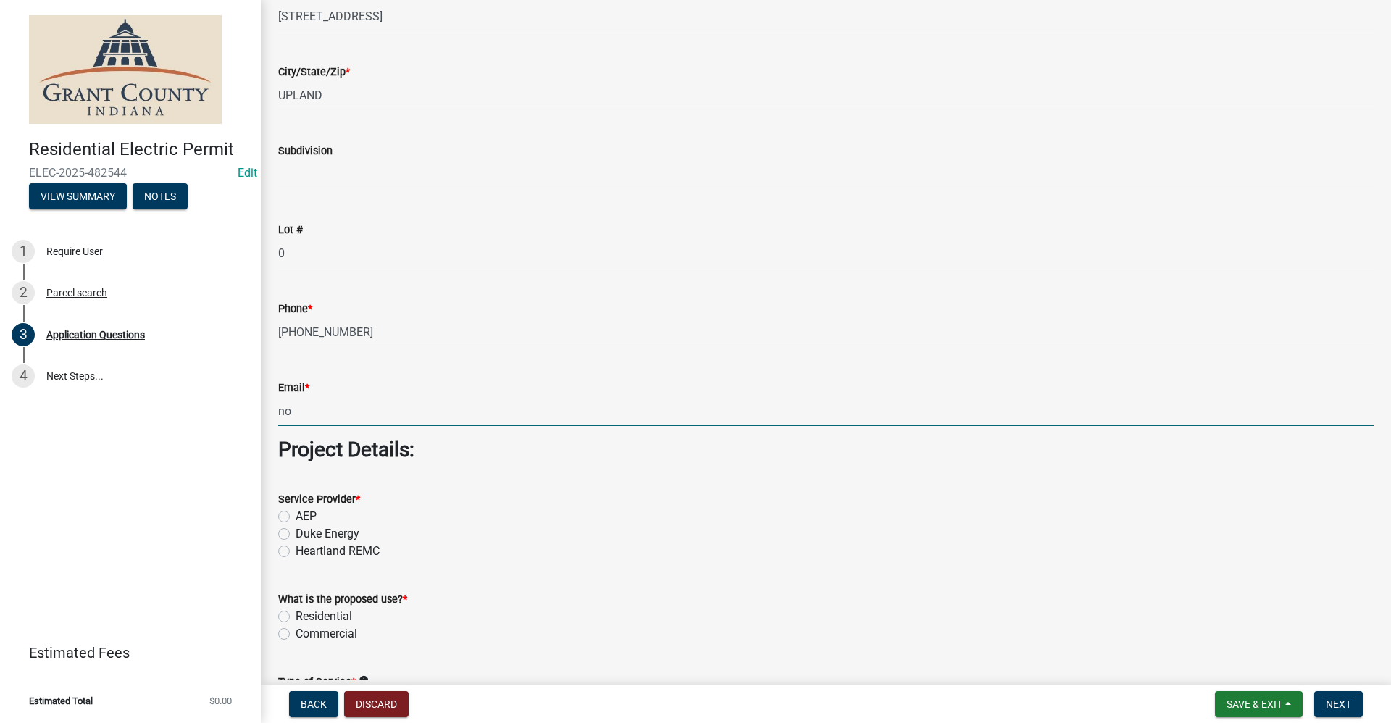
type input "no@email"
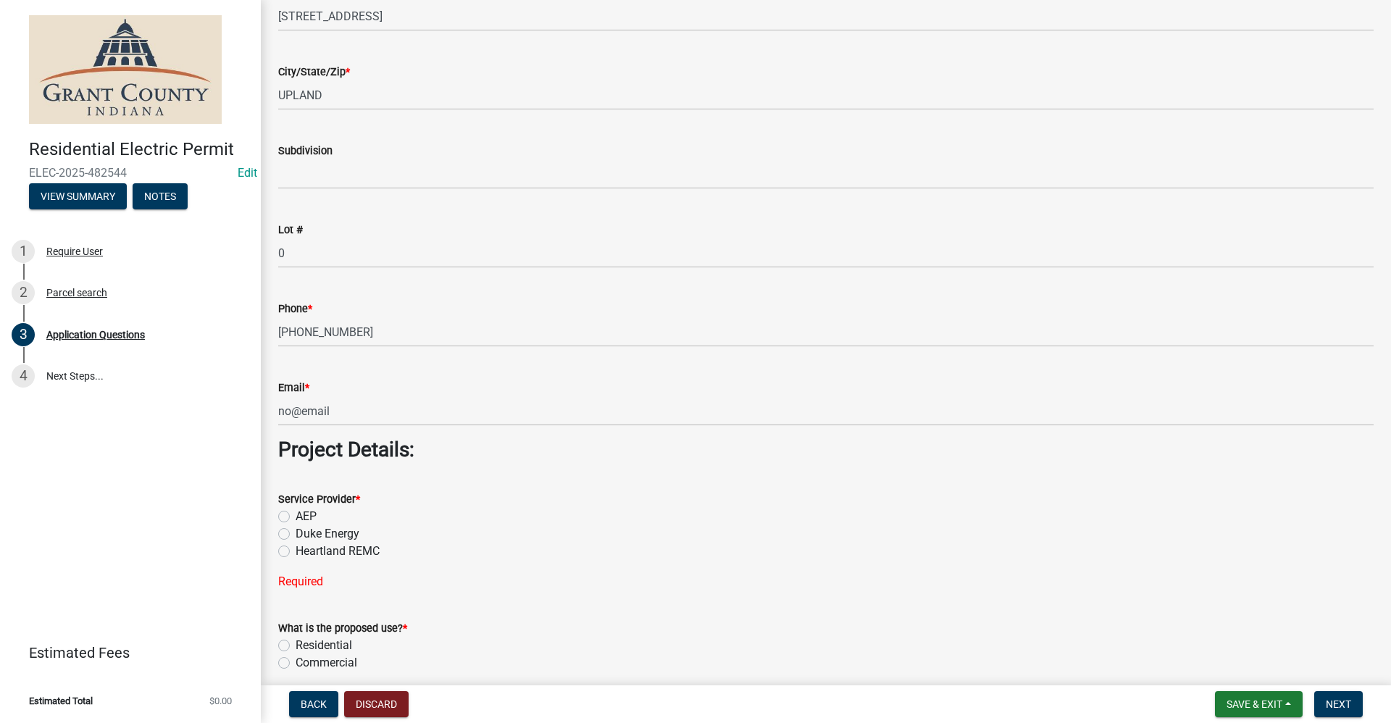
click at [295, 518] on label "AEP" at bounding box center [305, 516] width 21 height 17
click at [295, 517] on input "AEP" at bounding box center [299, 512] width 9 height 9
radio input "true"
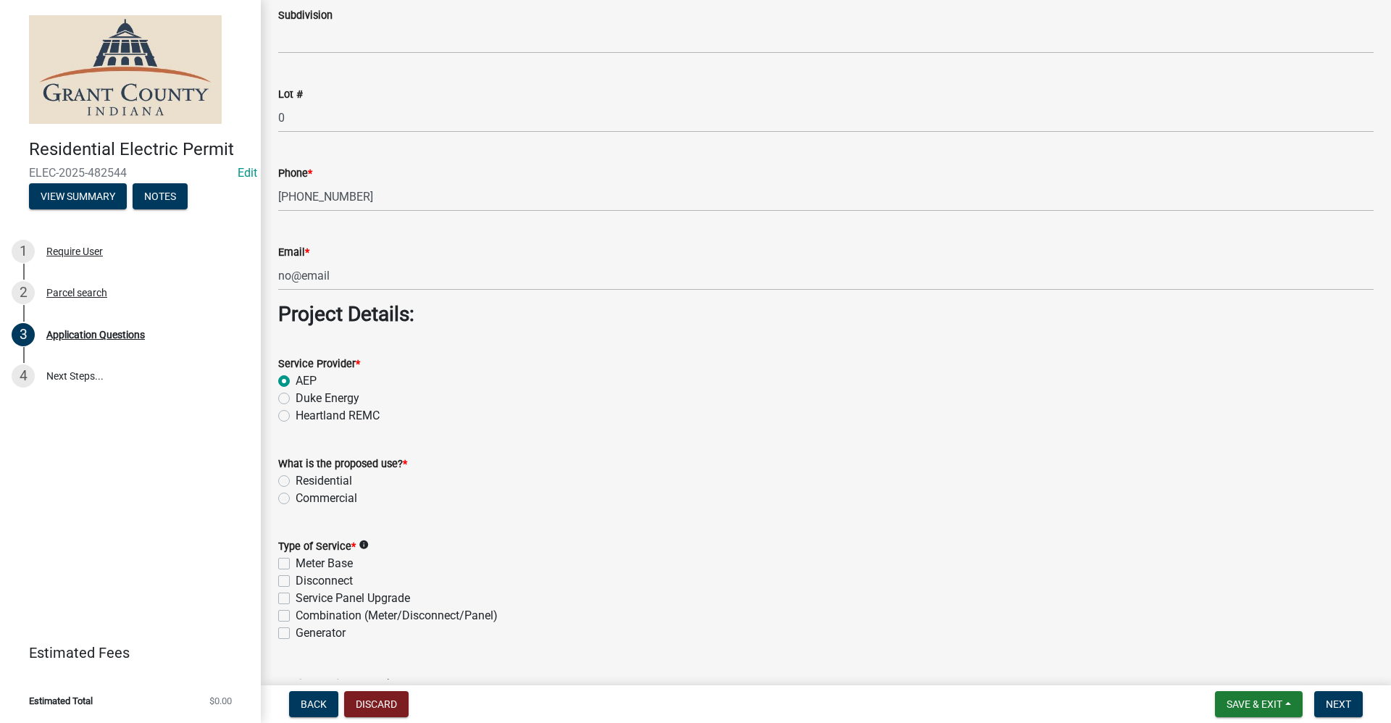
scroll to position [1014, 0]
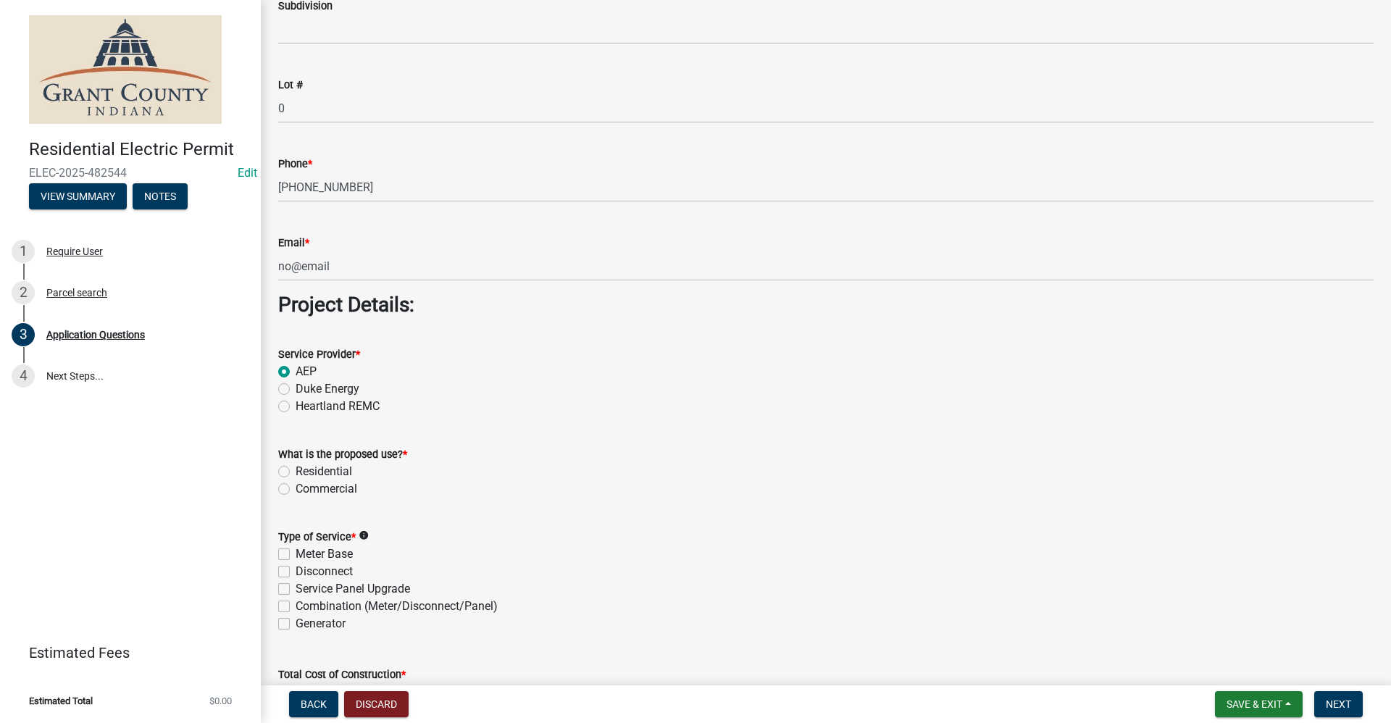
click at [295, 486] on label "Commercial" at bounding box center [326, 488] width 62 height 17
click at [295, 486] on input "Commercial" at bounding box center [299, 484] width 9 height 9
radio input "true"
drag, startPoint x: 281, startPoint y: 553, endPoint x: 288, endPoint y: 554, distance: 7.3
click at [295, 554] on label "Meter Base" at bounding box center [323, 553] width 57 height 17
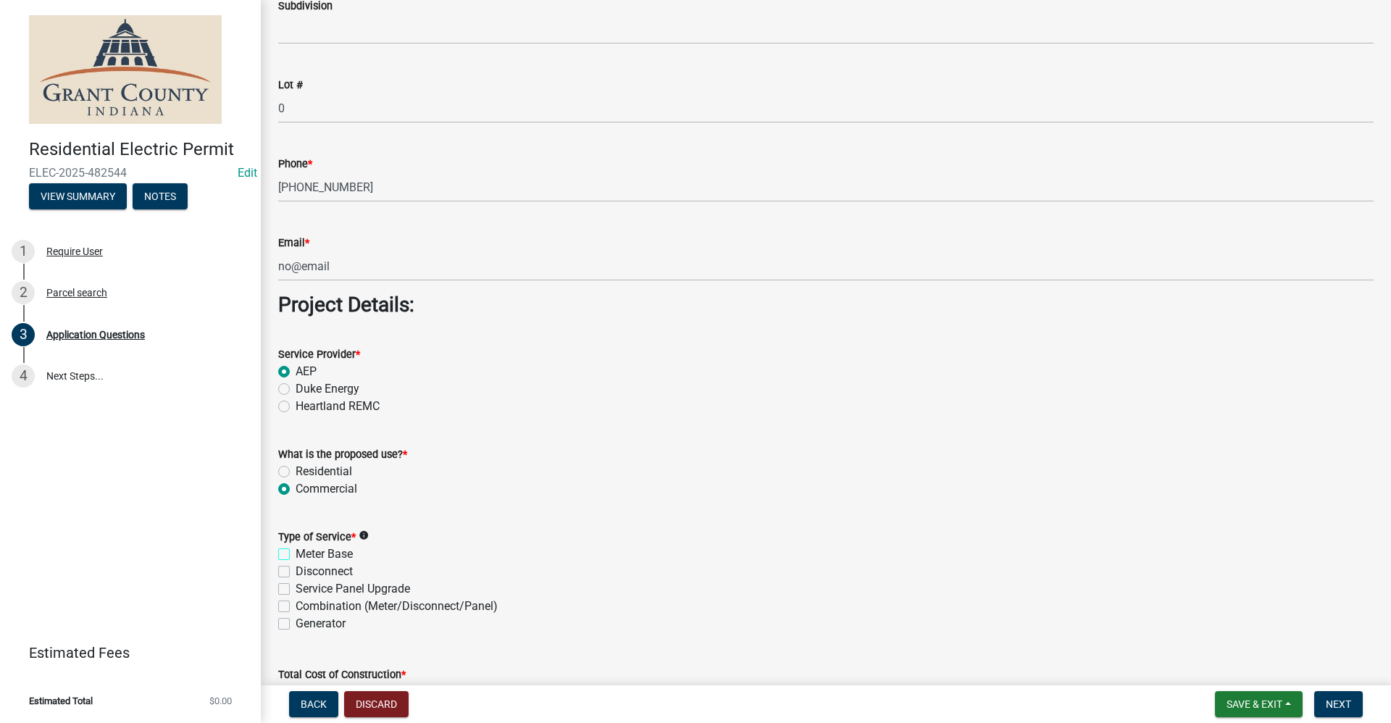
click at [295, 554] on input "Meter Base" at bounding box center [299, 549] width 9 height 9
checkbox input "true"
checkbox input "false"
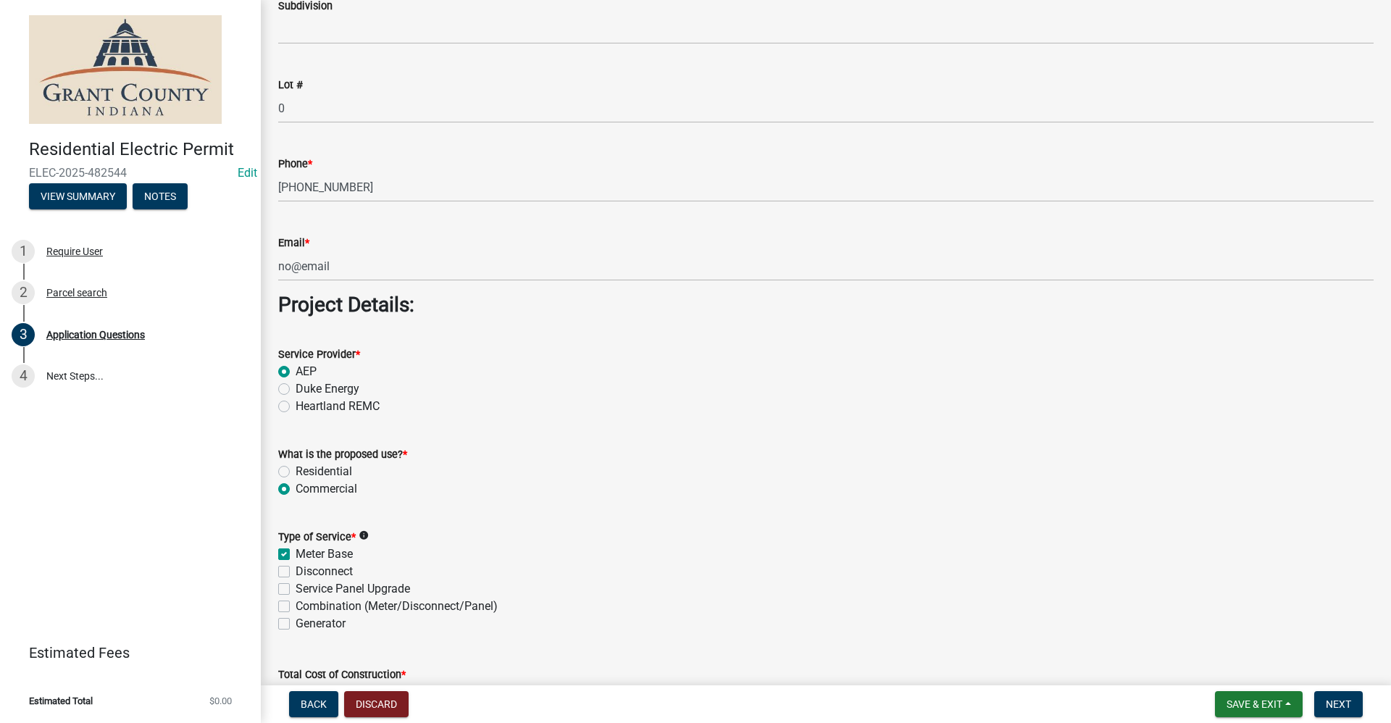
checkbox input "false"
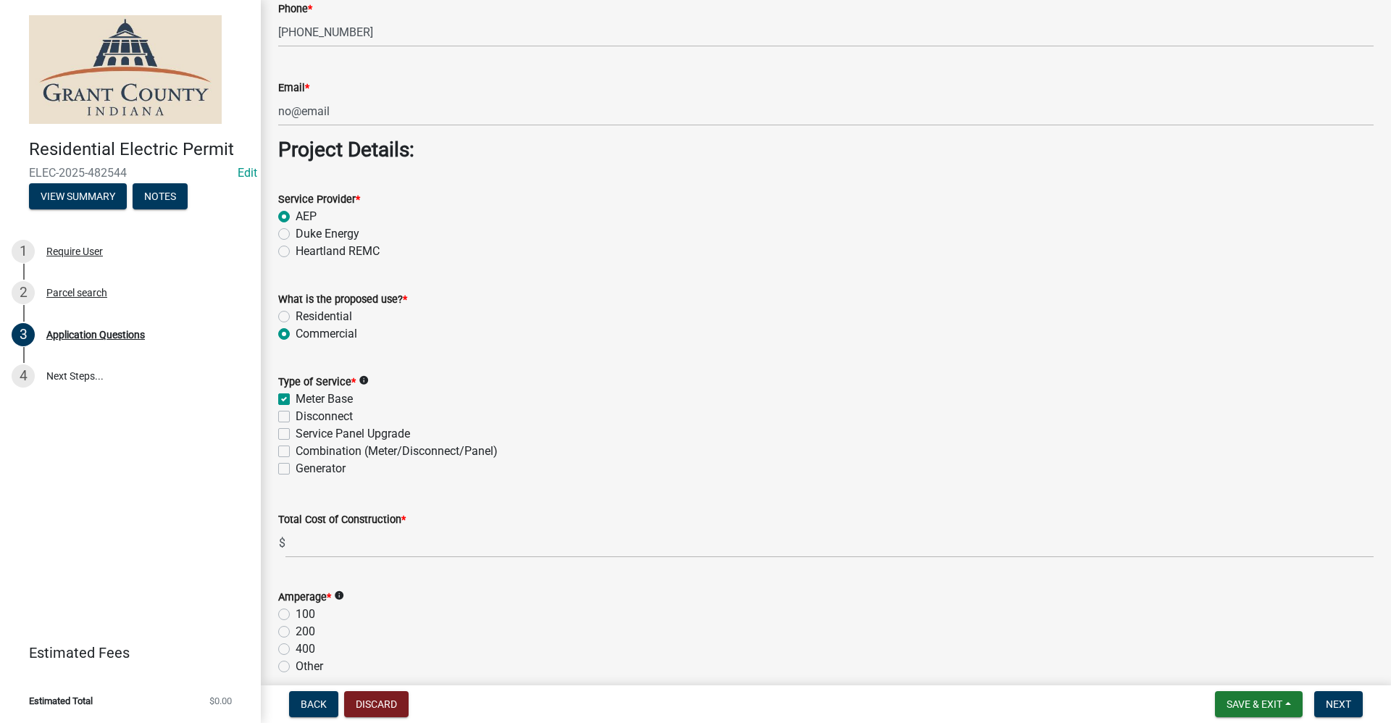
scroll to position [1304, 0]
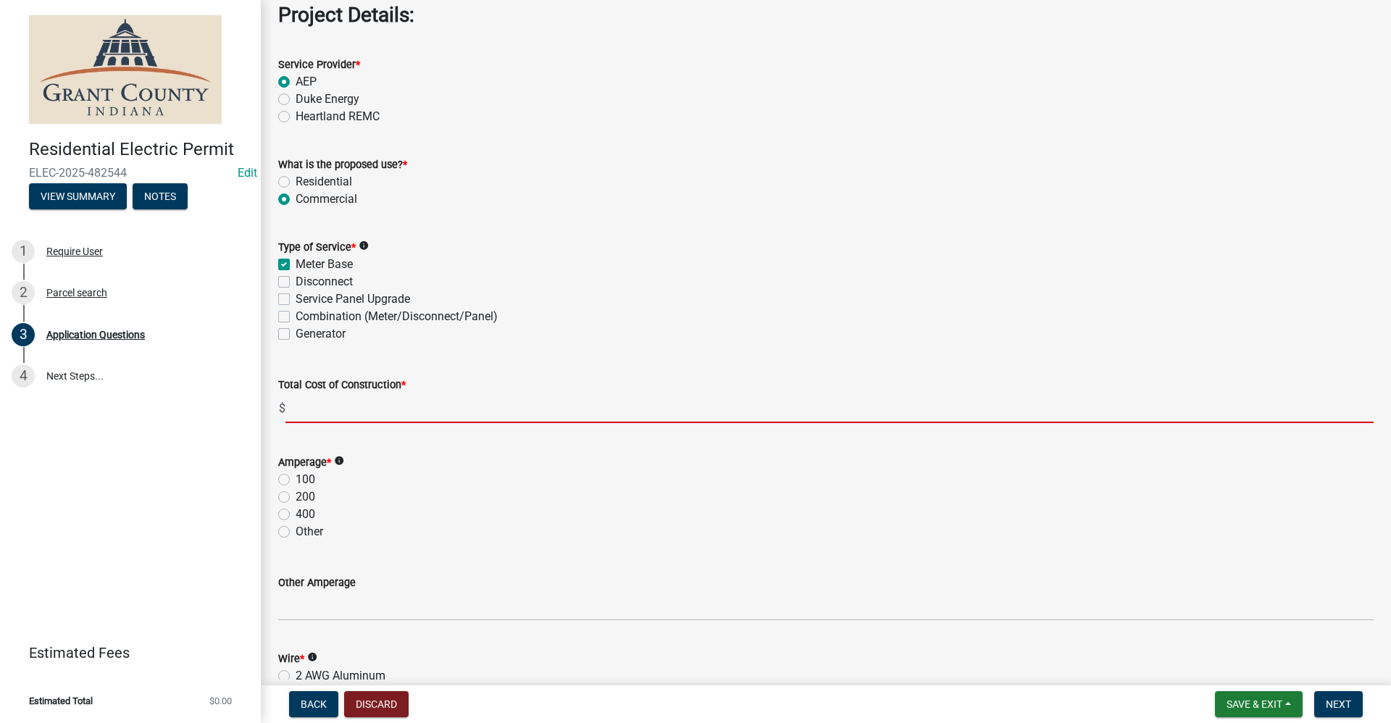
click at [303, 410] on input "text" at bounding box center [829, 408] width 1088 height 30
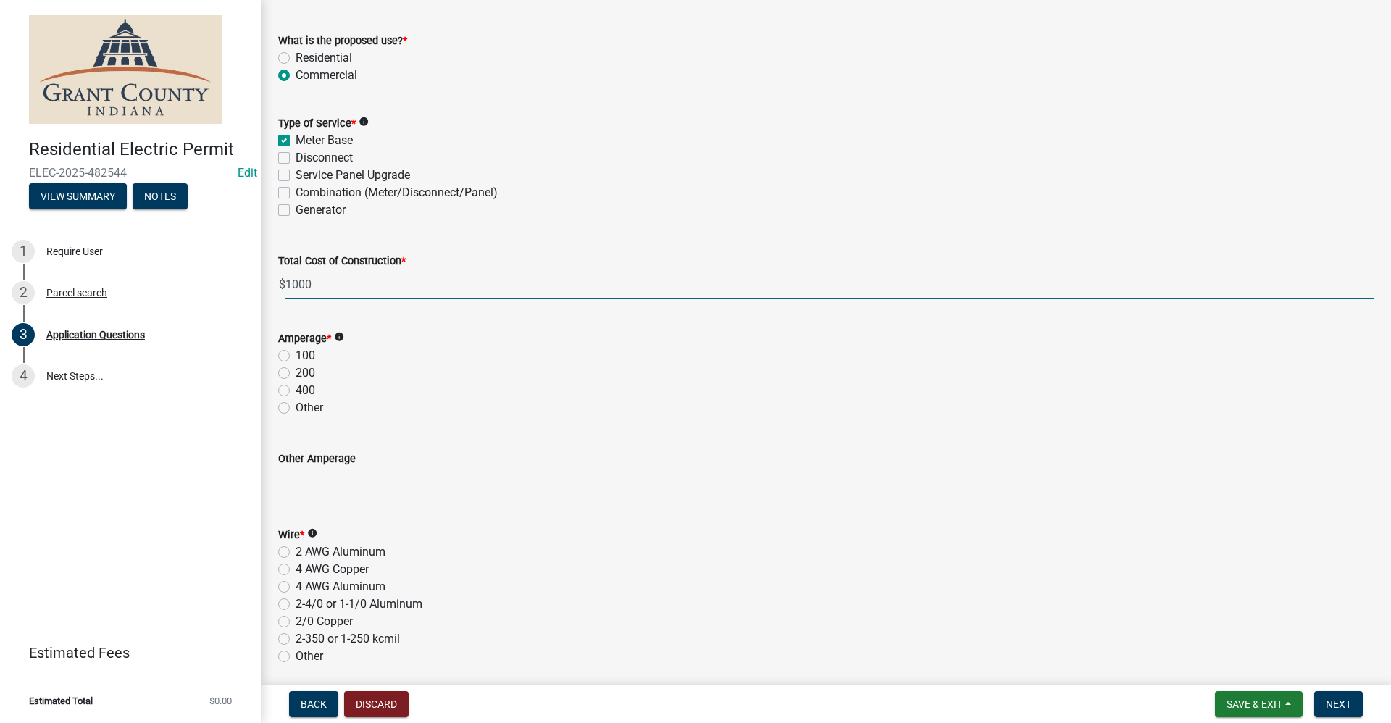
scroll to position [1449, 0]
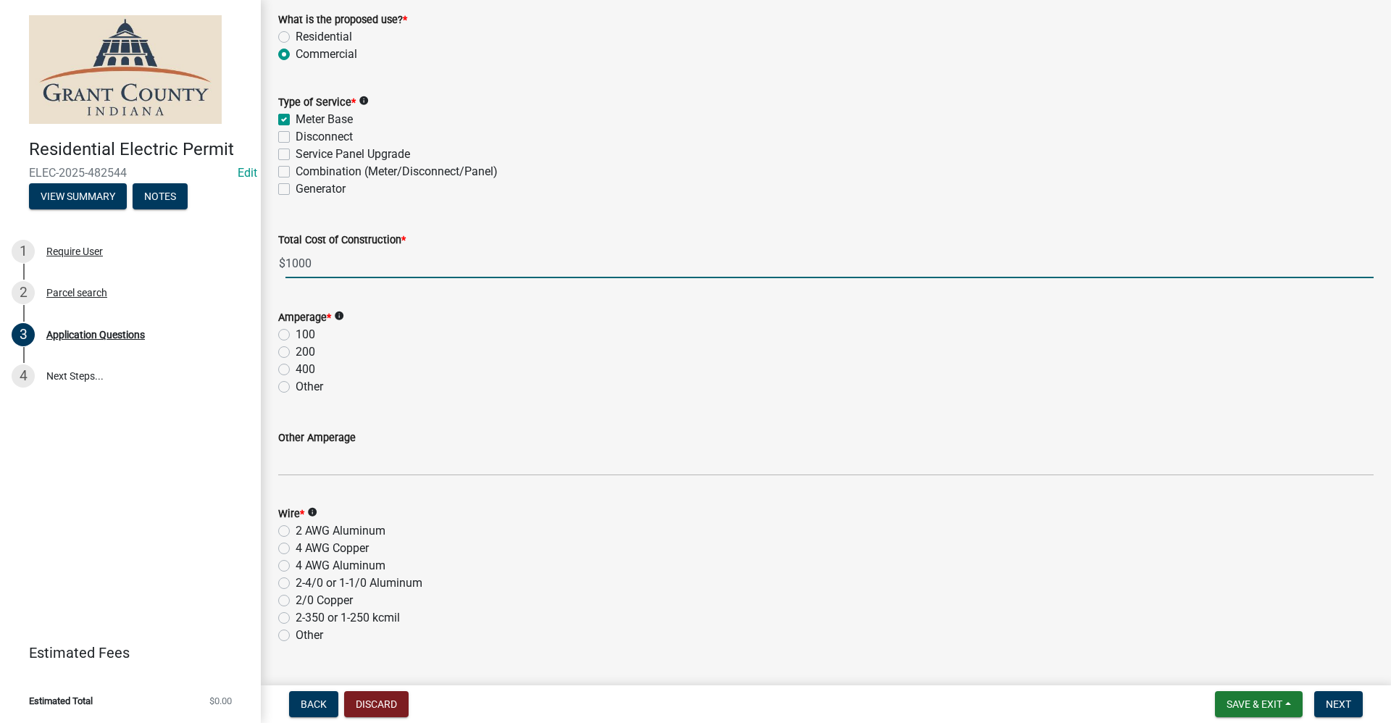
type input "1000.00"
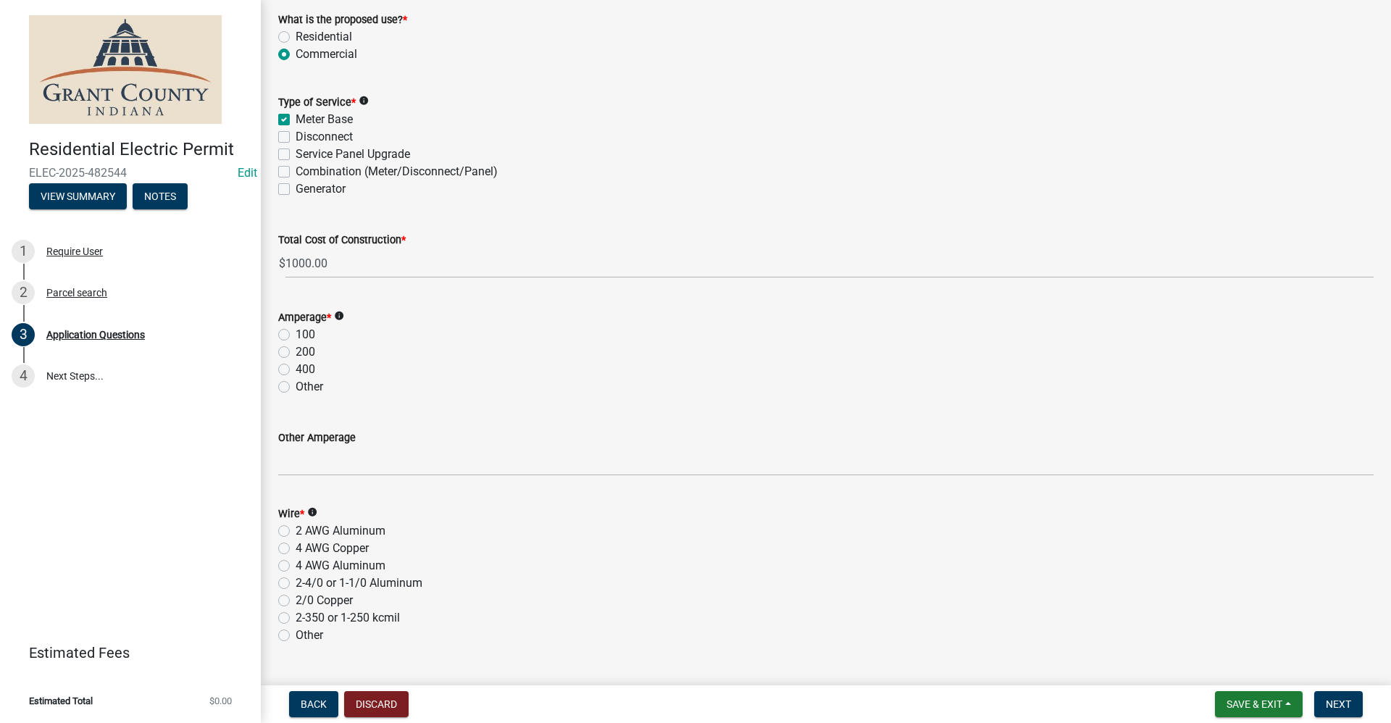
click at [295, 357] on label "200" at bounding box center [305, 351] width 20 height 17
click at [295, 353] on input "200" at bounding box center [299, 347] width 9 height 9
radio input "true"
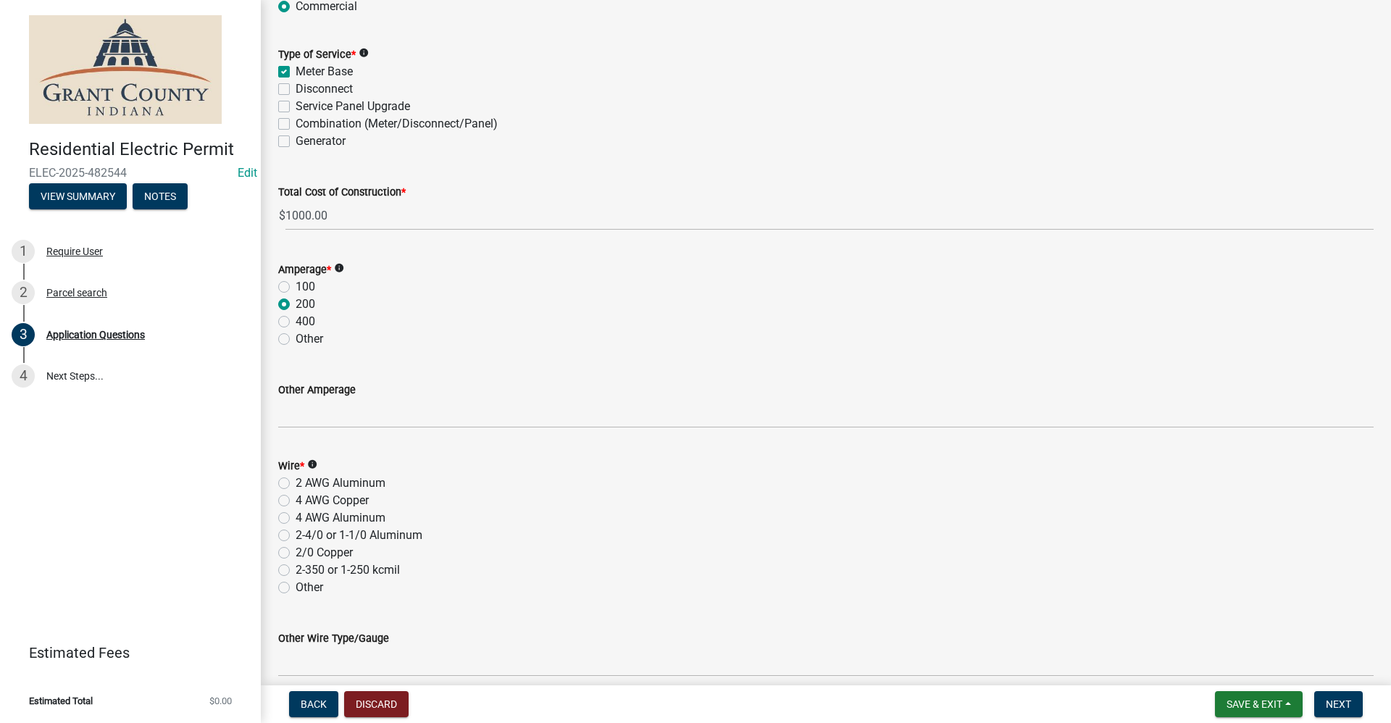
scroll to position [1521, 0]
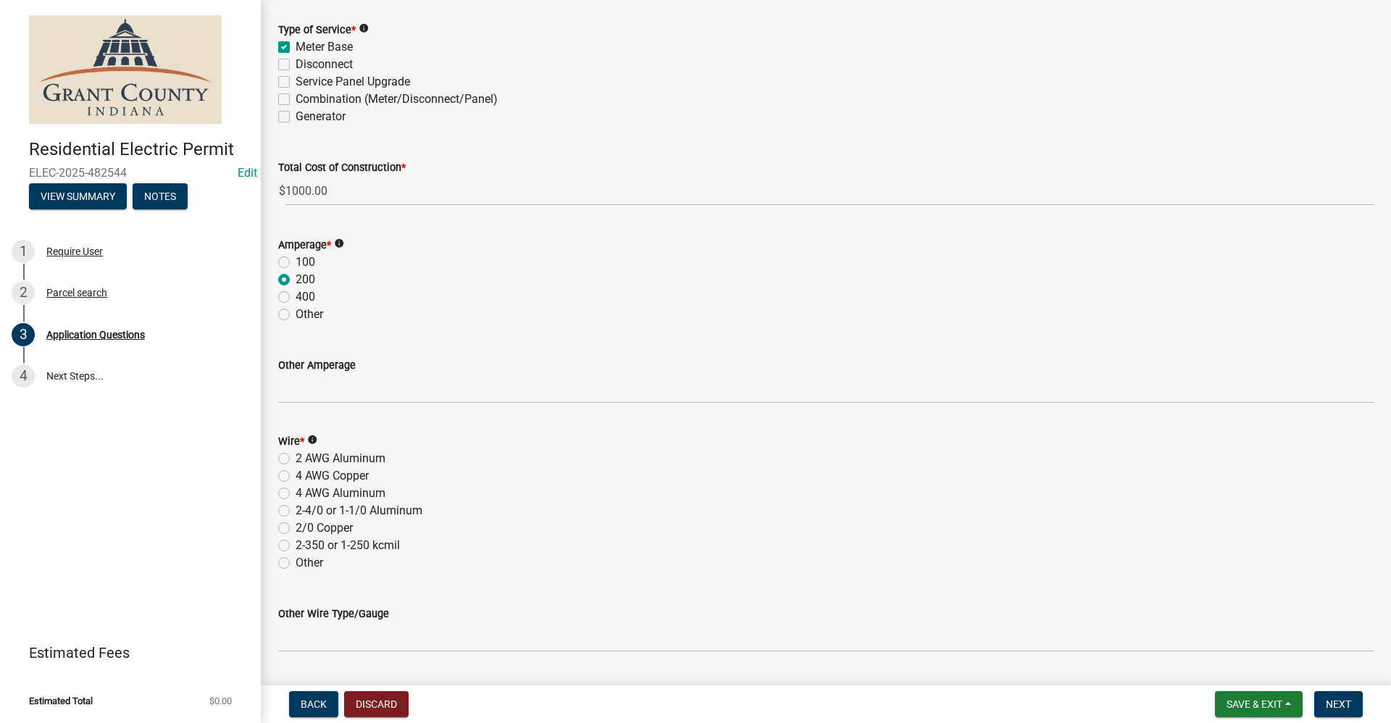
click at [295, 457] on label "2 AWG Aluminum" at bounding box center [340, 458] width 90 height 17
click at [295, 457] on input "2 AWG Aluminum" at bounding box center [299, 454] width 9 height 9
radio input "true"
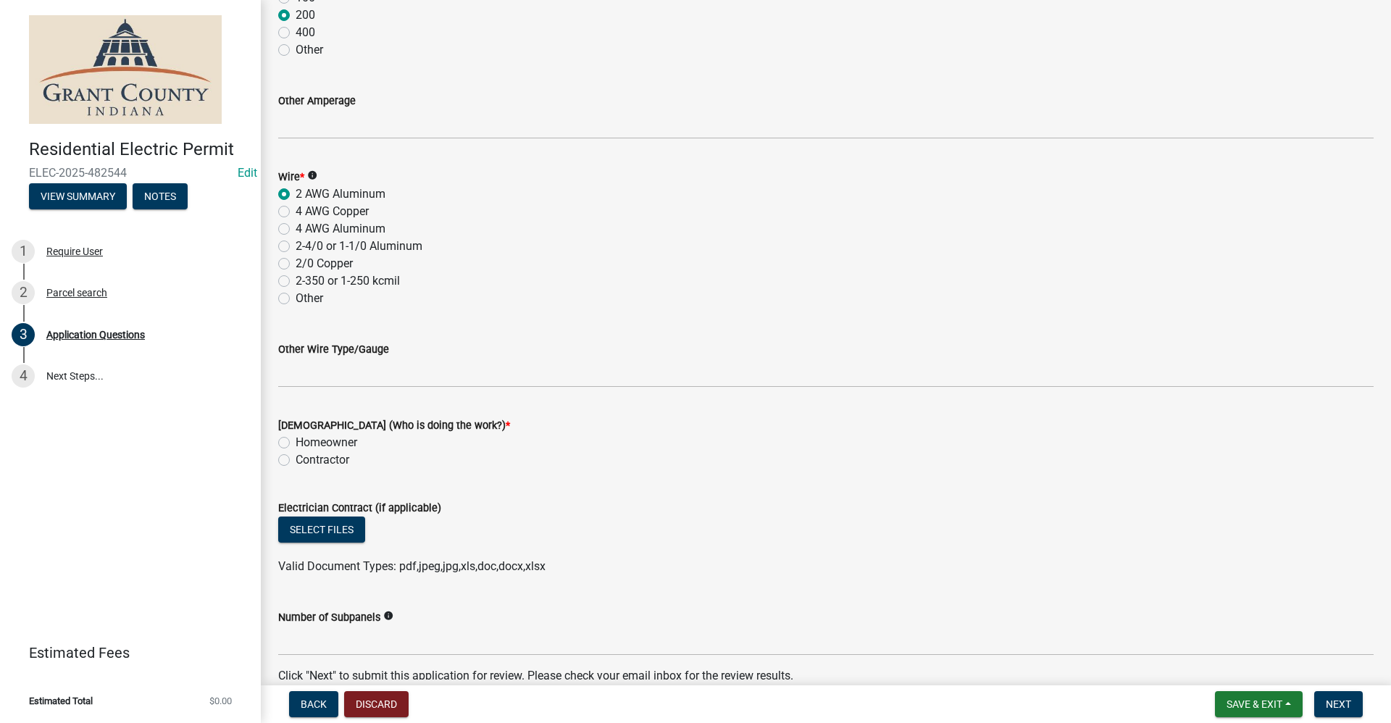
scroll to position [1811, 0]
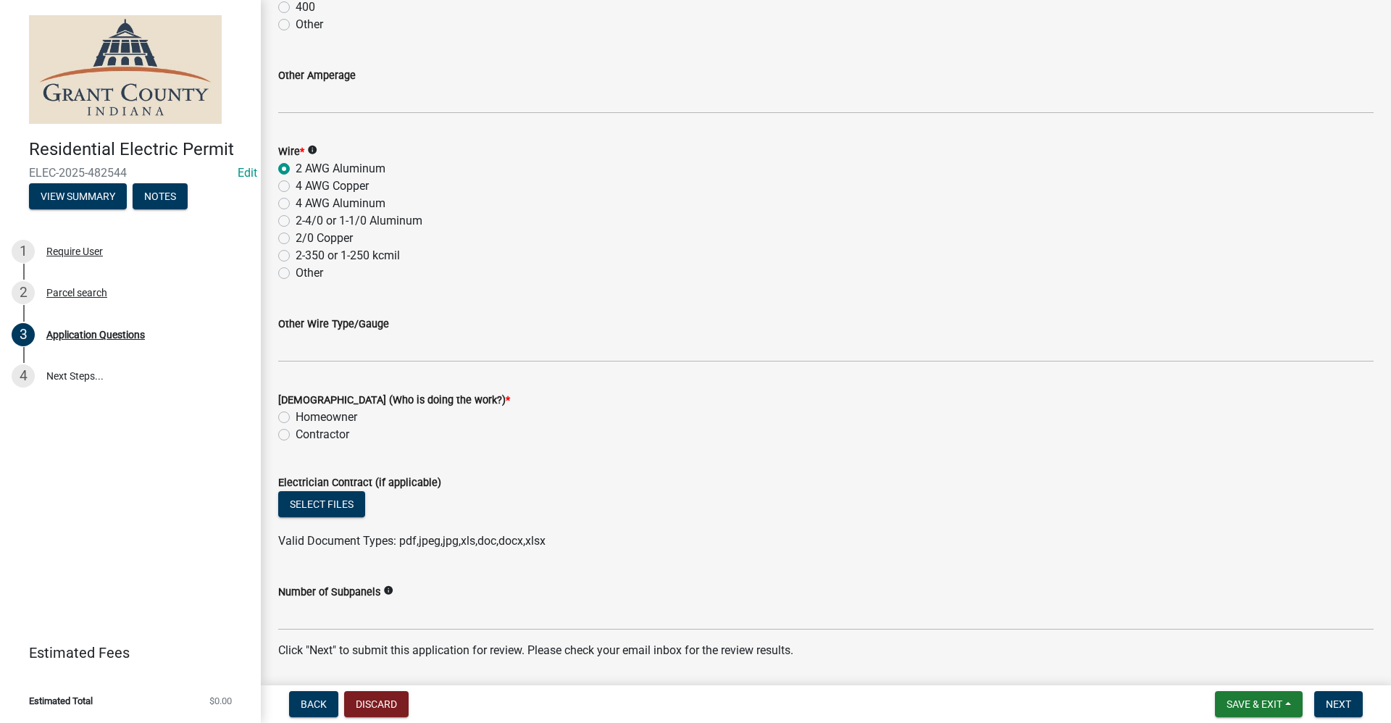
click at [295, 434] on label "Contractor" at bounding box center [322, 434] width 54 height 17
click at [295, 434] on input "Contractor" at bounding box center [299, 430] width 9 height 9
radio input "true"
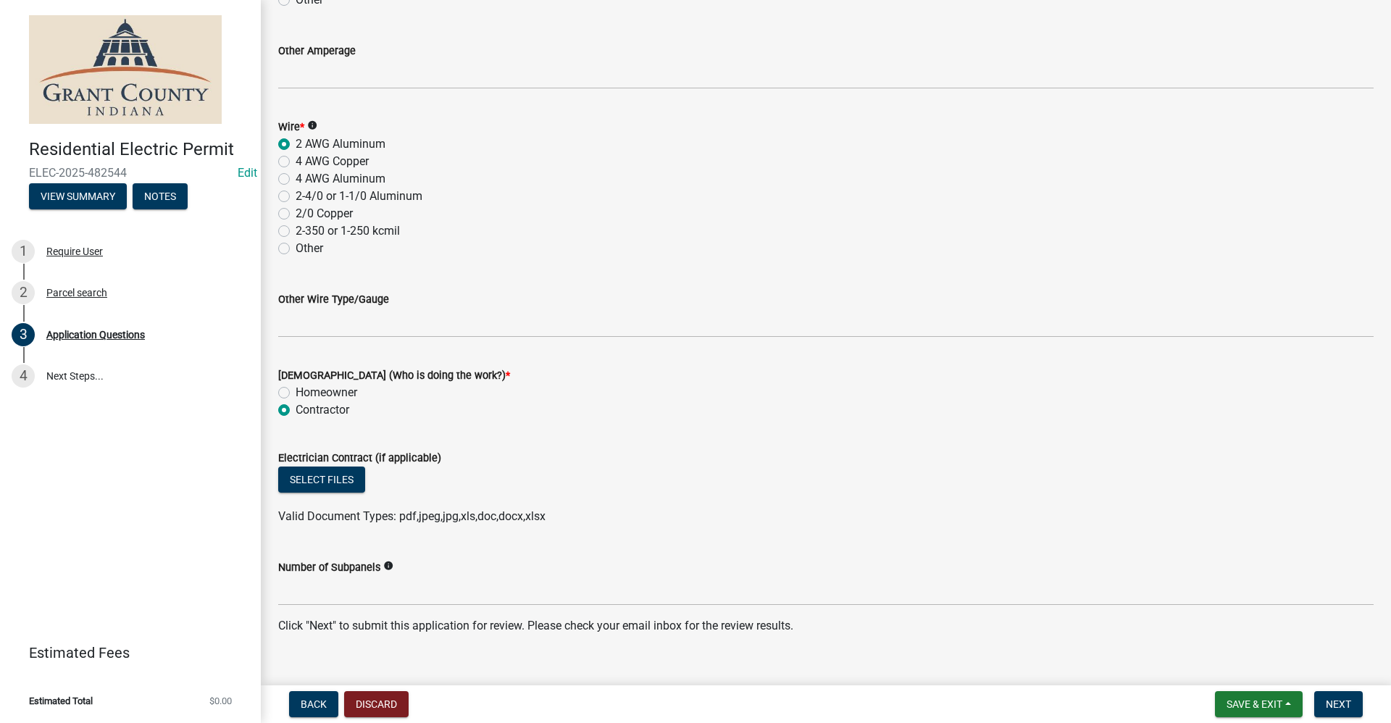
scroll to position [1858, 0]
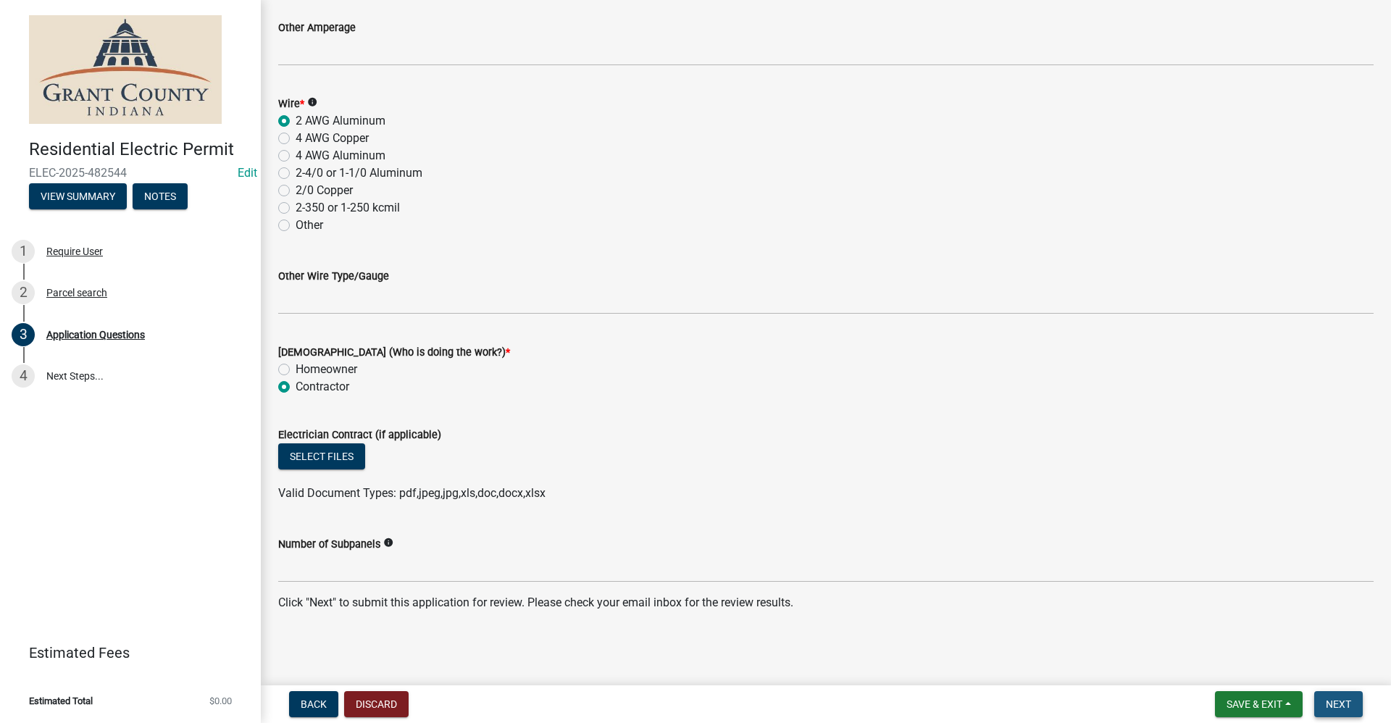
click at [1339, 705] on span "Next" at bounding box center [1337, 704] width 25 height 12
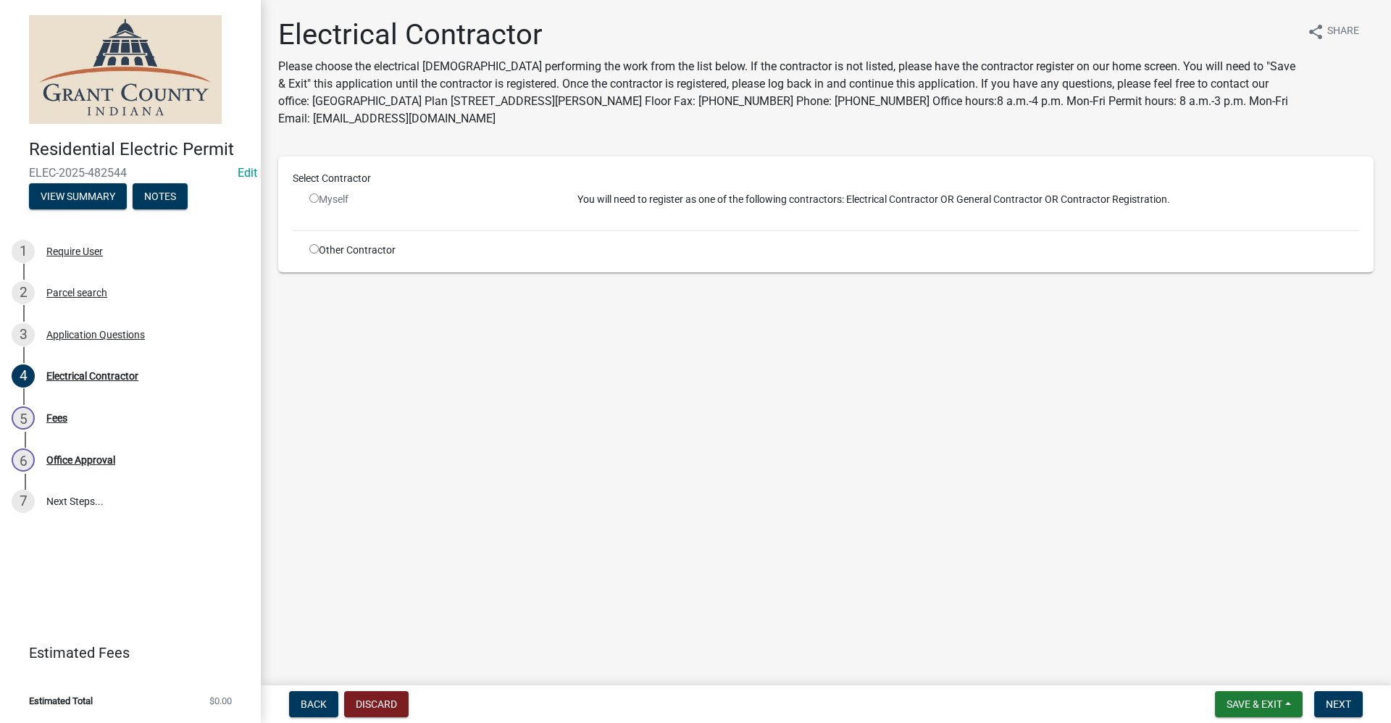
click at [314, 248] on input "radio" at bounding box center [313, 248] width 9 height 9
radio input "true"
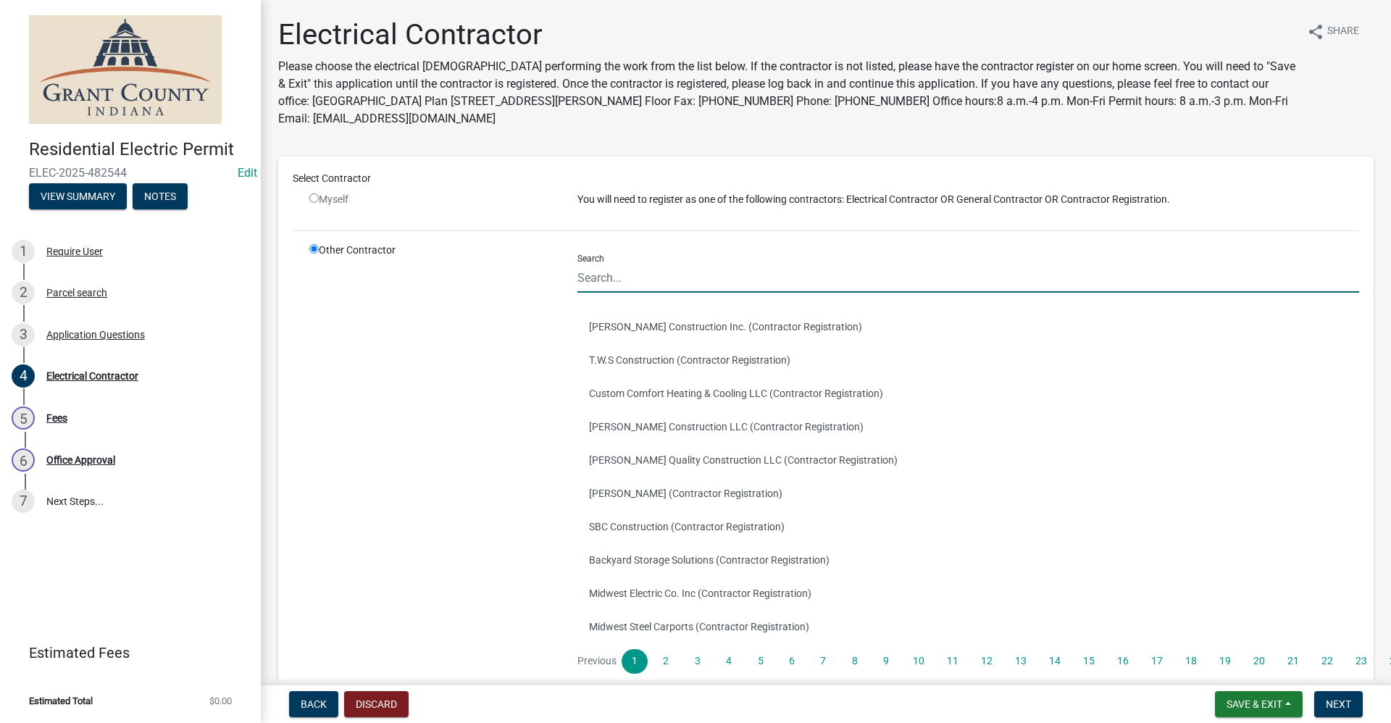
click at [595, 282] on input "Search" at bounding box center [967, 278] width 781 height 30
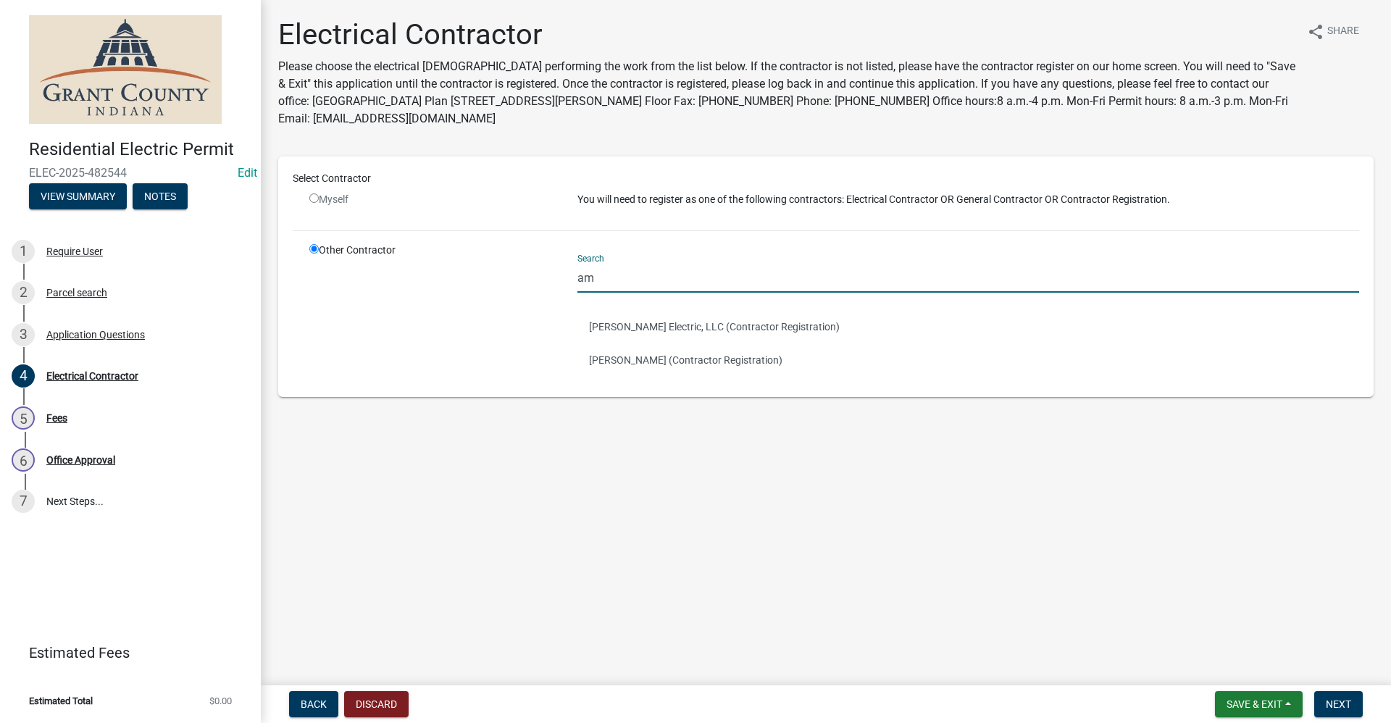
type input "a"
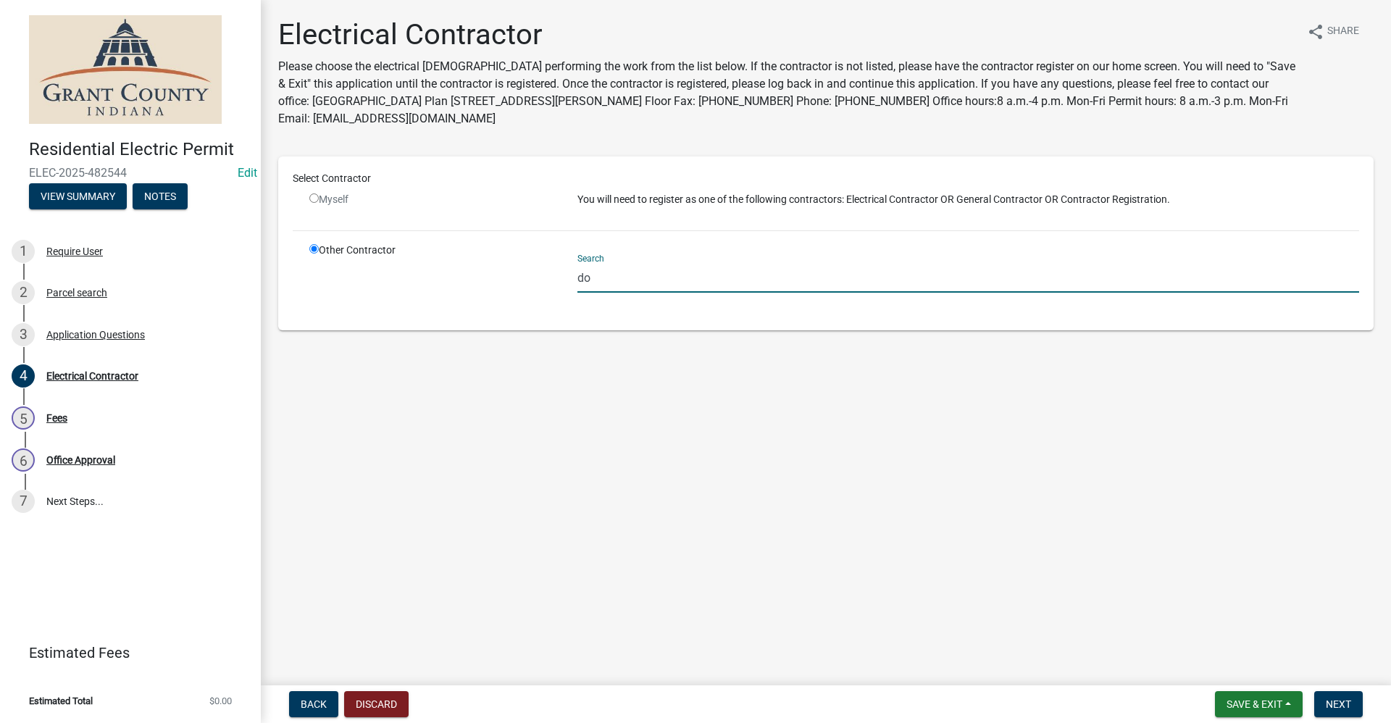
type input "d"
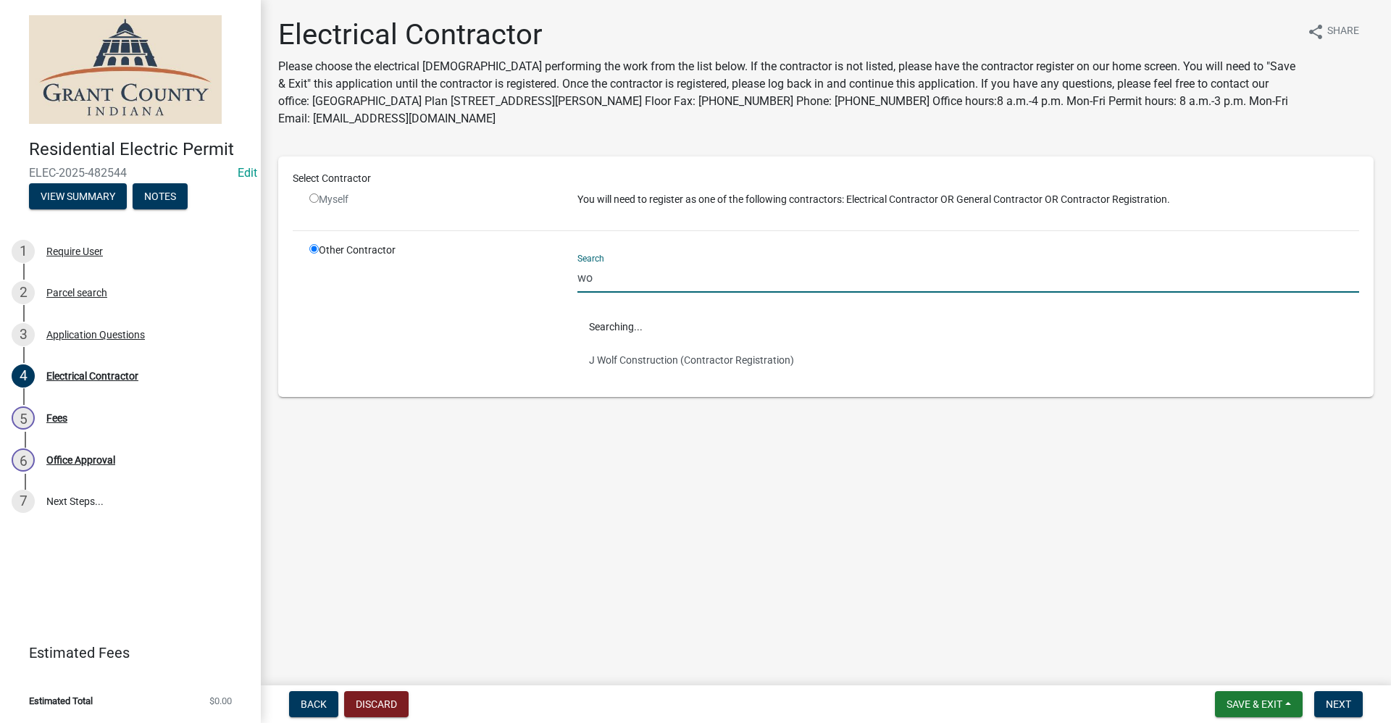
type input "w"
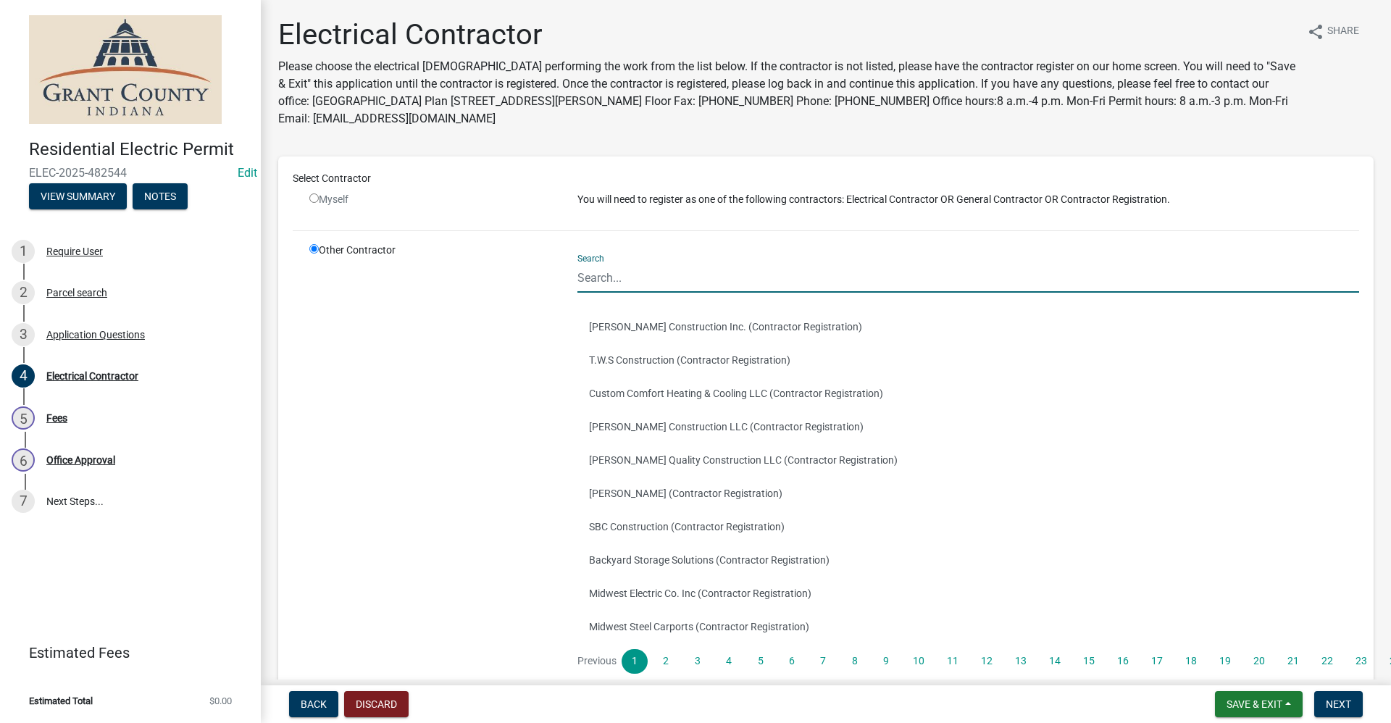
click at [316, 198] on input "radio" at bounding box center [313, 197] width 9 height 9
radio input "false"
radio input "true"
click at [316, 201] on input "radio" at bounding box center [313, 197] width 9 height 9
radio input "false"
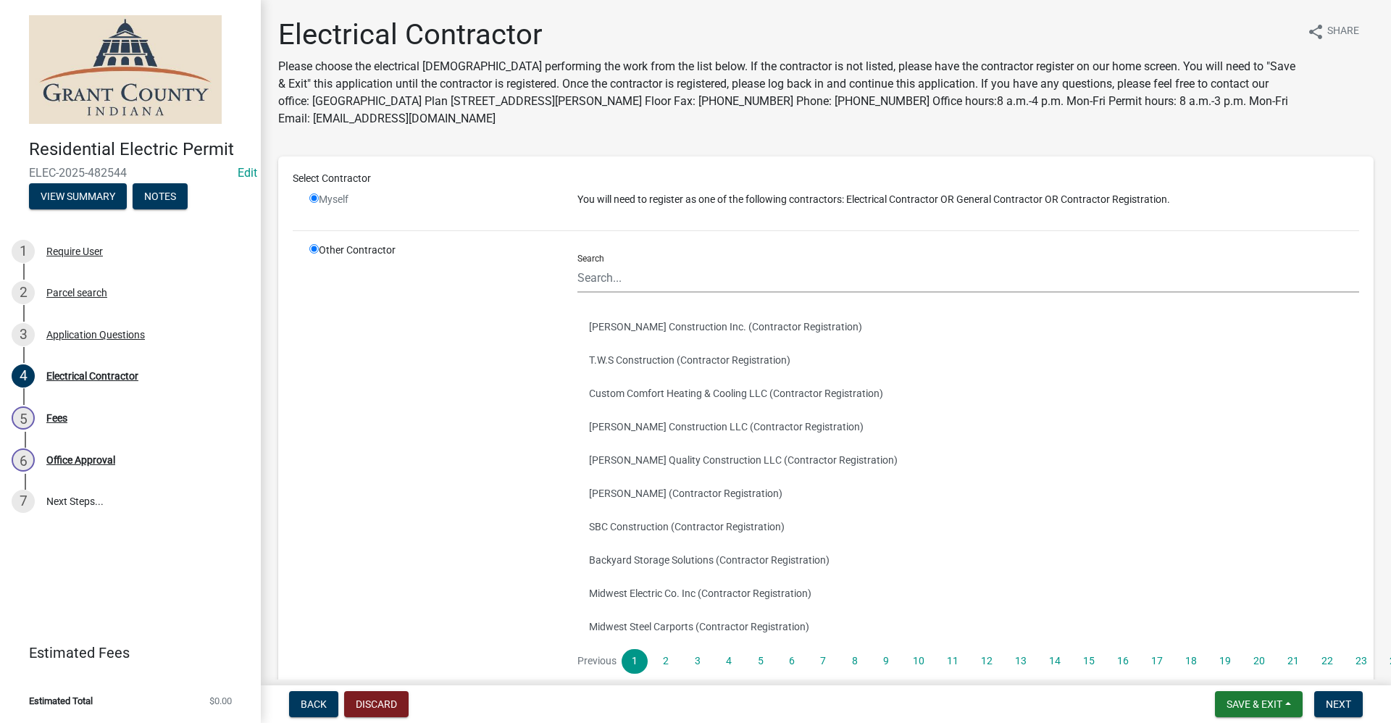
radio input "true"
click at [316, 199] on input "radio" at bounding box center [313, 197] width 9 height 9
radio input "false"
radio input "true"
click at [311, 198] on input "radio" at bounding box center [313, 197] width 9 height 9
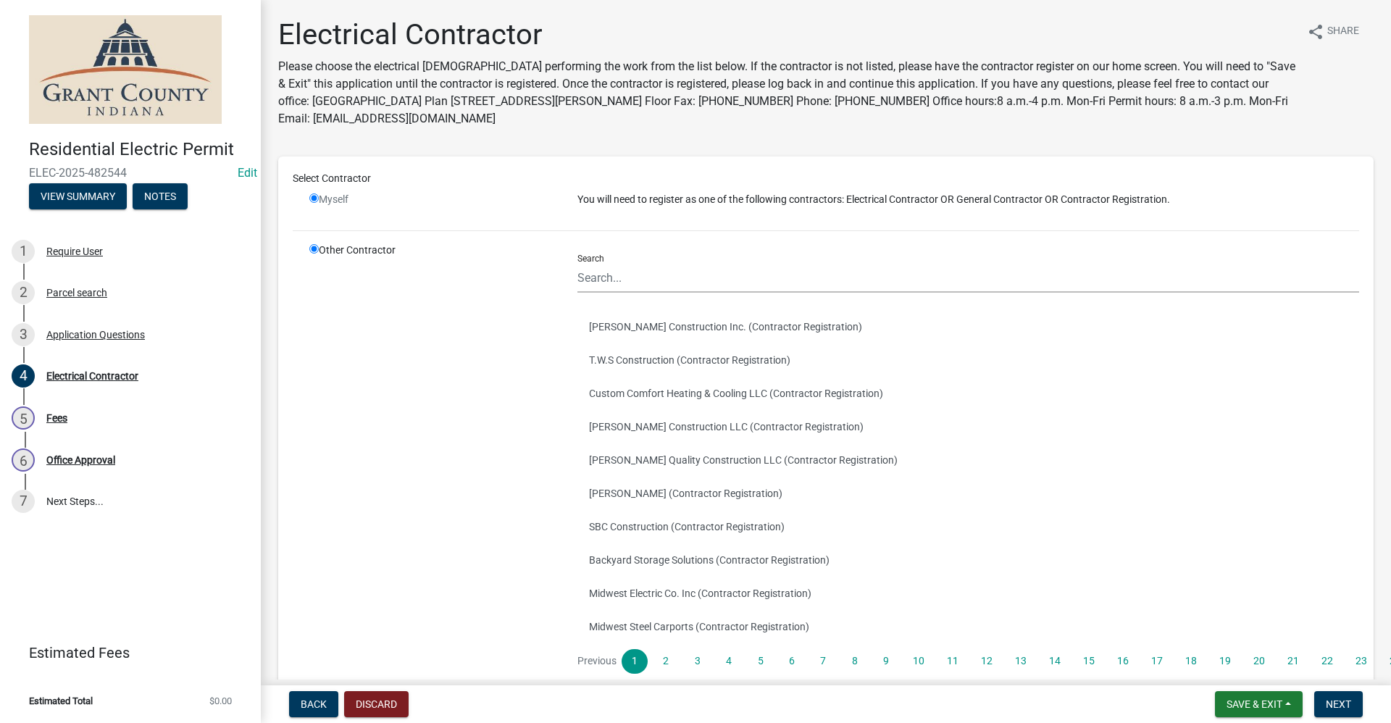
radio input "false"
radio input "true"
click at [653, 277] on input "Search" at bounding box center [967, 278] width 781 height 30
click at [316, 196] on input "radio" at bounding box center [313, 197] width 9 height 9
radio input "false"
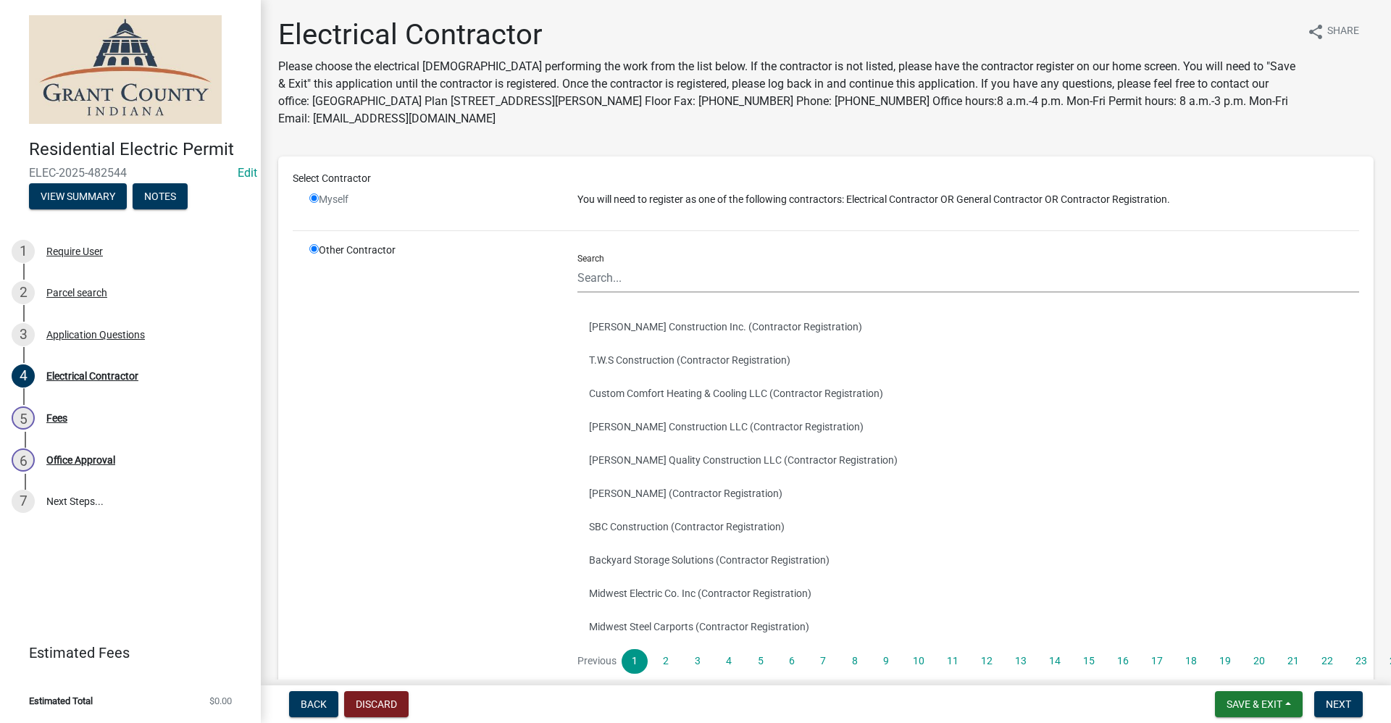
radio input "true"
click at [316, 198] on input "radio" at bounding box center [313, 197] width 9 height 9
radio input "false"
radio input "true"
click at [316, 198] on input "radio" at bounding box center [313, 197] width 9 height 9
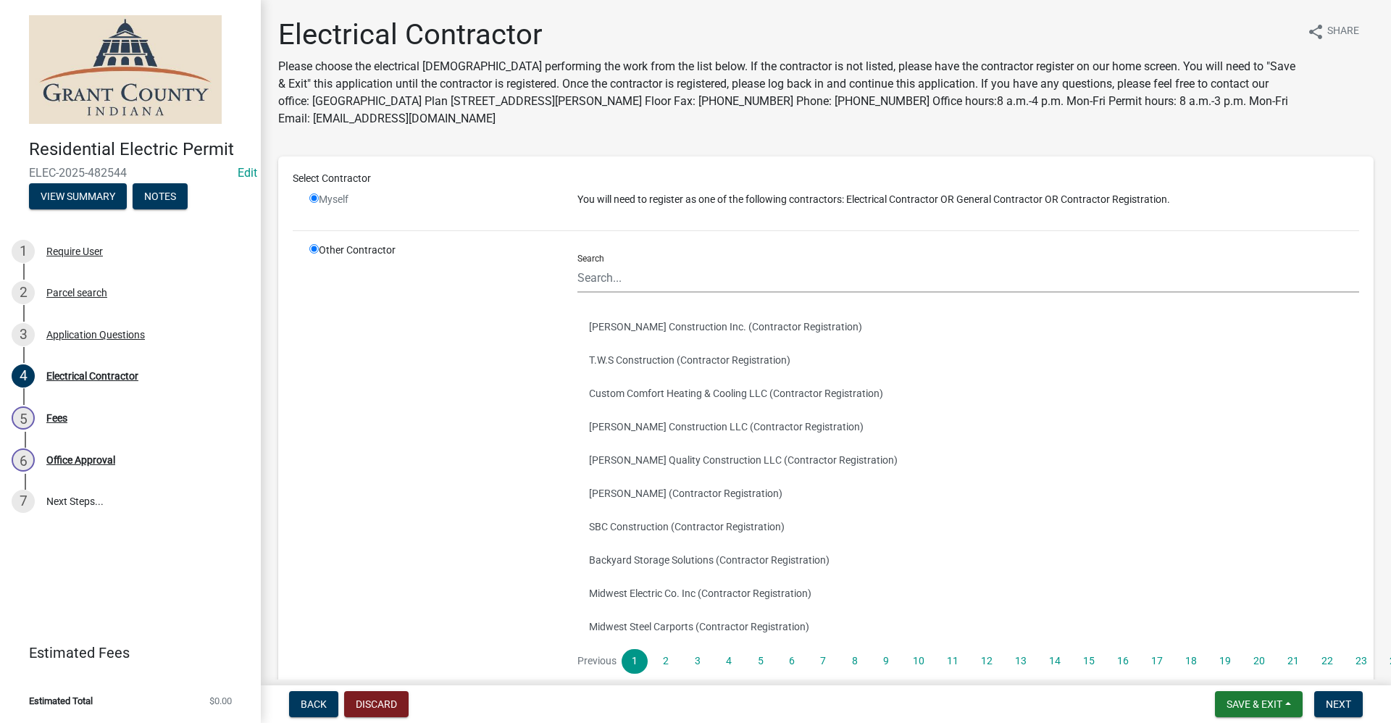
radio input "false"
radio input "true"
click at [316, 198] on input "radio" at bounding box center [313, 197] width 9 height 9
radio input "false"
radio input "true"
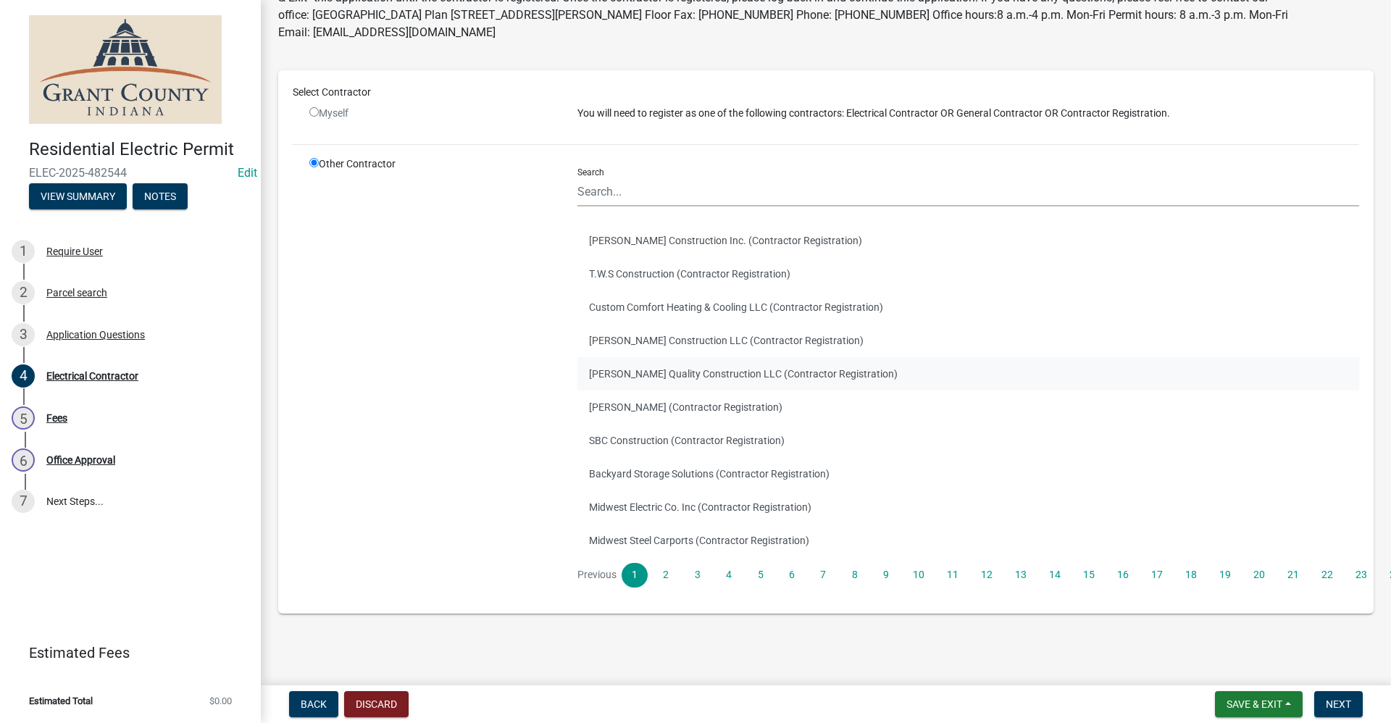
scroll to position [88, 0]
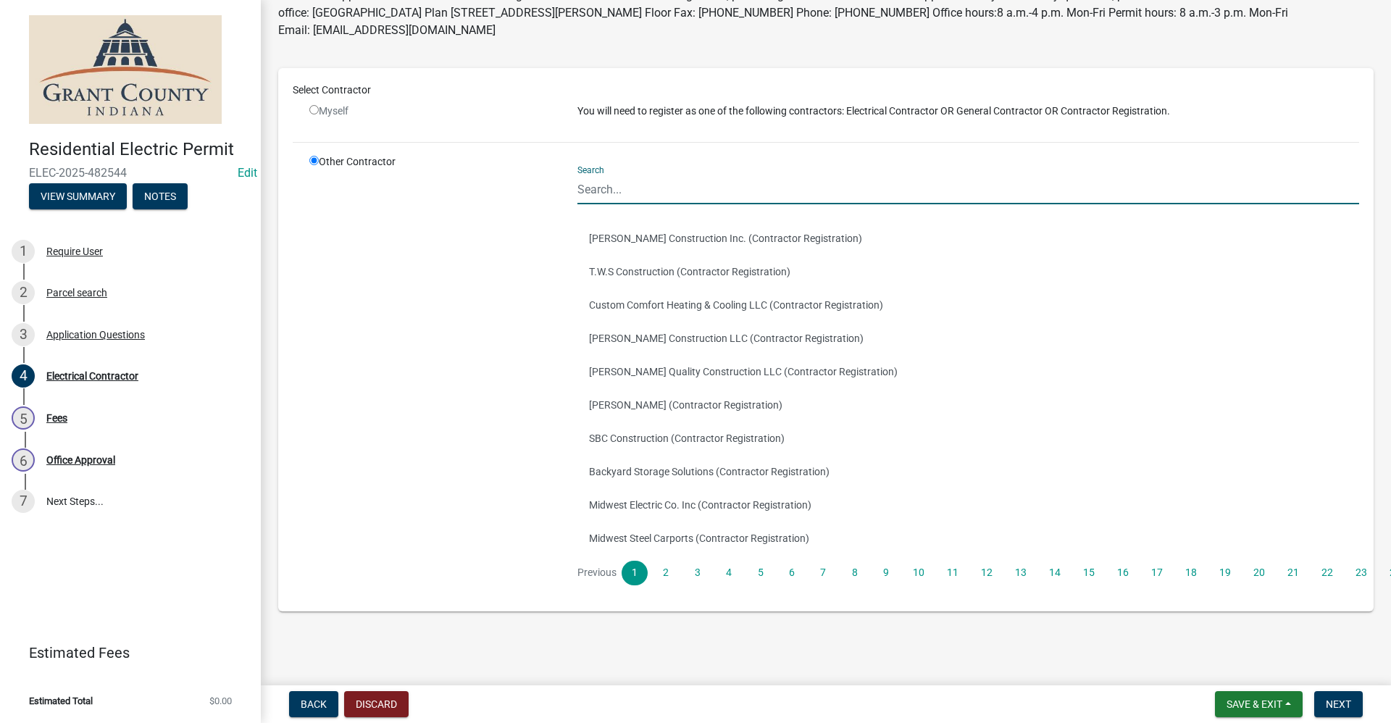
click at [617, 186] on input "Search" at bounding box center [967, 190] width 781 height 30
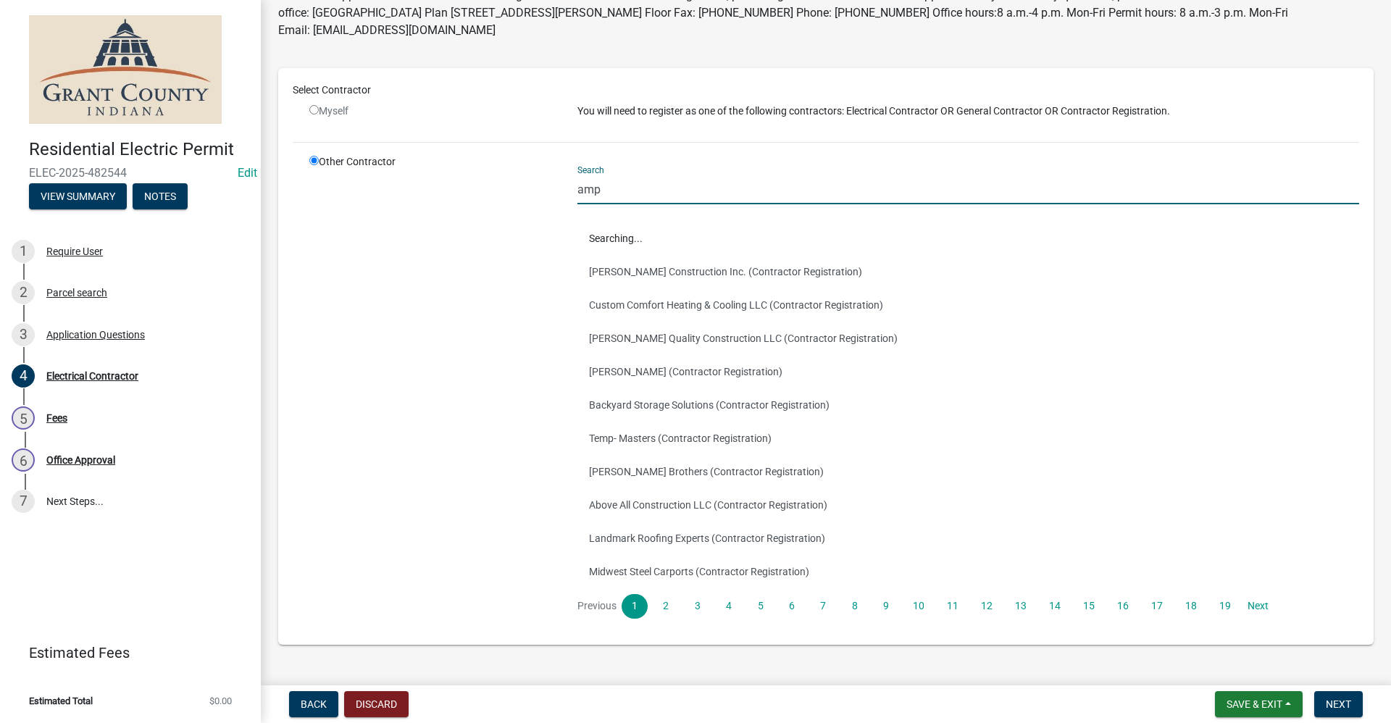
scroll to position [0, 0]
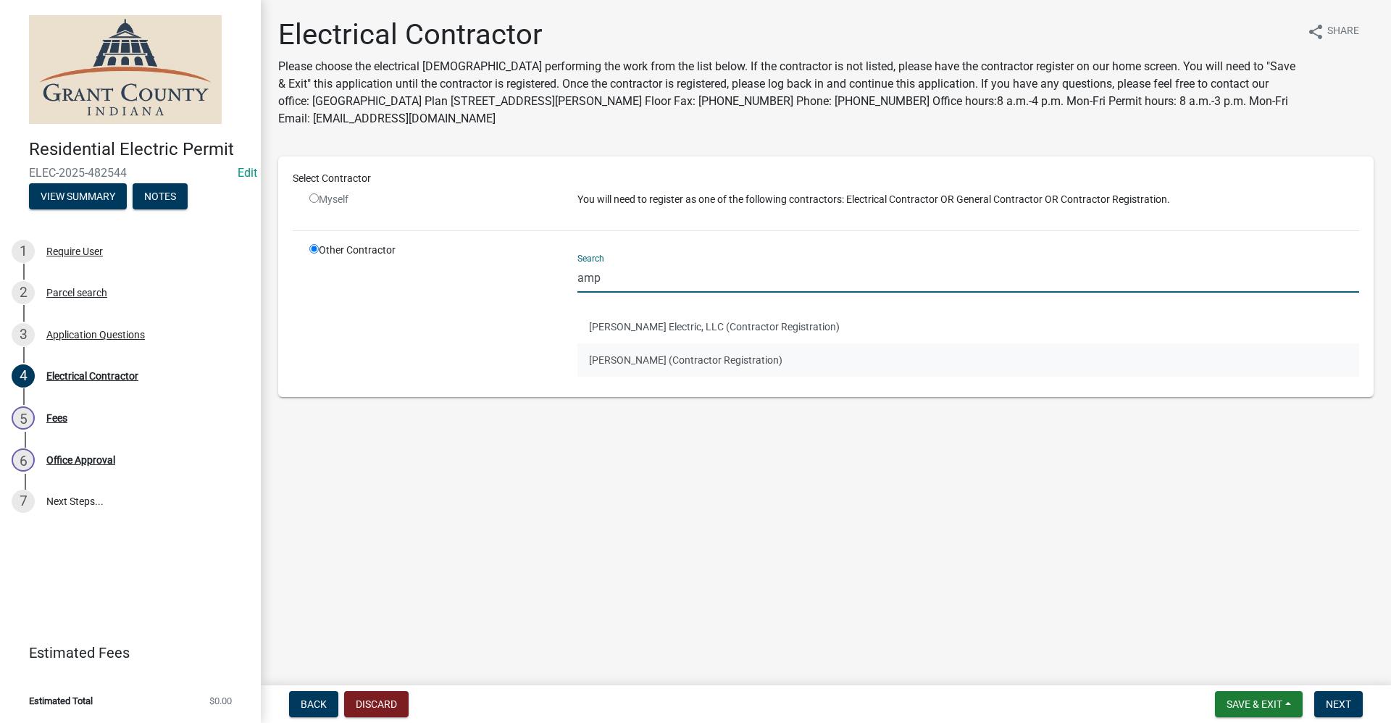
type input "amp"
click at [801, 357] on button "[PERSON_NAME] (Contractor Registration)" at bounding box center [967, 359] width 781 height 33
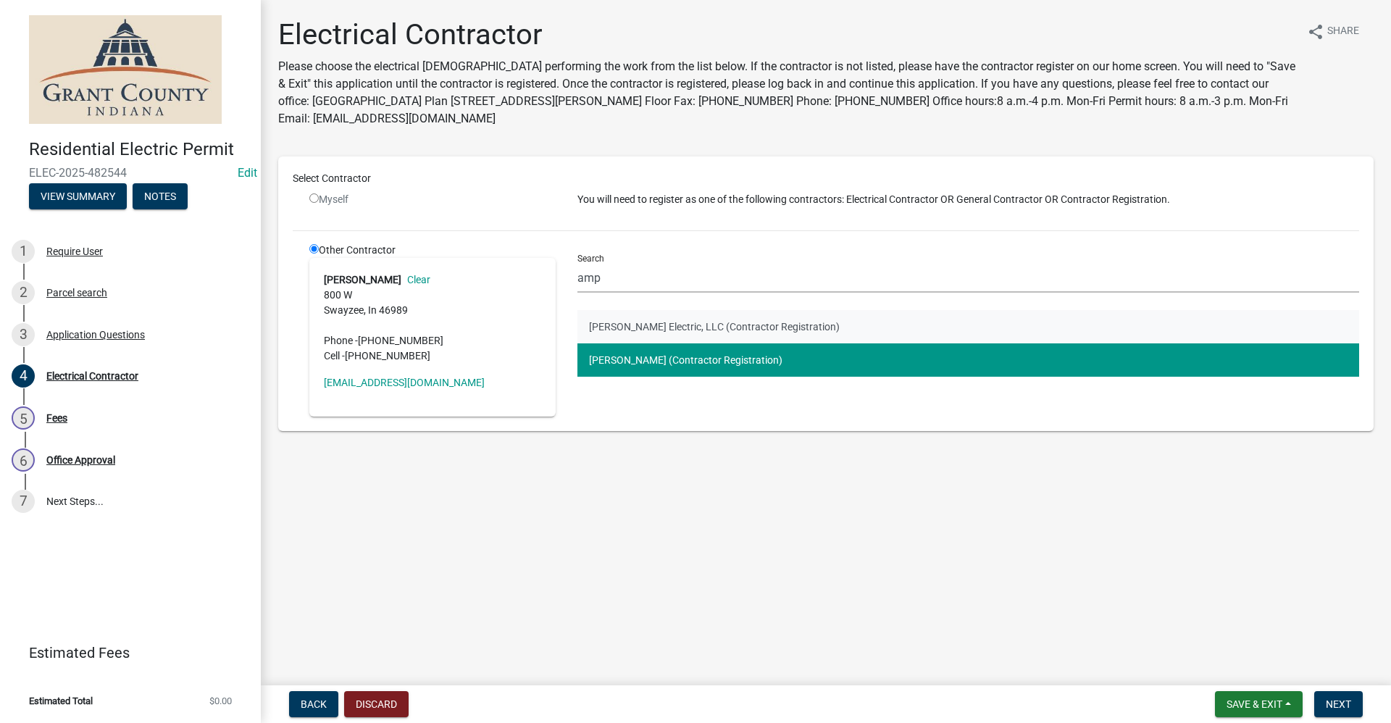
click at [788, 326] on button "[PERSON_NAME] Electric, LLC (Contractor Registration)" at bounding box center [967, 326] width 781 height 33
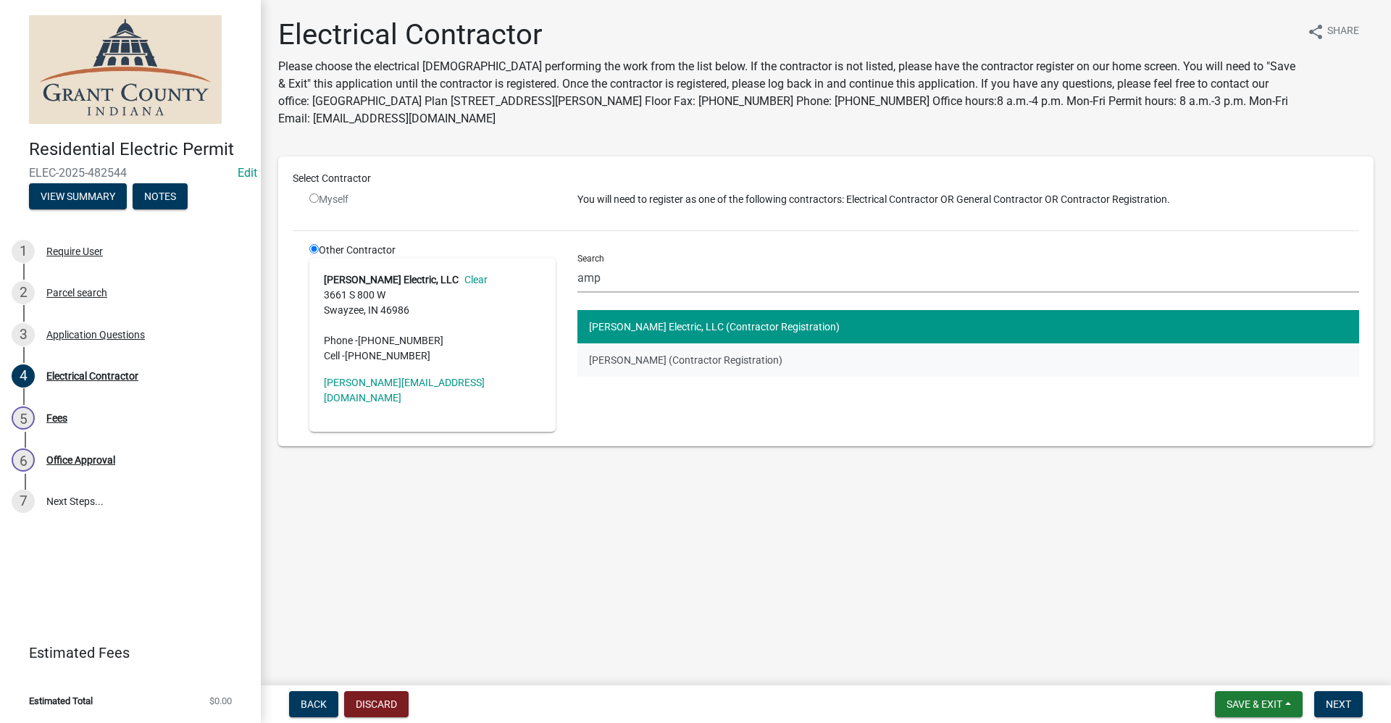
click at [784, 359] on button "[PERSON_NAME] (Contractor Registration)" at bounding box center [967, 359] width 781 height 33
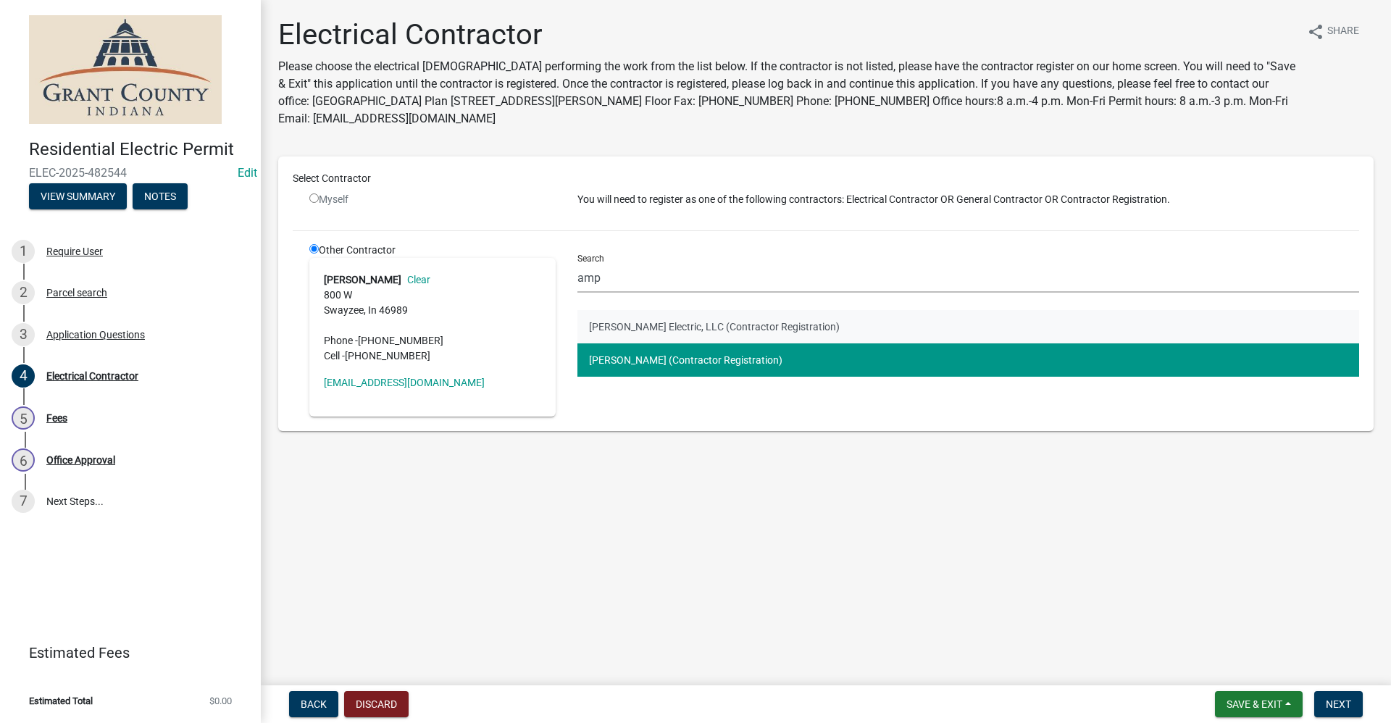
click at [780, 327] on button "[PERSON_NAME] Electric, LLC (Contractor Registration)" at bounding box center [967, 326] width 781 height 33
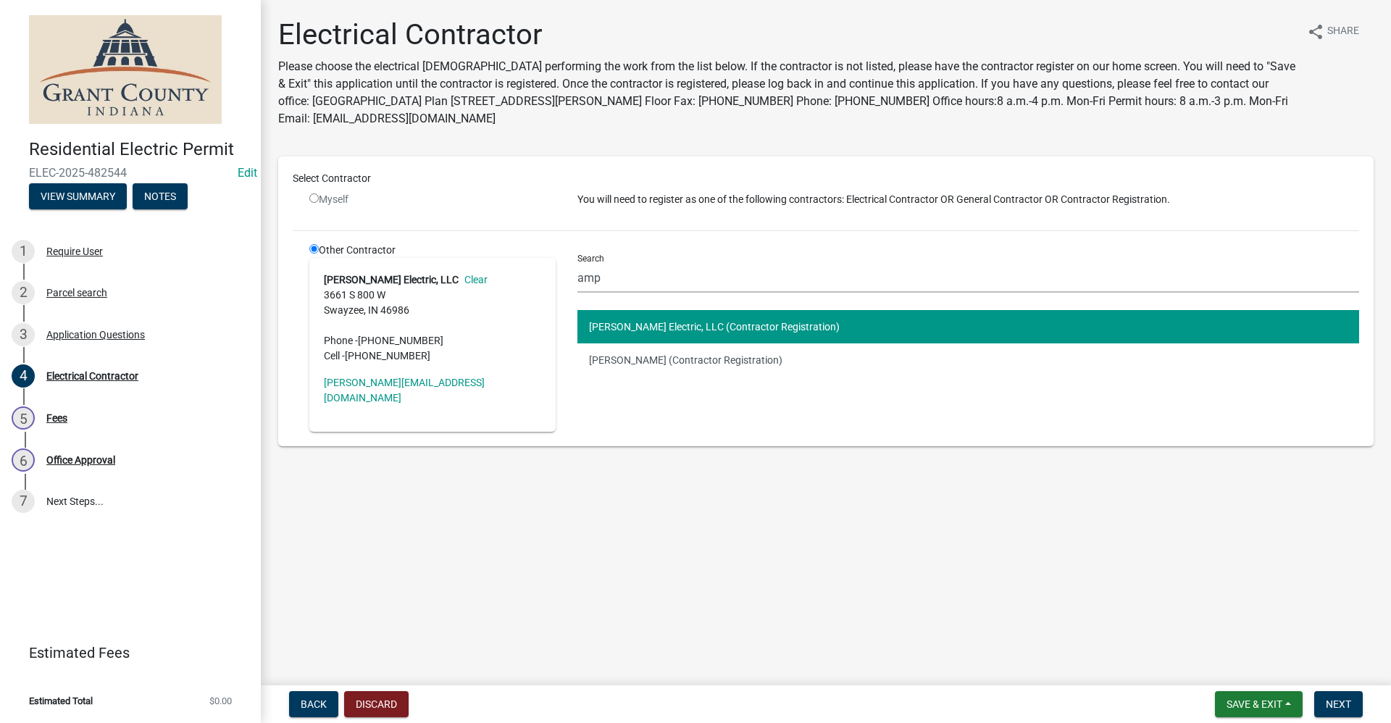
click at [458, 276] on link "Clear" at bounding box center [472, 280] width 29 height 12
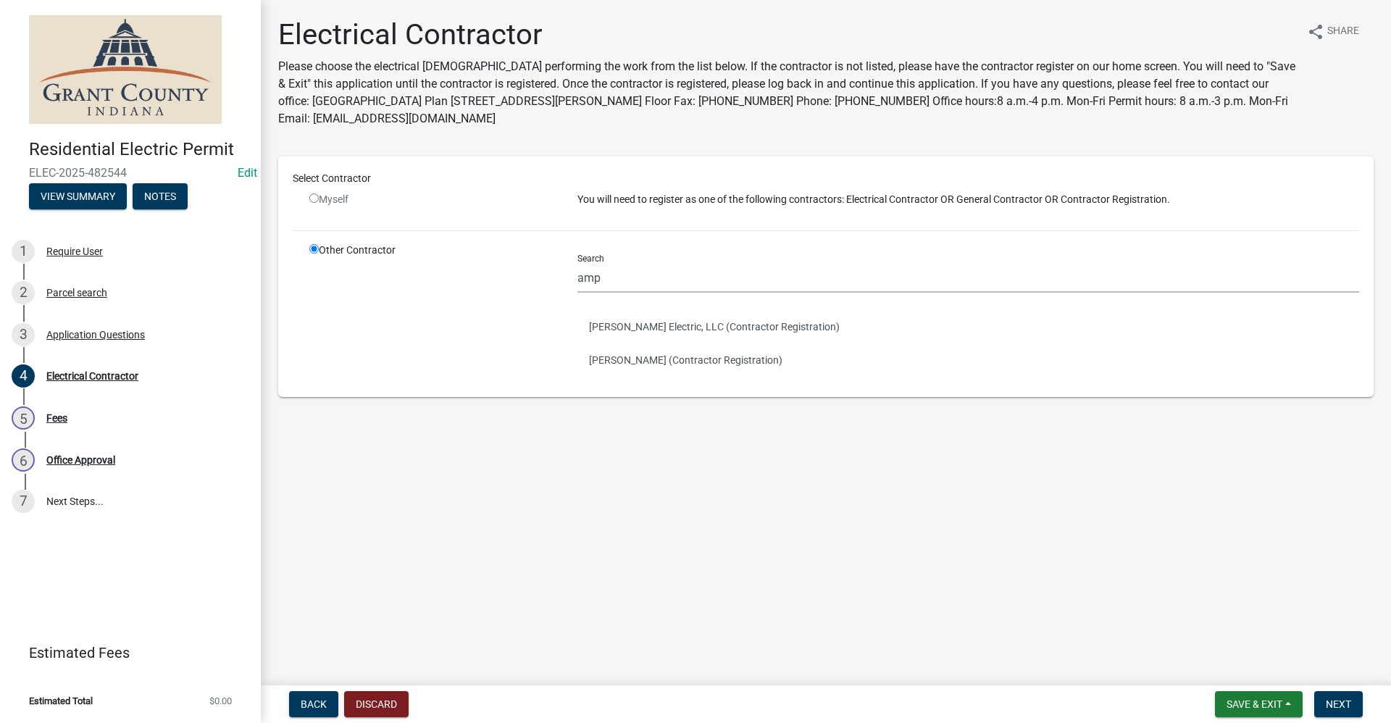
click at [312, 198] on input "radio" at bounding box center [313, 197] width 9 height 9
radio input "false"
radio input "true"
click at [306, 702] on span "Back" at bounding box center [314, 704] width 26 height 12
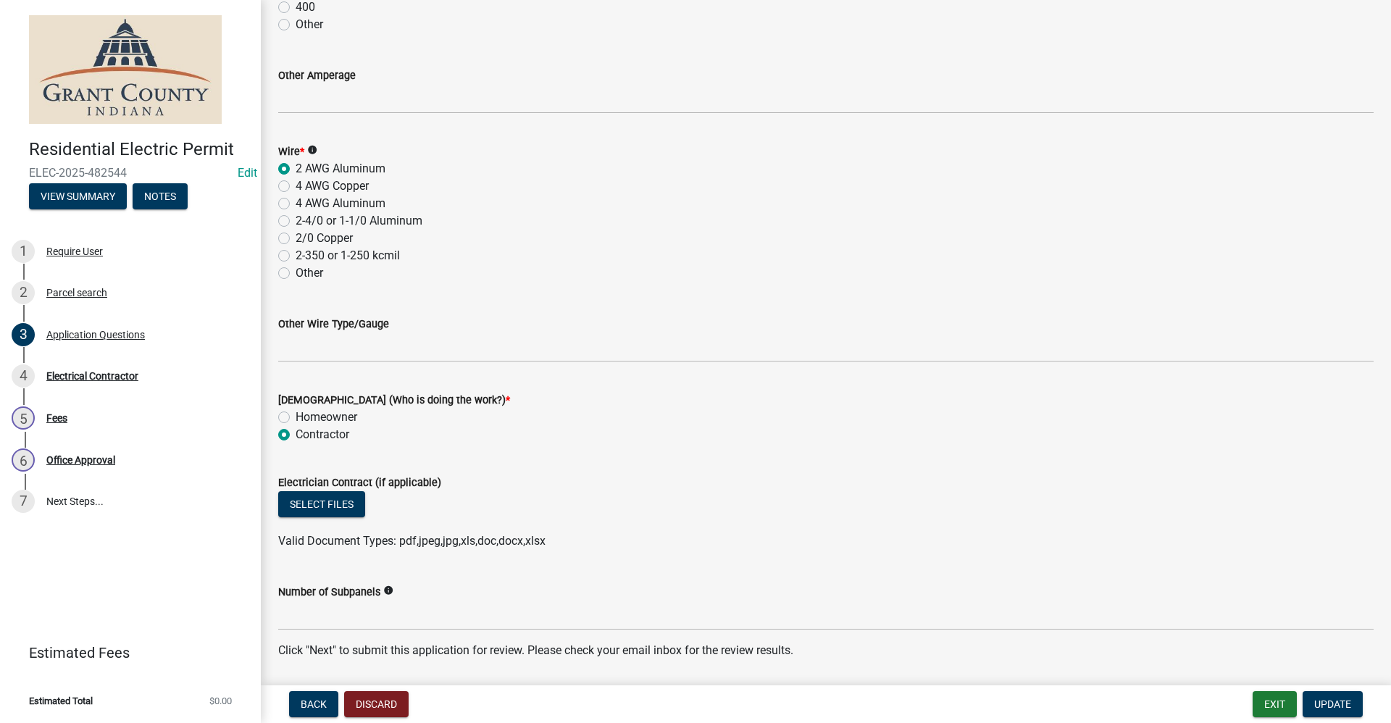
scroll to position [1858, 0]
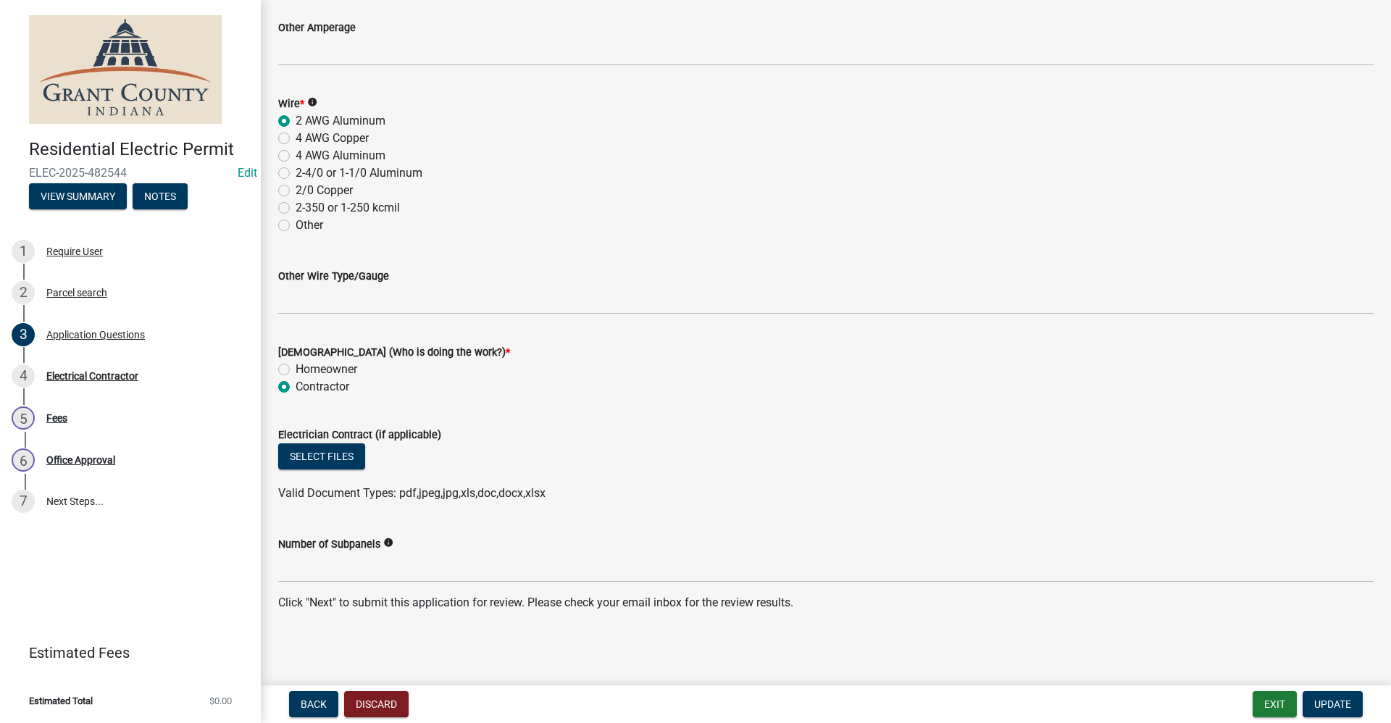
click at [283, 377] on div "Homeowner" at bounding box center [825, 369] width 1095 height 17
click at [295, 371] on label "Homeowner" at bounding box center [326, 369] width 62 height 17
click at [295, 370] on input "Homeowner" at bounding box center [299, 365] width 9 height 9
radio input "true"
click at [1335, 706] on span "Update" at bounding box center [1332, 704] width 37 height 12
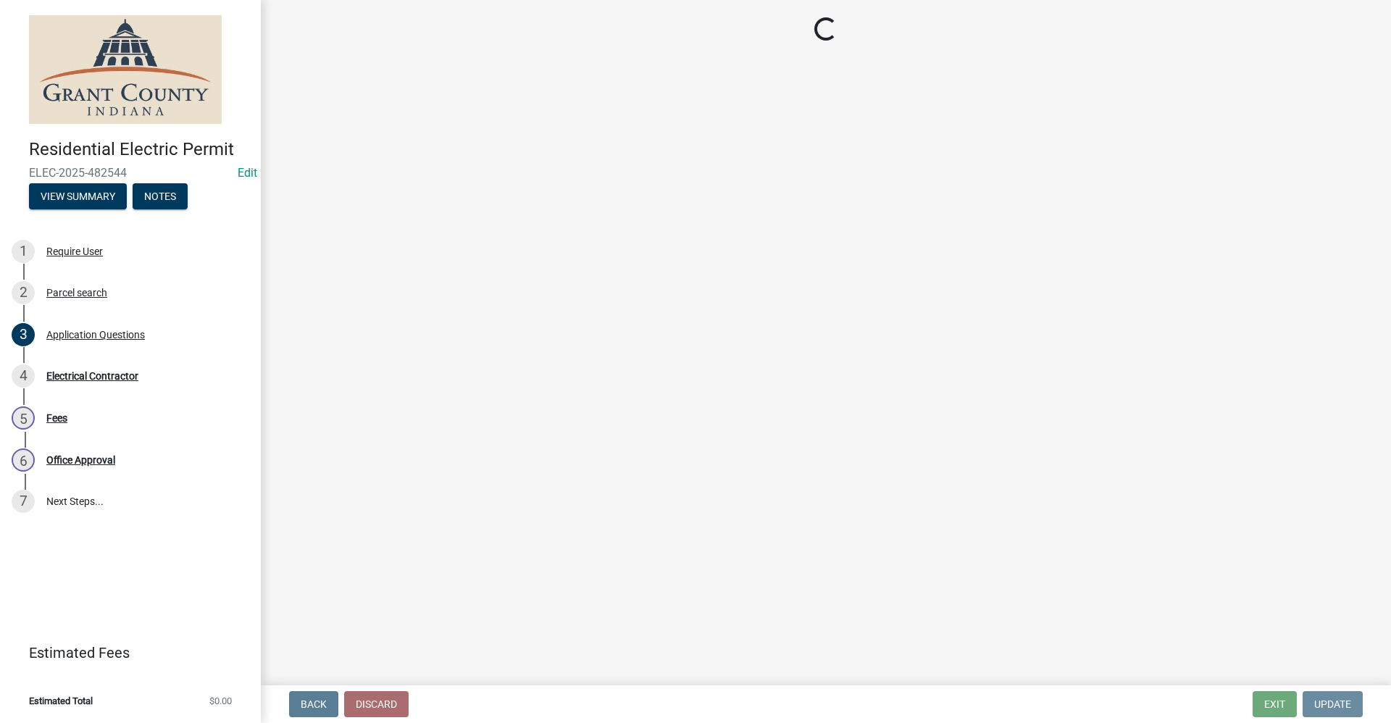
scroll to position [0, 0]
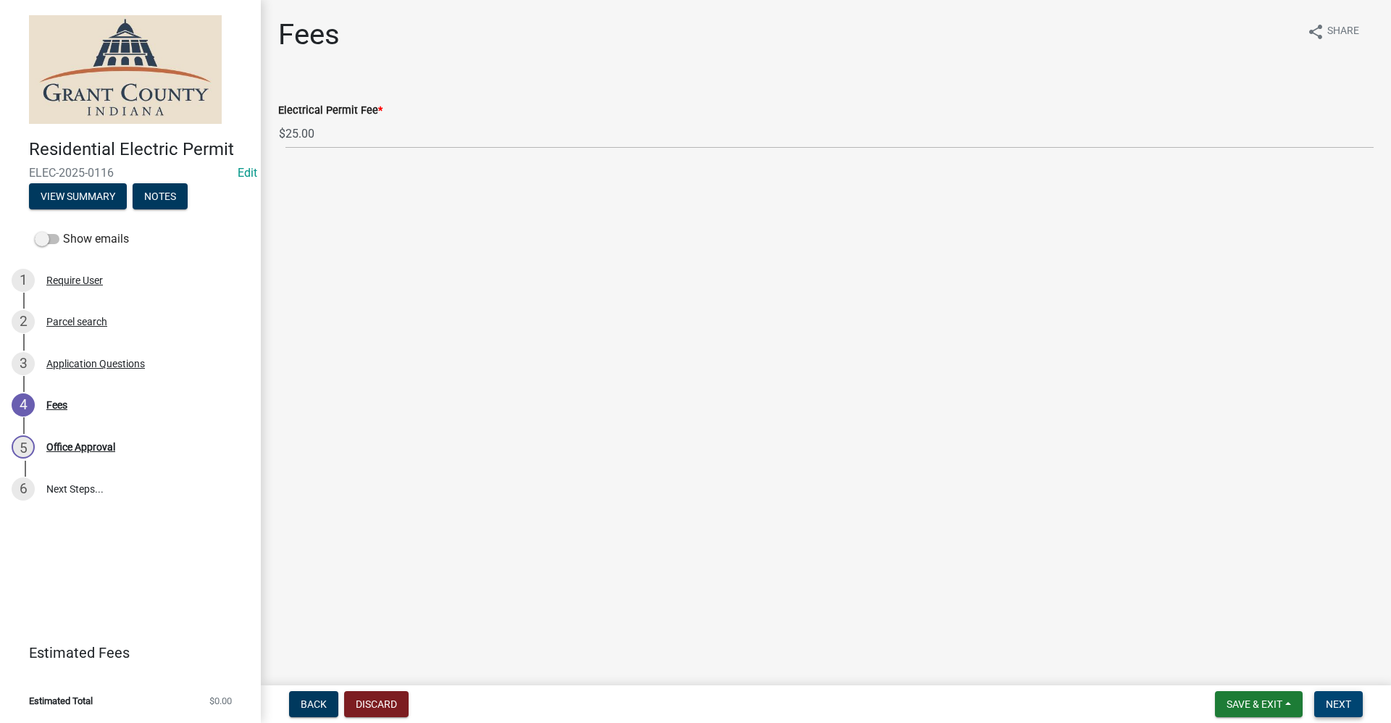
click at [1337, 705] on span "Next" at bounding box center [1337, 704] width 25 height 12
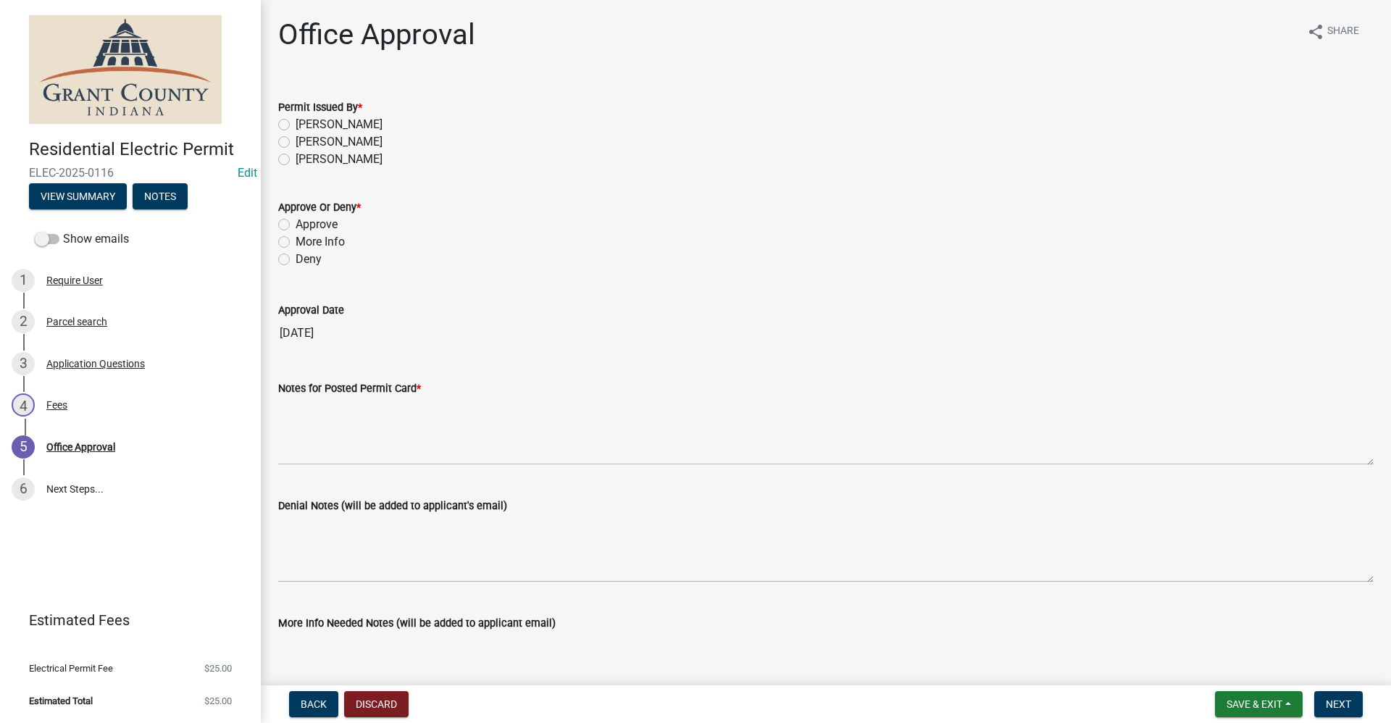
click at [295, 142] on label "[PERSON_NAME]" at bounding box center [338, 141] width 87 height 17
click at [295, 142] on input "[PERSON_NAME]" at bounding box center [299, 137] width 9 height 9
radio input "true"
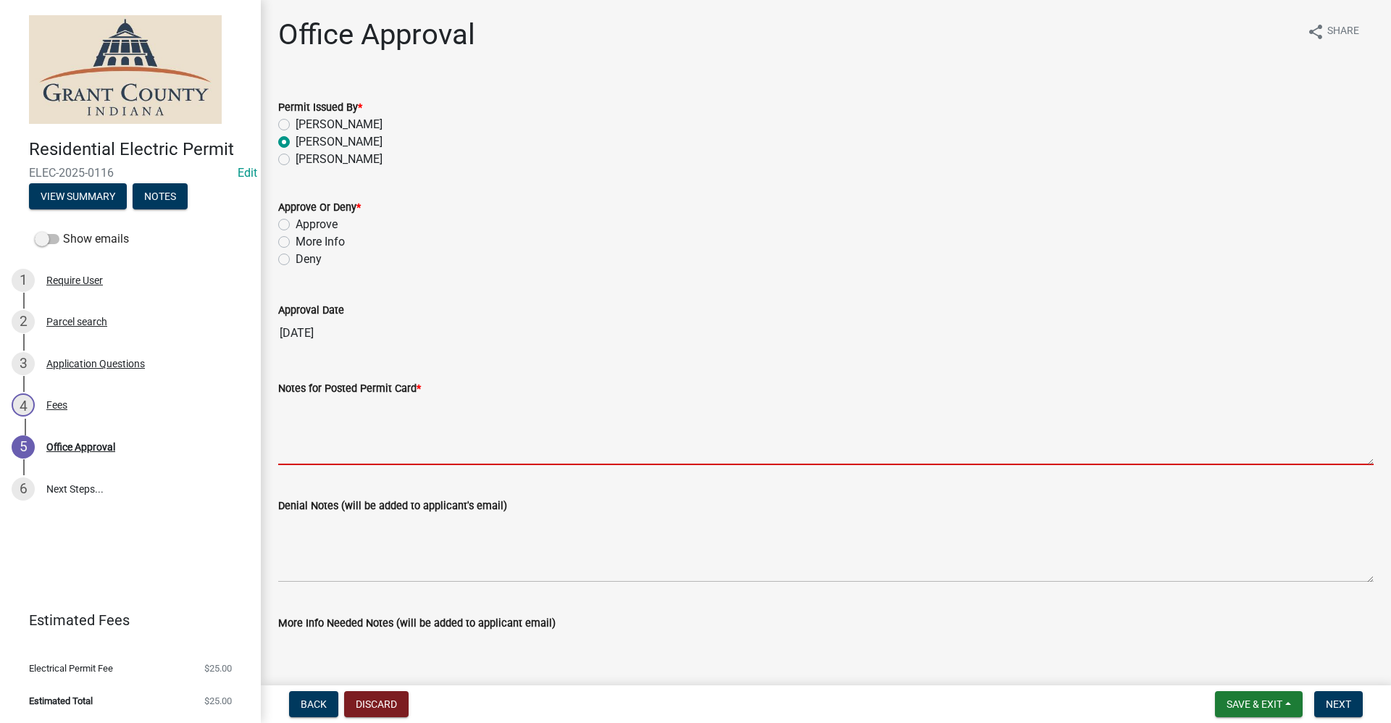
click at [284, 419] on textarea "Notes for Posted Permit Card *" at bounding box center [825, 431] width 1095 height 68
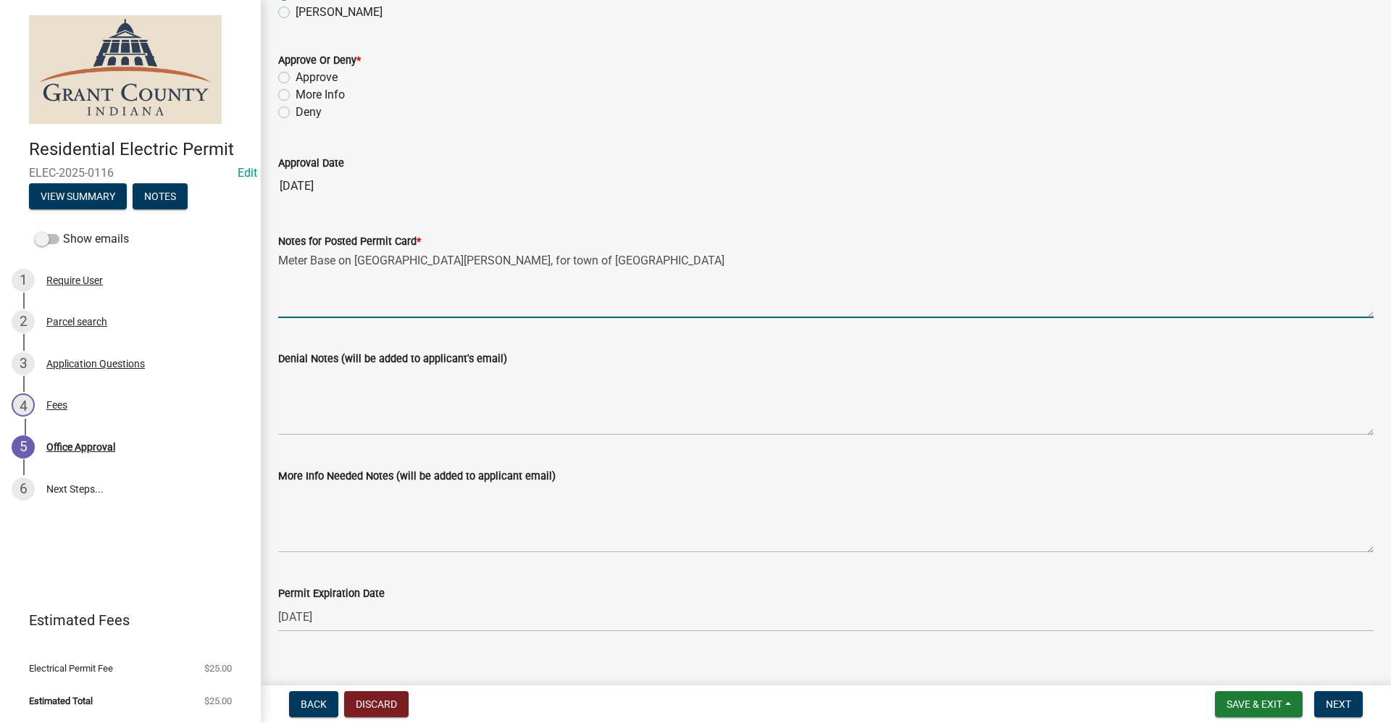
scroll to position [169, 0]
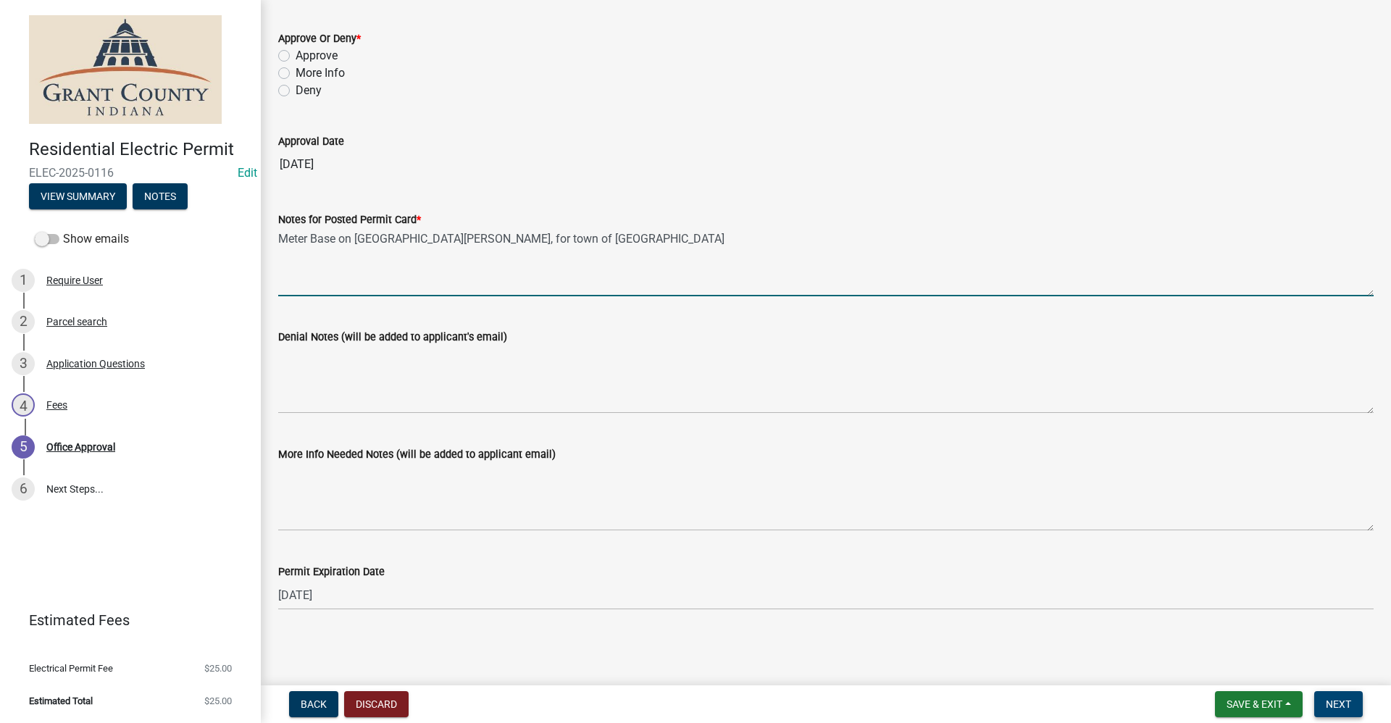
type textarea "Meter Base on [GEOGRAPHIC_DATA][PERSON_NAME], for town of [GEOGRAPHIC_DATA]"
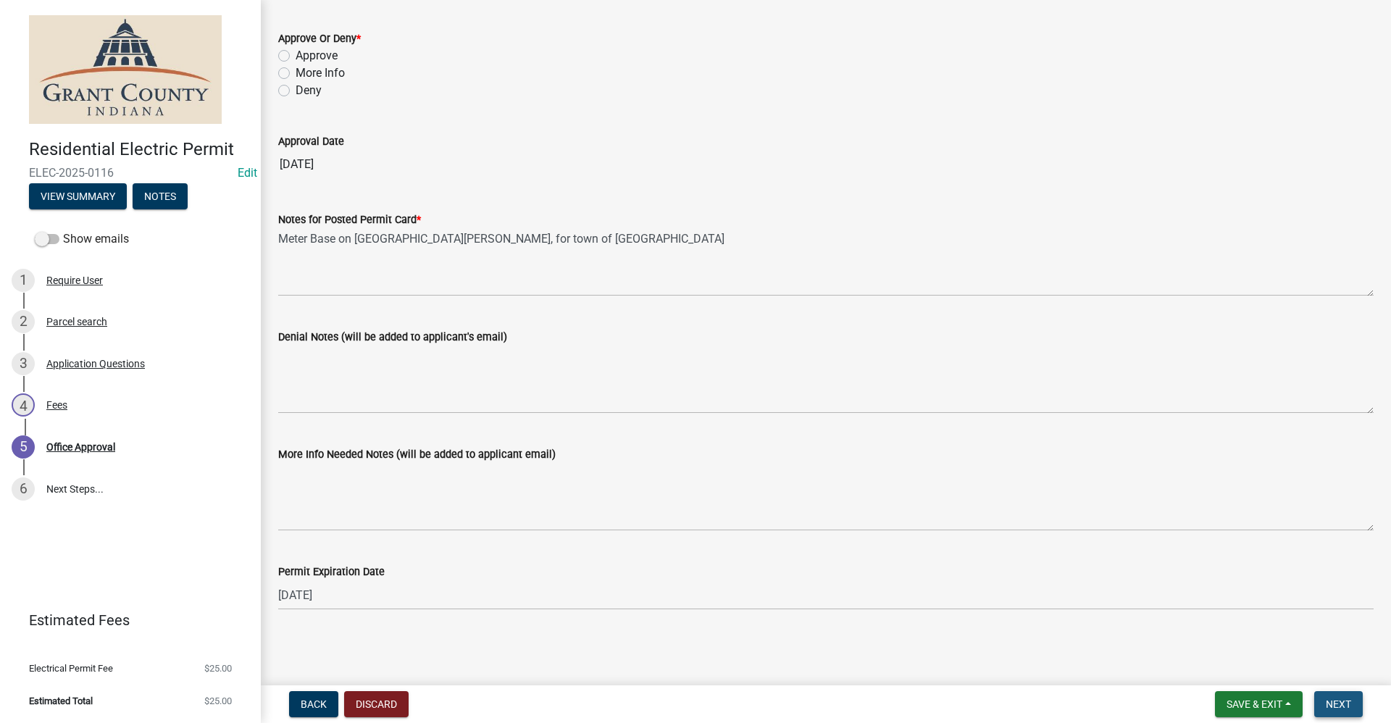
click at [1344, 700] on span "Next" at bounding box center [1337, 704] width 25 height 12
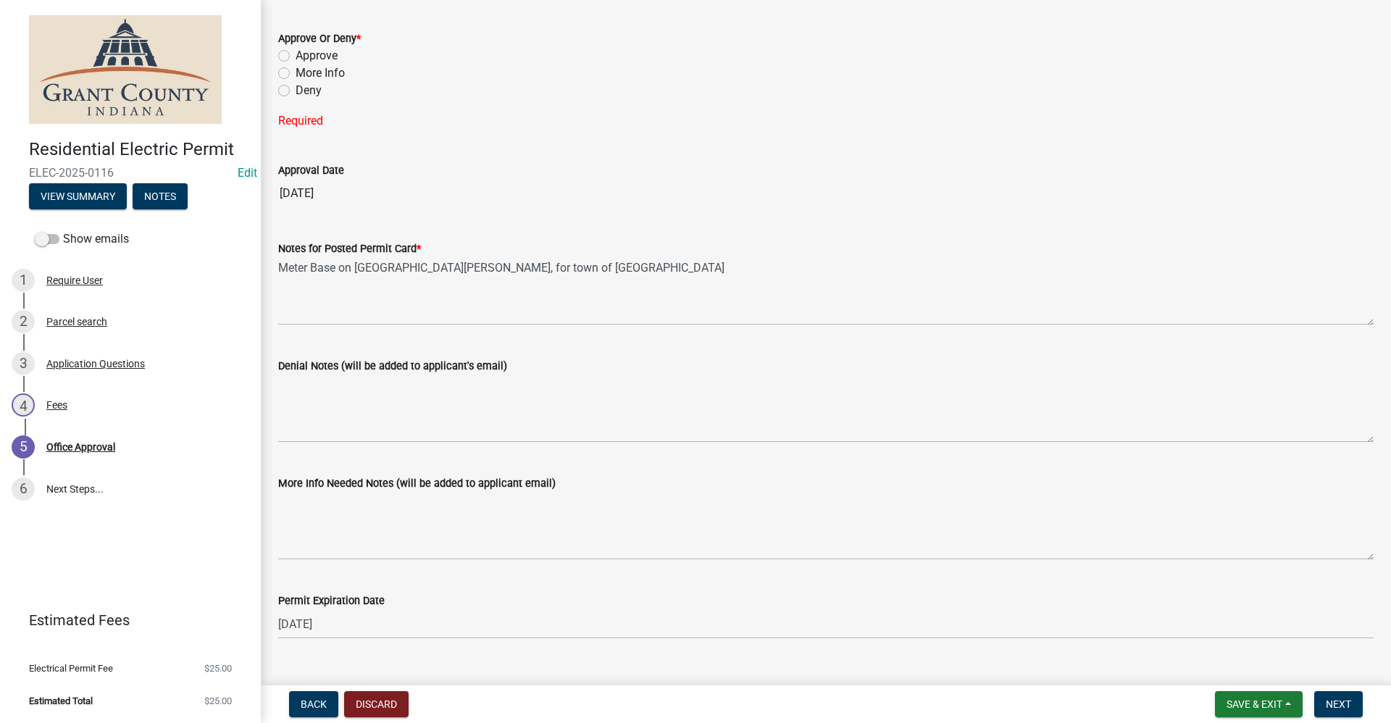
click at [295, 56] on label "Approve" at bounding box center [316, 55] width 42 height 17
click at [295, 56] on input "Approve" at bounding box center [299, 51] width 9 height 9
radio input "true"
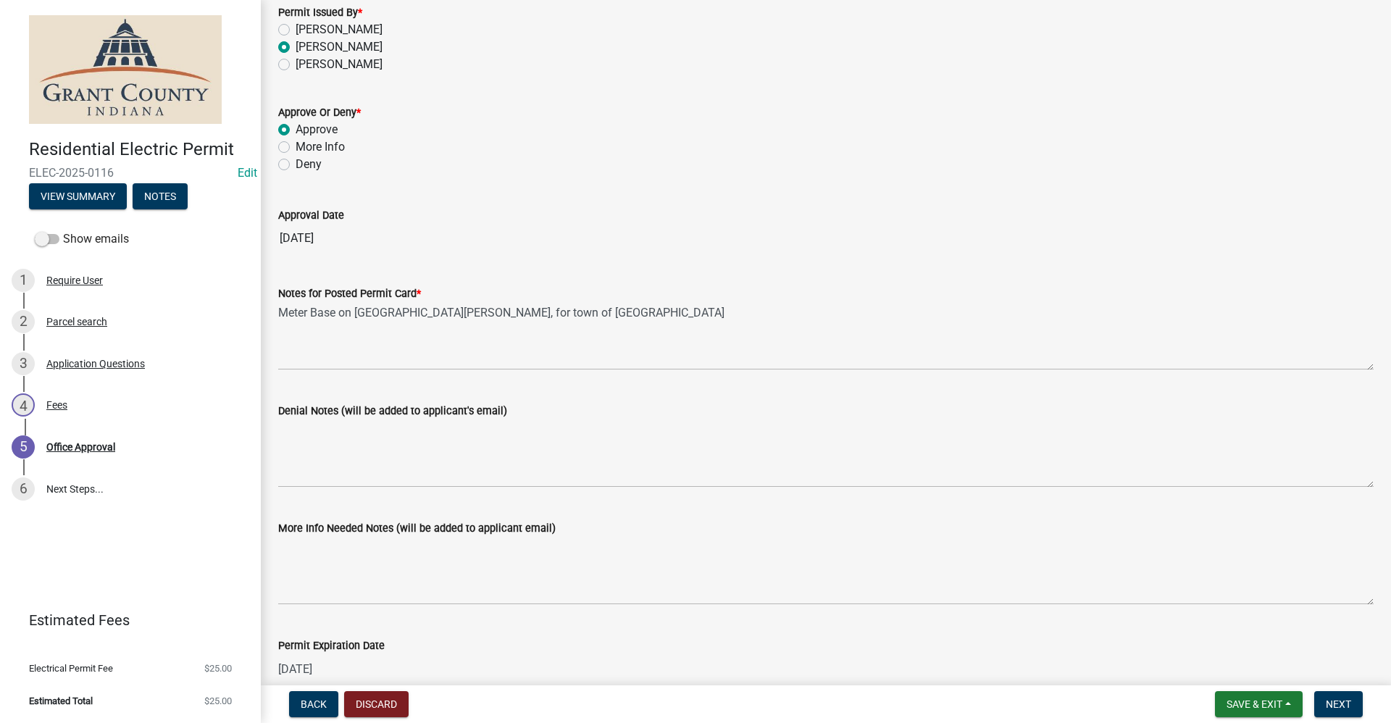
scroll to position [0, 0]
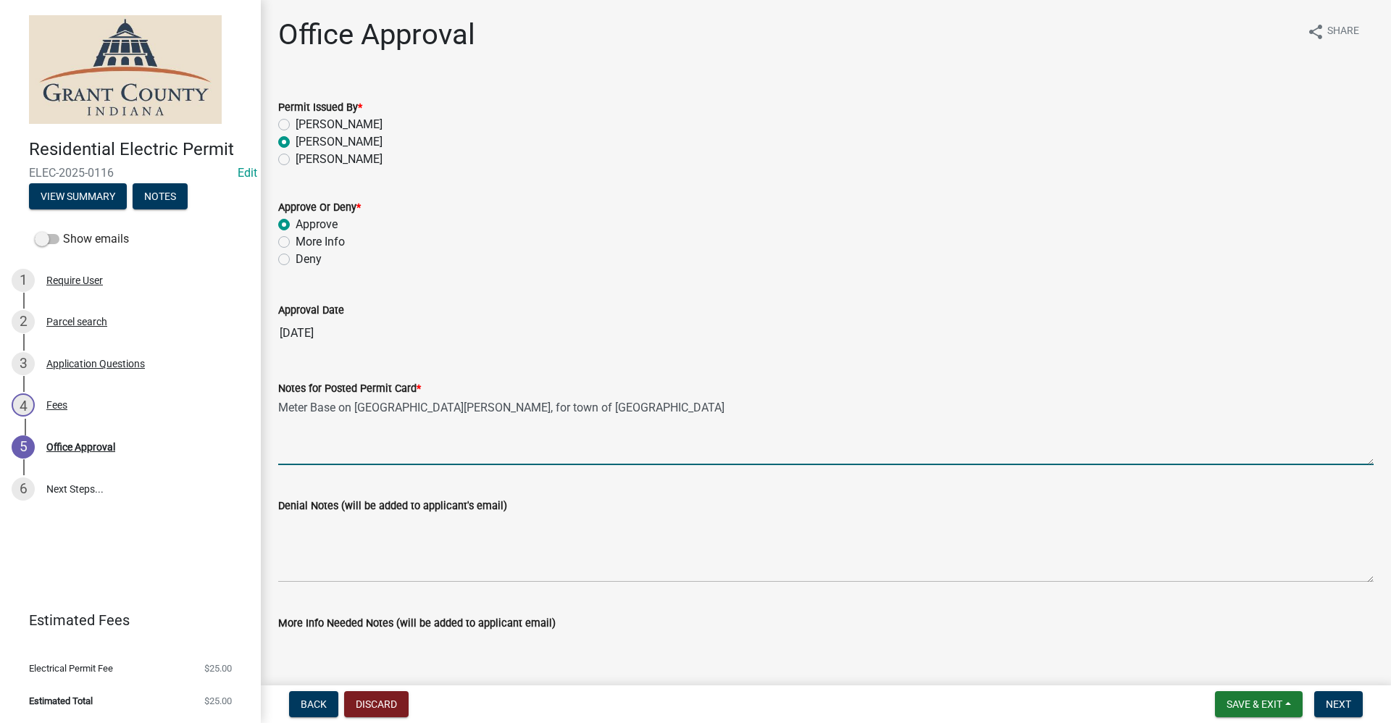
drag, startPoint x: 569, startPoint y: 405, endPoint x: 280, endPoint y: 395, distance: 289.9
click at [280, 395] on form "Notes for Posted Permit Card * Meter Base on [GEOGRAPHIC_DATA][PERSON_NAME], fo…" at bounding box center [825, 422] width 1095 height 85
click at [1353, 707] on button "Next" at bounding box center [1338, 704] width 49 height 26
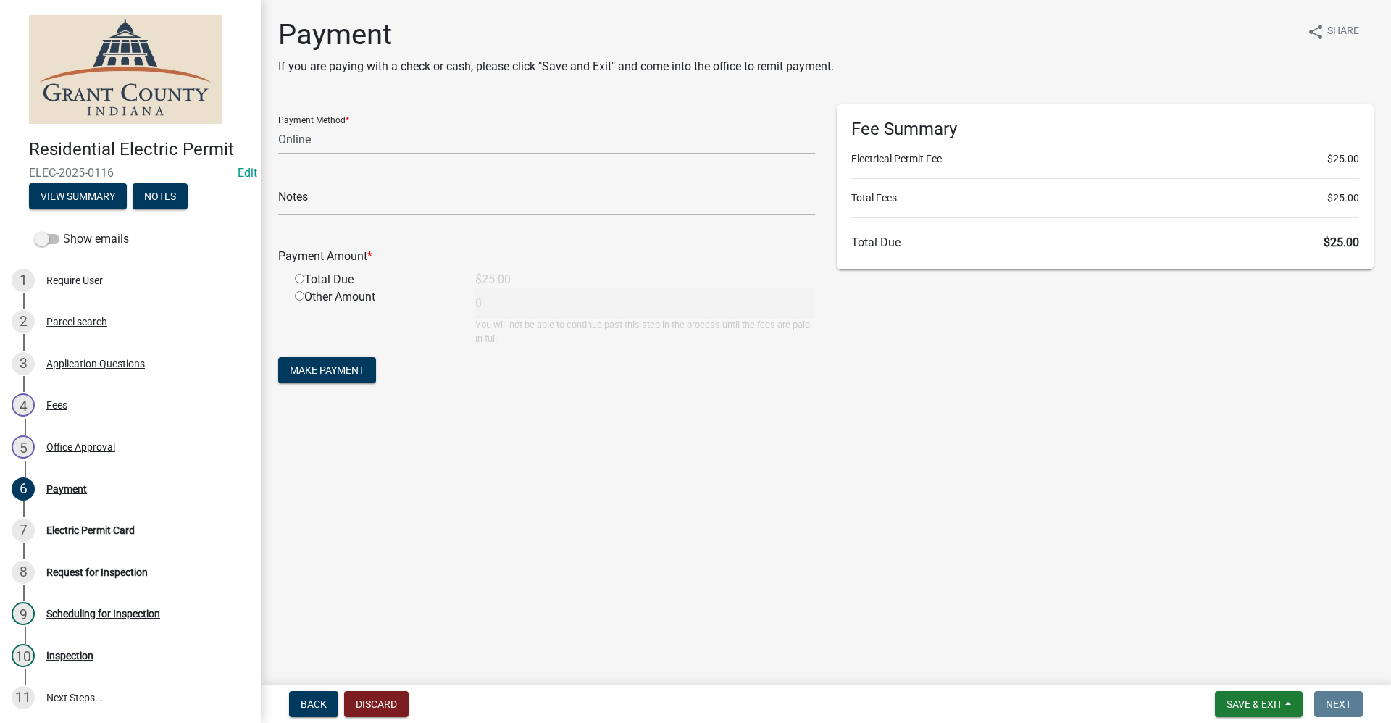
click at [312, 142] on select "Credit Card POS Check Cash Online" at bounding box center [546, 140] width 537 height 30
select select "0: 2"
click at [278, 125] on select "Credit Card POS Check Cash Online" at bounding box center [546, 140] width 537 height 30
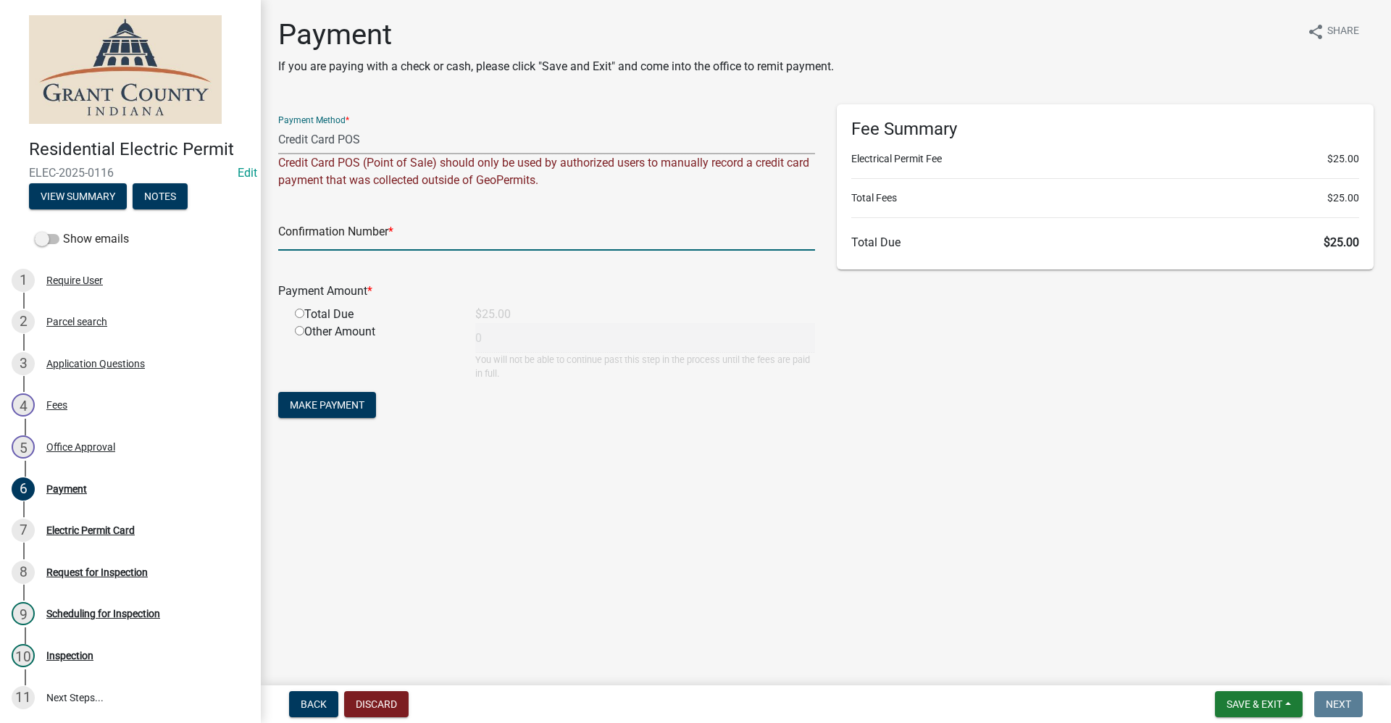
click at [301, 240] on input "text" at bounding box center [546, 236] width 537 height 30
paste input "15016754"
type input "15016754"
click at [300, 314] on input "radio" at bounding box center [299, 313] width 9 height 9
radio input "true"
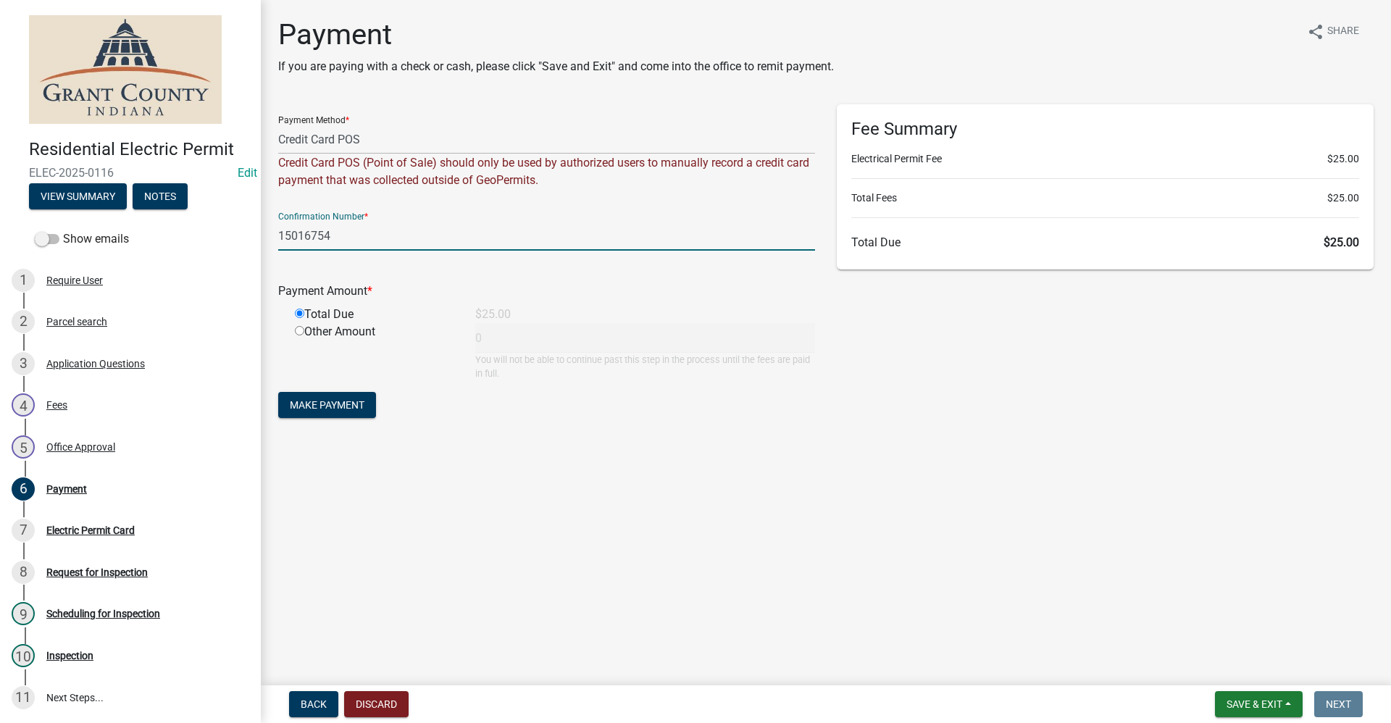
type input "25"
click at [312, 408] on span "Make Payment" at bounding box center [327, 405] width 75 height 12
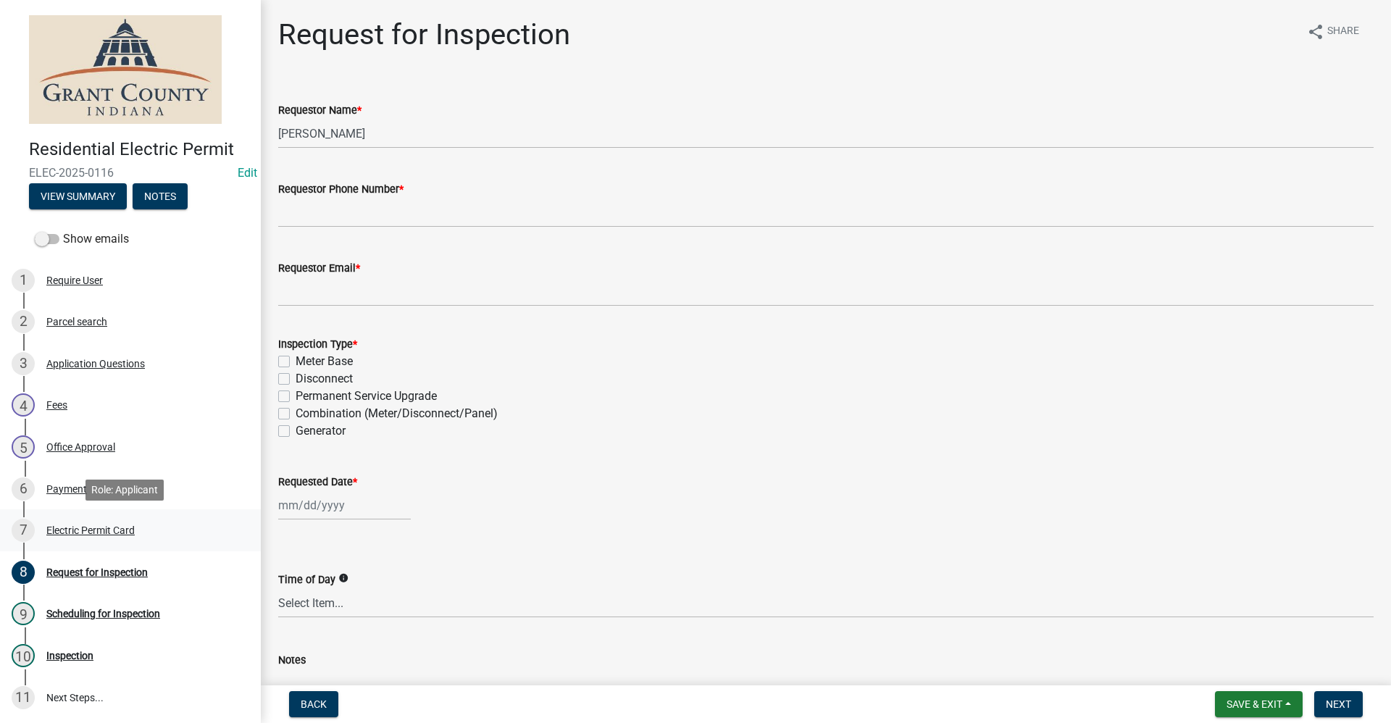
click at [109, 526] on div "Electric Permit Card" at bounding box center [90, 530] width 88 height 10
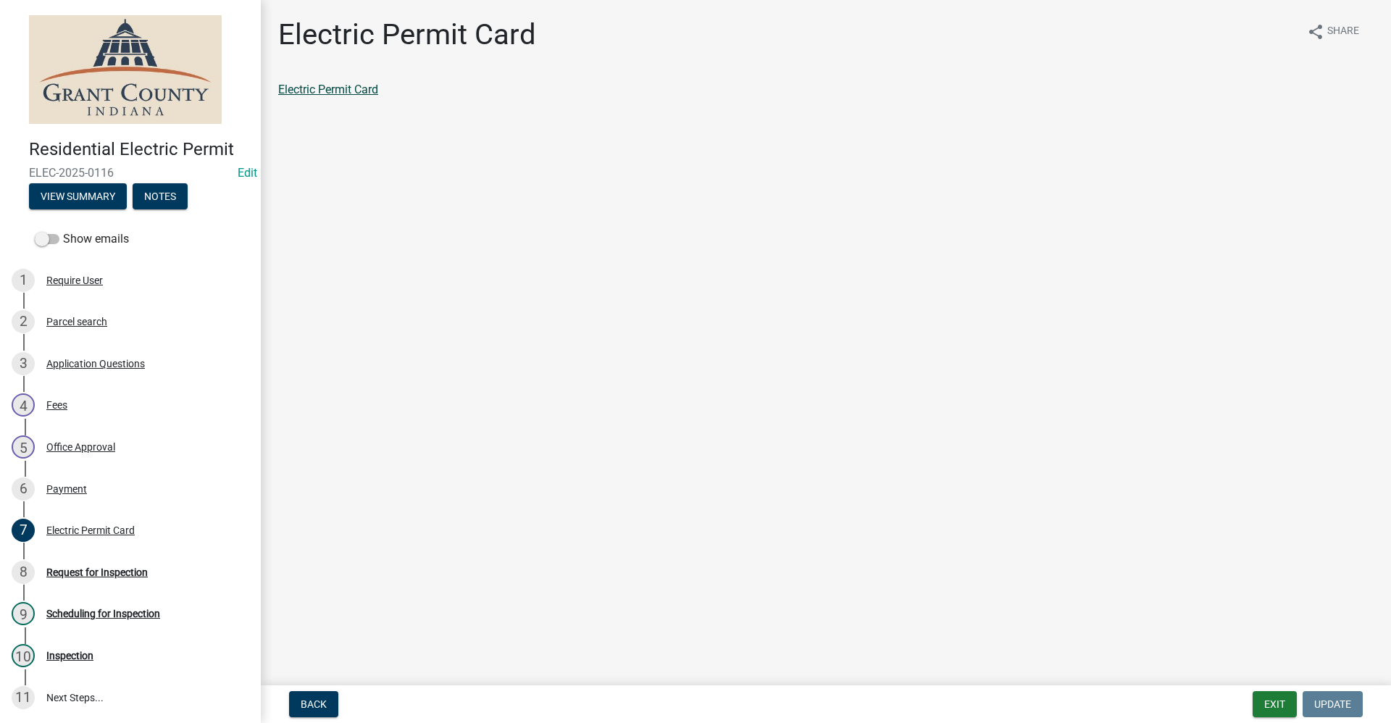
click at [352, 89] on link "Electric Permit Card" at bounding box center [328, 90] width 100 height 14
click at [96, 570] on div "Request for Inspection" at bounding box center [96, 572] width 101 height 10
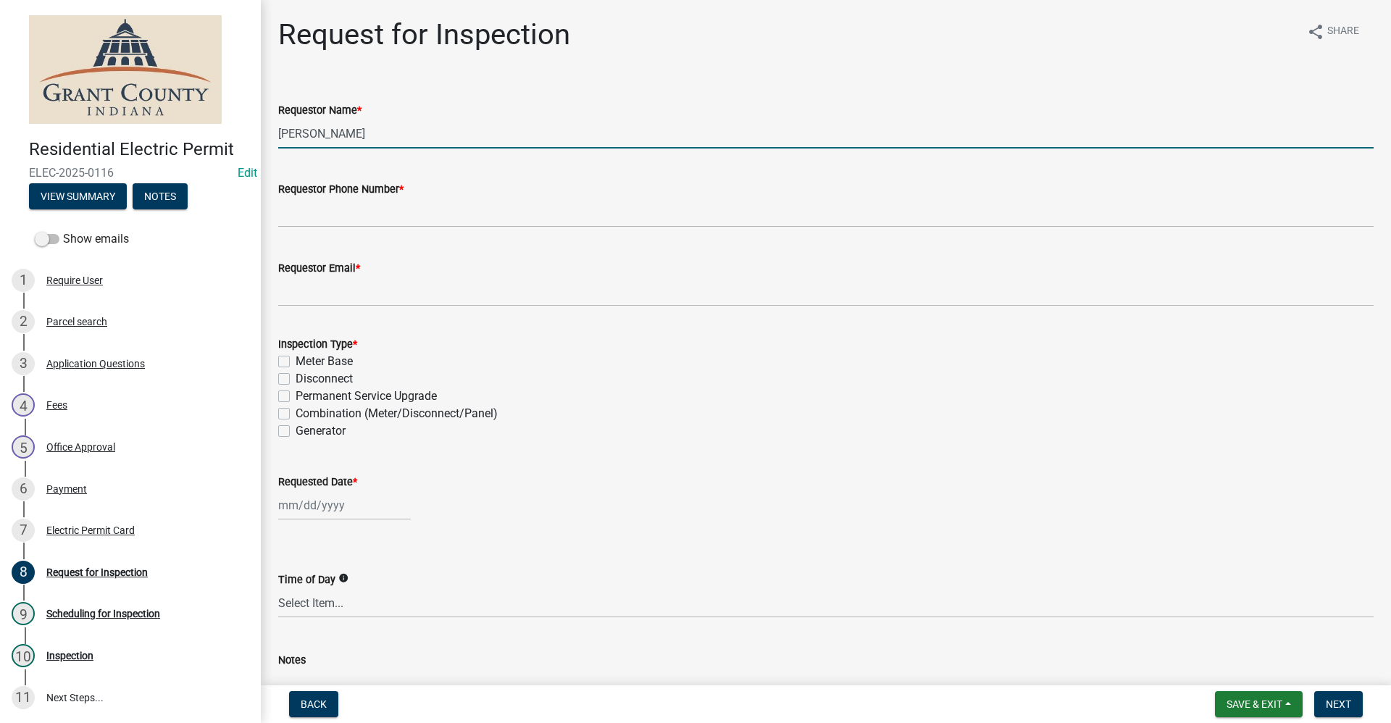
drag, startPoint x: 374, startPoint y: 127, endPoint x: 17, endPoint y: 183, distance: 360.7
click at [17, 183] on div "Residential Electric Permit ELEC-2025-0116 Edit View Summary Notes Show emails …" at bounding box center [695, 361] width 1391 height 723
type input "[PERSON_NAME]"
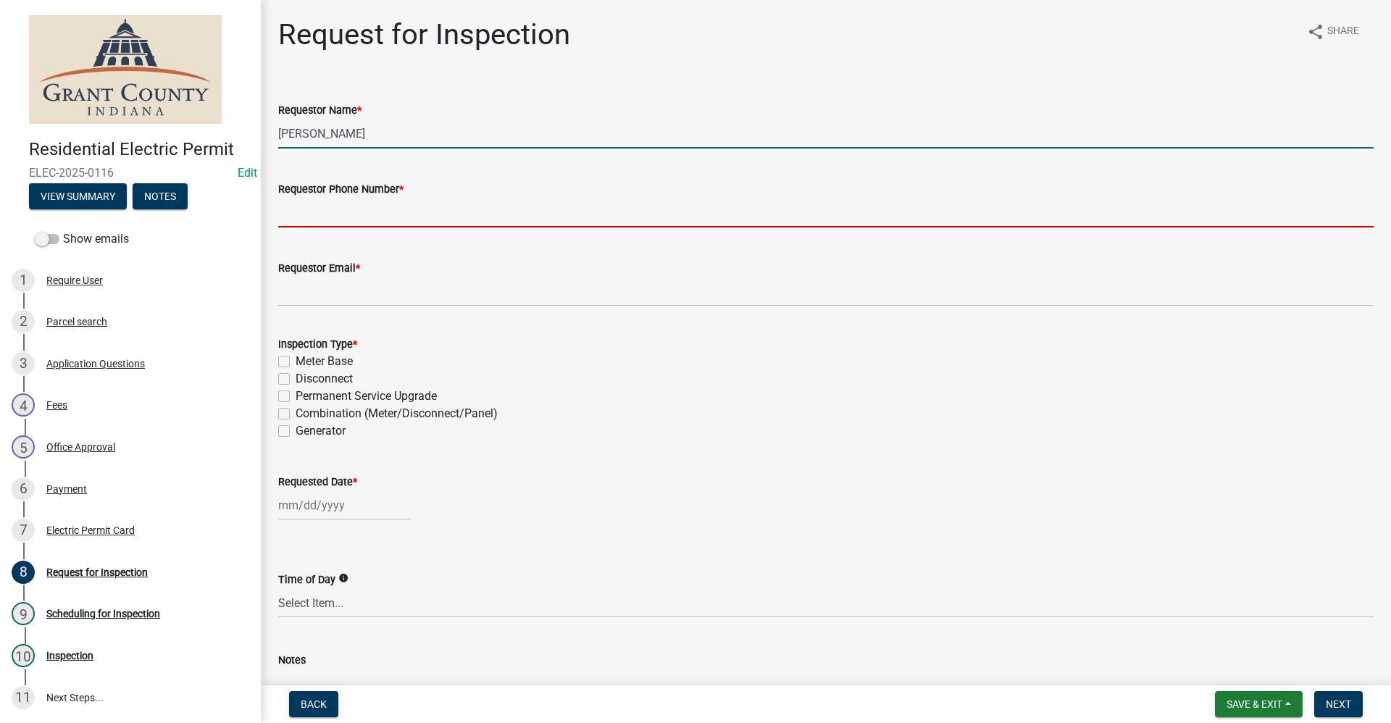
click at [315, 221] on input "Requestor Phone Number *" at bounding box center [825, 213] width 1095 height 30
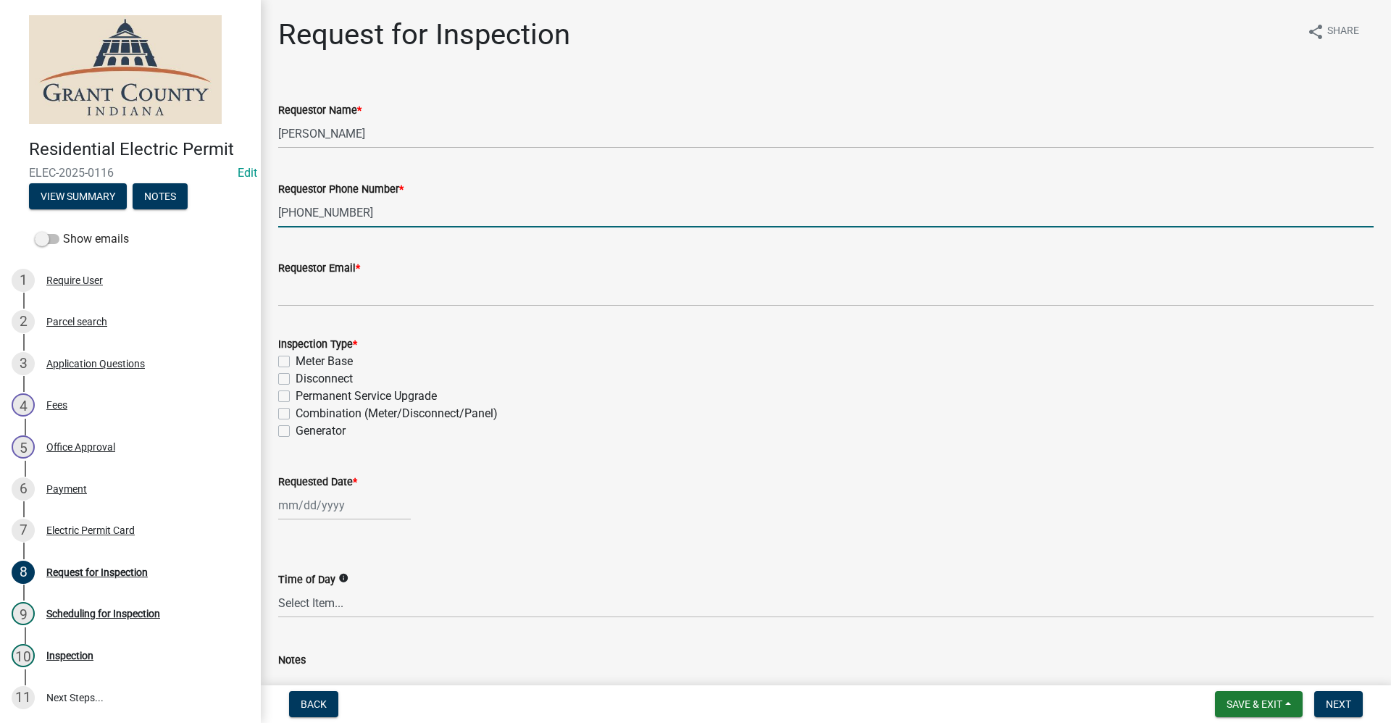
type input "[PHONE_NUMBER]"
click at [295, 361] on label "Meter Base" at bounding box center [323, 361] width 57 height 17
click at [295, 361] on input "Meter Base" at bounding box center [299, 357] width 9 height 9
checkbox input "true"
checkbox input "false"
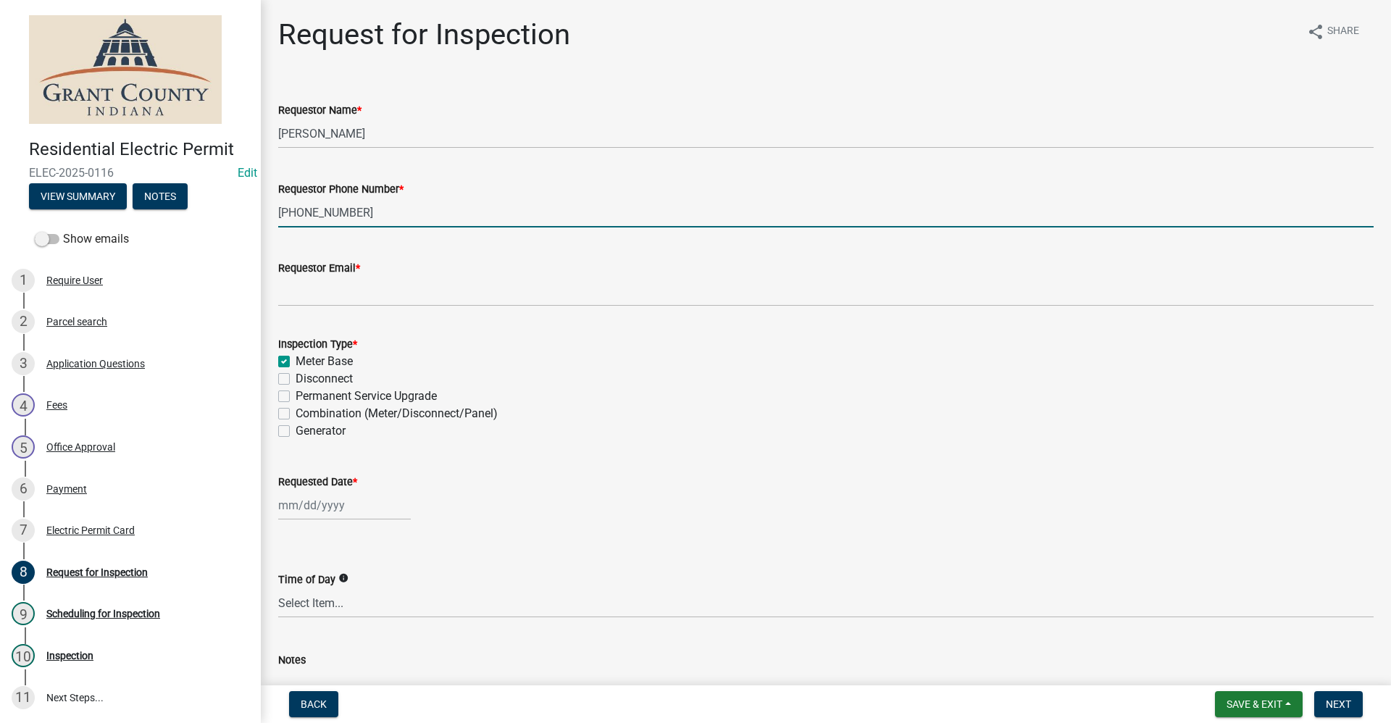
checkbox input "false"
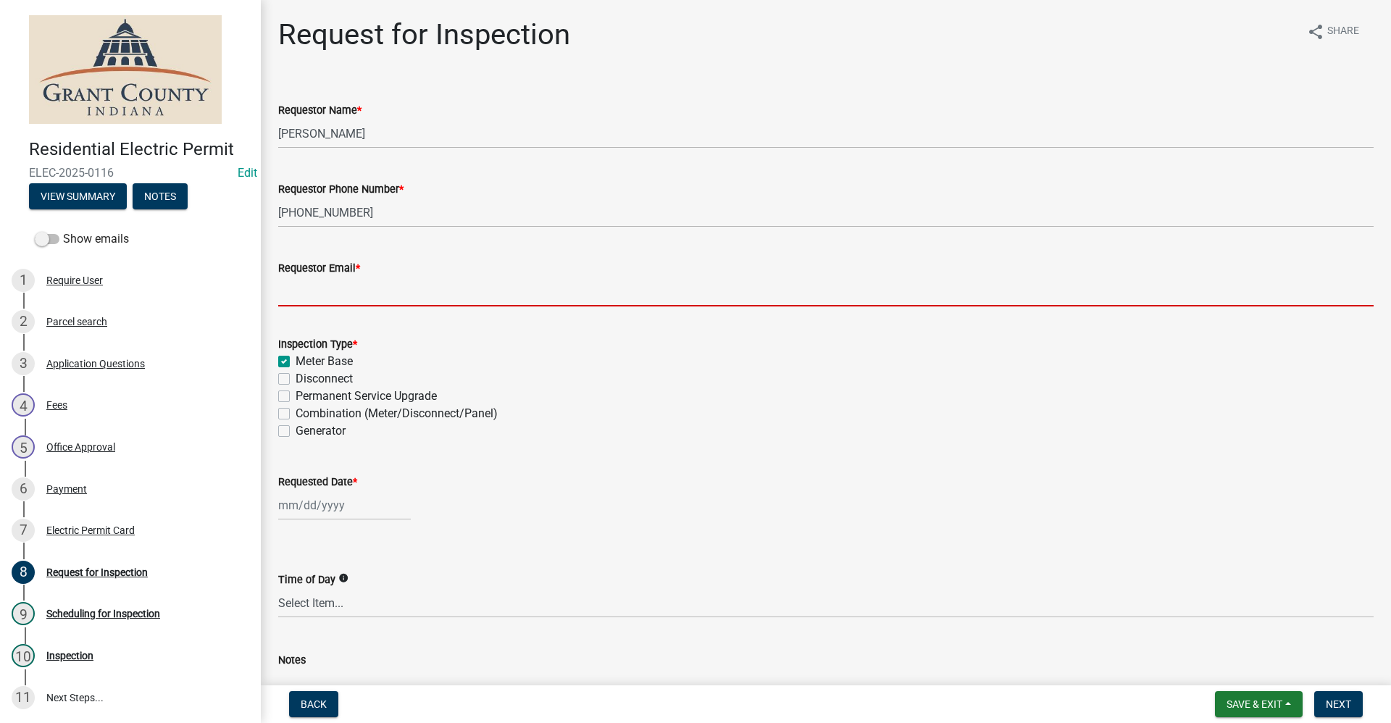
click at [298, 284] on input "Requestor Email *" at bounding box center [825, 292] width 1095 height 30
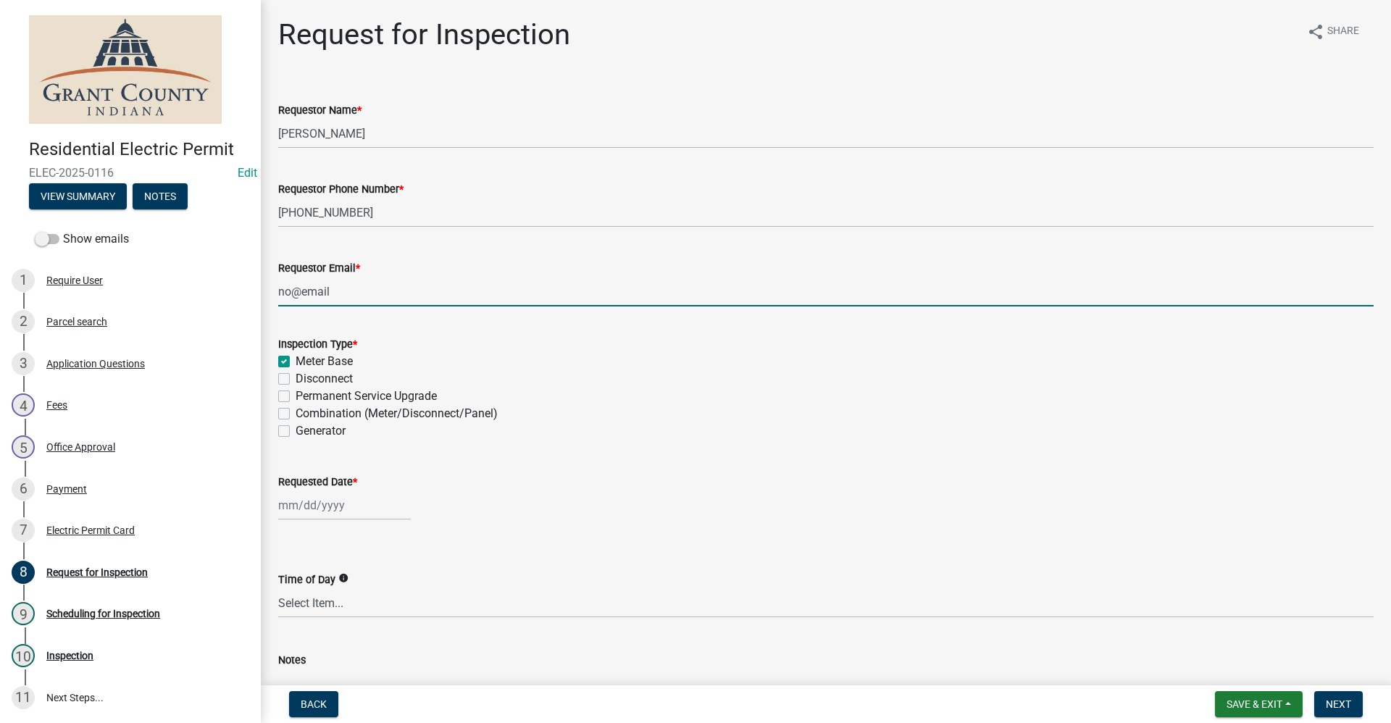
type input "no@email"
select select "9"
select select "2025"
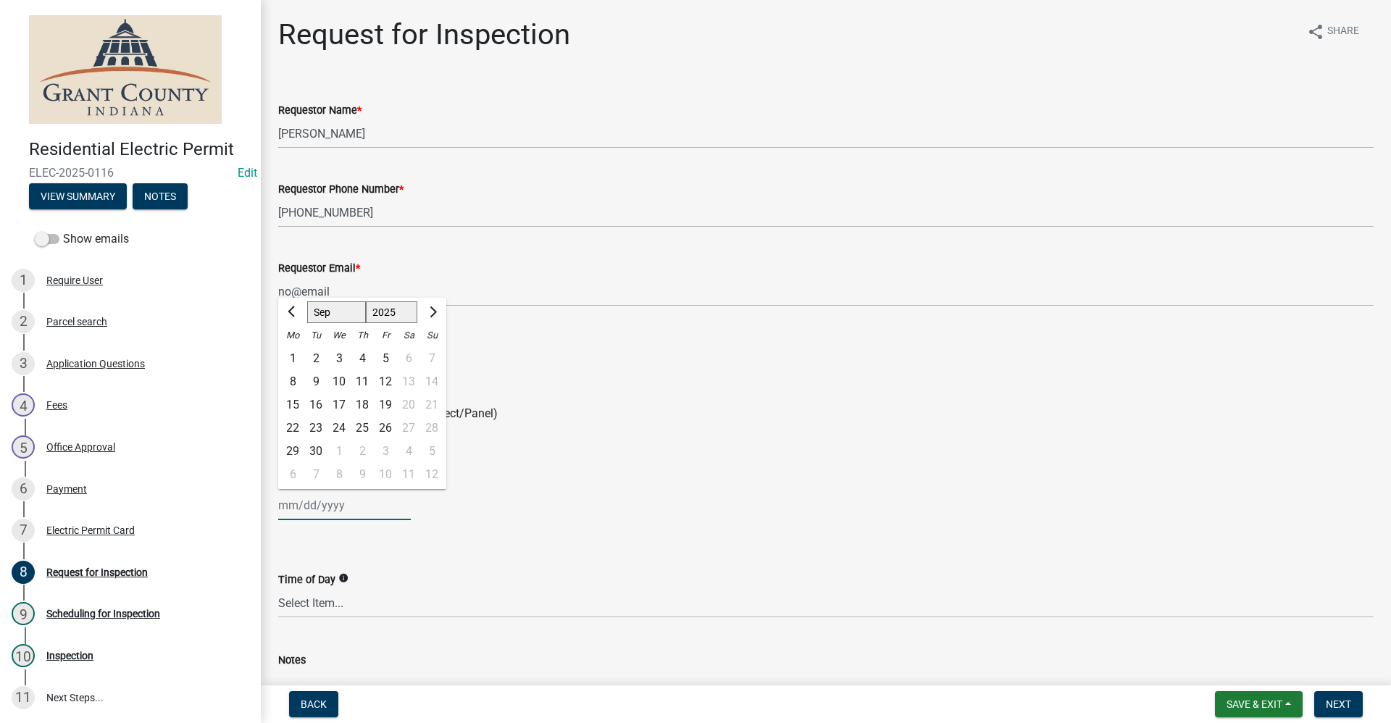
click at [310, 508] on div "[PERSON_NAME] Feb Mar Apr [PERSON_NAME][DATE] Oct Nov [DATE] 1526 1527 1528 152…" at bounding box center [344, 505] width 133 height 30
click at [342, 422] on div "24" at bounding box center [338, 427] width 23 height 23
type input "[DATE]"
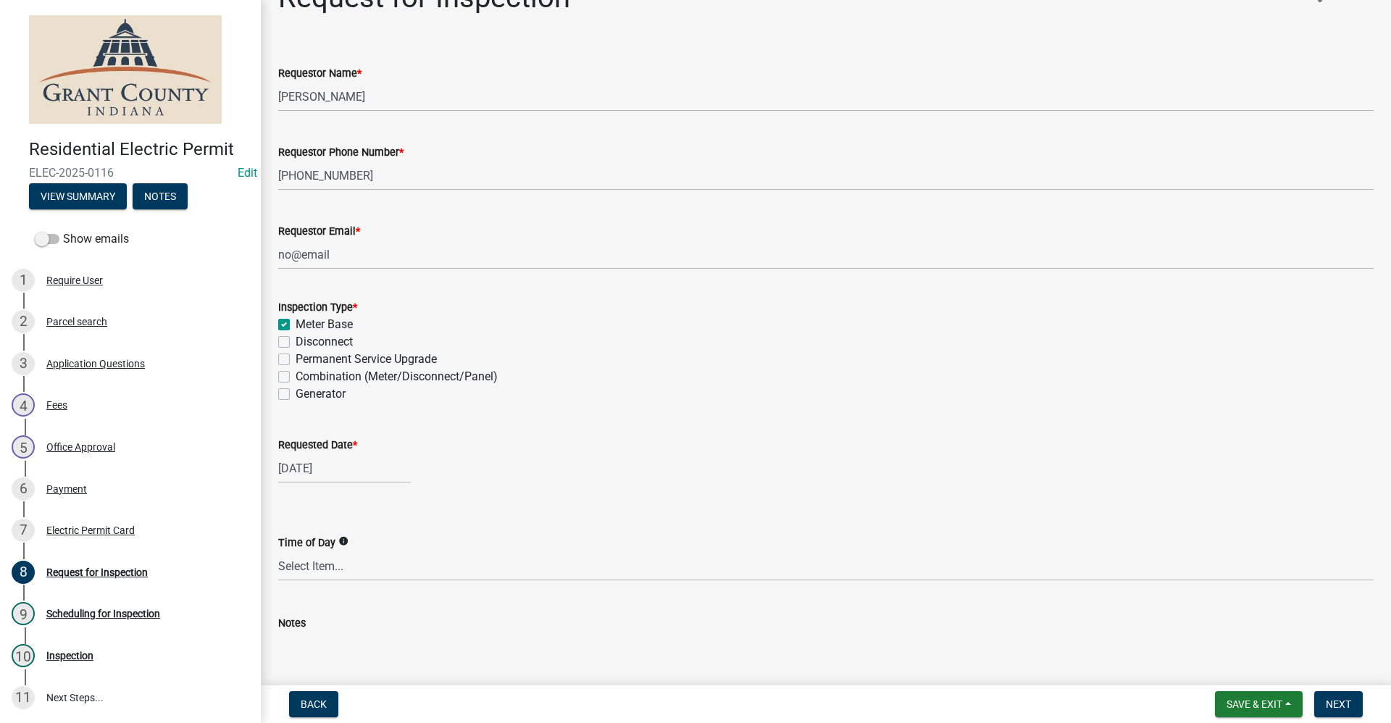
scroll to position [72, 0]
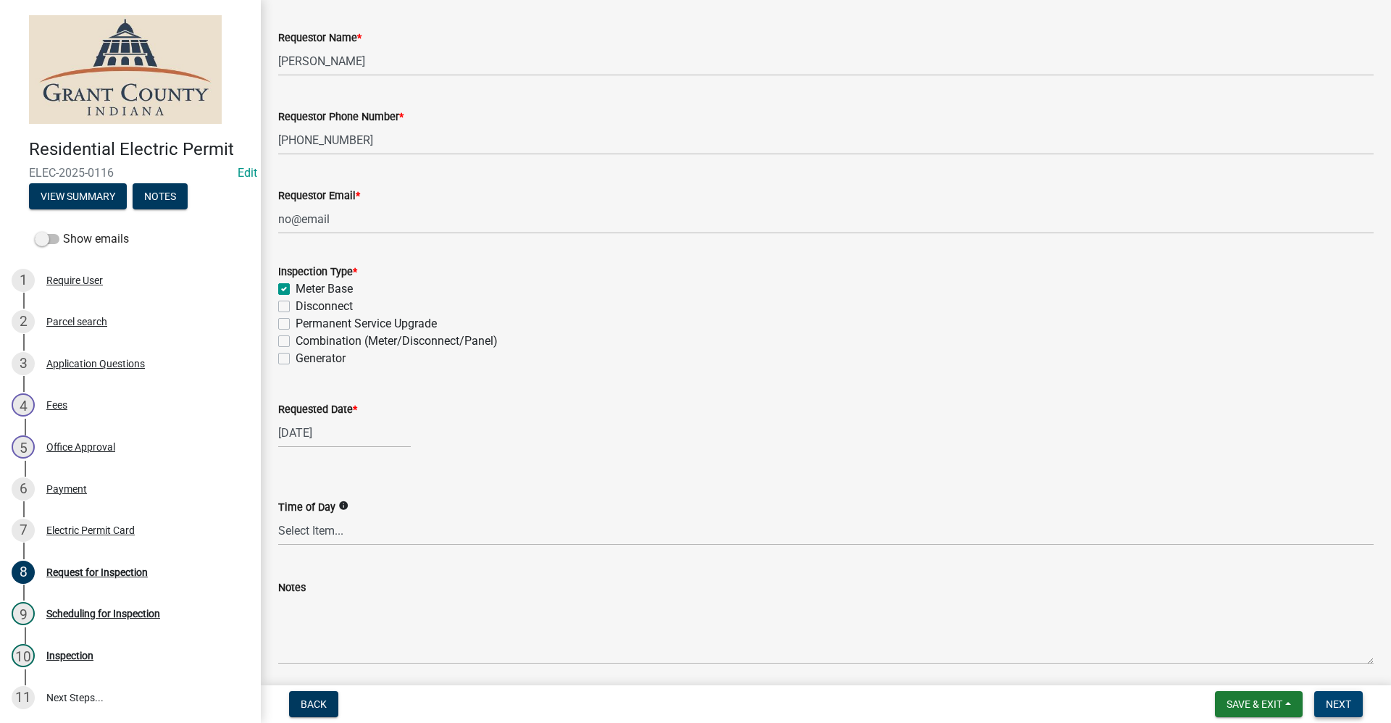
click at [1338, 705] on span "Next" at bounding box center [1337, 704] width 25 height 12
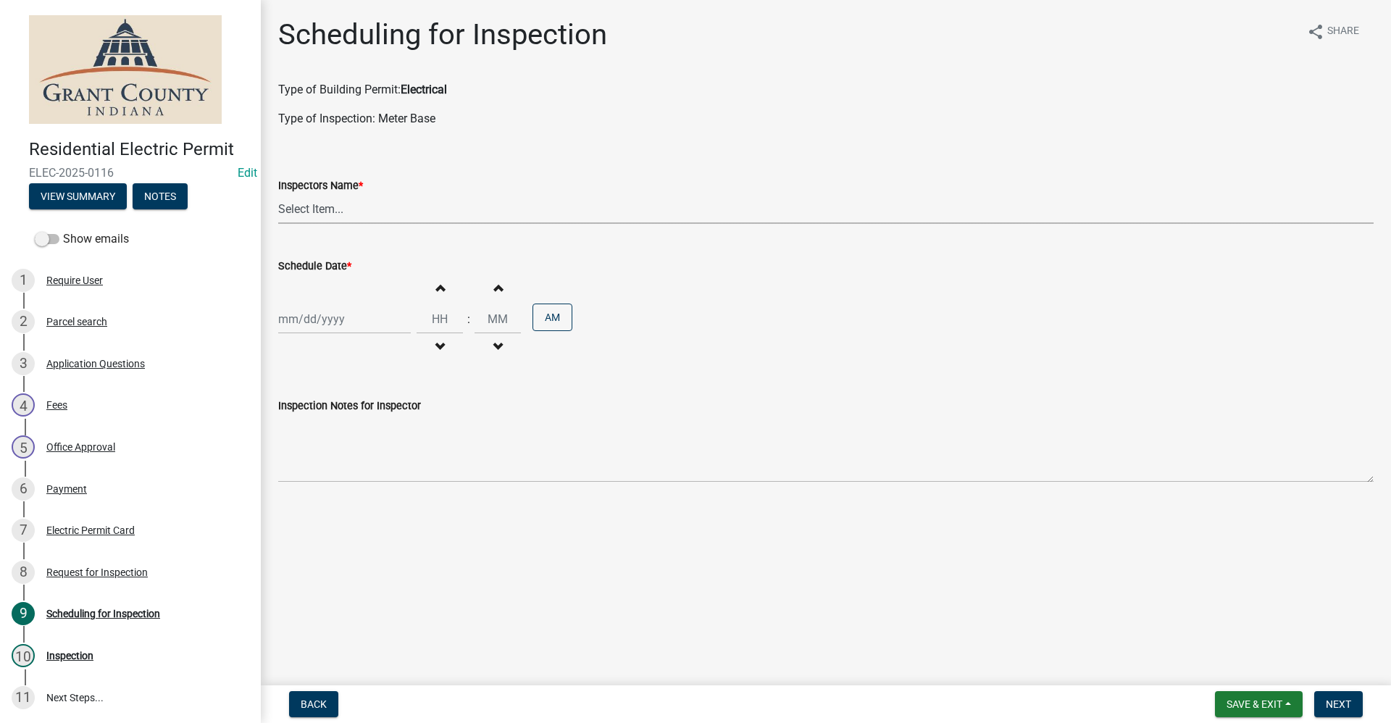
click at [319, 209] on select "Select Item... rberryhill ([PERSON_NAME]) [PERSON_NAME] ([PERSON_NAME]) BBenefi…" at bounding box center [825, 209] width 1095 height 30
select select "d7f9a44a-d2ea-4d3c-83b3-1aa71c950bd5"
click at [278, 194] on select "Select Item... rberryhill ([PERSON_NAME]) [PERSON_NAME] ([PERSON_NAME]) BBenefi…" at bounding box center [825, 209] width 1095 height 30
click at [312, 323] on div at bounding box center [344, 319] width 133 height 30
select select "9"
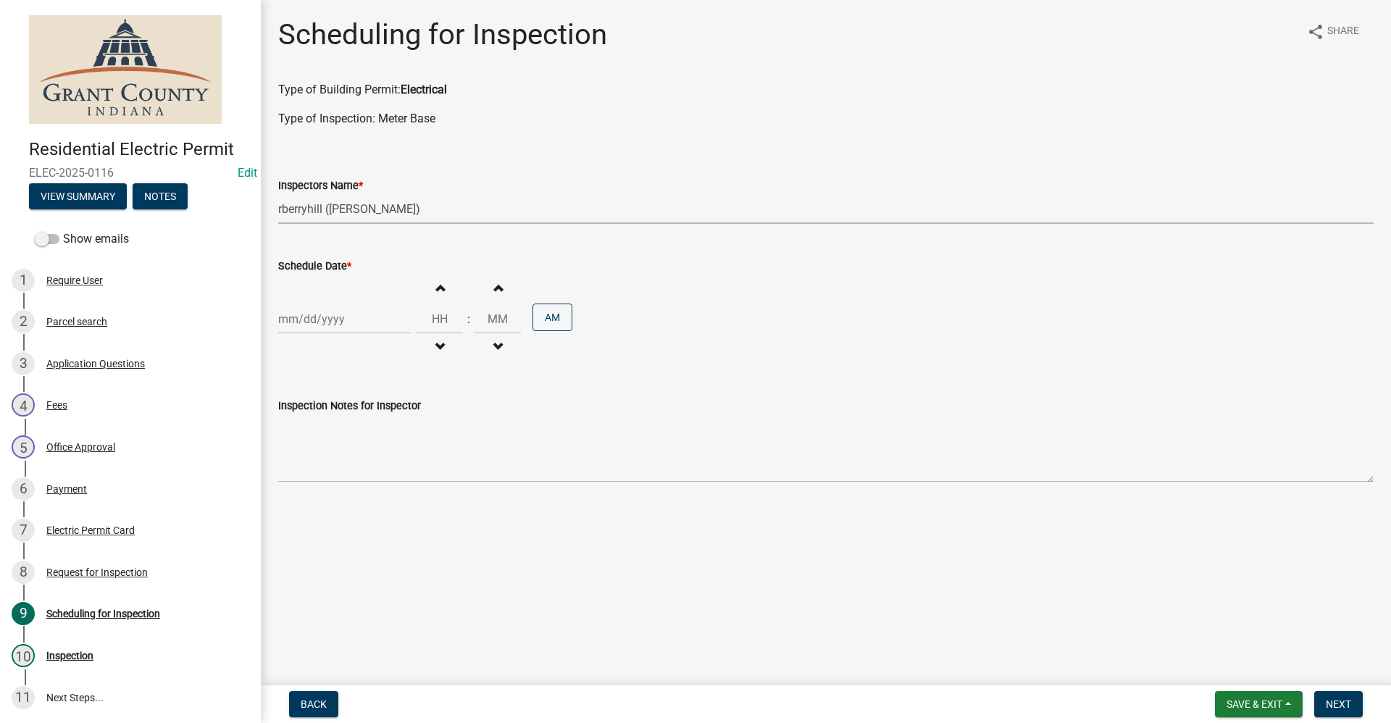
select select "2025"
click at [339, 466] on div "24" at bounding box center [338, 465] width 23 height 23
type input "[DATE]"
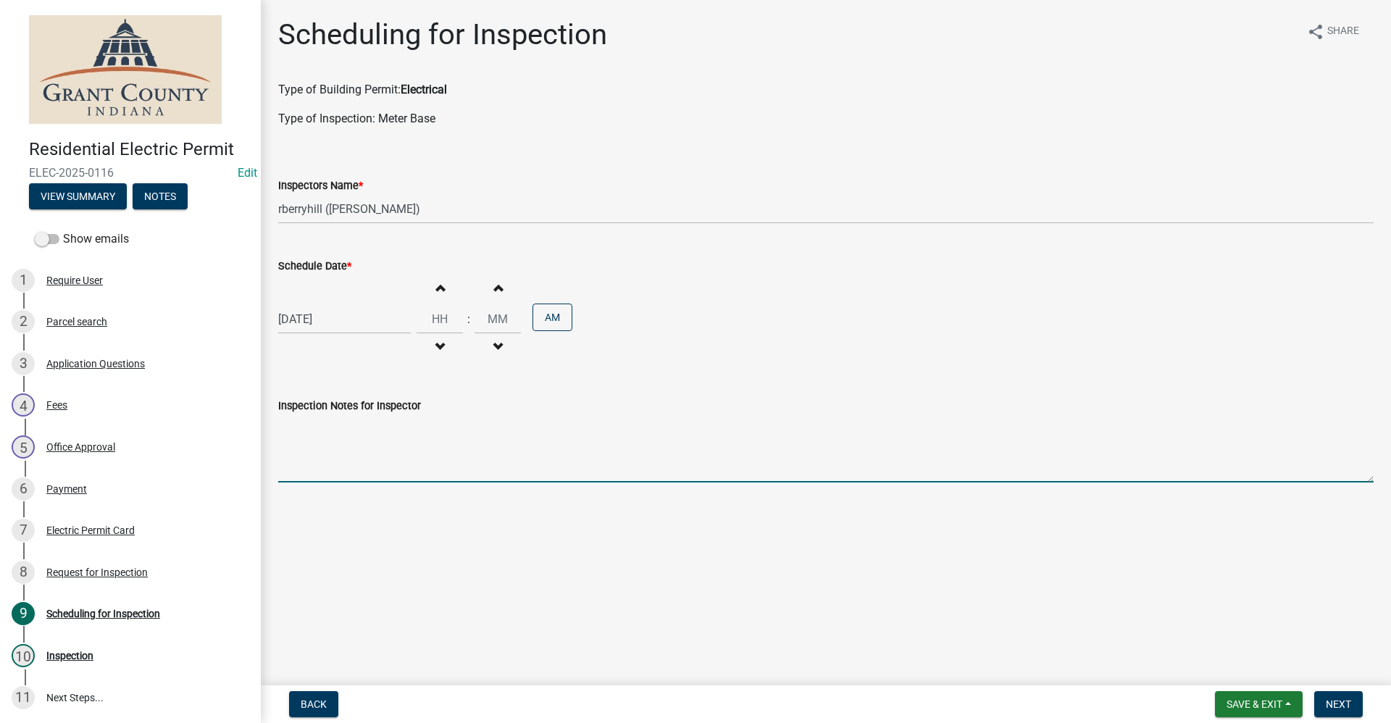
click at [314, 466] on textarea "Inspection Notes for Inspector" at bounding box center [825, 448] width 1095 height 68
type textarea "Meter base for town of upland"
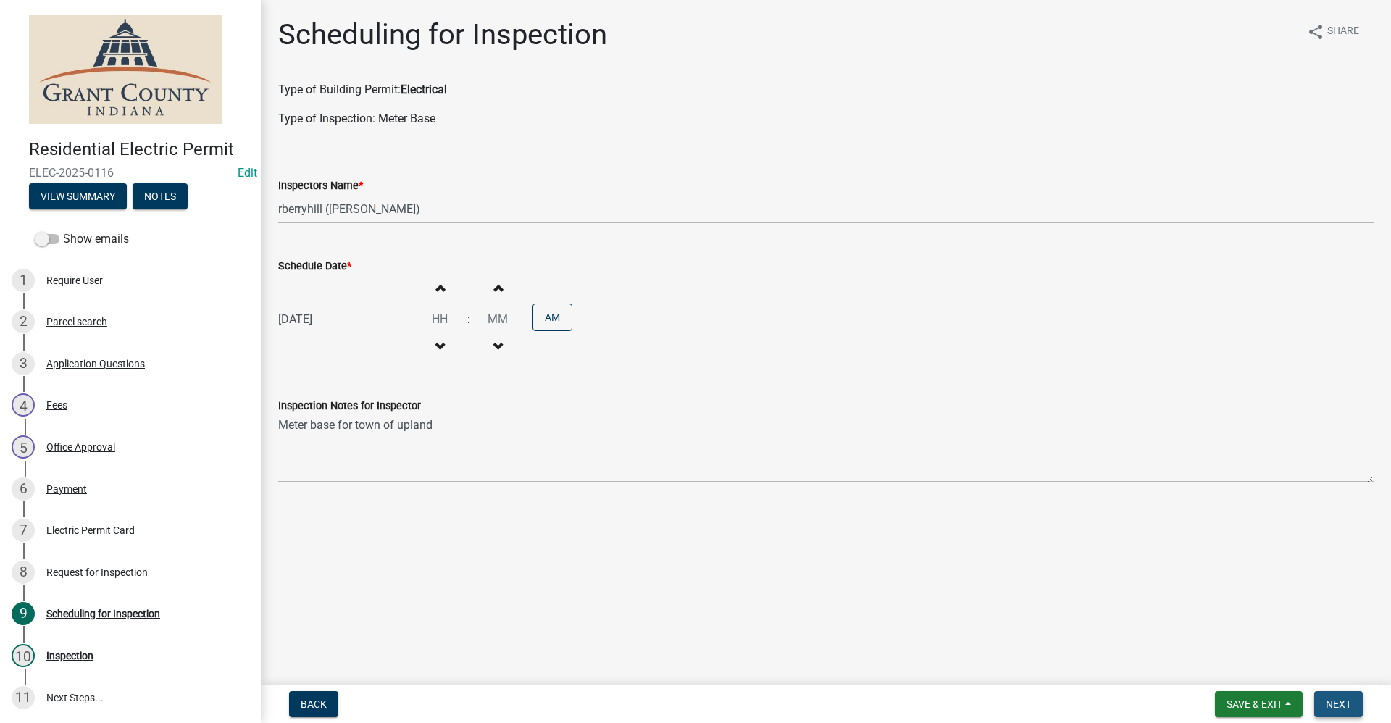
click at [1350, 705] on span "Next" at bounding box center [1337, 704] width 25 height 12
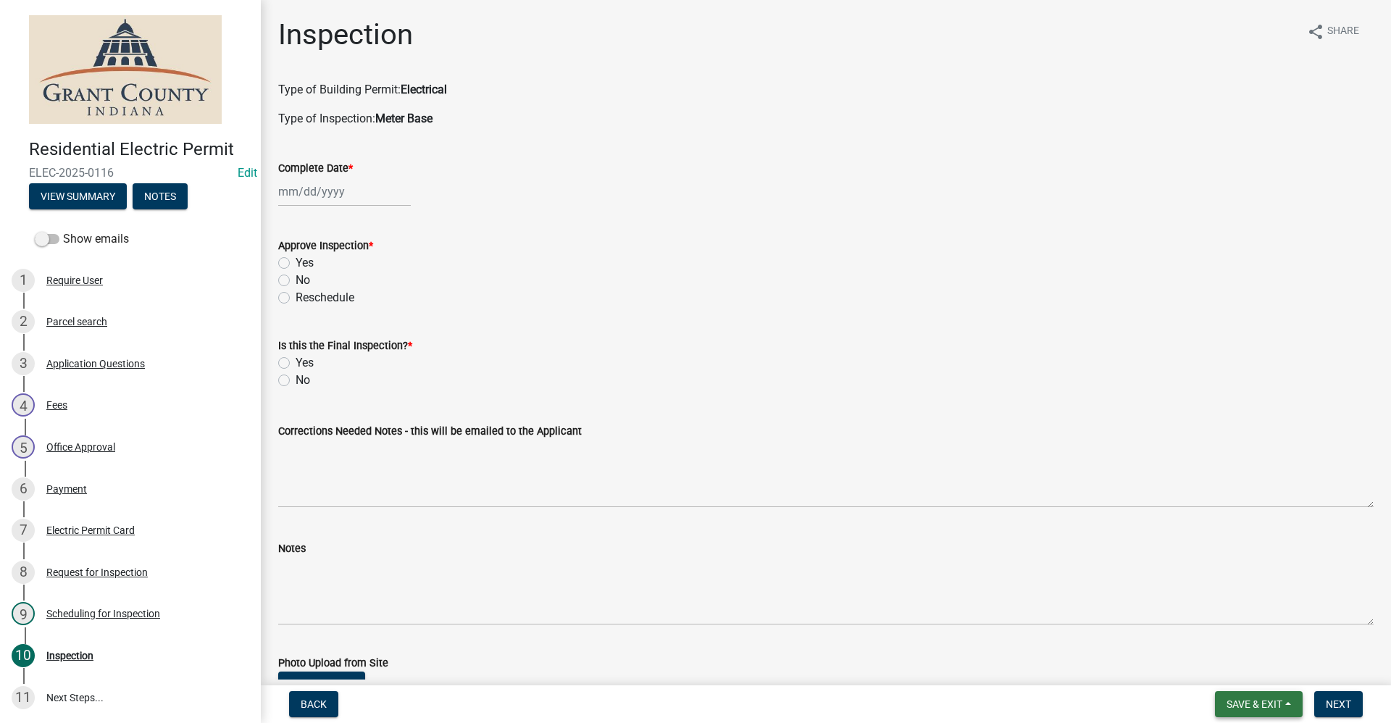
click at [1278, 698] on span "Save & Exit" at bounding box center [1254, 704] width 56 height 12
click at [1230, 662] on button "Save & Exit" at bounding box center [1244, 666] width 116 height 35
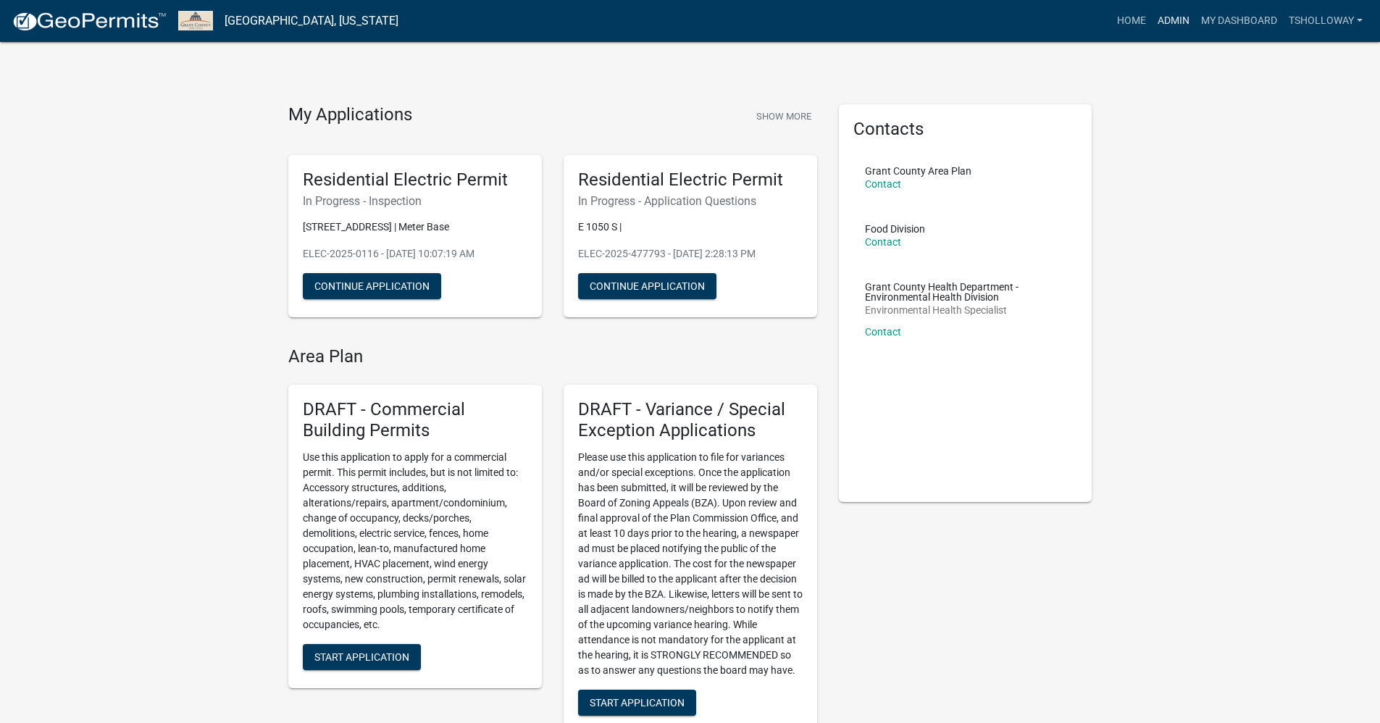
click at [1166, 19] on link "Admin" at bounding box center [1173, 21] width 43 height 28
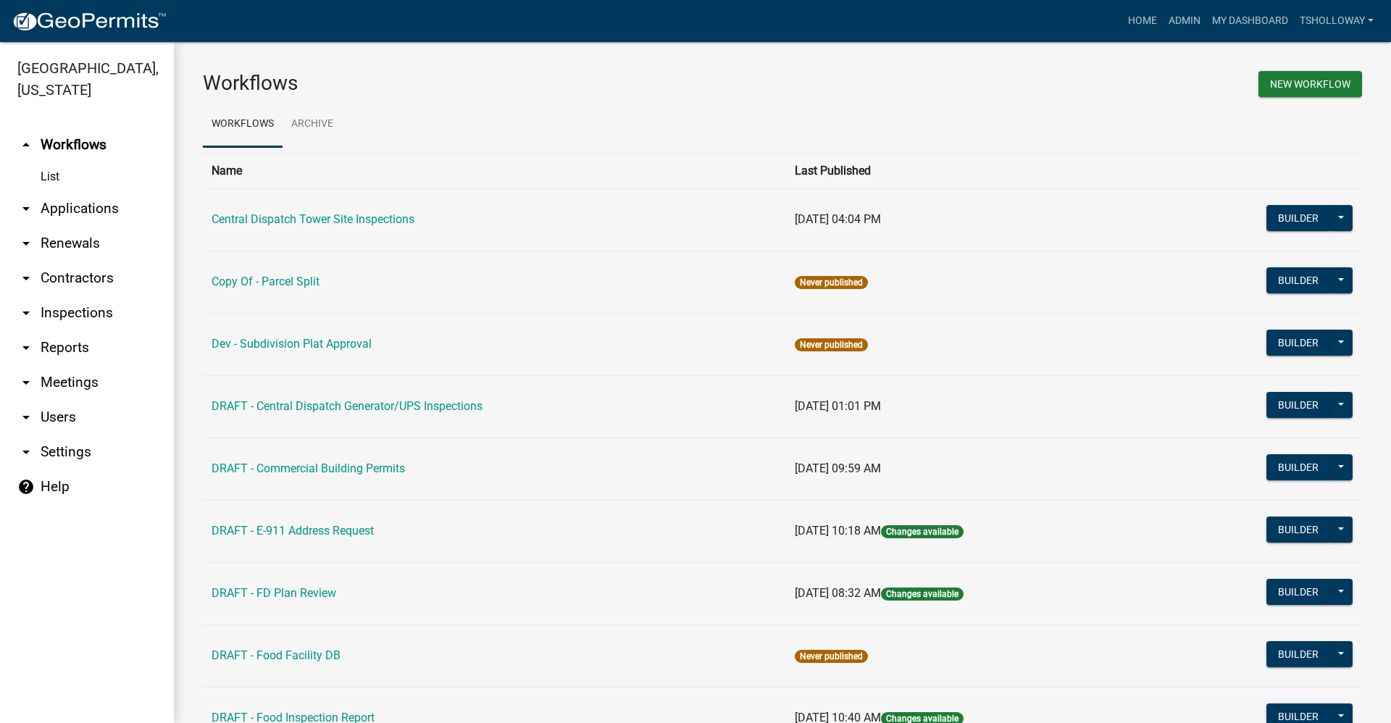
click at [75, 261] on link "arrow_drop_down Contractors" at bounding box center [87, 278] width 174 height 35
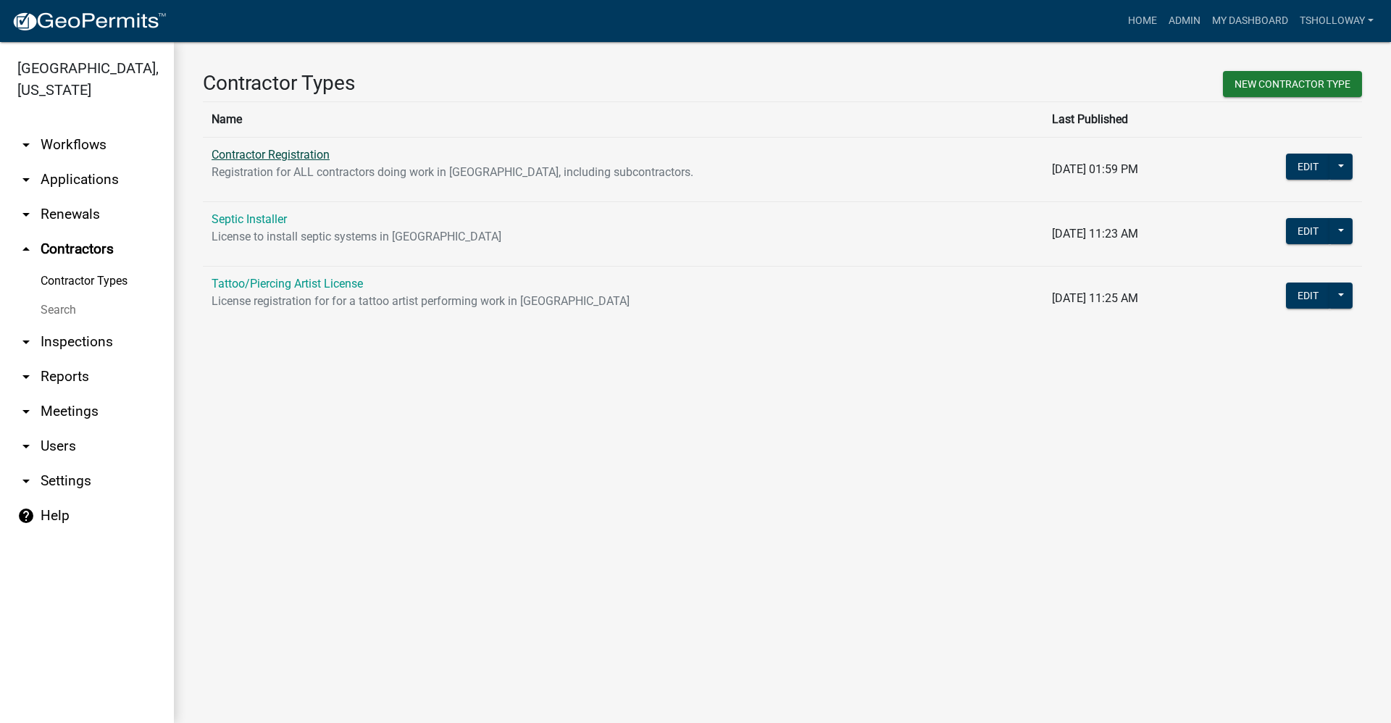
click at [265, 157] on link "Contractor Registration" at bounding box center [270, 155] width 118 height 14
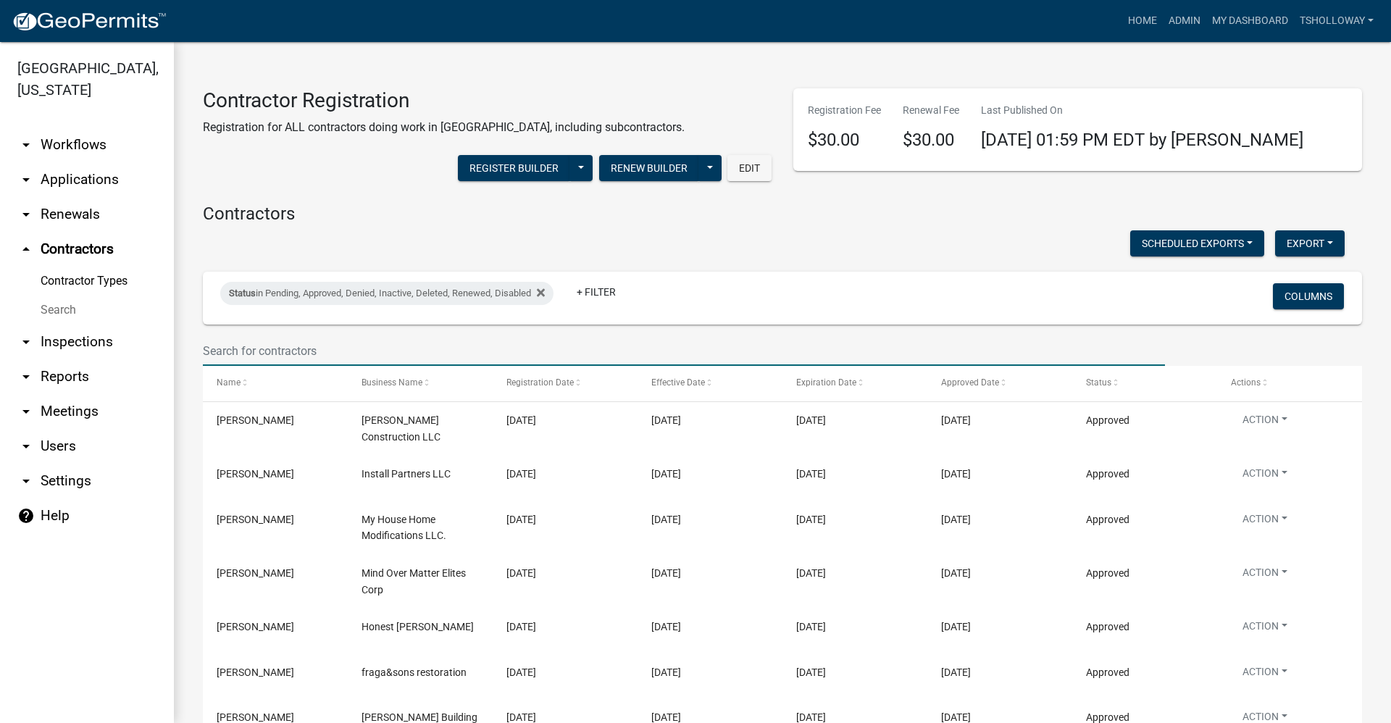
click at [244, 351] on input "text" at bounding box center [684, 351] width 962 height 30
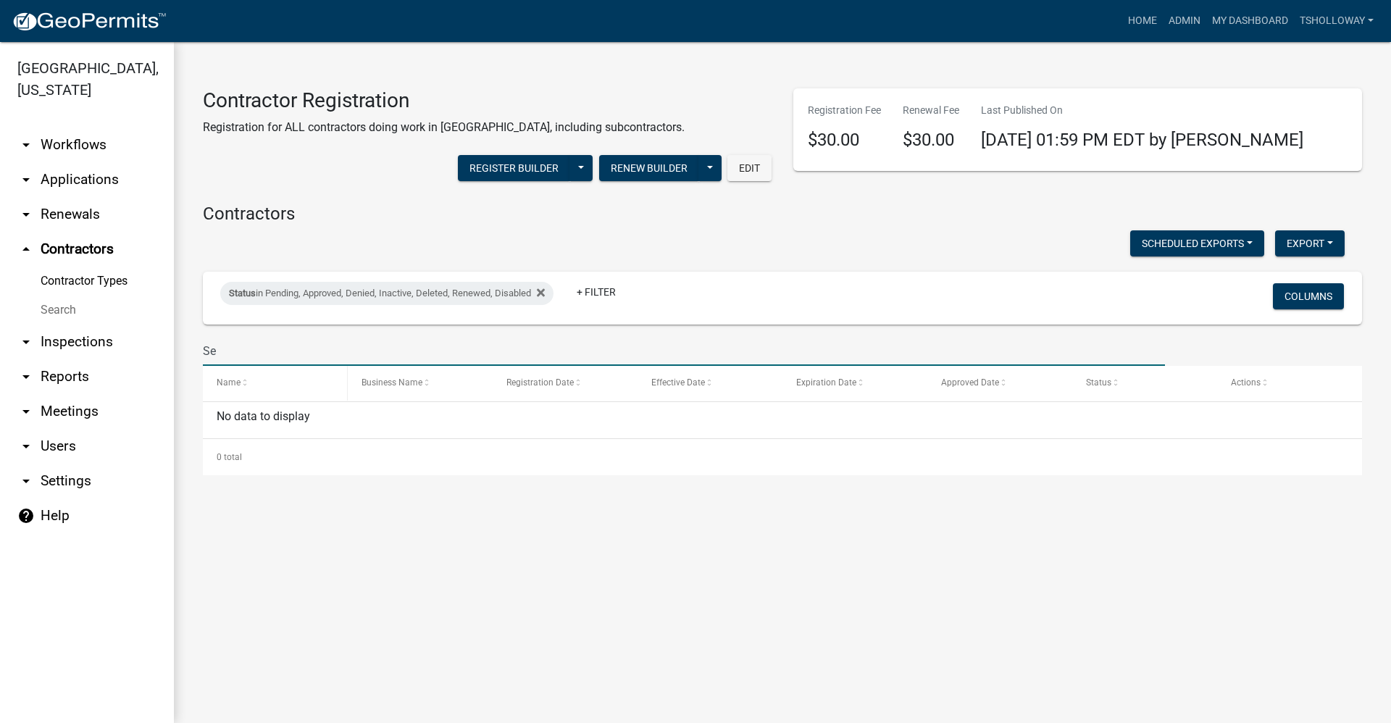
type input "S"
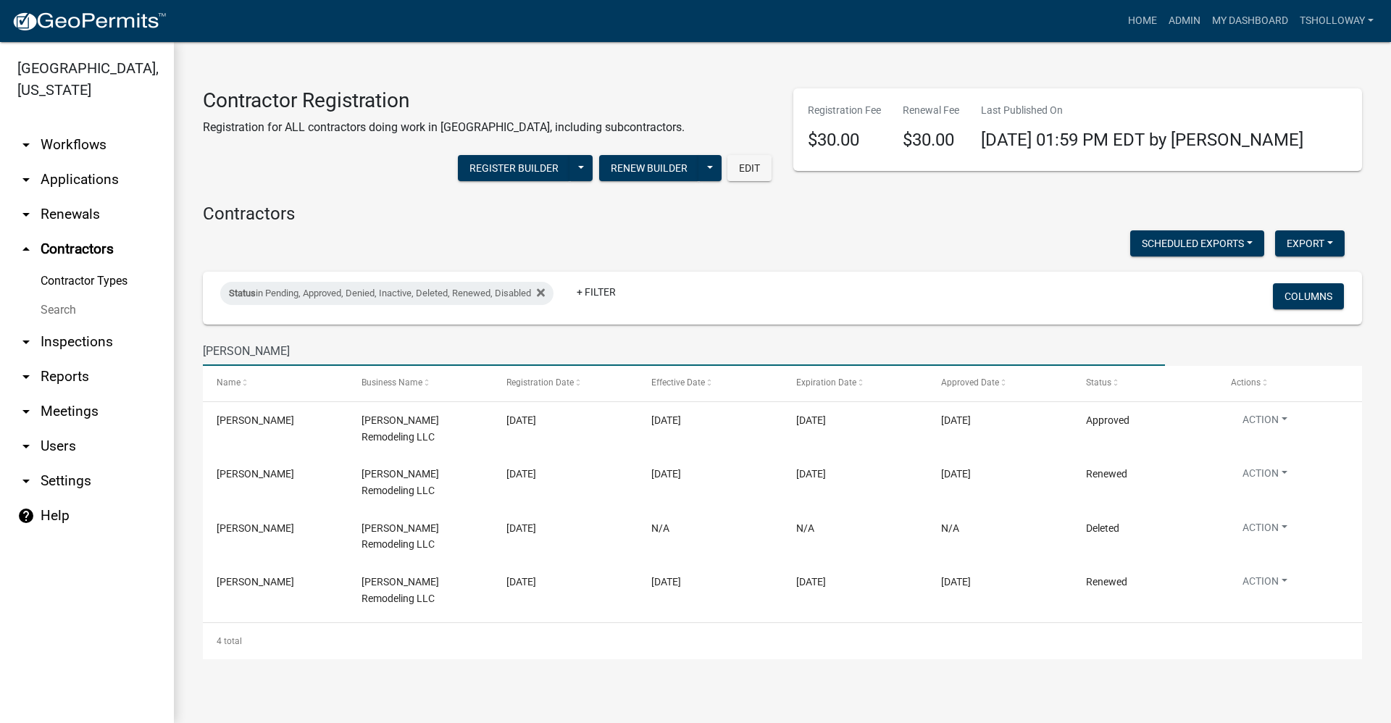
click at [253, 351] on input "[PERSON_NAME]" at bounding box center [684, 351] width 962 height 30
type input "[PERSON_NAME]"
click at [88, 267] on link "Contractor Types" at bounding box center [87, 281] width 174 height 29
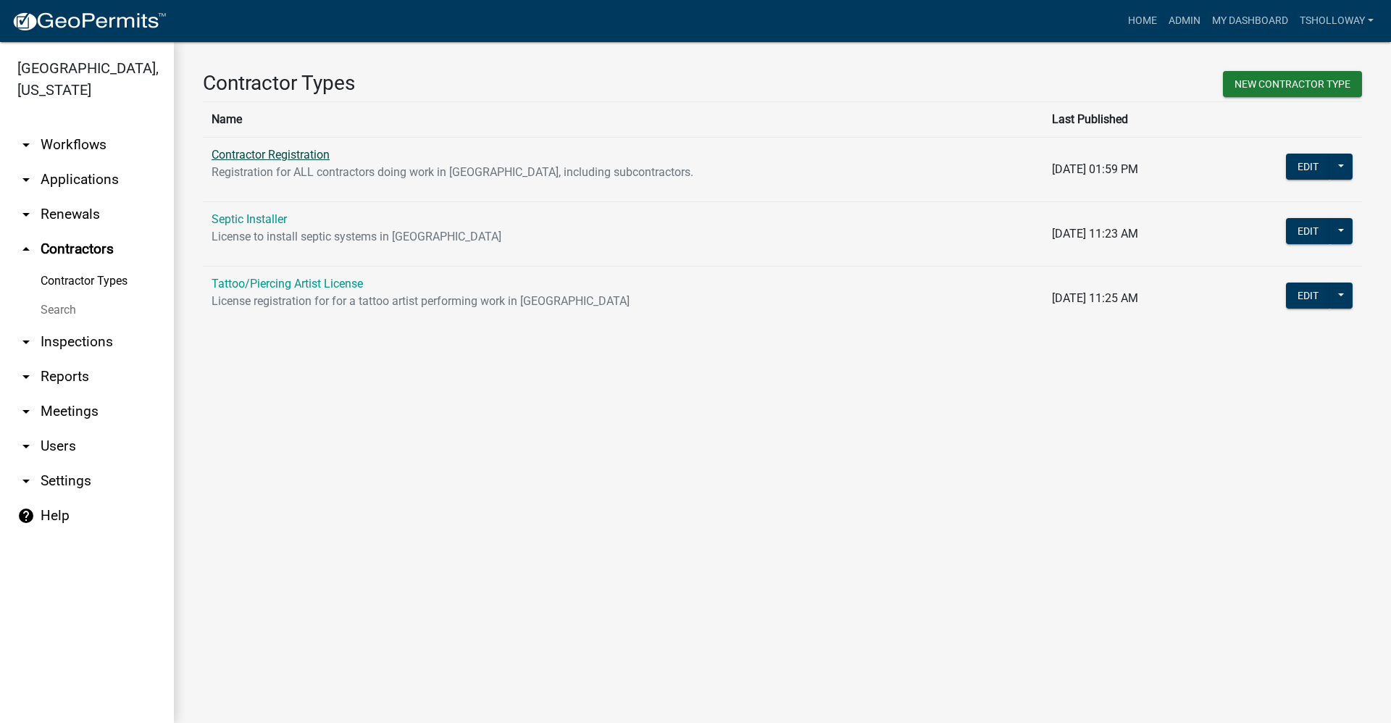
click at [272, 153] on link "Contractor Registration" at bounding box center [270, 155] width 118 height 14
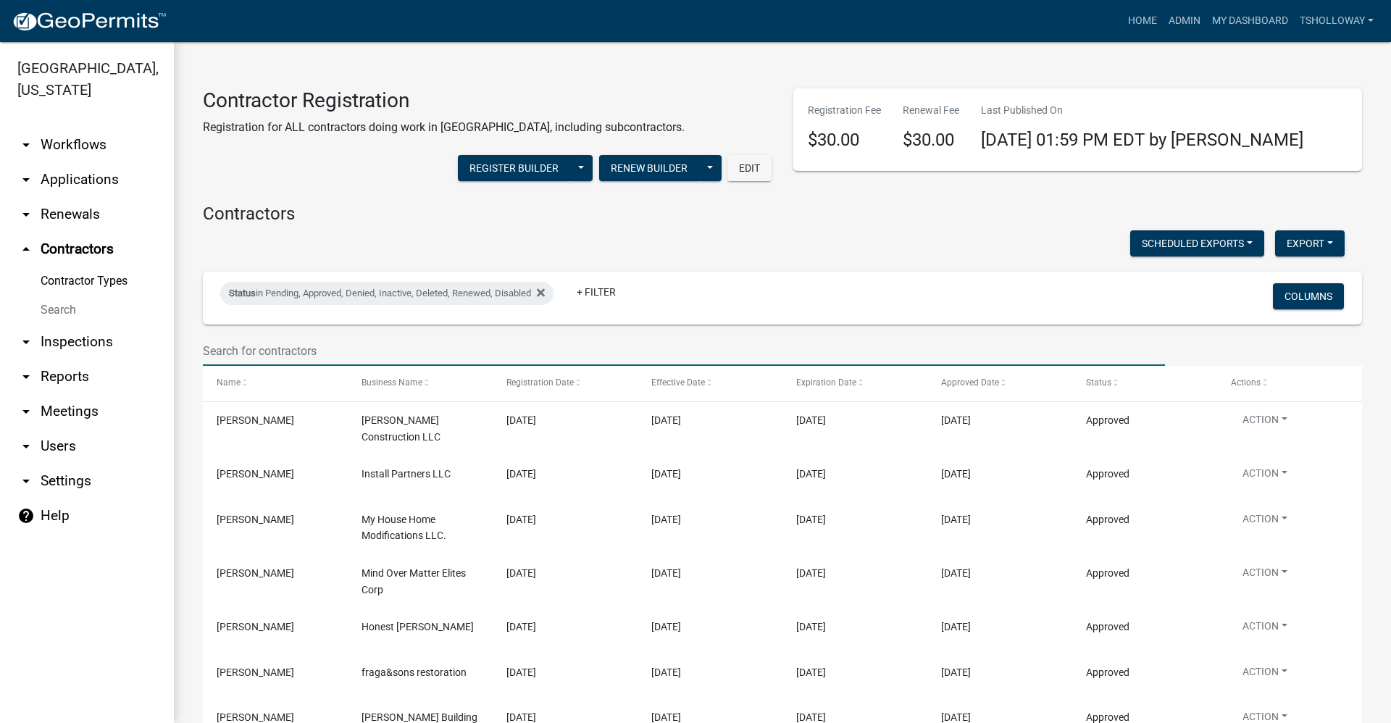
click at [264, 350] on input "text" at bounding box center [684, 351] width 962 height 30
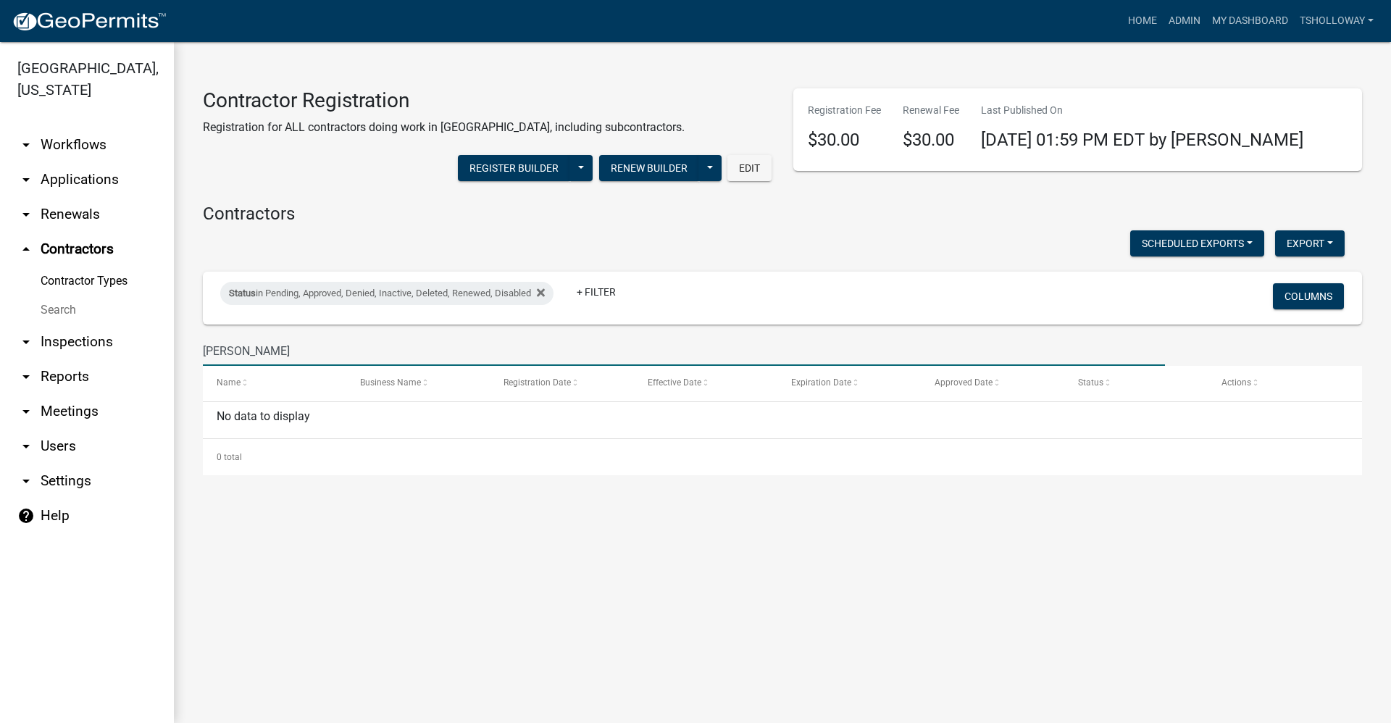
drag, startPoint x: 241, startPoint y: 350, endPoint x: 184, endPoint y: 357, distance: 57.7
click at [184, 357] on div "Contractor Registration Registration for ALL contractors doing work in [GEOGRAP…" at bounding box center [782, 272] width 1217 height 461
type input "269"
click at [62, 295] on link "Search" at bounding box center [87, 309] width 174 height 29
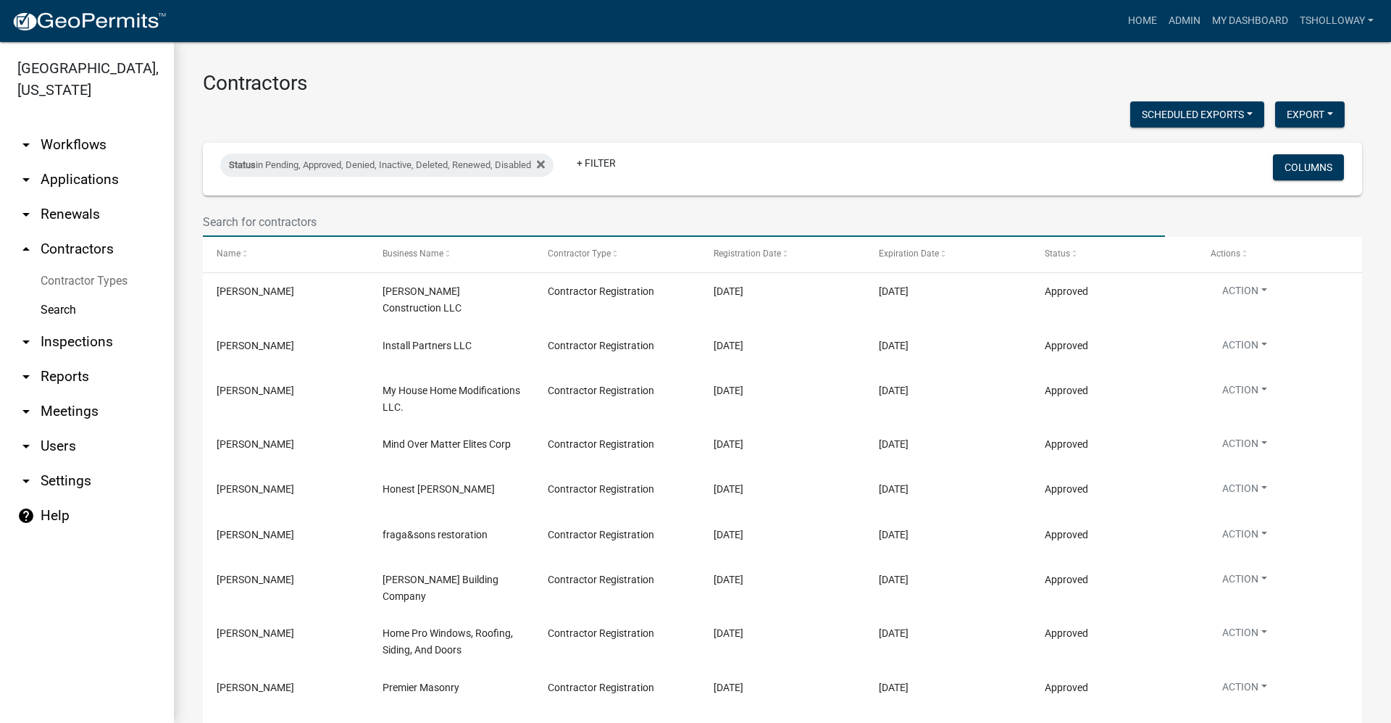
click at [293, 217] on input "text" at bounding box center [684, 222] width 962 height 30
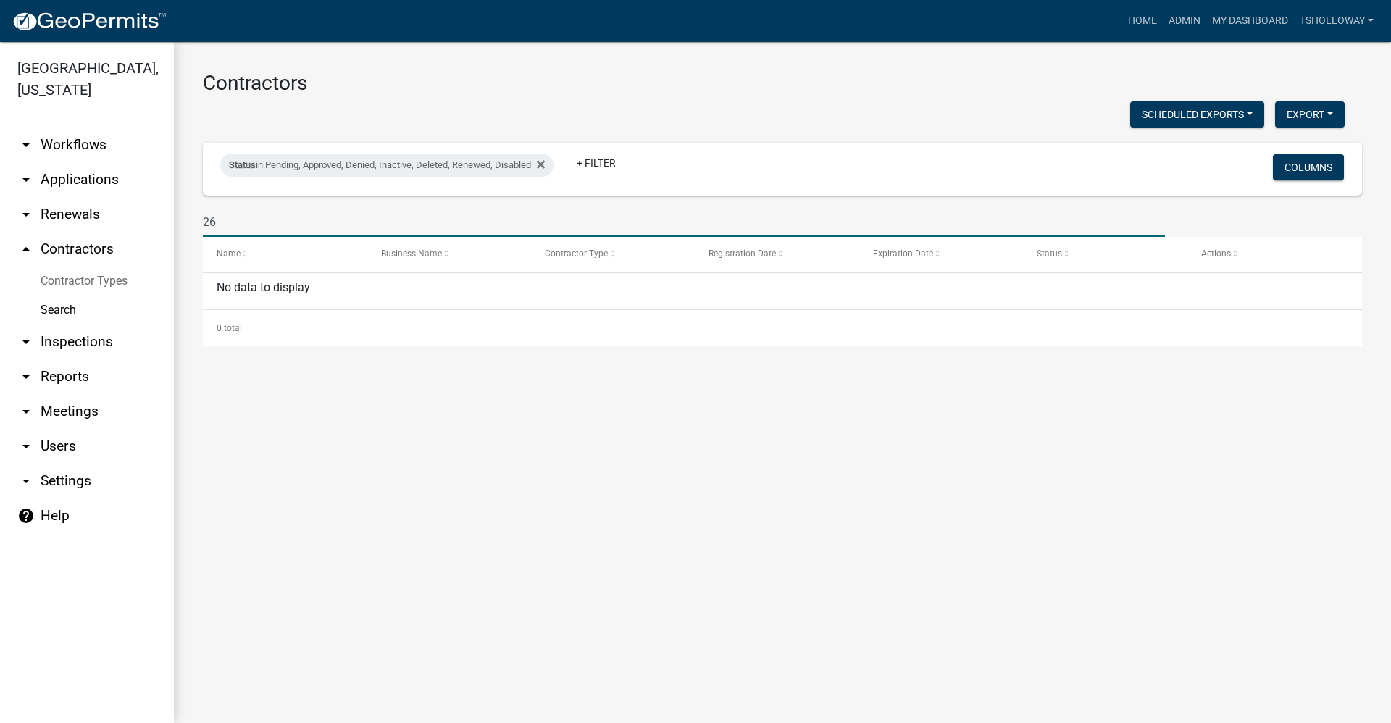
type input "2"
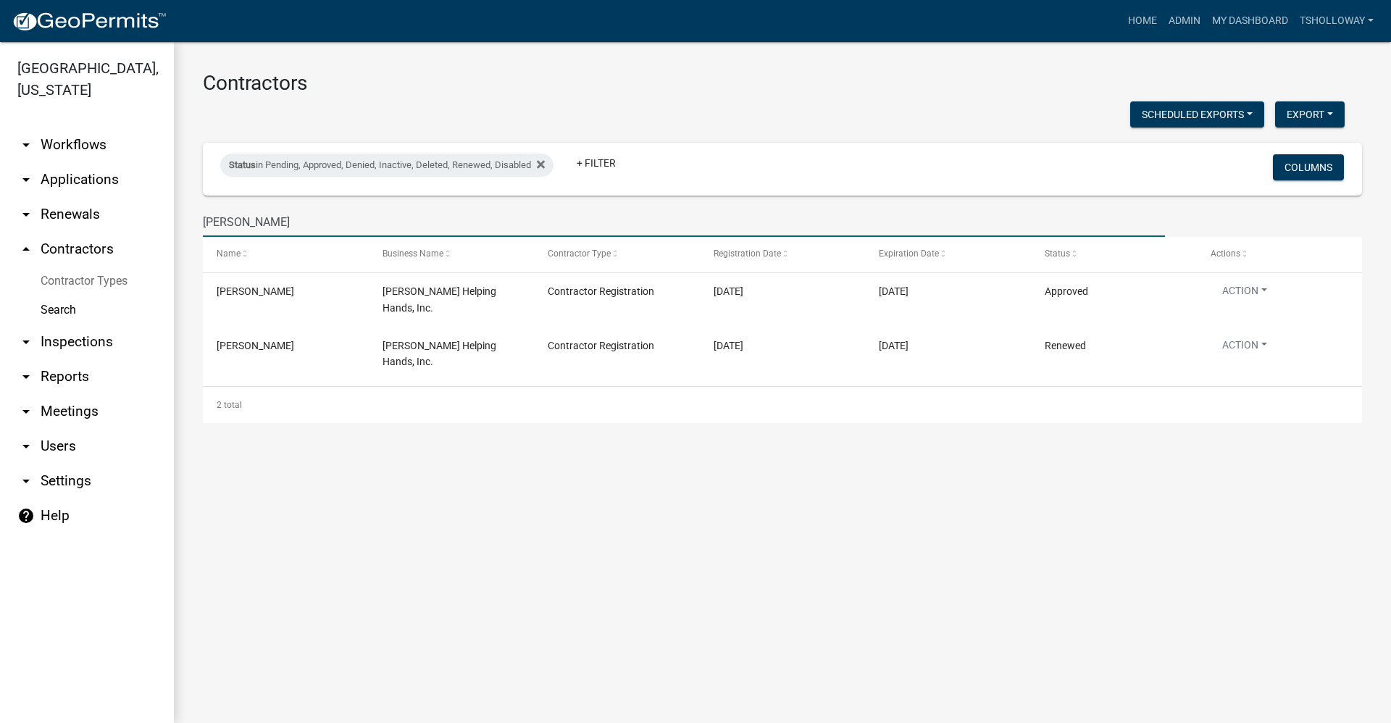
type input "[PERSON_NAME]"
click at [77, 162] on link "arrow_drop_down Applications" at bounding box center [87, 179] width 174 height 35
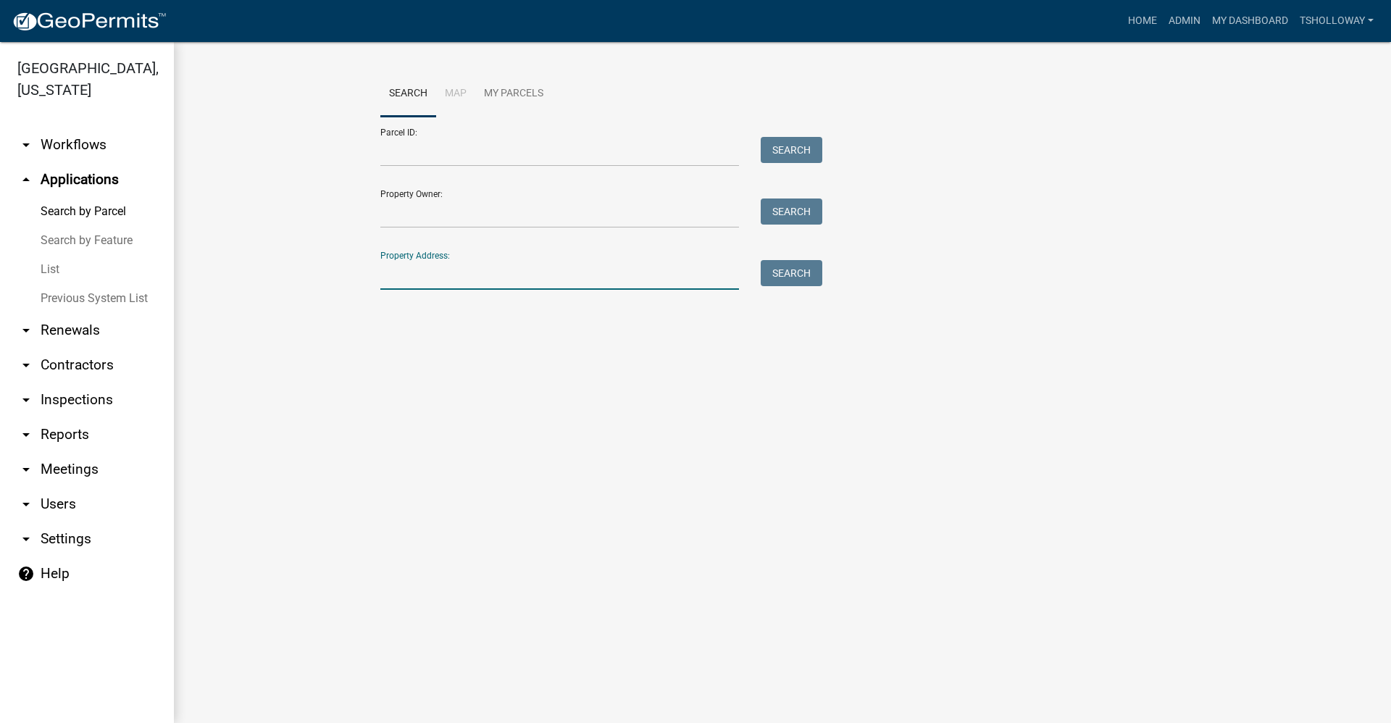
click at [407, 276] on input "Property Address:" at bounding box center [559, 275] width 359 height 30
type input "[STREET_ADDRESS][PERSON_NAME]"
click at [795, 277] on button "Search" at bounding box center [791, 273] width 62 height 26
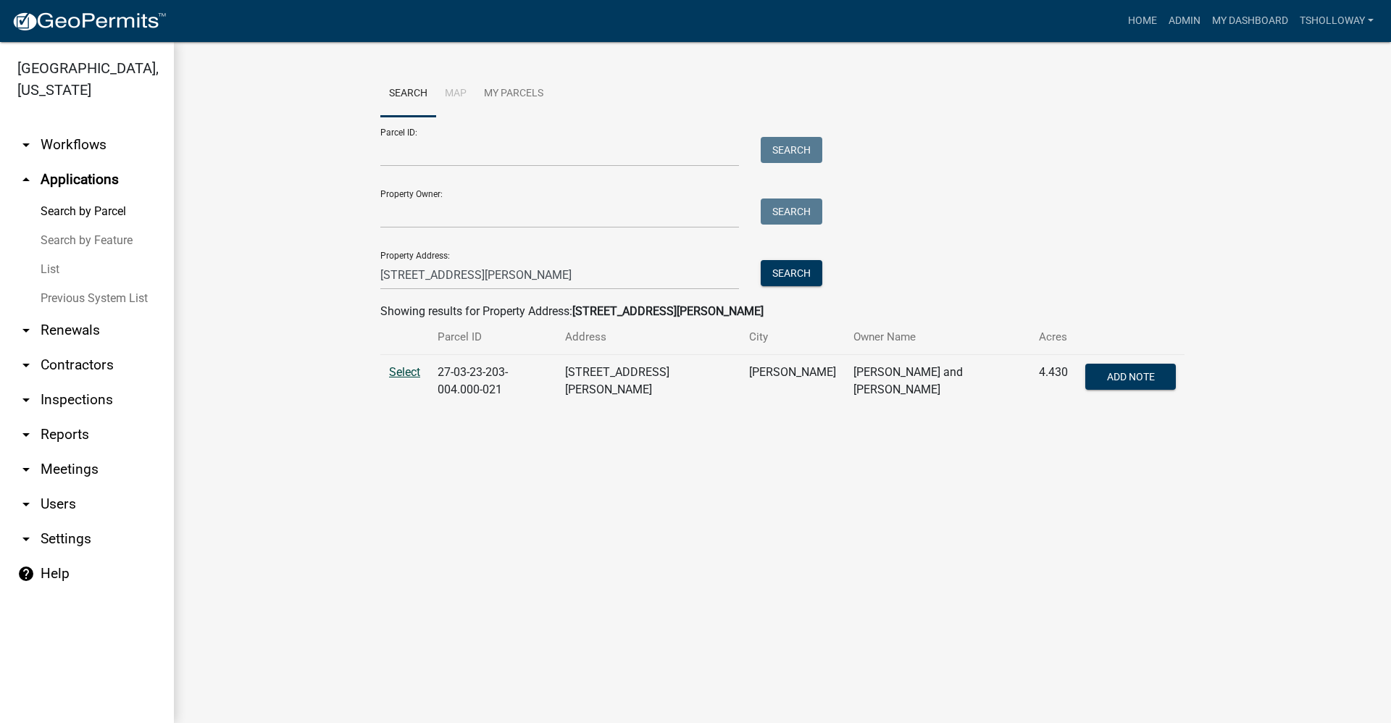
click at [398, 375] on span "Select" at bounding box center [404, 372] width 31 height 14
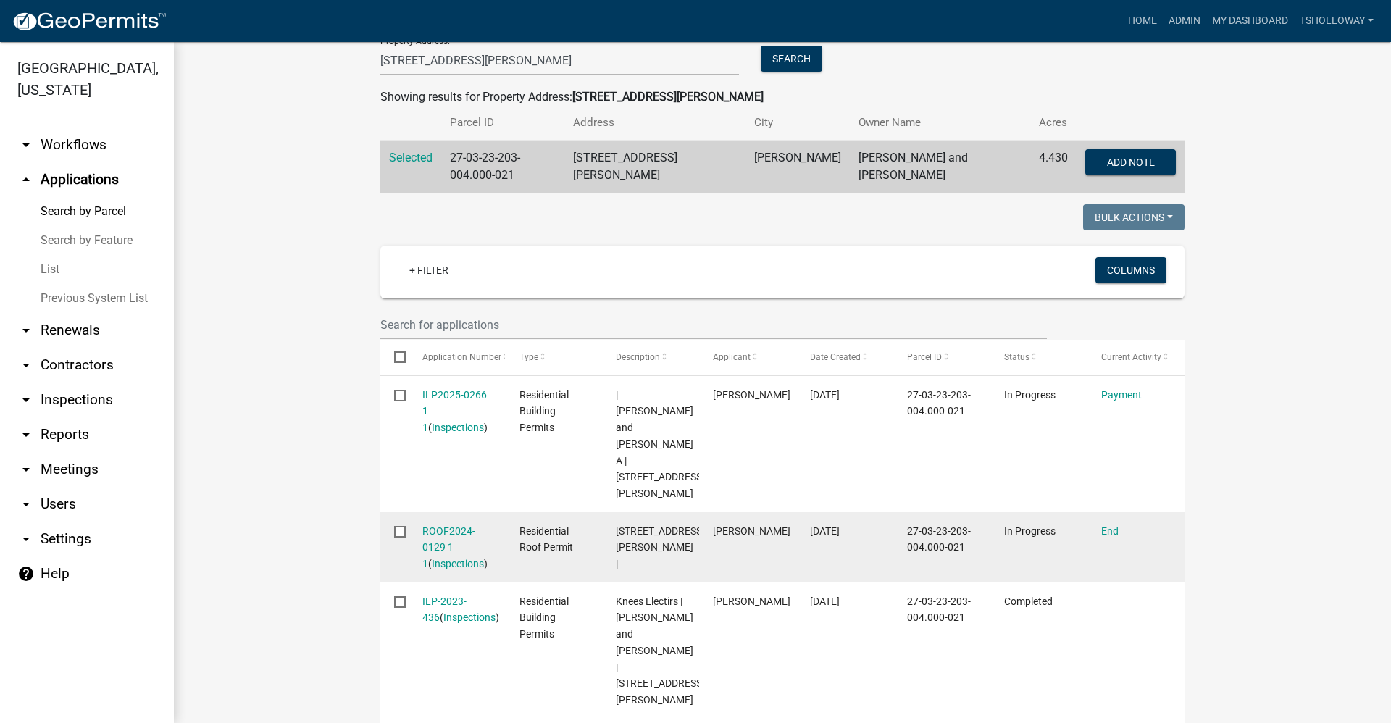
scroll to position [217, 0]
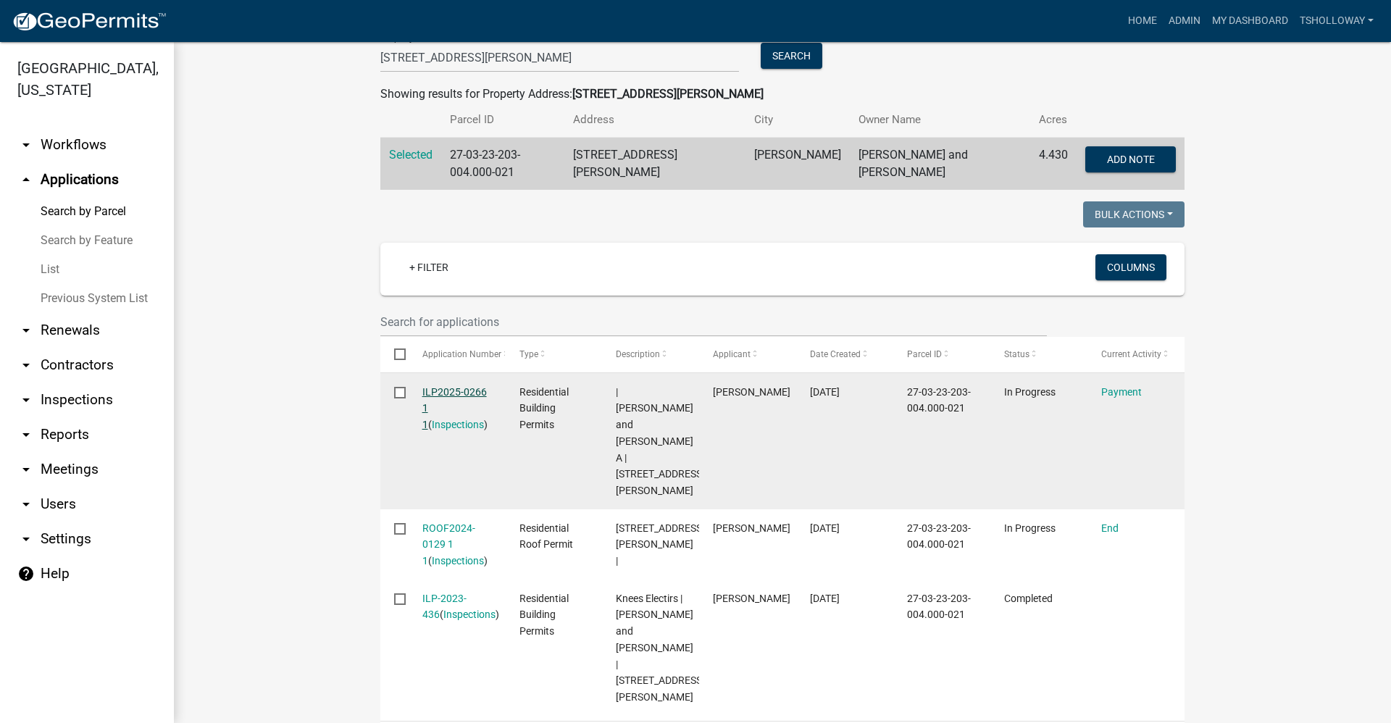
click at [432, 386] on link "ILP2025-0266 1 1" at bounding box center [454, 408] width 64 height 45
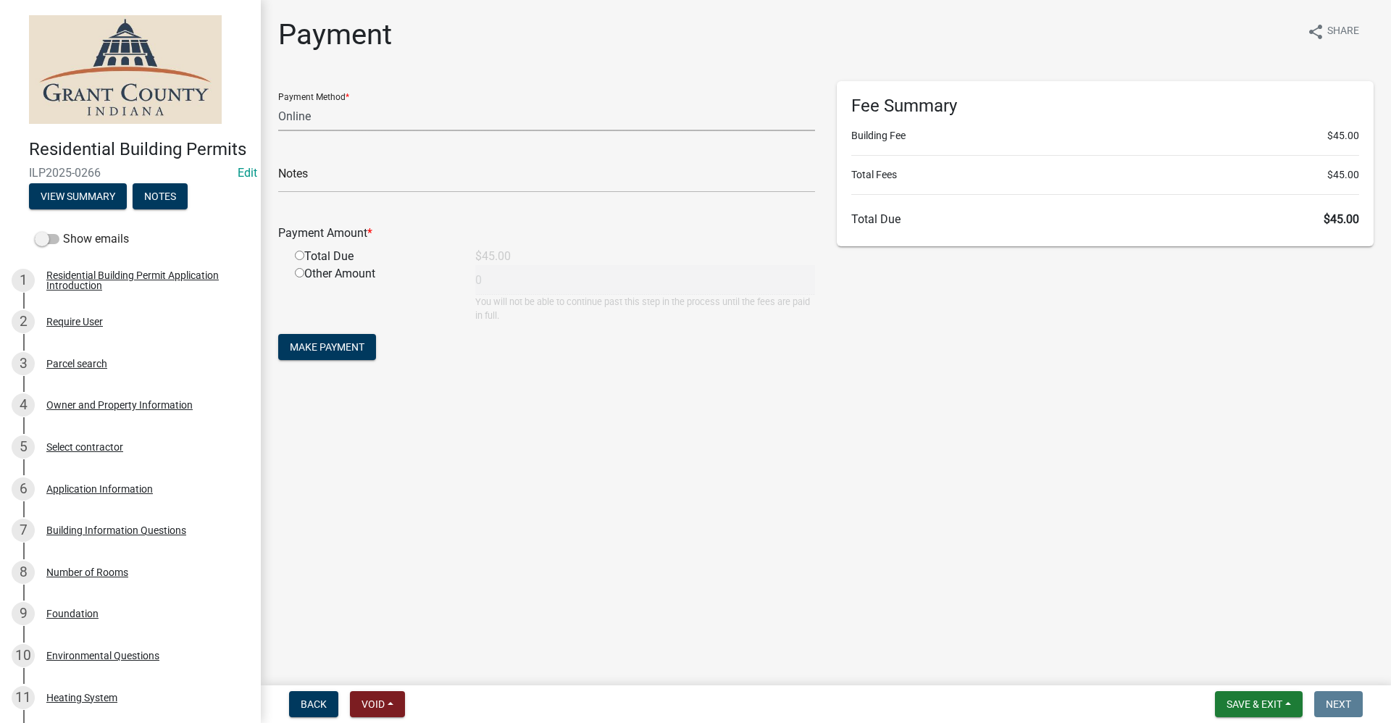
click at [279, 120] on select "Credit Card POS Check Cash Online" at bounding box center [546, 116] width 537 height 30
select select "0: 2"
click at [278, 101] on select "Credit Card POS Check Cash Online" at bounding box center [546, 116] width 537 height 30
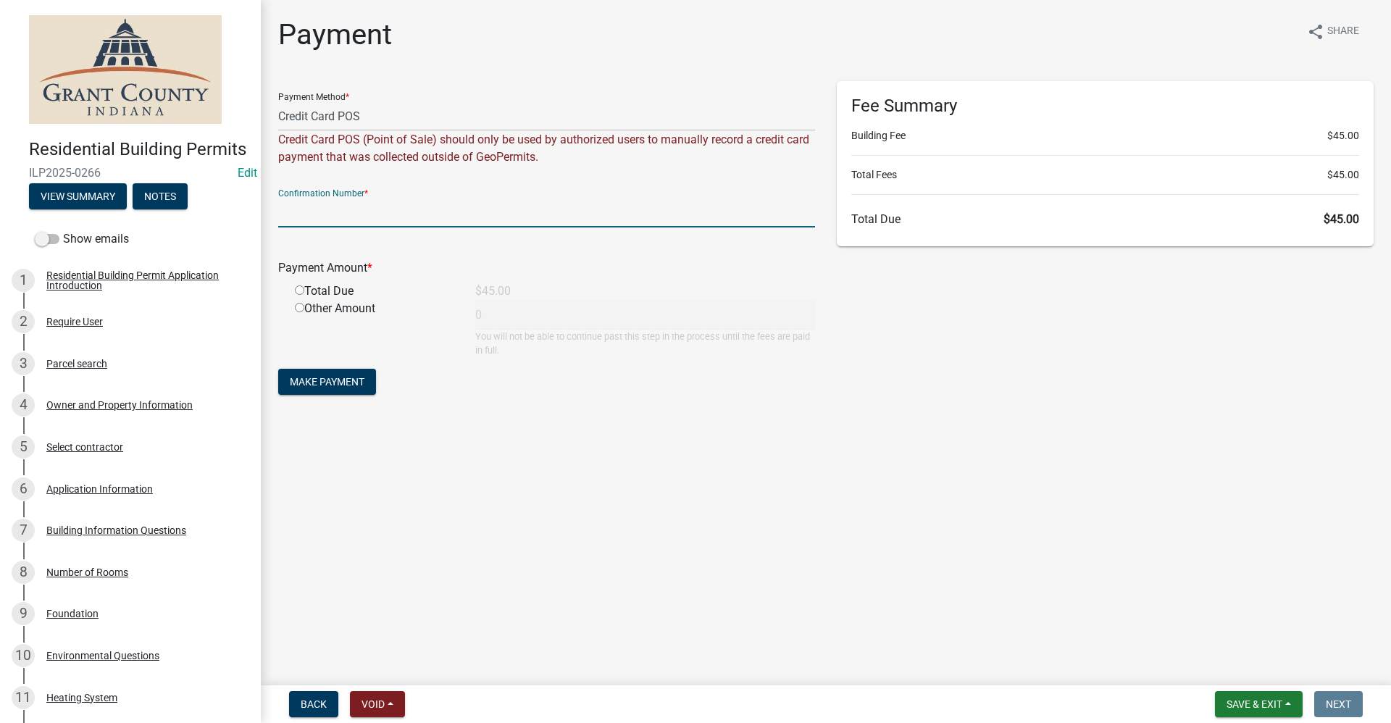
click at [291, 214] on input "text" at bounding box center [546, 213] width 537 height 30
paste input "15017058"
type input "15017058"
click at [300, 289] on input "radio" at bounding box center [299, 289] width 9 height 9
radio input "true"
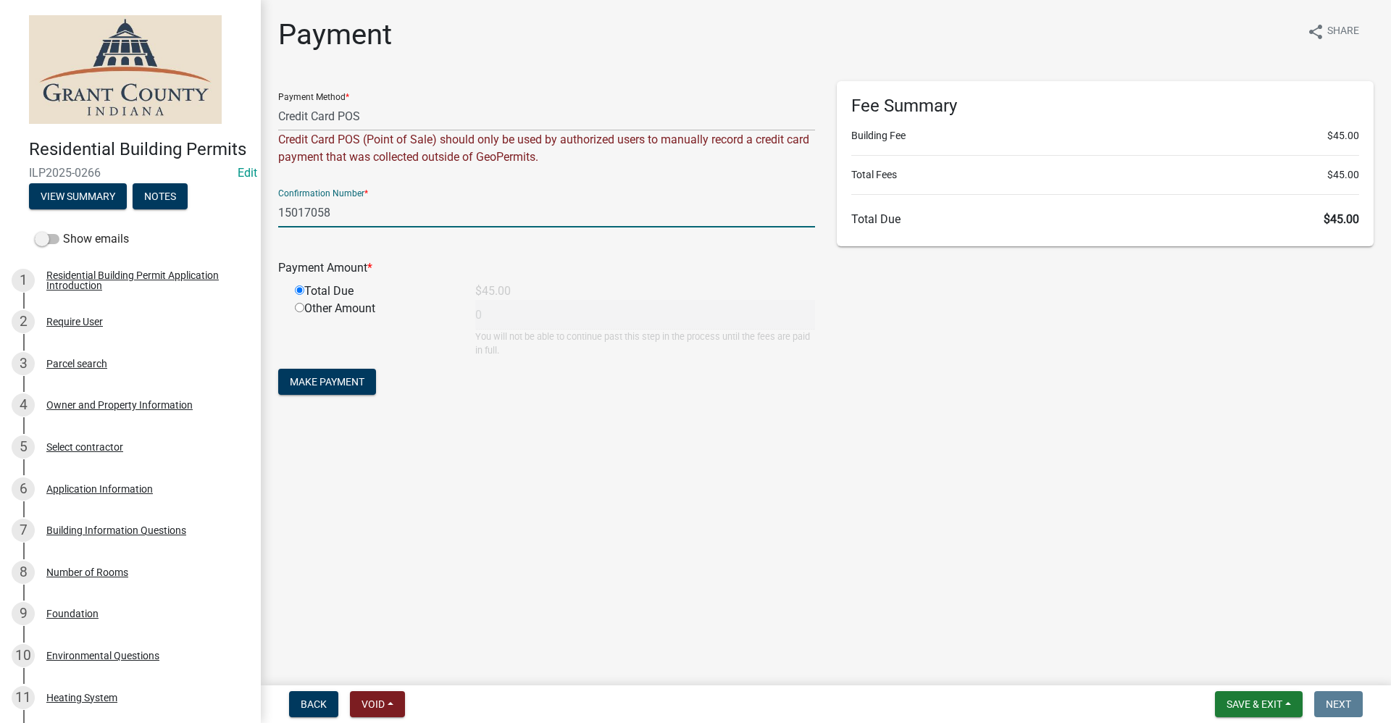
type input "45"
click at [323, 386] on span "Make Payment" at bounding box center [327, 382] width 75 height 12
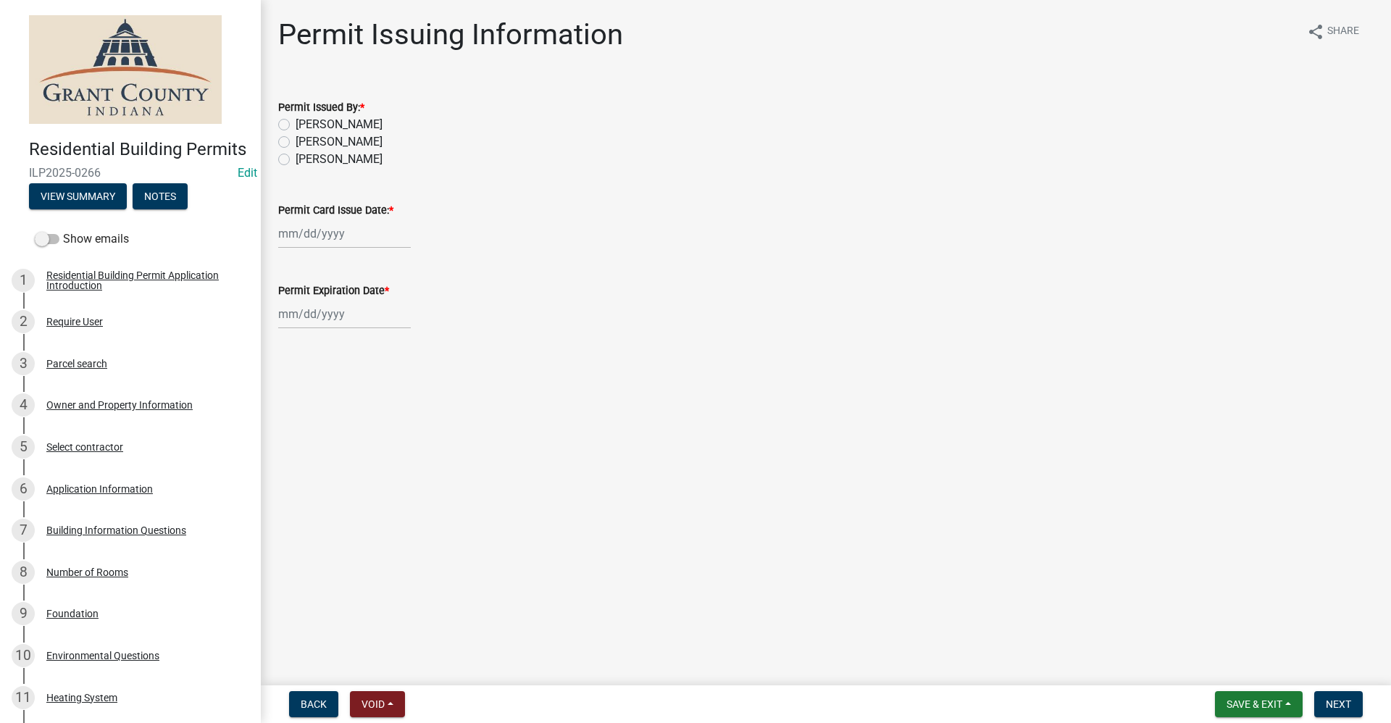
click at [295, 142] on label "[PERSON_NAME]" at bounding box center [338, 141] width 87 height 17
click at [295, 142] on input "[PERSON_NAME]" at bounding box center [299, 137] width 9 height 9
radio input "true"
select select "9"
select select "2025"
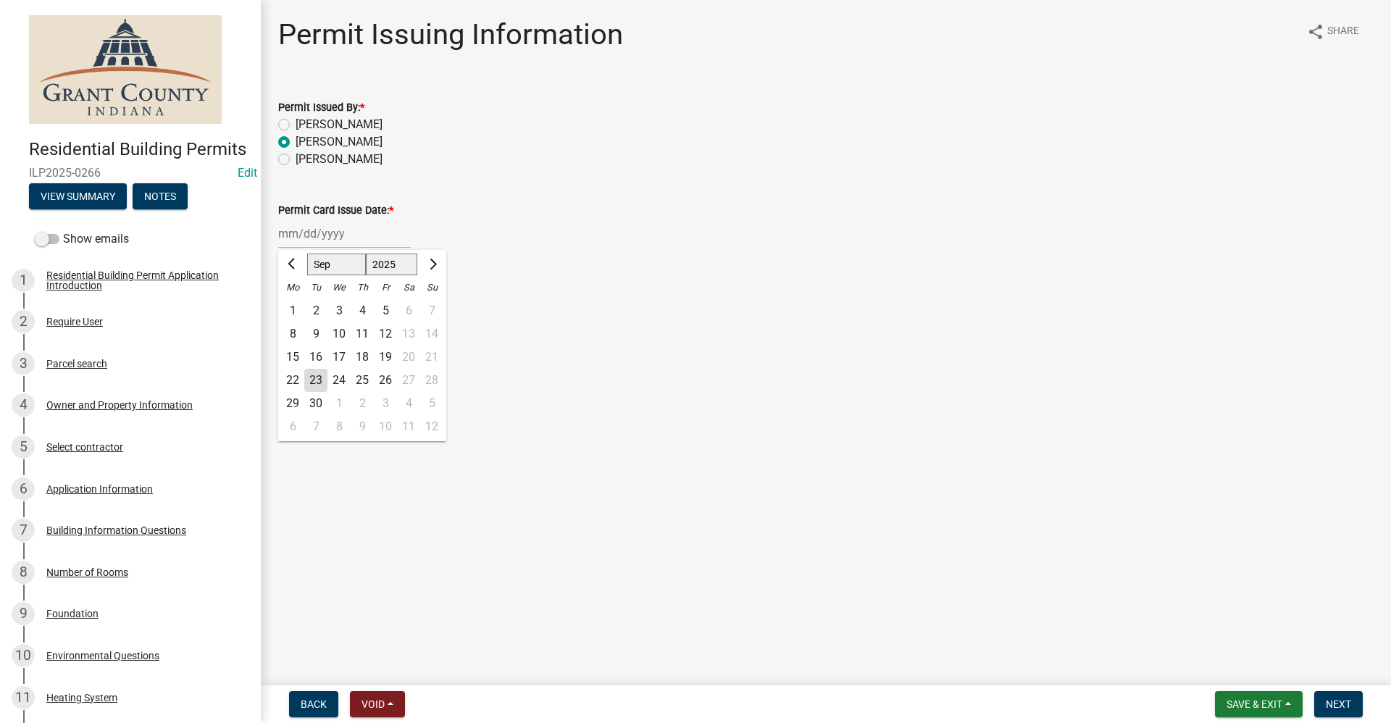
click at [306, 232] on div "[PERSON_NAME] Feb Mar Apr [PERSON_NAME][DATE] Oct Nov [DATE] 1526 1527 1528 152…" at bounding box center [344, 234] width 133 height 30
click at [317, 382] on div "23" at bounding box center [315, 380] width 23 height 23
type input "[DATE]"
click at [304, 314] on div at bounding box center [344, 314] width 133 height 30
select select "9"
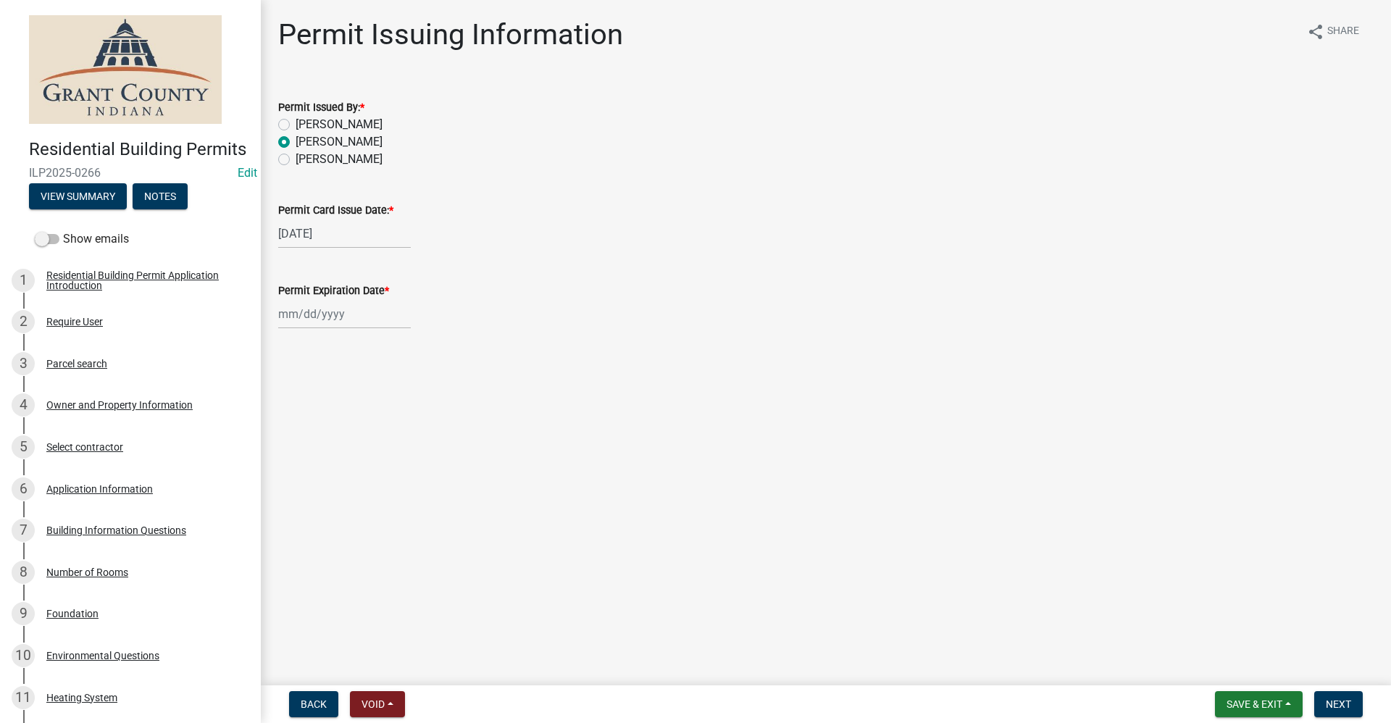
select select "2025"
click at [329, 348] on select "Jan Feb Mar Apr May Jun [DATE] Aug Sep Oct Nov Dec" at bounding box center [336, 345] width 59 height 22
select select "3"
click at [307, 334] on select "Jan Feb Mar Apr May Jun [DATE] Aug Sep Oct Nov Dec" at bounding box center [336, 345] width 59 height 22
click at [400, 343] on select "1525 1526 1527 1528 1529 1530 1531 1532 1533 1534 1535 1536 1537 1538 1539 1540…" at bounding box center [392, 345] width 52 height 22
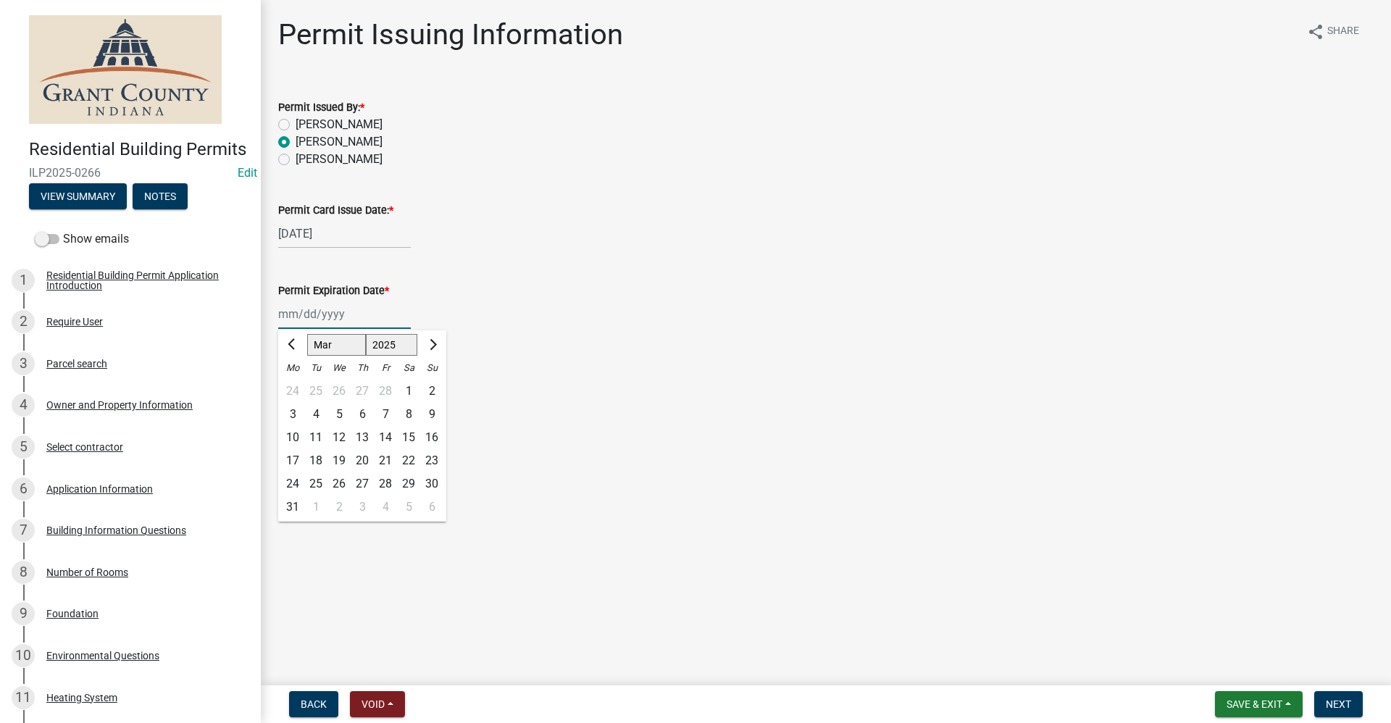
select select "2026"
click at [366, 334] on select "1525 1526 1527 1528 1529 1530 1531 1532 1533 1534 1535 1536 1537 1538 1539 1540…" at bounding box center [392, 345] width 52 height 22
click at [293, 481] on div "23" at bounding box center [292, 483] width 23 height 23
type input "[DATE]"
click at [1338, 708] on span "Next" at bounding box center [1337, 704] width 25 height 12
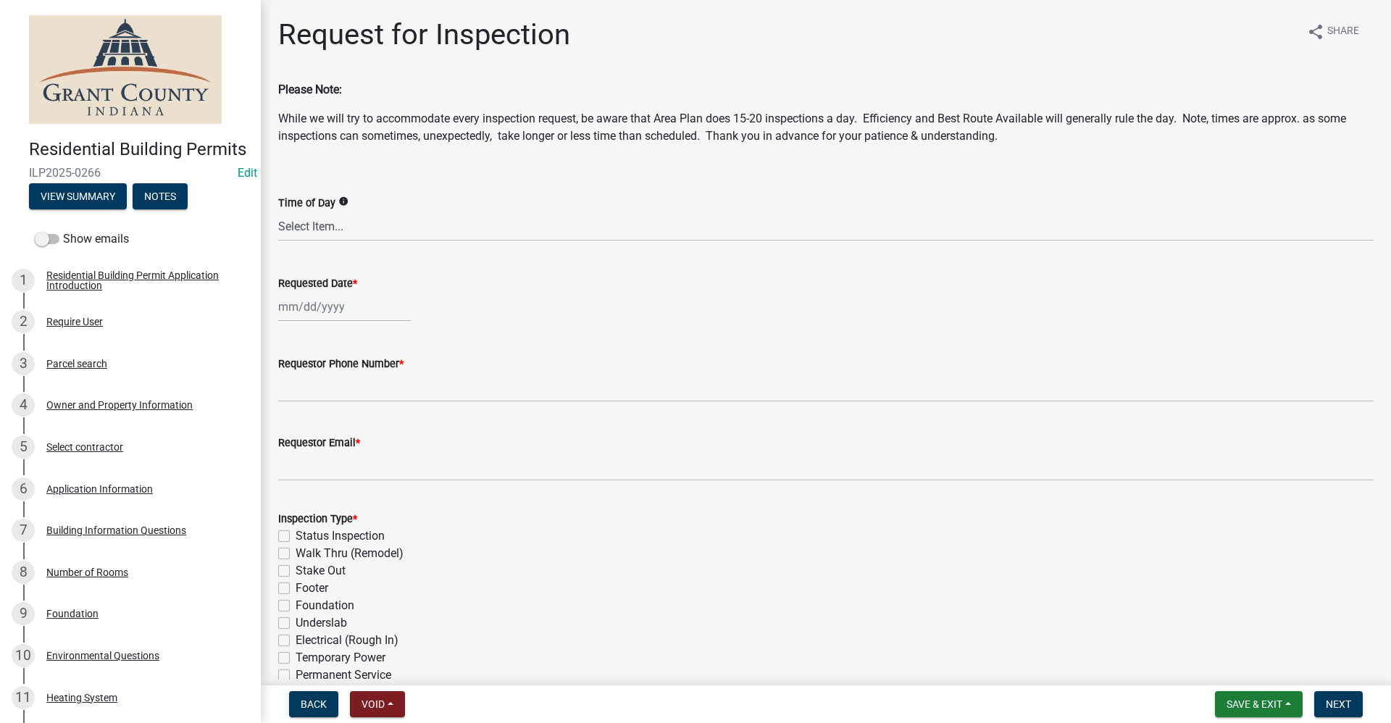
click at [321, 311] on div at bounding box center [344, 307] width 133 height 30
select select "9"
select select "2025"
click at [338, 457] on div "24" at bounding box center [338, 453] width 23 height 23
type input "[DATE]"
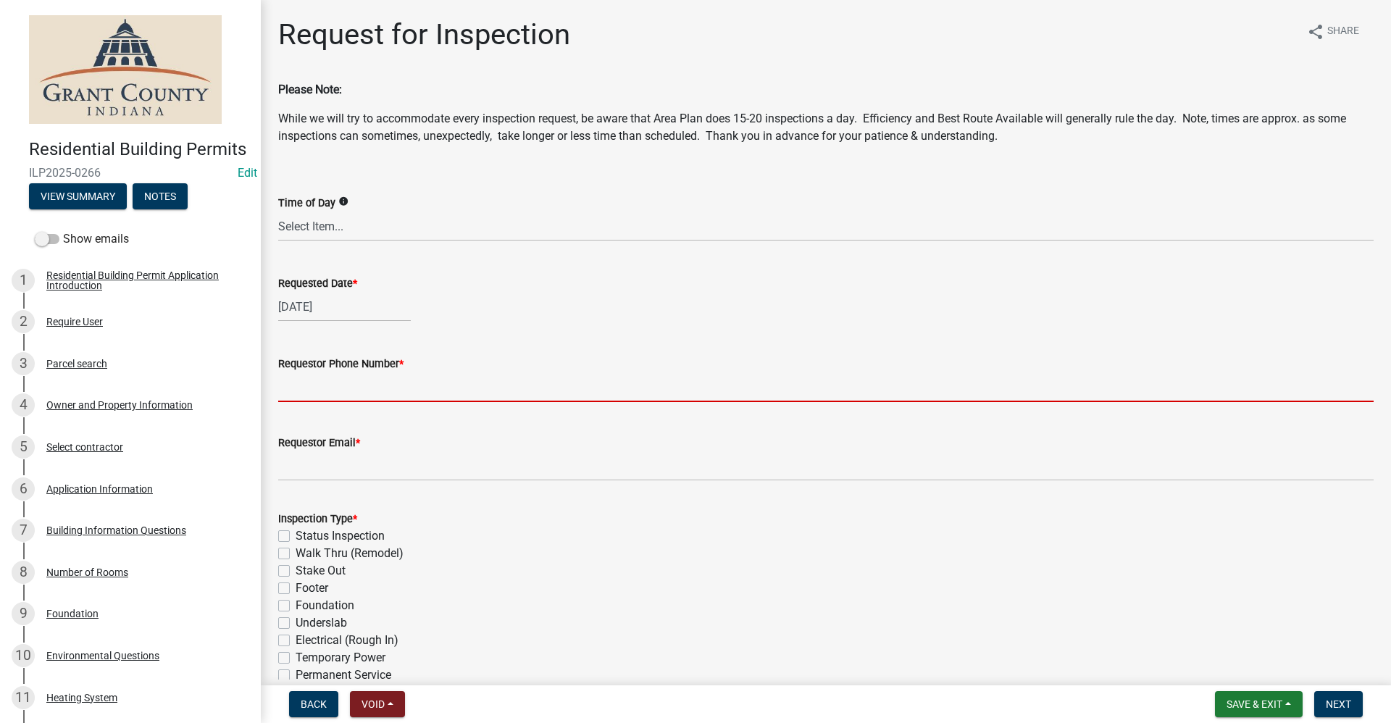
click at [304, 387] on input "Requestor Phone Number *" at bounding box center [825, 387] width 1095 height 30
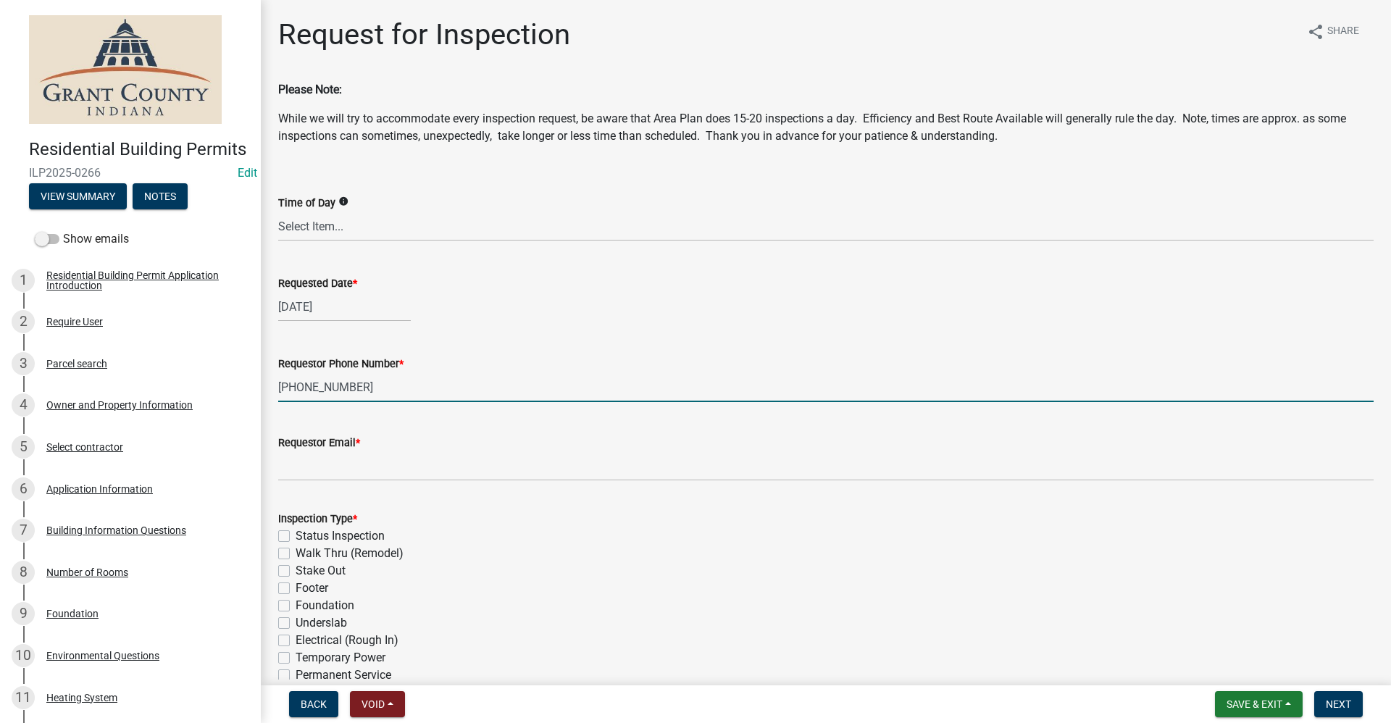
type input "[PHONE_NUMBER]"
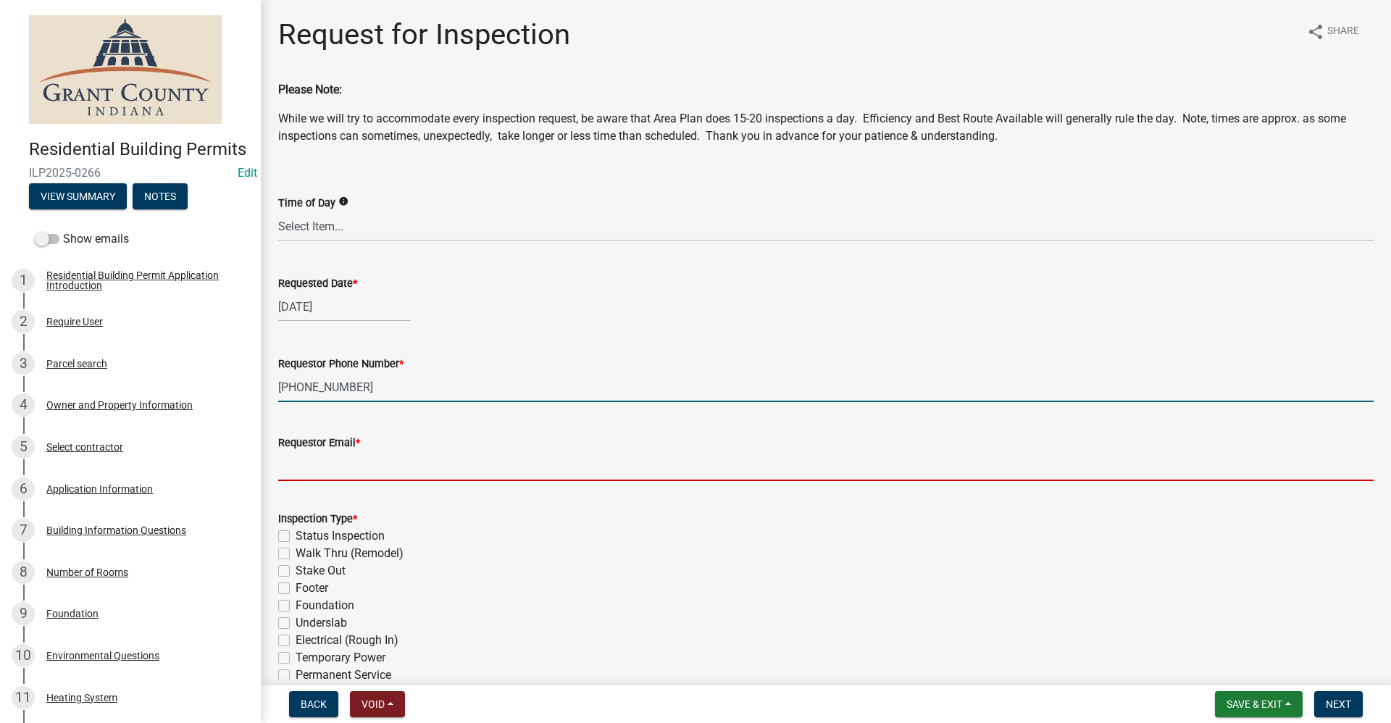
click at [327, 471] on input "Requestor Email *" at bounding box center [825, 466] width 1095 height 30
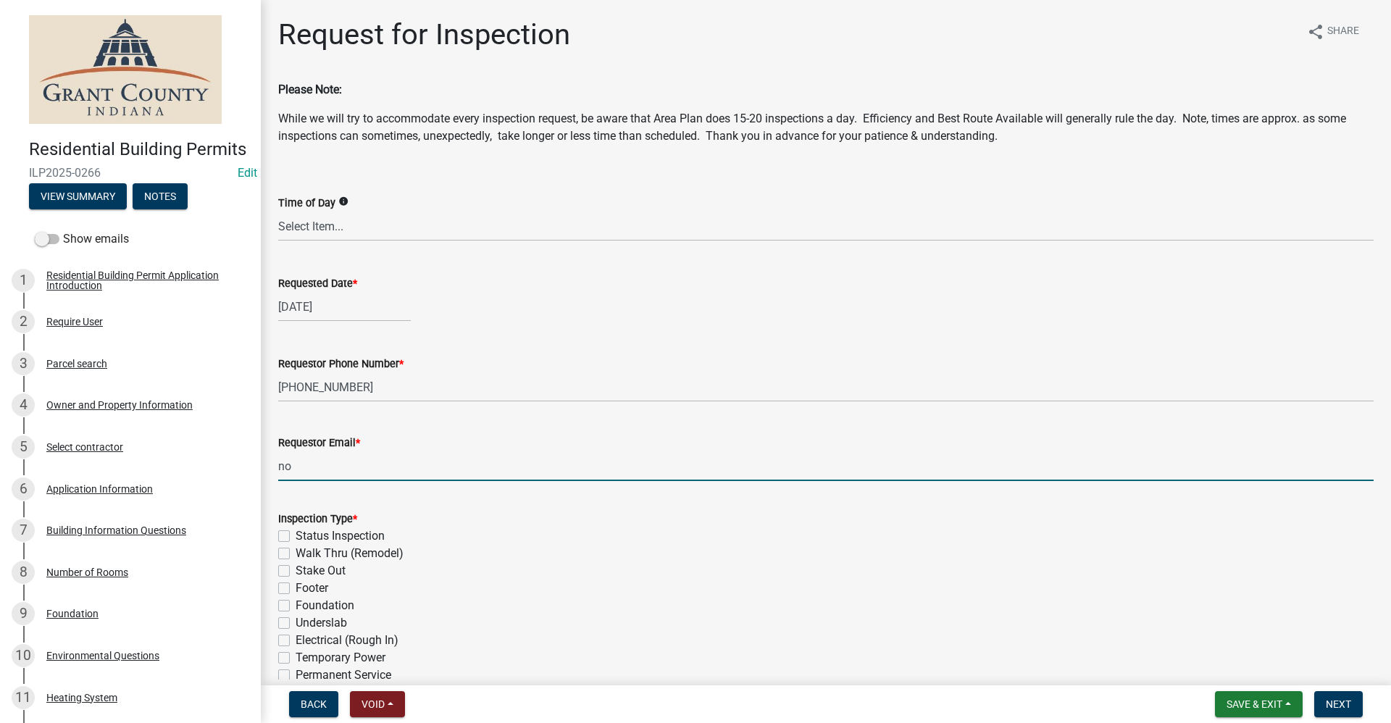
type input "no@email"
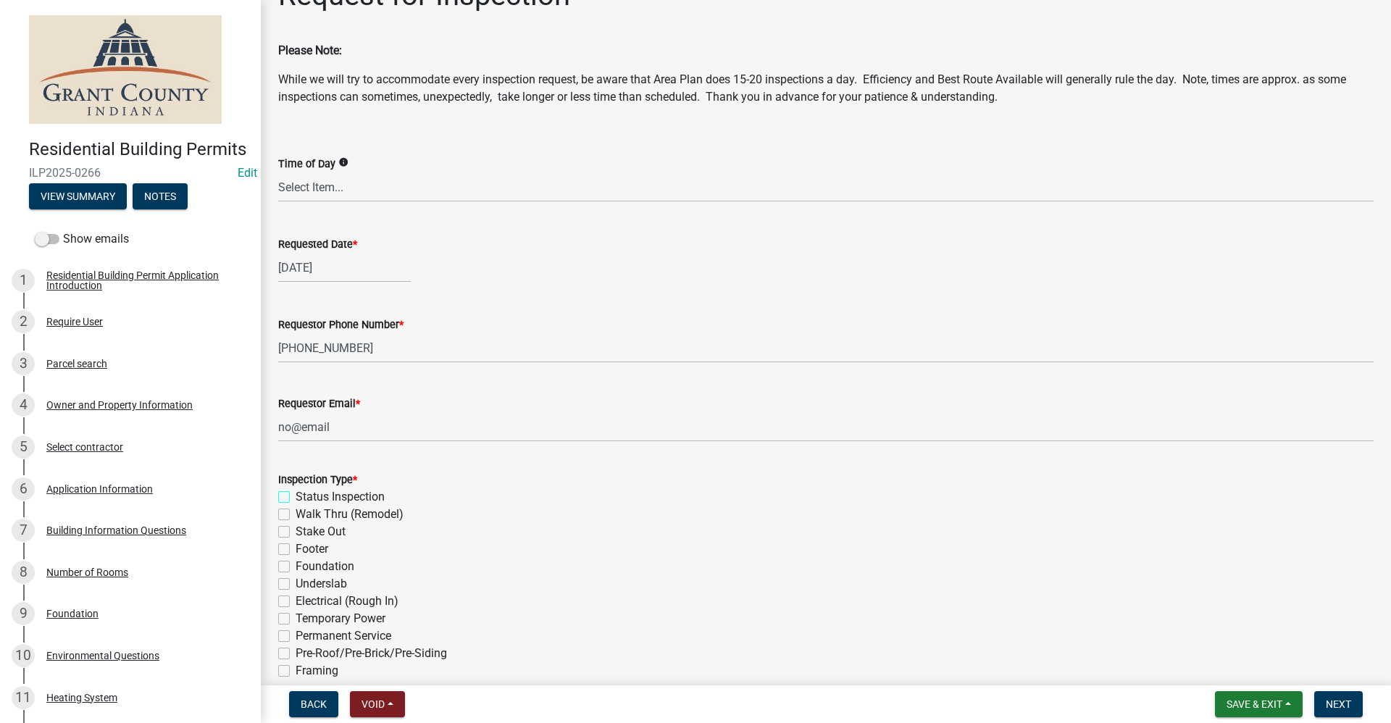
scroll to position [72, 0]
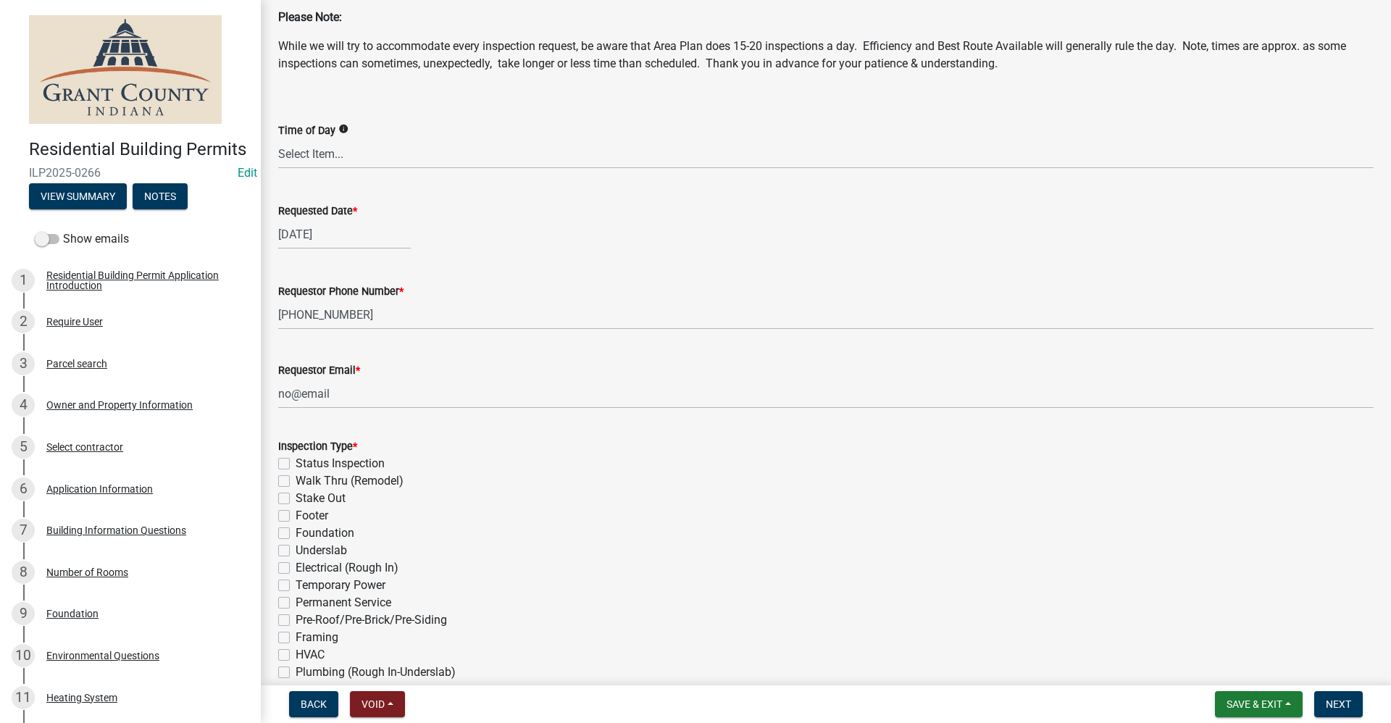
click at [295, 497] on label "Stake Out" at bounding box center [320, 498] width 50 height 17
click at [295, 497] on input "Stake Out" at bounding box center [299, 494] width 9 height 9
checkbox input "true"
checkbox input "false"
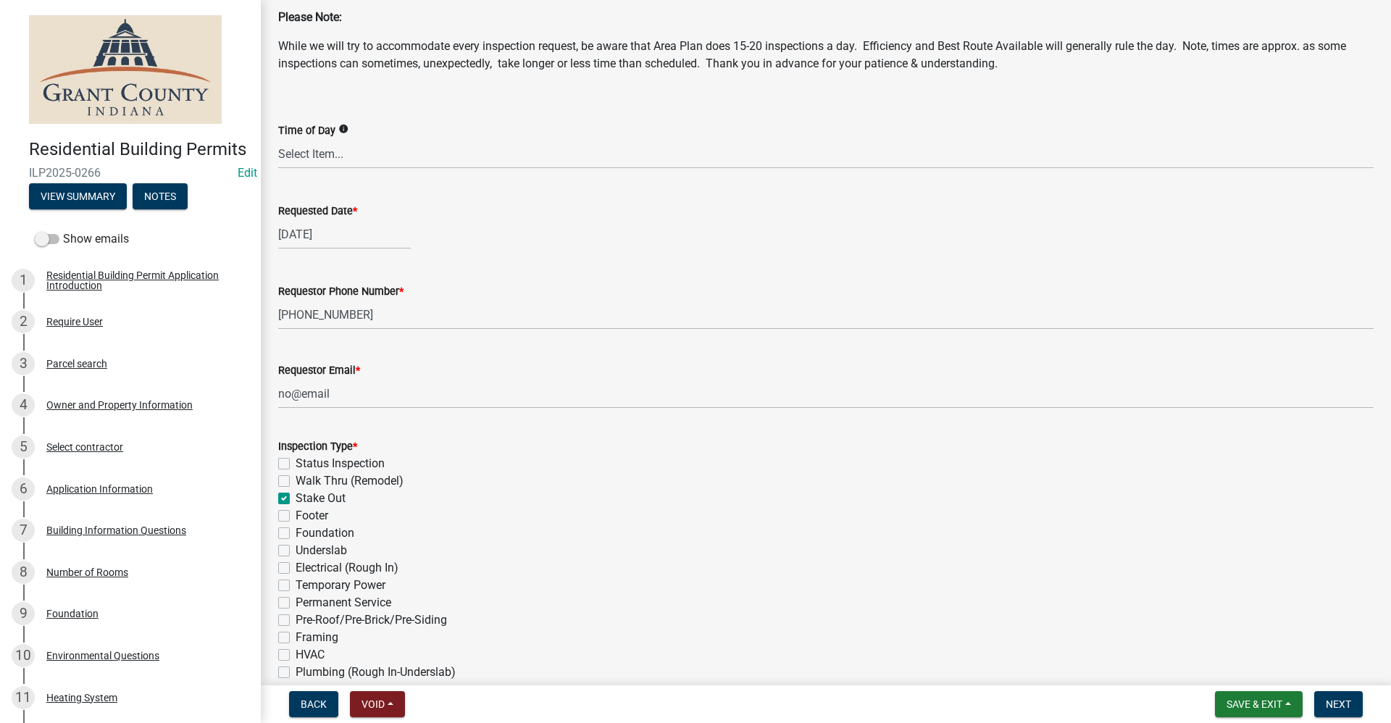
checkbox input "true"
checkbox input "false"
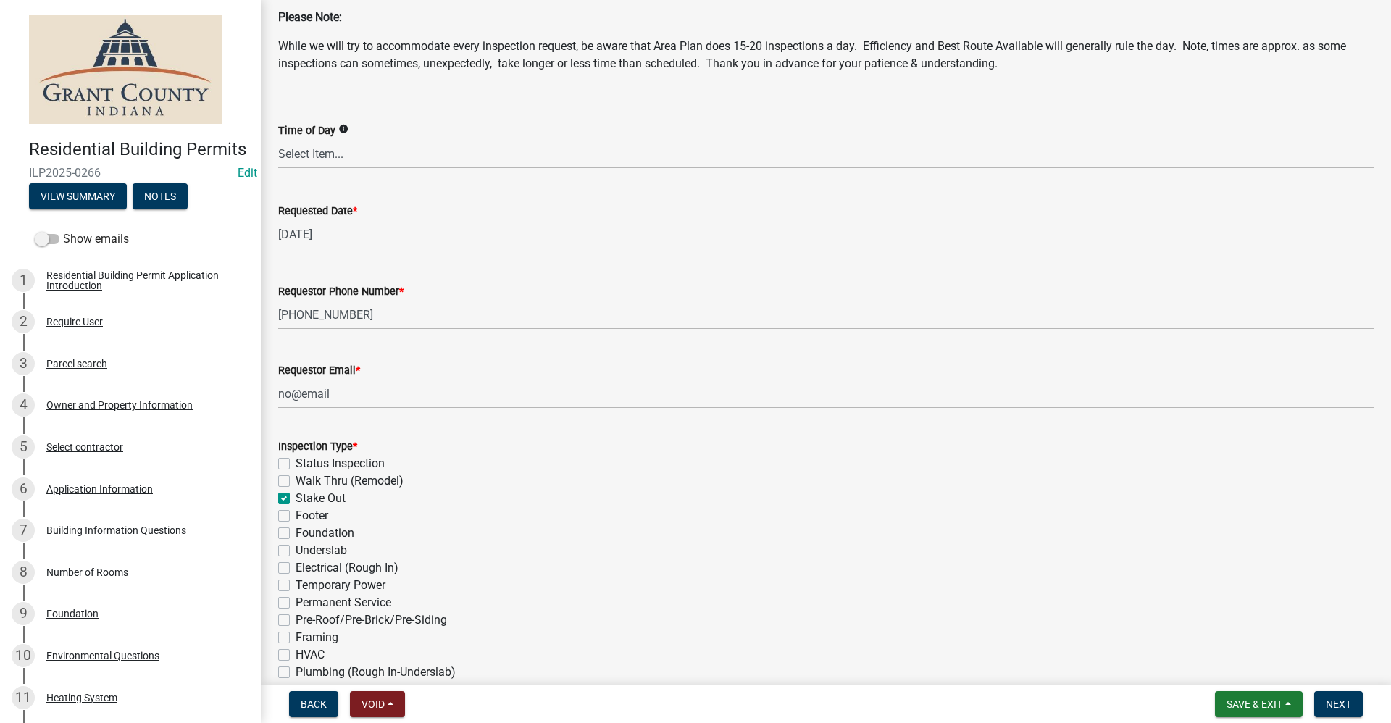
checkbox input "false"
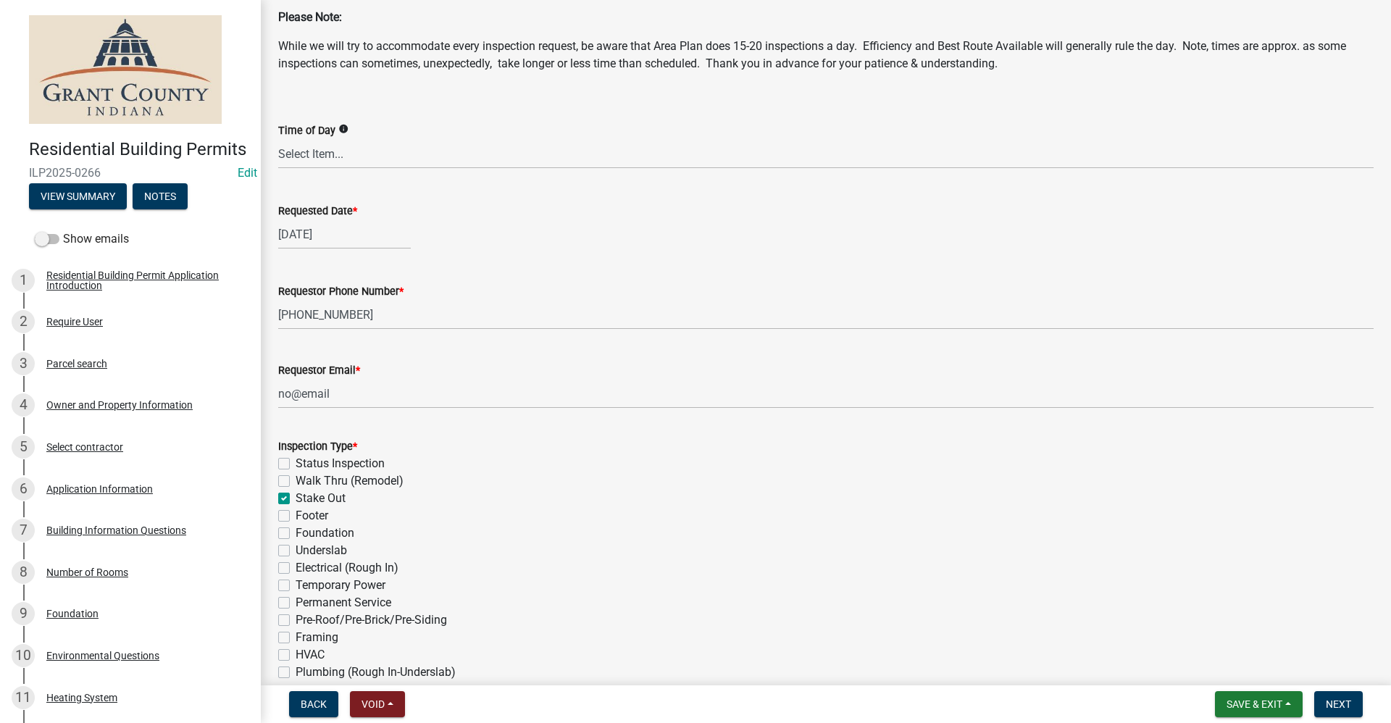
checkbox input "false"
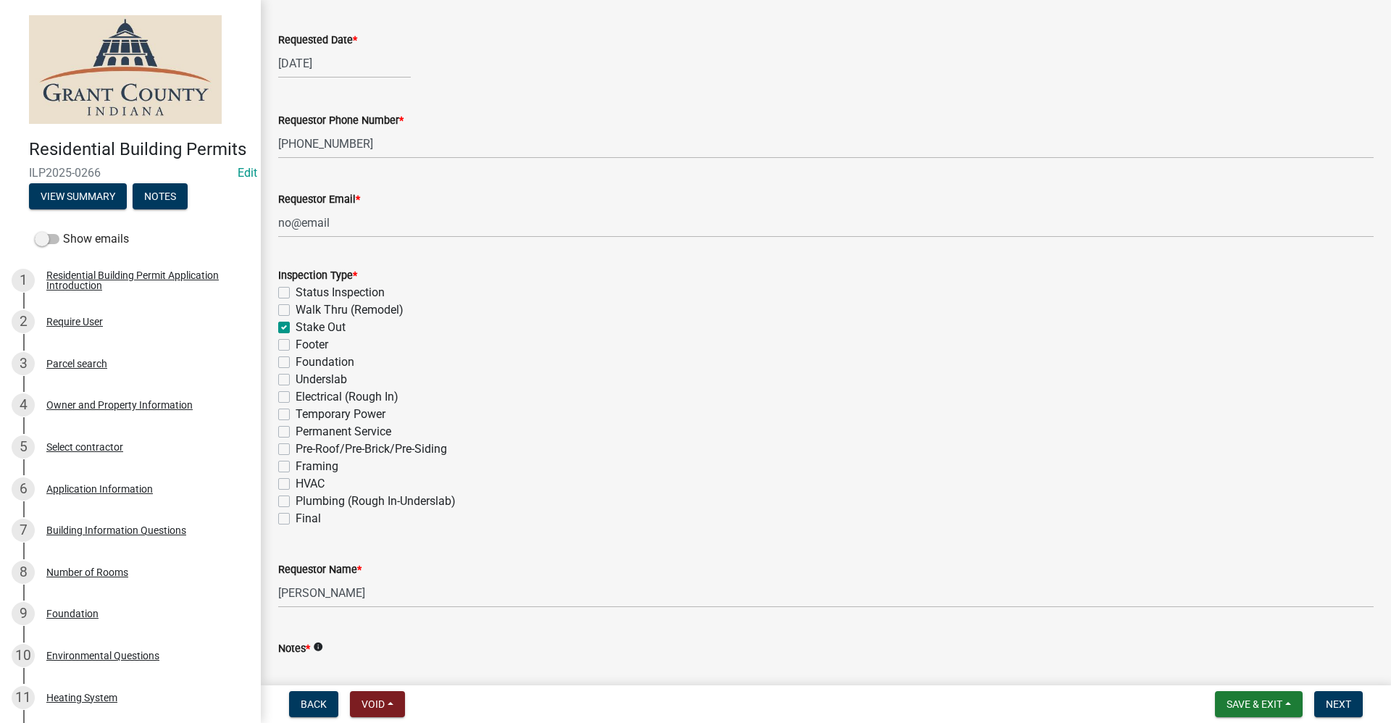
scroll to position [357, 0]
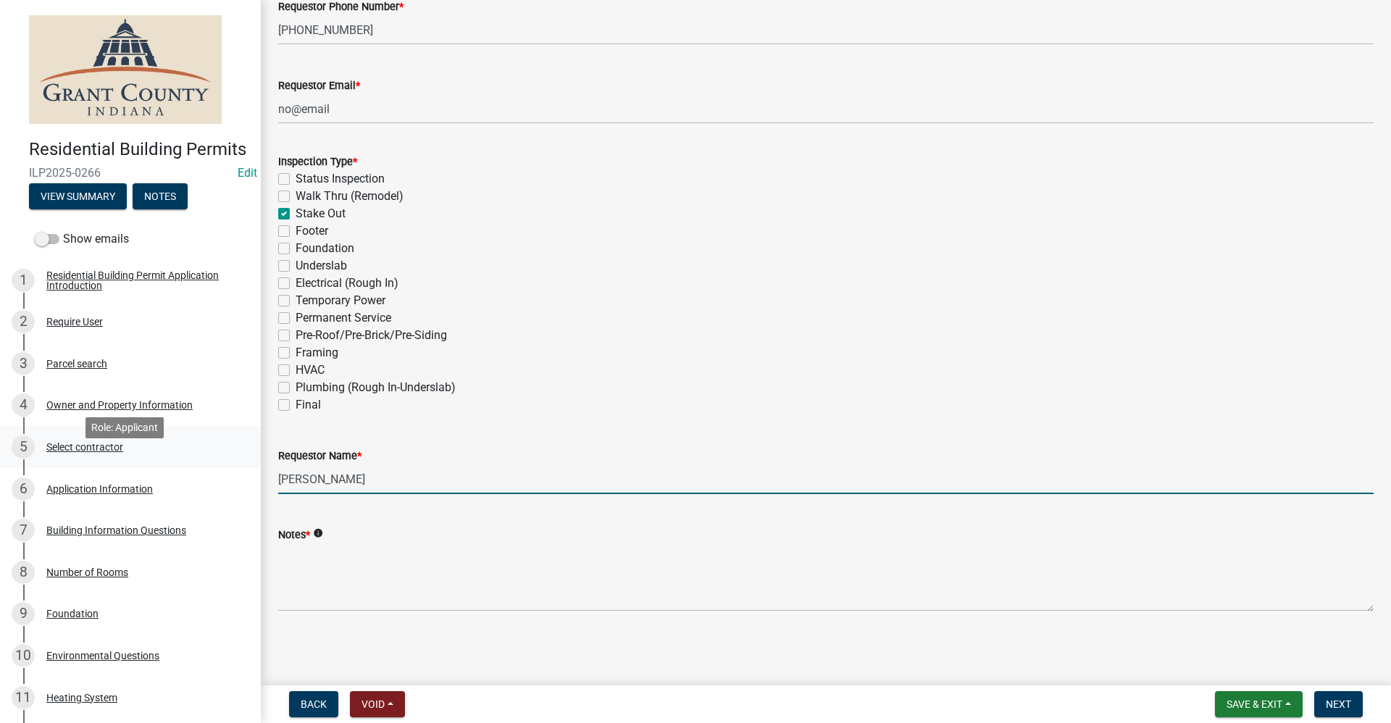
drag, startPoint x: 378, startPoint y: 479, endPoint x: 174, endPoint y: 477, distance: 204.3
click at [174, 476] on div "Residential Building Permits ILP2025-0266 Edit View Summary Notes Show emails 1…" at bounding box center [695, 361] width 1391 height 723
type input "[PERSON_NAME]"
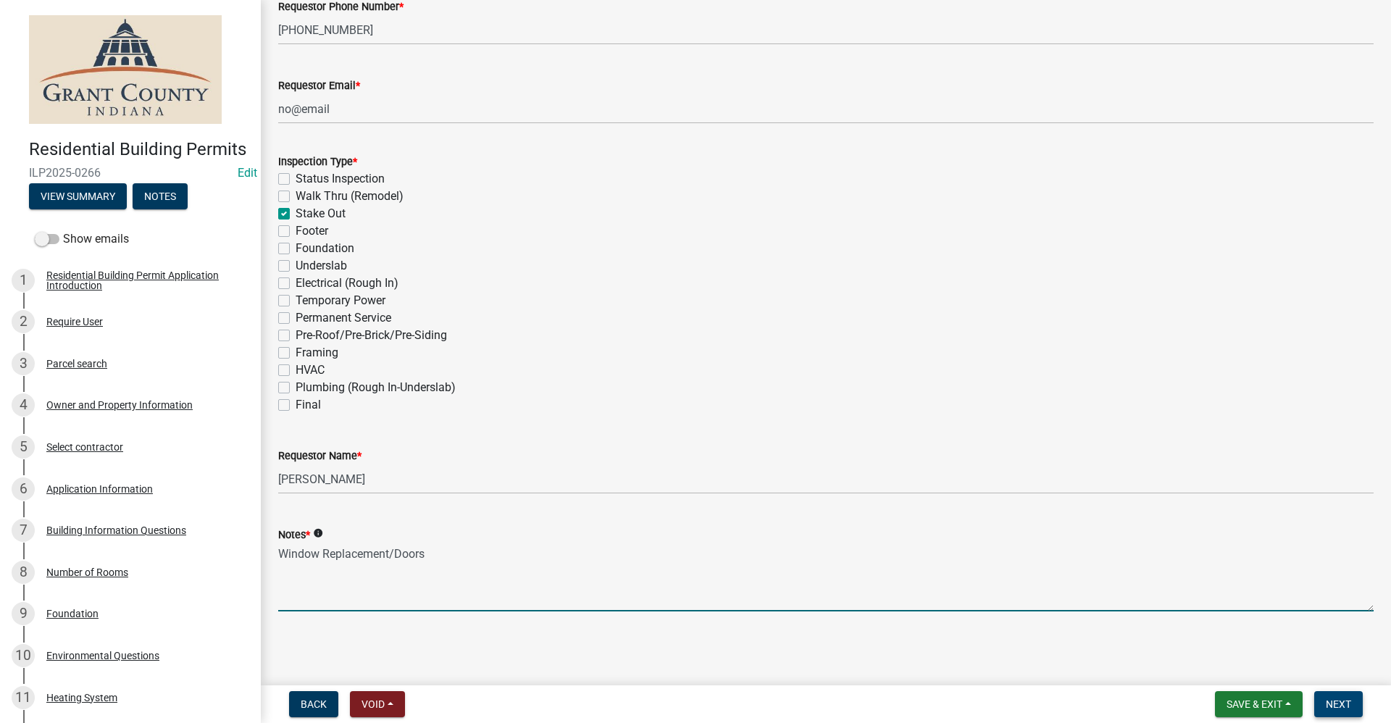
type textarea "Window Replacement/Doors"
click at [1354, 704] on button "Next" at bounding box center [1338, 704] width 49 height 26
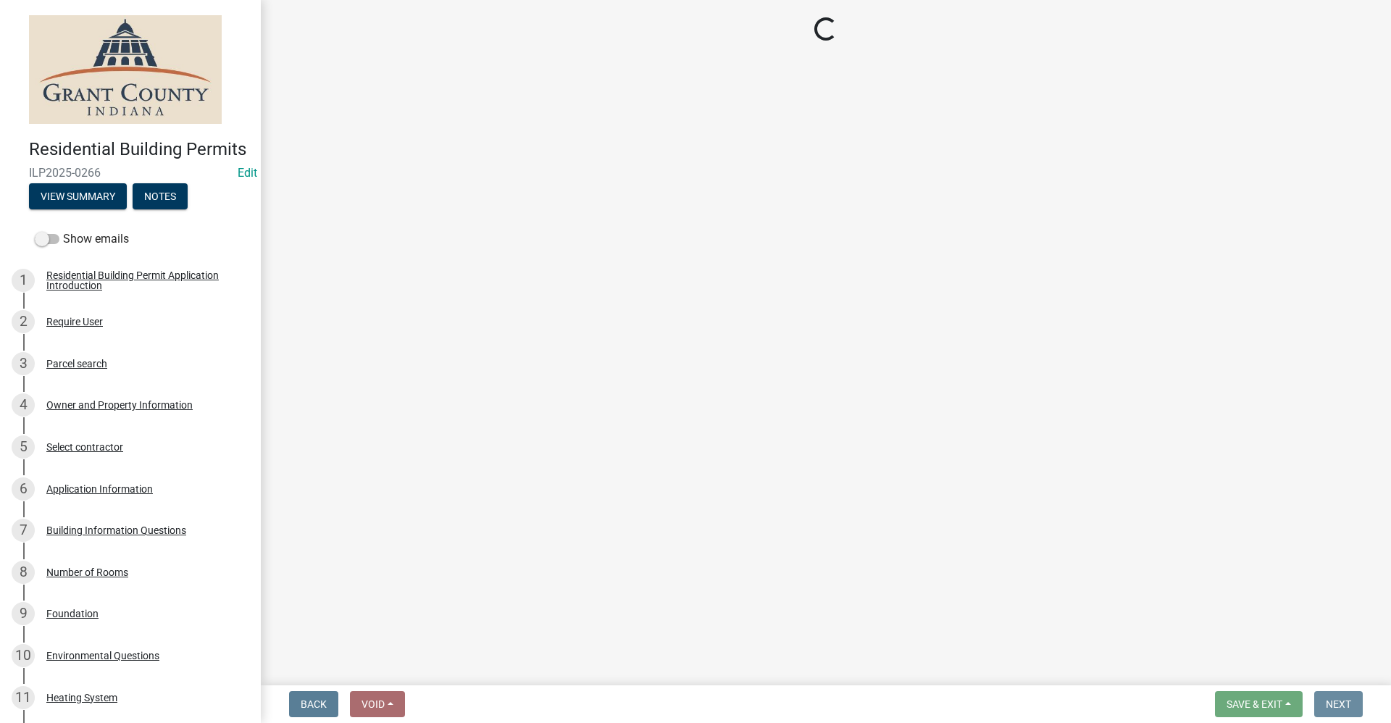
scroll to position [0, 0]
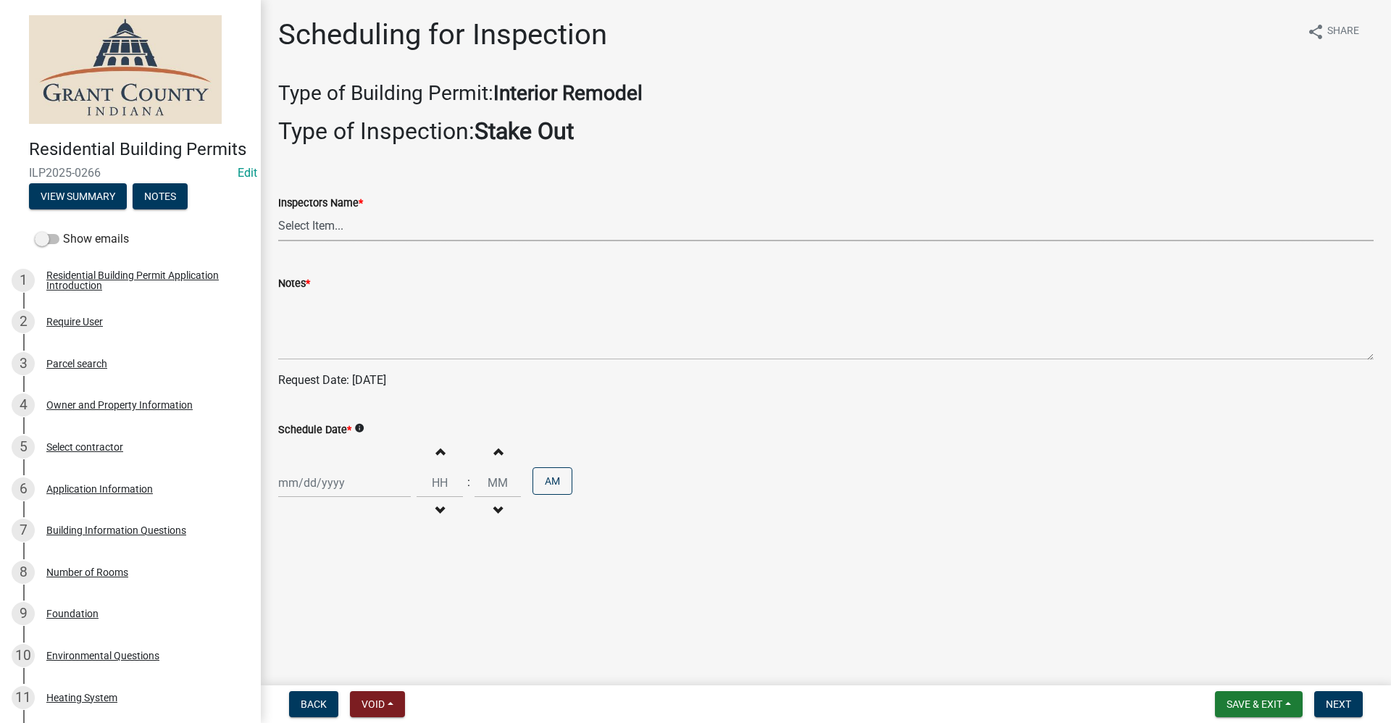
click at [311, 230] on select "Select Item... rberryhill ([PERSON_NAME]) [PERSON_NAME] ([PERSON_NAME]) BBenefi…" at bounding box center [825, 226] width 1095 height 30
select select "d7f9a44a-d2ea-4d3c-83b3-1aa71c950bd5"
click at [278, 211] on select "Select Item... rberryhill ([PERSON_NAME]) [PERSON_NAME] ([PERSON_NAME]) BBenefi…" at bounding box center [825, 226] width 1095 height 30
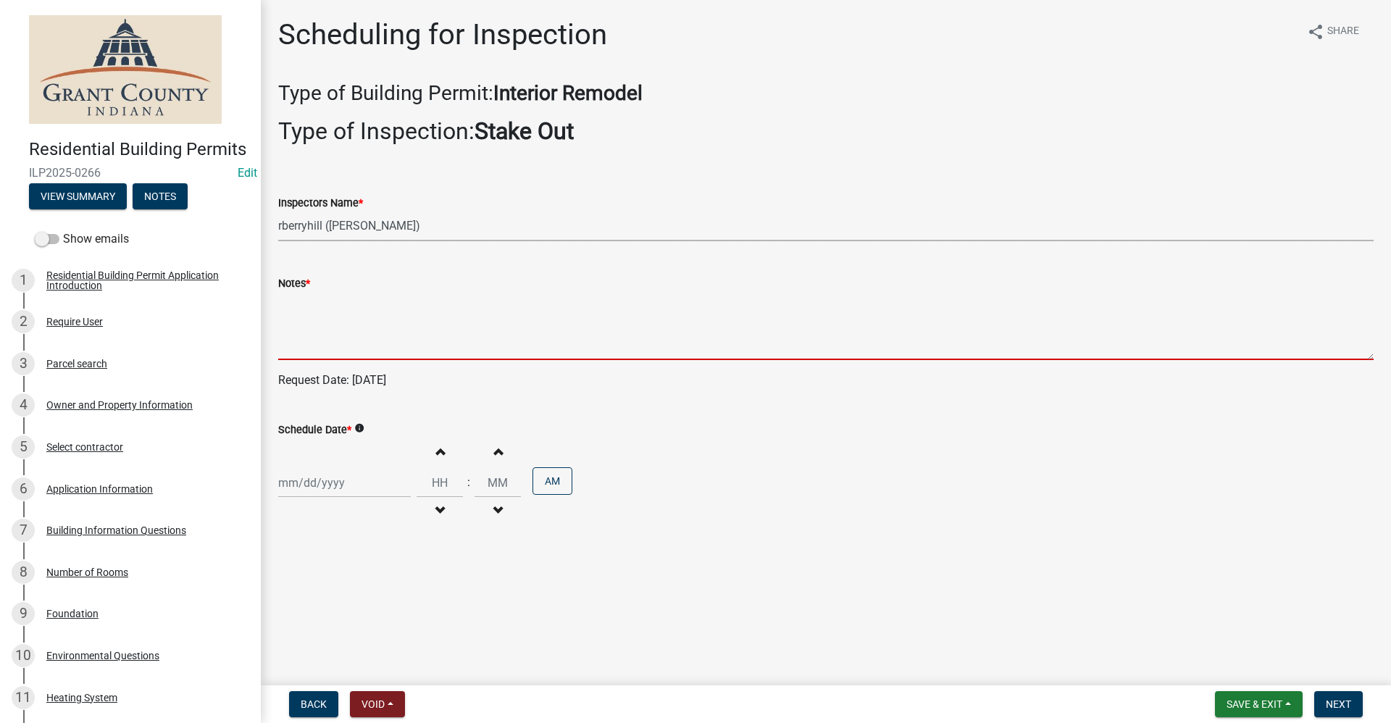
click at [302, 309] on textarea "Notes *" at bounding box center [825, 326] width 1095 height 68
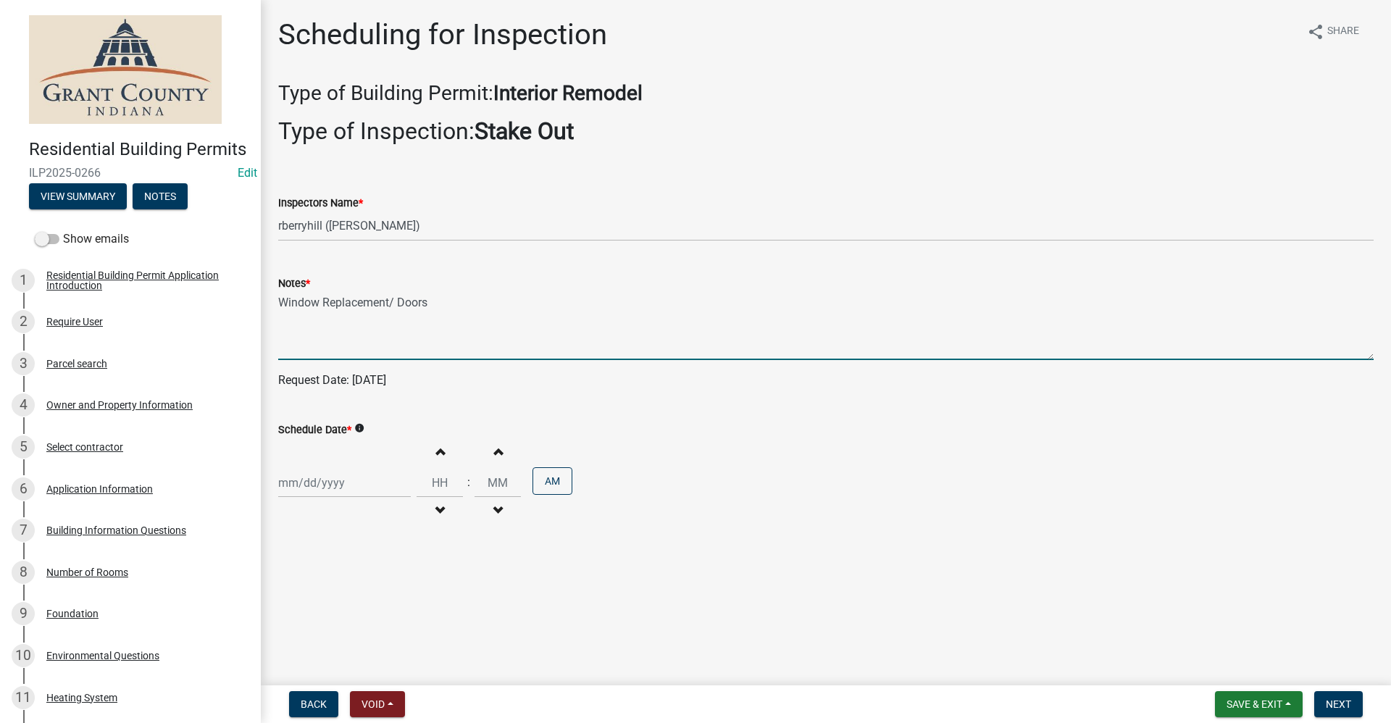
type textarea "Window Replacement/ Doors"
click at [328, 489] on div at bounding box center [344, 483] width 133 height 30
select select "9"
select select "2025"
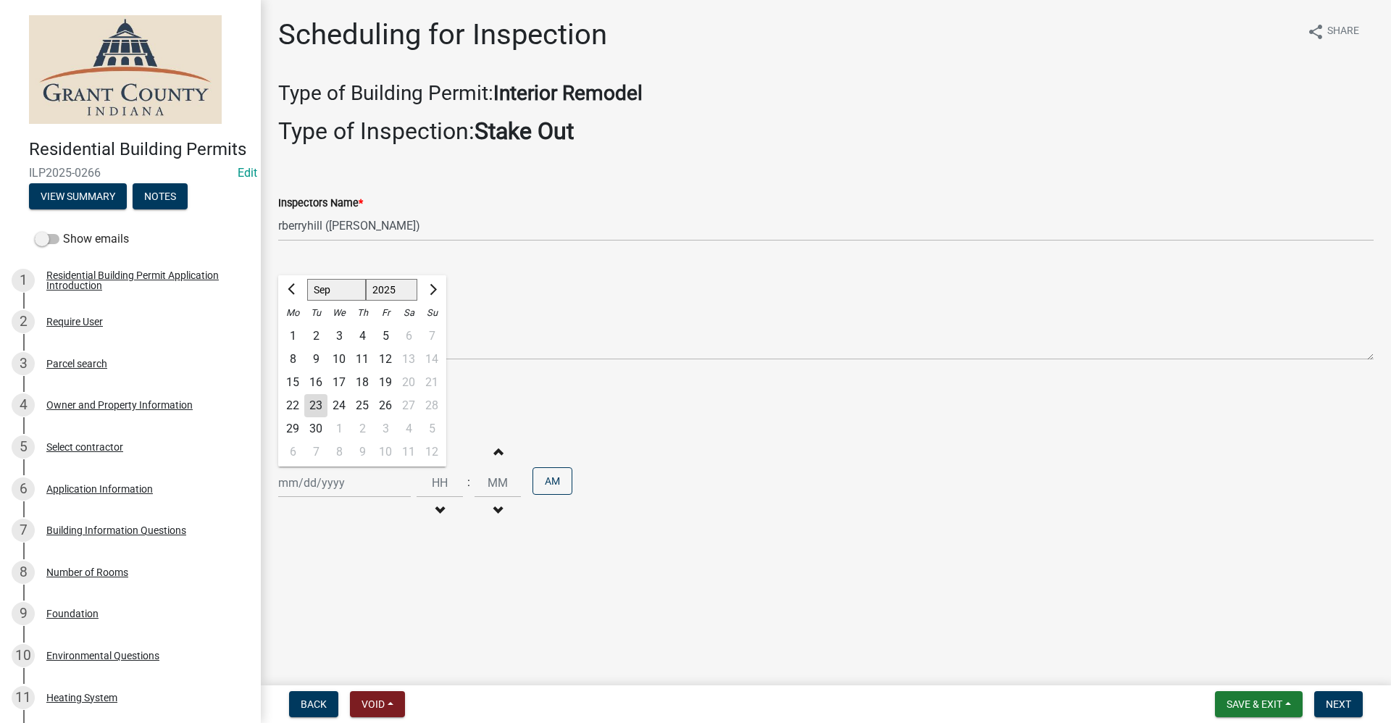
click at [339, 401] on div "24" at bounding box center [338, 405] width 23 height 23
type input "[DATE]"
click at [1340, 706] on span "Next" at bounding box center [1337, 704] width 25 height 12
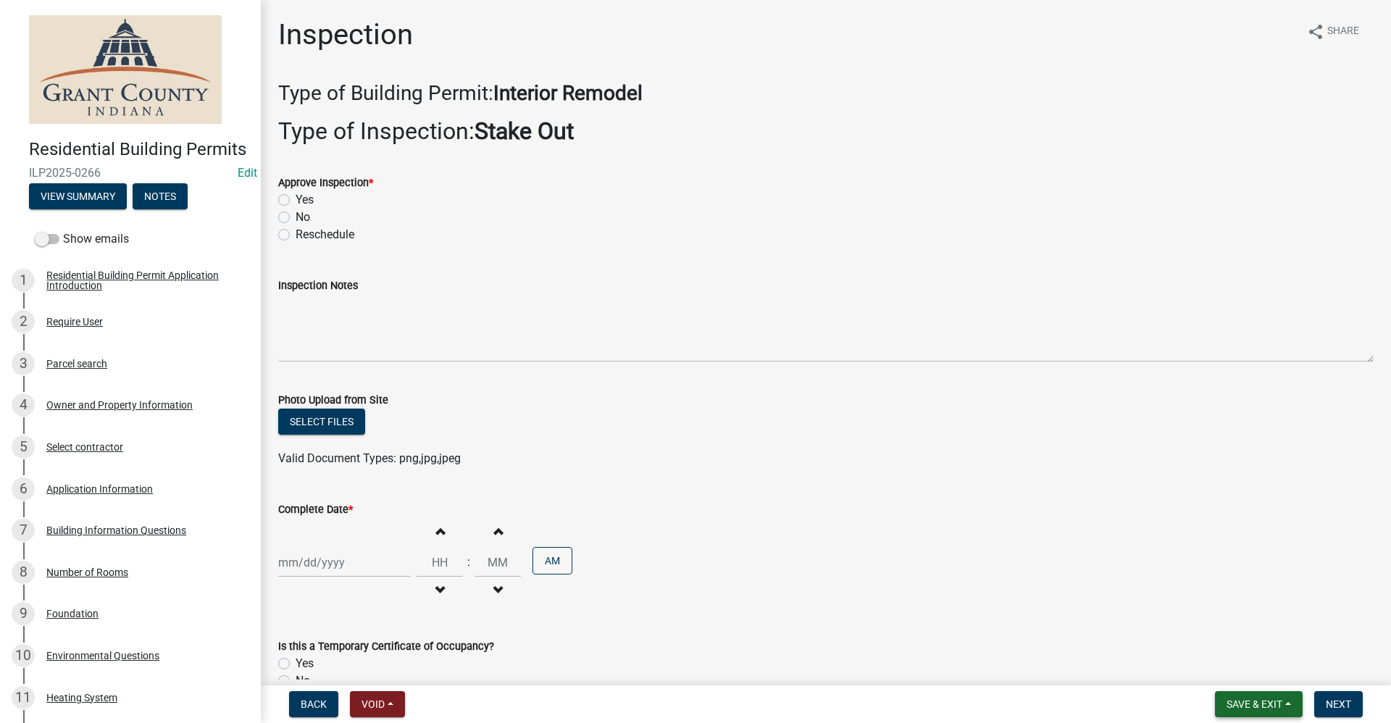
click at [1248, 710] on button "Save & Exit" at bounding box center [1259, 704] width 88 height 26
click at [1240, 658] on button "Save & Exit" at bounding box center [1244, 666] width 116 height 35
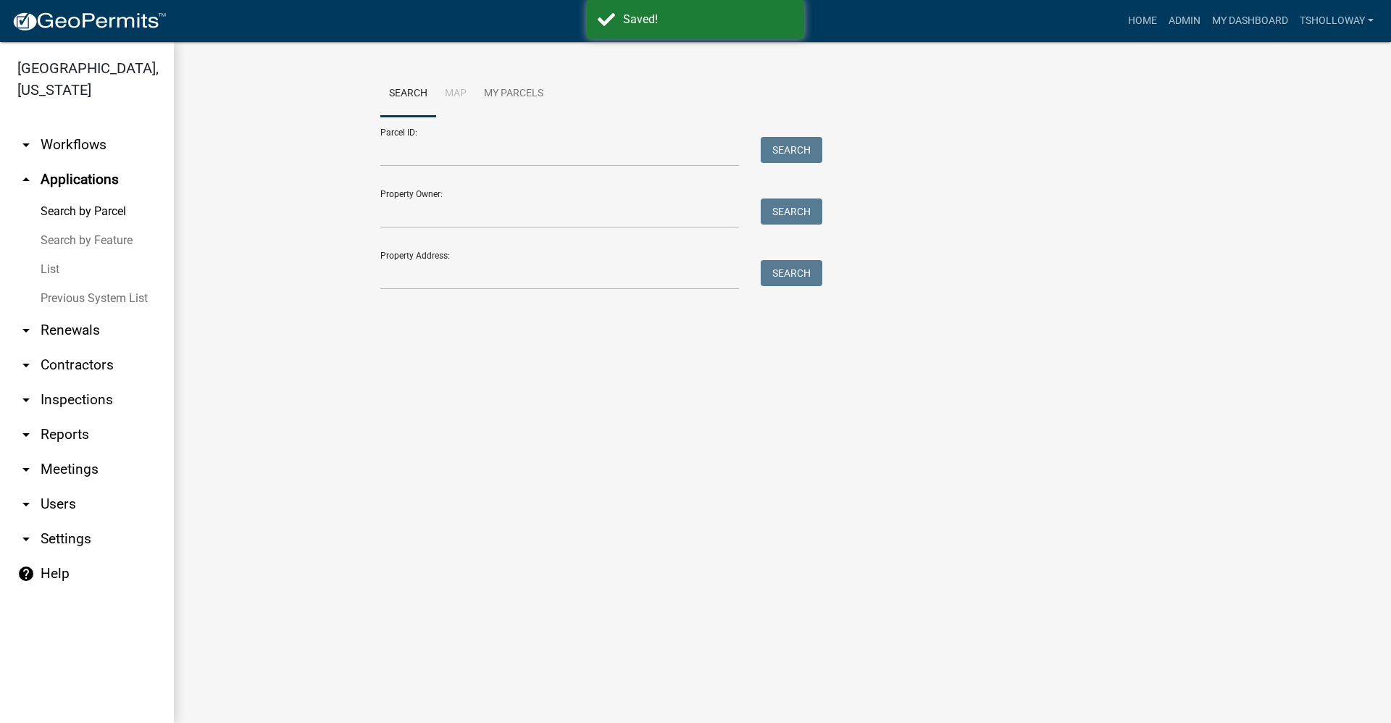
click at [45, 255] on link "List" at bounding box center [87, 269] width 174 height 29
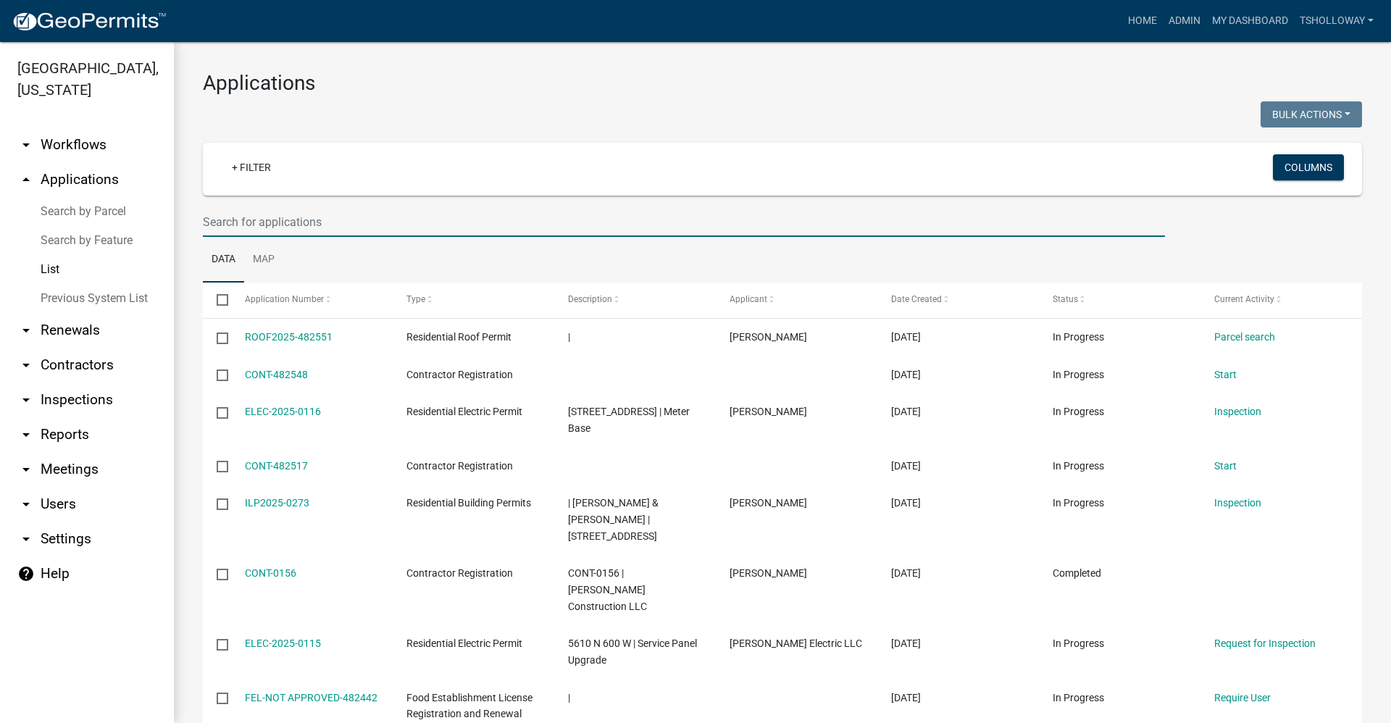
click at [258, 220] on input "text" at bounding box center [684, 222] width 962 height 30
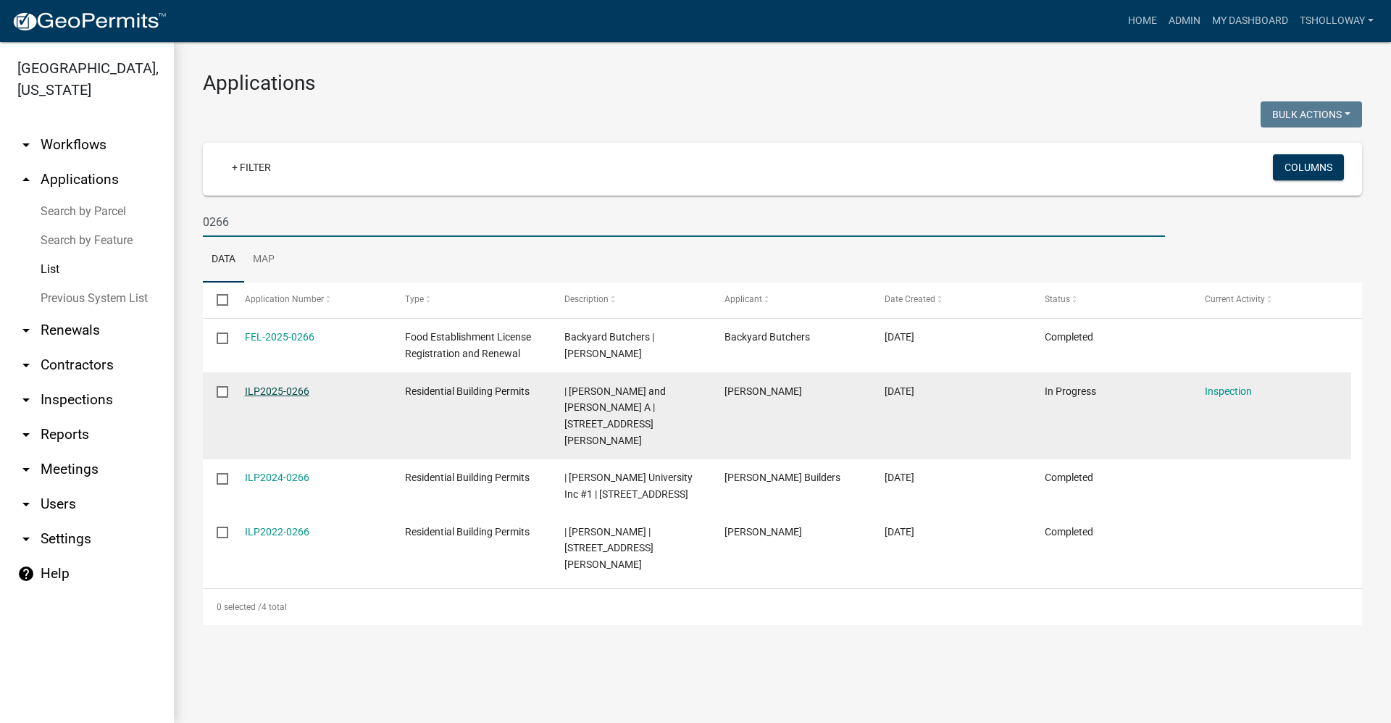
type input "0266"
click at [264, 390] on link "ILP2025-0266" at bounding box center [277, 391] width 64 height 12
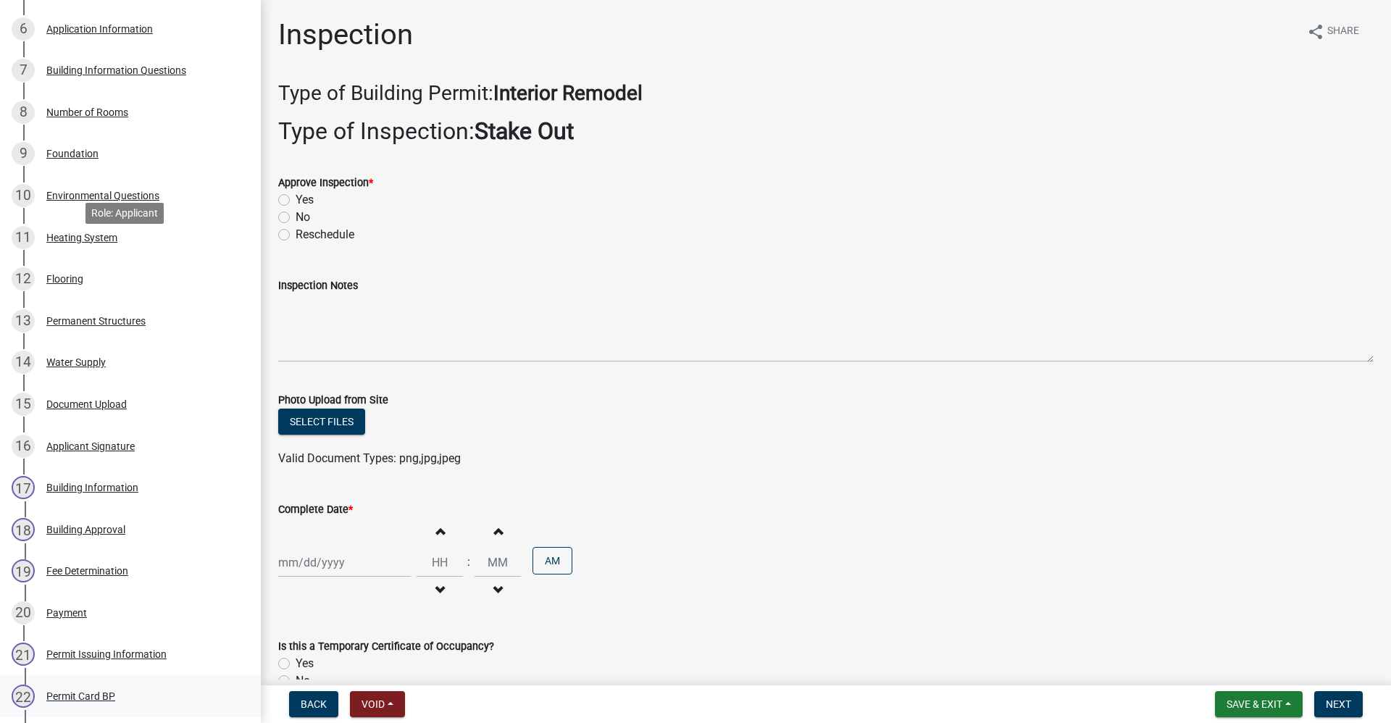
scroll to position [724, 0]
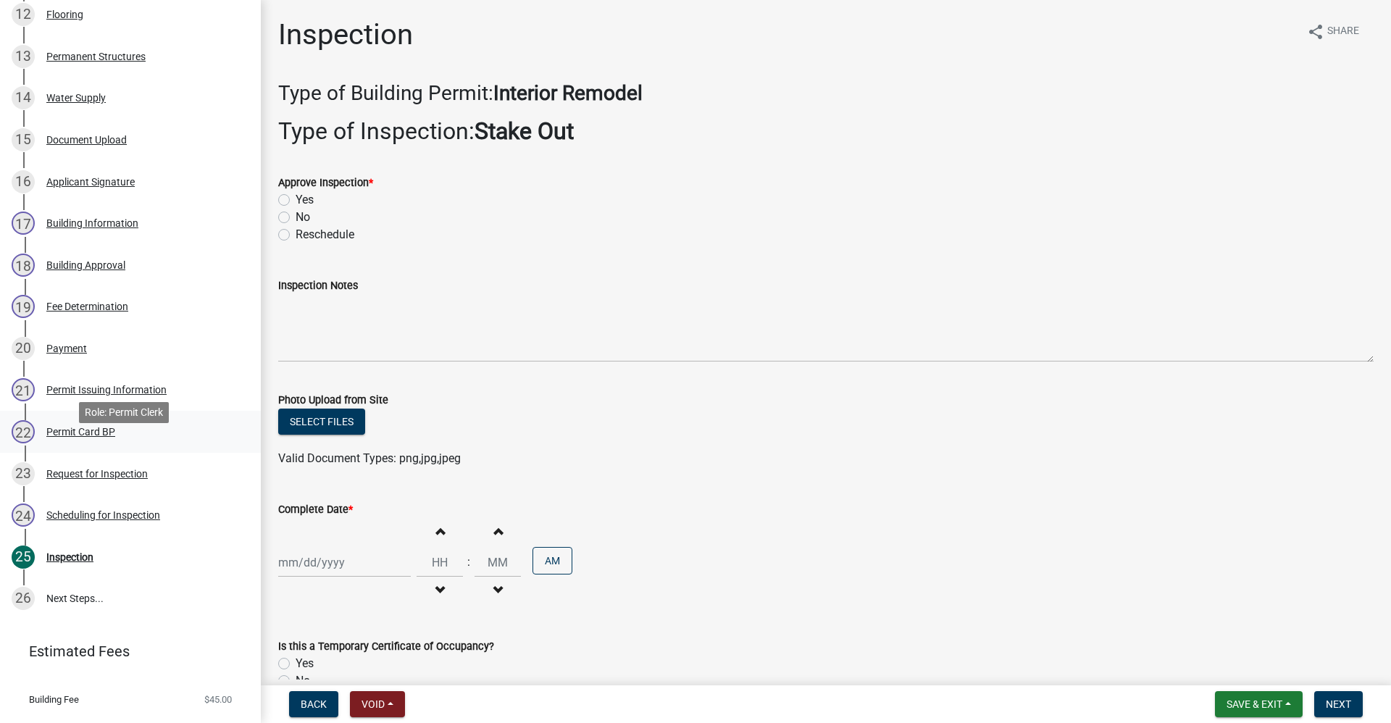
click at [78, 437] on div "Permit Card BP" at bounding box center [80, 432] width 69 height 10
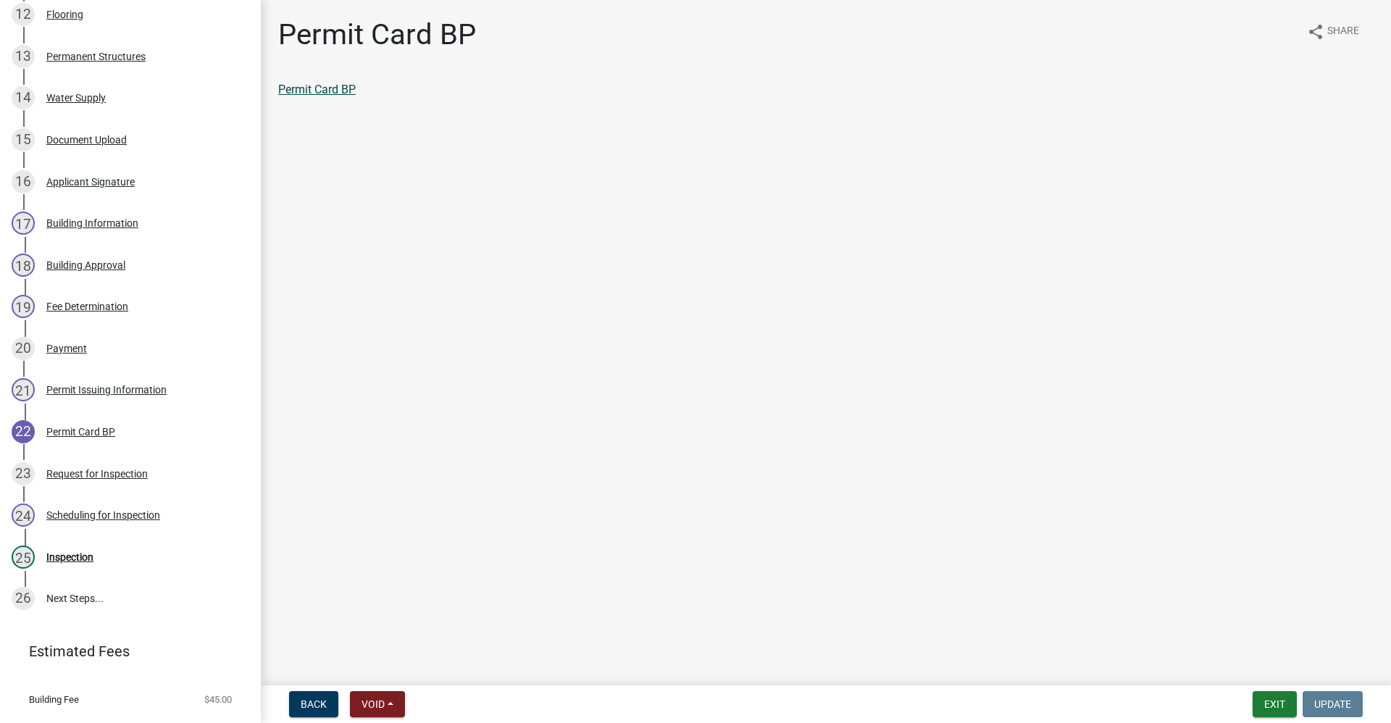
click at [329, 89] on link "Permit Card BP" at bounding box center [316, 90] width 77 height 14
click at [70, 562] on div "Inspection" at bounding box center [69, 557] width 47 height 10
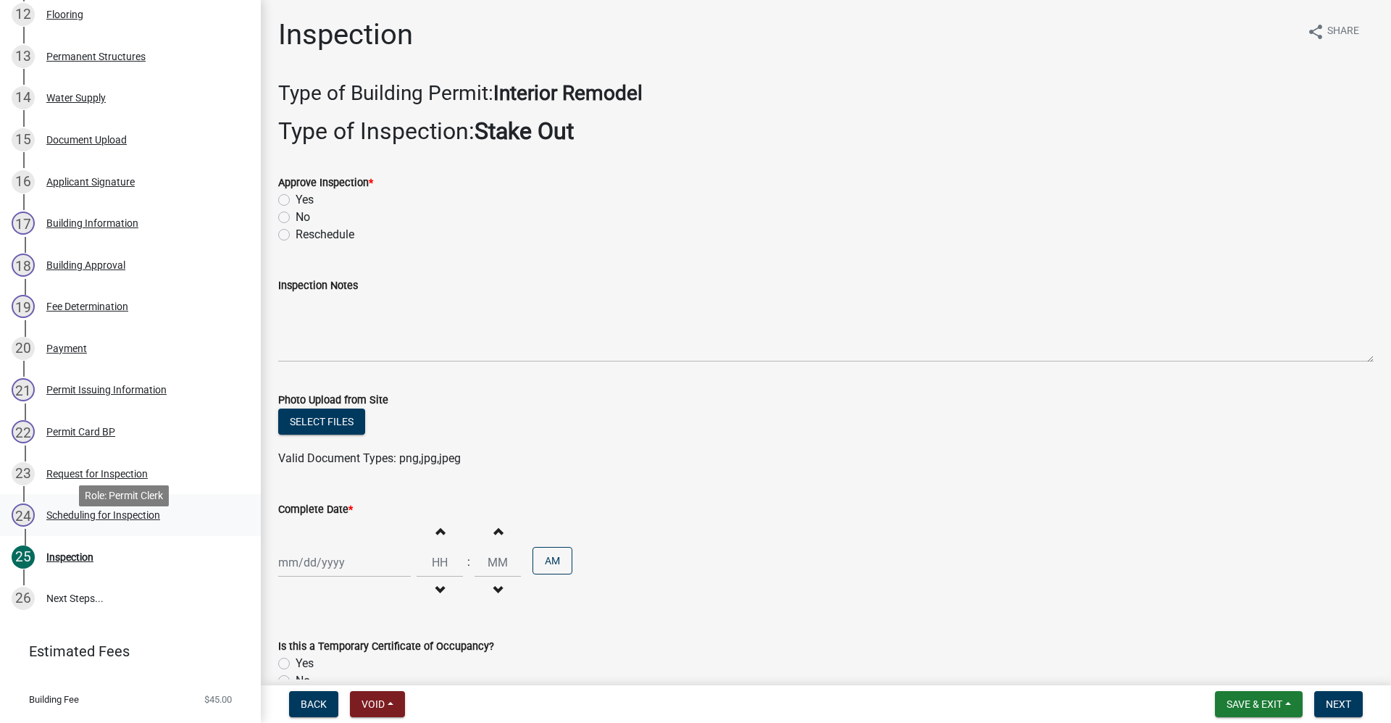
click at [104, 520] on div "Scheduling for Inspection" at bounding box center [103, 515] width 114 height 10
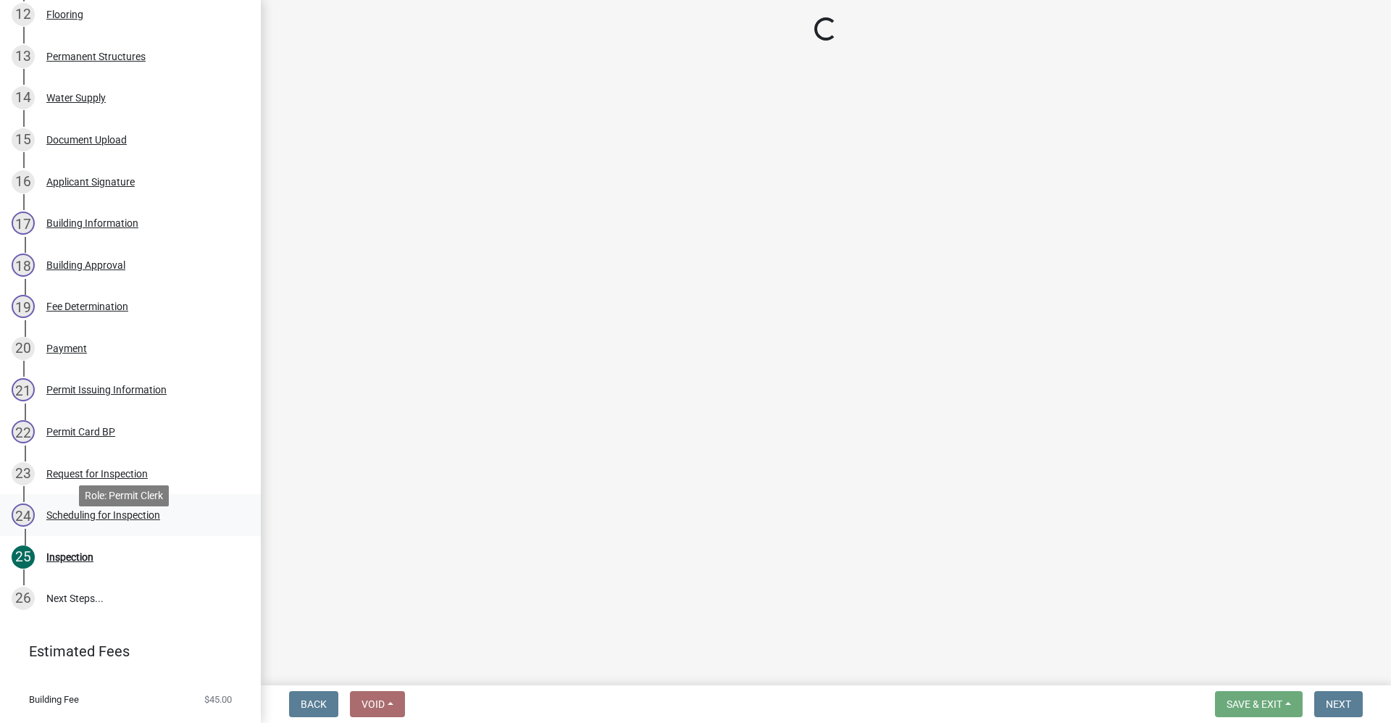
select select "d7f9a44a-d2ea-4d3c-83b3-1aa71c950bd5"
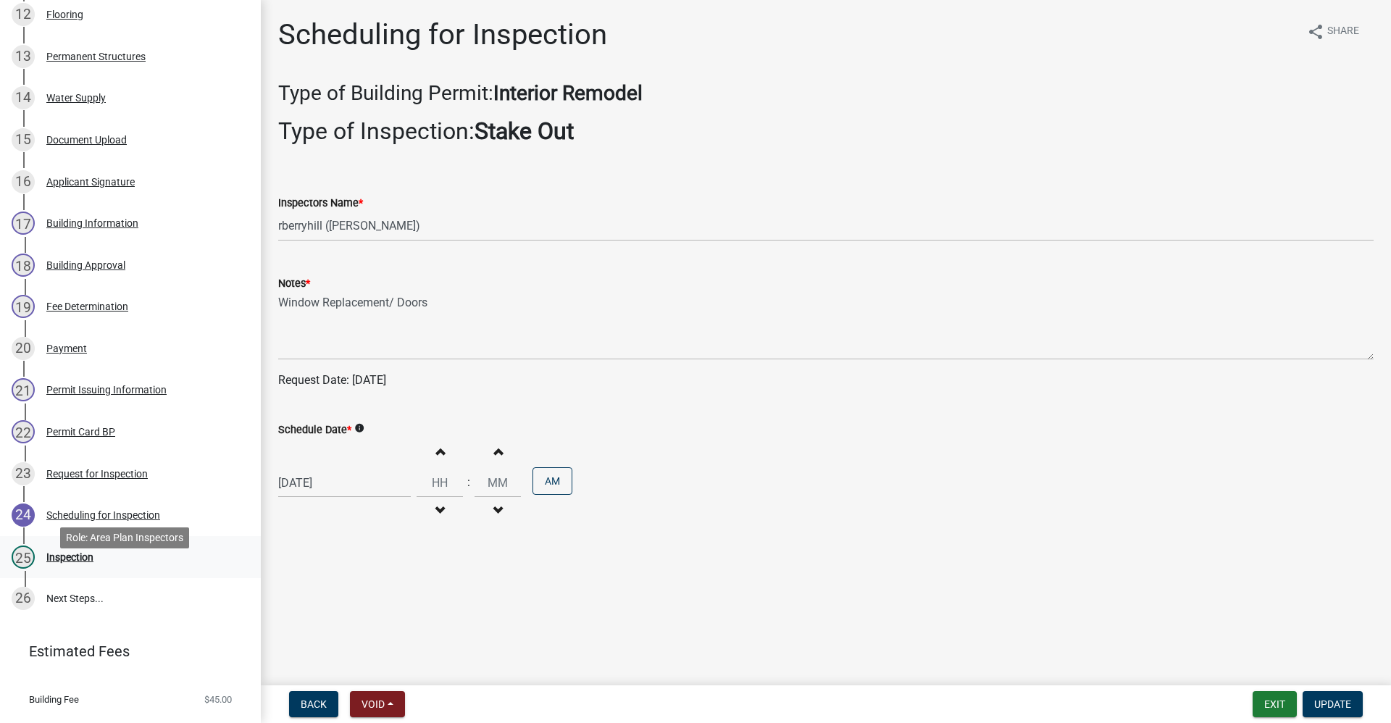
click at [82, 562] on div "Inspection" at bounding box center [69, 557] width 47 height 10
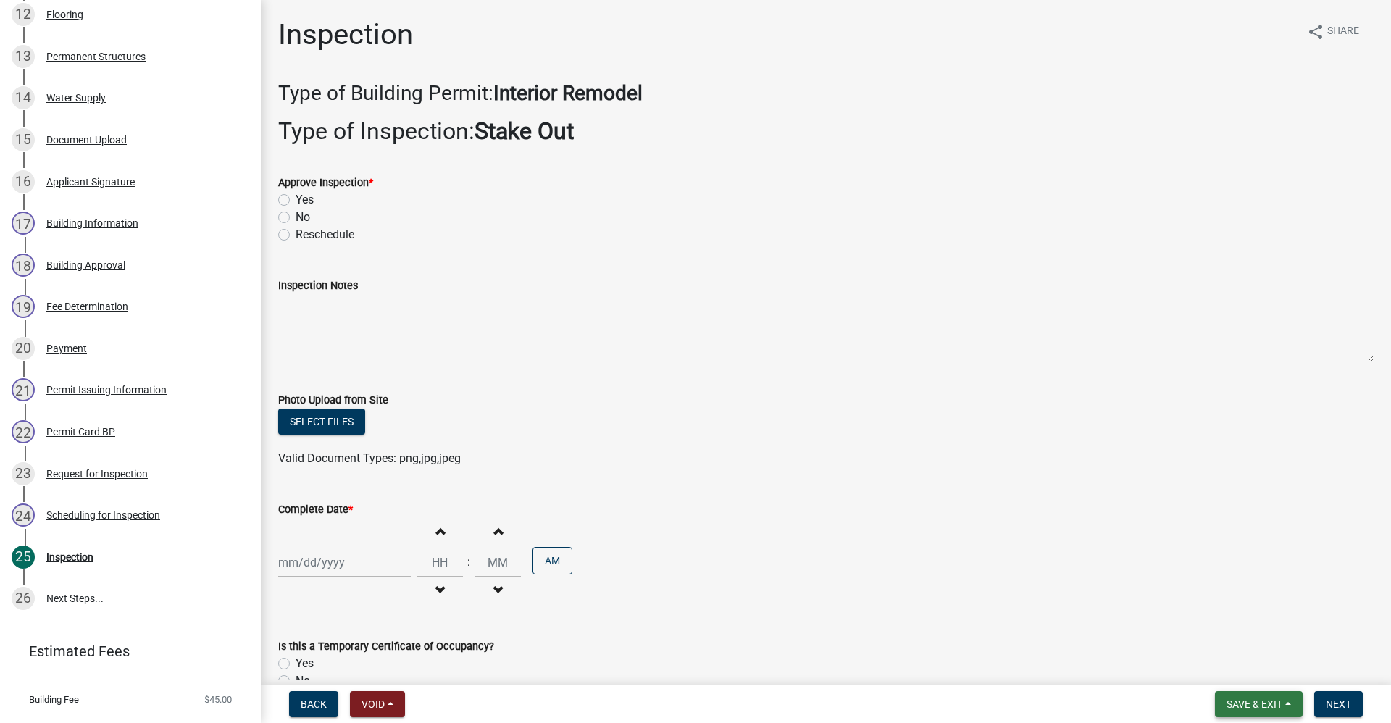
click at [1273, 699] on span "Save & Exit" at bounding box center [1254, 704] width 56 height 12
click at [1233, 666] on button "Save & Exit" at bounding box center [1244, 666] width 116 height 35
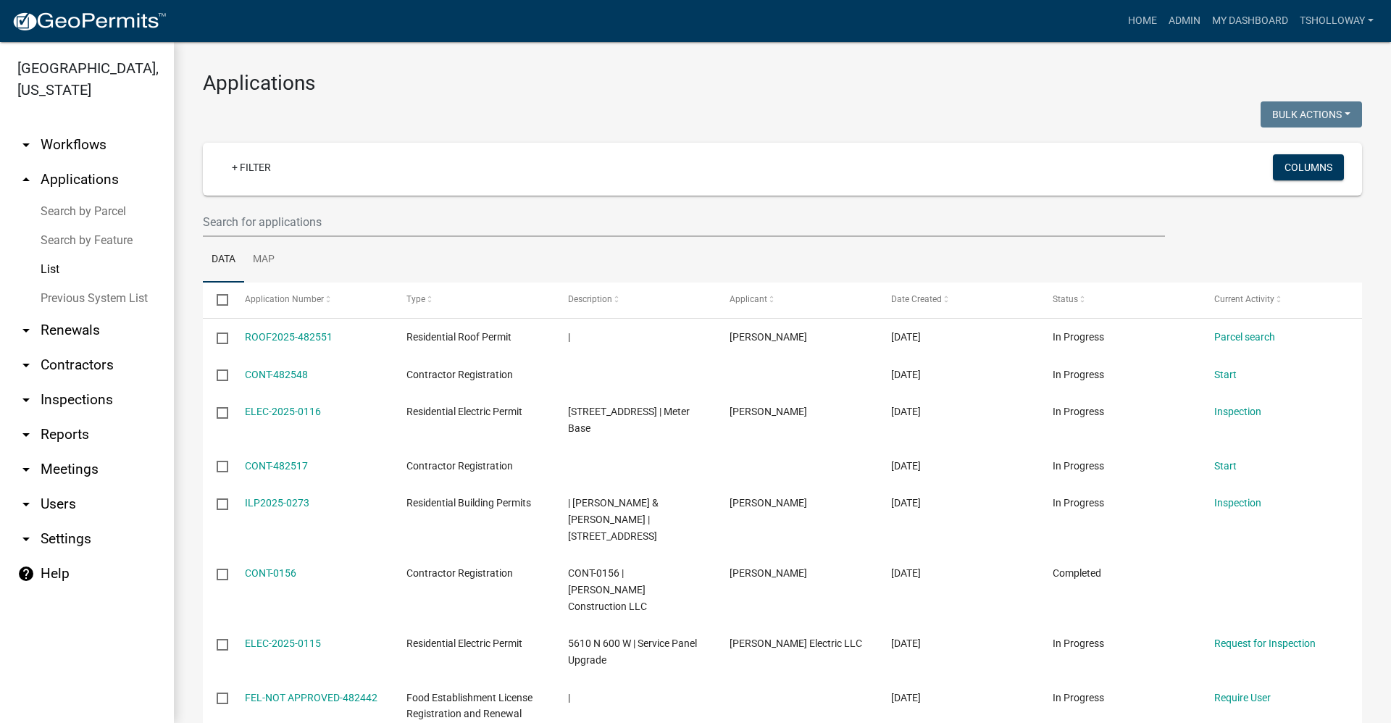
click at [88, 382] on link "arrow_drop_down Inspections" at bounding box center [87, 399] width 174 height 35
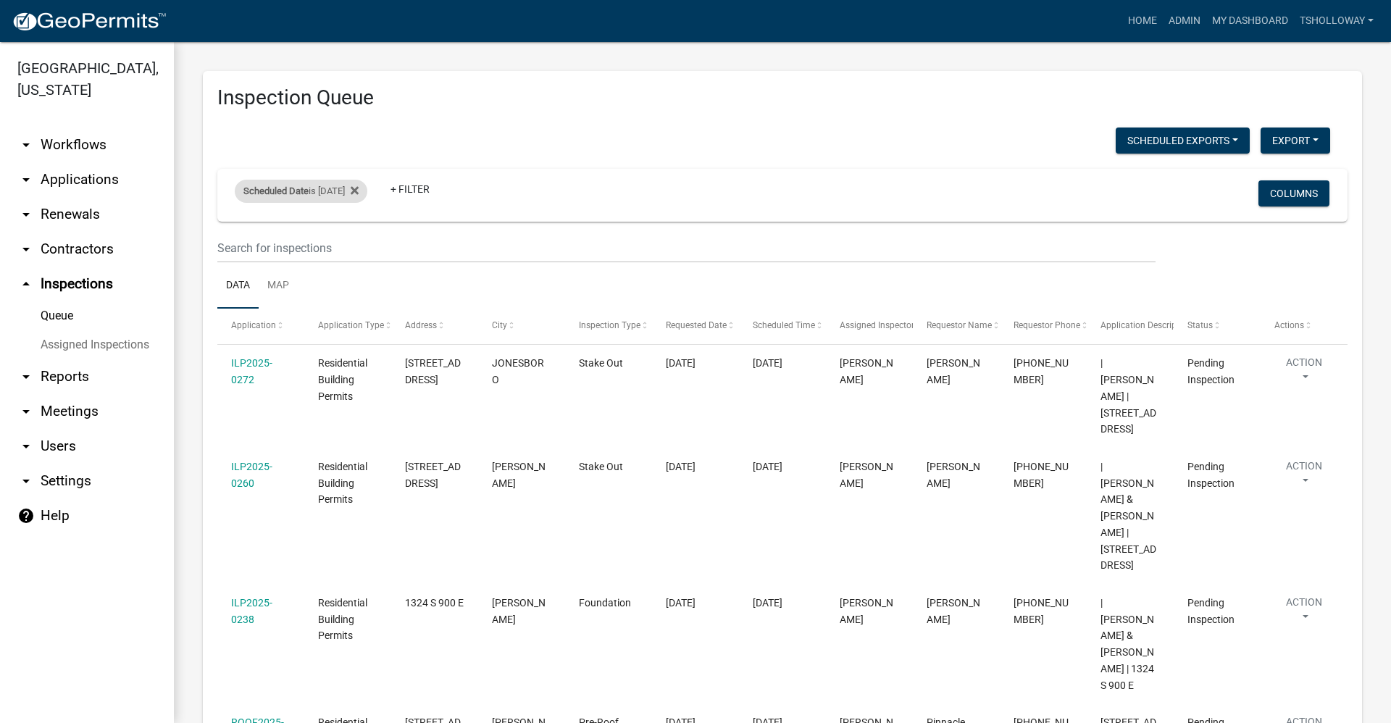
click at [301, 194] on span "Scheduled Date" at bounding box center [275, 190] width 65 height 11
click at [356, 246] on input "[DATE]" at bounding box center [313, 245] width 101 height 30
type input "[DATE]"
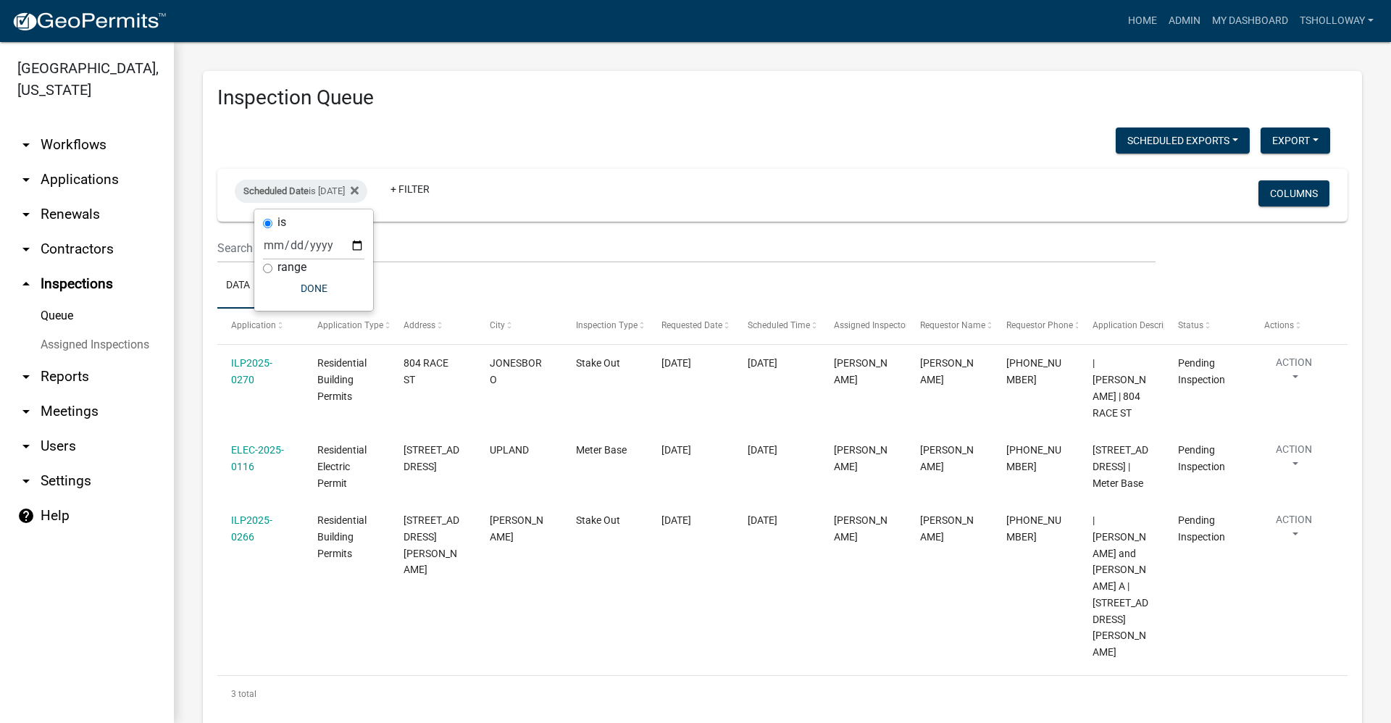
click at [542, 54] on div "Inspection Queue Scheduled Exports + Create New Monthly Tower Site Inspections …" at bounding box center [782, 406] width 1217 height 729
